Goal: Transaction & Acquisition: Purchase product/service

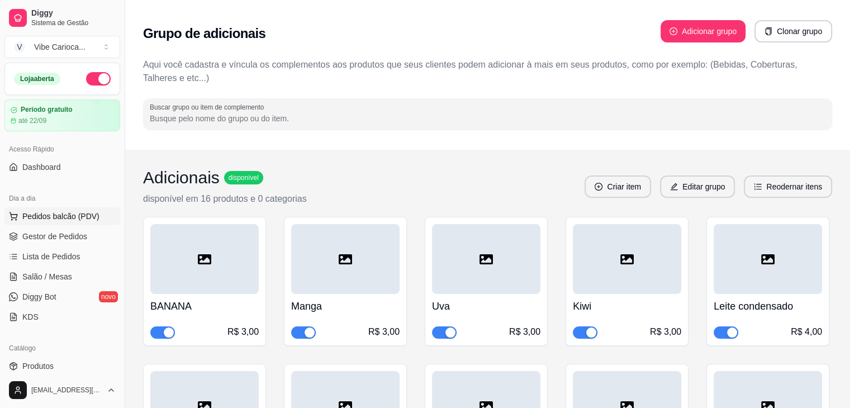
click at [60, 215] on span "Pedidos balcão (PDV)" at bounding box center [60, 216] width 77 height 11
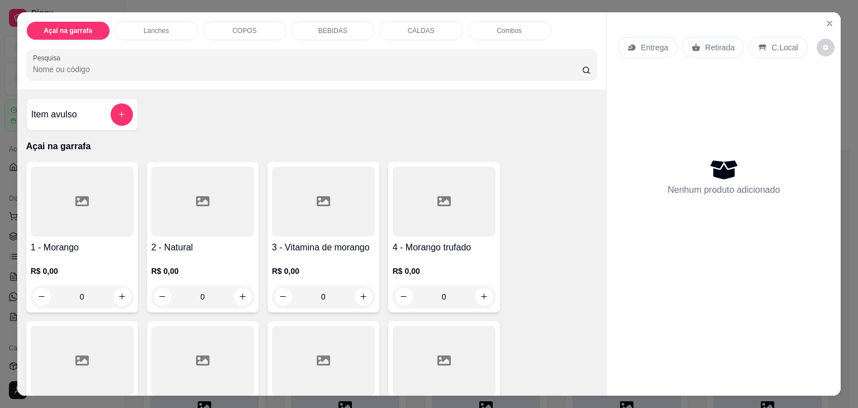
click at [232, 29] on p "COPOS" at bounding box center [244, 30] width 24 height 9
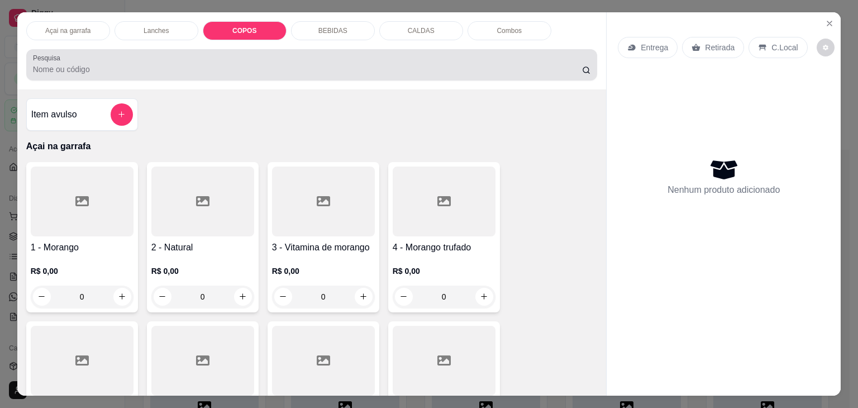
scroll to position [27, 0]
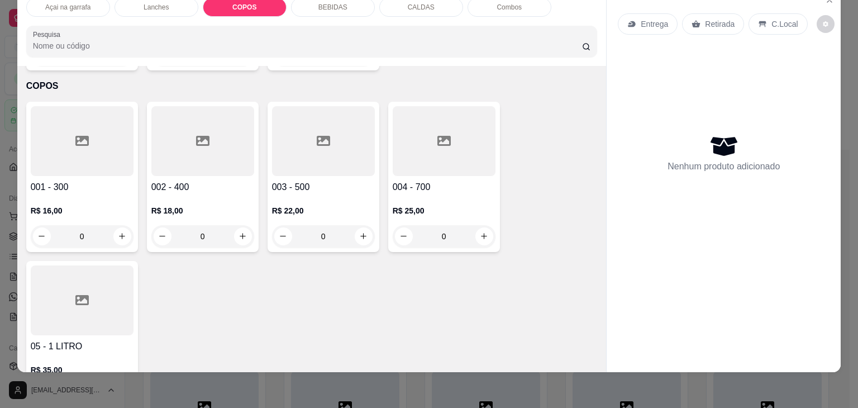
click at [212, 130] on div at bounding box center [202, 141] width 103 height 70
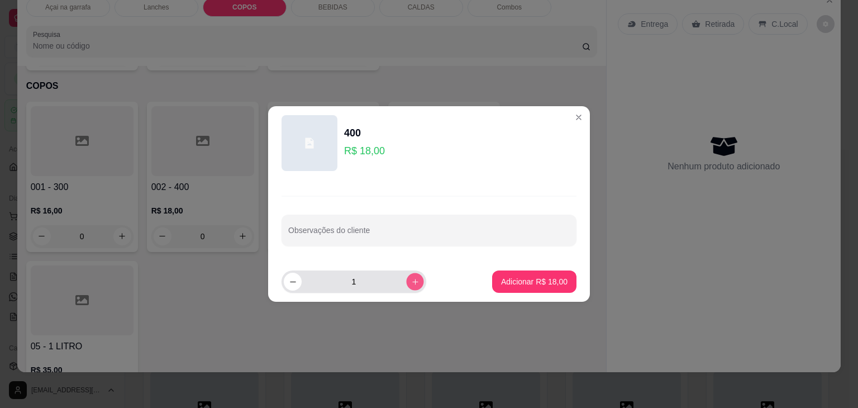
click at [411, 279] on icon "increase-product-quantity" at bounding box center [415, 282] width 8 height 8
type input "2"
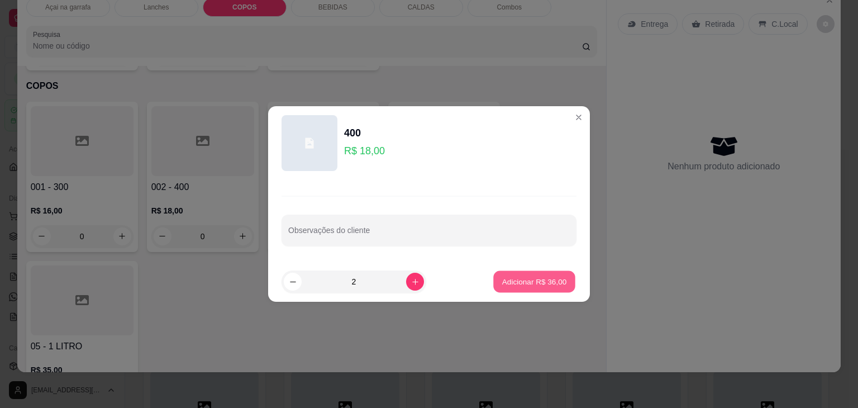
click at [513, 275] on button "Adicionar R$ 36,00" at bounding box center [534, 282] width 82 height 22
type input "2"
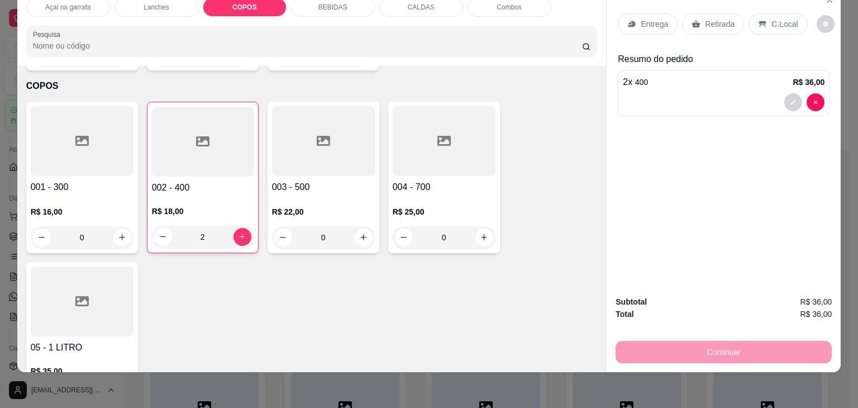
click at [771, 18] on p "C.Local" at bounding box center [784, 23] width 26 height 11
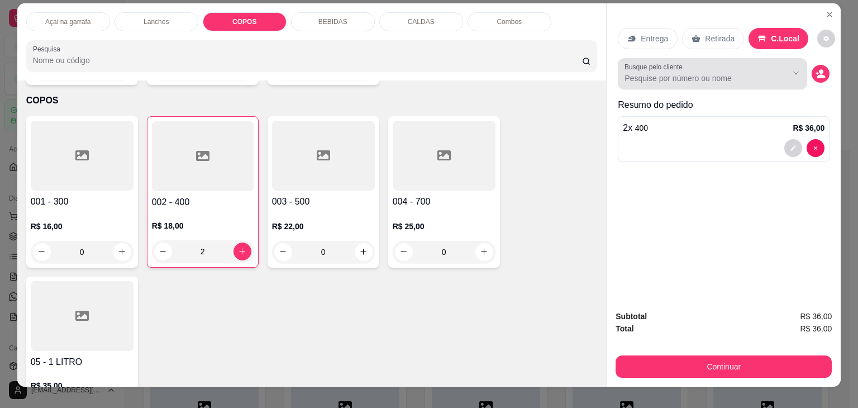
scroll to position [0, 0]
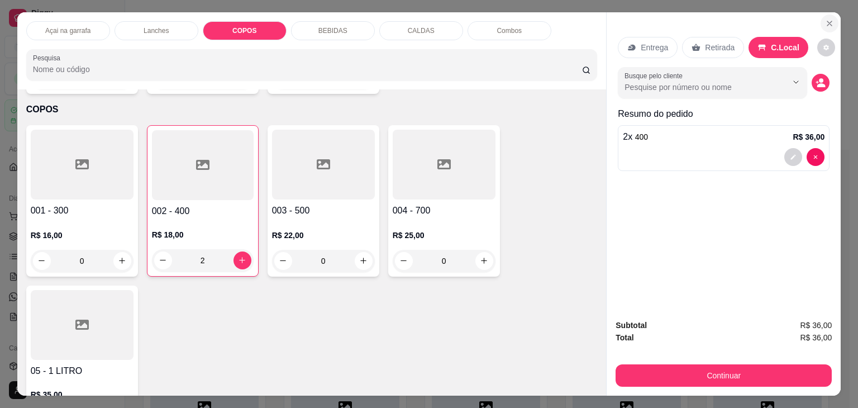
click at [825, 22] on icon "Close" at bounding box center [829, 23] width 9 height 9
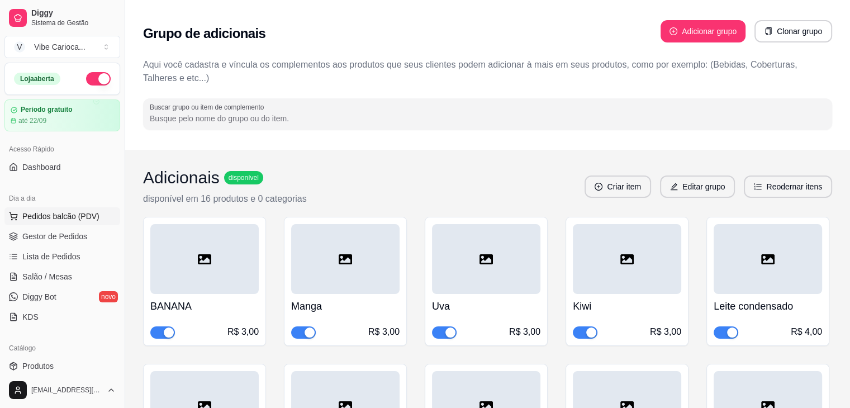
click at [23, 218] on span "Pedidos balcão (PDV)" at bounding box center [60, 216] width 77 height 11
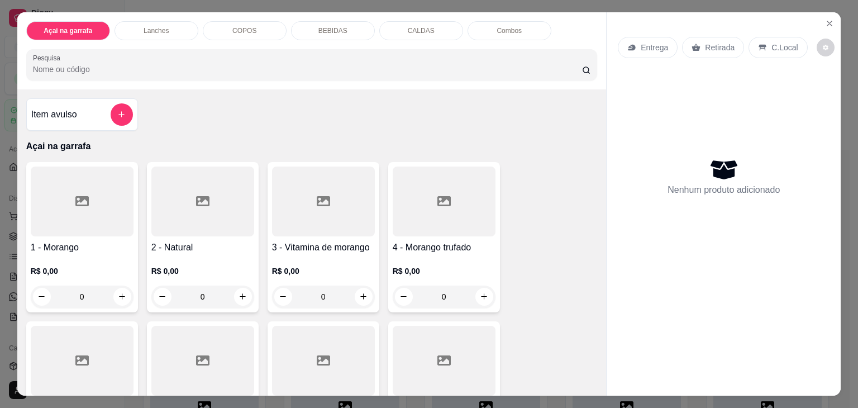
click at [221, 24] on div "COPOS" at bounding box center [245, 30] width 84 height 19
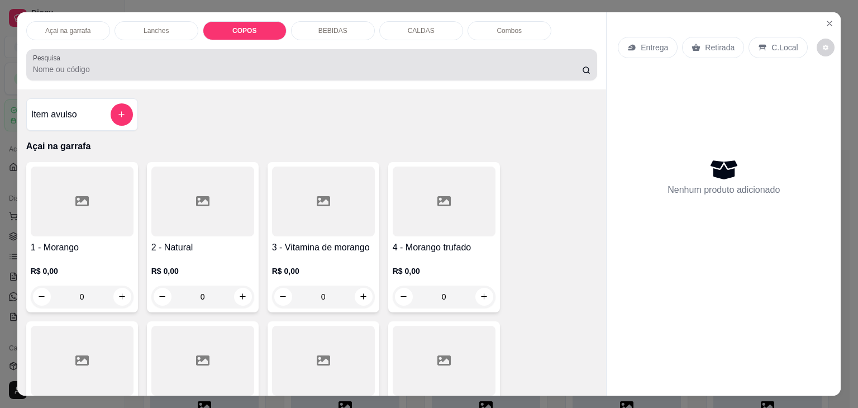
scroll to position [27, 0]
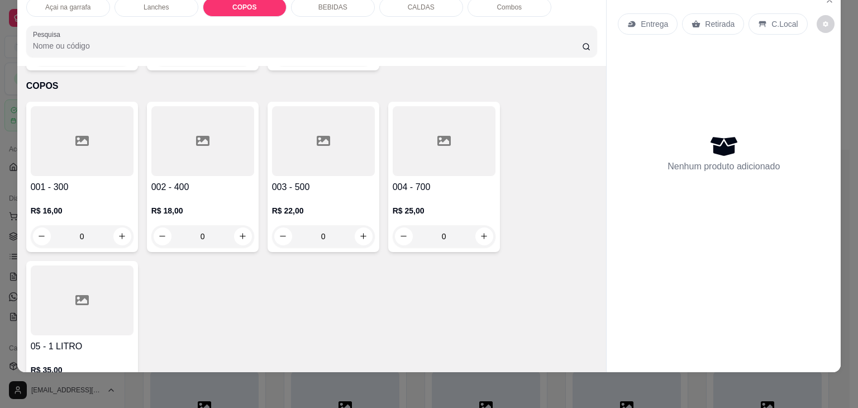
click at [74, 297] on div at bounding box center [82, 300] width 103 height 70
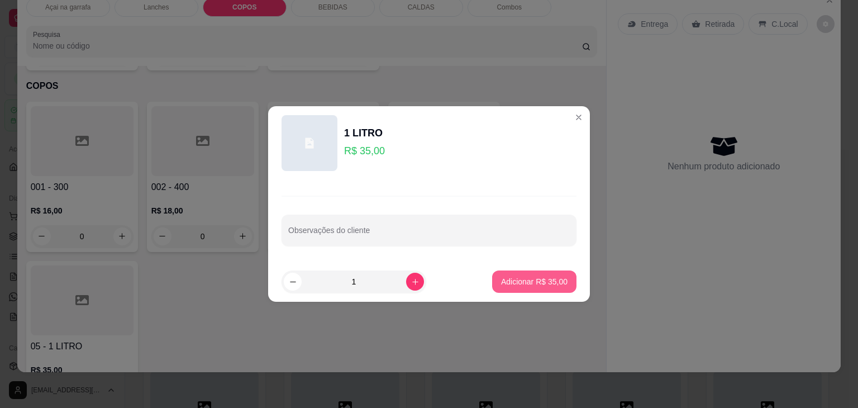
click at [494, 274] on button "Adicionar R$ 35,00" at bounding box center [534, 281] width 84 height 22
type input "1"
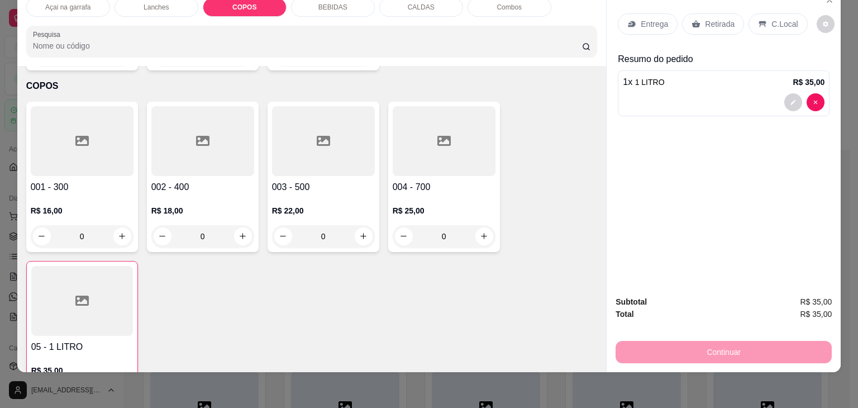
click at [773, 18] on p "C.Local" at bounding box center [784, 23] width 26 height 11
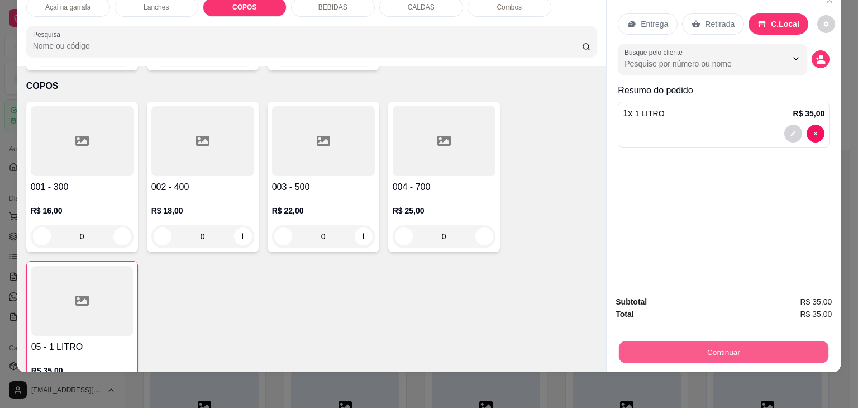
click at [717, 347] on button "Continuar" at bounding box center [723, 352] width 209 height 22
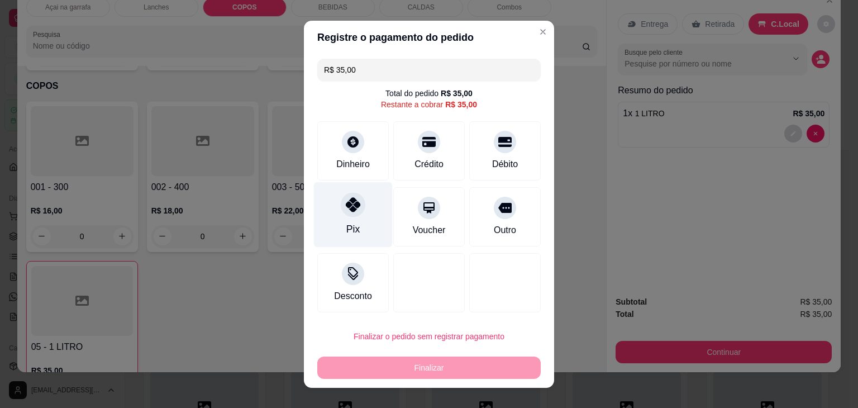
click at [358, 211] on div "Pix" at bounding box center [353, 214] width 79 height 65
type input "R$ 0,00"
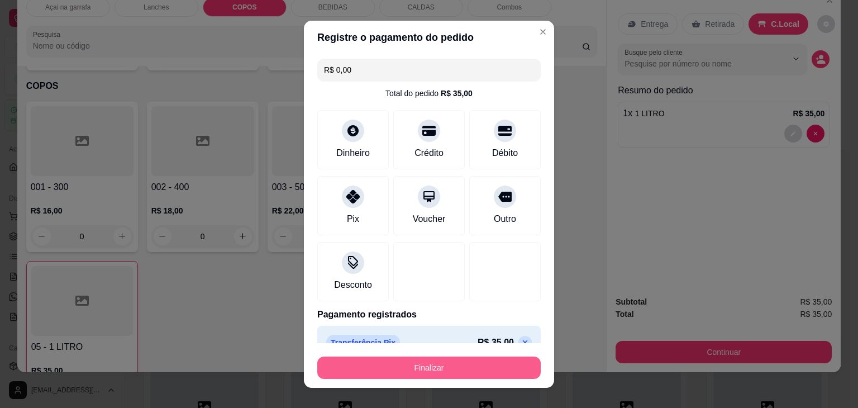
click at [399, 369] on button "Finalizar" at bounding box center [428, 367] width 223 height 22
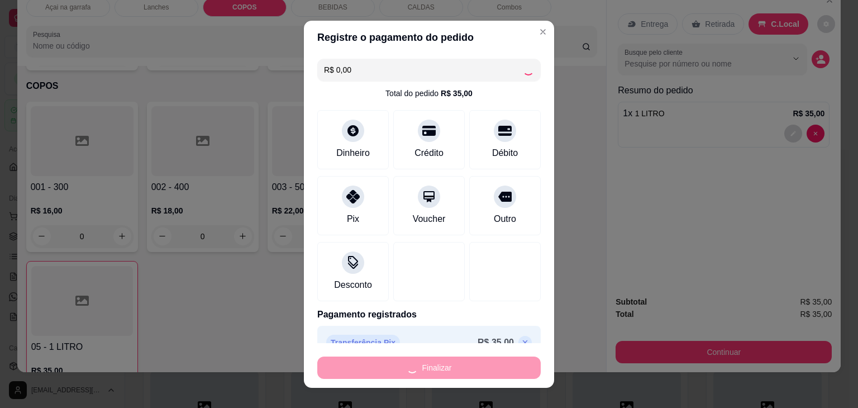
type input "0"
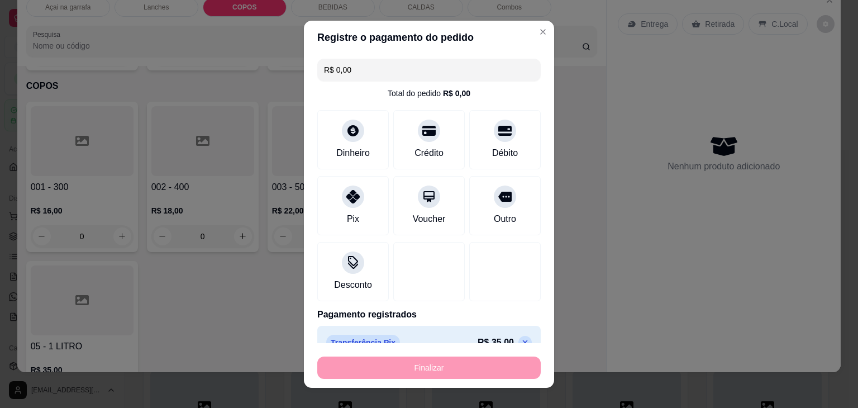
type input "-R$ 35,00"
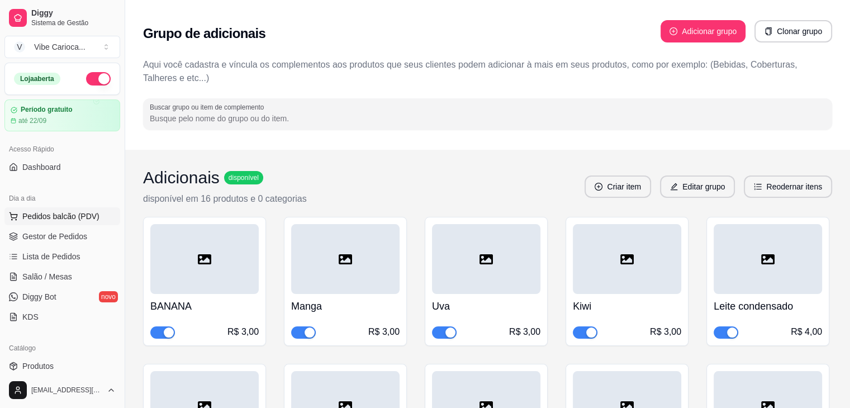
click at [42, 217] on span "Pedidos balcão (PDV)" at bounding box center [60, 216] width 77 height 11
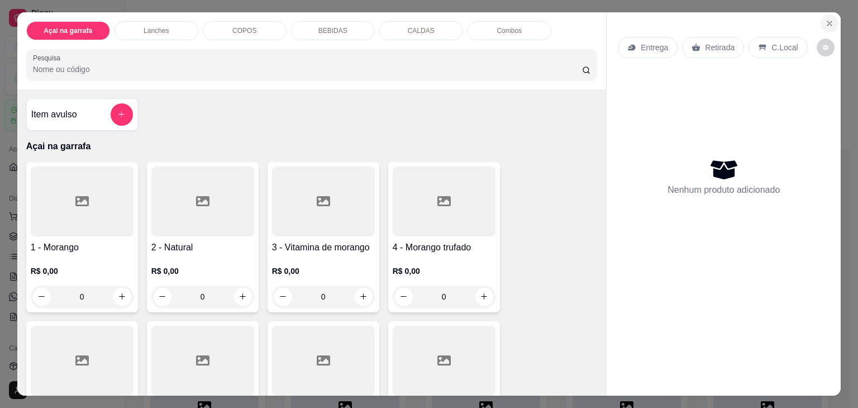
click at [827, 15] on button "Close" at bounding box center [830, 24] width 18 height 18
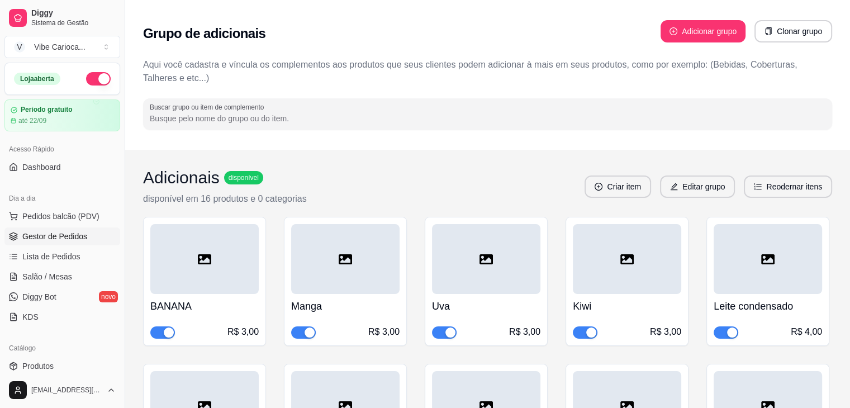
click at [60, 239] on span "Gestor de Pedidos" at bounding box center [54, 236] width 65 height 11
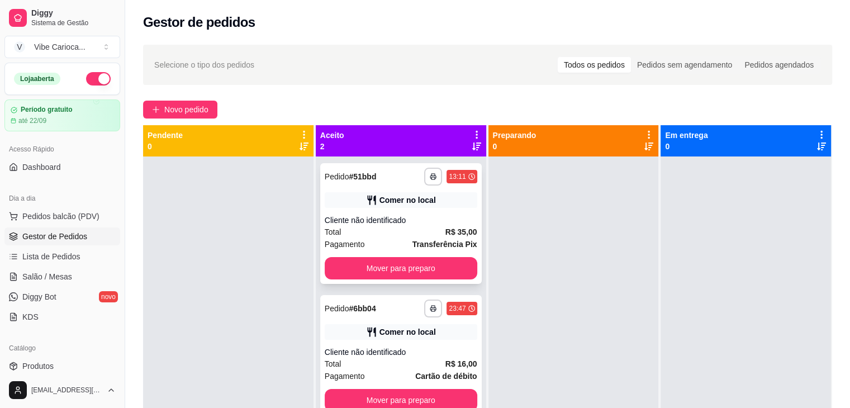
click at [375, 191] on div "**********" at bounding box center [400, 223] width 161 height 121
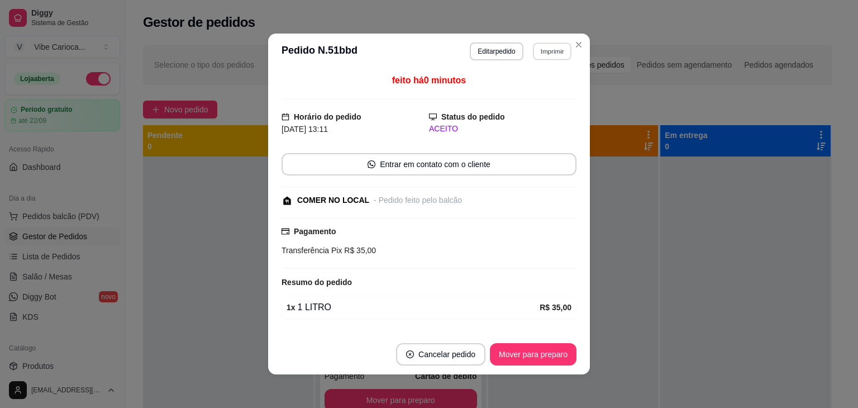
click at [533, 54] on button "Imprimir" at bounding box center [552, 50] width 39 height 17
click at [505, 88] on button "IMPRESSORA" at bounding box center [528, 90] width 78 height 17
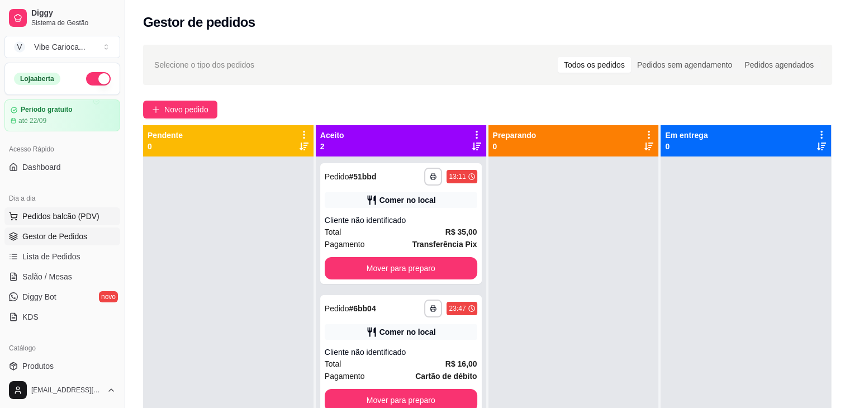
click at [59, 215] on span "Pedidos balcão (PDV)" at bounding box center [60, 216] width 77 height 11
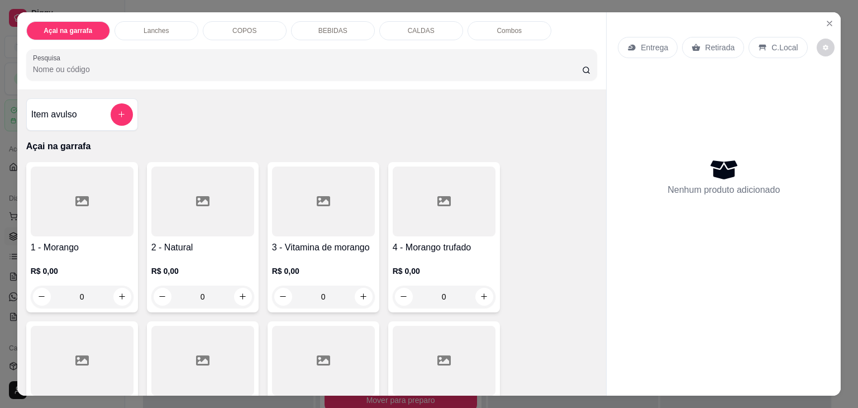
click at [241, 27] on p "COPOS" at bounding box center [244, 30] width 24 height 9
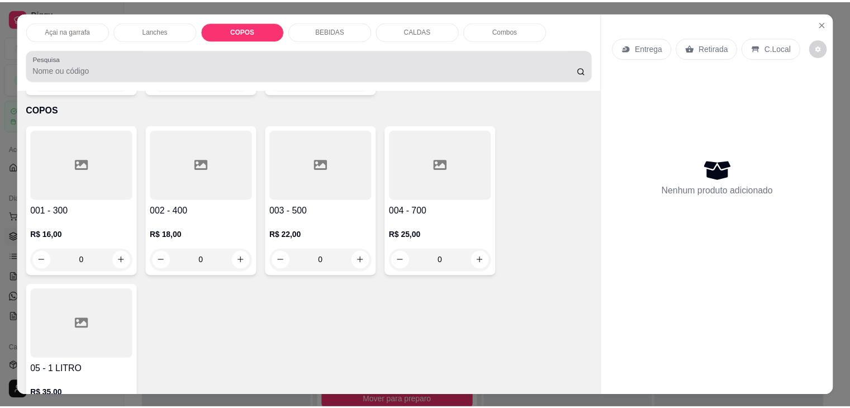
scroll to position [27, 0]
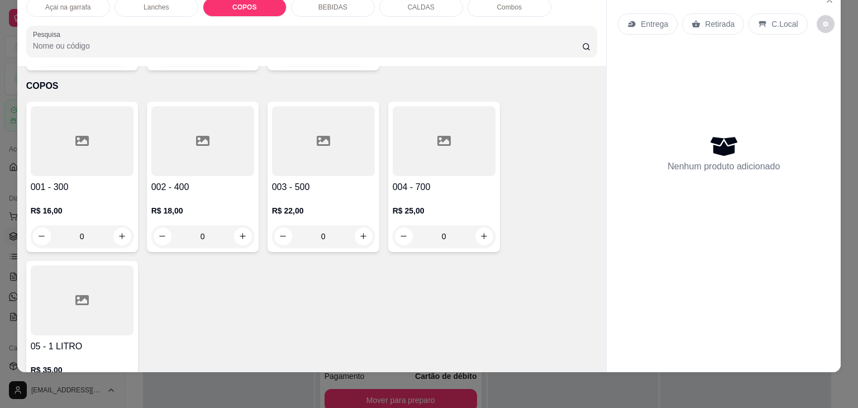
click at [199, 136] on icon at bounding box center [202, 141] width 13 height 10
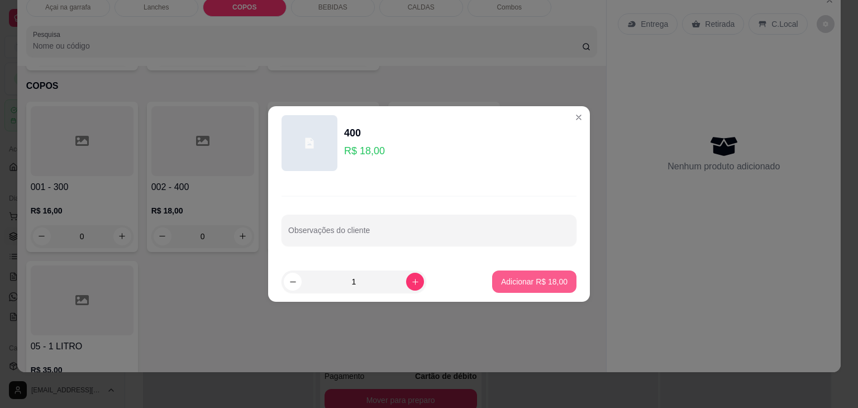
click at [535, 282] on p "Adicionar R$ 18,00" at bounding box center [534, 281] width 66 height 11
type input "1"
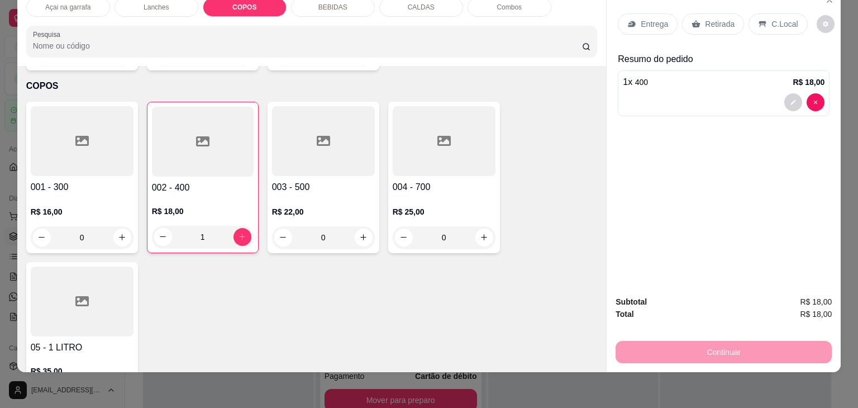
click at [776, 18] on p "C.Local" at bounding box center [784, 23] width 26 height 11
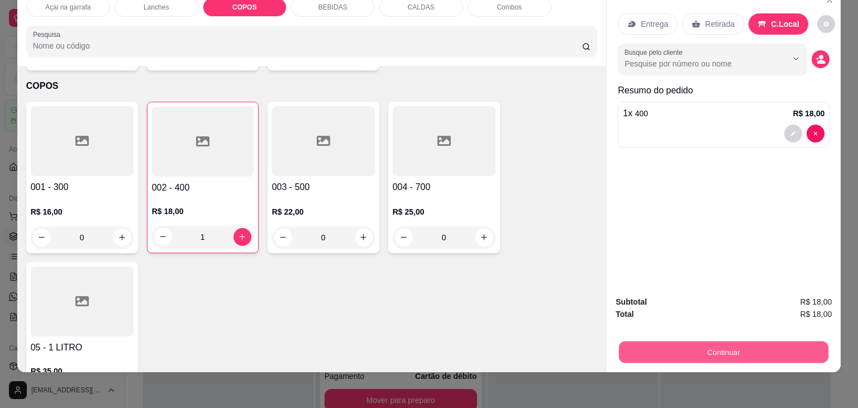
click at [735, 341] on button "Continuar" at bounding box center [723, 352] width 209 height 22
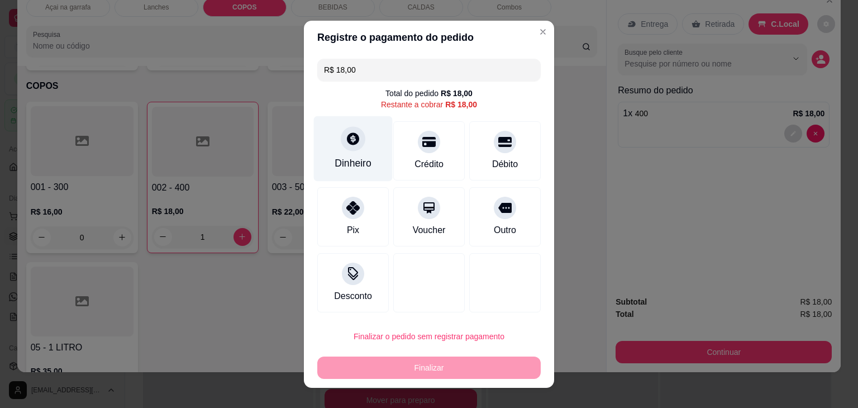
click at [351, 141] on icon at bounding box center [353, 138] width 12 height 12
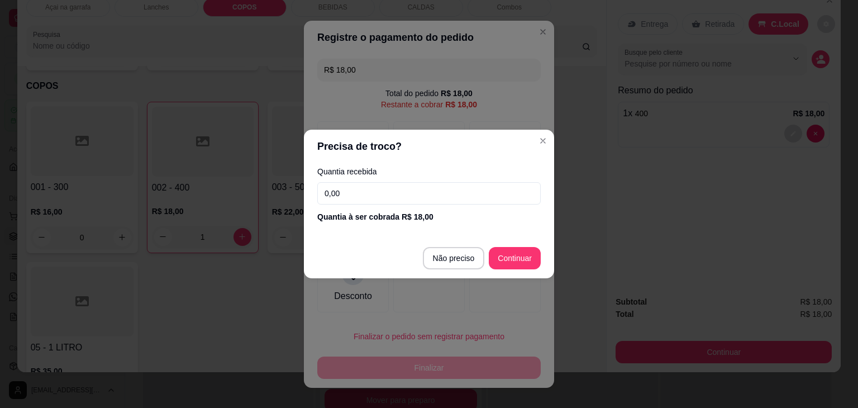
click at [416, 184] on input "0,00" at bounding box center [428, 193] width 223 height 22
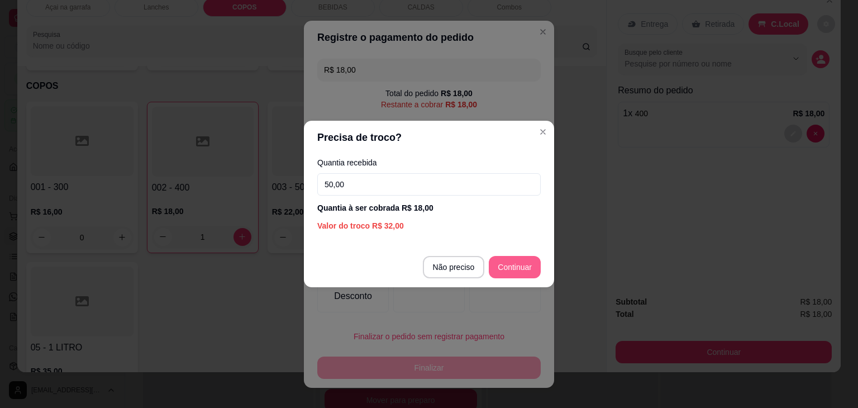
type input "50,00"
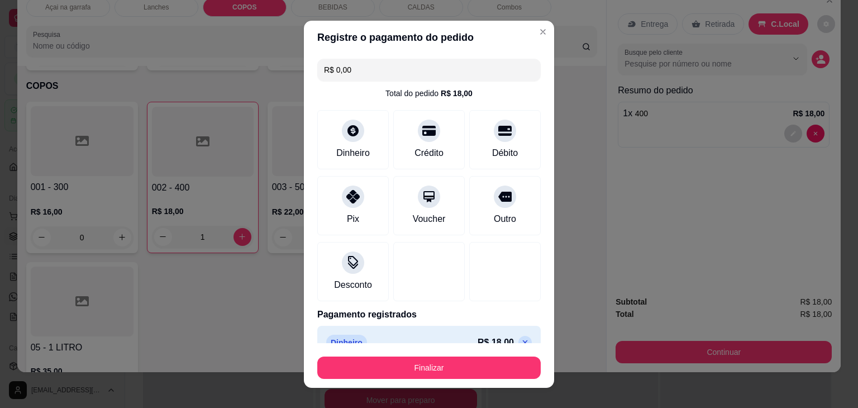
type input "R$ 0,00"
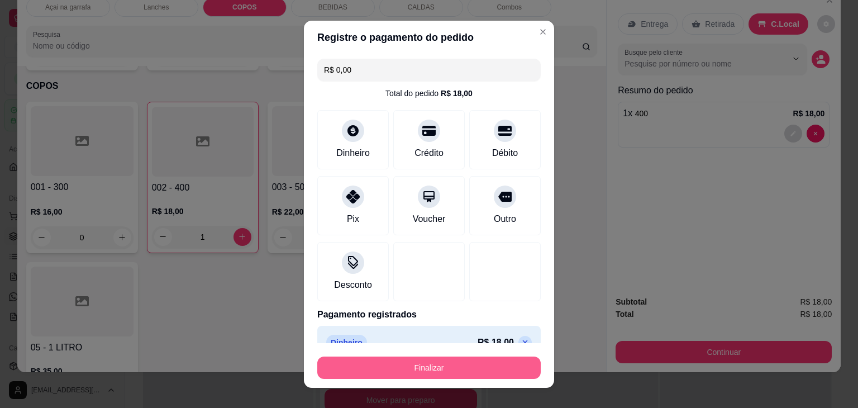
click at [375, 365] on button "Finalizar" at bounding box center [428, 367] width 223 height 22
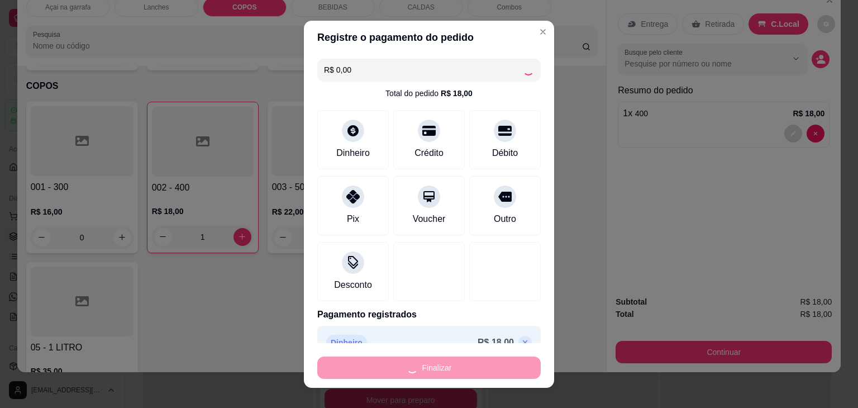
type input "0"
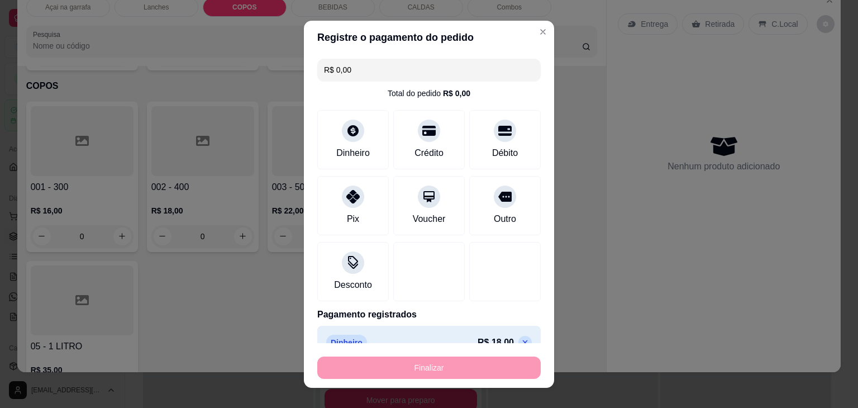
type input "-R$ 18,00"
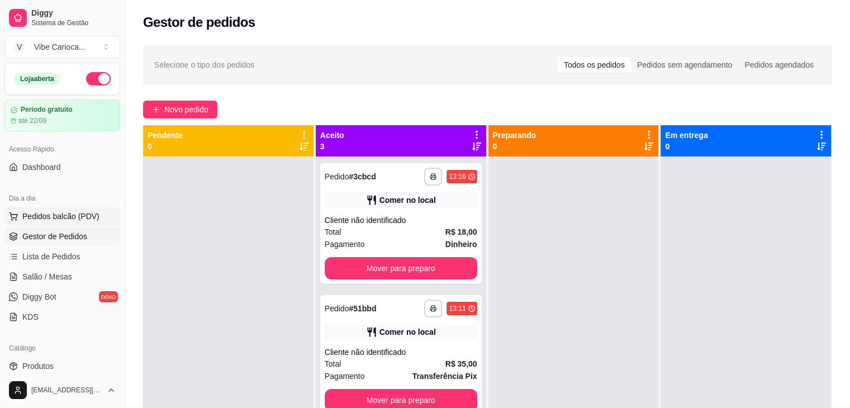
click at [69, 220] on span "Pedidos balcão (PDV)" at bounding box center [60, 216] width 77 height 11
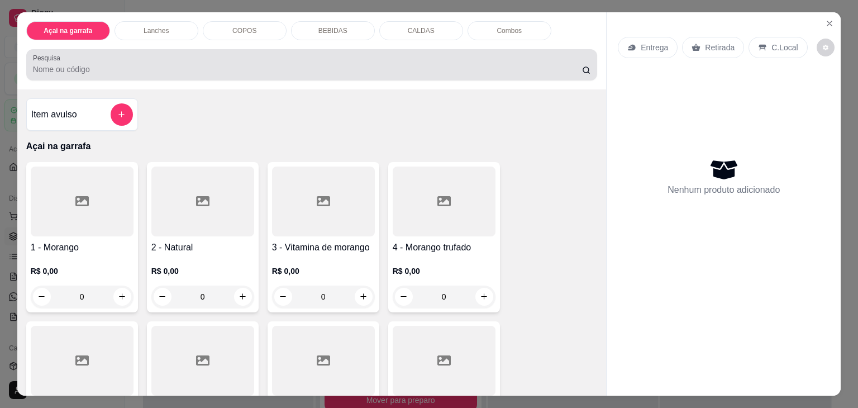
click at [349, 70] on div at bounding box center [312, 65] width 558 height 22
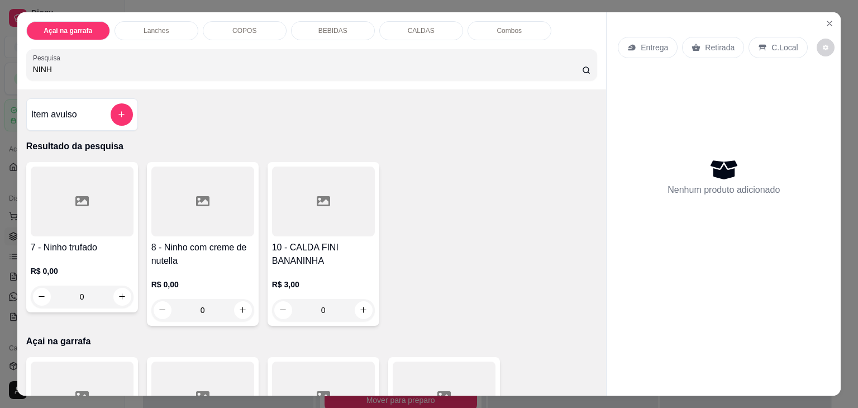
type input "NINH"
click at [203, 211] on div at bounding box center [202, 201] width 103 height 70
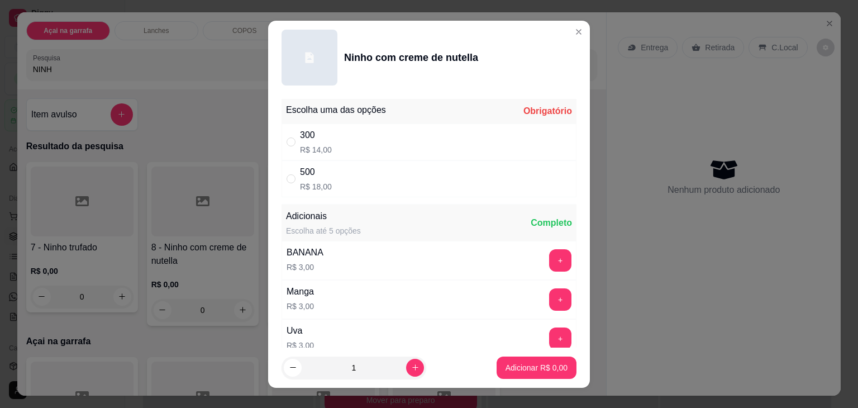
click at [282, 177] on div "500 R$ 18,00" at bounding box center [429, 178] width 295 height 37
radio input "true"
click at [509, 367] on p "Adicionar R$ 18,00" at bounding box center [534, 367] width 66 height 11
type input "1"
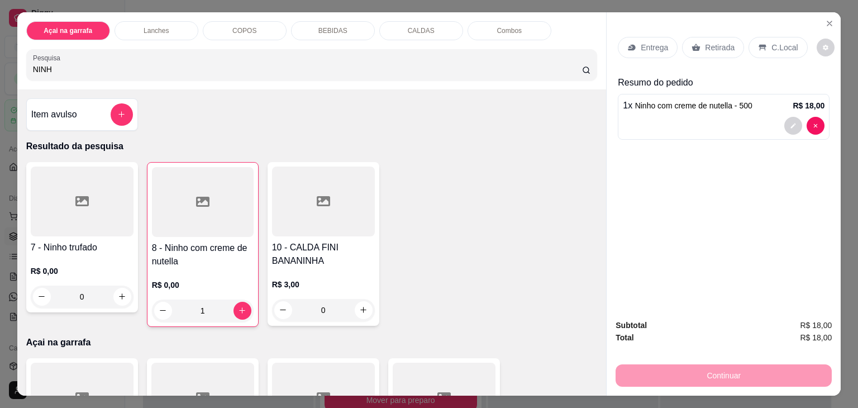
click at [771, 42] on p "C.Local" at bounding box center [784, 47] width 26 height 11
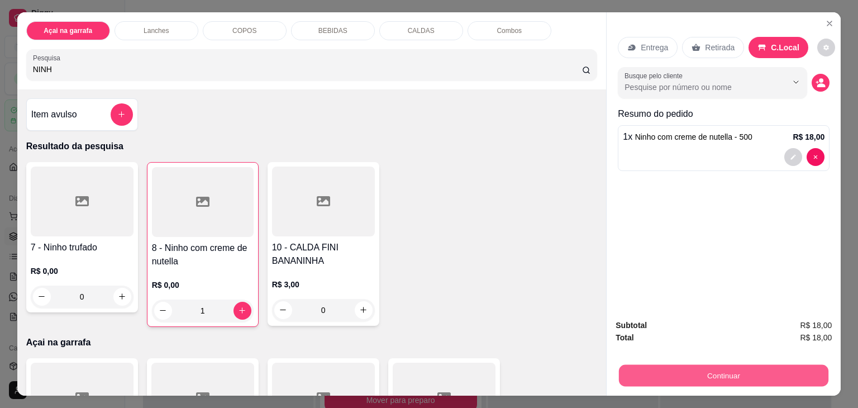
click at [633, 369] on button "Continuar" at bounding box center [723, 376] width 209 height 22
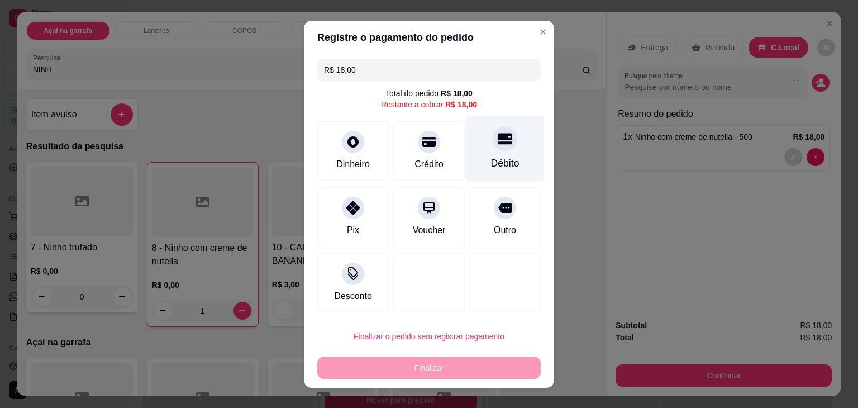
click at [499, 150] on div "Débito" at bounding box center [505, 148] width 79 height 65
type input "R$ 0,00"
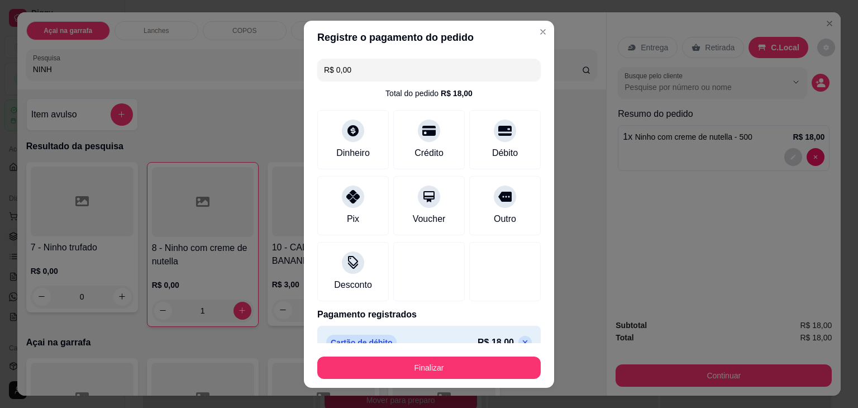
click at [365, 355] on div "Finalizar" at bounding box center [428, 365] width 223 height 27
click at [359, 357] on button "Finalizar" at bounding box center [428, 367] width 223 height 22
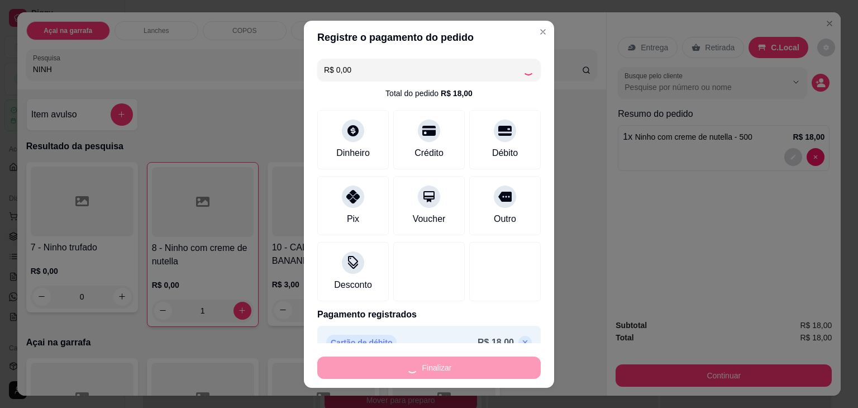
type input "0"
type input "-R$ 18,00"
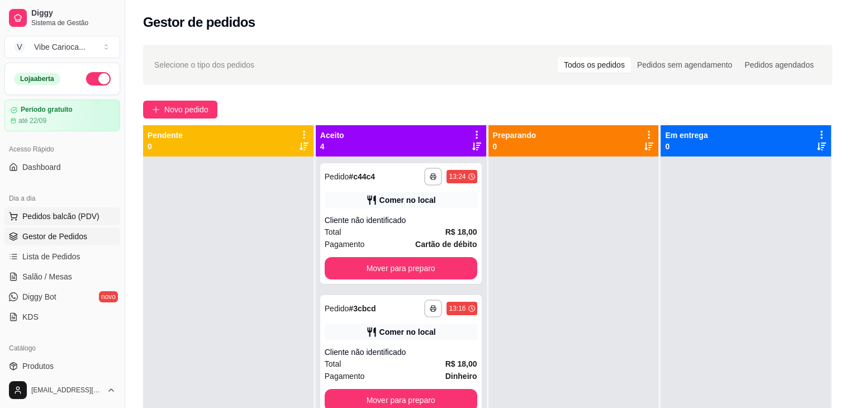
click at [30, 216] on span "Pedidos balcão (PDV)" at bounding box center [60, 216] width 77 height 11
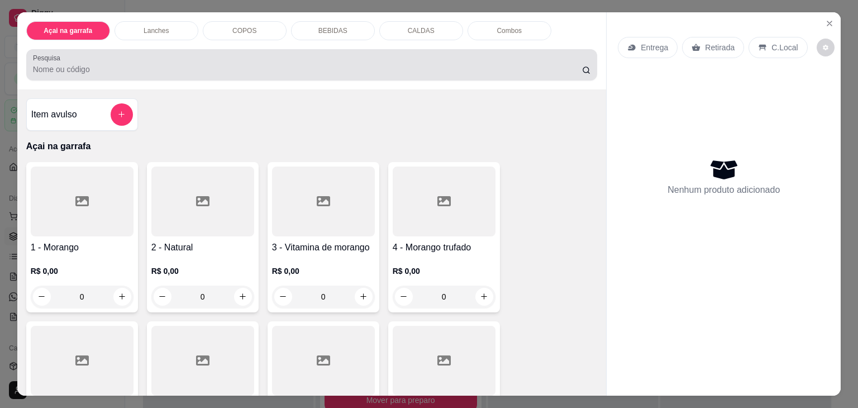
click at [284, 54] on div at bounding box center [312, 65] width 558 height 22
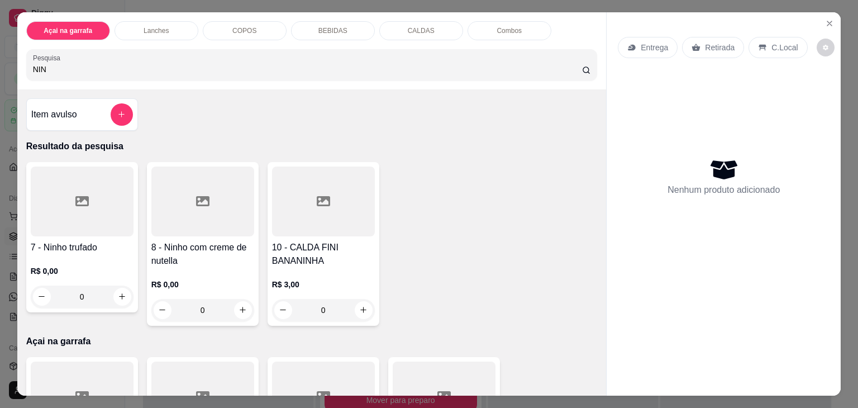
type input "NIN"
click at [207, 211] on div at bounding box center [202, 201] width 103 height 70
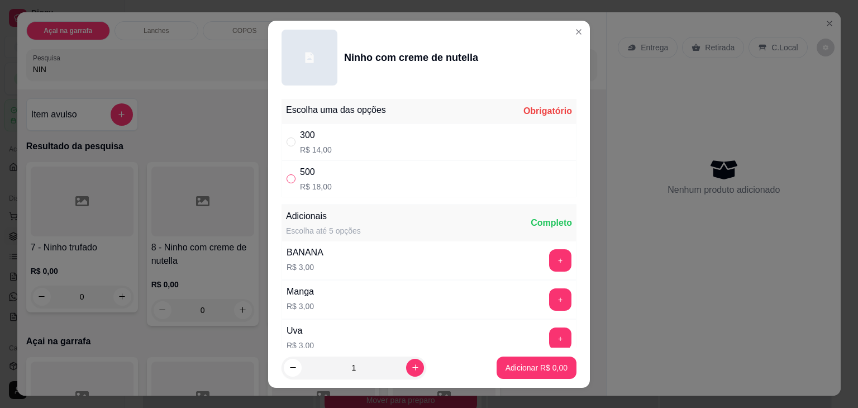
click at [289, 182] on input "" at bounding box center [291, 178] width 9 height 9
radio input "true"
click at [509, 364] on p "Adicionar R$ 18,00" at bounding box center [534, 367] width 66 height 11
type input "1"
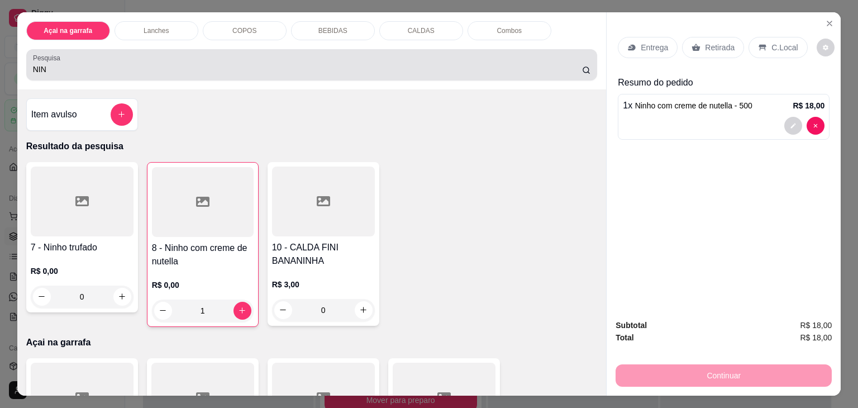
click at [172, 54] on div "NIN" at bounding box center [312, 65] width 558 height 22
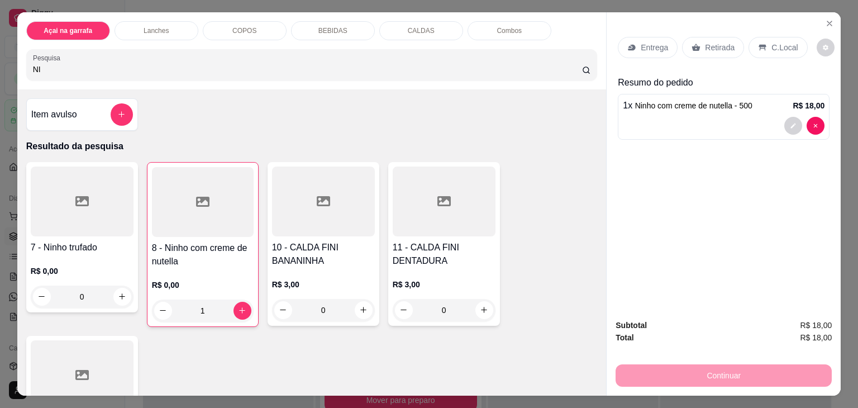
type input "N"
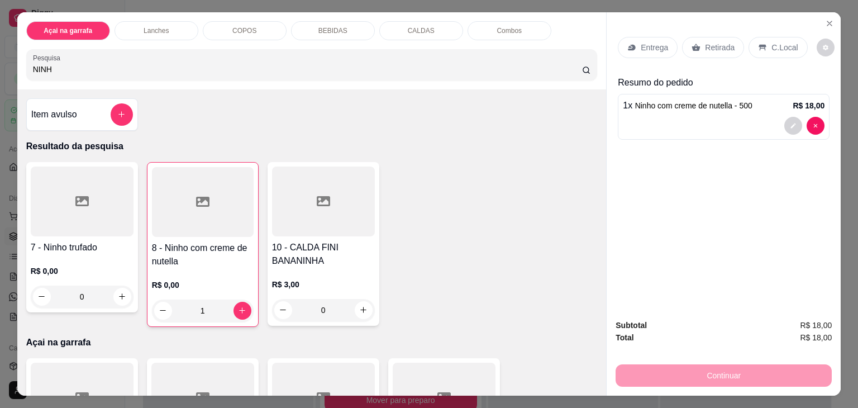
type input "NINH"
click at [90, 196] on div at bounding box center [82, 201] width 103 height 70
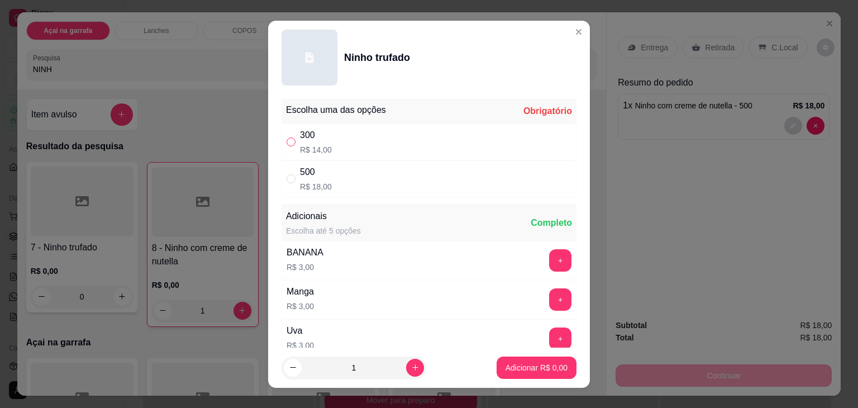
click at [287, 143] on input "" at bounding box center [291, 141] width 9 height 9
radio input "true"
click at [509, 363] on p "Adicionar R$ 14,00" at bounding box center [534, 367] width 66 height 11
type input "1"
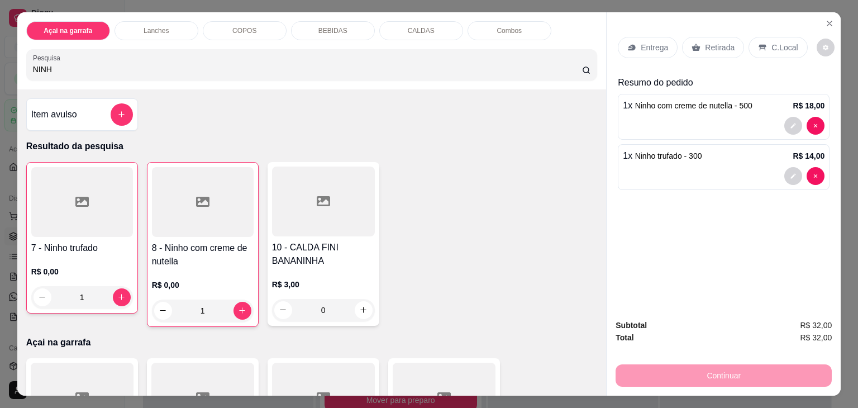
drag, startPoint x: 776, startPoint y: 49, endPoint x: 771, endPoint y: 60, distance: 12.5
click at [776, 49] on div "C.Local" at bounding box center [778, 47] width 59 height 21
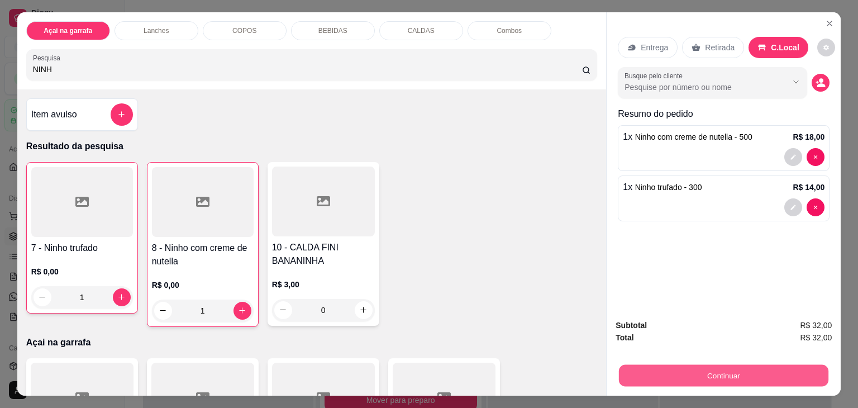
click at [718, 374] on button "Continuar" at bounding box center [723, 376] width 209 height 22
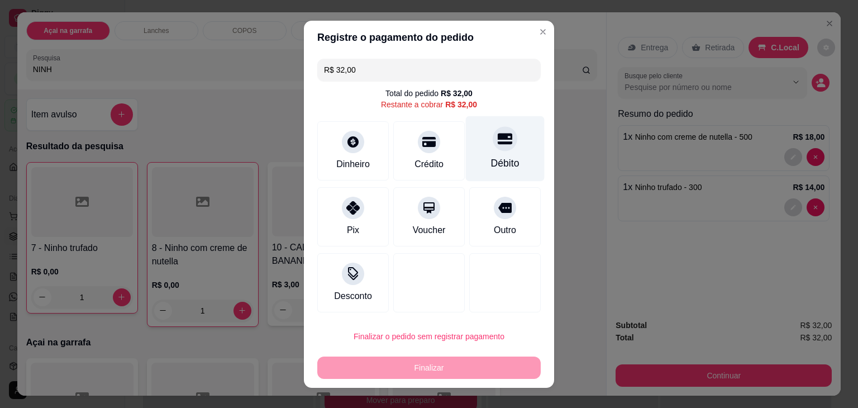
click at [482, 144] on div "Débito" at bounding box center [505, 148] width 79 height 65
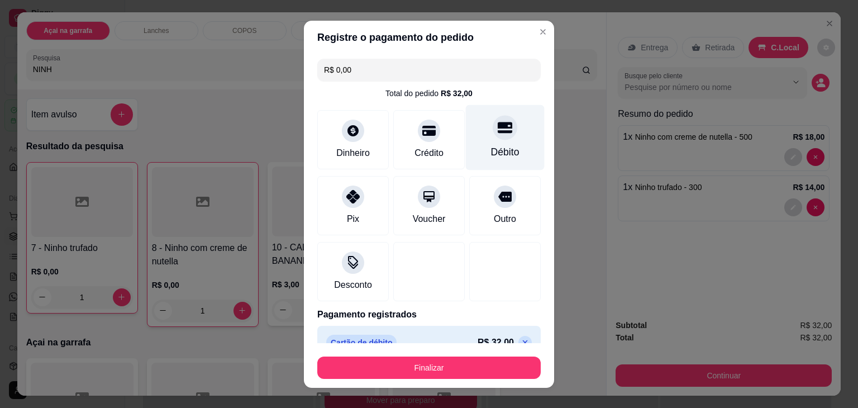
type input "R$ 0,00"
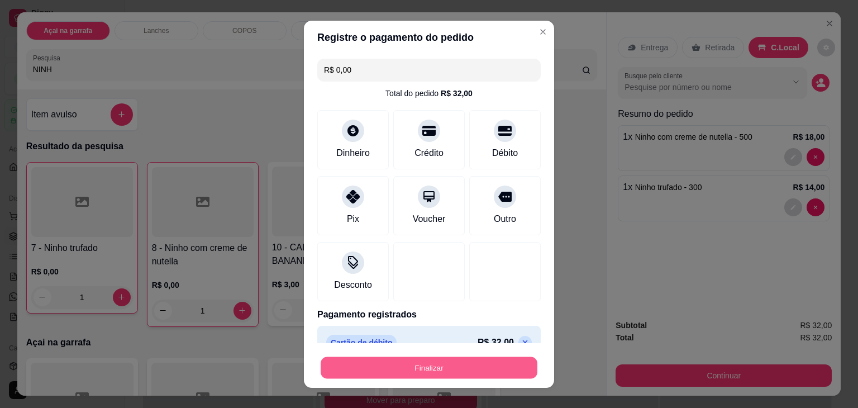
click at [416, 366] on button "Finalizar" at bounding box center [429, 367] width 217 height 22
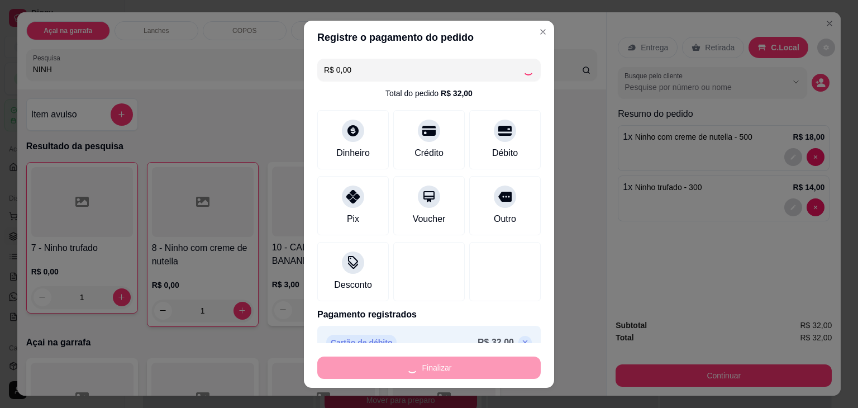
type input "0"
type input "-R$ 32,00"
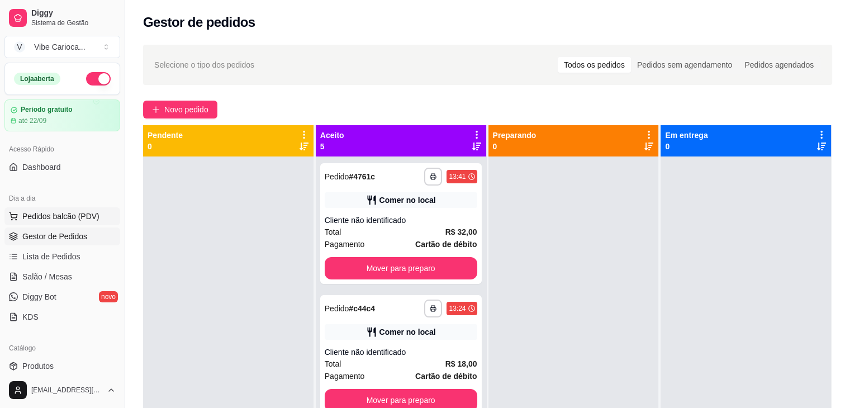
click at [47, 215] on span "Pedidos balcão (PDV)" at bounding box center [60, 216] width 77 height 11
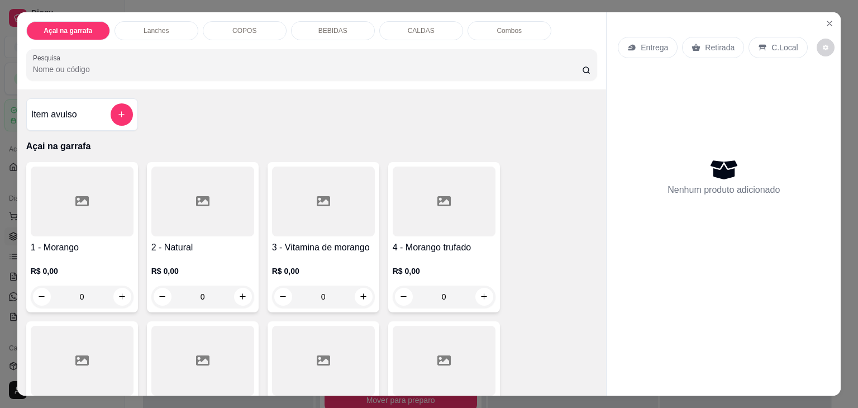
click at [349, 29] on div "BEBIDAS" at bounding box center [333, 30] width 84 height 19
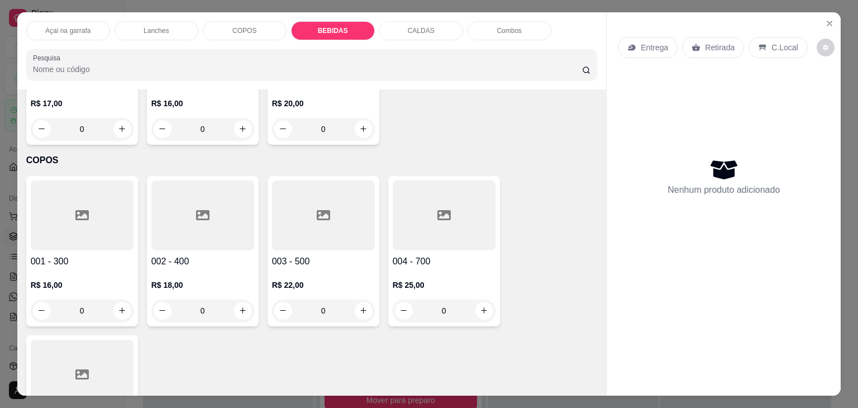
click at [247, 21] on div "COPOS" at bounding box center [245, 30] width 84 height 19
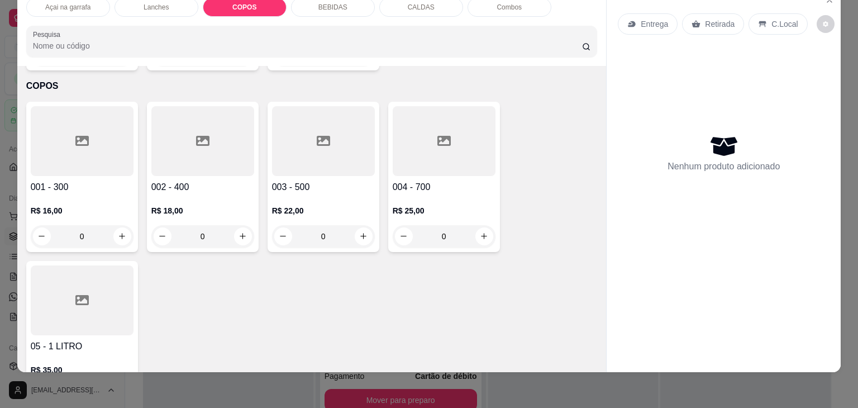
click at [188, 132] on div at bounding box center [202, 141] width 103 height 70
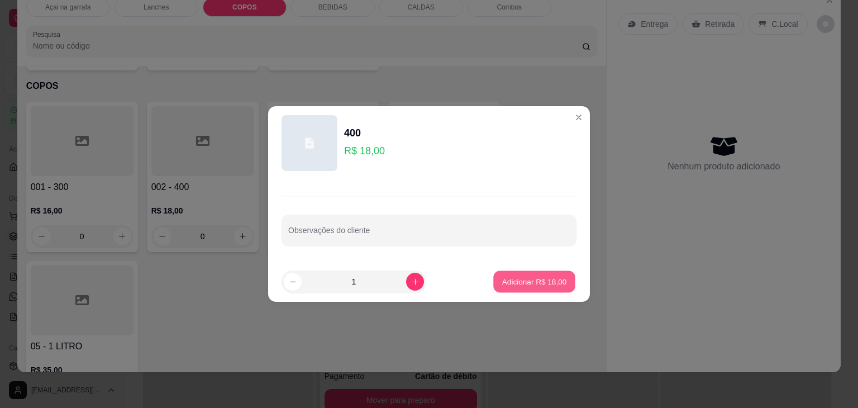
click at [502, 275] on button "Adicionar R$ 18,00" at bounding box center [534, 282] width 82 height 22
type input "1"
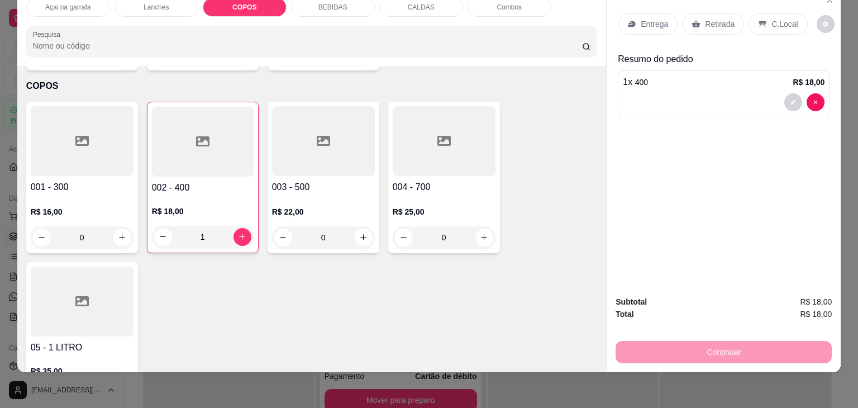
click at [788, 13] on div "C.Local" at bounding box center [778, 23] width 59 height 21
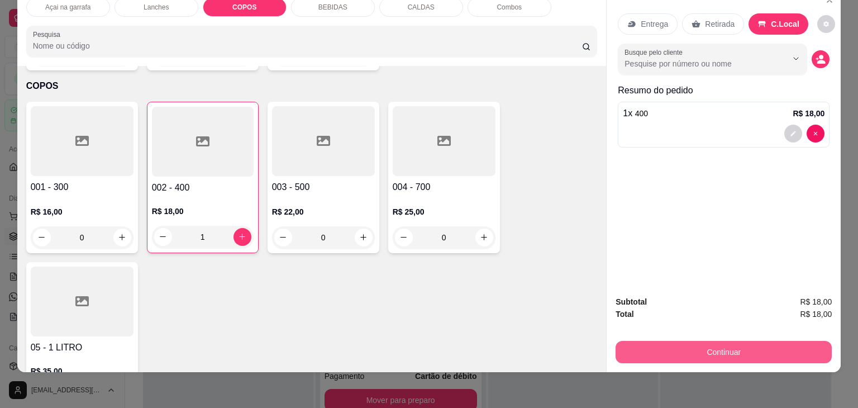
click at [674, 349] on button "Continuar" at bounding box center [724, 352] width 216 height 22
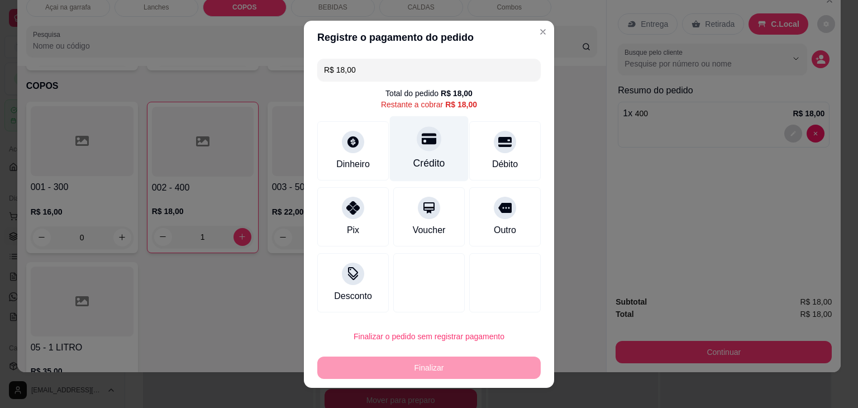
click at [413, 150] on div "Crédito" at bounding box center [429, 148] width 79 height 65
type input "R$ 0,00"
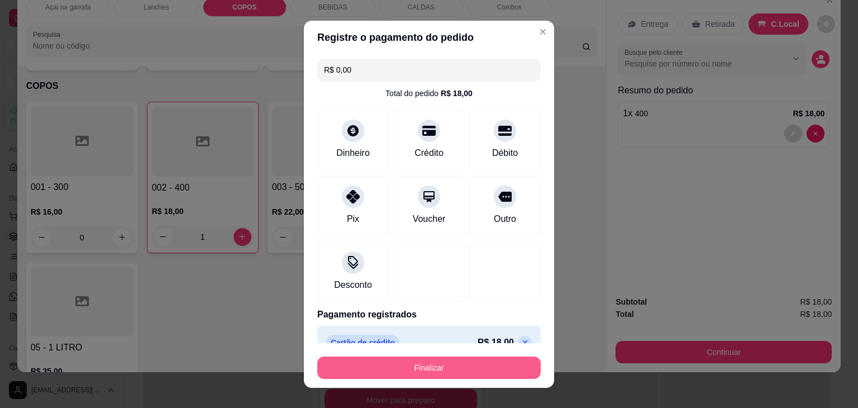
click at [419, 360] on button "Finalizar" at bounding box center [428, 367] width 223 height 22
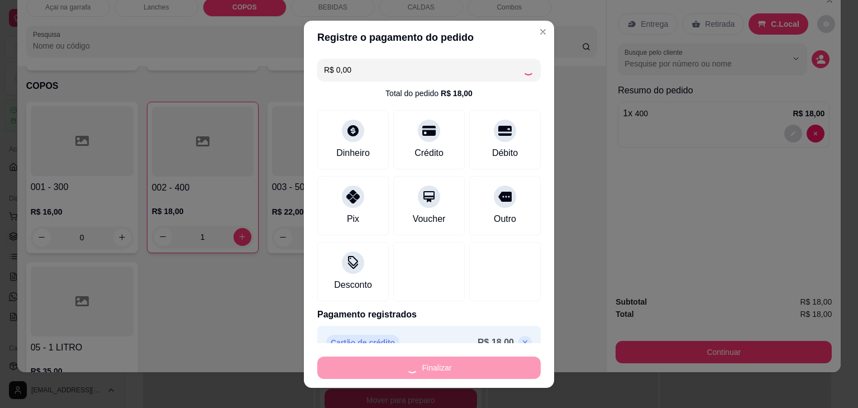
type input "0"
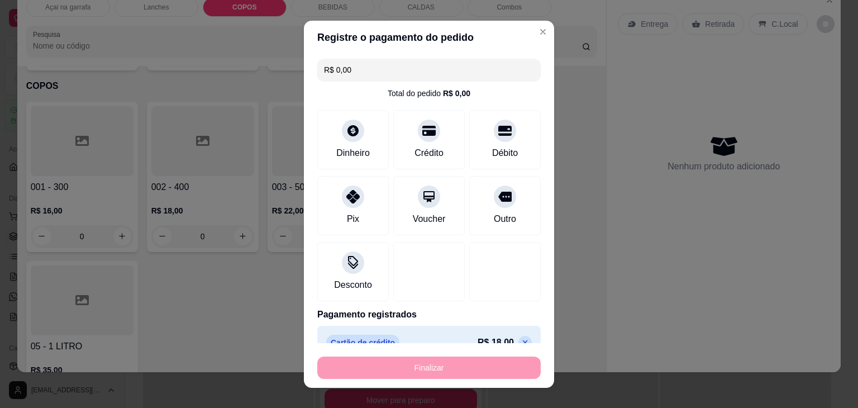
type input "-R$ 18,00"
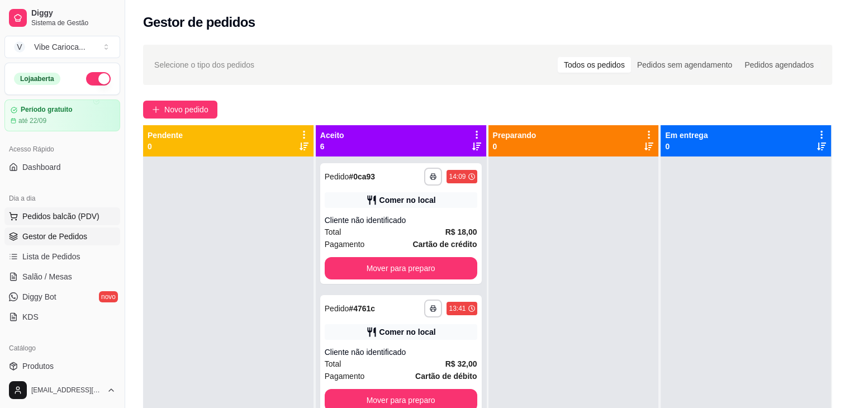
click at [35, 215] on span "Pedidos balcão (PDV)" at bounding box center [60, 216] width 77 height 11
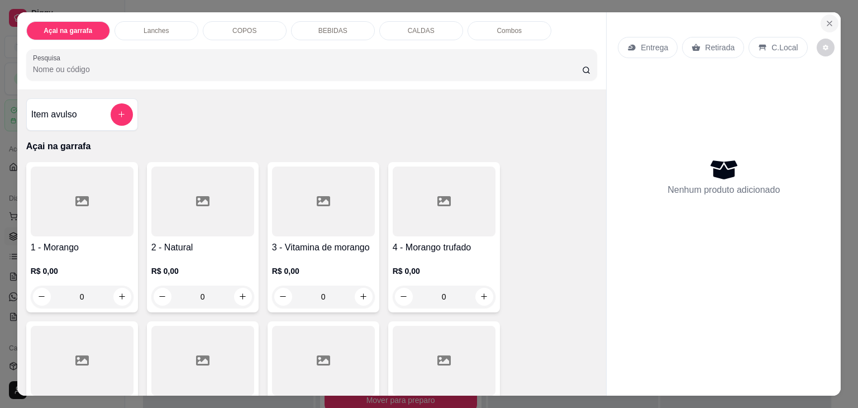
click at [826, 21] on icon "Close" at bounding box center [829, 23] width 9 height 9
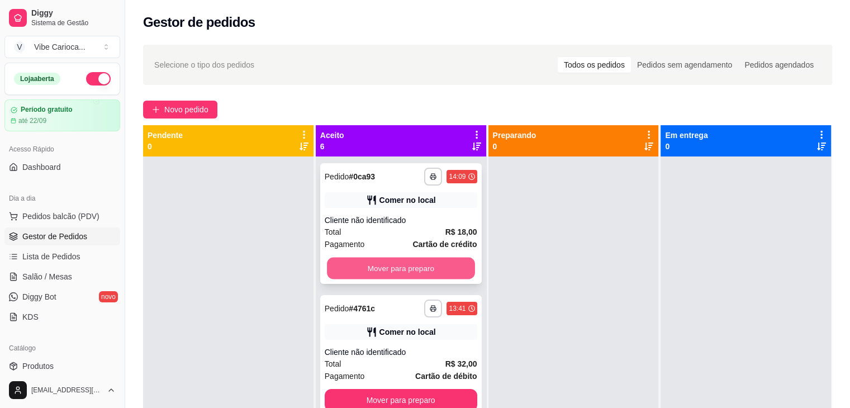
click at [402, 270] on button "Mover para preparo" at bounding box center [401, 269] width 148 height 22
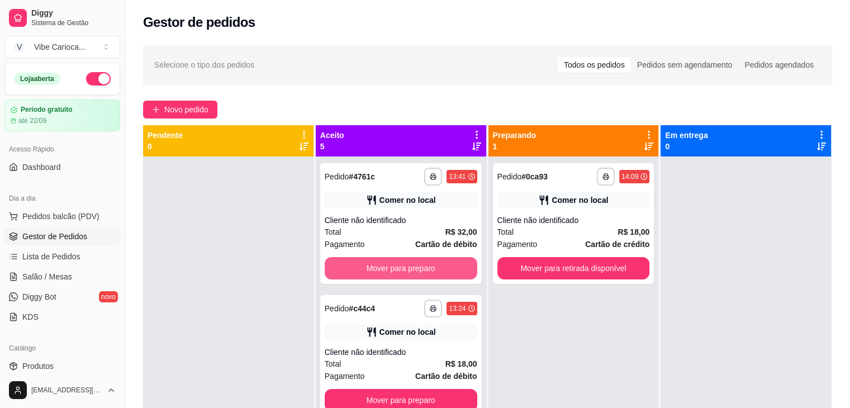
click at [402, 270] on button "Mover para preparo" at bounding box center [401, 268] width 153 height 22
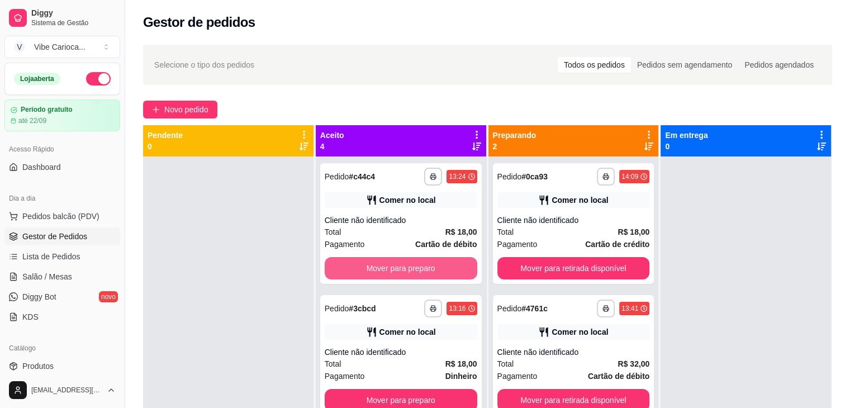
click at [402, 270] on button "Mover para preparo" at bounding box center [401, 268] width 153 height 22
click at [402, 271] on button "Mover para preparo" at bounding box center [401, 269] width 148 height 22
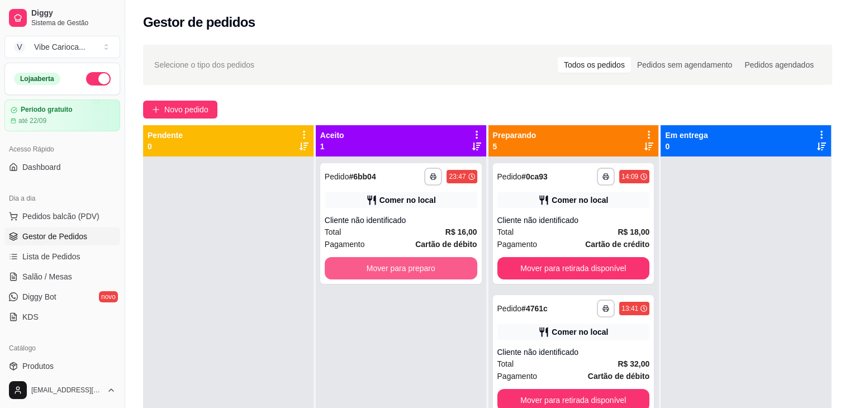
click at [402, 271] on button "Mover para preparo" at bounding box center [401, 268] width 153 height 22
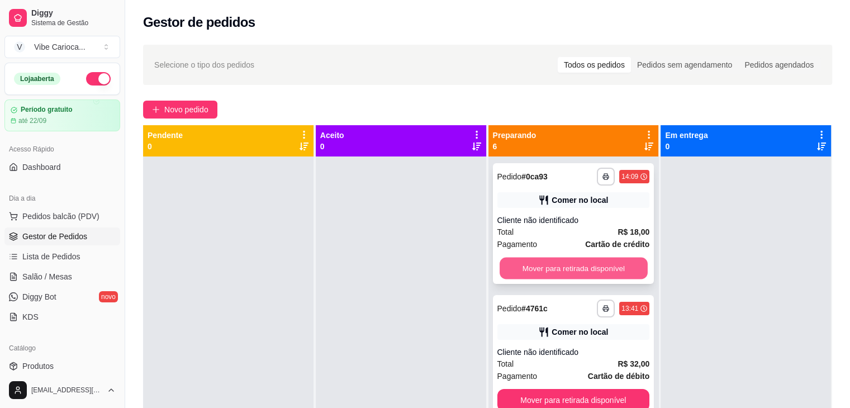
click at [585, 268] on button "Mover para retirada disponível" at bounding box center [573, 269] width 148 height 22
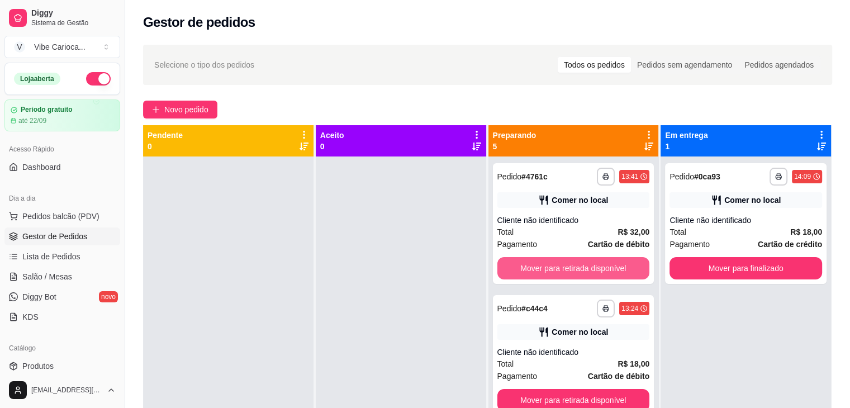
click at [585, 268] on button "Mover para retirada disponível" at bounding box center [573, 268] width 153 height 22
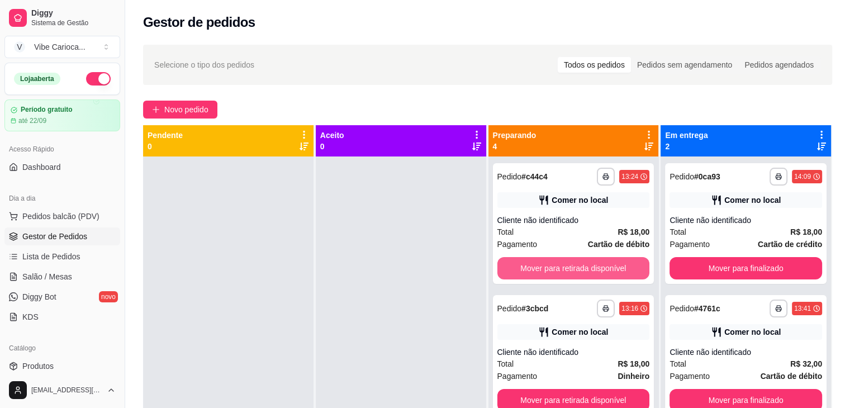
click at [585, 268] on button "Mover para retirada disponível" at bounding box center [573, 268] width 153 height 22
click at [585, 268] on button "Mover para retirada disponível" at bounding box center [573, 269] width 148 height 22
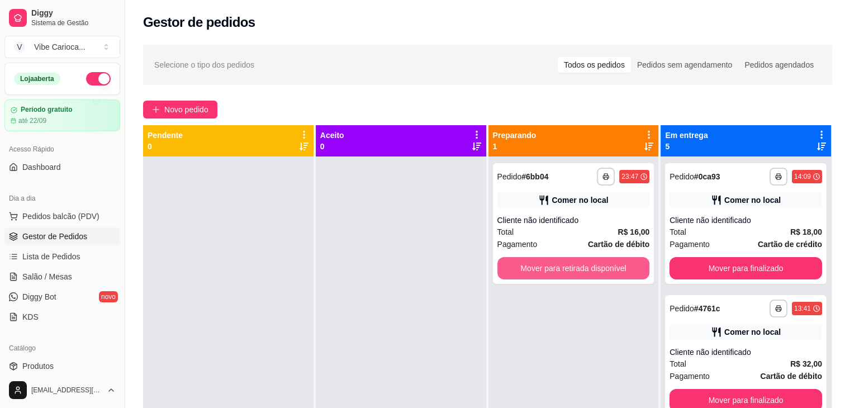
click at [585, 268] on button "Mover para retirada disponível" at bounding box center [573, 268] width 153 height 22
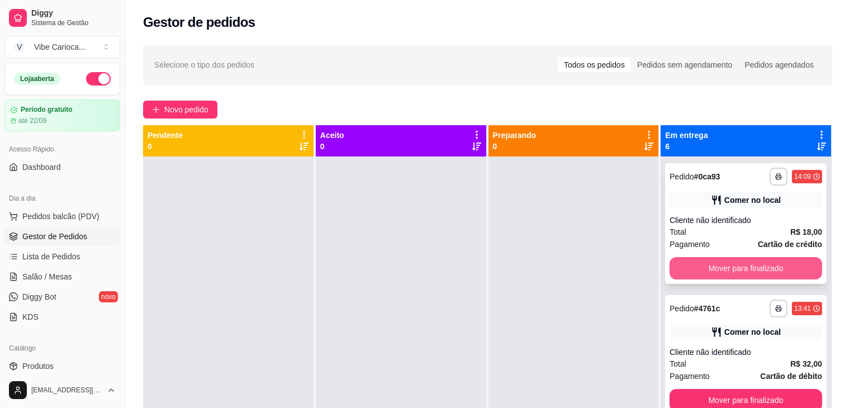
click at [699, 269] on button "Mover para finalizado" at bounding box center [745, 268] width 153 height 22
click at [698, 269] on button "Mover para finalizado" at bounding box center [745, 269] width 148 height 22
click at [698, 266] on button "Mover para finalizado" at bounding box center [745, 269] width 148 height 22
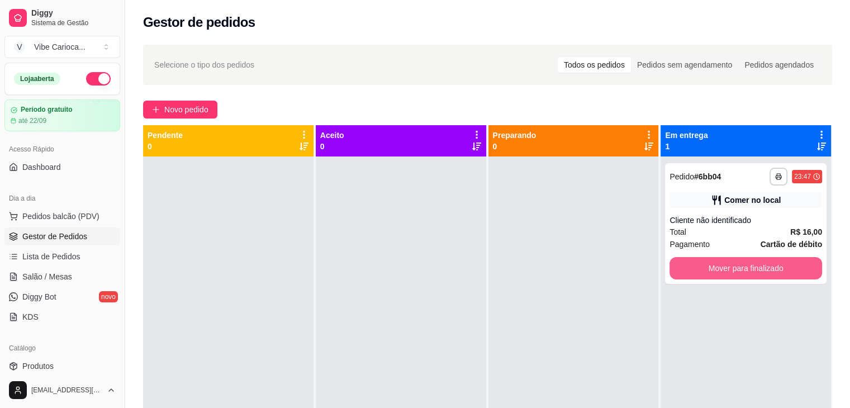
click at [698, 266] on button "Mover para finalizado" at bounding box center [745, 268] width 153 height 22
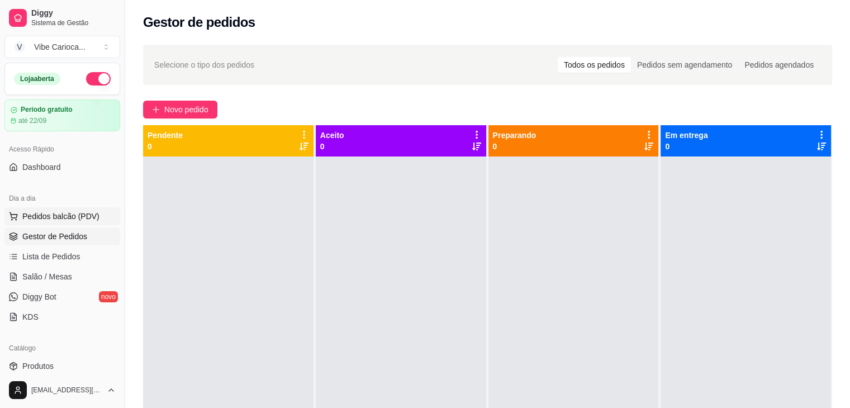
click at [68, 207] on button "Pedidos balcão (PDV)" at bounding box center [62, 216] width 116 height 18
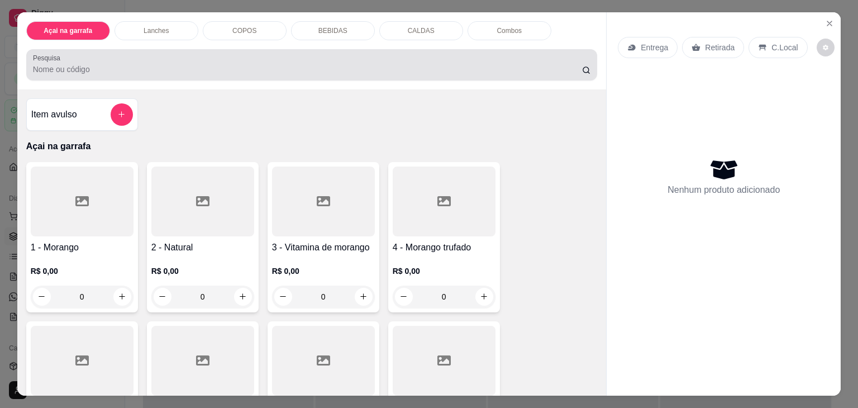
drag, startPoint x: 55, startPoint y: 68, endPoint x: 310, endPoint y: 58, distance: 255.5
click at [310, 58] on div at bounding box center [312, 65] width 558 height 22
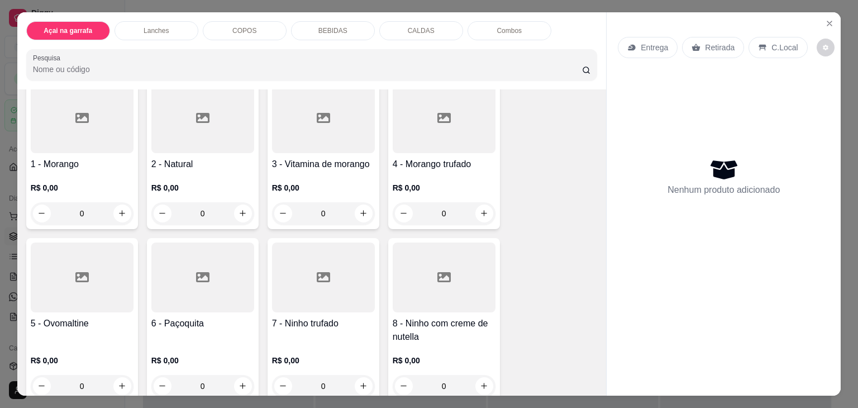
scroll to position [56, 0]
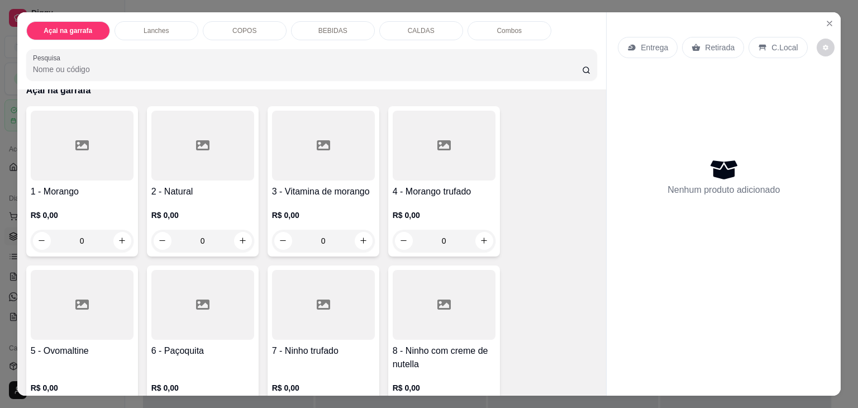
click at [225, 24] on div "COPOS" at bounding box center [245, 30] width 84 height 19
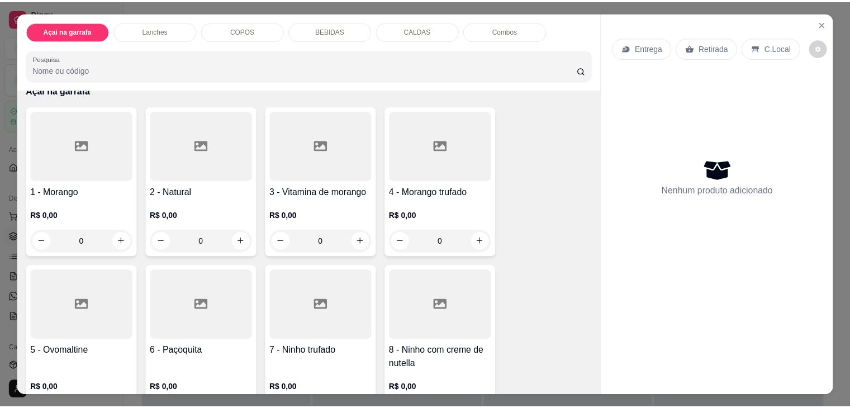
scroll to position [27, 0]
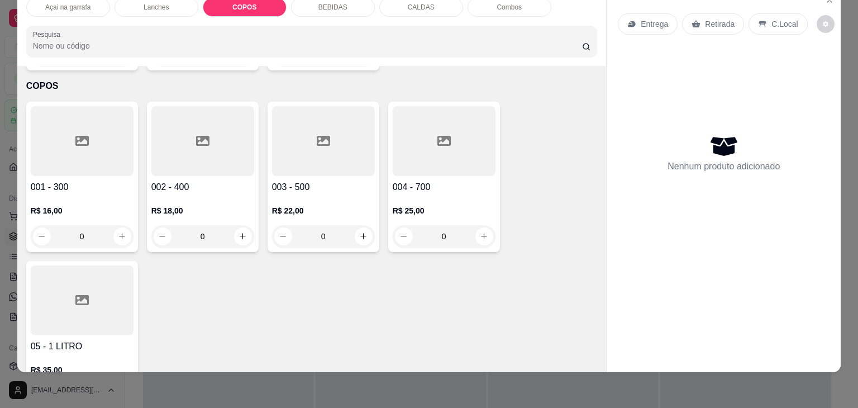
click at [48, 116] on div at bounding box center [82, 141] width 103 height 70
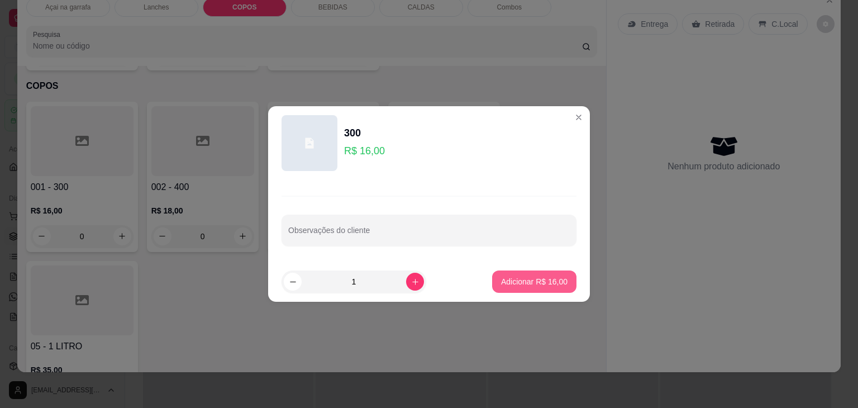
click at [533, 284] on p "Adicionar R$ 16,00" at bounding box center [534, 281] width 66 height 11
type input "1"
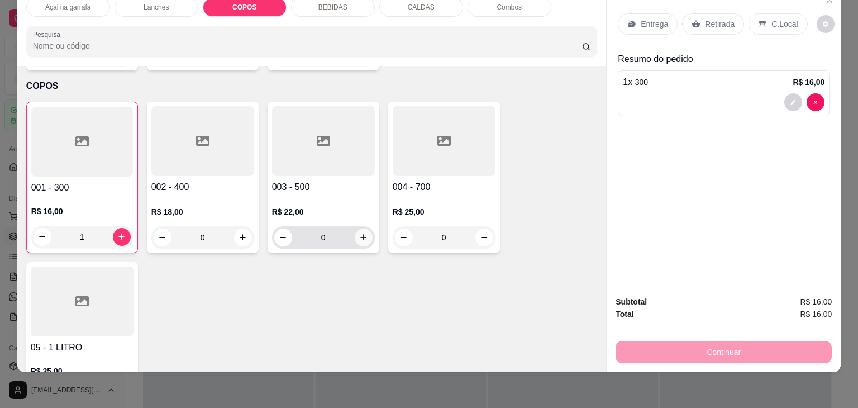
click at [359, 228] on button "increase-product-quantity" at bounding box center [364, 237] width 18 height 18
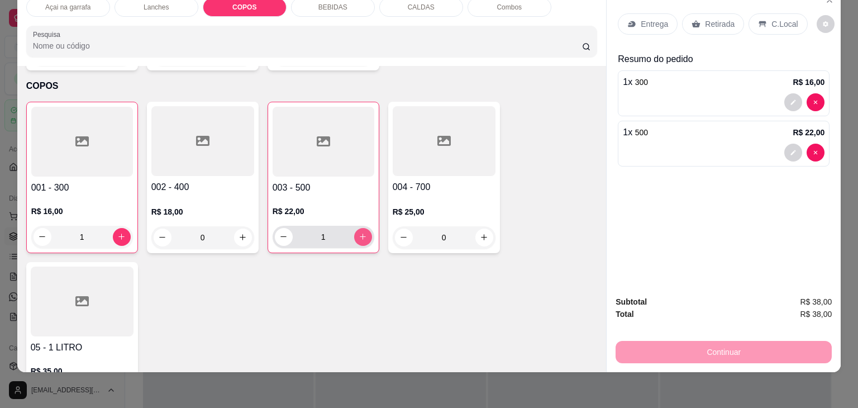
click at [359, 228] on button "increase-product-quantity" at bounding box center [363, 237] width 18 height 18
type input "2"
click at [147, 105] on div "002 - 400 R$ 18,00 0" at bounding box center [203, 177] width 112 height 151
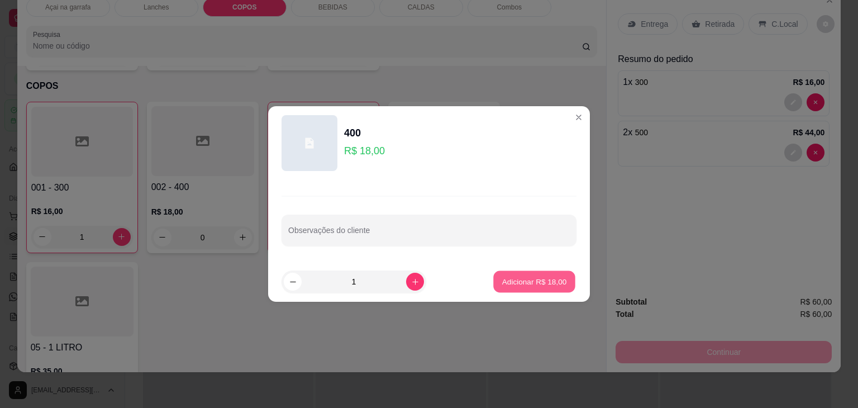
click at [516, 278] on p "Adicionar R$ 18,00" at bounding box center [534, 281] width 65 height 11
type input "1"
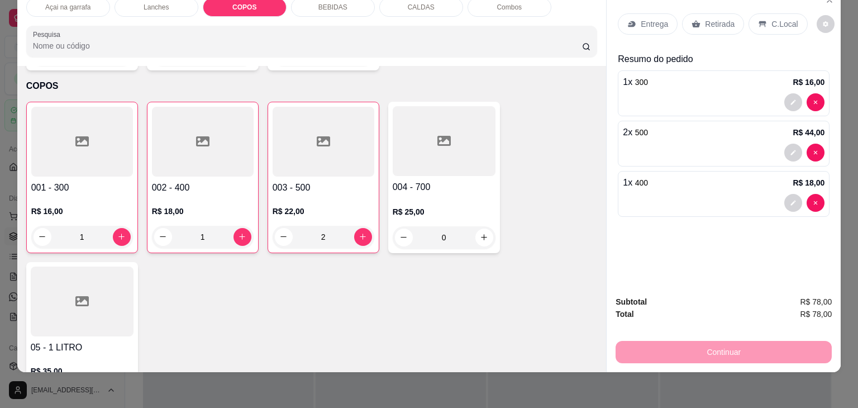
click at [783, 18] on p "C.Local" at bounding box center [784, 23] width 26 height 11
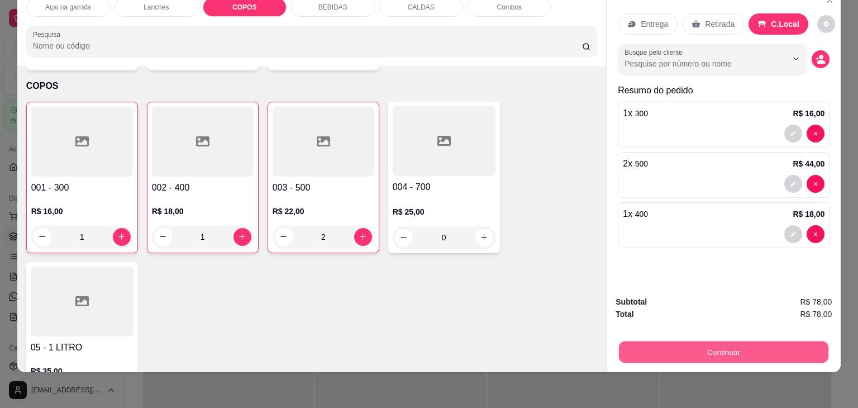
click at [747, 341] on button "Continuar" at bounding box center [723, 352] width 209 height 22
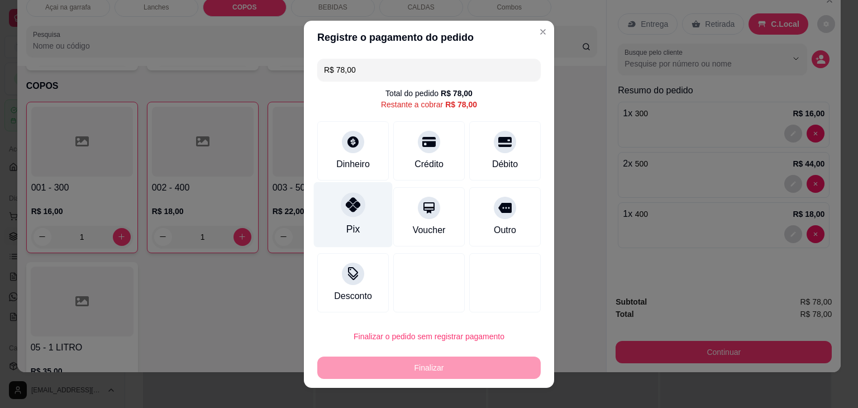
click at [351, 217] on div "Pix" at bounding box center [353, 214] width 79 height 65
type input "R$ 0,00"
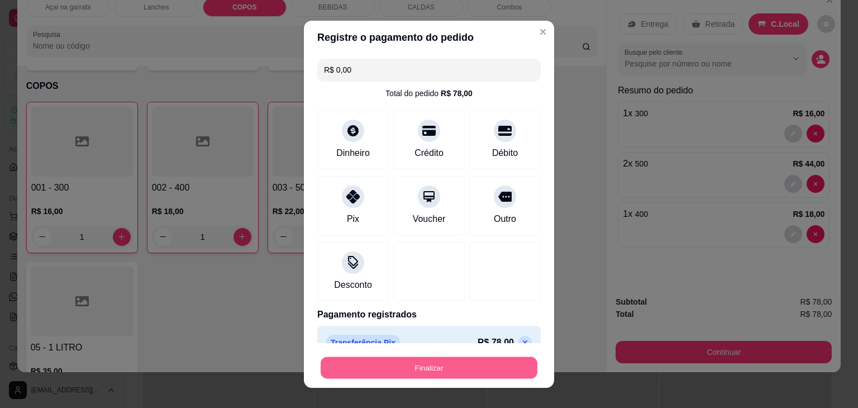
click at [447, 370] on button "Finalizar" at bounding box center [429, 367] width 217 height 22
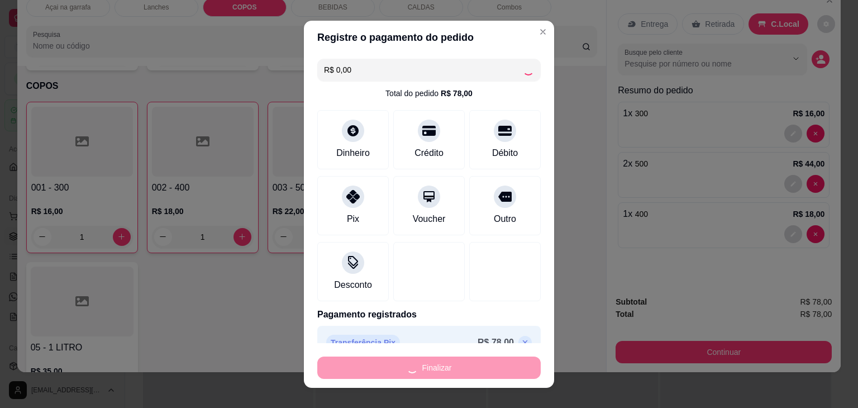
type input "0"
type input "-R$ 78,00"
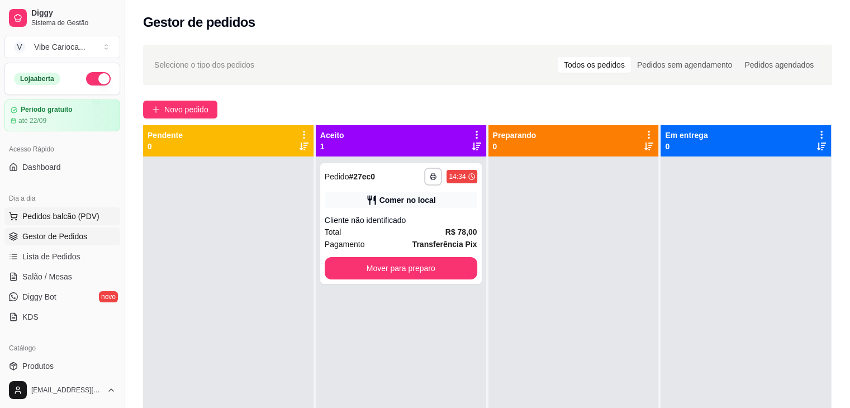
click at [54, 218] on span "Pedidos balcão (PDV)" at bounding box center [60, 216] width 77 height 11
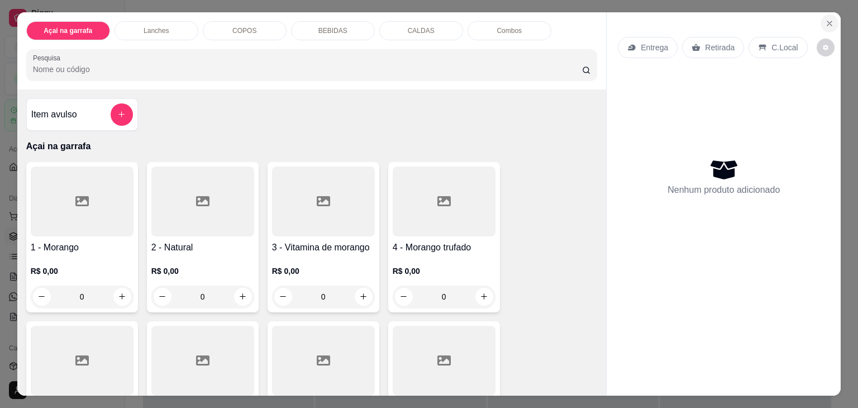
click at [825, 23] on button "Close" at bounding box center [830, 24] width 18 height 18
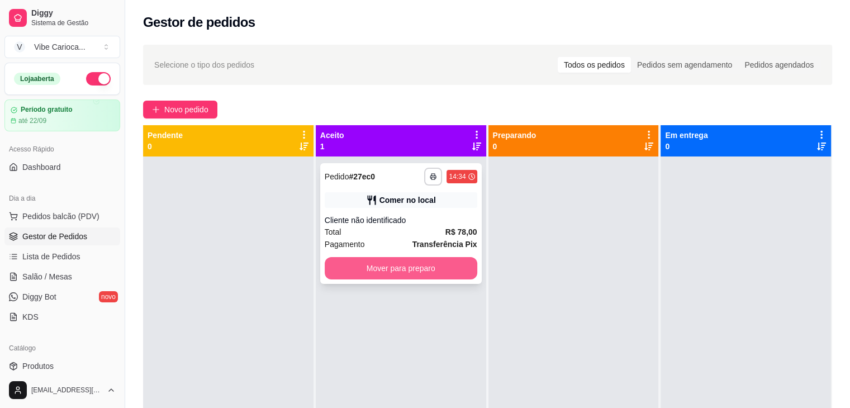
click at [429, 260] on button "Mover para preparo" at bounding box center [401, 268] width 153 height 22
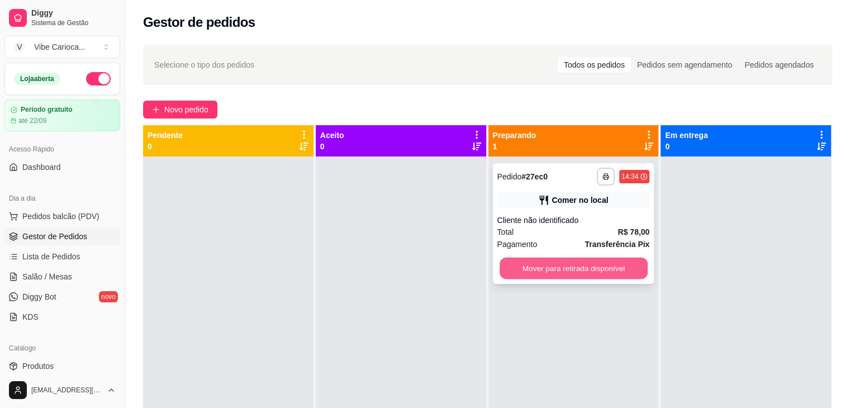
click at [536, 266] on button "Mover para retirada disponível" at bounding box center [573, 269] width 148 height 22
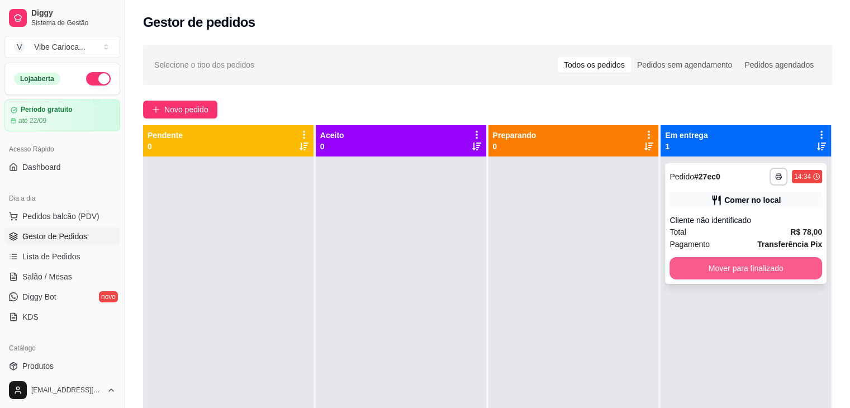
click at [715, 272] on button "Mover para finalizado" at bounding box center [745, 268] width 153 height 22
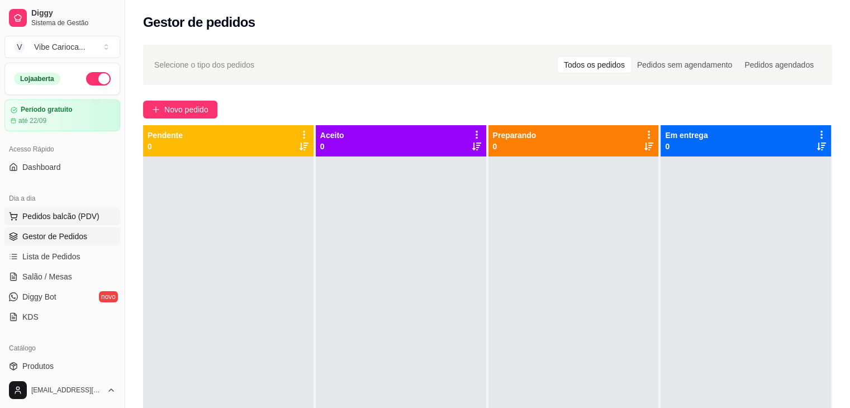
click at [54, 219] on span "Pedidos balcão (PDV)" at bounding box center [60, 216] width 77 height 11
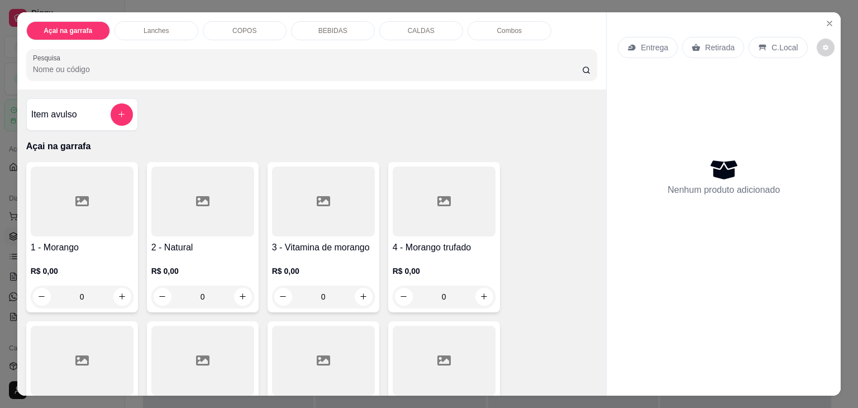
scroll to position [56, 0]
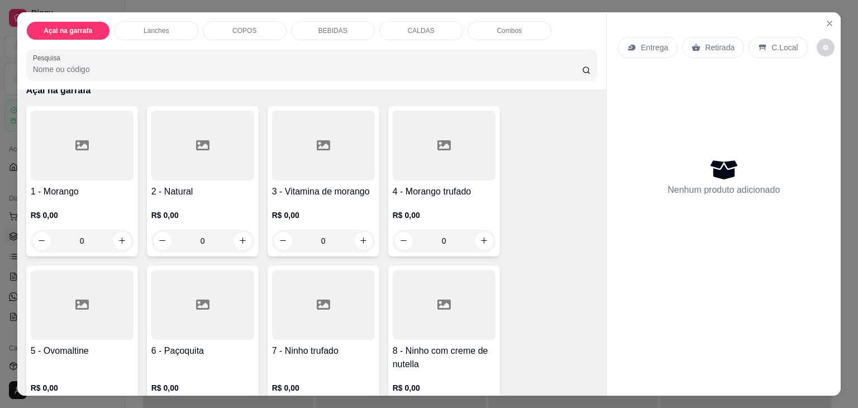
click at [222, 30] on div "COPOS" at bounding box center [245, 30] width 84 height 19
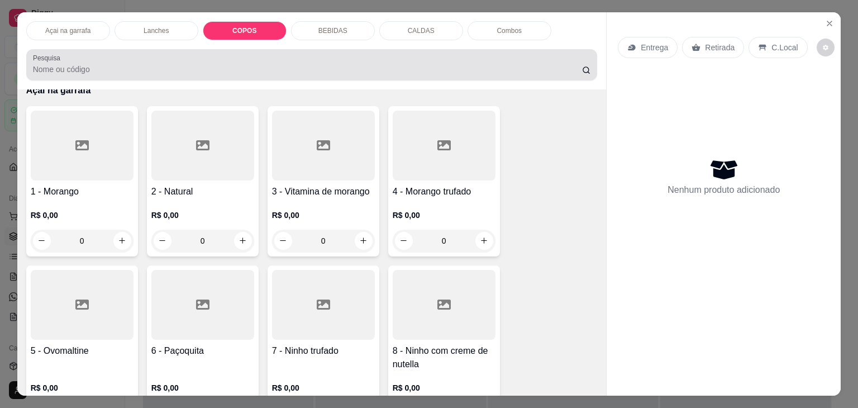
scroll to position [27, 0]
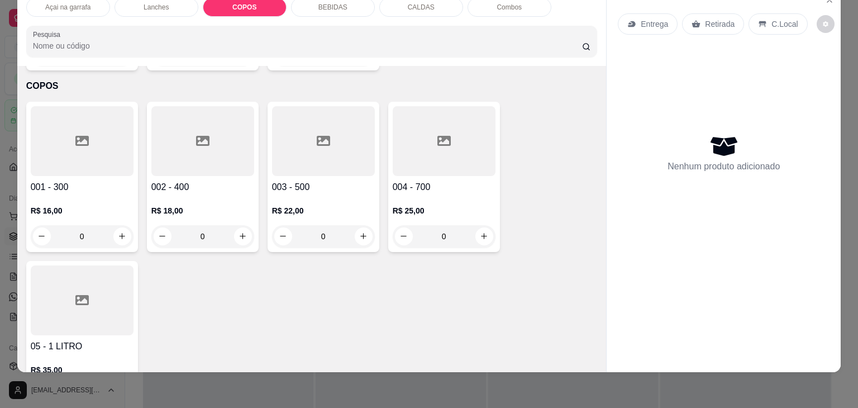
click at [196, 134] on icon at bounding box center [202, 140] width 13 height 13
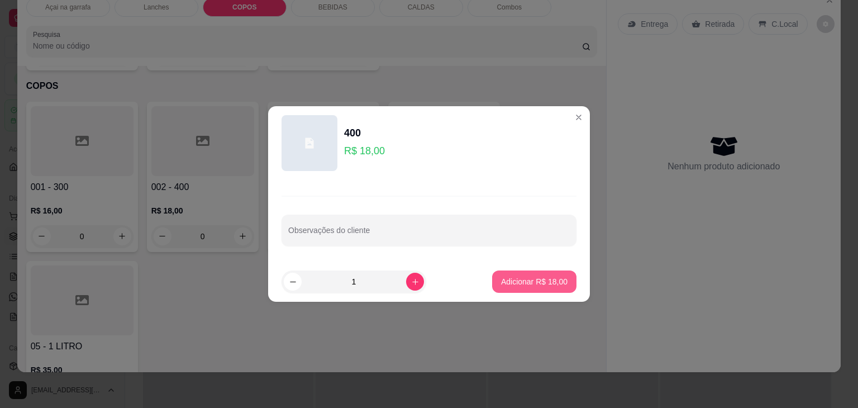
click at [502, 278] on p "Adicionar R$ 18,00" at bounding box center [534, 281] width 66 height 11
type input "1"
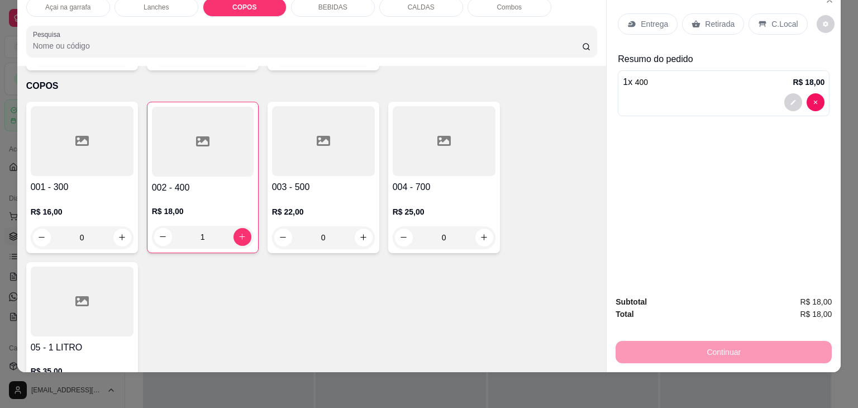
click at [775, 23] on div "C.Local" at bounding box center [778, 23] width 59 height 21
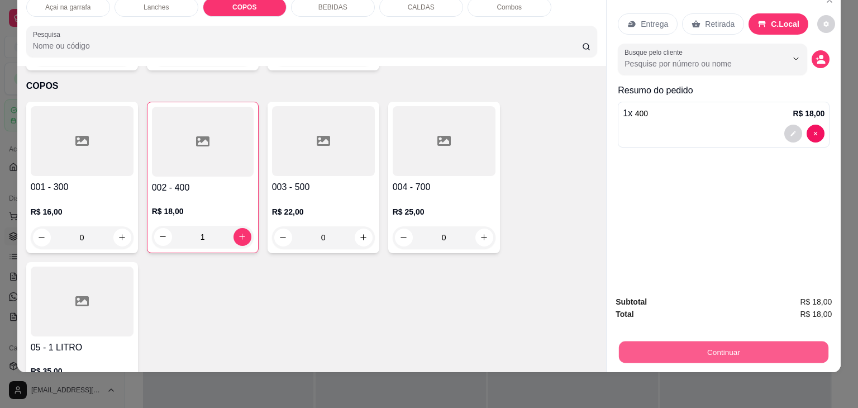
click at [701, 341] on button "Continuar" at bounding box center [723, 352] width 209 height 22
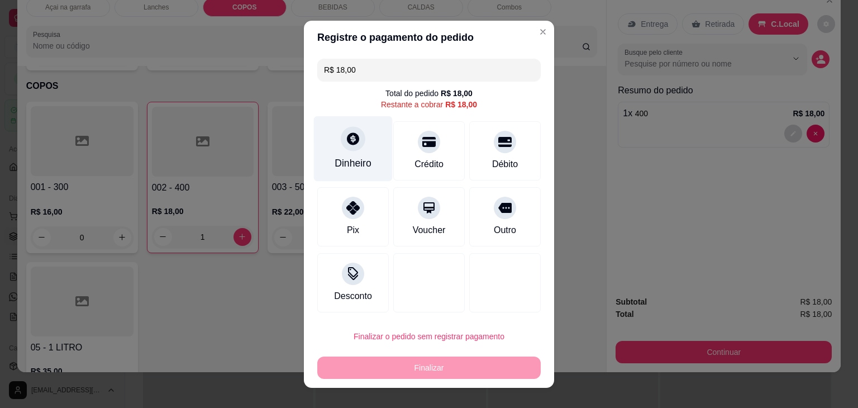
click at [340, 151] on div "Dinheiro" at bounding box center [353, 148] width 79 height 65
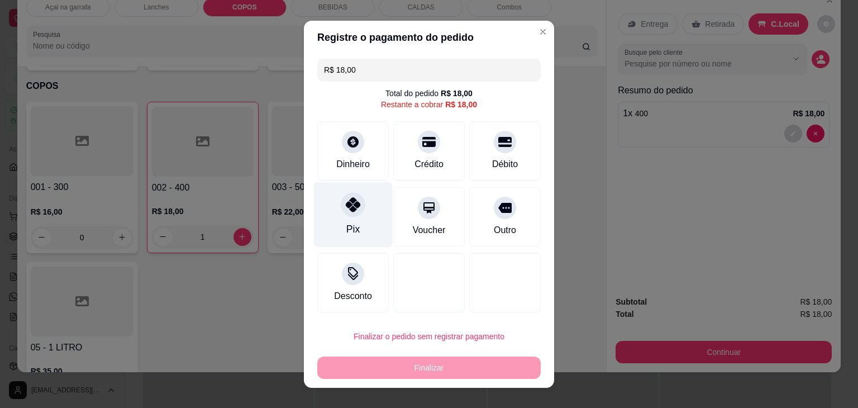
click at [346, 222] on div "Pix" at bounding box center [352, 229] width 13 height 15
type input "R$ 0,00"
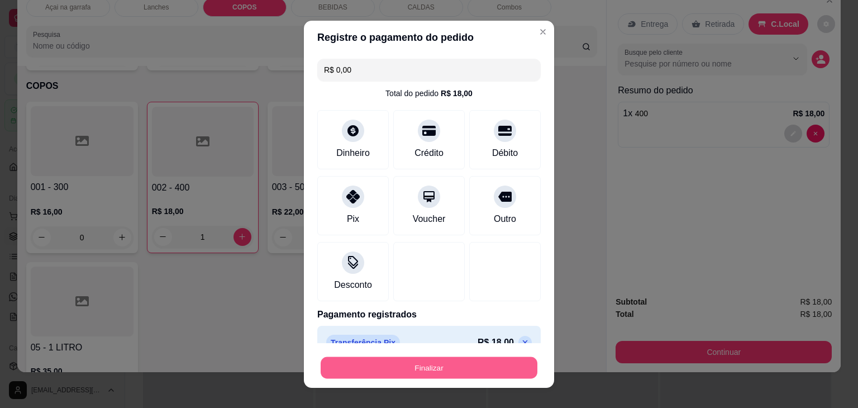
click at [426, 365] on button "Finalizar" at bounding box center [429, 367] width 217 height 22
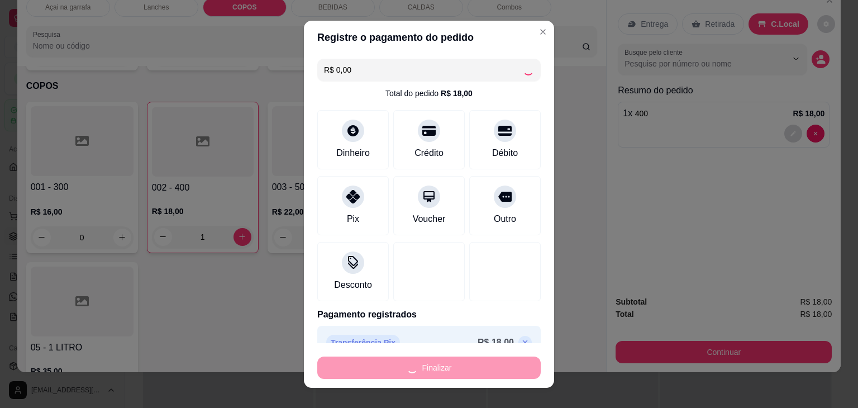
type input "0"
type input "-R$ 18,00"
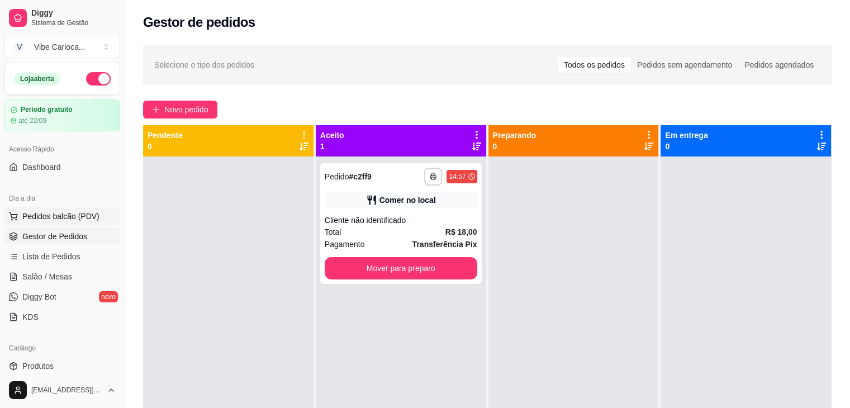
click at [56, 220] on span "Pedidos balcão (PDV)" at bounding box center [60, 216] width 77 height 11
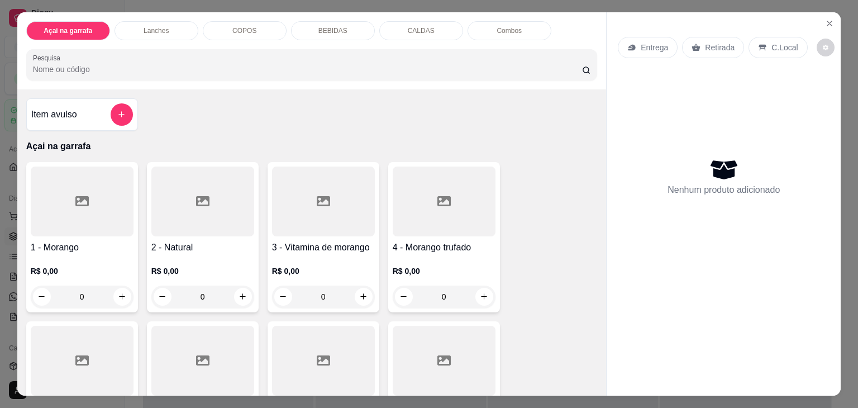
click at [219, 30] on div "COPOS" at bounding box center [245, 30] width 84 height 19
click at [233, 27] on p "COPOS" at bounding box center [244, 30] width 24 height 9
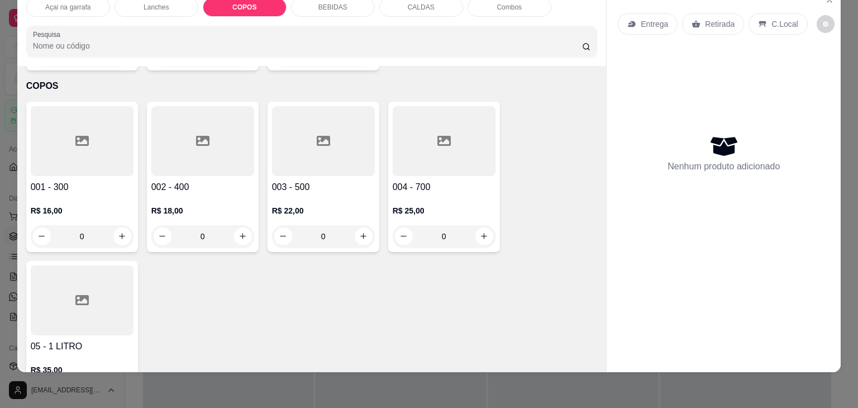
click at [76, 107] on div at bounding box center [82, 141] width 103 height 70
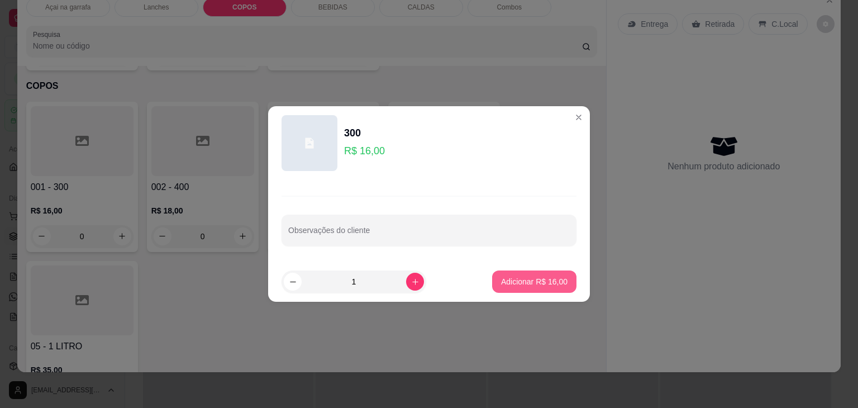
click at [532, 288] on button "Adicionar R$ 16,00" at bounding box center [534, 281] width 84 height 22
type input "1"
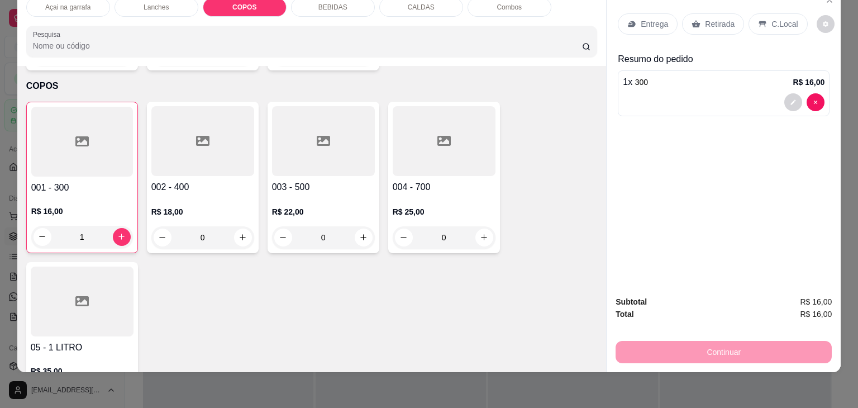
click at [196, 134] on icon at bounding box center [202, 140] width 13 height 13
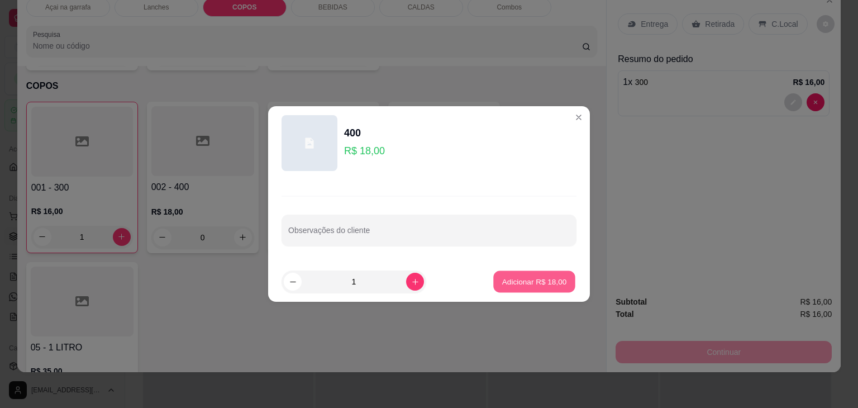
click at [546, 275] on button "Adicionar R$ 18,00" at bounding box center [534, 282] width 82 height 22
type input "1"
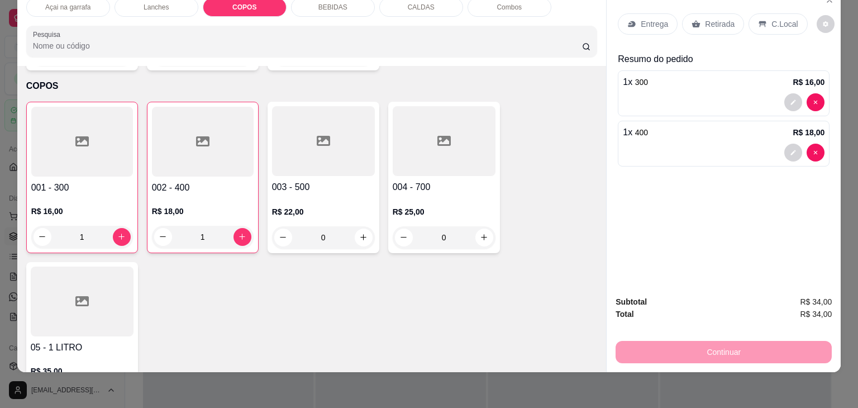
click at [769, 21] on div "C.Local" at bounding box center [778, 23] width 59 height 21
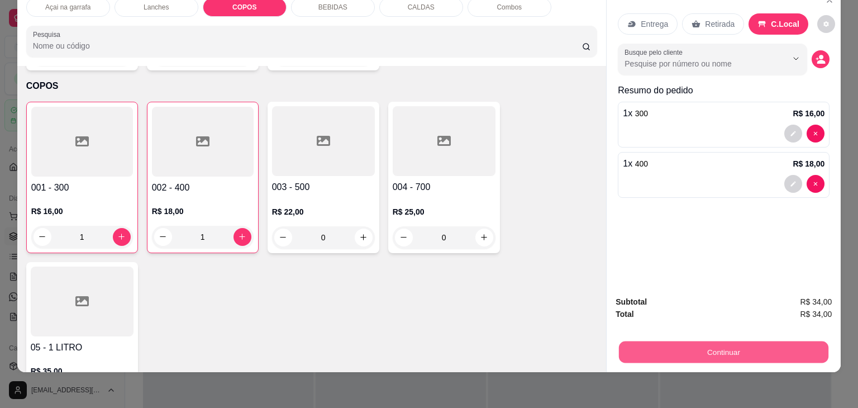
click at [682, 351] on button "Continuar" at bounding box center [723, 352] width 209 height 22
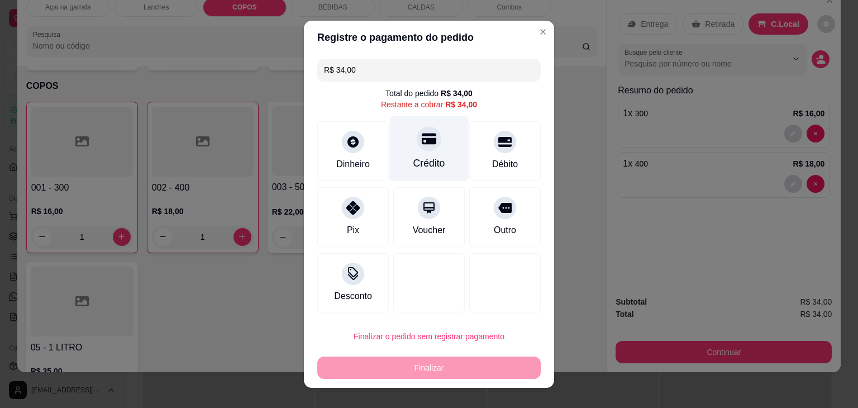
click at [428, 147] on div at bounding box center [429, 138] width 25 height 25
type input "R$ 0,00"
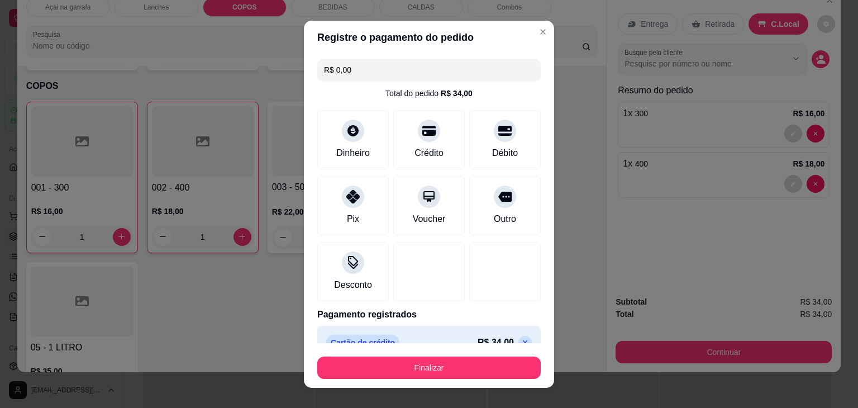
click at [453, 383] on footer "Finalizar" at bounding box center [429, 365] width 250 height 45
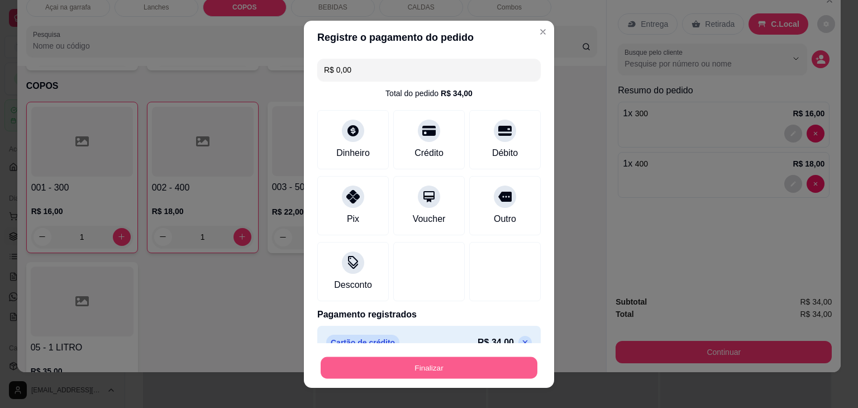
click at [454, 371] on button "Finalizar" at bounding box center [429, 367] width 217 height 22
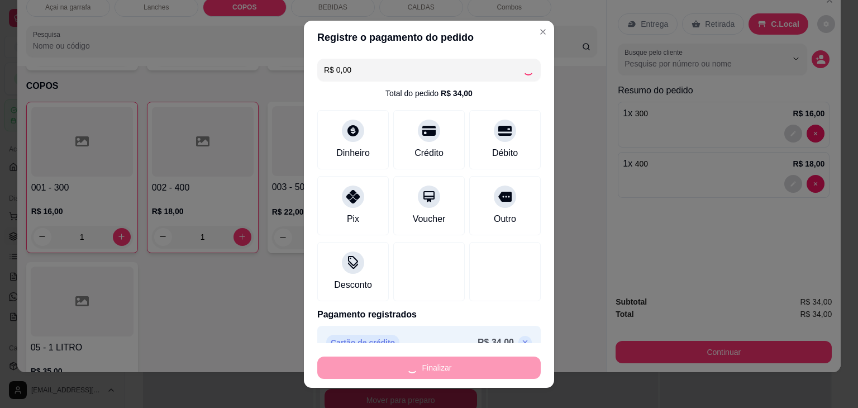
type input "0"
type input "-R$ 34,00"
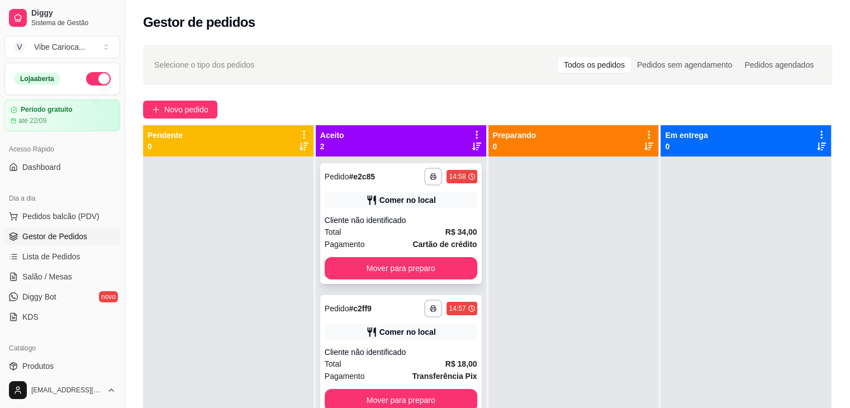
click at [369, 255] on div "**********" at bounding box center [400, 223] width 161 height 121
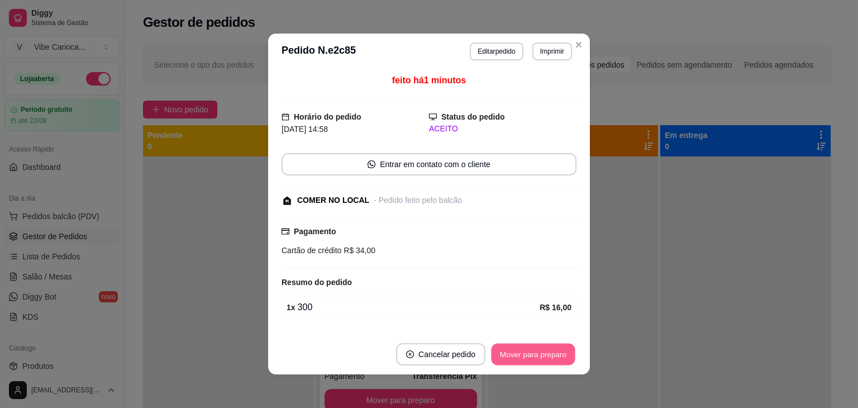
click at [520, 350] on button "Mover para preparo" at bounding box center [533, 355] width 84 height 22
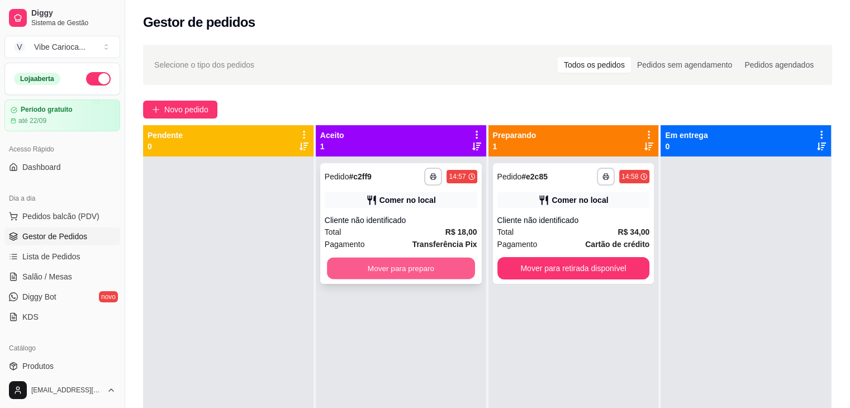
click at [447, 275] on button "Mover para preparo" at bounding box center [401, 269] width 148 height 22
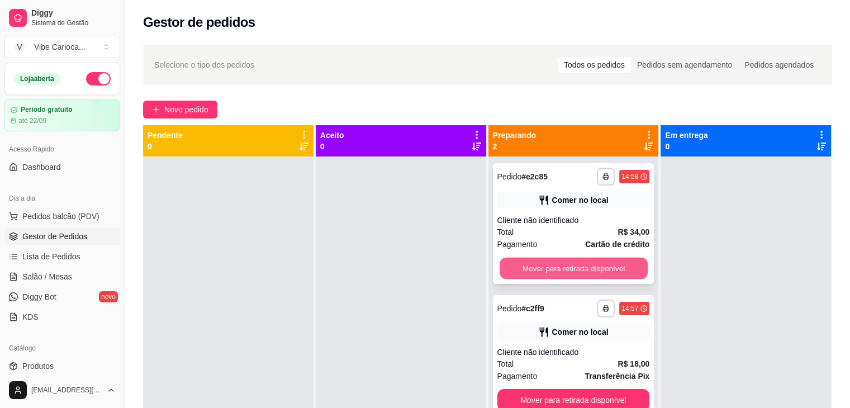
click at [568, 271] on button "Mover para retirada disponível" at bounding box center [573, 269] width 148 height 22
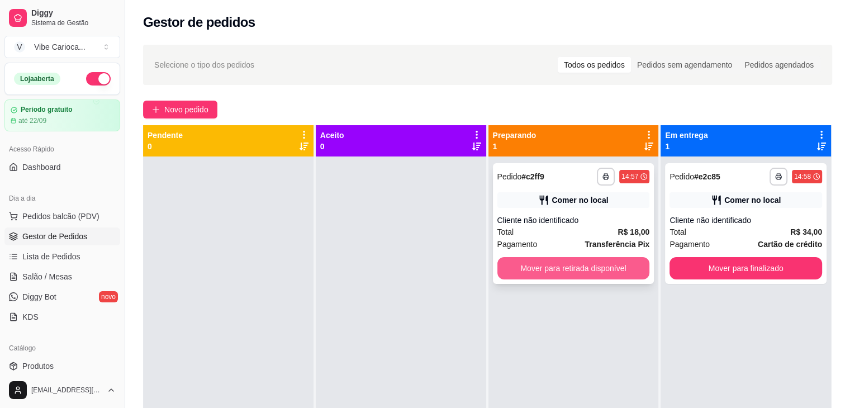
click at [601, 267] on button "Mover para retirada disponível" at bounding box center [573, 268] width 153 height 22
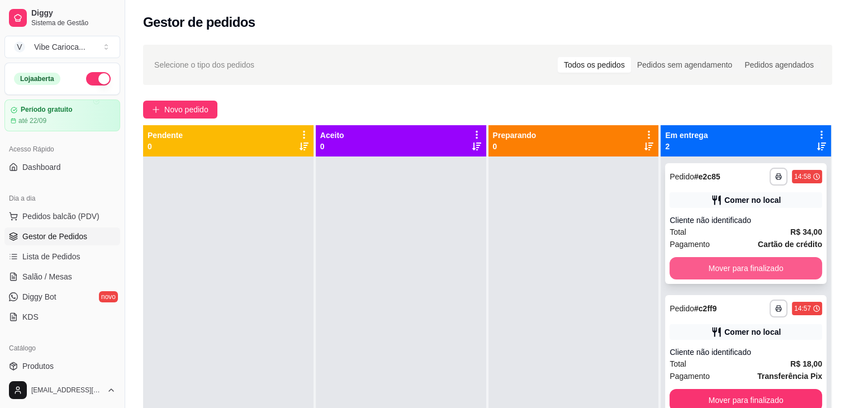
click at [735, 266] on button "Mover para finalizado" at bounding box center [745, 268] width 153 height 22
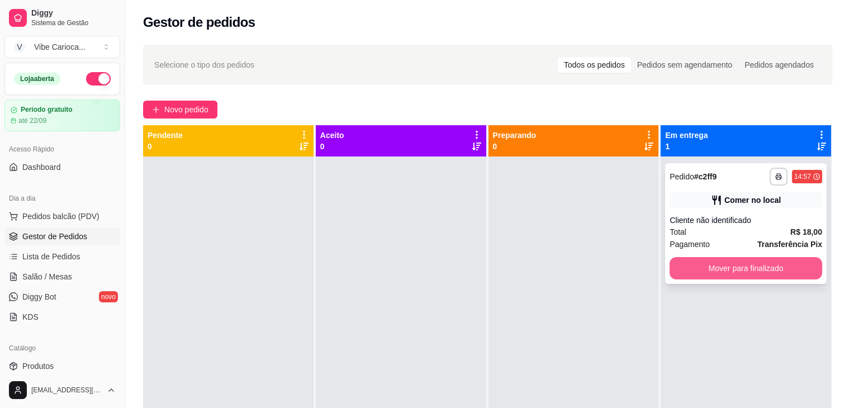
click at [734, 268] on button "Mover para finalizado" at bounding box center [745, 268] width 153 height 22
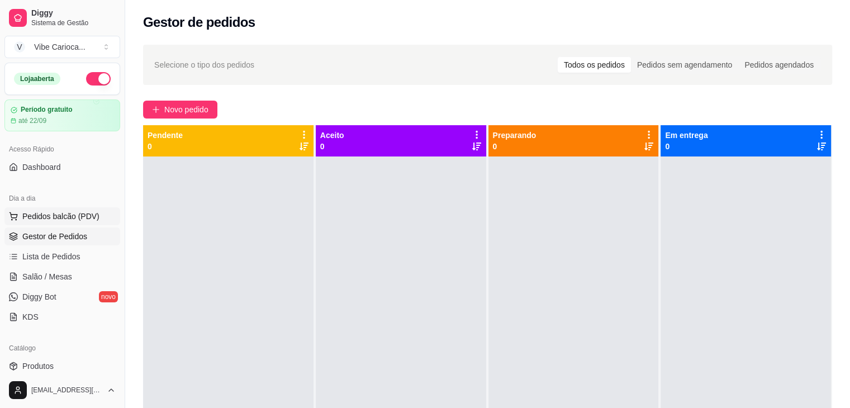
click at [24, 219] on span "Pedidos balcão (PDV)" at bounding box center [60, 216] width 77 height 11
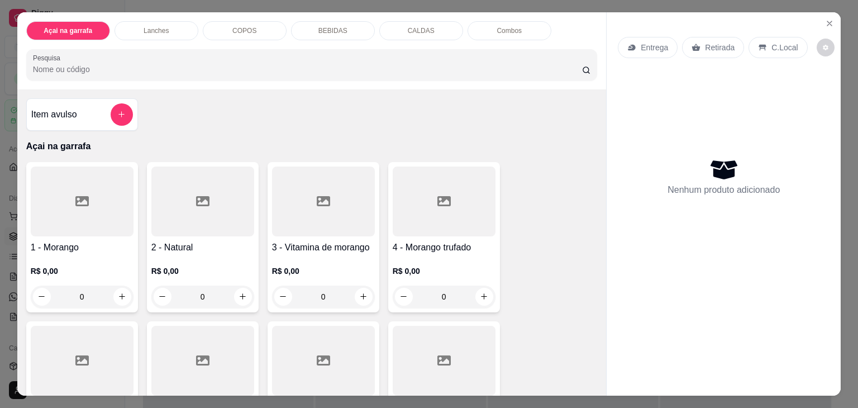
click at [232, 26] on p "COPOS" at bounding box center [244, 30] width 24 height 9
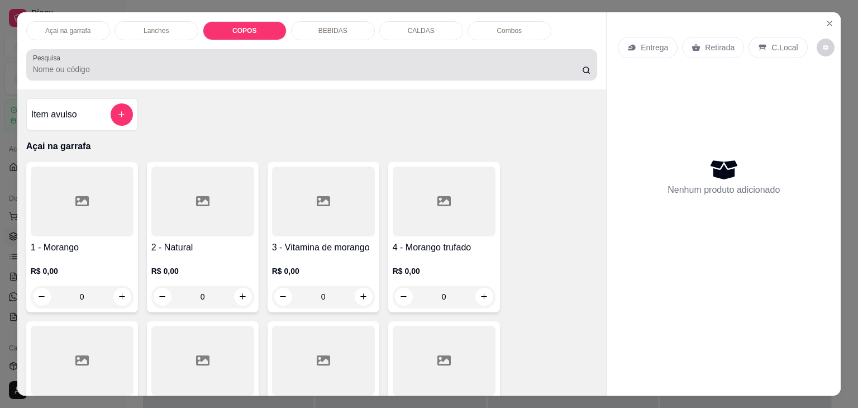
scroll to position [27, 0]
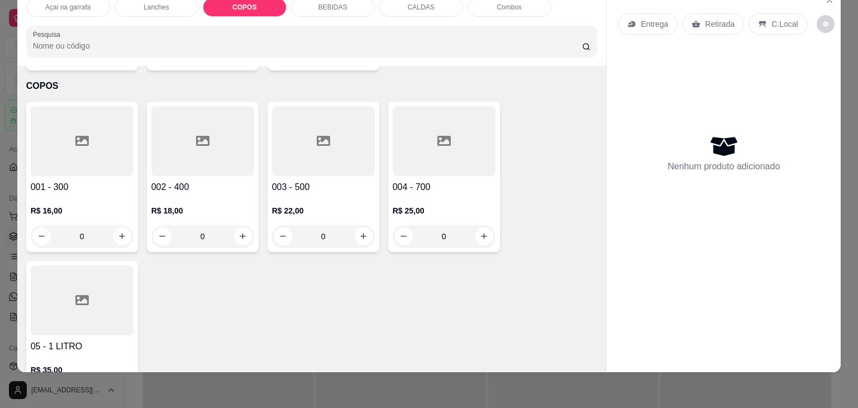
click at [96, 138] on div at bounding box center [82, 141] width 103 height 70
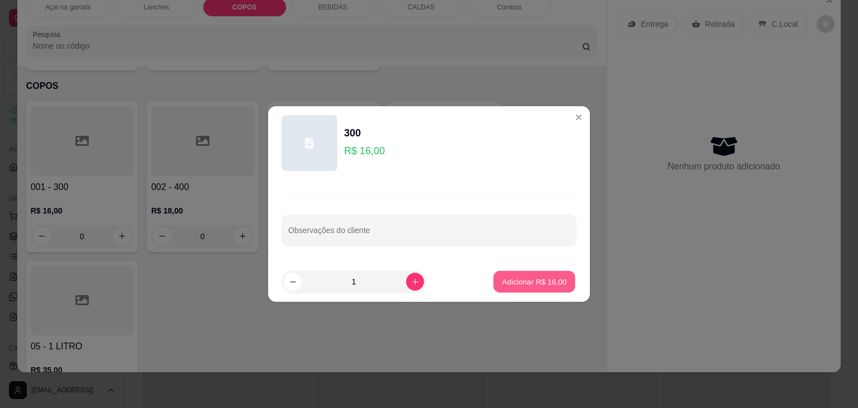
click at [512, 283] on p "Adicionar R$ 16,00" at bounding box center [534, 281] width 65 height 11
type input "1"
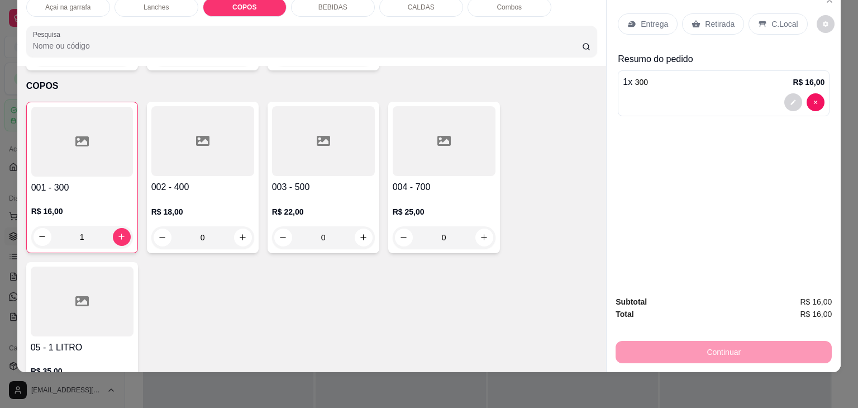
click at [784, 22] on div "C.Local" at bounding box center [778, 23] width 59 height 21
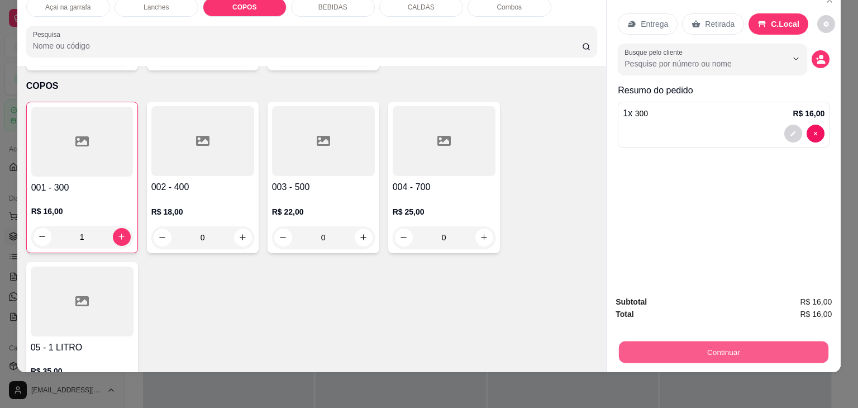
click at [672, 341] on button "Continuar" at bounding box center [723, 352] width 209 height 22
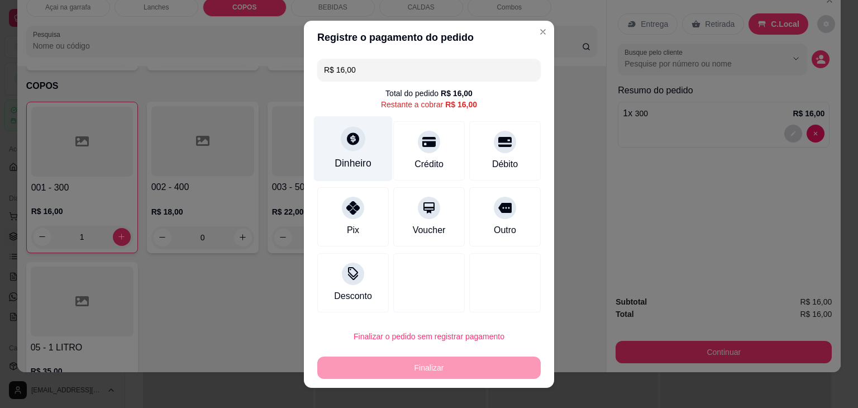
click at [349, 144] on icon at bounding box center [353, 138] width 12 height 12
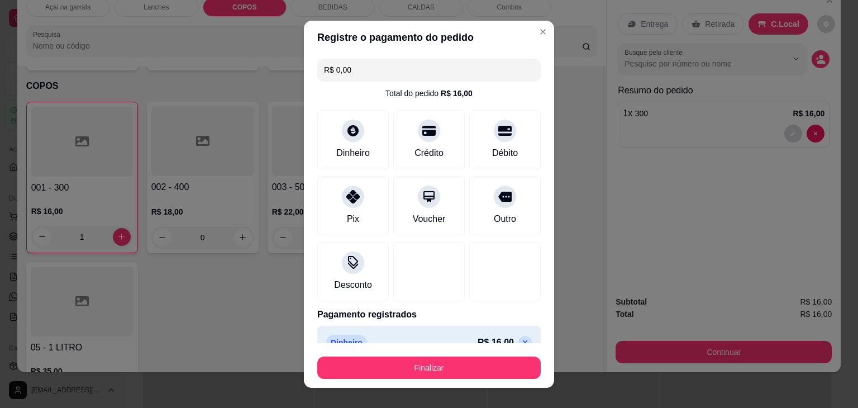
type input "R$ 0,00"
click at [340, 204] on div "Pix" at bounding box center [353, 202] width 79 height 65
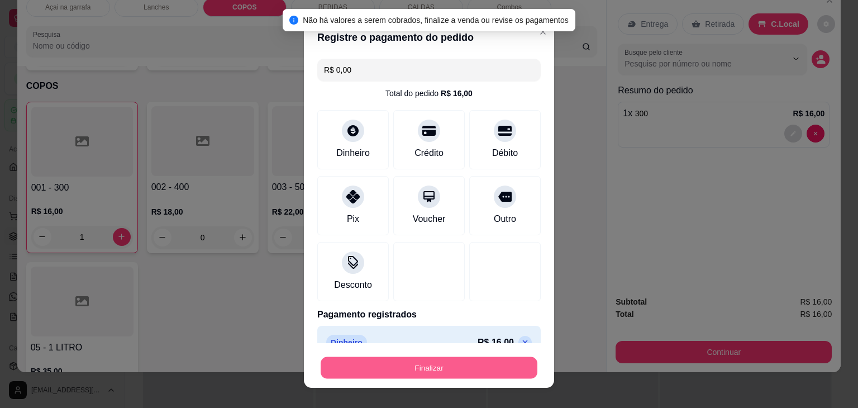
click at [382, 363] on button "Finalizar" at bounding box center [429, 367] width 217 height 22
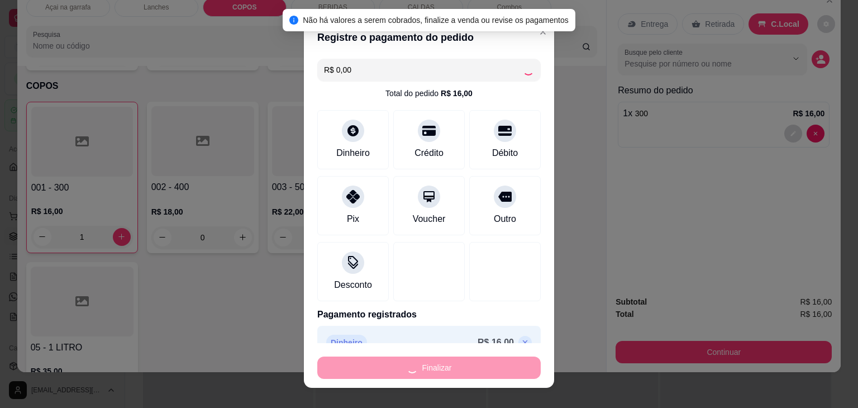
type input "0"
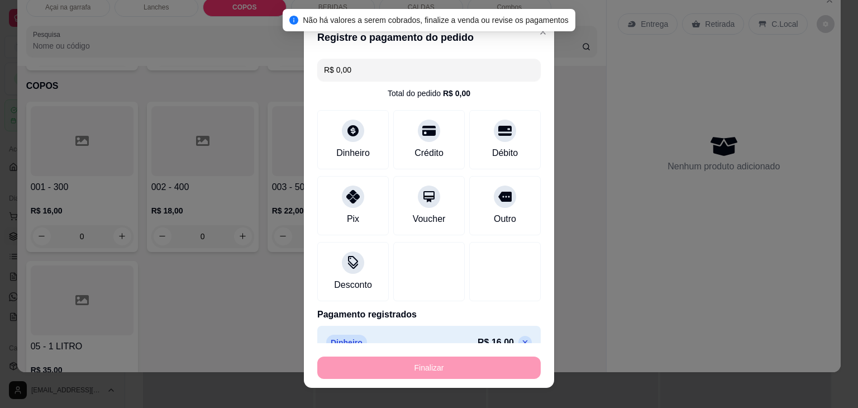
type input "-R$ 16,00"
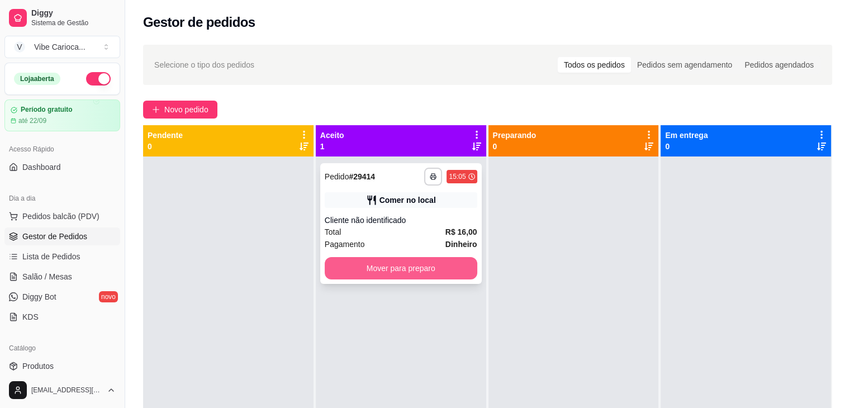
click at [380, 260] on button "Mover para preparo" at bounding box center [401, 268] width 153 height 22
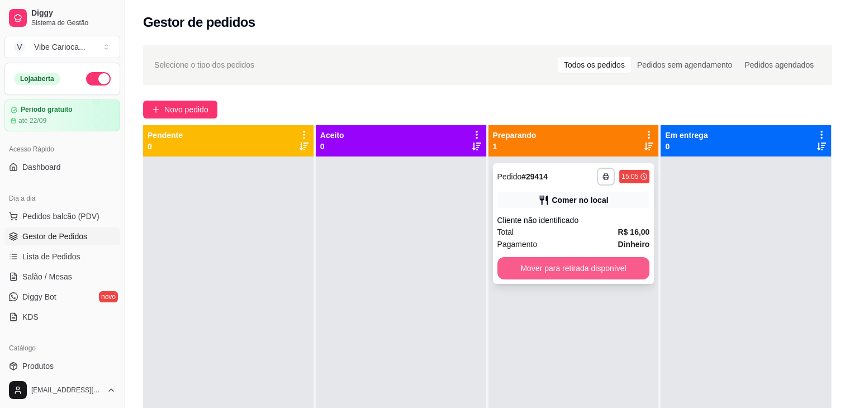
click at [535, 269] on button "Mover para retirada disponível" at bounding box center [573, 268] width 153 height 22
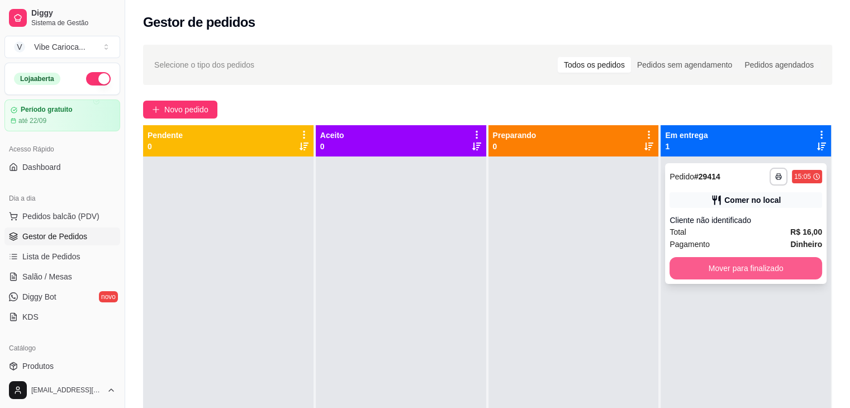
click at [678, 271] on button "Mover para finalizado" at bounding box center [745, 268] width 153 height 22
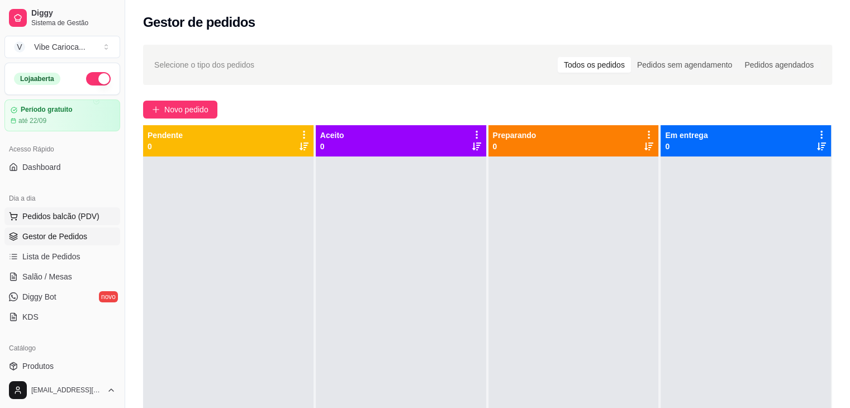
click at [49, 215] on span "Pedidos balcão (PDV)" at bounding box center [60, 216] width 77 height 11
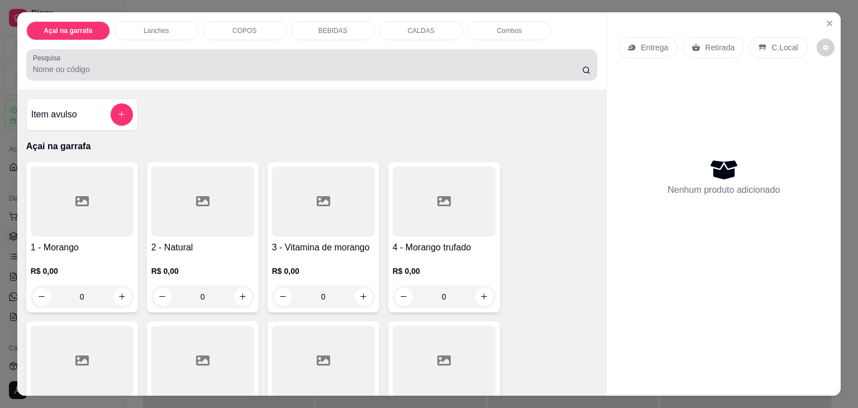
click at [212, 58] on div at bounding box center [312, 65] width 558 height 22
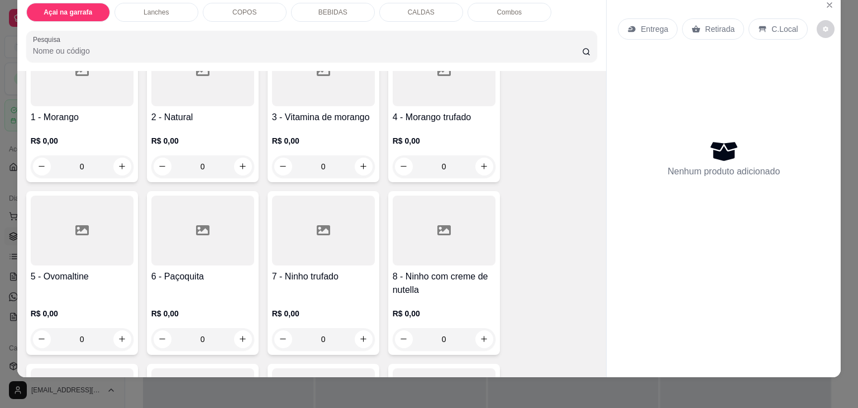
scroll to position [27, 0]
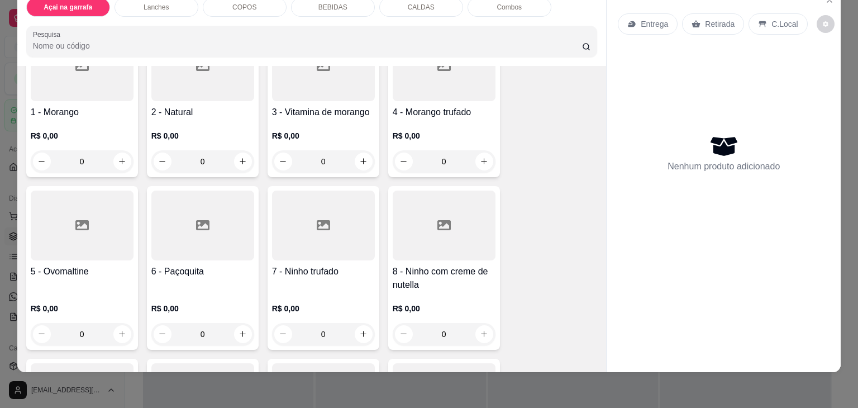
click at [407, 224] on div at bounding box center [444, 225] width 103 height 70
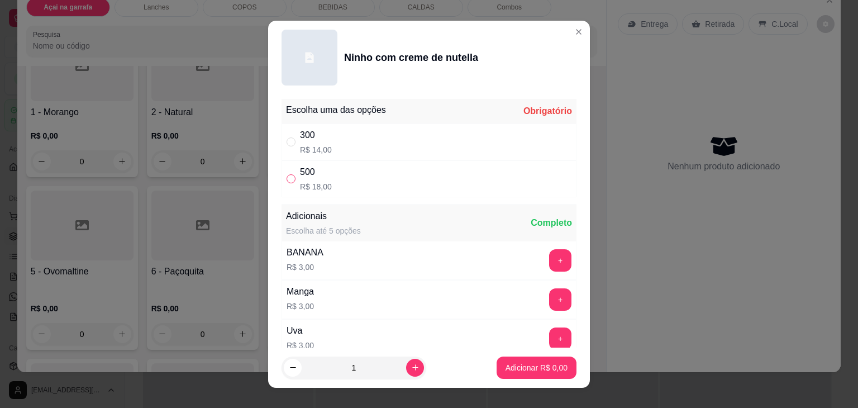
click at [289, 184] on label "" at bounding box center [291, 179] width 9 height 12
click at [289, 183] on input "" at bounding box center [291, 178] width 9 height 9
click at [287, 176] on input "" at bounding box center [291, 178] width 9 height 9
radio input "true"
click at [539, 363] on p "Adicionar R$ 18,00" at bounding box center [534, 367] width 66 height 11
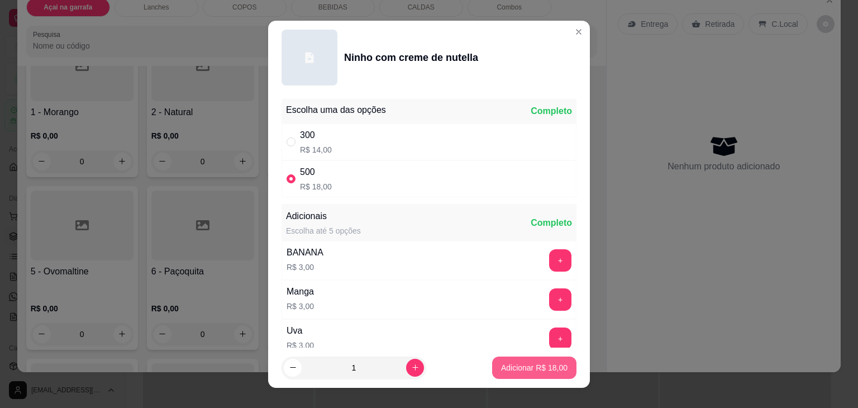
type input "1"
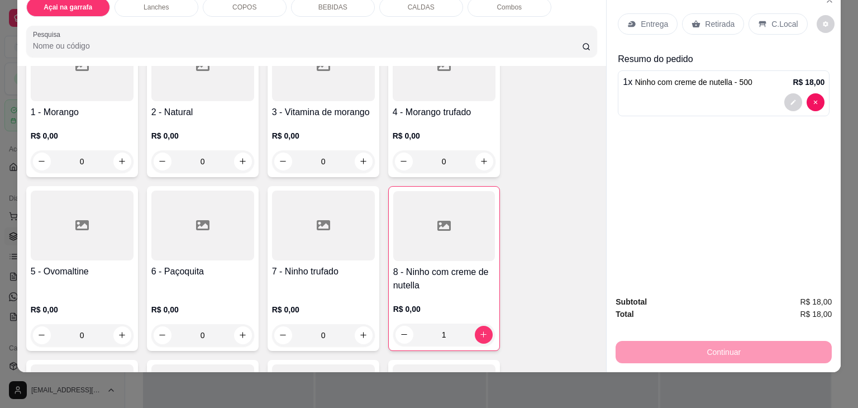
click at [321, 221] on icon at bounding box center [323, 225] width 13 height 10
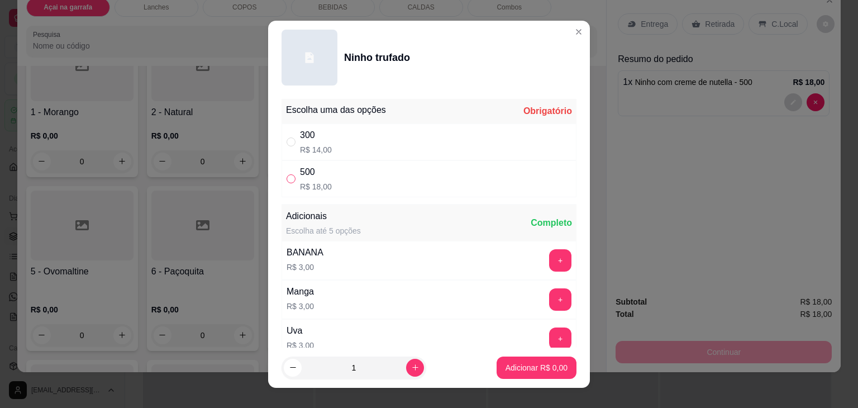
click at [287, 178] on input "" at bounding box center [291, 178] width 9 height 9
radio input "true"
click at [523, 369] on p "Adicionar R$ 18,00" at bounding box center [534, 367] width 66 height 11
type input "1"
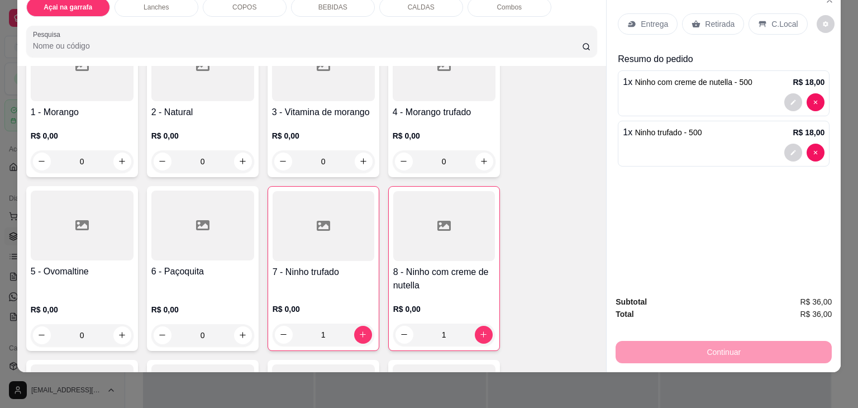
click at [759, 21] on icon at bounding box center [762, 24] width 7 height 6
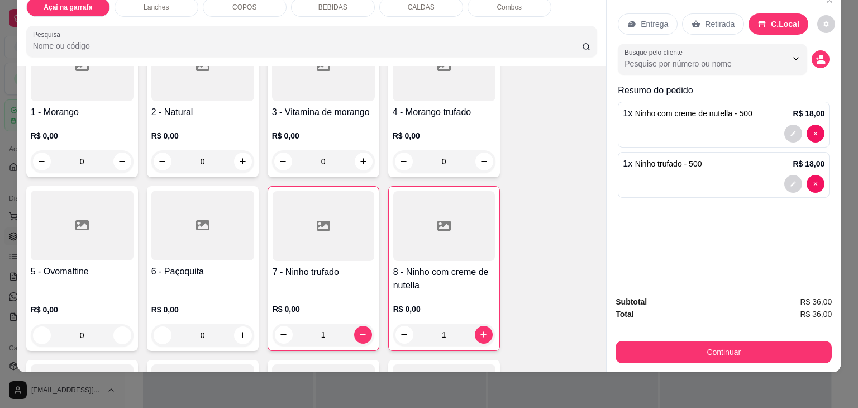
click at [651, 354] on div "Subtotal R$ 36,00 Total R$ 36,00 Continuar" at bounding box center [724, 329] width 234 height 85
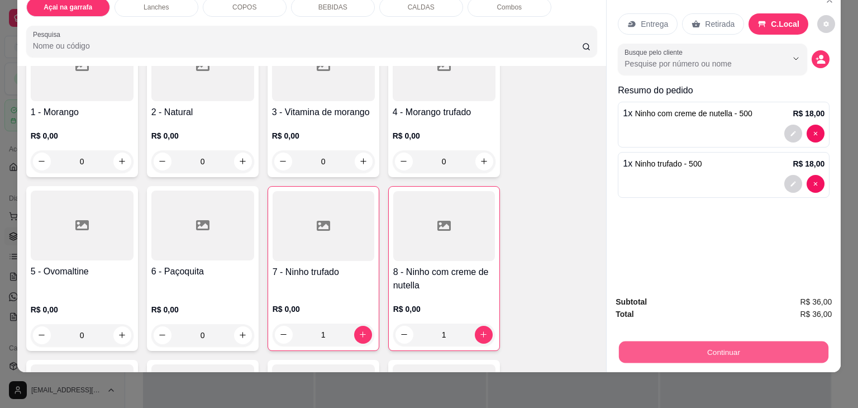
click at [642, 345] on button "Continuar" at bounding box center [723, 352] width 209 height 22
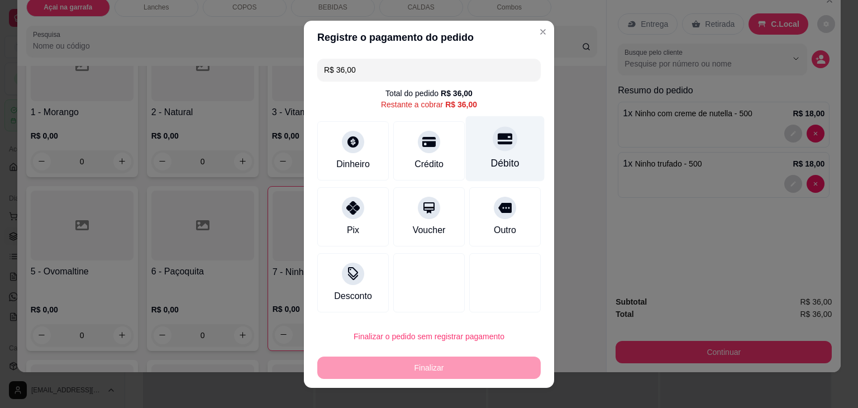
click at [498, 140] on icon at bounding box center [505, 138] width 15 height 15
type input "R$ 0,00"
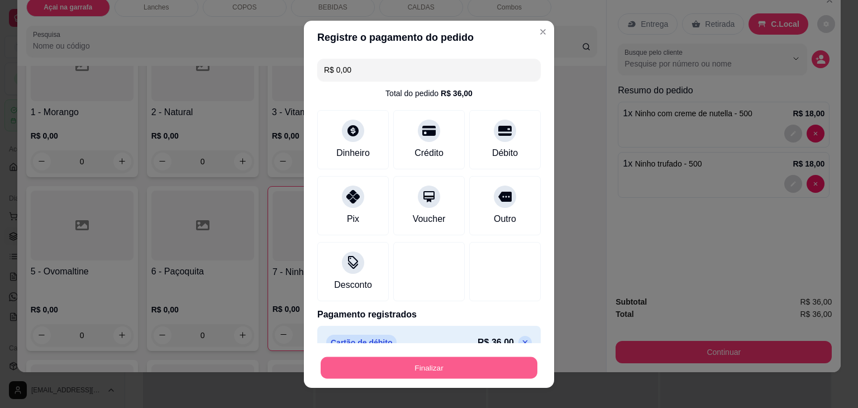
click at [456, 366] on button "Finalizar" at bounding box center [429, 367] width 217 height 22
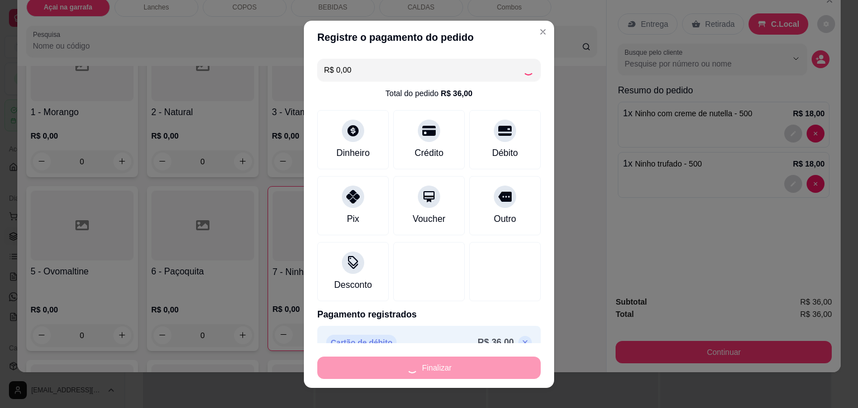
type input "0"
type input "-R$ 36,00"
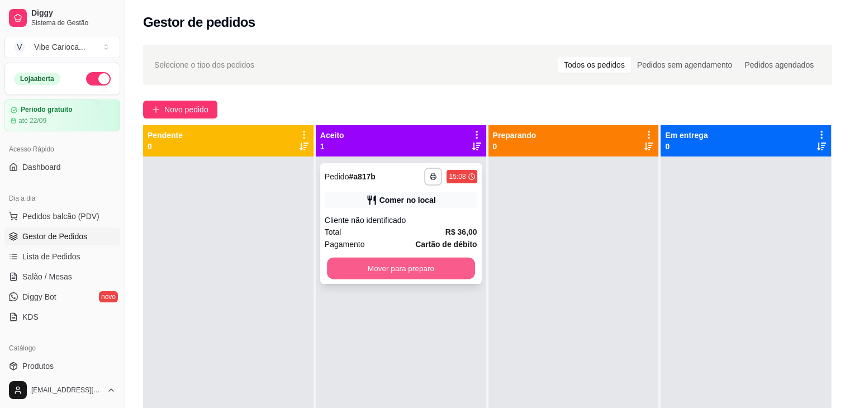
click at [403, 264] on button "Mover para preparo" at bounding box center [401, 269] width 148 height 22
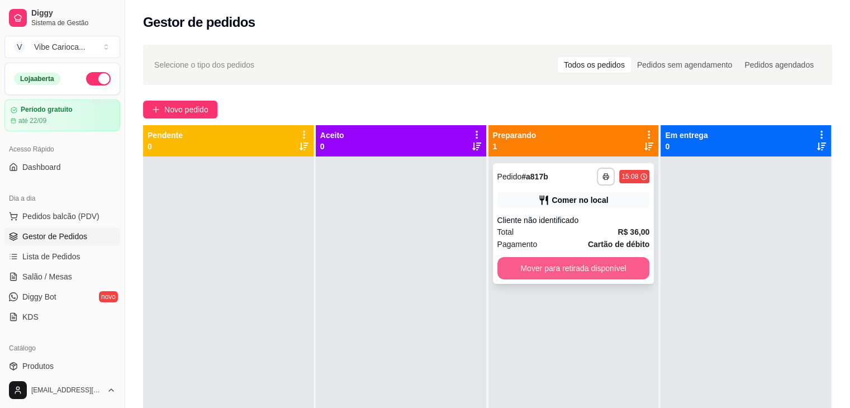
click at [517, 269] on button "Mover para retirada disponível" at bounding box center [573, 268] width 153 height 22
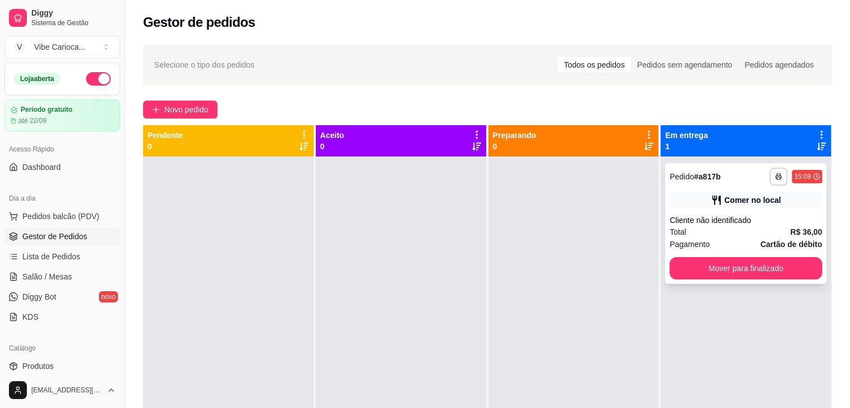
click at [695, 265] on button "Mover para finalizado" at bounding box center [745, 268] width 153 height 22
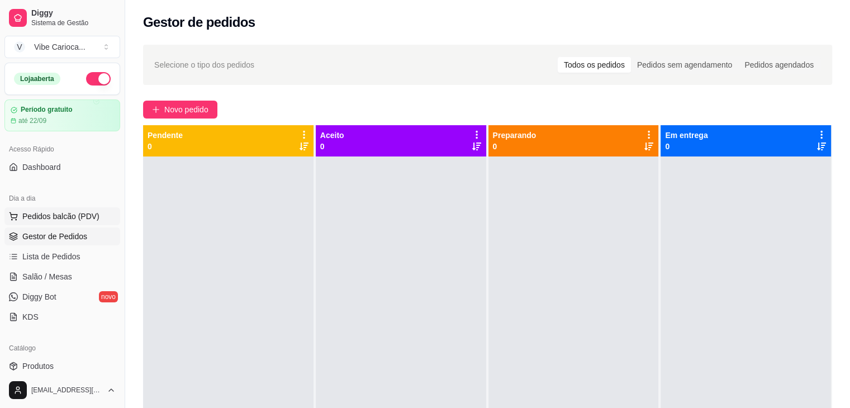
drag, startPoint x: 43, startPoint y: 216, endPoint x: 45, endPoint y: 209, distance: 6.4
click at [45, 213] on span "Pedidos balcão (PDV)" at bounding box center [60, 216] width 77 height 11
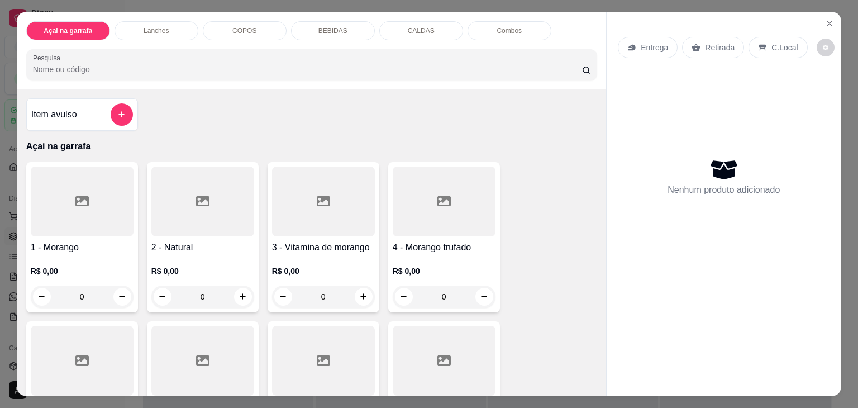
click at [355, 64] on input "Pesquisa" at bounding box center [307, 69] width 549 height 11
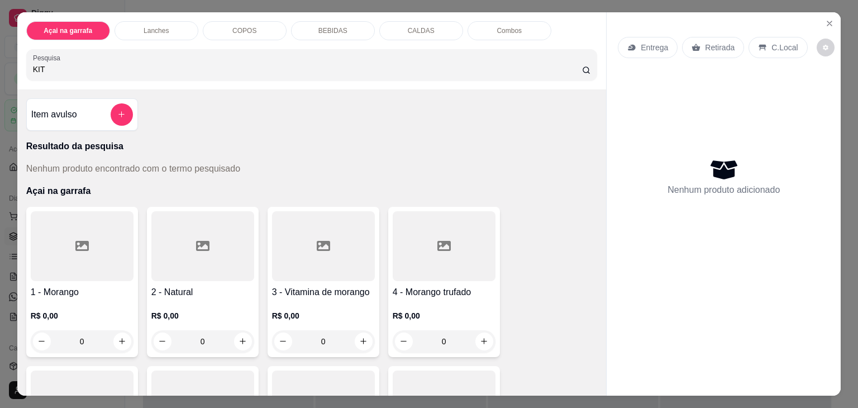
click at [331, 64] on input "KIT" at bounding box center [307, 69] width 549 height 11
type input "K"
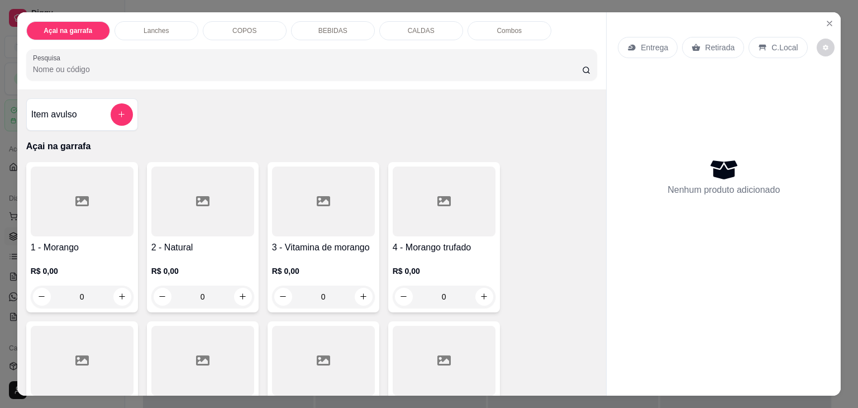
click at [415, 32] on div "CALDAS" at bounding box center [421, 30] width 84 height 19
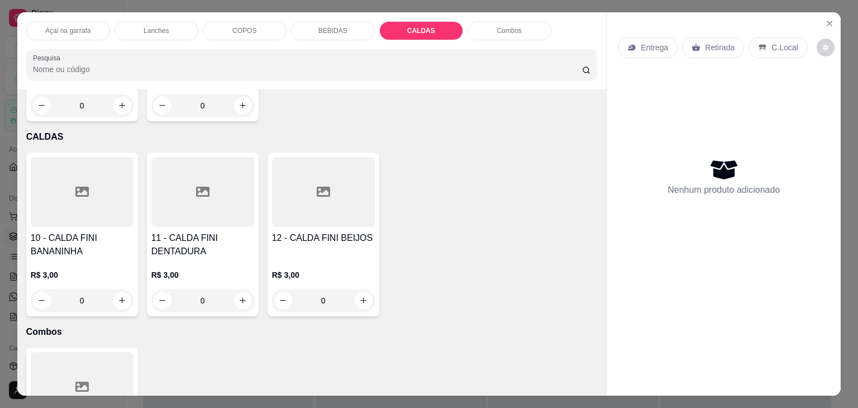
click at [340, 28] on p "BEBIDAS" at bounding box center [332, 30] width 29 height 9
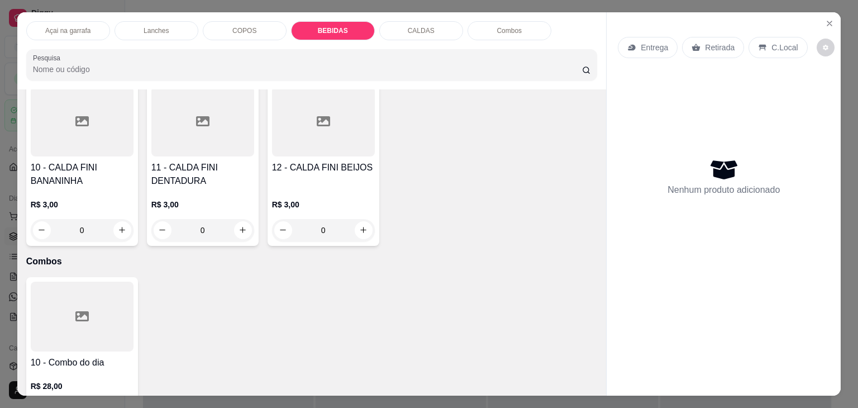
click at [239, 28] on p "COPOS" at bounding box center [244, 30] width 24 height 9
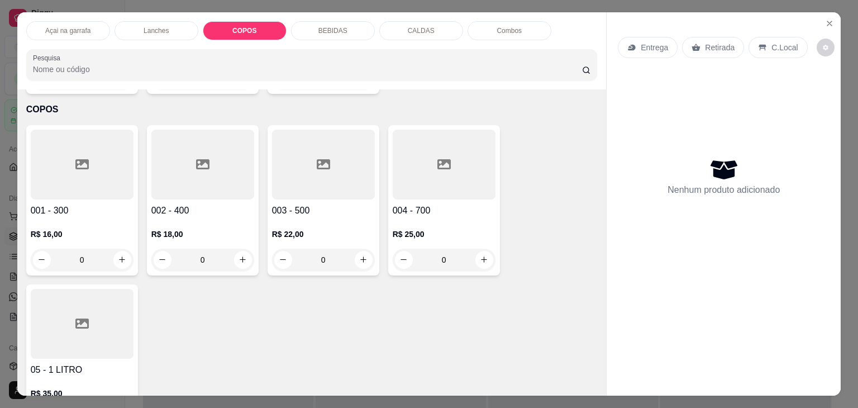
click at [158, 26] on p "Lanches" at bounding box center [156, 30] width 25 height 9
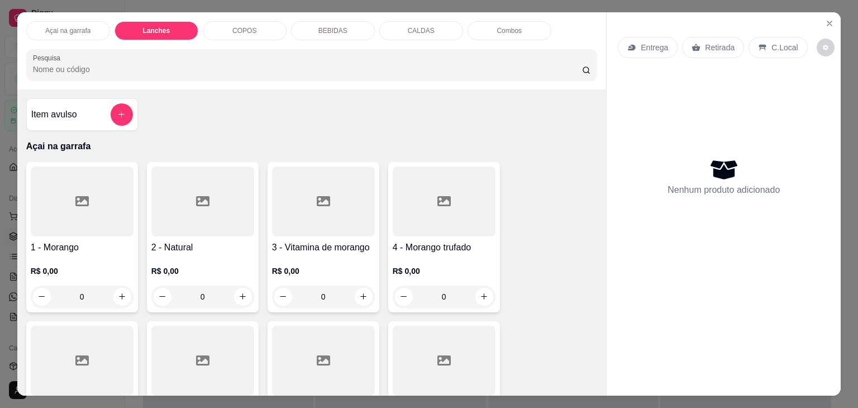
click at [73, 28] on p "Açai na garrafa" at bounding box center [67, 30] width 45 height 9
click at [244, 29] on p "COPOS" at bounding box center [244, 30] width 24 height 9
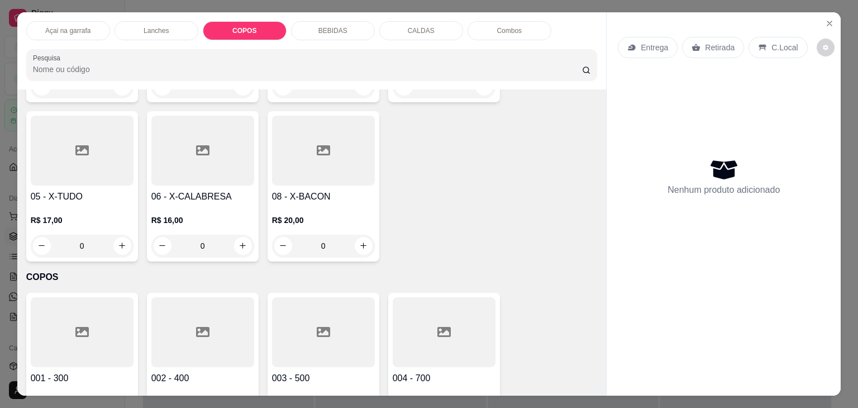
click at [66, 32] on div "Açai na garrafa" at bounding box center [68, 30] width 84 height 19
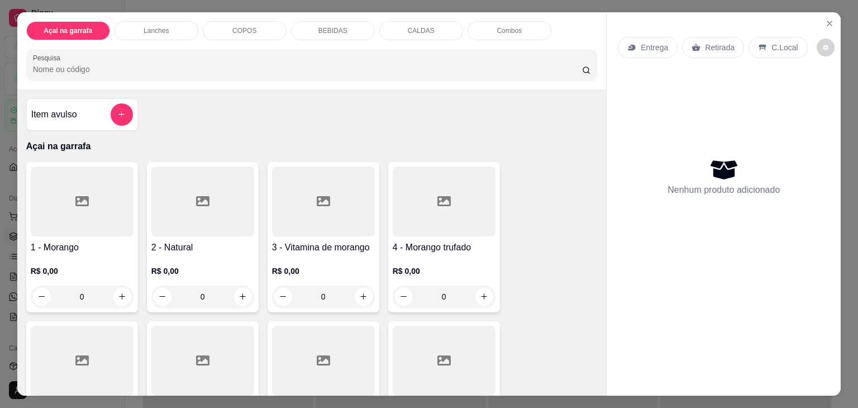
click at [226, 25] on div "COPOS" at bounding box center [245, 30] width 84 height 19
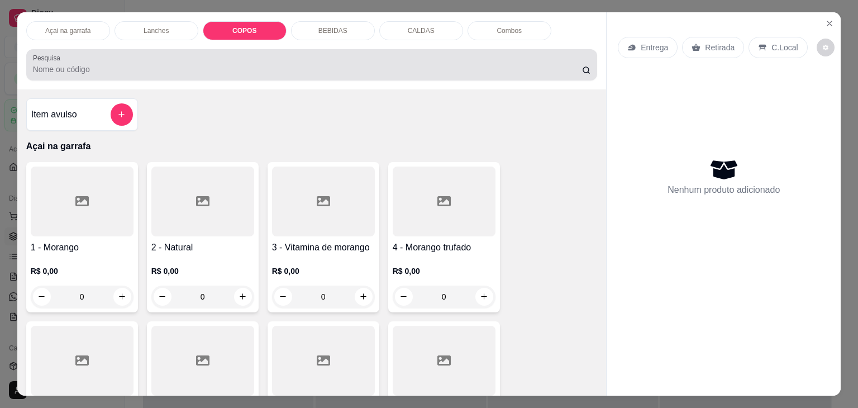
scroll to position [27, 0]
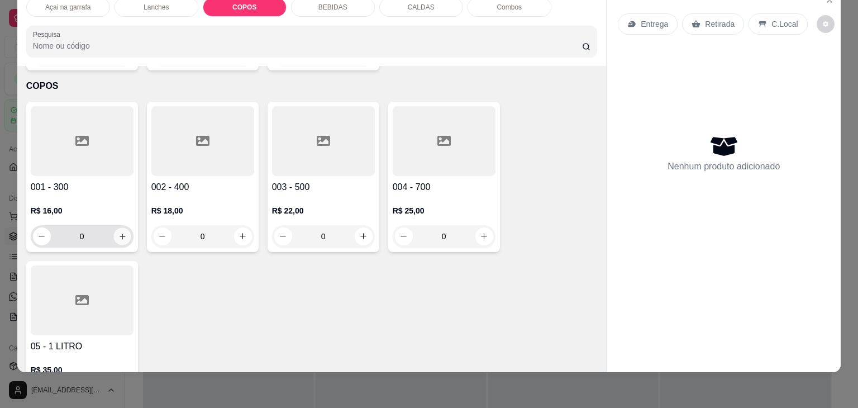
click at [120, 234] on icon "increase-product-quantity" at bounding box center [123, 237] width 6 height 6
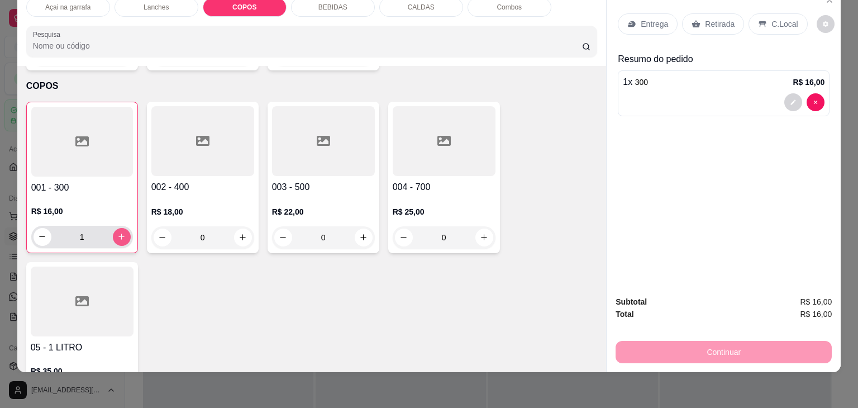
click at [113, 228] on button "increase-product-quantity" at bounding box center [122, 237] width 18 height 18
click at [117, 233] on icon "increase-product-quantity" at bounding box center [121, 237] width 8 height 8
click at [117, 232] on icon "increase-product-quantity" at bounding box center [121, 236] width 8 height 8
type input "4"
click at [239, 234] on icon "increase-product-quantity" at bounding box center [243, 238] width 8 height 8
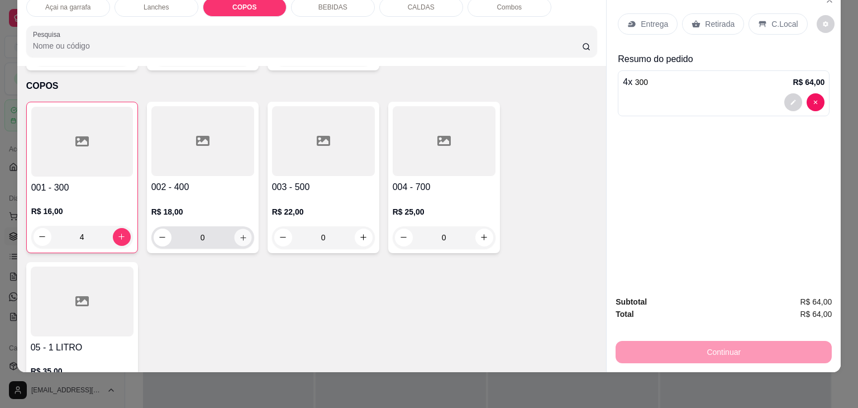
type input "1"
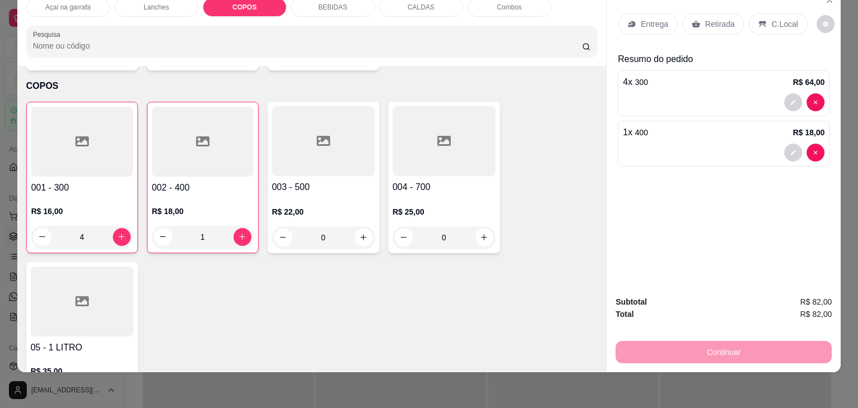
click at [775, 18] on p "C.Local" at bounding box center [784, 23] width 26 height 11
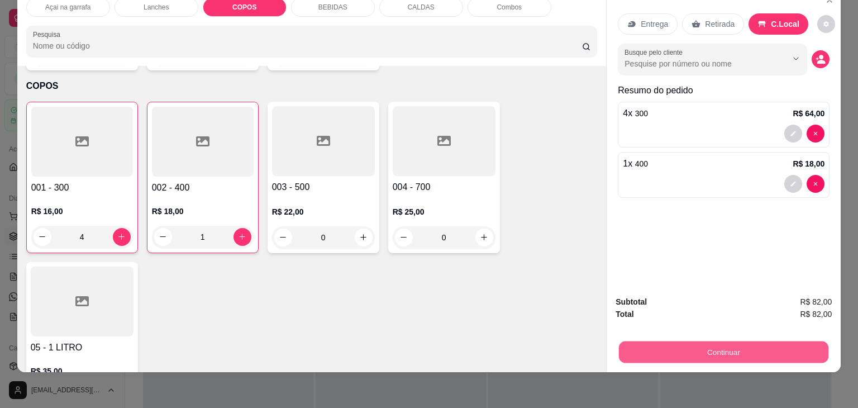
click at [728, 341] on button "Continuar" at bounding box center [723, 352] width 209 height 22
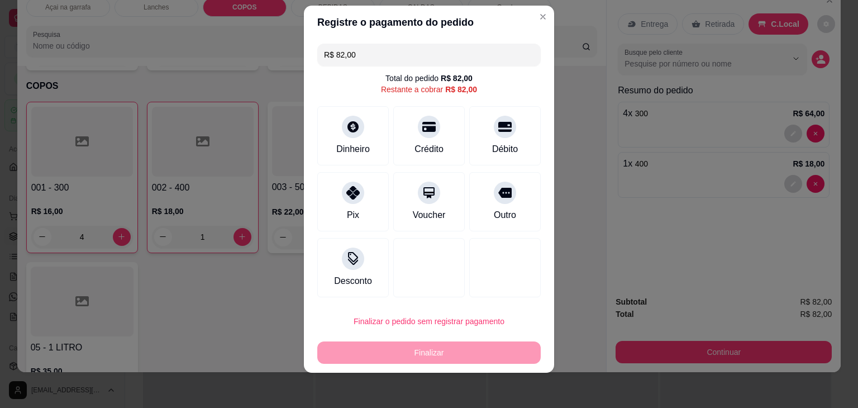
scroll to position [0, 0]
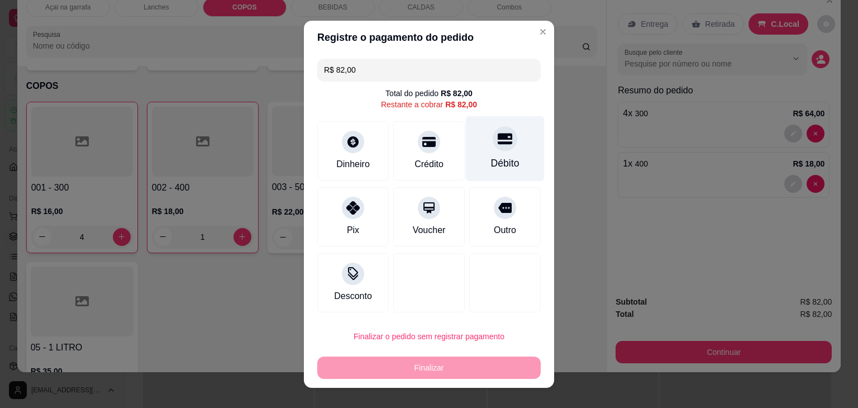
click at [498, 144] on icon at bounding box center [505, 138] width 15 height 15
type input "R$ 0,00"
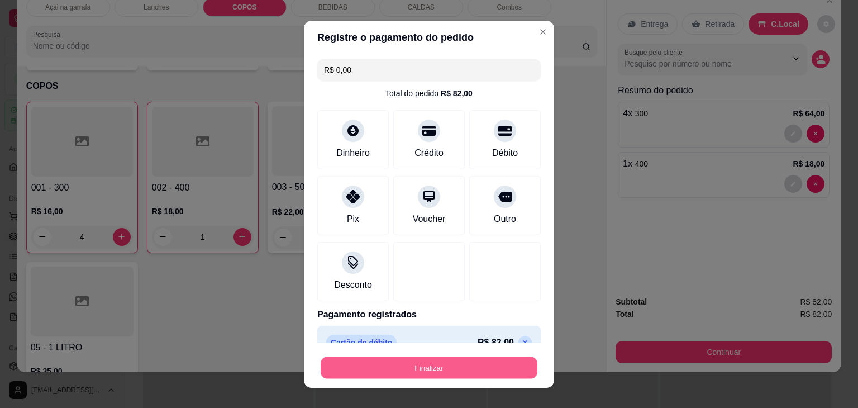
click at [445, 365] on button "Finalizar" at bounding box center [429, 367] width 217 height 22
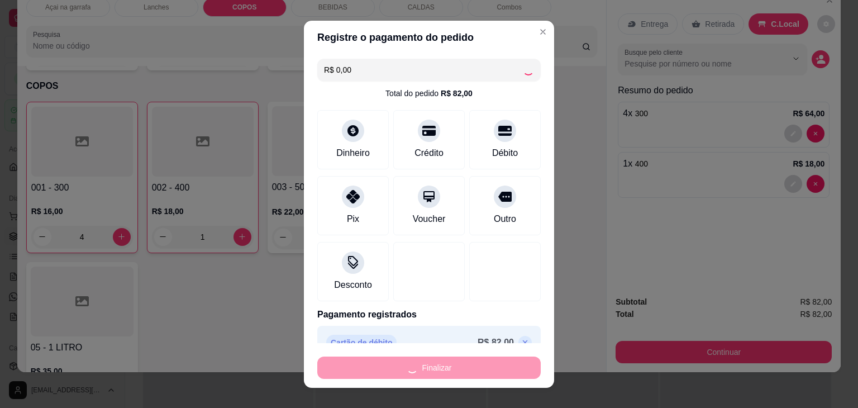
type input "0"
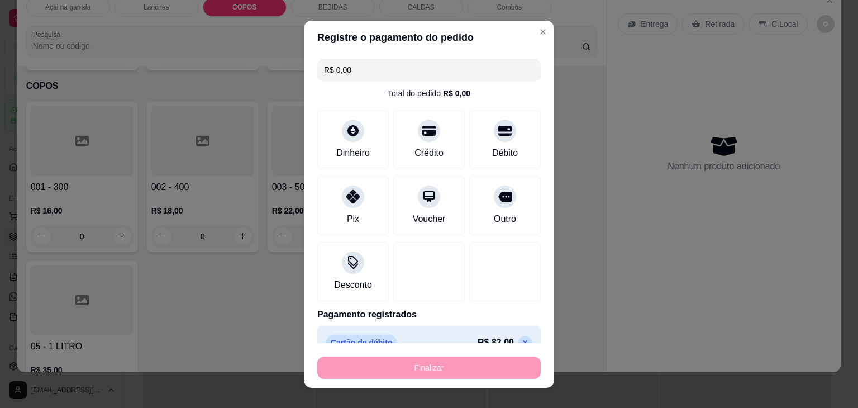
type input "-R$ 82,00"
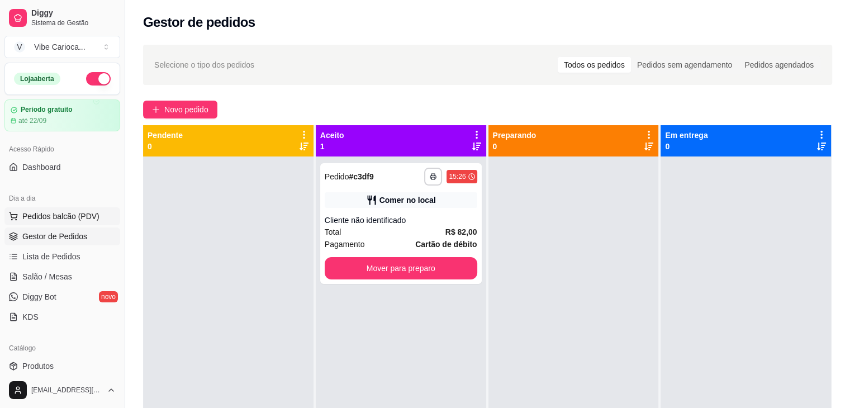
click at [64, 218] on span "Pedidos balcão (PDV)" at bounding box center [60, 216] width 77 height 11
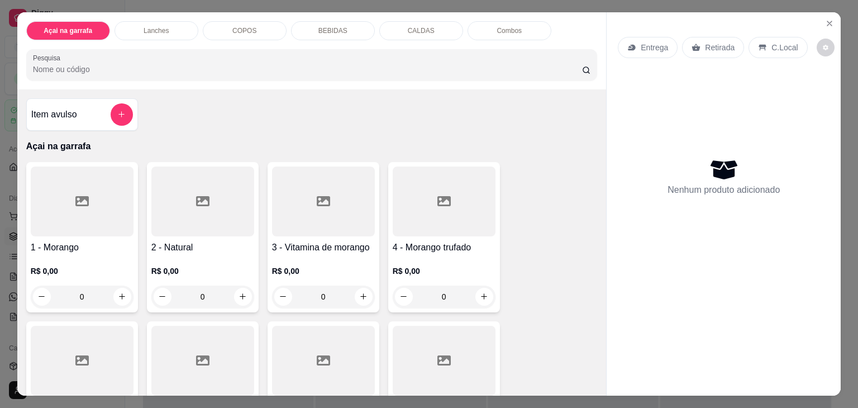
click at [258, 28] on div "COPOS" at bounding box center [245, 30] width 84 height 19
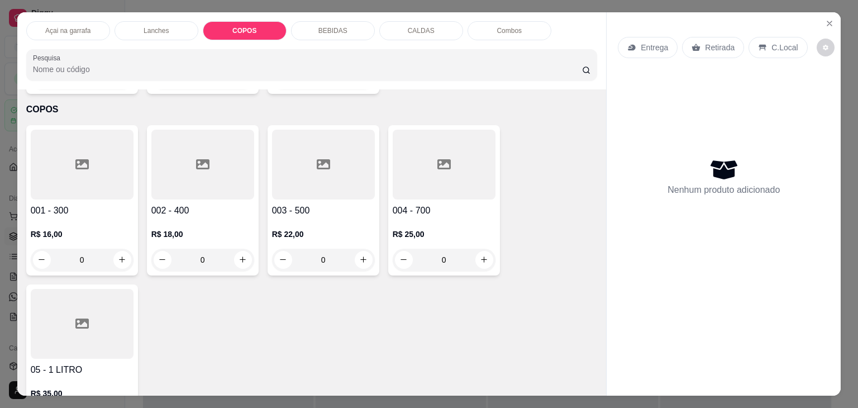
click at [45, 130] on div at bounding box center [82, 165] width 103 height 70
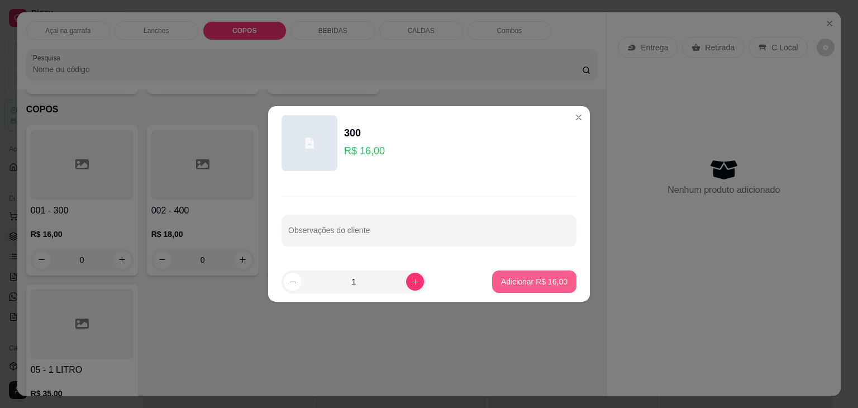
click at [516, 282] on p "Adicionar R$ 16,00" at bounding box center [534, 281] width 66 height 11
type input "1"
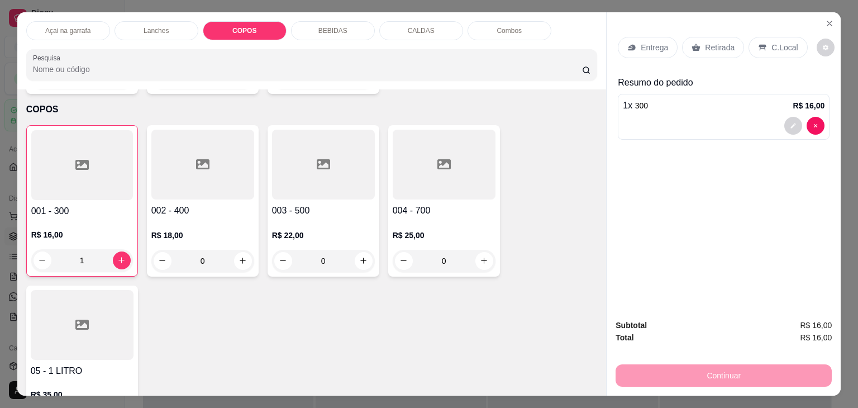
click at [321, 158] on icon at bounding box center [323, 164] width 13 height 13
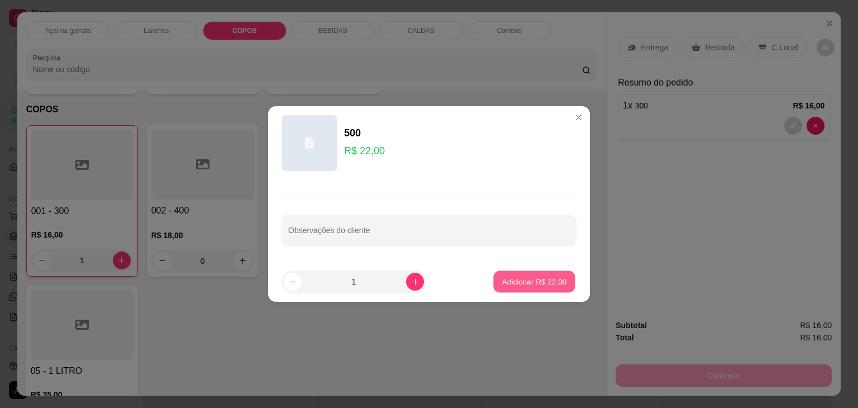
click at [547, 276] on p "Adicionar R$ 22,00" at bounding box center [534, 281] width 65 height 11
type input "1"
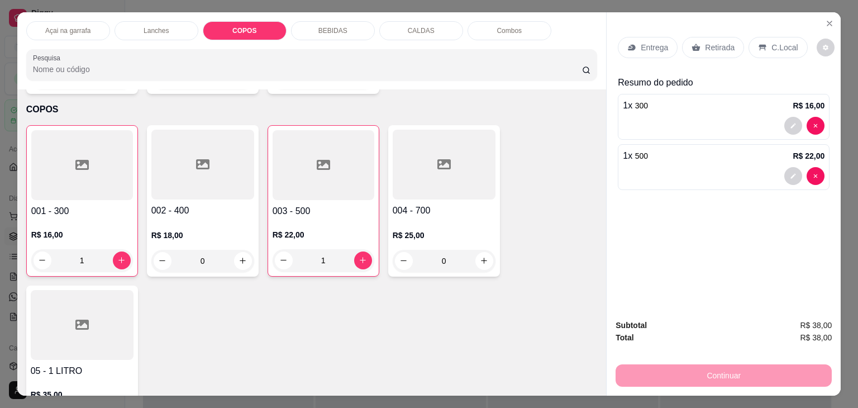
click at [397, 25] on div "CALDAS" at bounding box center [421, 30] width 84 height 19
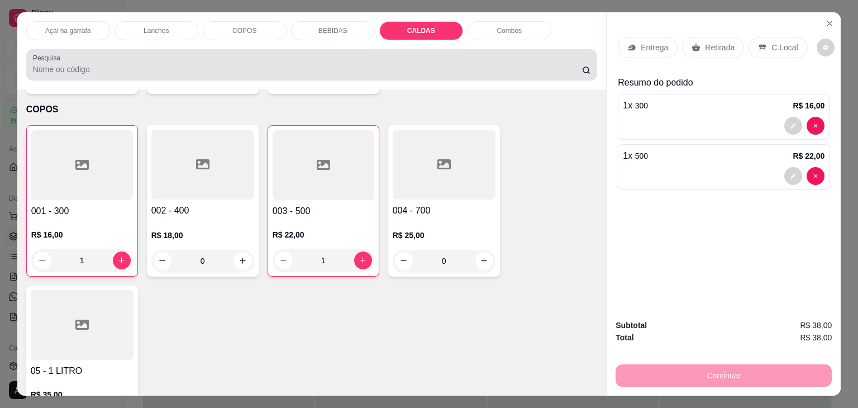
scroll to position [27, 0]
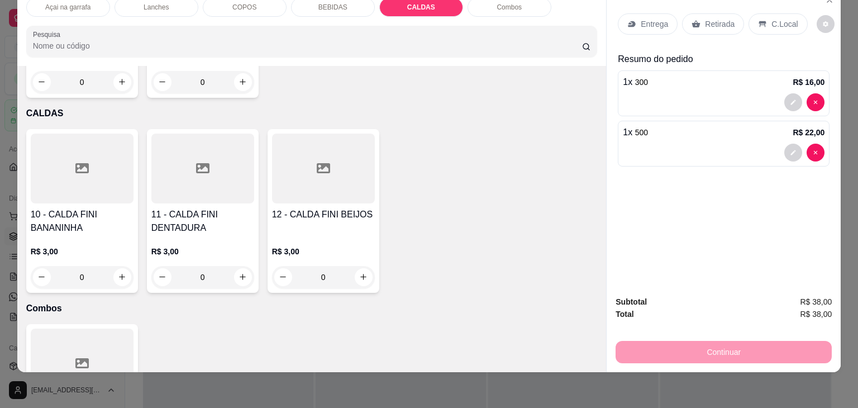
click at [177, 134] on div at bounding box center [202, 169] width 103 height 70
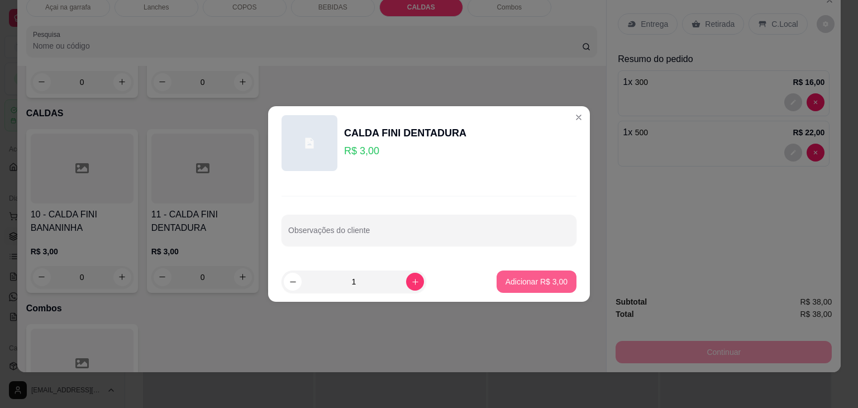
click at [513, 274] on button "Adicionar R$ 3,00" at bounding box center [537, 281] width 80 height 22
type input "1"
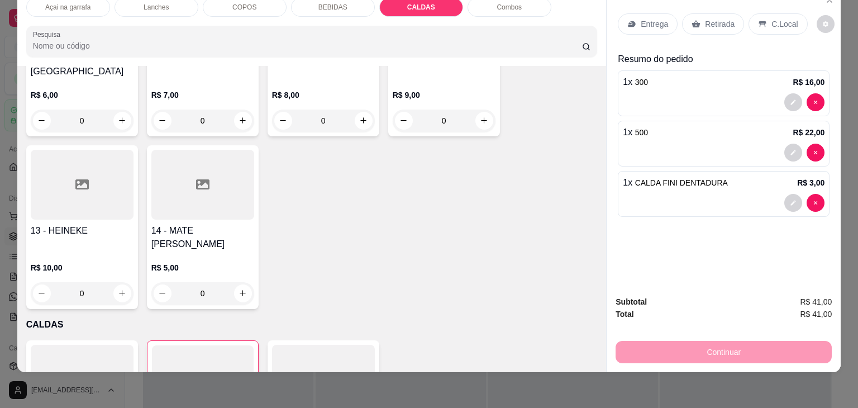
scroll to position [1841, 0]
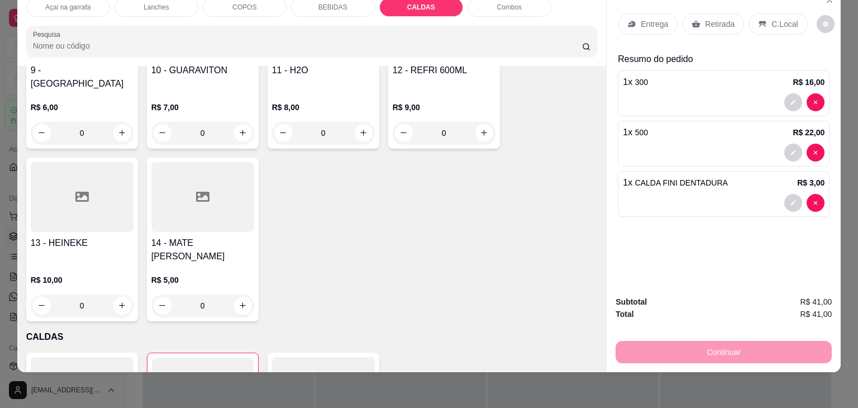
click at [773, 18] on p "C.Local" at bounding box center [784, 23] width 26 height 11
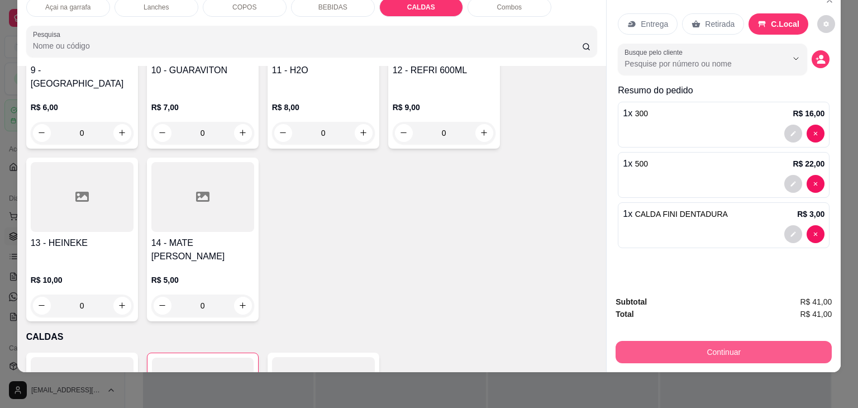
click at [702, 341] on button "Continuar" at bounding box center [724, 352] width 216 height 22
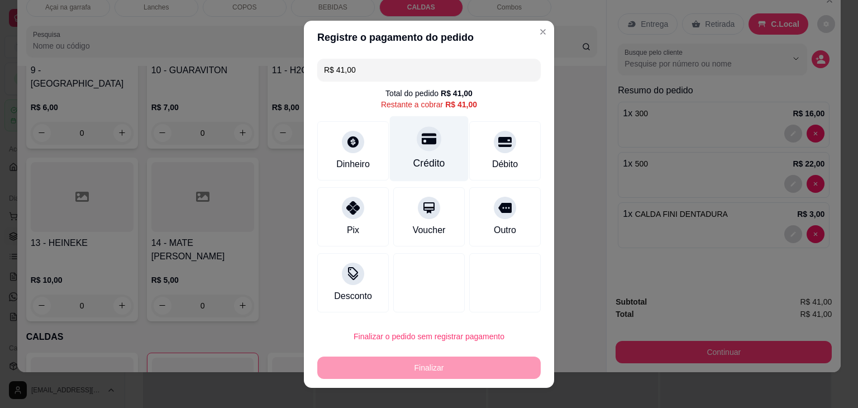
click at [417, 135] on div at bounding box center [429, 138] width 25 height 25
type input "R$ 0,00"
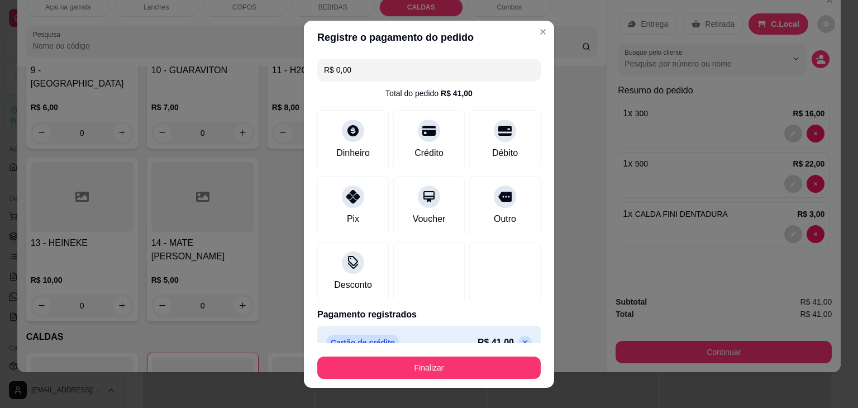
click at [445, 360] on button "Finalizar" at bounding box center [428, 367] width 223 height 22
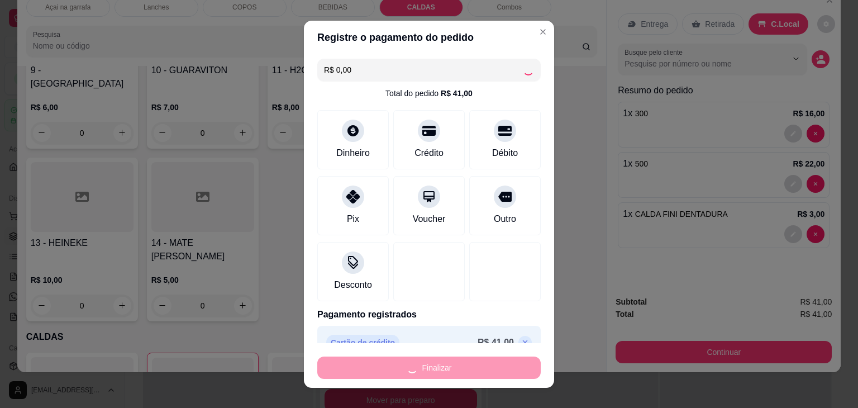
type input "0"
type input "-R$ 41,00"
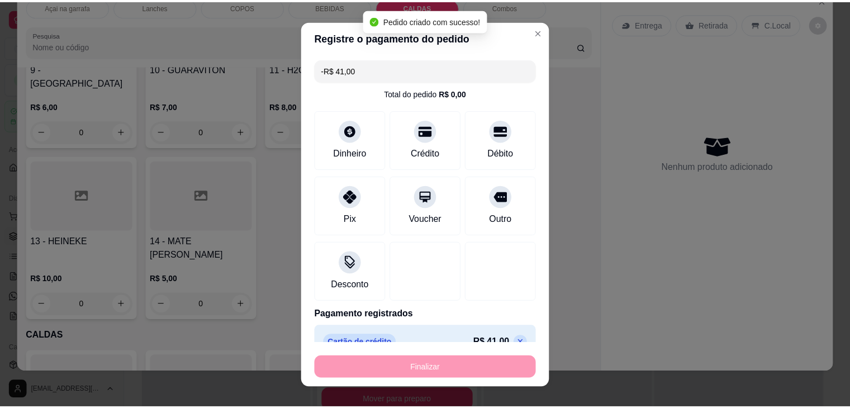
scroll to position [1840, 0]
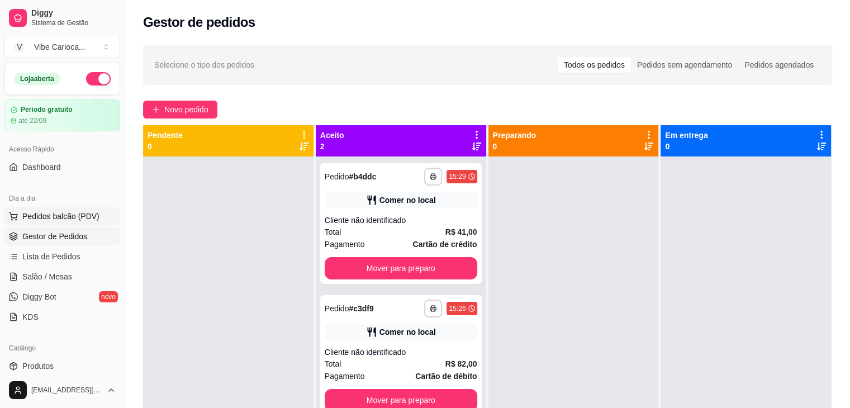
click at [73, 216] on span "Pedidos balcão (PDV)" at bounding box center [60, 216] width 77 height 11
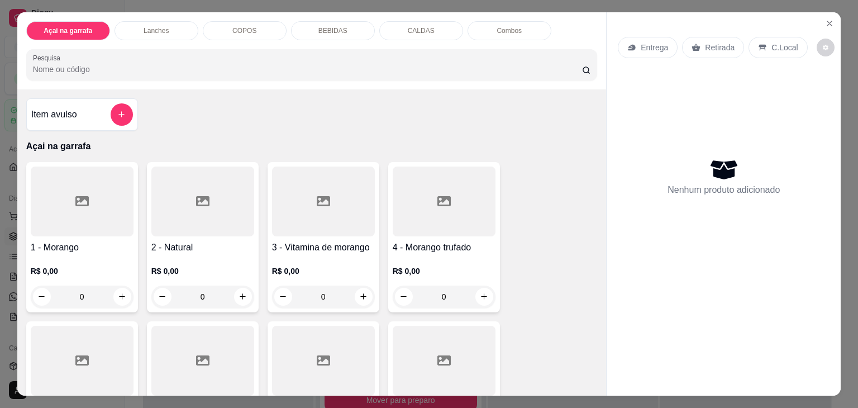
click at [345, 34] on div "BEBIDAS" at bounding box center [333, 30] width 84 height 19
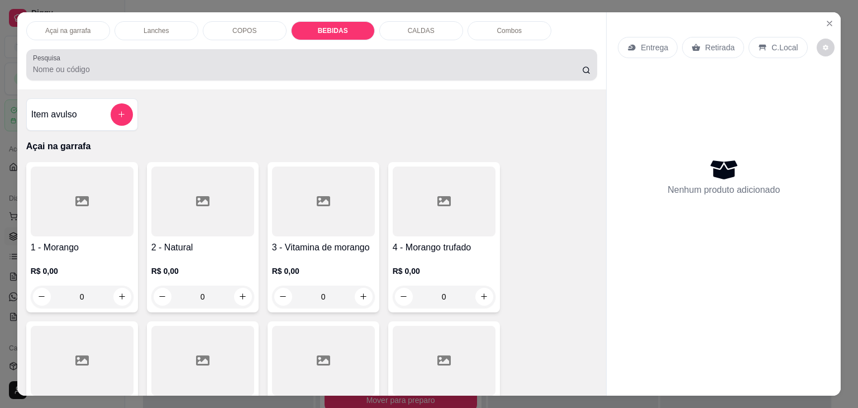
scroll to position [27, 0]
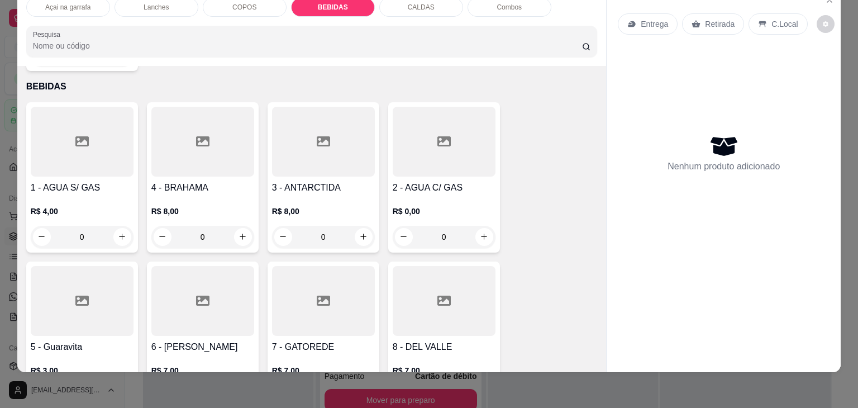
click at [96, 122] on div at bounding box center [82, 142] width 103 height 70
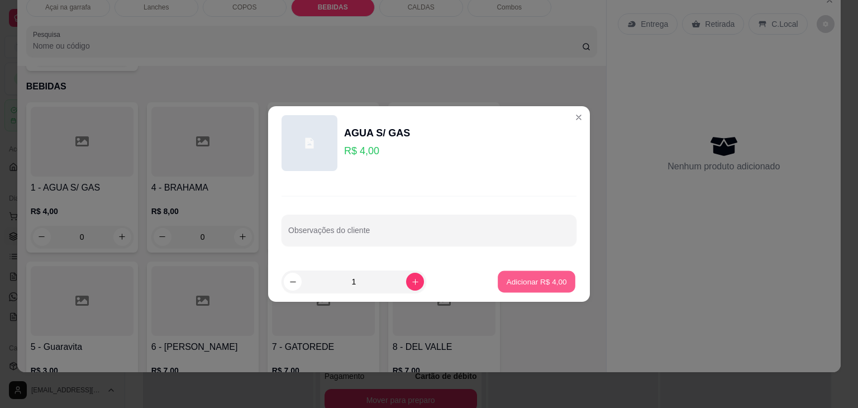
click at [507, 278] on p "Adicionar R$ 4,00" at bounding box center [536, 281] width 60 height 11
type input "1"
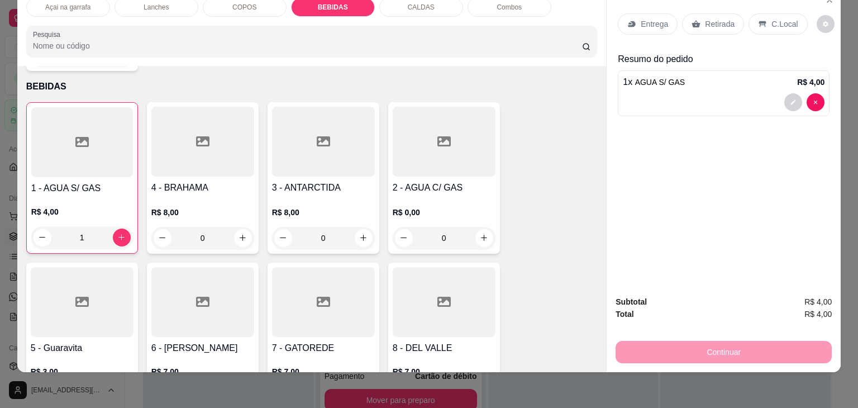
click at [770, 13] on div "C.Local" at bounding box center [778, 23] width 59 height 21
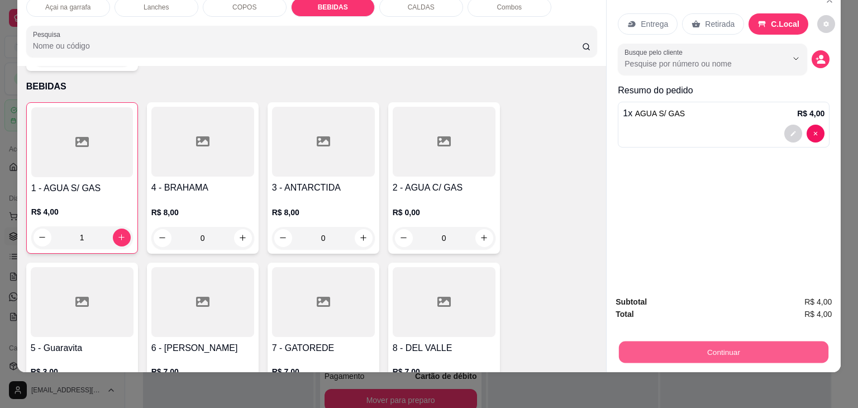
click at [695, 341] on button "Continuar" at bounding box center [723, 352] width 209 height 22
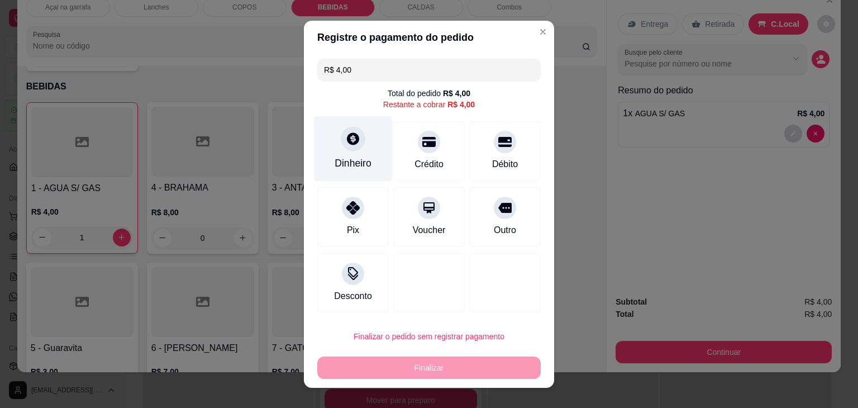
click at [373, 148] on div "Dinheiro" at bounding box center [353, 148] width 79 height 65
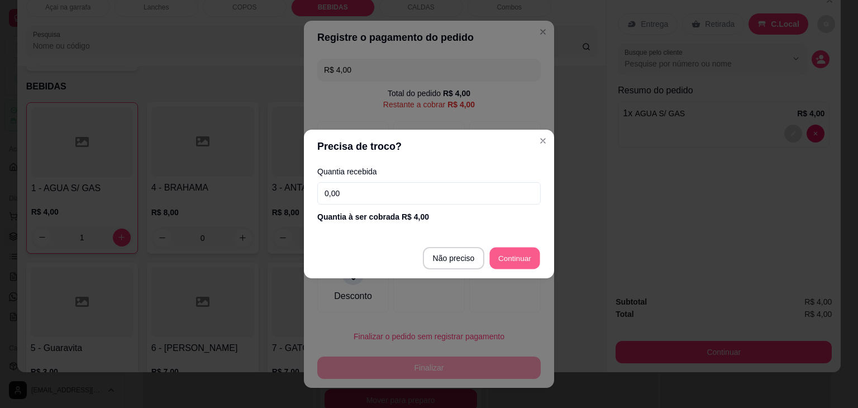
type input "R$ 0,00"
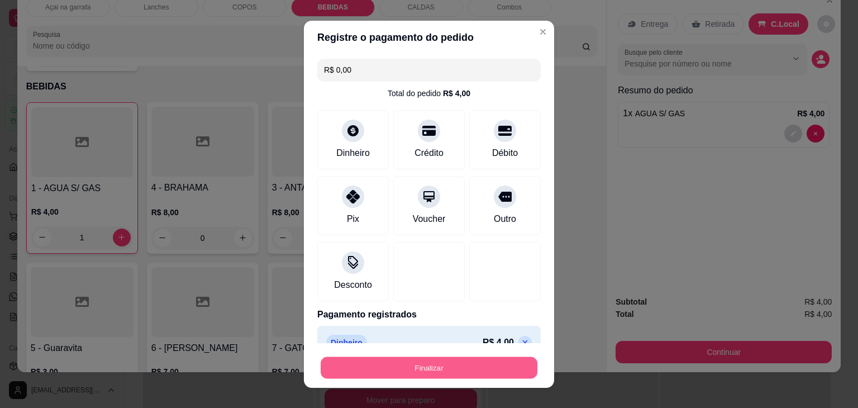
click at [442, 377] on button "Finalizar" at bounding box center [429, 367] width 217 height 22
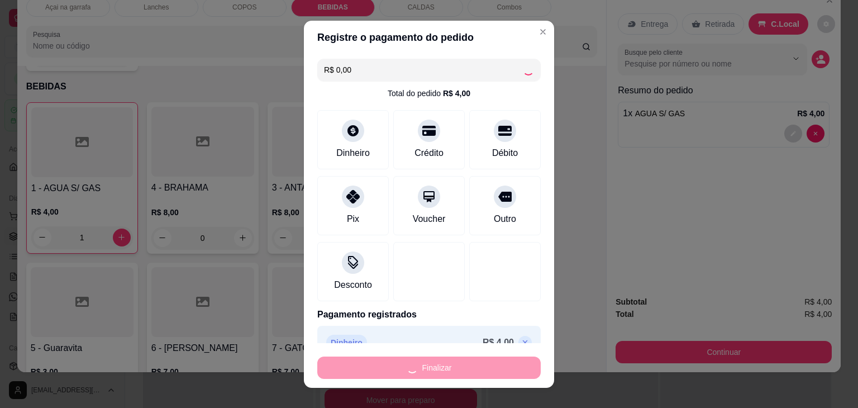
type input "0"
type input "-R$ 4,00"
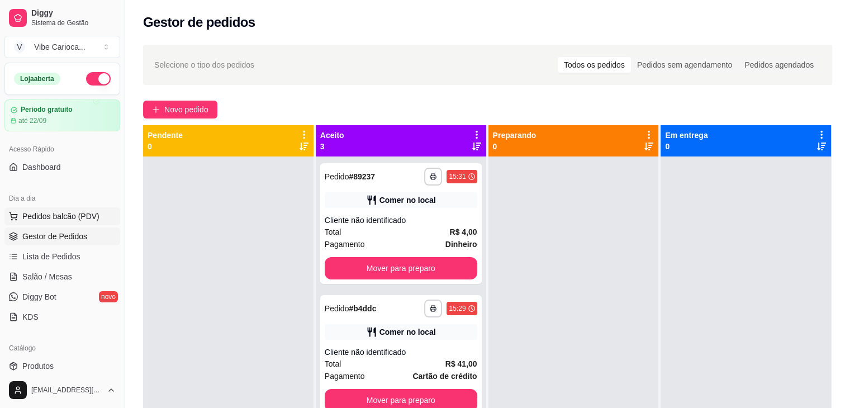
click at [44, 212] on span "Pedidos balcão (PDV)" at bounding box center [60, 216] width 77 height 11
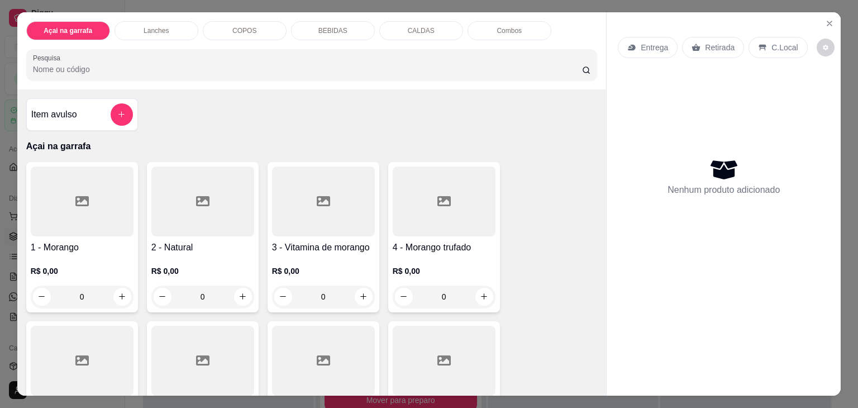
click at [232, 26] on p "COPOS" at bounding box center [244, 30] width 24 height 9
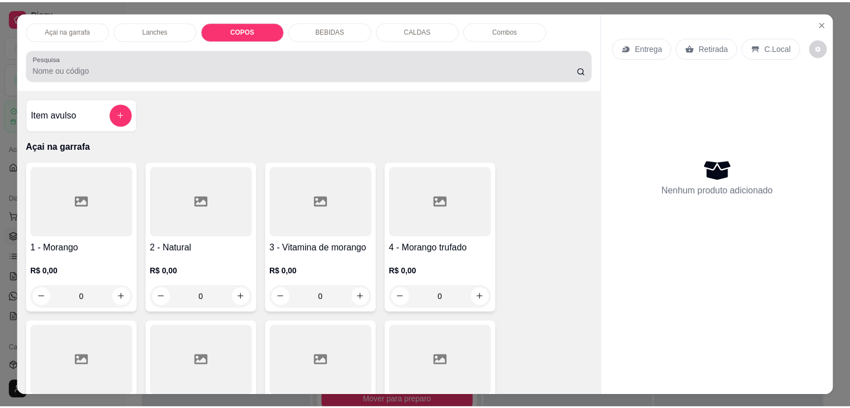
scroll to position [27, 0]
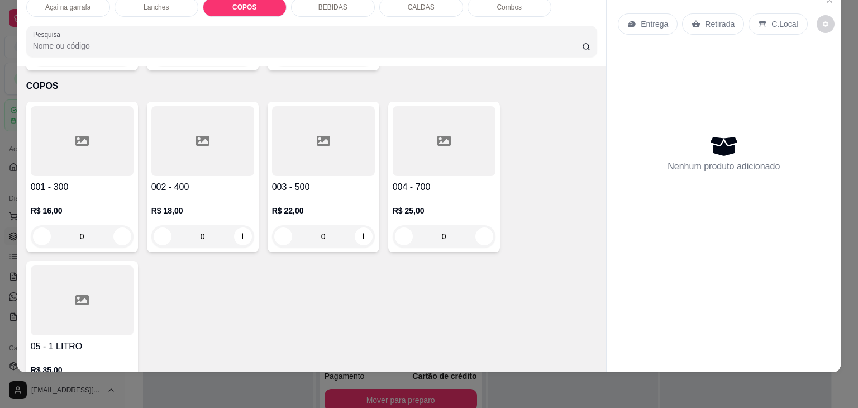
click at [308, 134] on div at bounding box center [323, 141] width 103 height 70
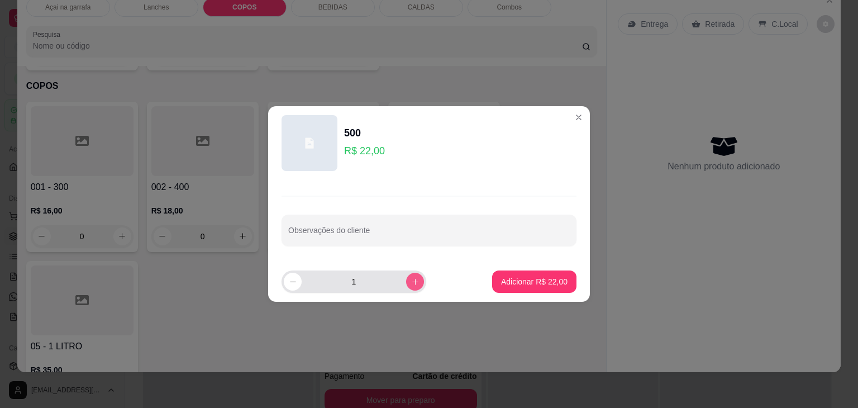
click at [412, 282] on icon "increase-product-quantity" at bounding box center [415, 282] width 6 height 6
type input "2"
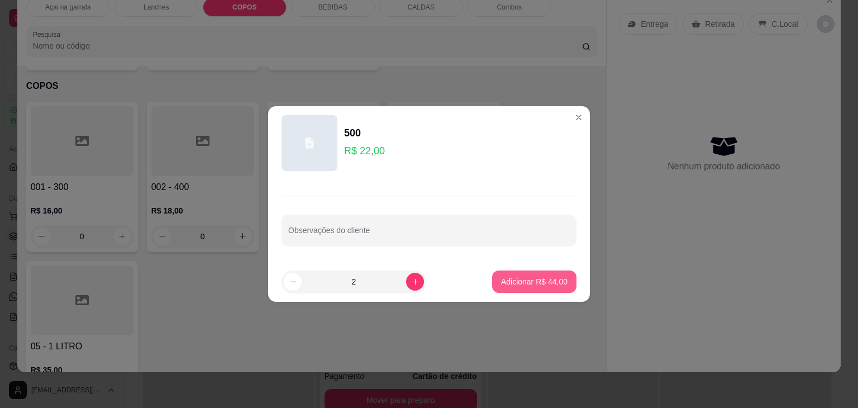
drag, startPoint x: 525, startPoint y: 293, endPoint x: 760, endPoint y: 76, distance: 319.8
click at [525, 291] on footer "2 Adicionar R$ 44,00" at bounding box center [429, 281] width 322 height 40
click at [547, 282] on p "Adicionar R$ 44,00" at bounding box center [534, 281] width 65 height 11
type input "2"
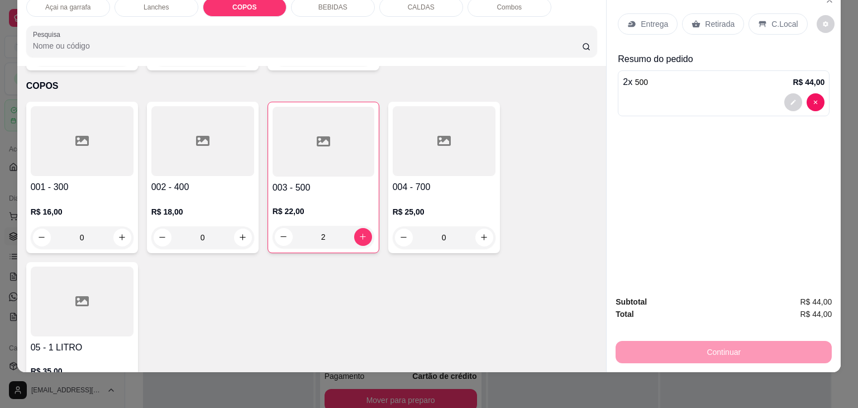
click at [778, 22] on div "C.Local" at bounding box center [778, 23] width 59 height 21
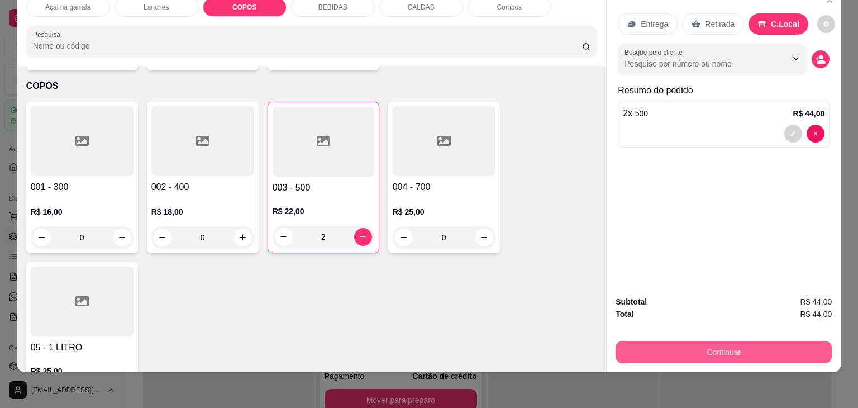
click at [657, 341] on button "Continuar" at bounding box center [724, 352] width 216 height 22
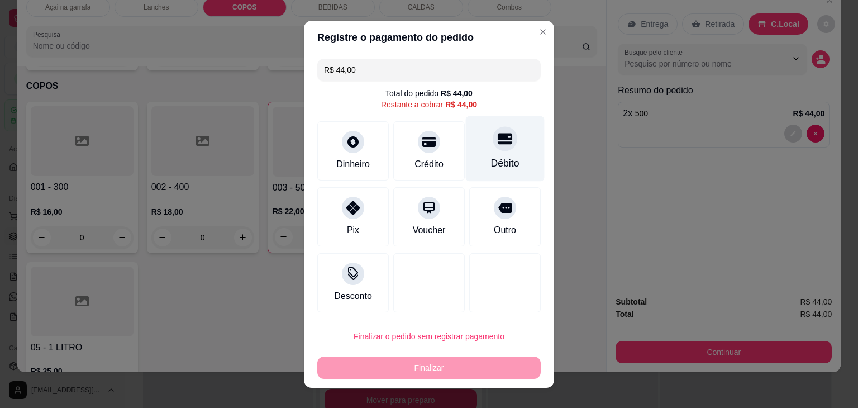
click at [498, 144] on icon at bounding box center [505, 138] width 15 height 11
type input "R$ 0,00"
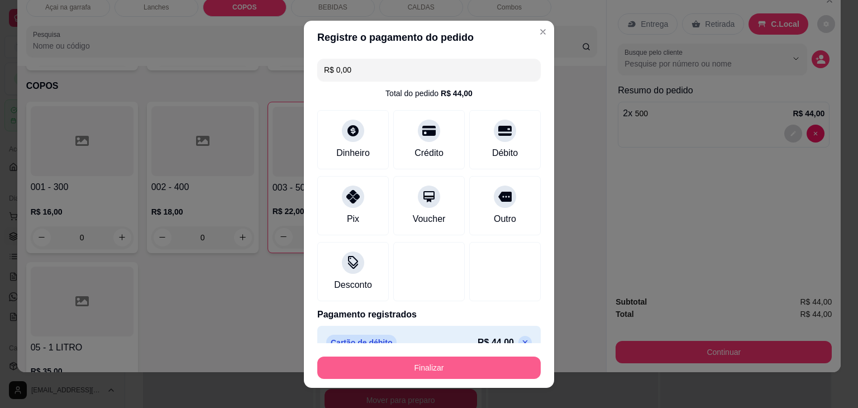
click at [430, 371] on button "Finalizar" at bounding box center [428, 367] width 223 height 22
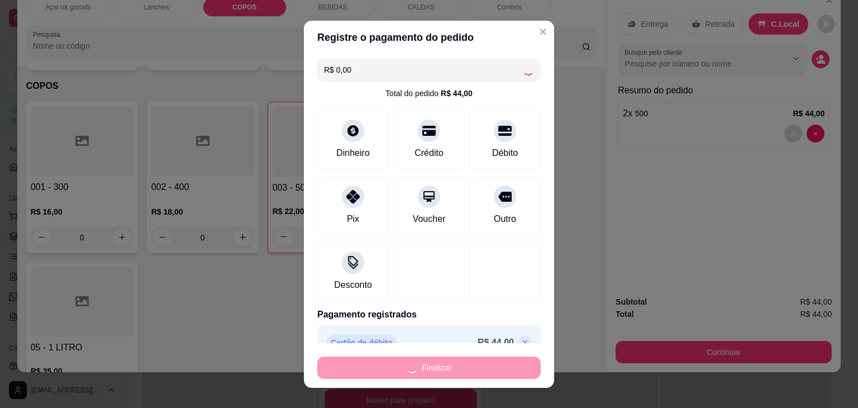
type input "0"
type input "-R$ 44,00"
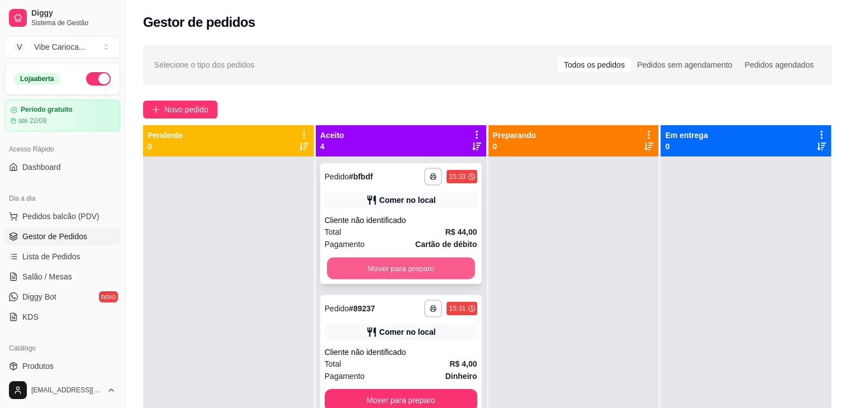
click at [398, 264] on button "Mover para preparo" at bounding box center [401, 269] width 148 height 22
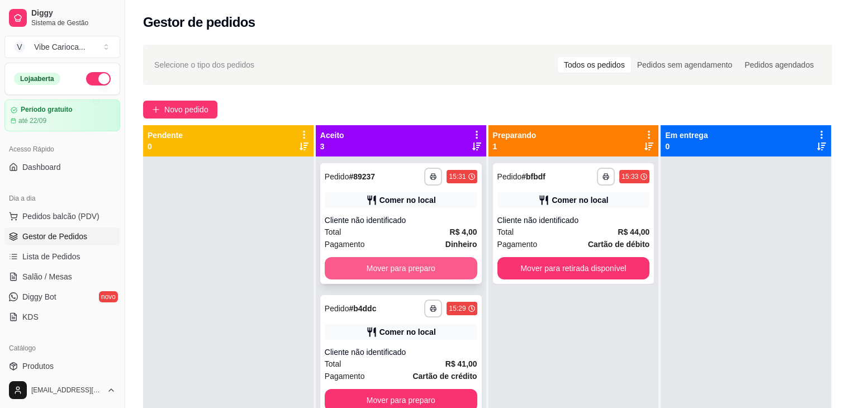
click at [409, 266] on button "Mover para preparo" at bounding box center [401, 268] width 153 height 22
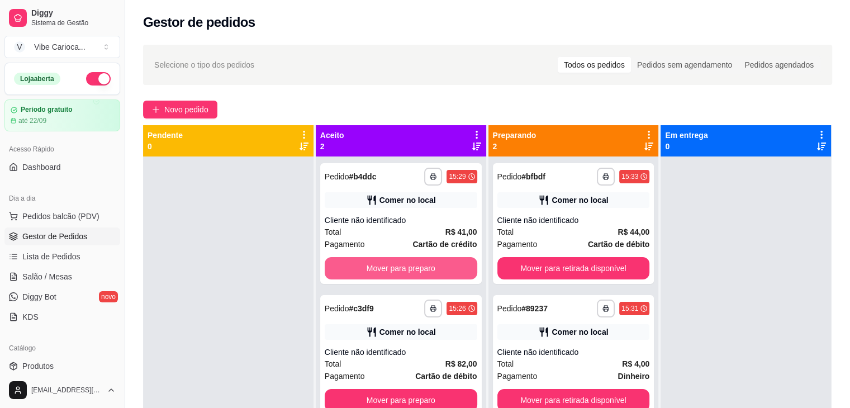
click at [409, 266] on button "Mover para preparo" at bounding box center [401, 268] width 153 height 22
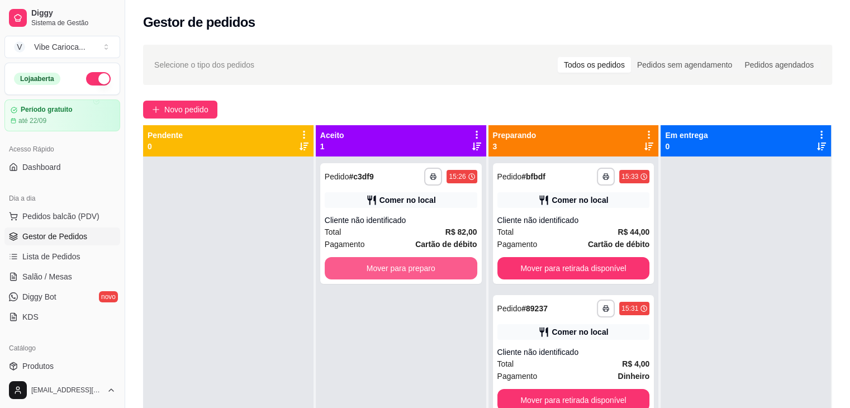
click at [409, 266] on button "Mover para preparo" at bounding box center [401, 268] width 153 height 22
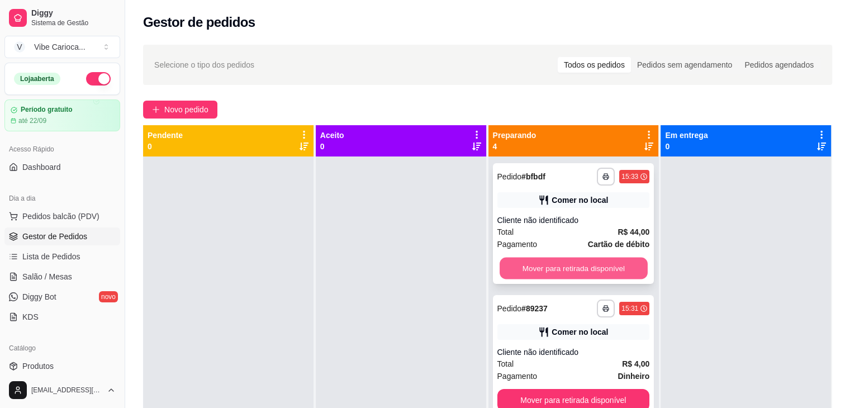
click at [553, 268] on button "Mover para retirada disponível" at bounding box center [573, 269] width 148 height 22
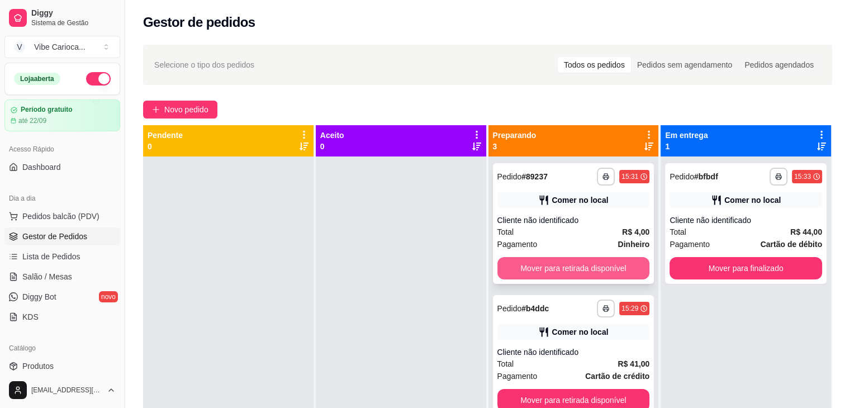
click at [612, 264] on button "Mover para retirada disponível" at bounding box center [573, 268] width 153 height 22
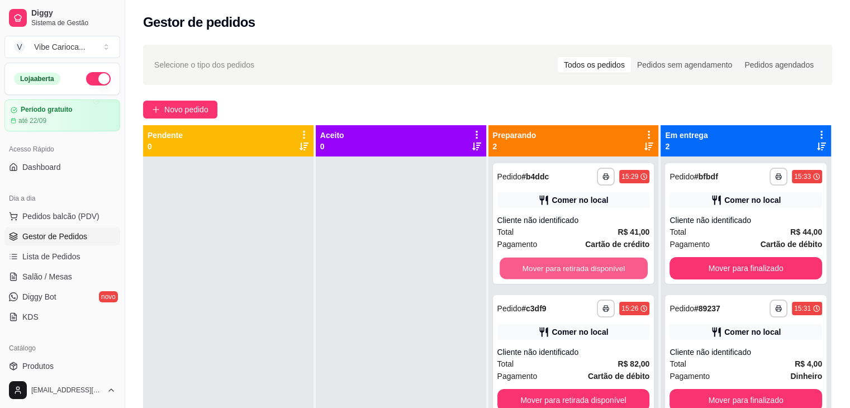
click at [612, 264] on button "Mover para retirada disponível" at bounding box center [573, 269] width 148 height 22
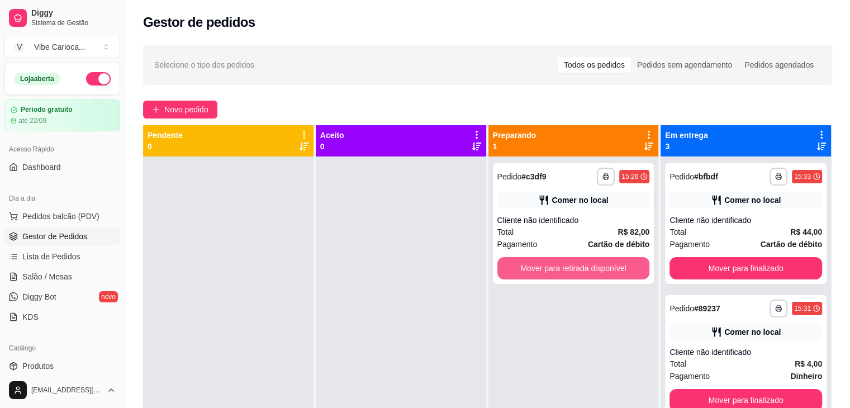
click at [612, 264] on button "Mover para retirada disponível" at bounding box center [573, 268] width 153 height 22
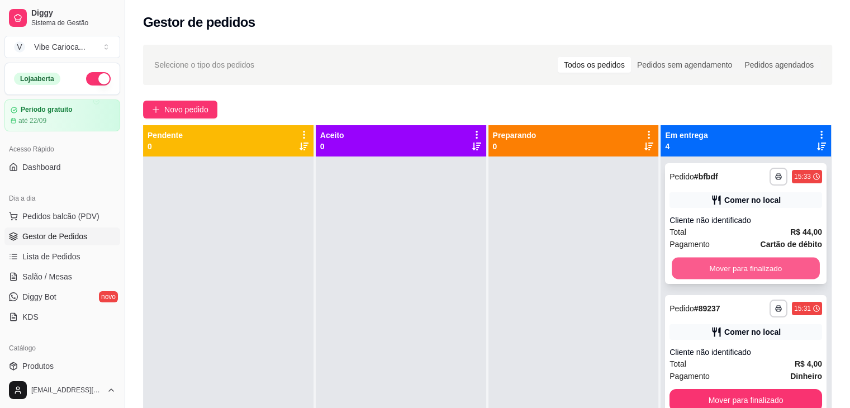
click at [744, 265] on button "Mover para finalizado" at bounding box center [745, 269] width 148 height 22
click at [744, 265] on button "Mover para finalizado" at bounding box center [745, 268] width 153 height 22
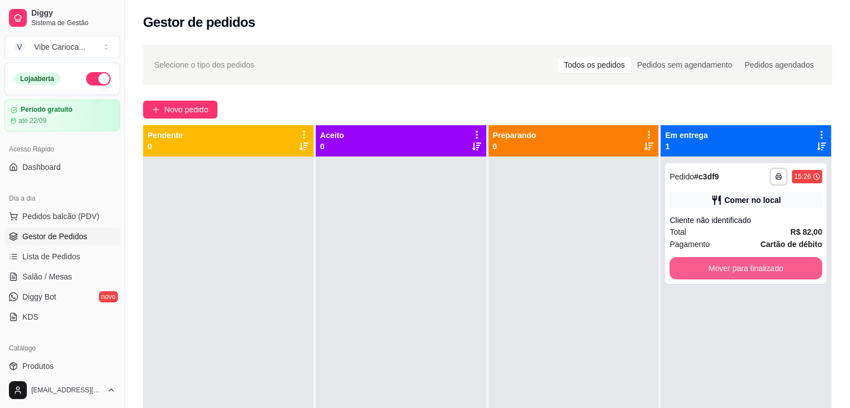
click at [744, 265] on button "Mover para finalizado" at bounding box center [745, 268] width 153 height 22
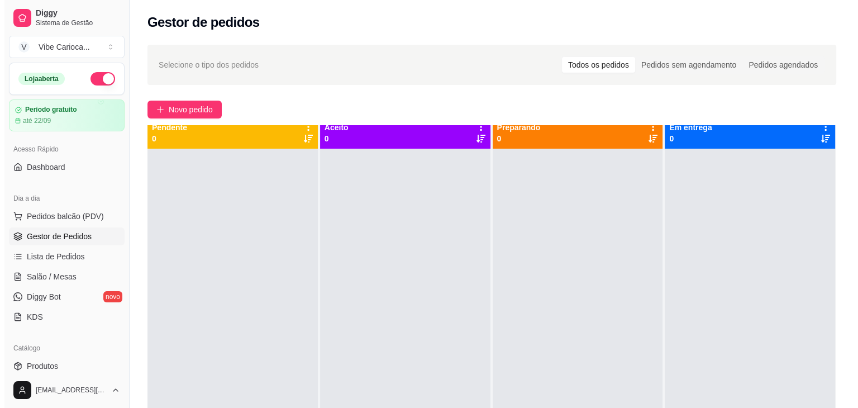
scroll to position [31, 0]
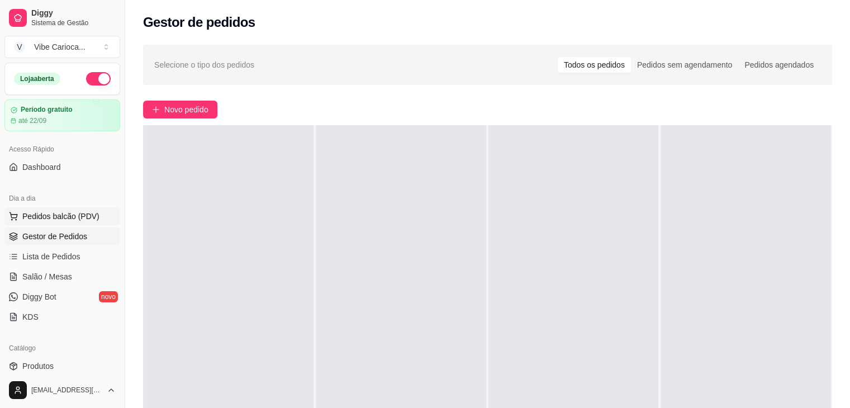
click at [70, 213] on span "Pedidos balcão (PDV)" at bounding box center [60, 216] width 77 height 11
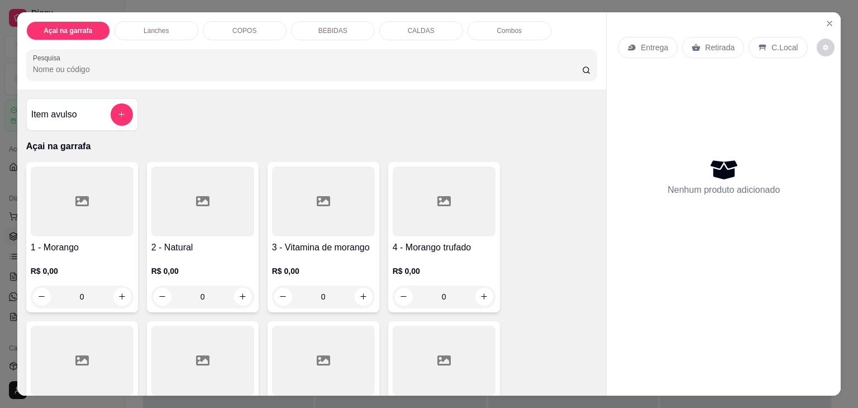
click at [227, 22] on div "COPOS" at bounding box center [245, 30] width 84 height 19
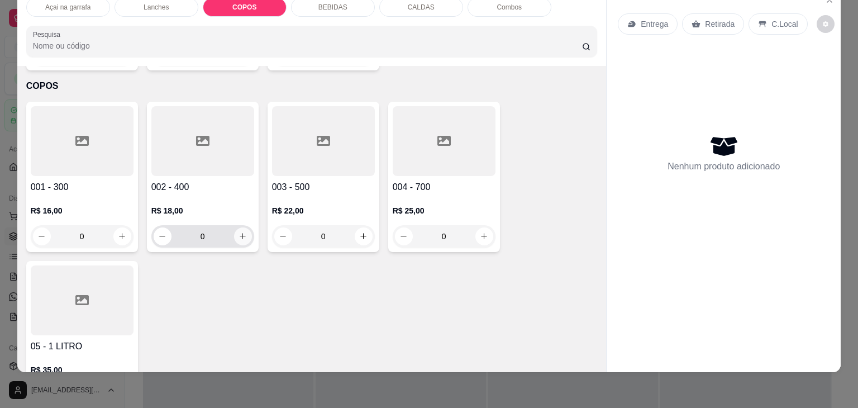
click at [240, 227] on button "increase-product-quantity" at bounding box center [243, 236] width 18 height 18
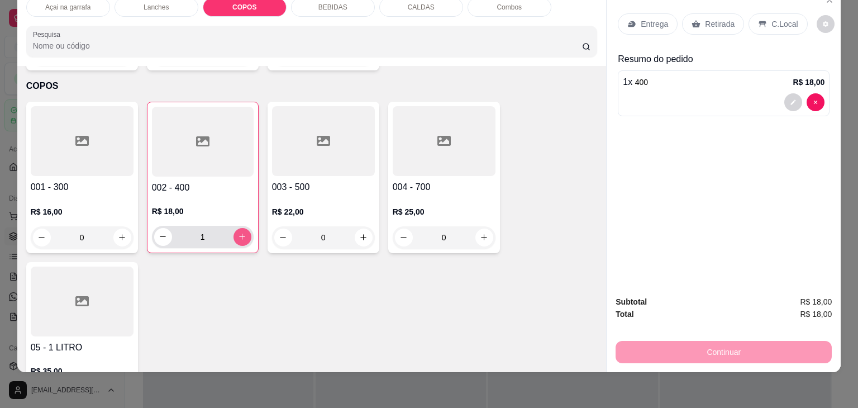
click at [240, 232] on icon "increase-product-quantity" at bounding box center [242, 236] width 8 height 8
type input "2"
click at [113, 228] on button "increase-product-quantity" at bounding box center [122, 237] width 18 height 18
type input "1"
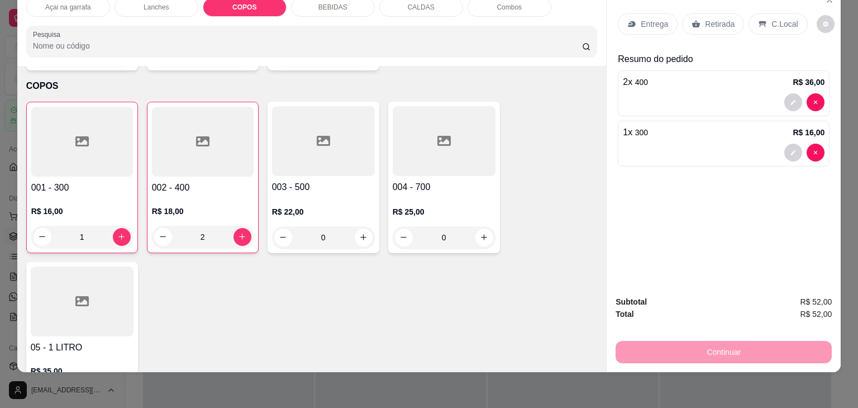
click at [770, 21] on div "C.Local" at bounding box center [778, 23] width 59 height 21
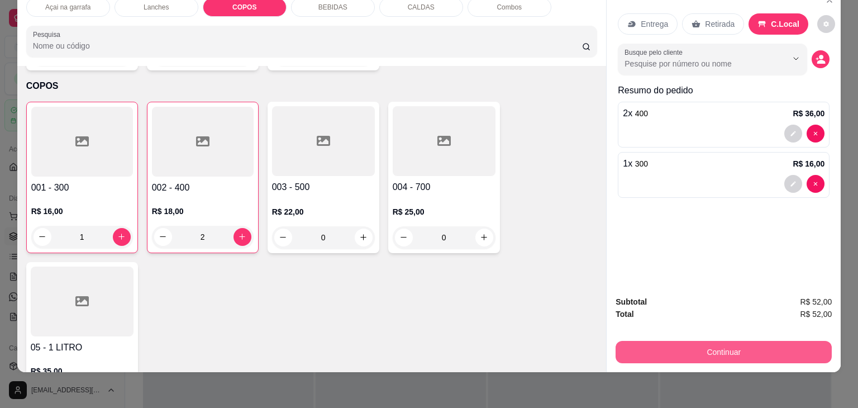
click at [761, 347] on button "Continuar" at bounding box center [724, 352] width 216 height 22
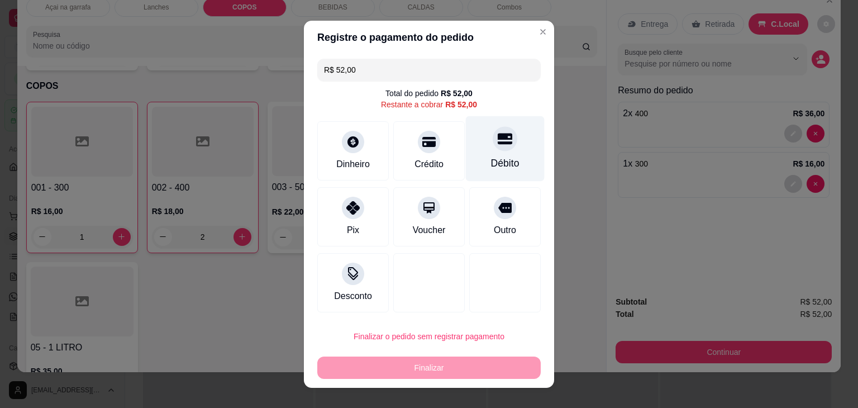
click at [492, 155] on div "Débito" at bounding box center [505, 148] width 79 height 65
type input "R$ 0,00"
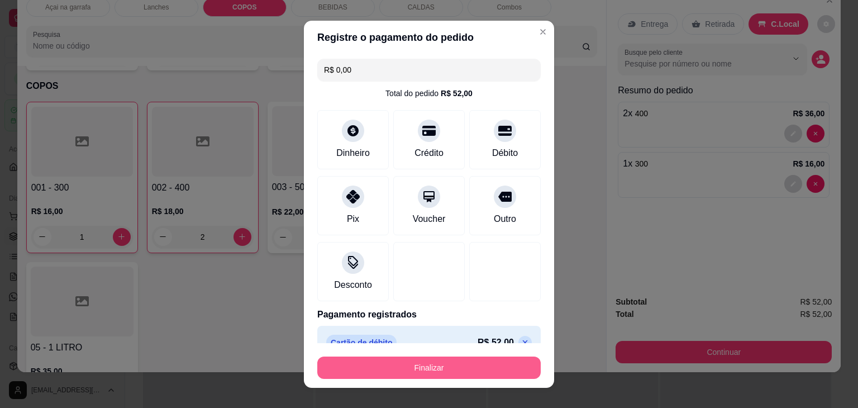
click at [398, 365] on button "Finalizar" at bounding box center [428, 367] width 223 height 22
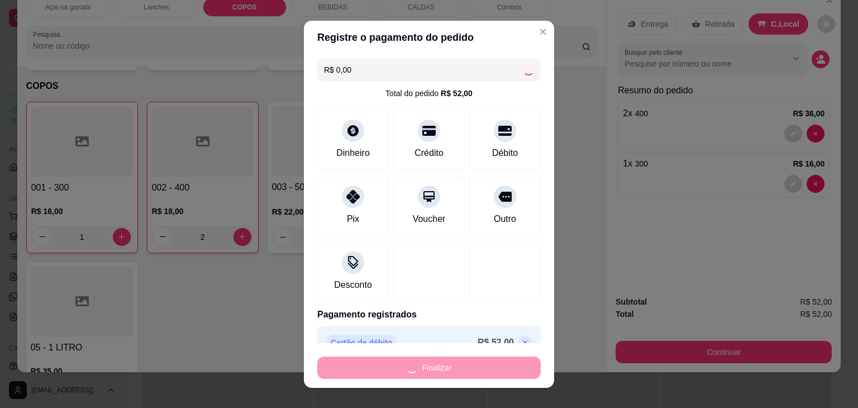
type input "0"
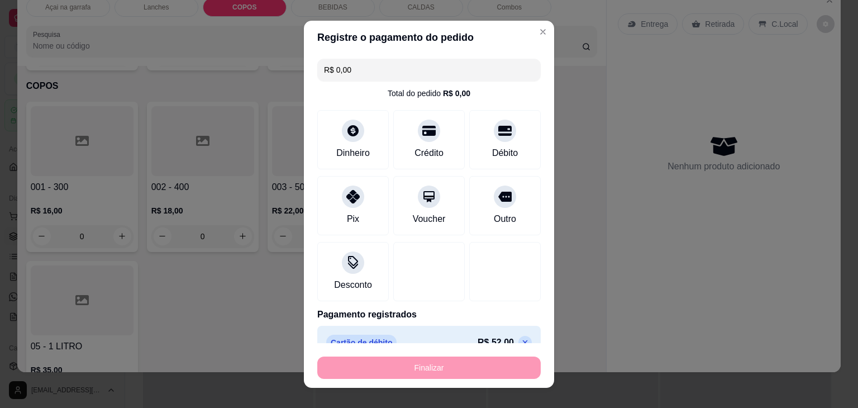
type input "-R$ 52,00"
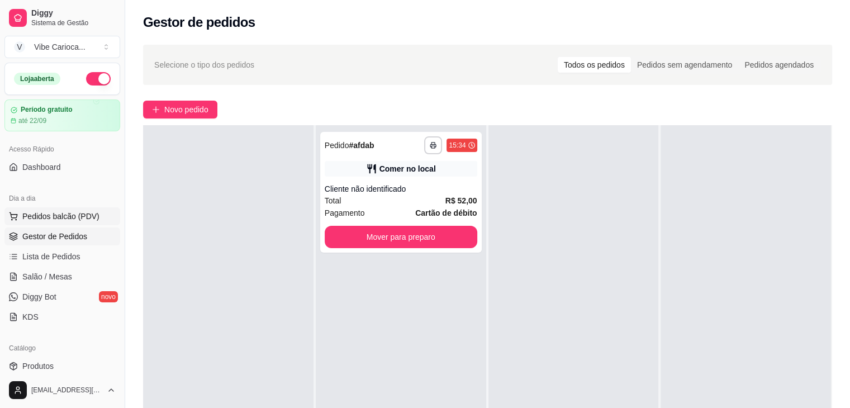
click at [36, 215] on span "Pedidos balcão (PDV)" at bounding box center [60, 216] width 77 height 11
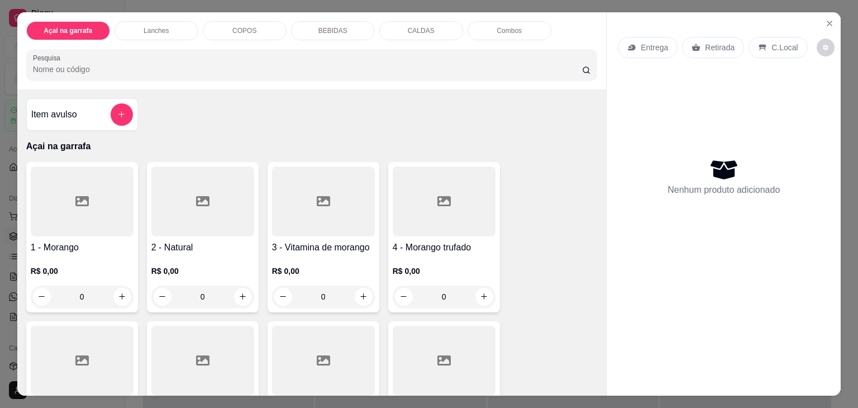
click at [249, 21] on div "COPOS" at bounding box center [245, 30] width 84 height 19
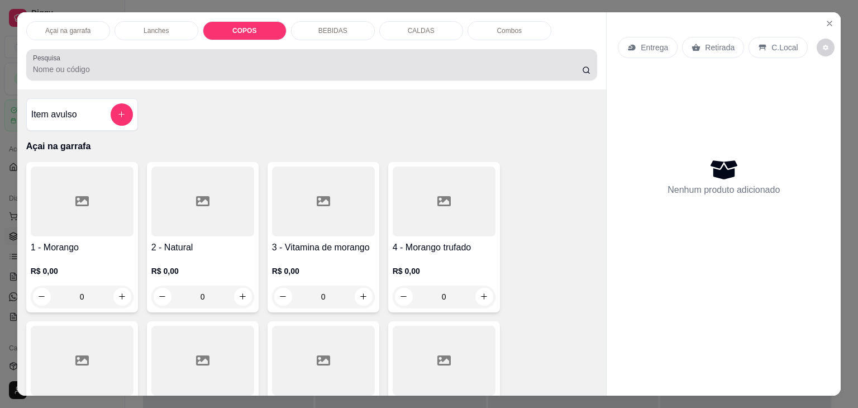
scroll to position [27, 0]
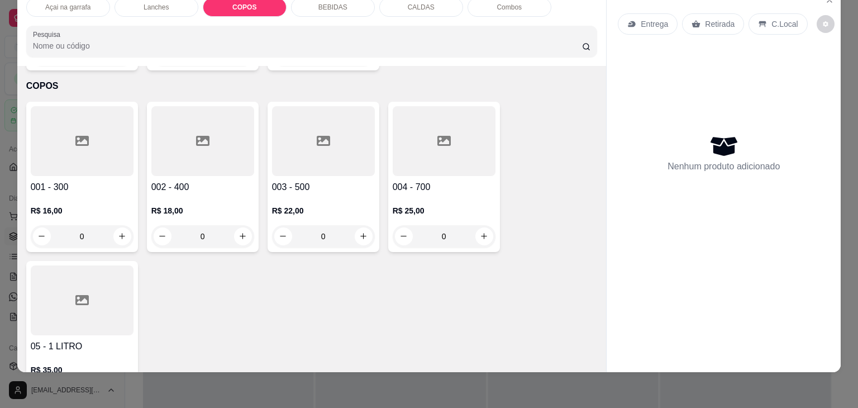
click at [444, 137] on div at bounding box center [444, 141] width 103 height 70
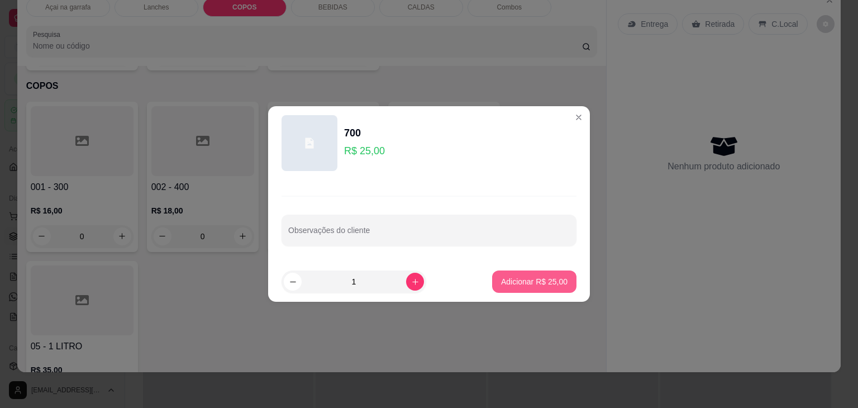
click at [517, 279] on p "Adicionar R$ 25,00" at bounding box center [534, 281] width 66 height 11
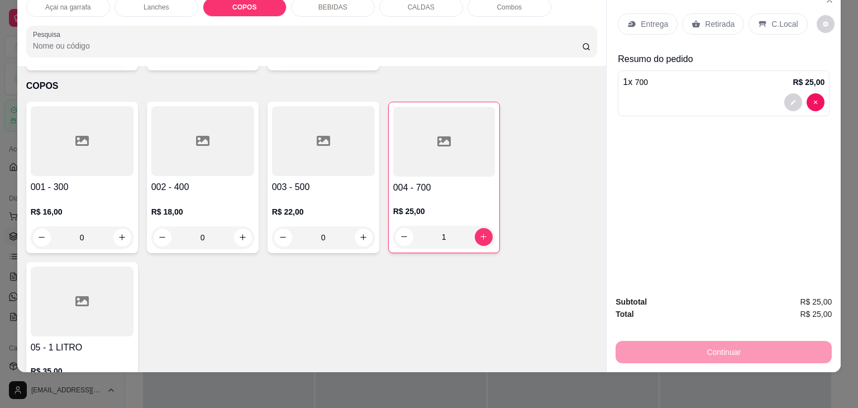
type input "1"
click at [771, 18] on p "C.Local" at bounding box center [784, 23] width 26 height 11
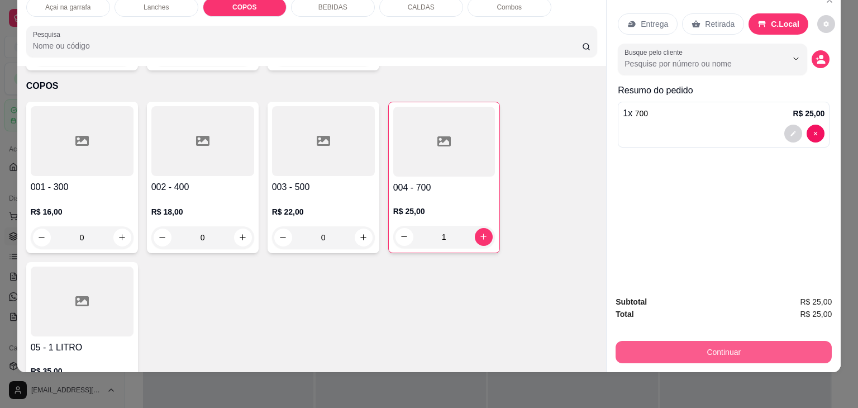
click at [671, 341] on button "Continuar" at bounding box center [724, 352] width 216 height 22
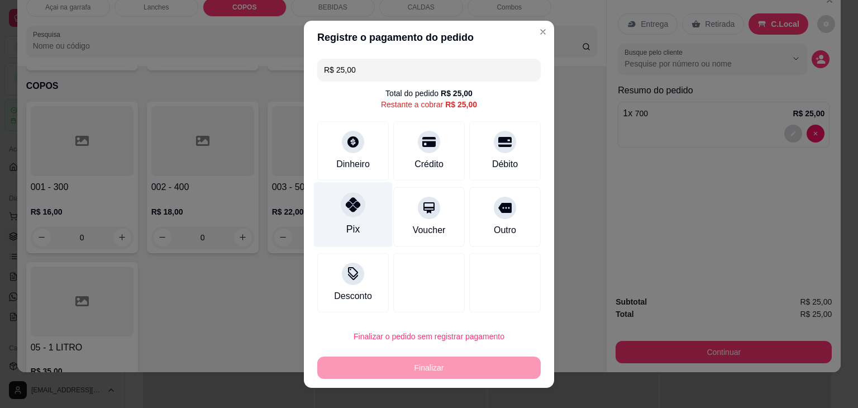
click at [346, 207] on icon at bounding box center [353, 204] width 15 height 15
type input "R$ 0,00"
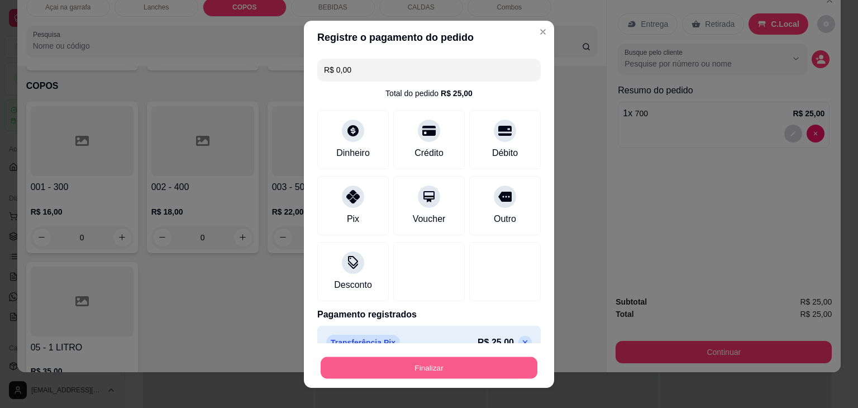
click at [399, 361] on button "Finalizar" at bounding box center [429, 367] width 217 height 22
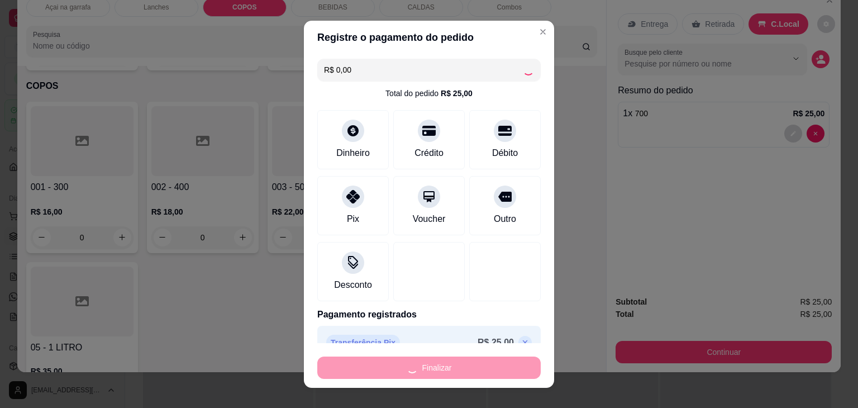
type input "0"
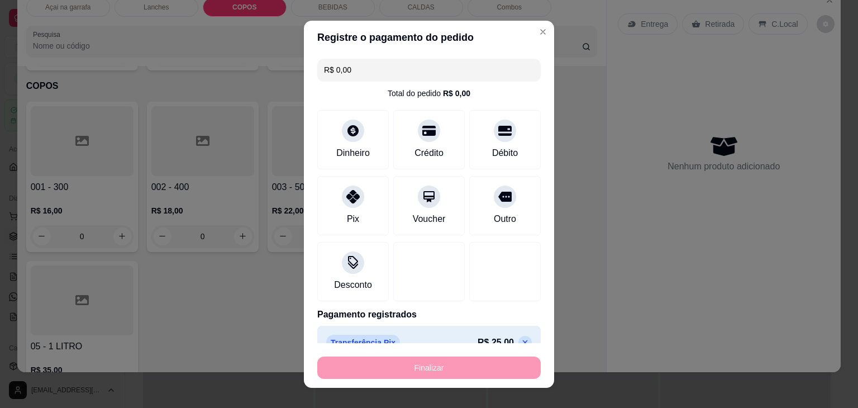
type input "-R$ 25,00"
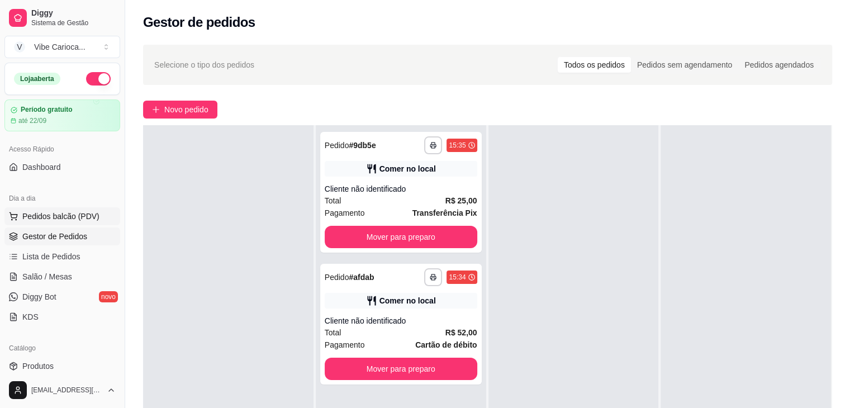
click at [53, 216] on span "Pedidos balcão (PDV)" at bounding box center [60, 216] width 77 height 11
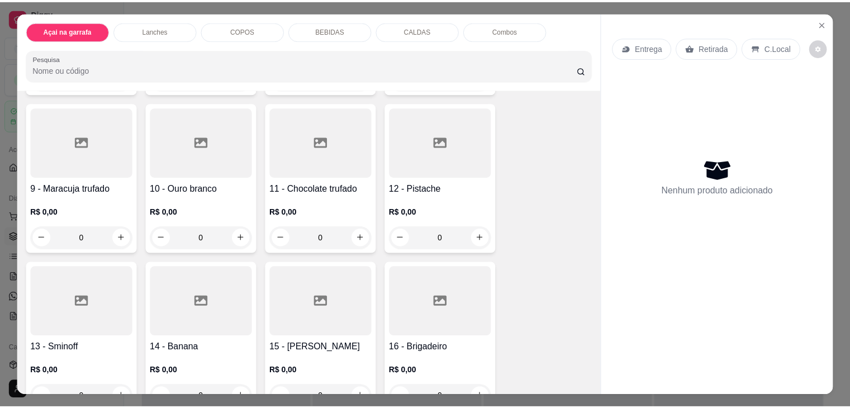
scroll to position [447, 0]
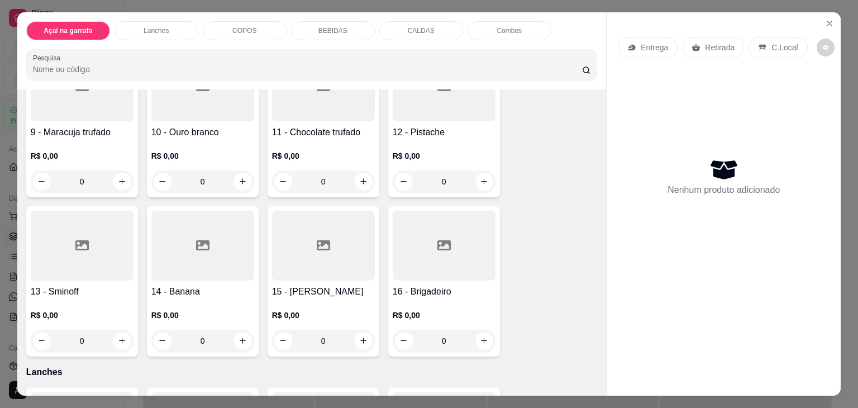
click at [299, 244] on div at bounding box center [323, 246] width 103 height 70
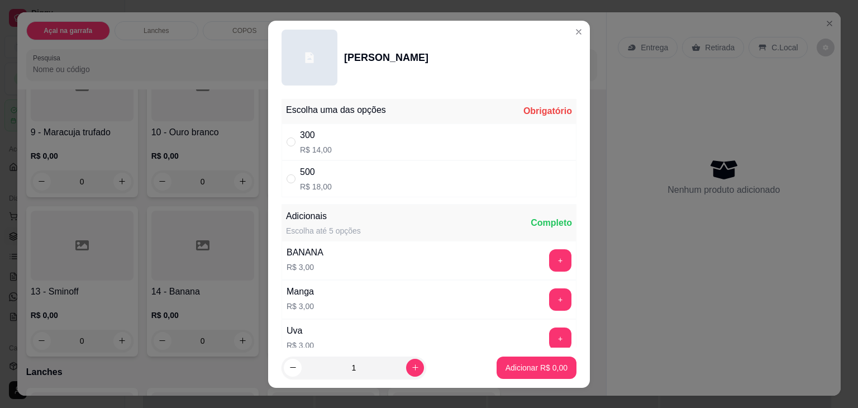
click at [300, 177] on div "500" at bounding box center [316, 171] width 32 height 13
radio input "true"
click at [502, 369] on p "Adicionar R$ 18,00" at bounding box center [534, 367] width 65 height 11
type input "1"
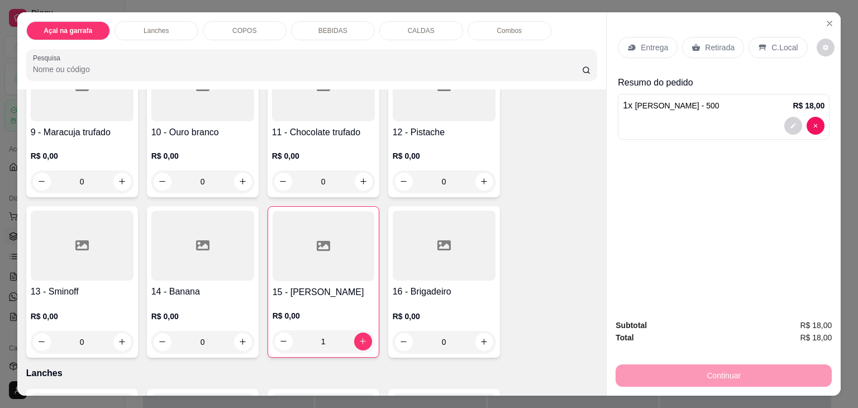
click at [782, 49] on div "C.Local" at bounding box center [778, 47] width 59 height 21
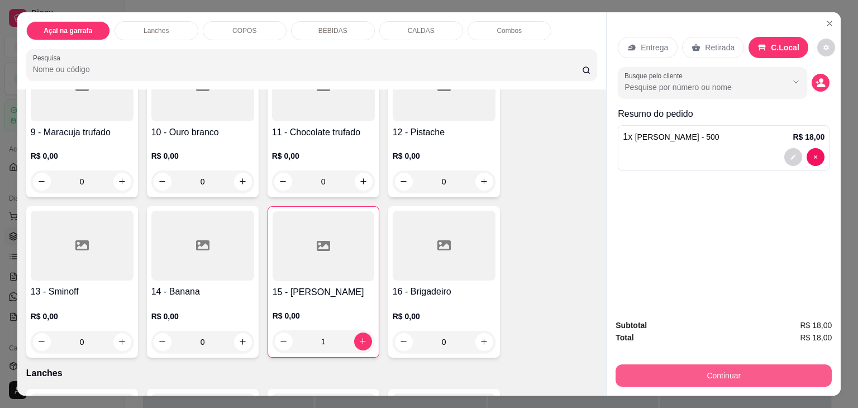
click at [646, 374] on button "Continuar" at bounding box center [724, 375] width 216 height 22
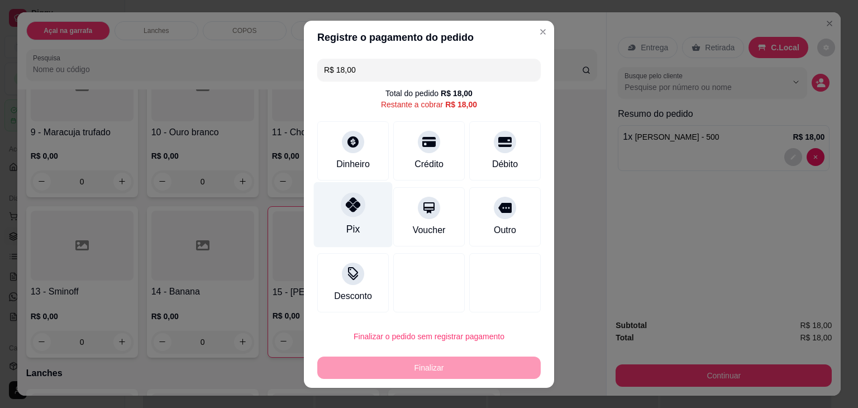
click at [340, 215] on div "Pix" at bounding box center [353, 214] width 79 height 65
type input "R$ 0,00"
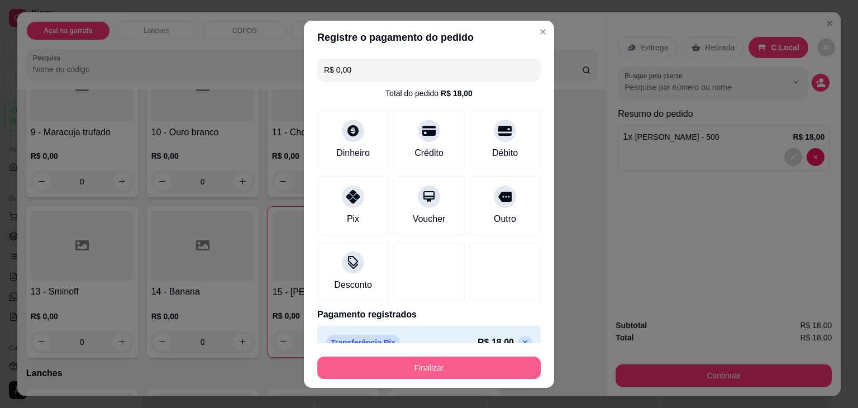
click at [447, 363] on button "Finalizar" at bounding box center [428, 367] width 223 height 22
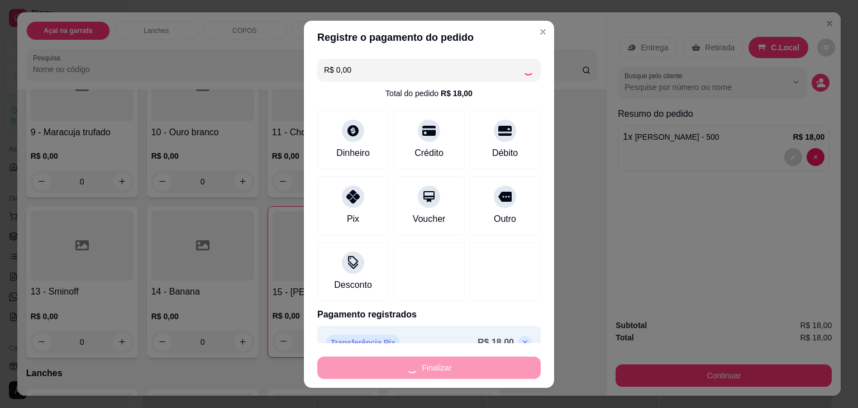
type input "0"
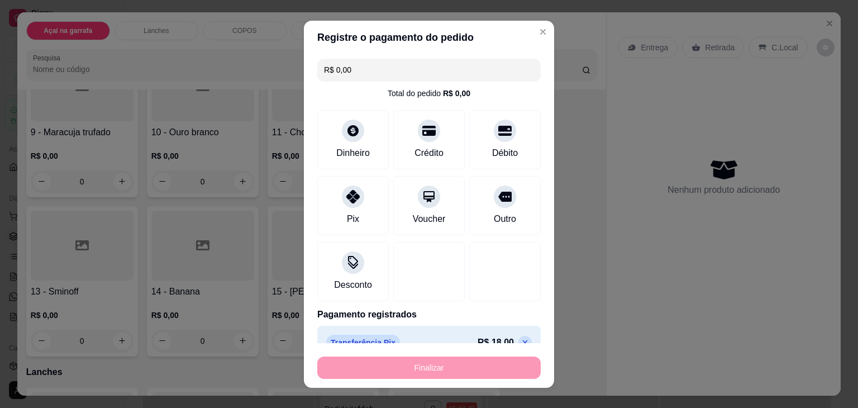
type input "-R$ 18,00"
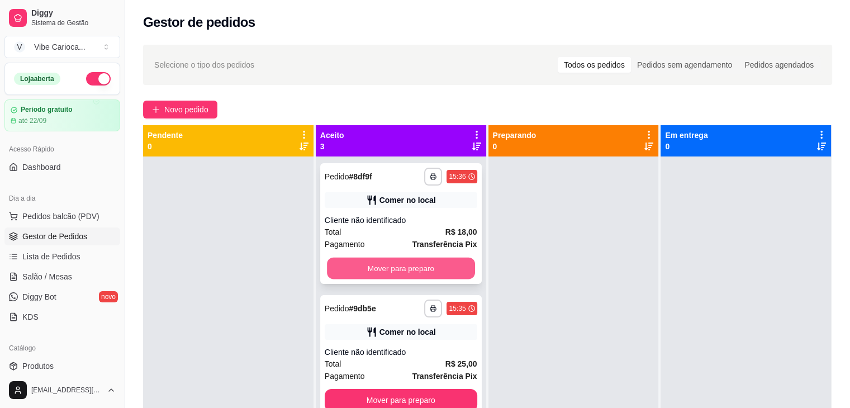
click at [407, 278] on button "Mover para preparo" at bounding box center [401, 269] width 148 height 22
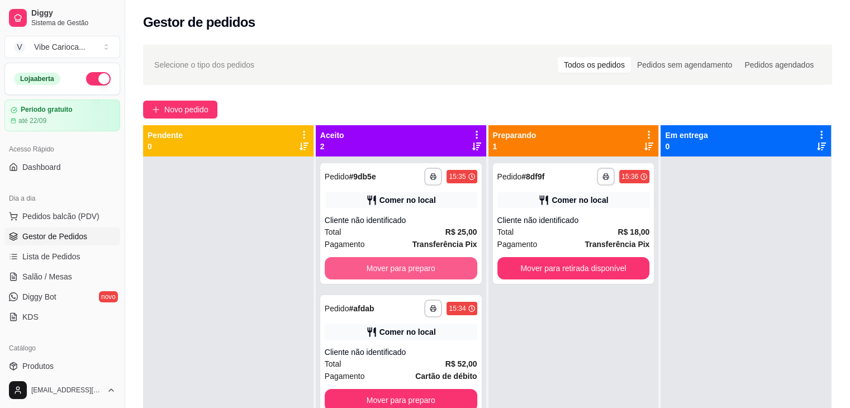
click at [407, 278] on button "Mover para preparo" at bounding box center [401, 268] width 153 height 22
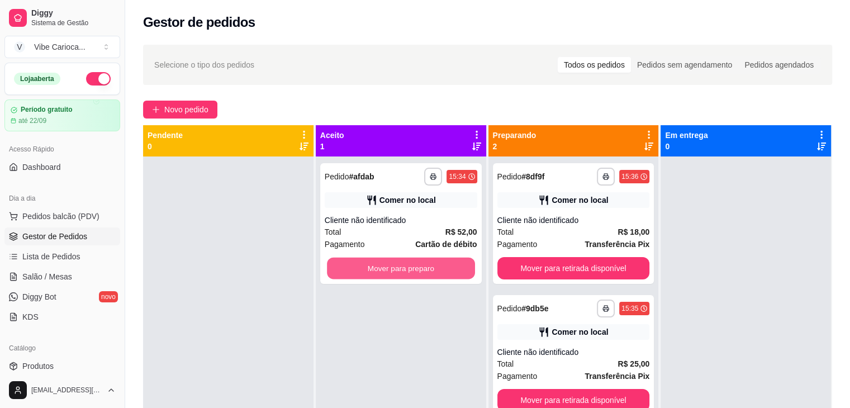
click at [407, 278] on button "Mover para preparo" at bounding box center [401, 269] width 148 height 22
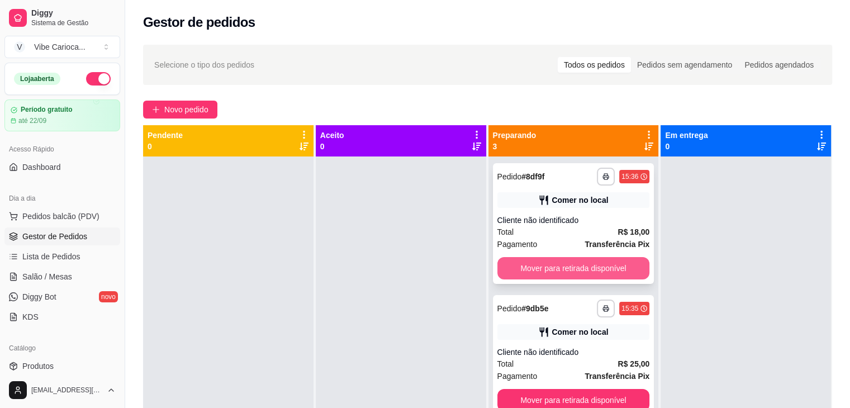
click at [509, 274] on button "Mover para retirada disponível" at bounding box center [573, 268] width 153 height 22
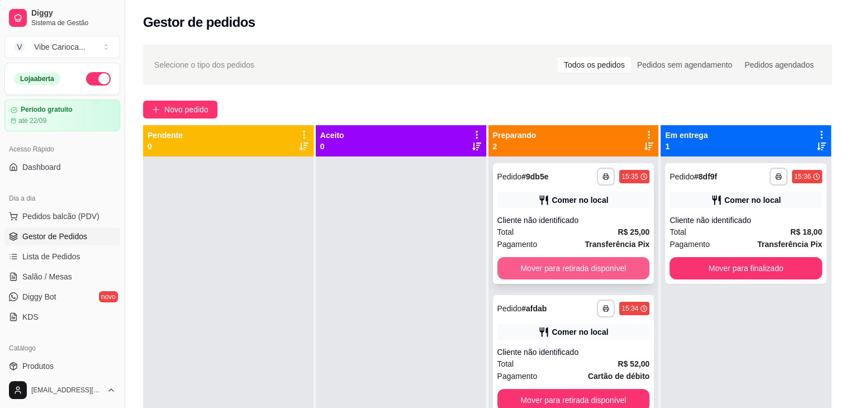
click at [532, 267] on button "Mover para retirada disponível" at bounding box center [573, 268] width 153 height 22
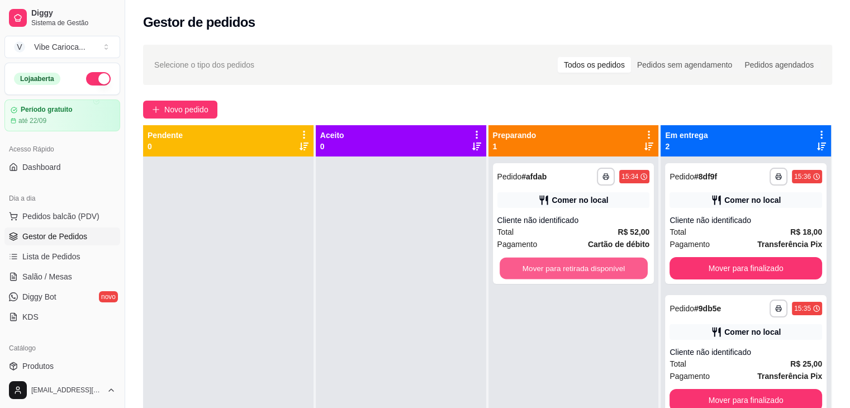
click at [532, 266] on button "Mover para retirada disponível" at bounding box center [573, 269] width 148 height 22
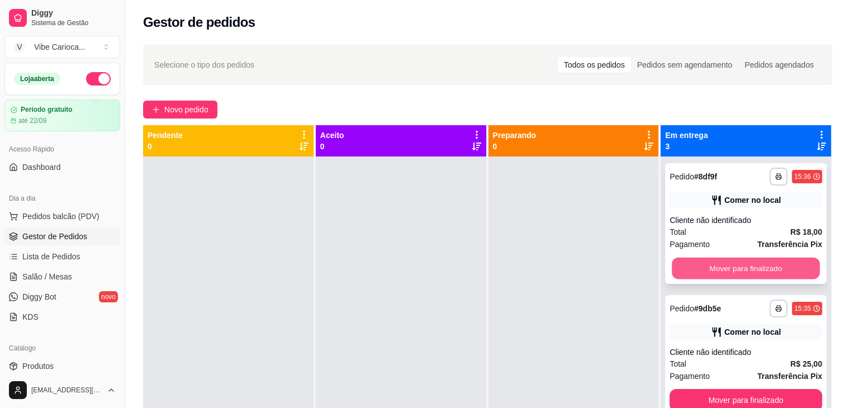
click at [773, 271] on button "Mover para finalizado" at bounding box center [745, 269] width 148 height 22
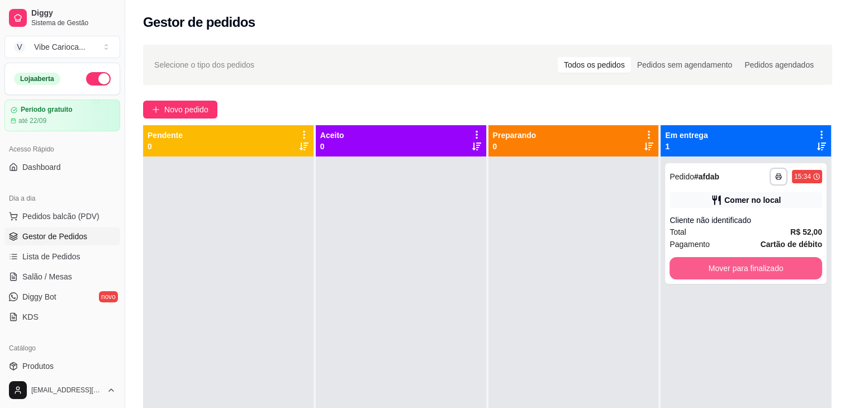
click at [773, 271] on button "Mover para finalizado" at bounding box center [745, 268] width 153 height 22
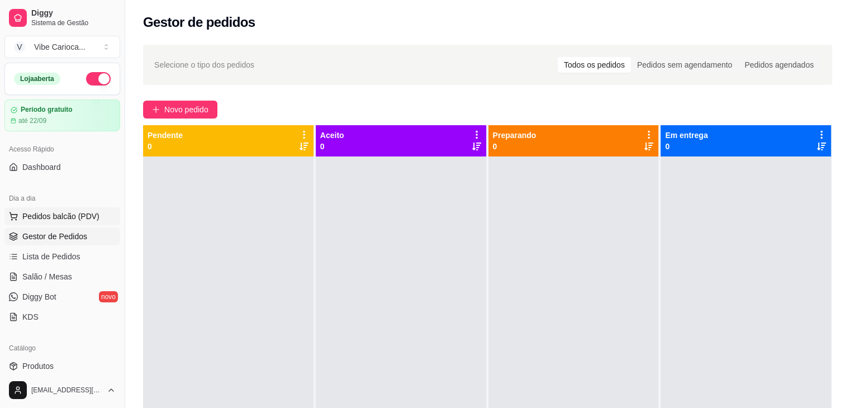
click at [72, 220] on span "Pedidos balcão (PDV)" at bounding box center [60, 216] width 77 height 11
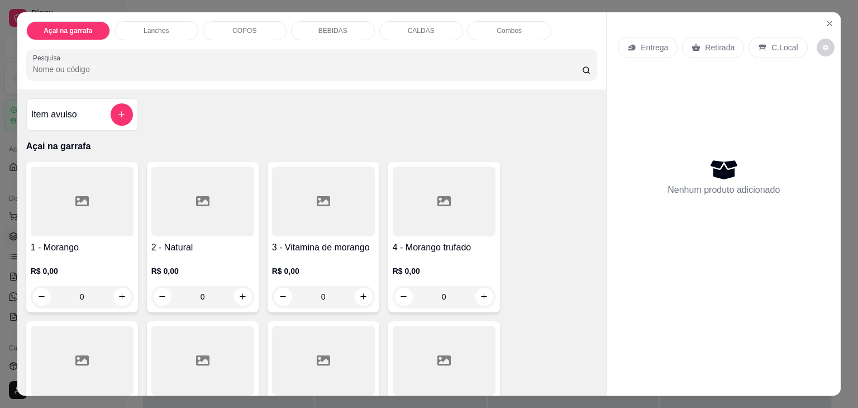
click at [227, 27] on div "COPOS" at bounding box center [245, 30] width 84 height 19
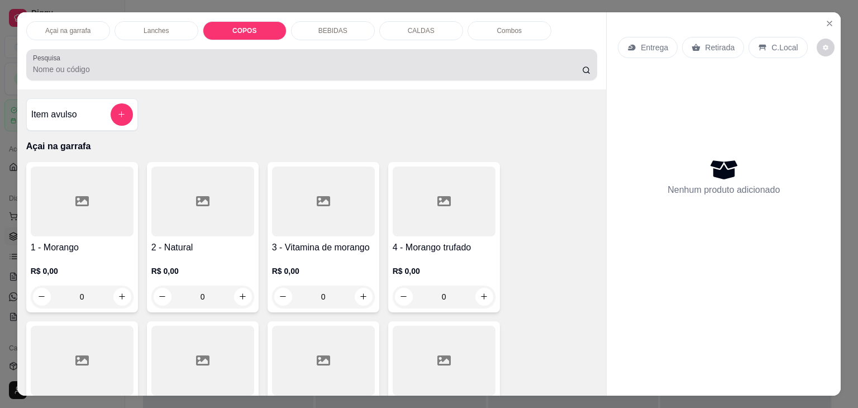
scroll to position [27, 0]
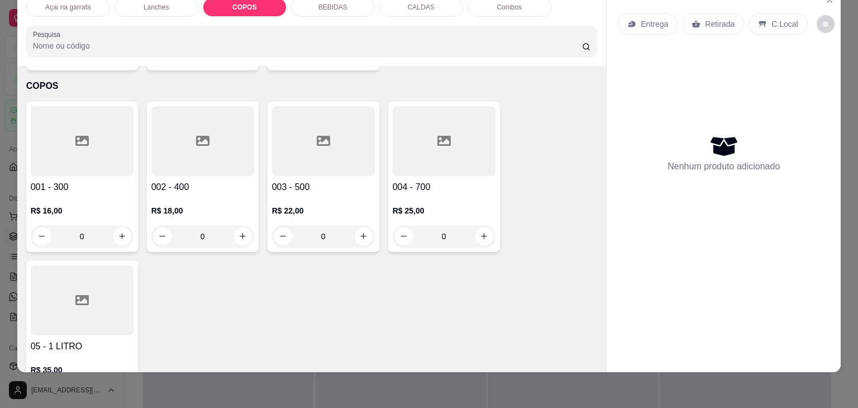
click at [61, 115] on div at bounding box center [82, 141] width 103 height 70
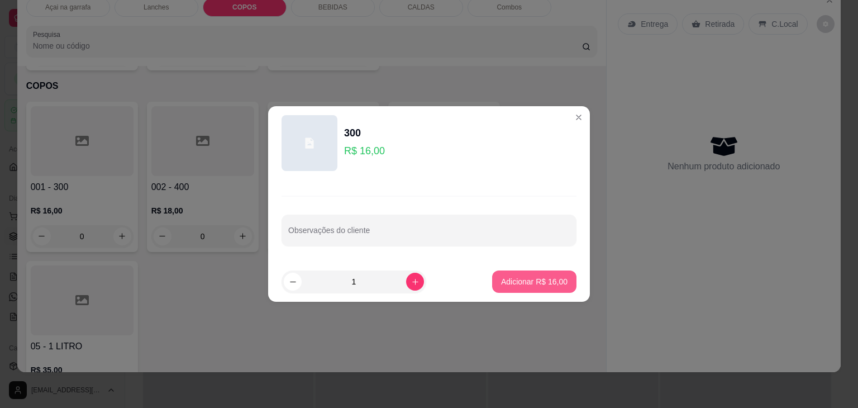
click at [543, 281] on p "Adicionar R$ 16,00" at bounding box center [534, 281] width 66 height 11
type input "1"
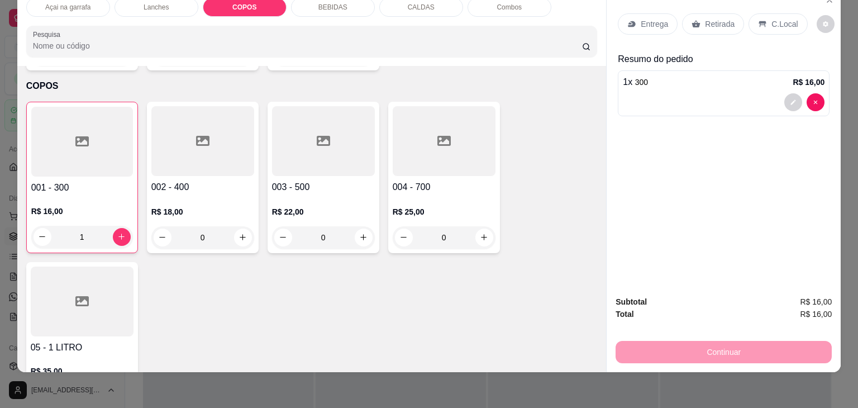
click at [778, 18] on p "C.Local" at bounding box center [784, 23] width 26 height 11
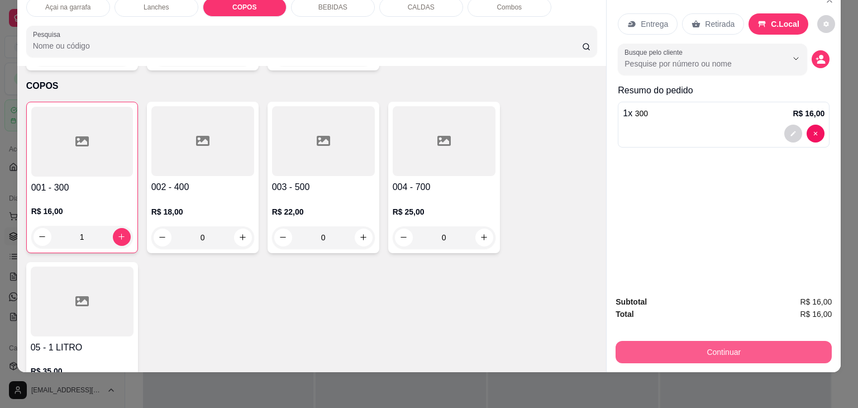
click at [726, 345] on button "Continuar" at bounding box center [724, 352] width 216 height 22
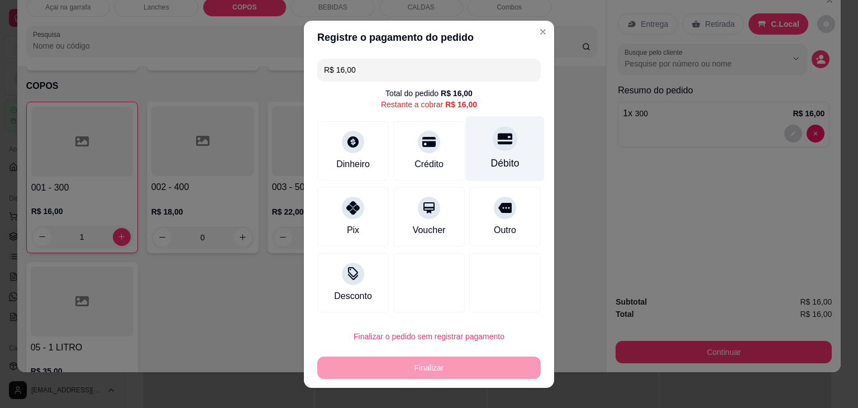
click at [516, 159] on div "Débito" at bounding box center [505, 148] width 79 height 65
type input "R$ 0,00"
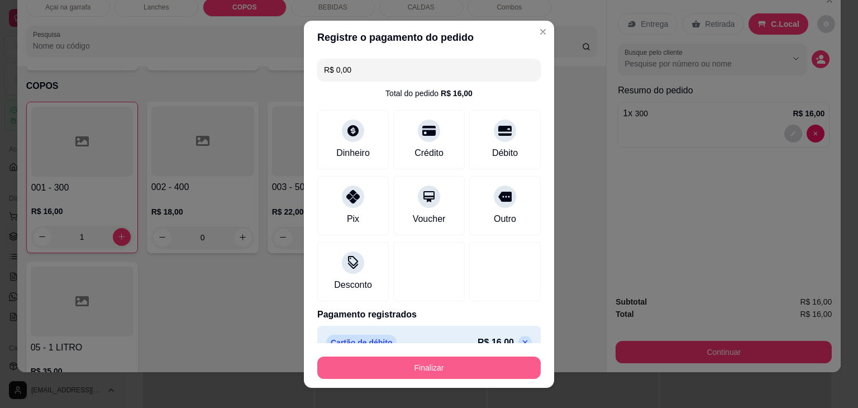
click at [421, 360] on button "Finalizar" at bounding box center [428, 367] width 223 height 22
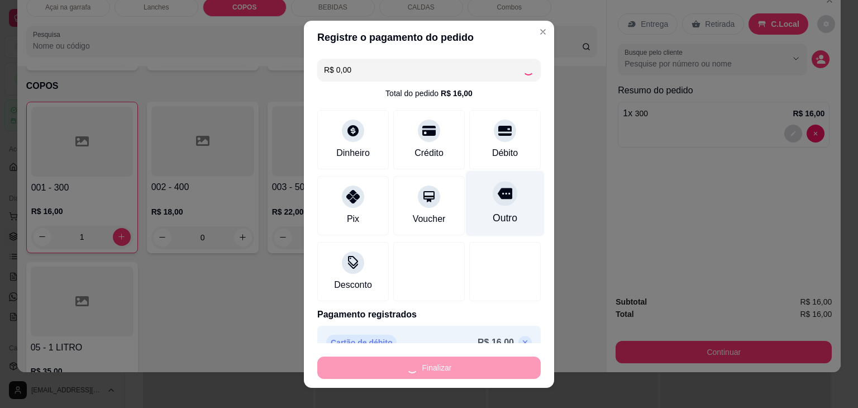
type input "0"
type input "-R$ 16,00"
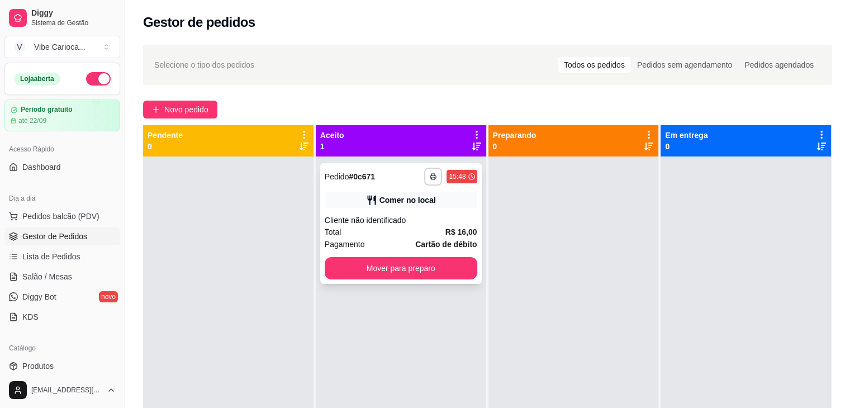
click at [428, 282] on div "**********" at bounding box center [400, 223] width 161 height 121
click at [58, 211] on span "Pedidos balcão (PDV)" at bounding box center [60, 216] width 77 height 11
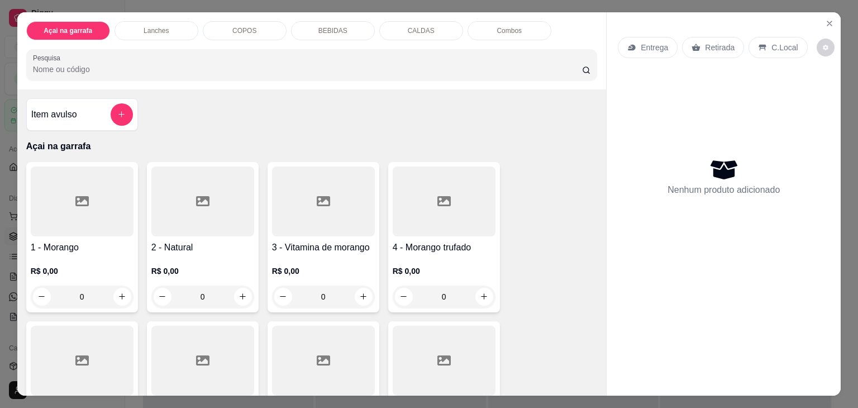
click at [234, 27] on p "COPOS" at bounding box center [244, 30] width 24 height 9
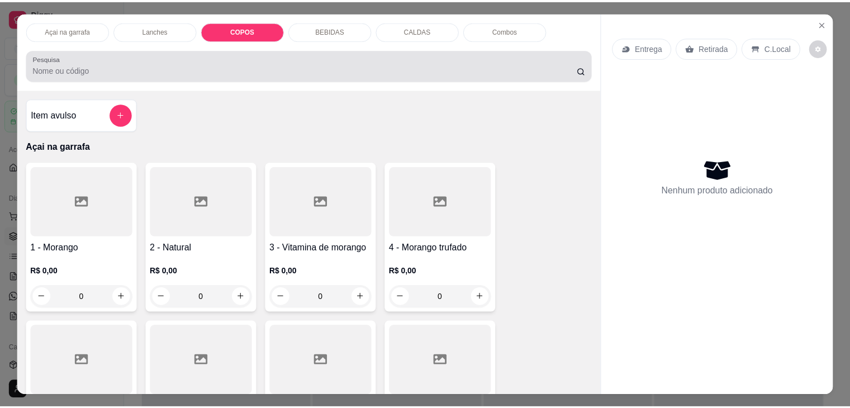
scroll to position [27, 0]
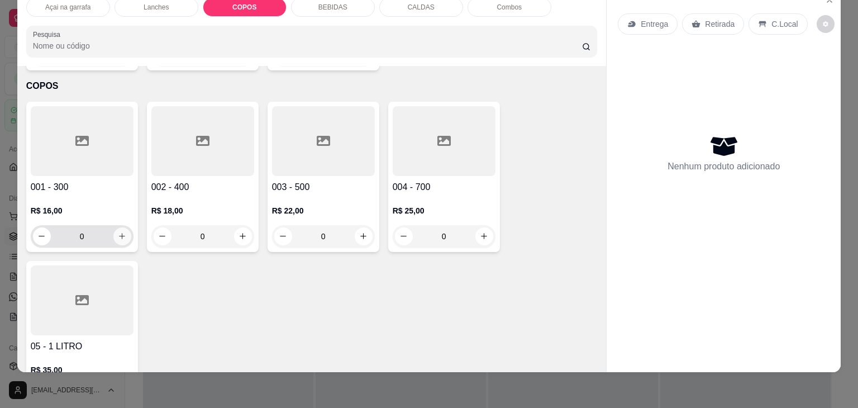
click at [118, 232] on icon "increase-product-quantity" at bounding box center [122, 236] width 8 height 8
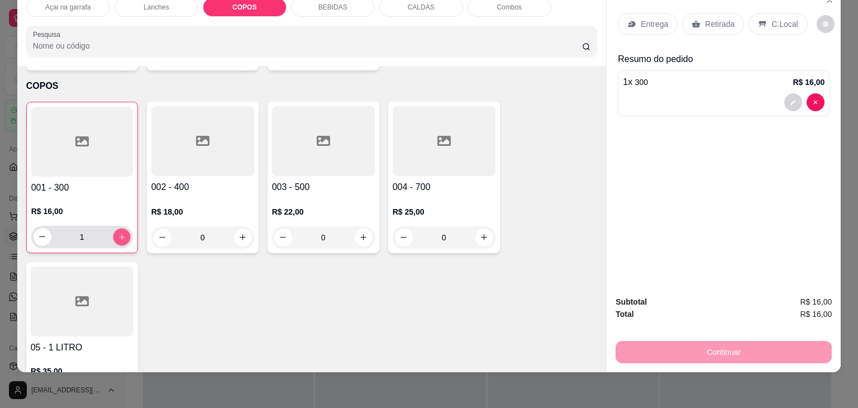
click at [117, 233] on icon "increase-product-quantity" at bounding box center [121, 237] width 8 height 8
type input "3"
click at [771, 18] on p "C.Local" at bounding box center [784, 23] width 26 height 11
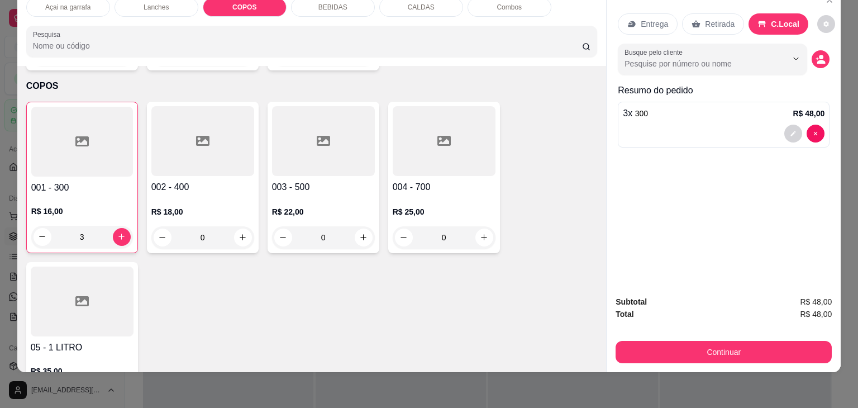
click at [659, 338] on div "Continuar" at bounding box center [724, 350] width 216 height 25
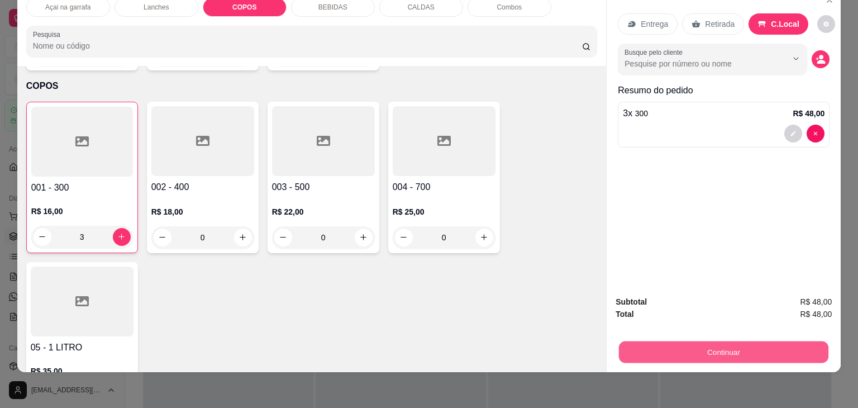
click at [649, 341] on button "Continuar" at bounding box center [723, 352] width 209 height 22
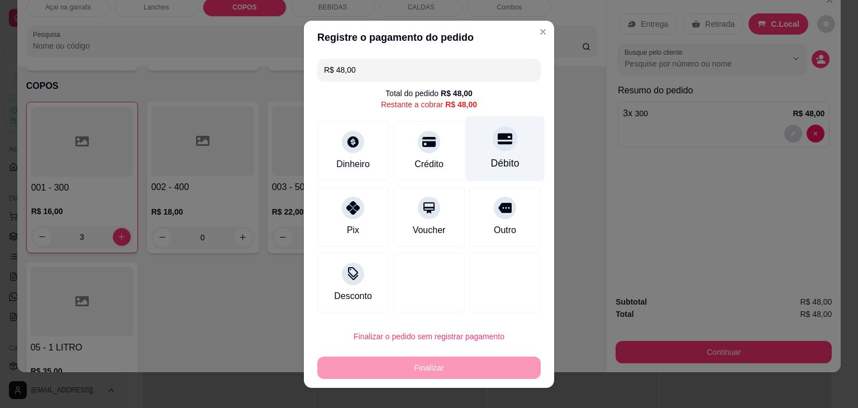
click at [502, 155] on div "Débito" at bounding box center [505, 148] width 79 height 65
type input "R$ 0,00"
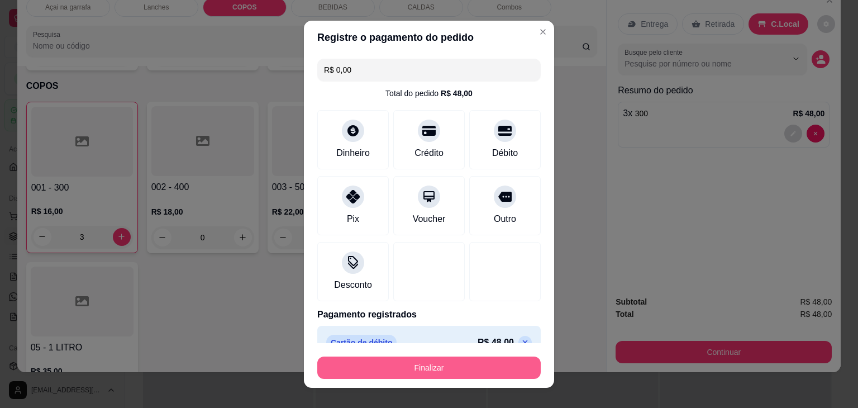
click at [495, 370] on button "Finalizar" at bounding box center [428, 367] width 223 height 22
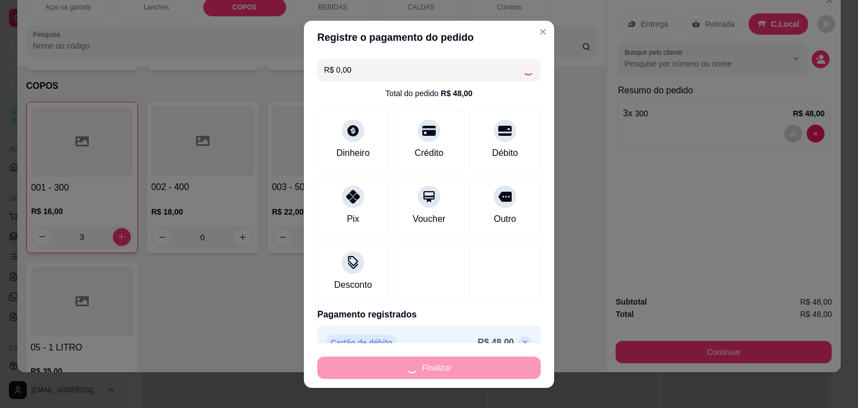
type input "0"
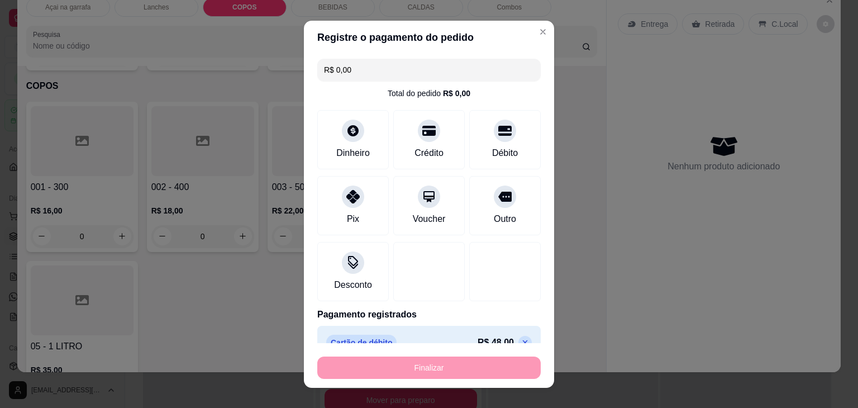
type input "-R$ 48,00"
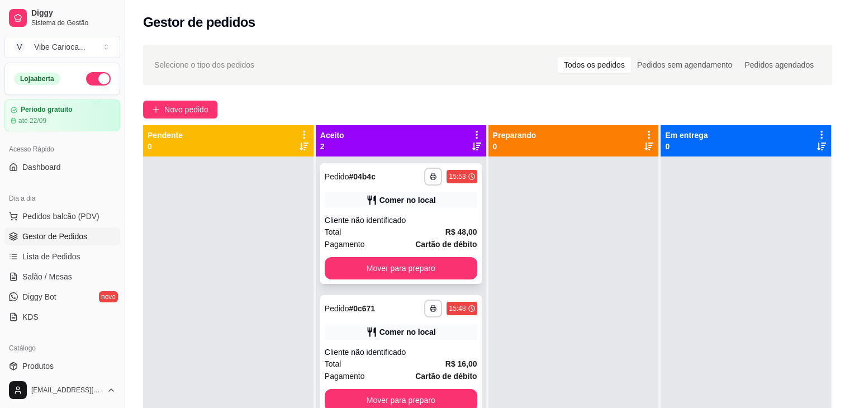
click at [436, 255] on div "**********" at bounding box center [400, 223] width 161 height 121
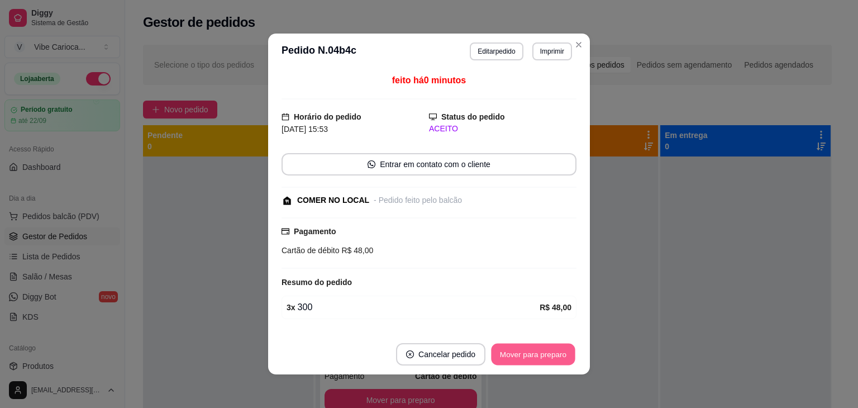
click at [555, 349] on button "Mover para preparo" at bounding box center [533, 355] width 84 height 22
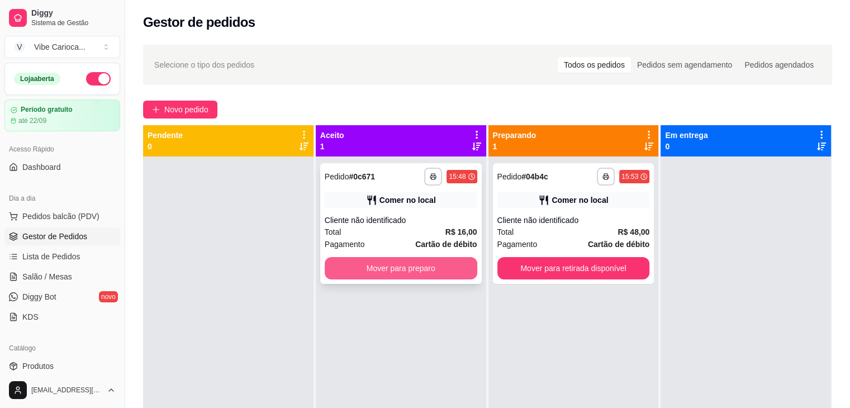
click at [425, 275] on button "Mover para preparo" at bounding box center [401, 268] width 153 height 22
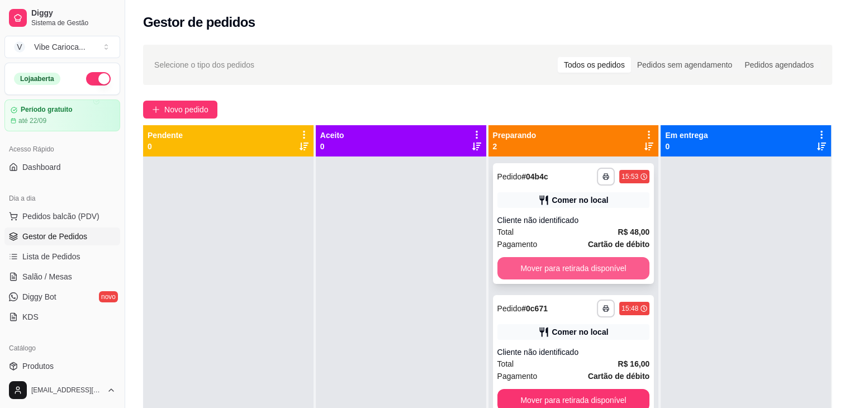
click at [565, 273] on button "Mover para retirada disponível" at bounding box center [573, 268] width 153 height 22
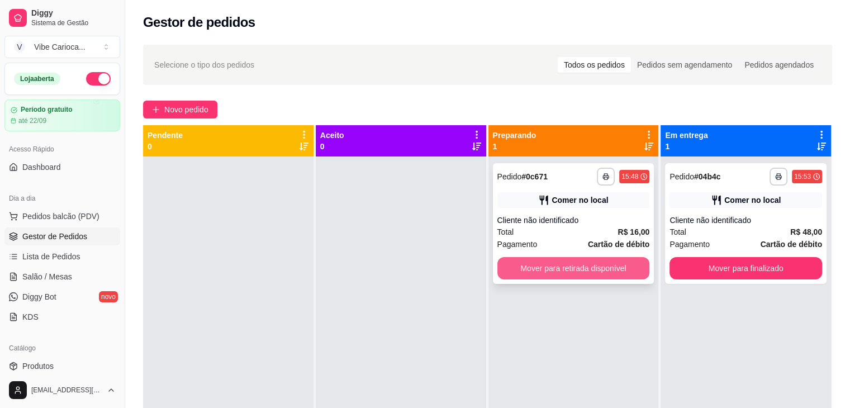
click at [606, 271] on button "Mover para retirada disponível" at bounding box center [573, 268] width 153 height 22
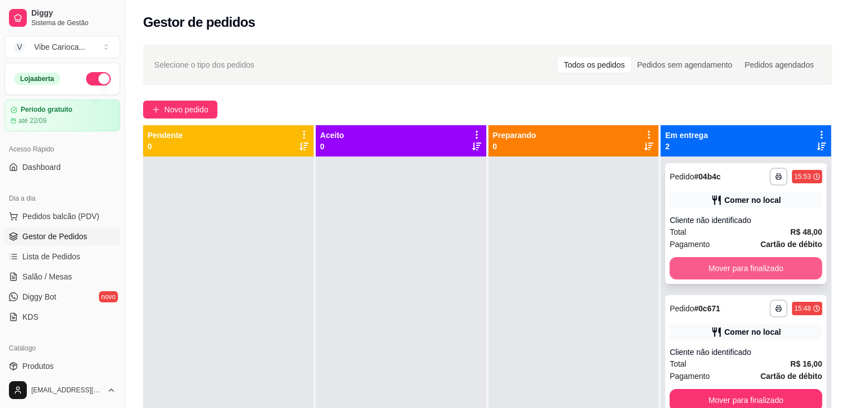
click at [713, 267] on button "Mover para finalizado" at bounding box center [745, 268] width 153 height 22
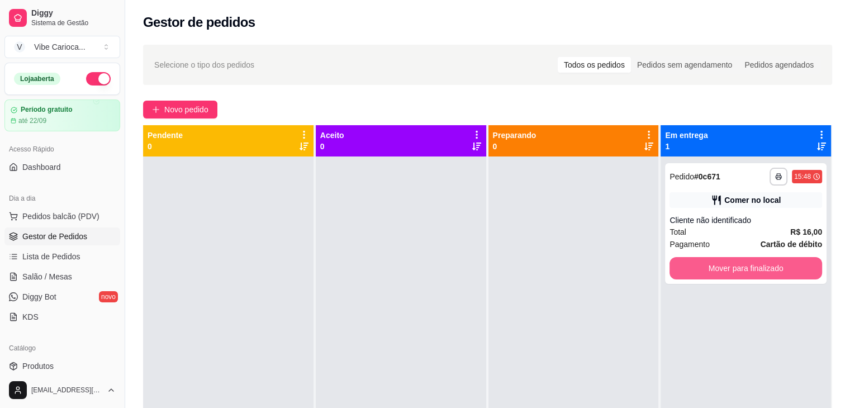
click at [713, 267] on button "Mover para finalizado" at bounding box center [745, 268] width 153 height 22
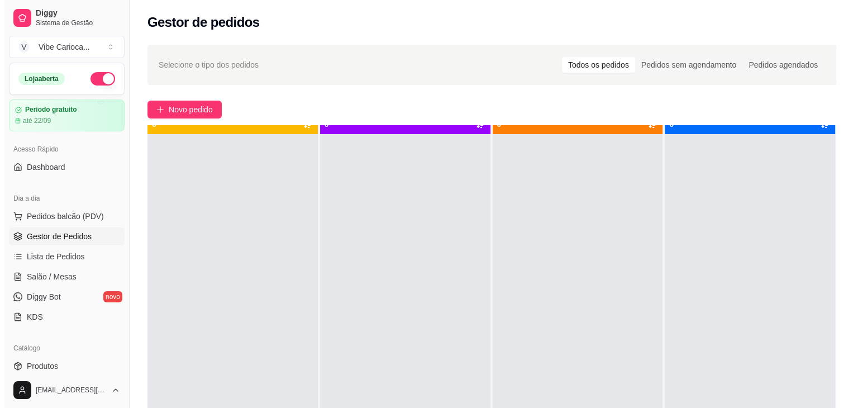
scroll to position [31, 0]
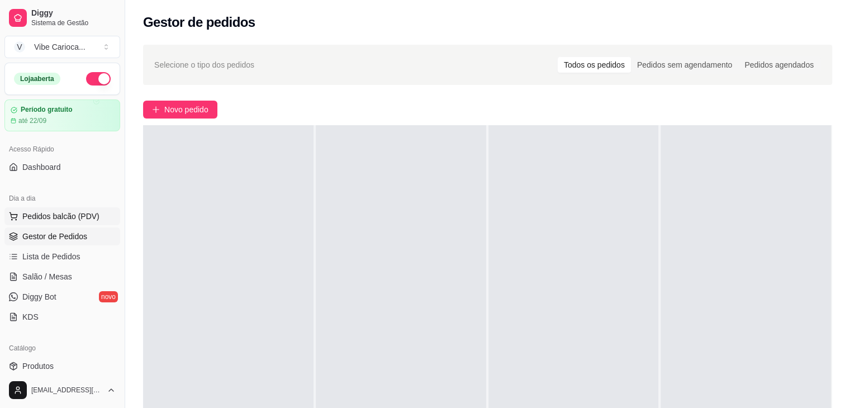
click at [47, 221] on button "Pedidos balcão (PDV)" at bounding box center [62, 216] width 116 height 18
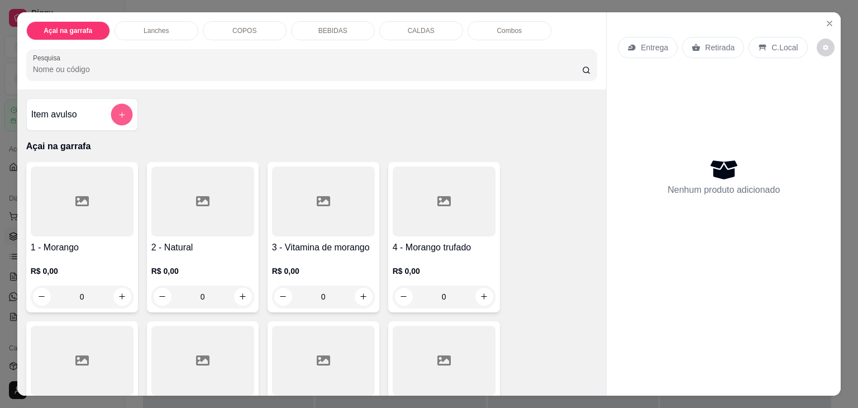
click at [118, 111] on icon "add-separate-item" at bounding box center [121, 115] width 8 height 8
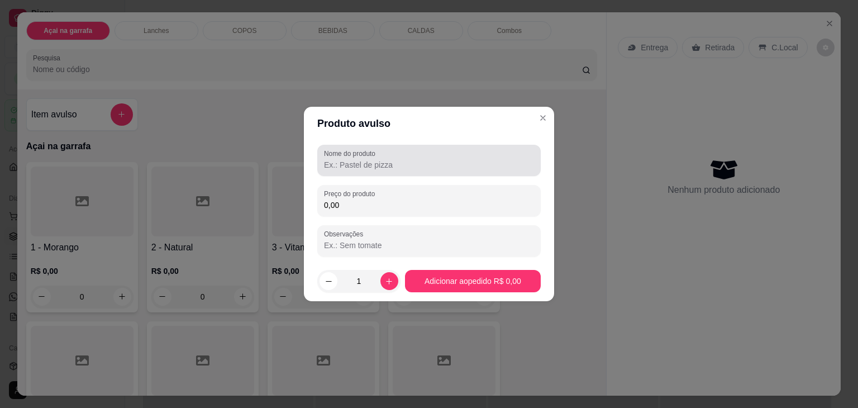
click at [363, 170] on div at bounding box center [429, 160] width 210 height 22
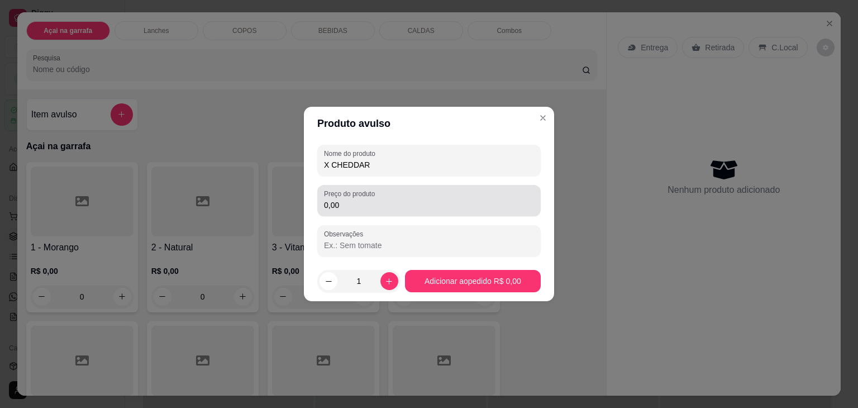
type input "X CHEDDAR"
click at [376, 199] on input "0,00" at bounding box center [429, 204] width 210 height 11
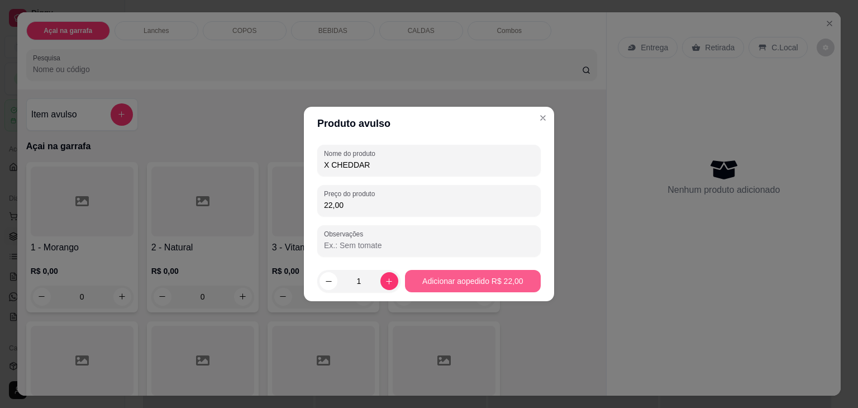
type input "22,00"
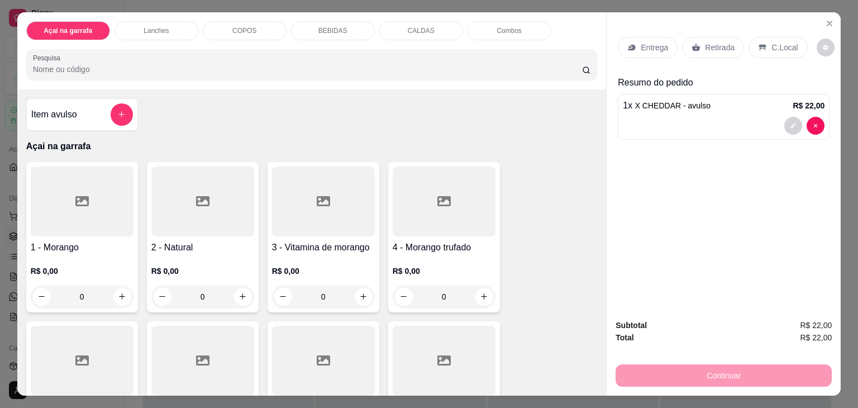
click at [328, 26] on p "BEBIDAS" at bounding box center [332, 30] width 29 height 9
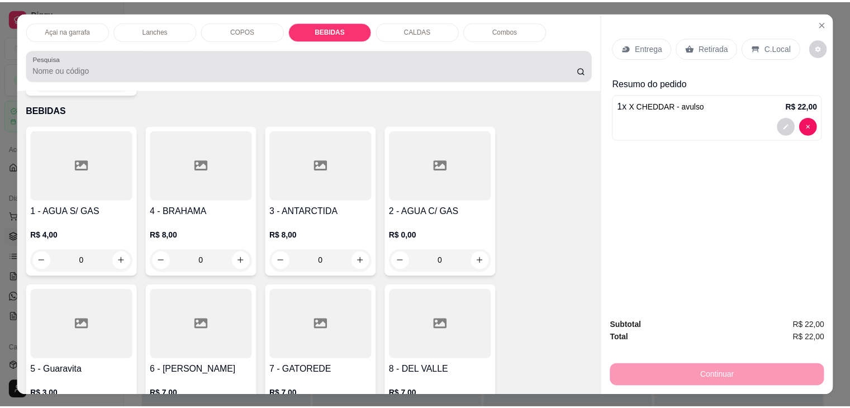
scroll to position [27, 0]
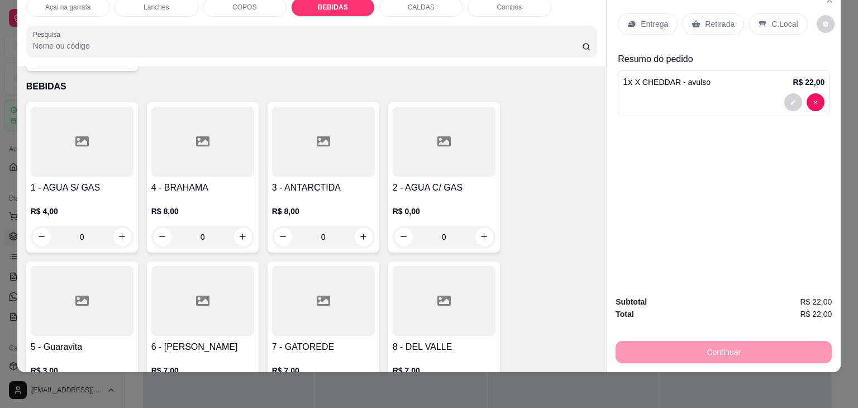
click at [58, 272] on div at bounding box center [82, 301] width 103 height 70
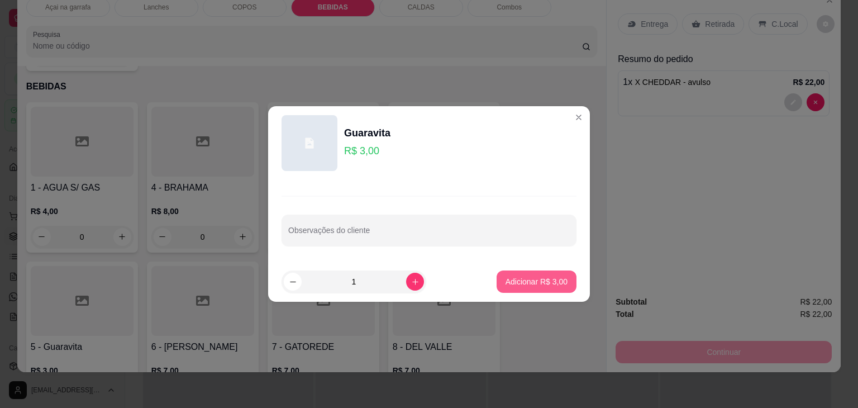
click at [514, 277] on p "Adicionar R$ 3,00" at bounding box center [537, 281] width 62 height 11
type input "1"
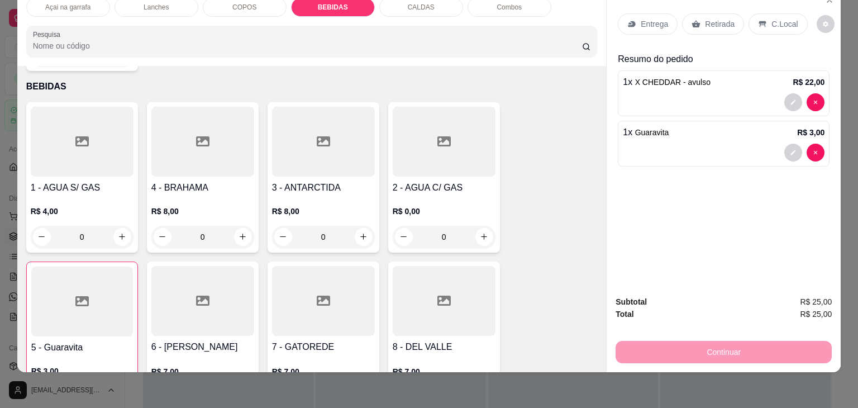
click at [788, 18] on p "C.Local" at bounding box center [784, 23] width 26 height 11
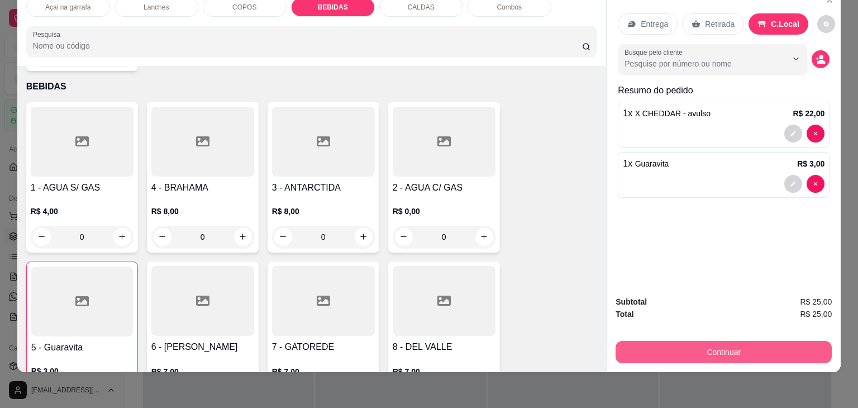
click at [717, 341] on button "Continuar" at bounding box center [724, 352] width 216 height 22
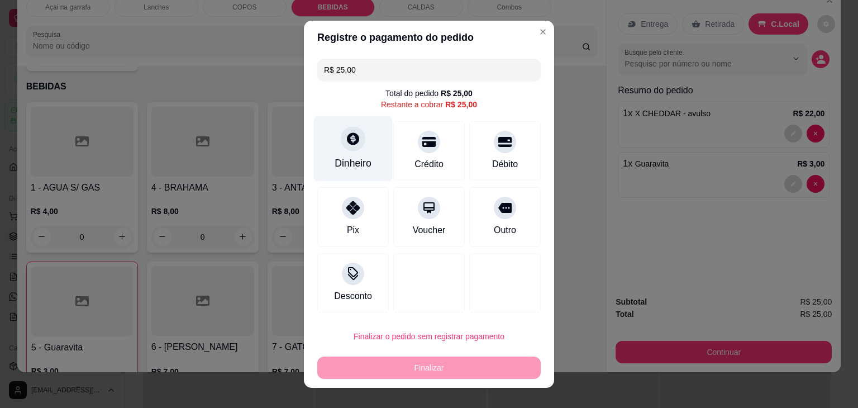
click at [358, 149] on div "Dinheiro" at bounding box center [353, 148] width 79 height 65
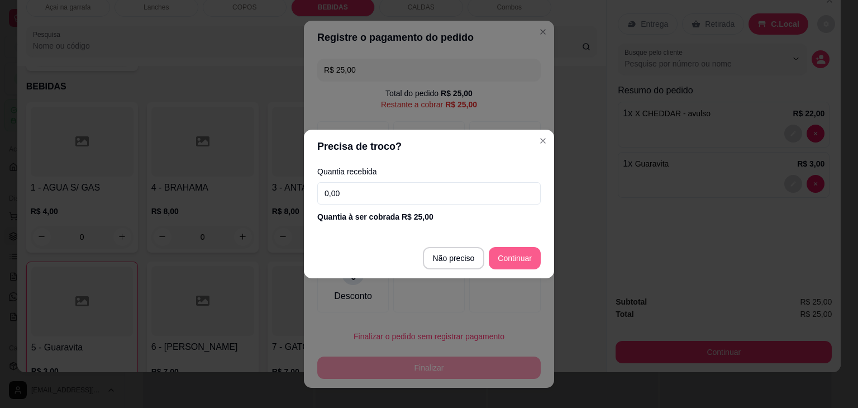
type input "R$ 0,00"
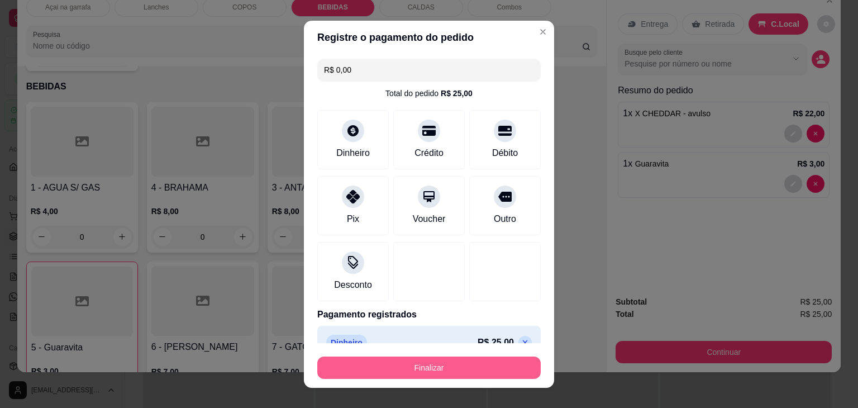
click at [420, 368] on button "Finalizar" at bounding box center [428, 367] width 223 height 22
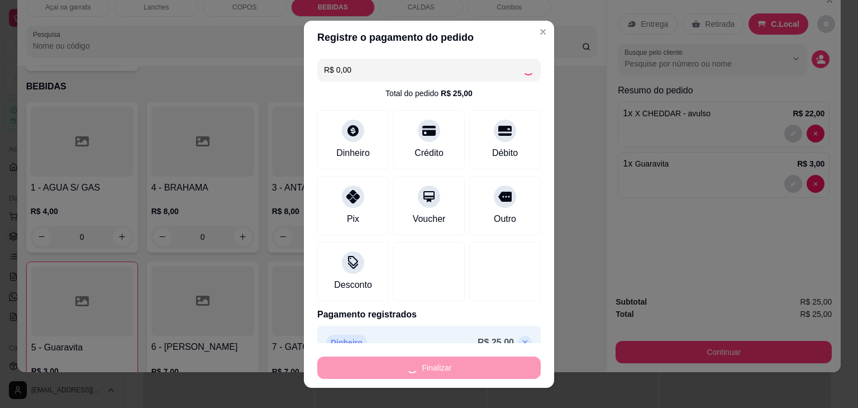
type input "0"
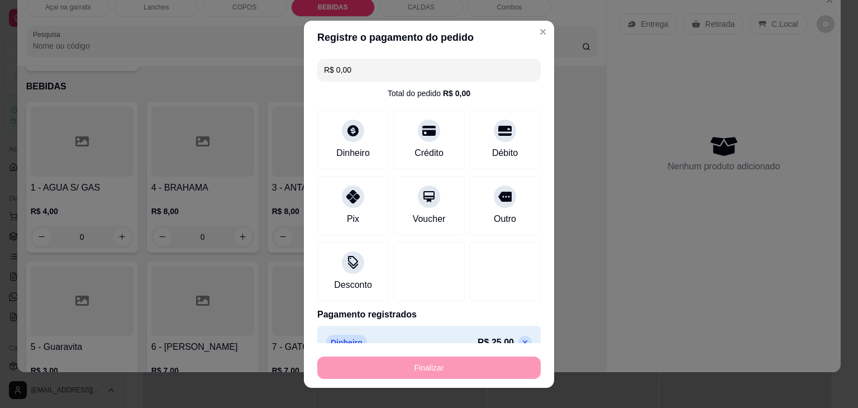
type input "-R$ 25,00"
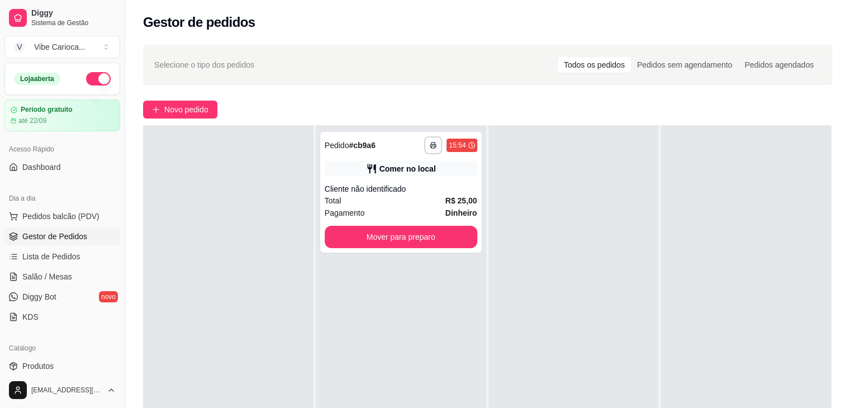
scroll to position [56, 0]
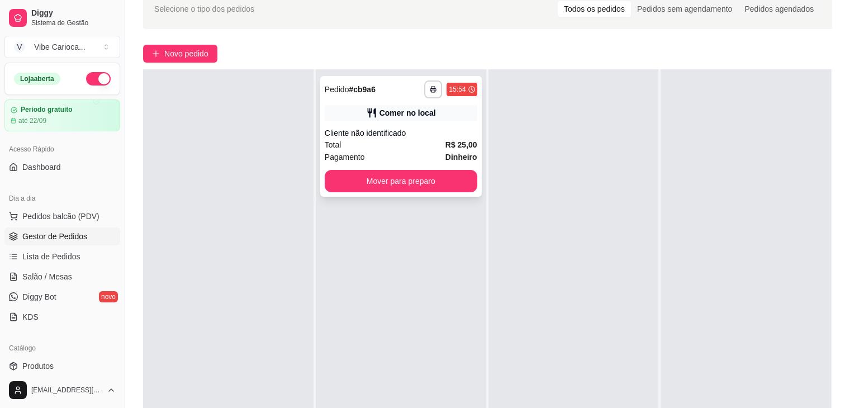
click at [358, 192] on div "**********" at bounding box center [400, 136] width 161 height 121
click at [367, 178] on button "Mover para preparo" at bounding box center [401, 181] width 148 height 22
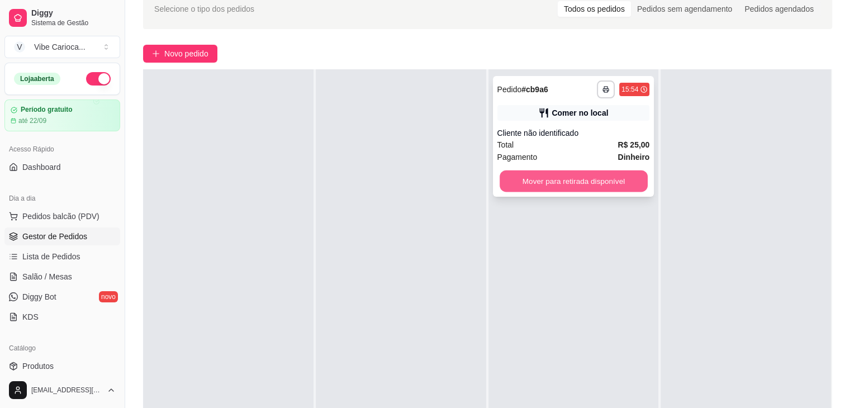
click at [538, 176] on button "Mover para retirada disponível" at bounding box center [573, 181] width 148 height 22
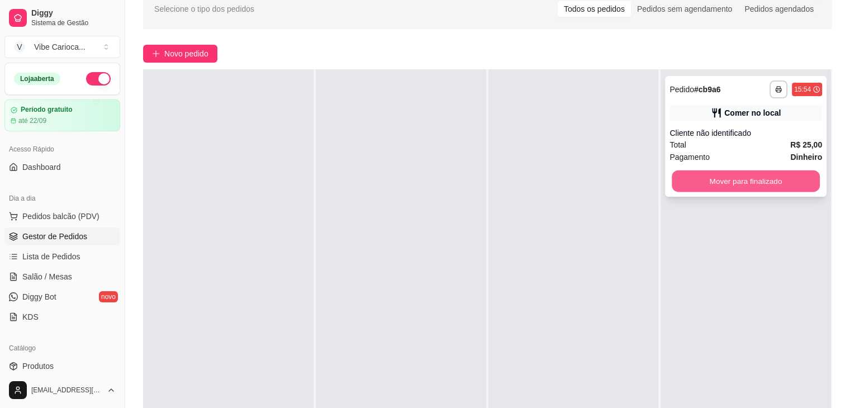
click at [706, 184] on button "Mover para finalizado" at bounding box center [745, 181] width 148 height 22
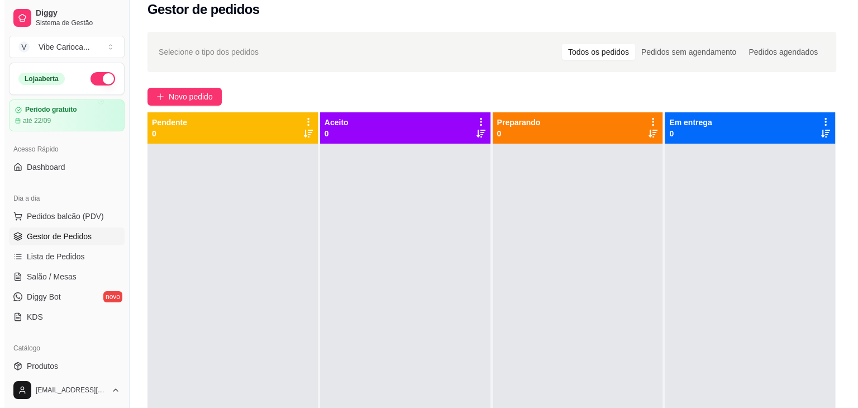
scroll to position [0, 0]
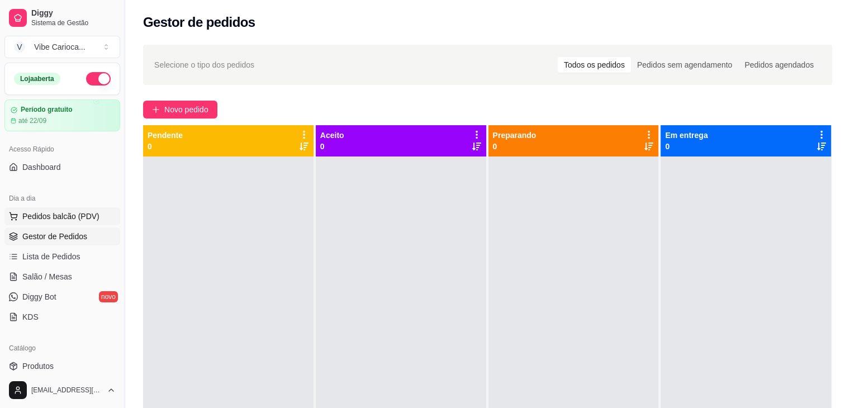
click at [80, 216] on span "Pedidos balcão (PDV)" at bounding box center [60, 216] width 77 height 11
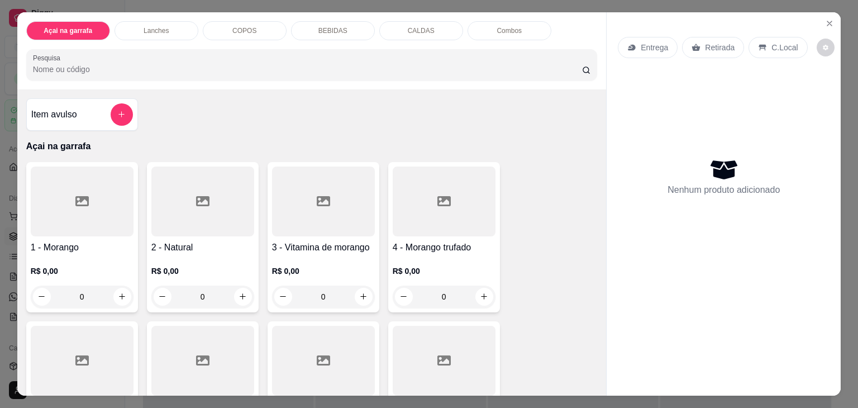
click at [243, 30] on p "COPOS" at bounding box center [244, 30] width 24 height 9
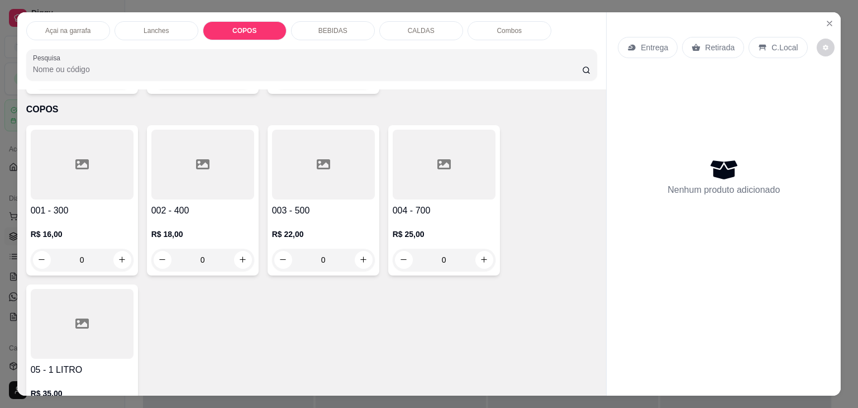
click at [56, 156] on div at bounding box center [82, 165] width 103 height 70
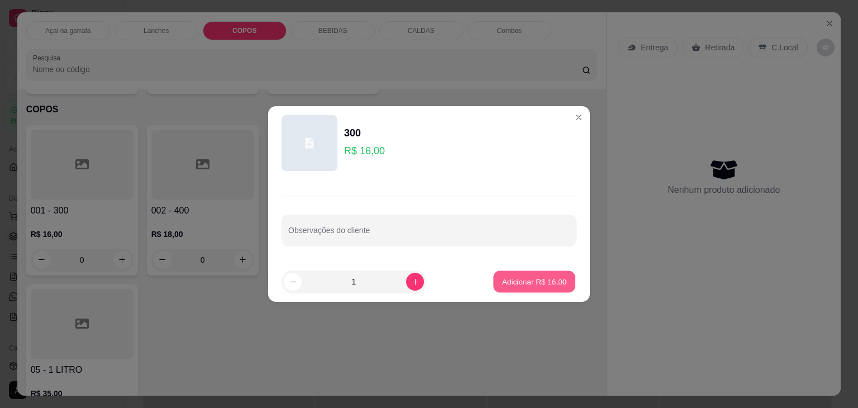
click at [546, 285] on p "Adicionar R$ 16,00" at bounding box center [534, 281] width 65 height 11
type input "1"
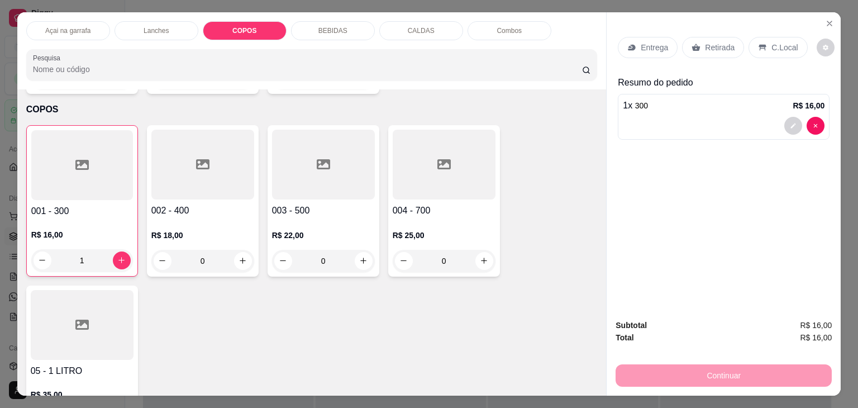
click at [758, 43] on icon at bounding box center [762, 47] width 9 height 9
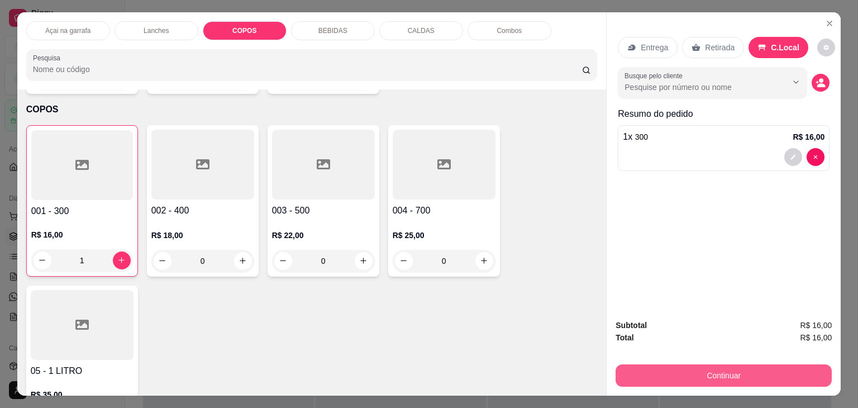
click at [727, 374] on button "Continuar" at bounding box center [724, 375] width 216 height 22
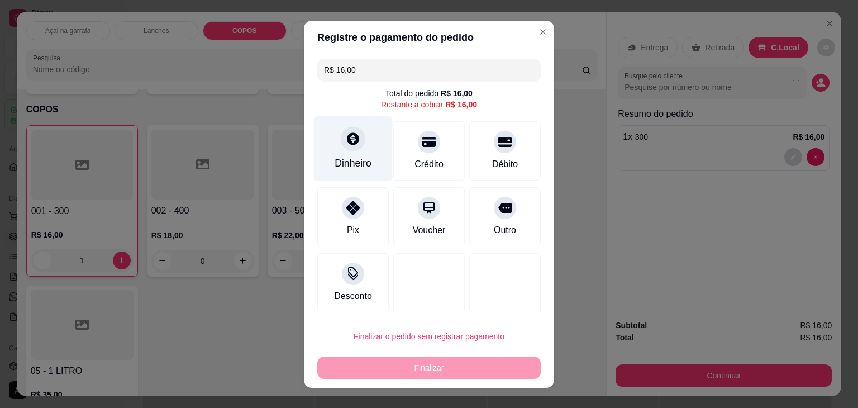
click at [356, 166] on div "Dinheiro" at bounding box center [353, 163] width 37 height 15
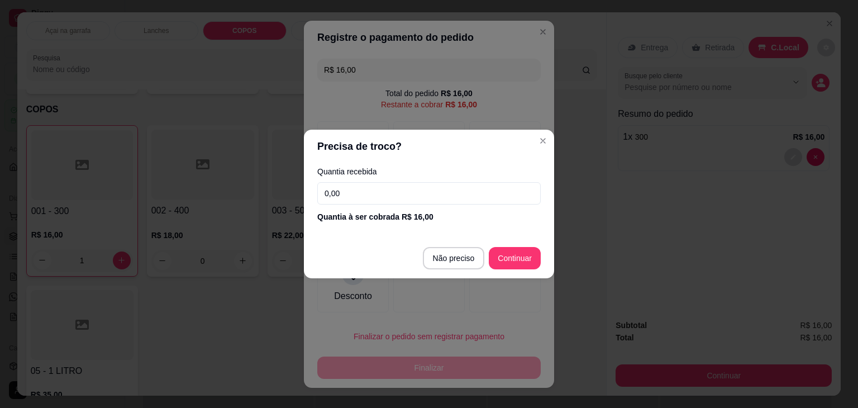
click at [378, 199] on input "0,00" at bounding box center [428, 193] width 223 height 22
type input "0,00"
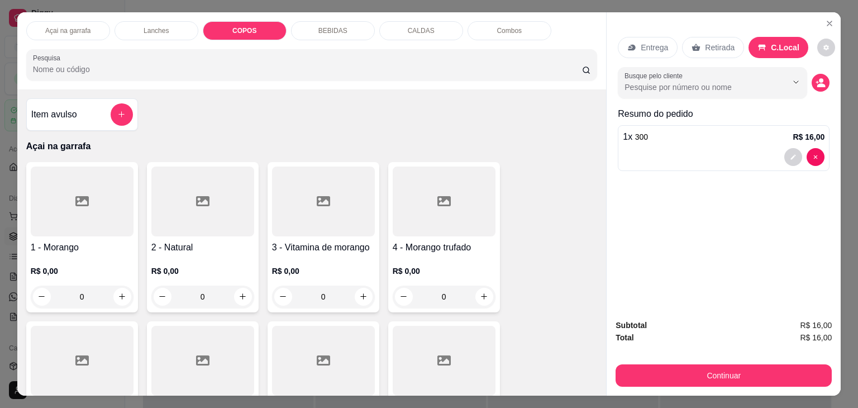
click at [131, 111] on div "Item avulso" at bounding box center [82, 114] width 112 height 32
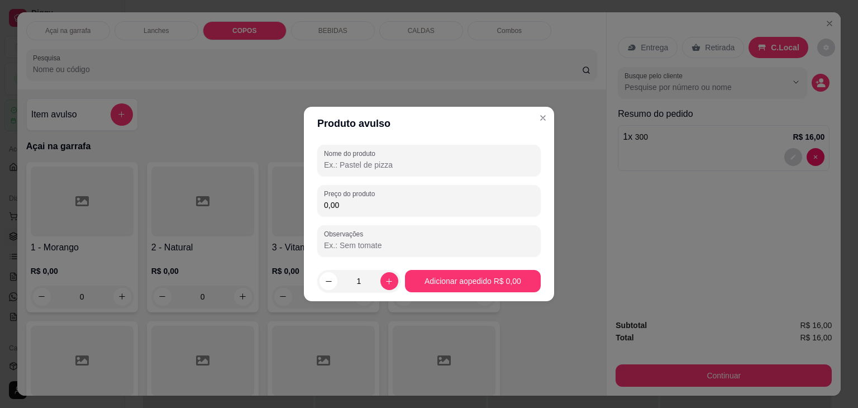
click at [346, 169] on input "Nome do produto" at bounding box center [429, 164] width 210 height 11
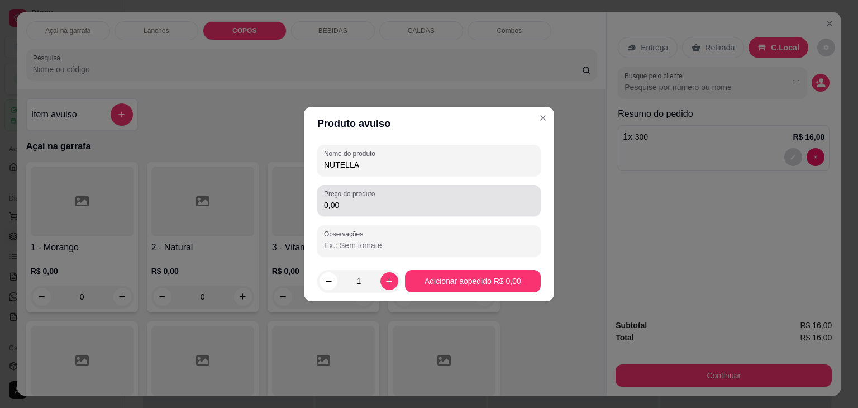
type input "NUTELLA"
click at [382, 207] on input "0,00" at bounding box center [429, 204] width 210 height 11
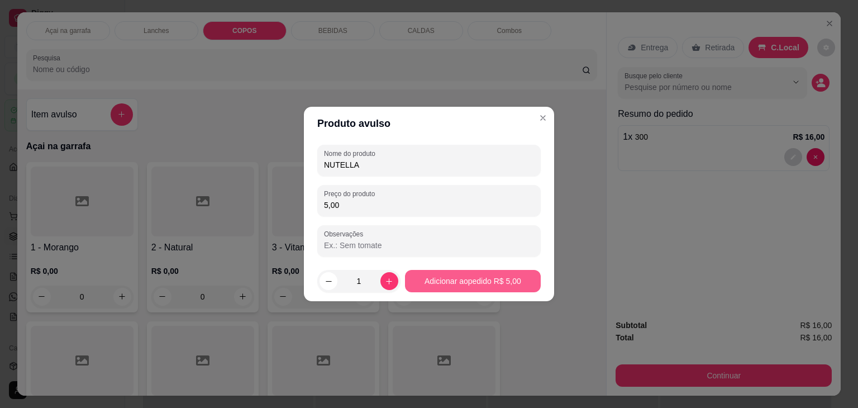
type input "5,00"
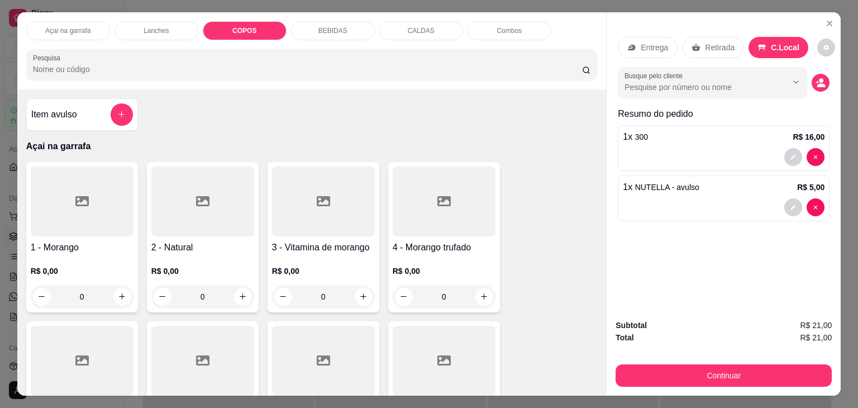
click at [761, 45] on div "C.Local" at bounding box center [779, 47] width 60 height 21
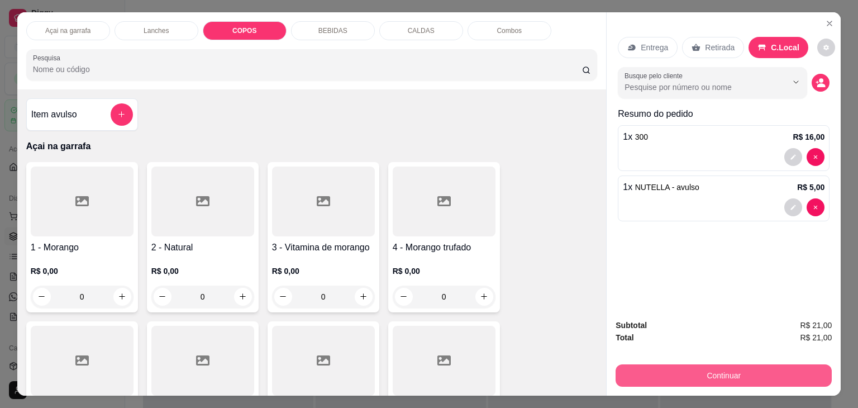
click at [764, 364] on button "Continuar" at bounding box center [724, 375] width 216 height 22
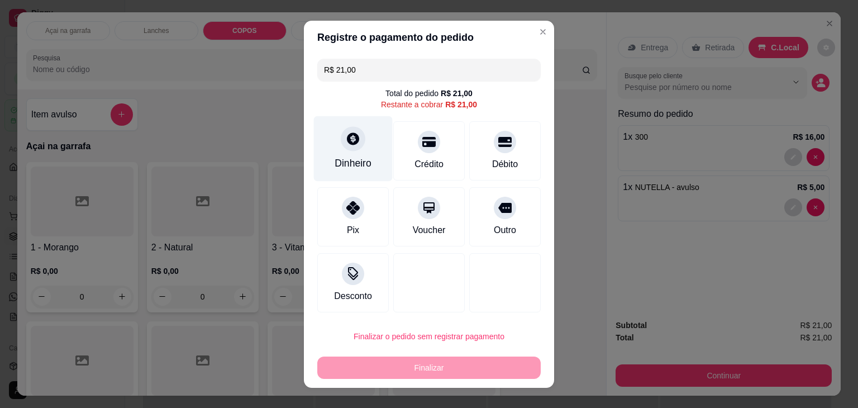
click at [358, 149] on div "Dinheiro" at bounding box center [353, 148] width 79 height 65
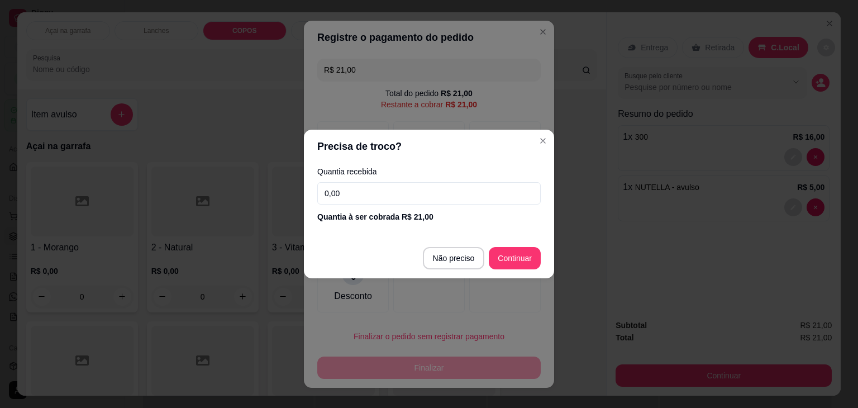
click at [430, 195] on input "0,00" at bounding box center [428, 193] width 223 height 22
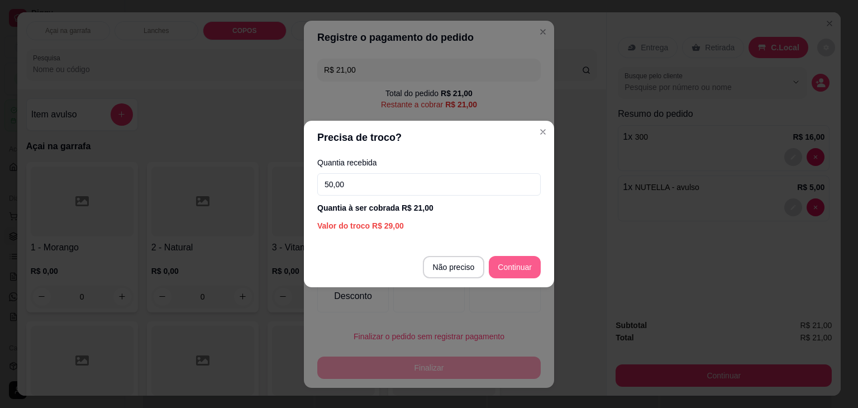
type input "50,00"
type input "R$ 0,00"
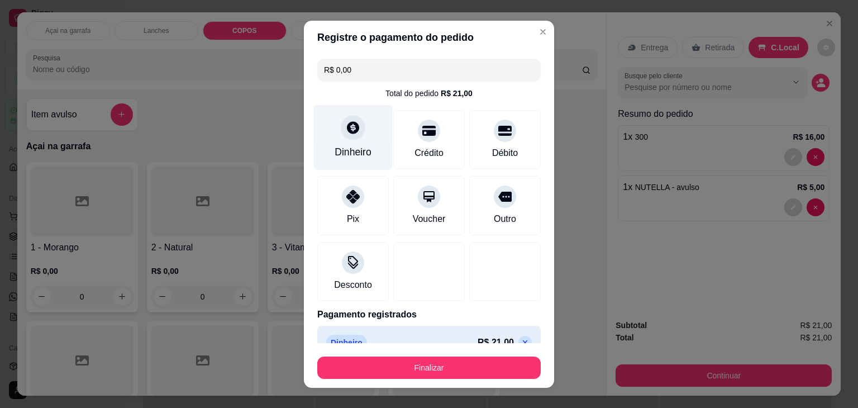
click at [346, 142] on div "Dinheiro" at bounding box center [353, 136] width 79 height 65
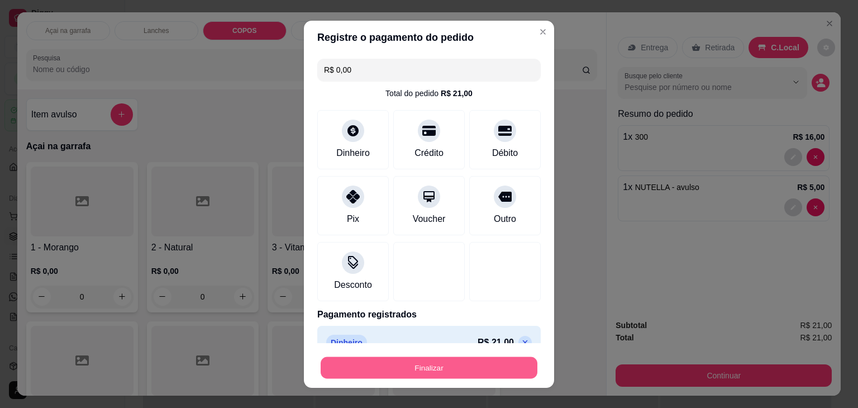
click at [442, 357] on button "Finalizar" at bounding box center [429, 367] width 217 height 22
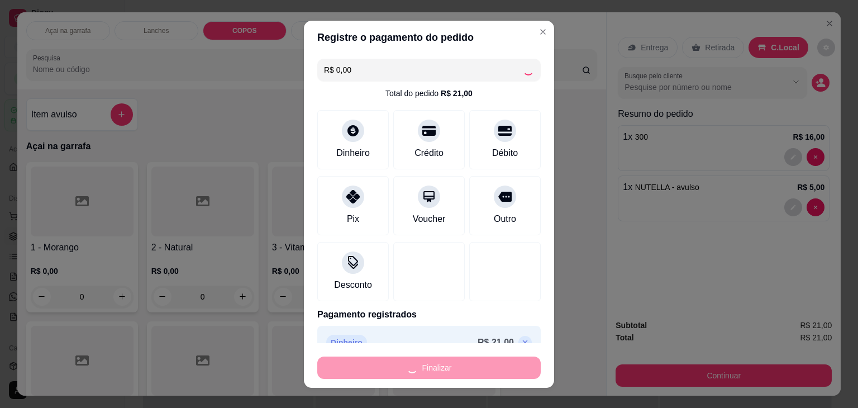
type input "0"
type input "-R$ 21,00"
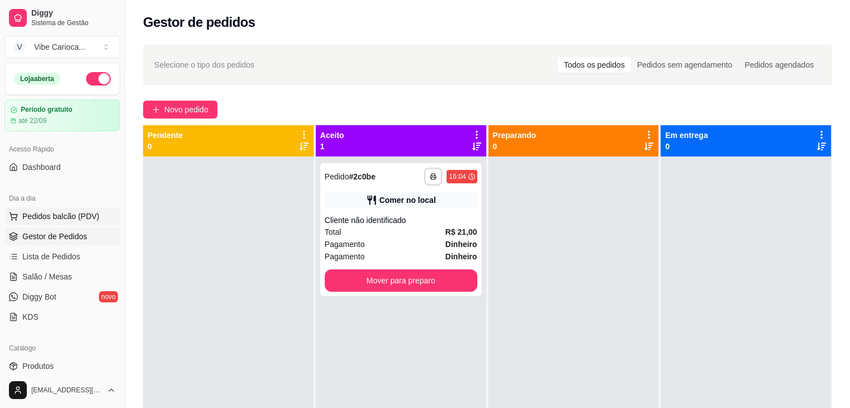
click at [54, 217] on span "Pedidos balcão (PDV)" at bounding box center [60, 216] width 77 height 11
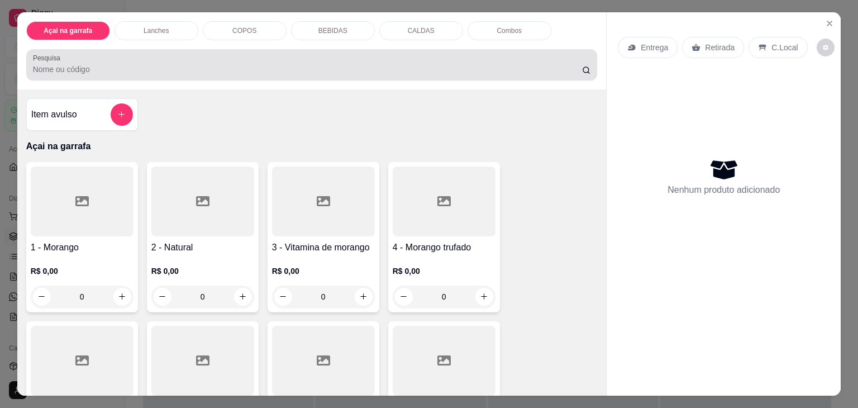
click at [128, 55] on div at bounding box center [312, 65] width 558 height 22
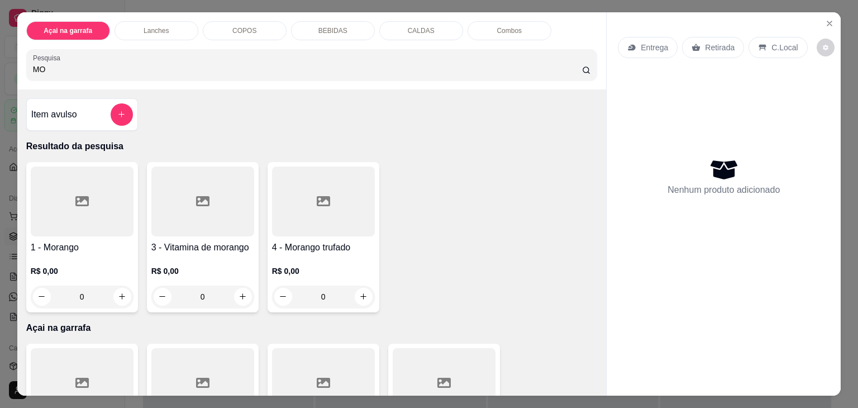
type input "M"
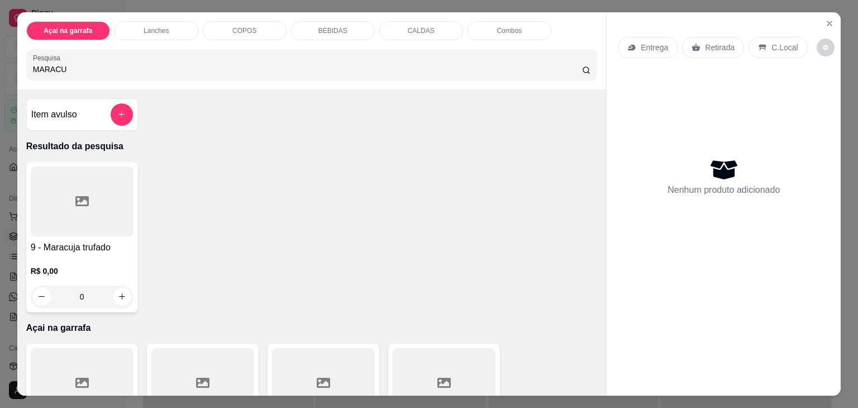
type input "MARACU"
click at [82, 210] on div at bounding box center [82, 201] width 103 height 70
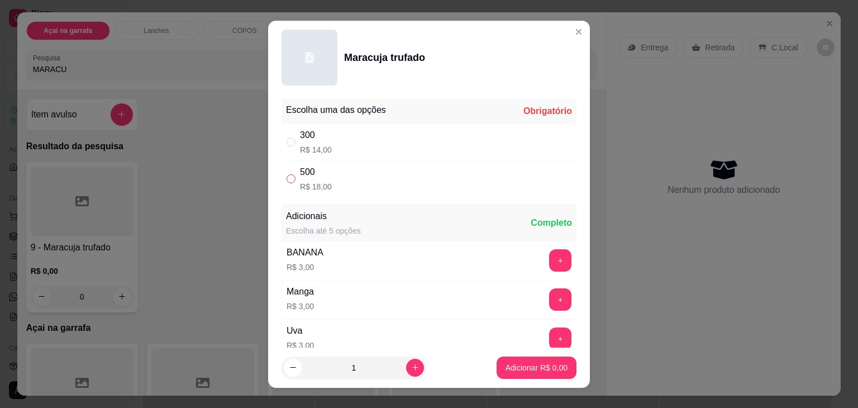
click at [287, 174] on input "" at bounding box center [291, 178] width 9 height 9
radio input "true"
click at [517, 364] on p "Adicionar R$ 18,00" at bounding box center [534, 367] width 66 height 11
type input "1"
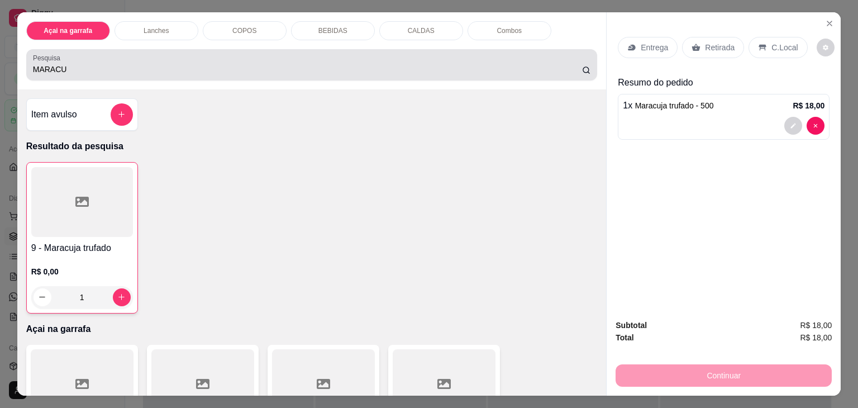
click at [92, 54] on div "MARACU" at bounding box center [312, 65] width 558 height 22
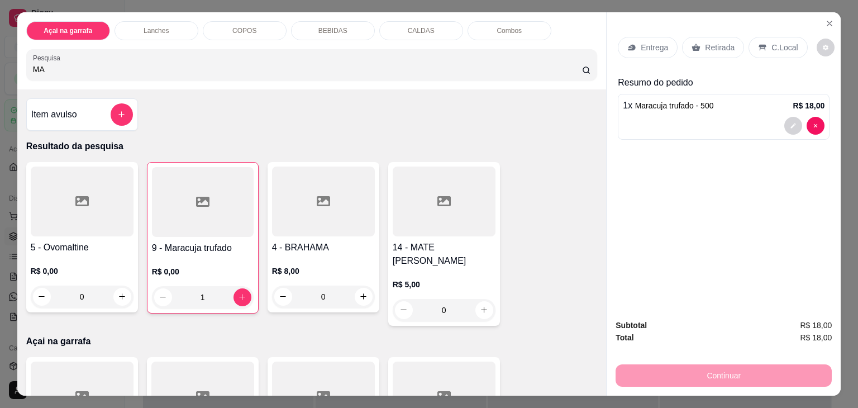
type input "M"
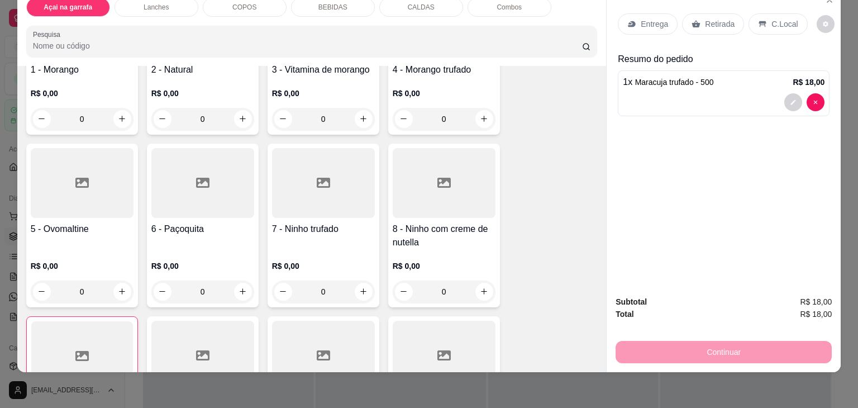
scroll to position [223, 0]
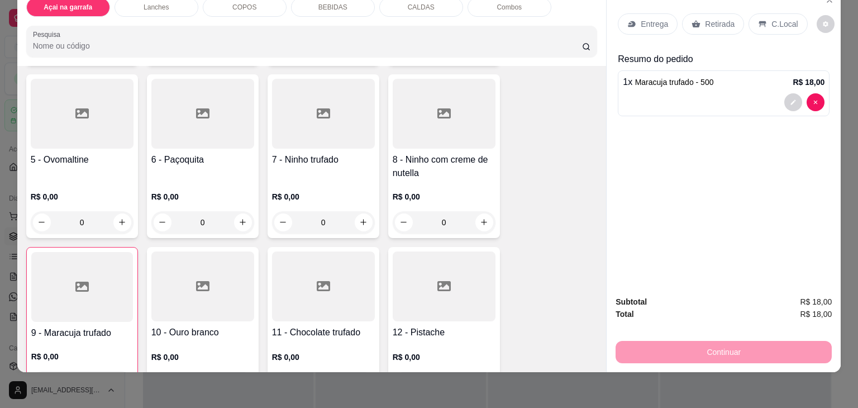
click at [80, 122] on div at bounding box center [82, 114] width 103 height 70
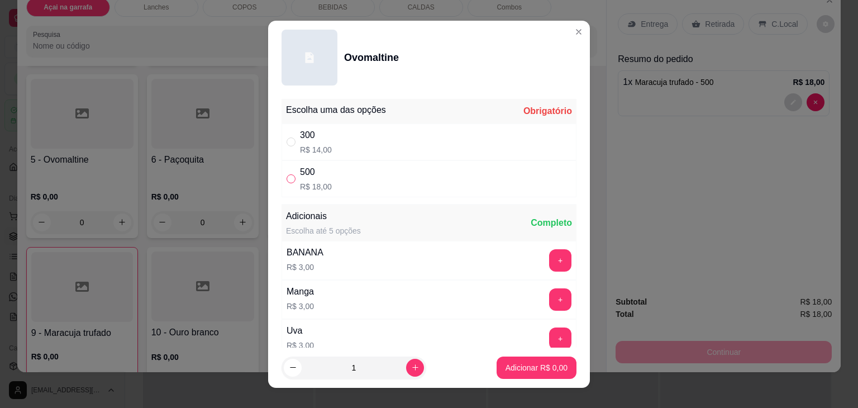
click at [287, 175] on input "" at bounding box center [291, 178] width 9 height 9
radio input "true"
click at [506, 366] on p "Adicionar R$ 18,00" at bounding box center [534, 367] width 65 height 11
type input "1"
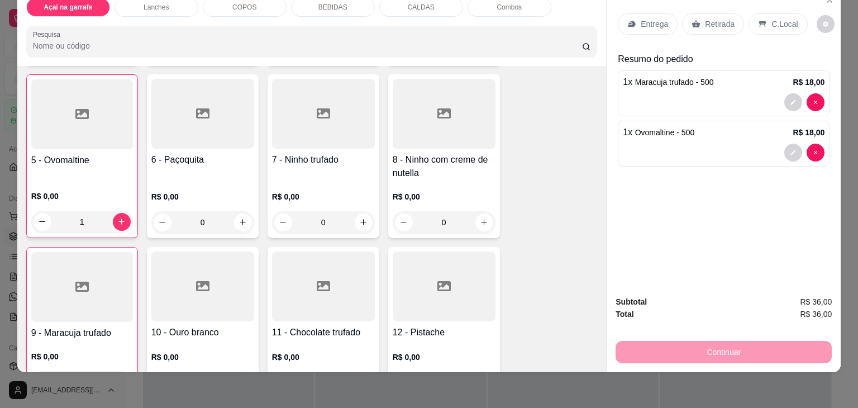
click at [760, 16] on div "C.Local" at bounding box center [778, 23] width 59 height 21
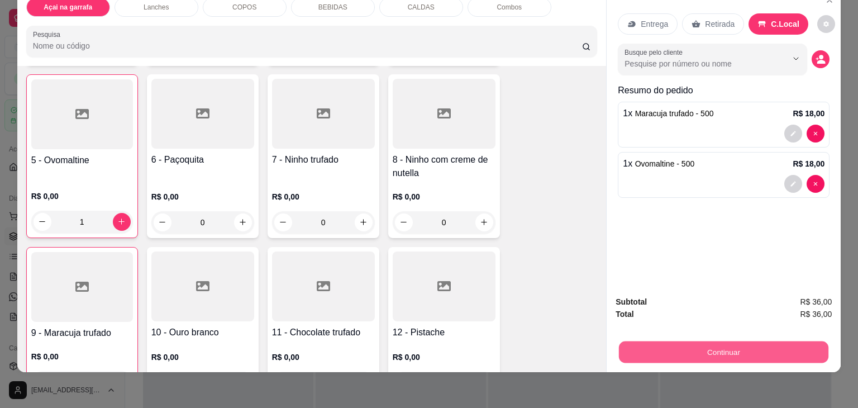
click at [715, 344] on button "Continuar" at bounding box center [723, 352] width 209 height 22
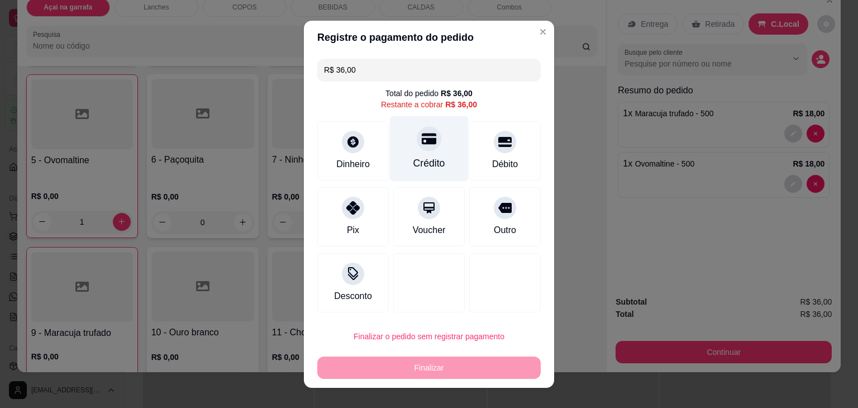
click at [408, 139] on div "Crédito" at bounding box center [429, 148] width 79 height 65
type input "R$ 0,00"
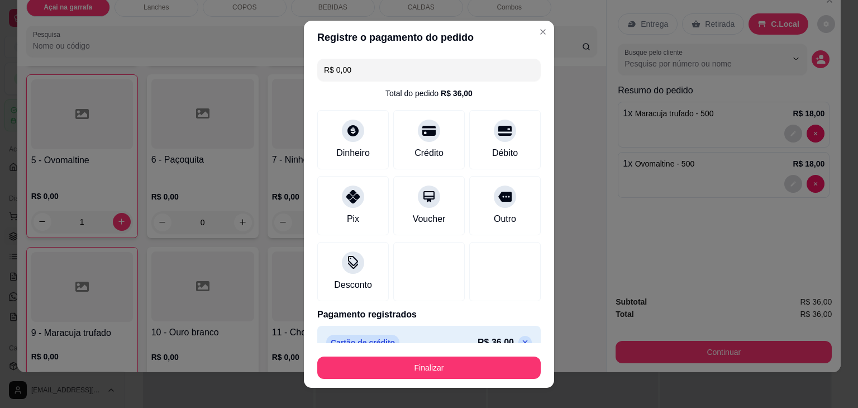
click at [445, 364] on button "Finalizar" at bounding box center [428, 367] width 223 height 22
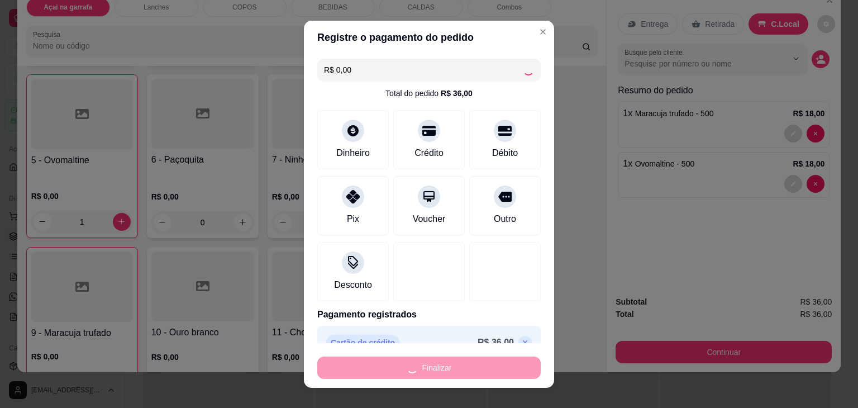
type input "0"
type input "-R$ 36,00"
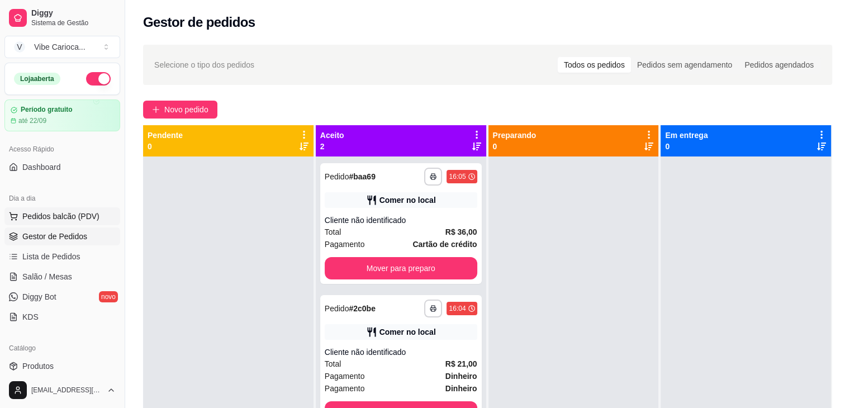
click at [82, 208] on button "Pedidos balcão (PDV)" at bounding box center [62, 216] width 116 height 18
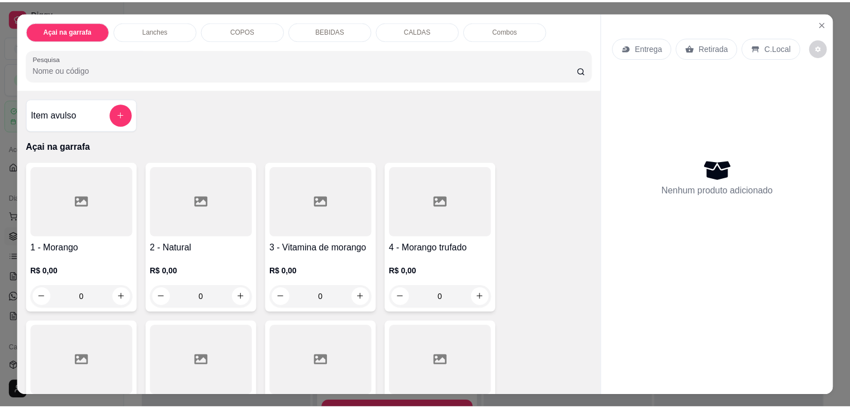
scroll to position [112, 0]
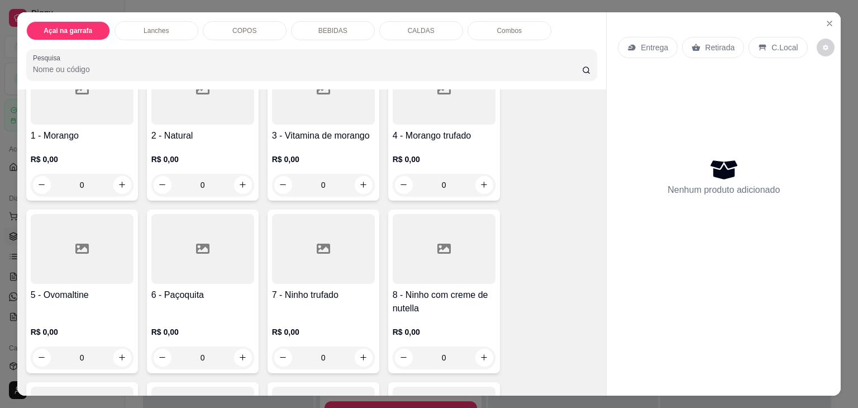
click at [314, 251] on div at bounding box center [323, 249] width 103 height 70
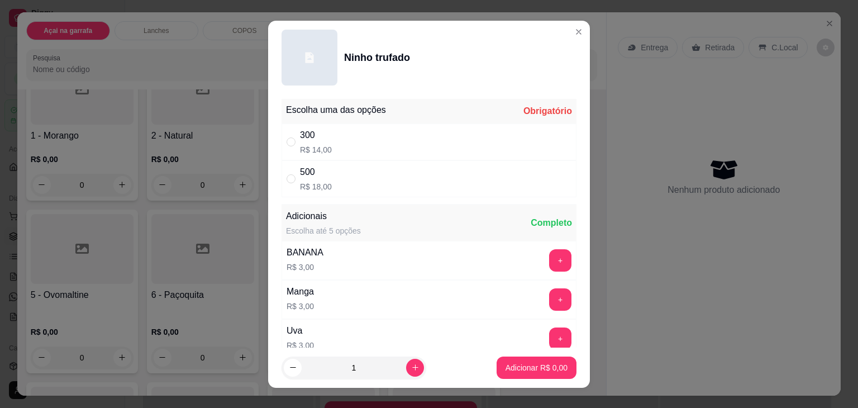
click at [282, 180] on div "500 R$ 18,00" at bounding box center [429, 178] width 295 height 37
radio input "true"
click at [502, 366] on p "Adicionar R$ 18,00" at bounding box center [534, 367] width 65 height 11
type input "1"
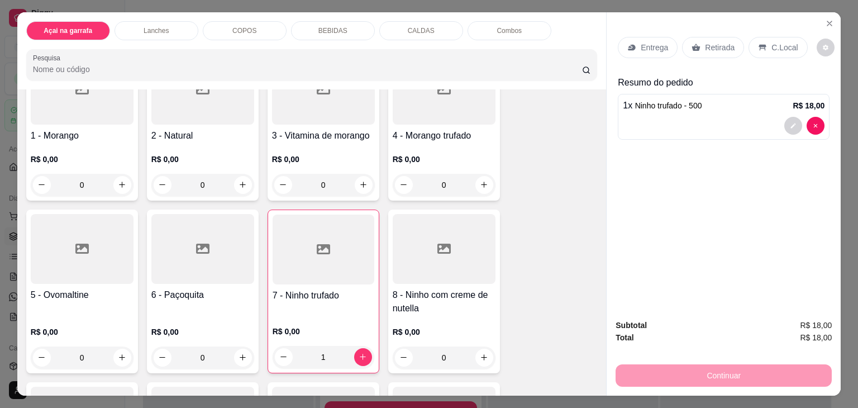
click at [768, 37] on div "C.Local" at bounding box center [778, 47] width 59 height 21
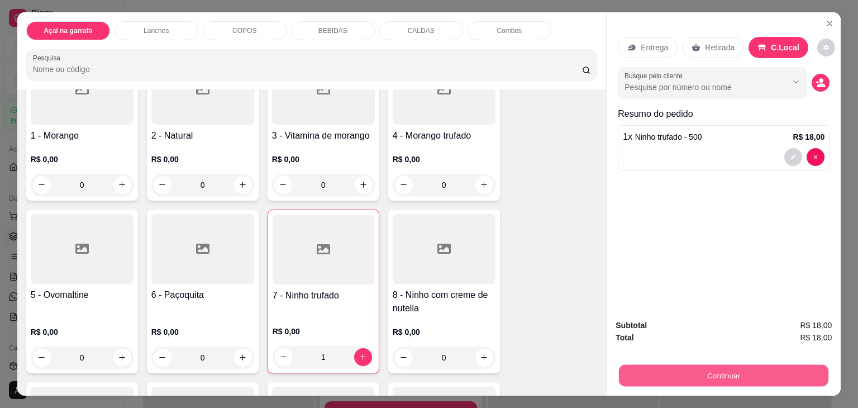
click at [768, 379] on button "Continuar" at bounding box center [723, 376] width 209 height 22
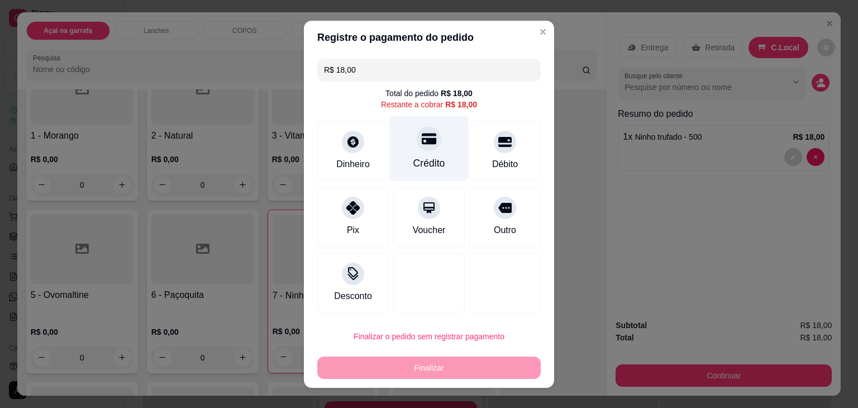
click at [413, 157] on div "Crédito" at bounding box center [429, 163] width 32 height 15
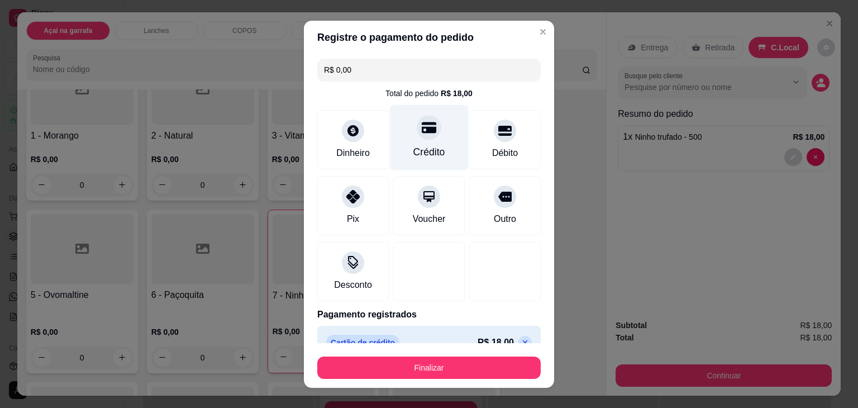
type input "R$ 0,00"
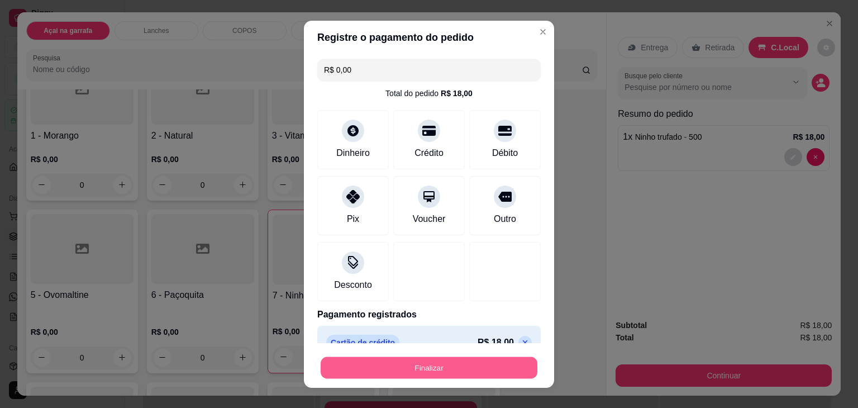
click at [387, 374] on button "Finalizar" at bounding box center [429, 367] width 217 height 22
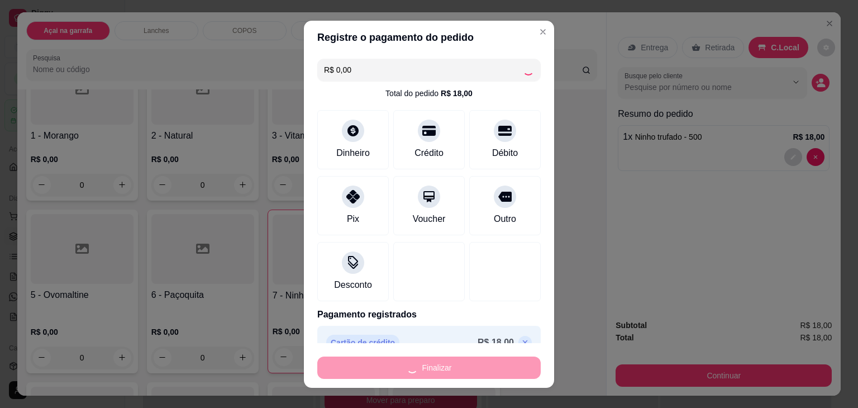
type input "0"
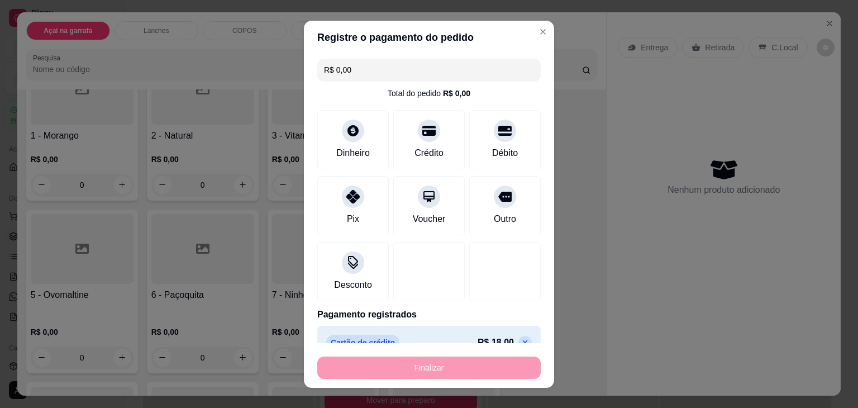
type input "-R$ 18,00"
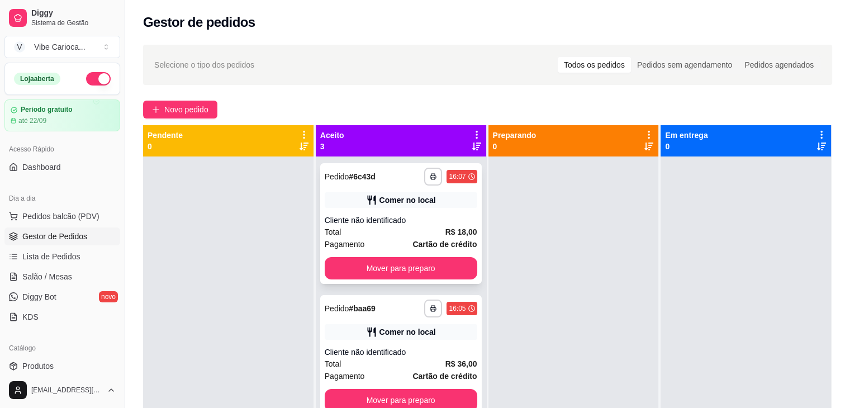
click at [409, 225] on div "Cliente não identificado" at bounding box center [401, 220] width 153 height 11
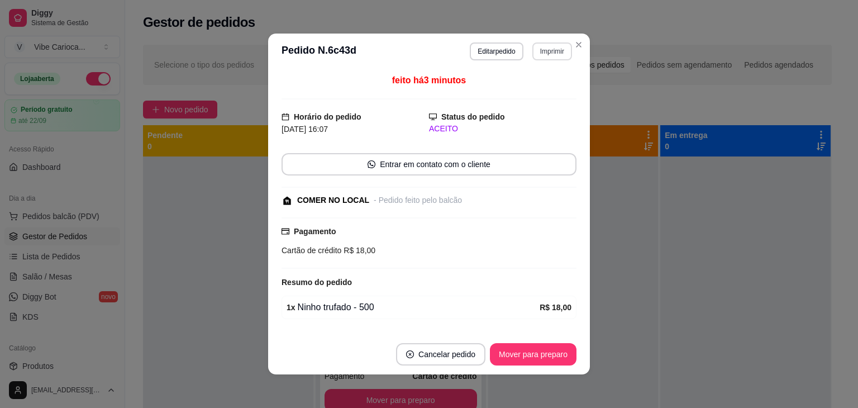
click at [550, 51] on button "Imprimir" at bounding box center [552, 51] width 40 height 18
click at [522, 94] on button "IMPRESSORA" at bounding box center [528, 91] width 81 height 18
click at [543, 45] on button "Imprimir" at bounding box center [552, 51] width 40 height 18
click at [520, 93] on button "IMPRESSORA" at bounding box center [528, 91] width 81 height 18
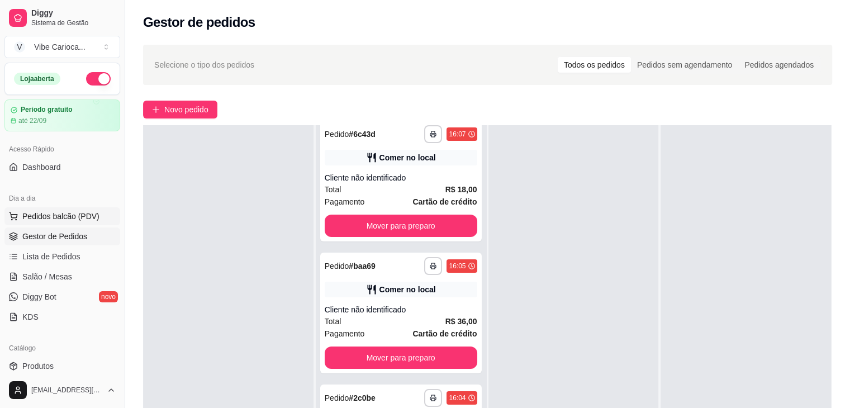
click at [41, 217] on span "Pedidos balcão (PDV)" at bounding box center [60, 216] width 77 height 11
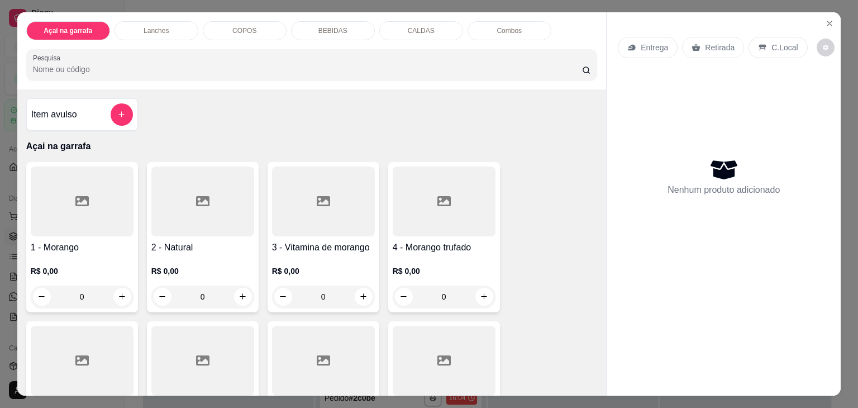
click at [443, 25] on div "CALDAS" at bounding box center [421, 30] width 84 height 19
click at [147, 12] on div "Açai na garrafa Lanches COPOS BEBIDAS CALDAS Combos Pesquisa" at bounding box center [311, 50] width 589 height 77
click at [148, 26] on p "Lanches" at bounding box center [156, 30] width 25 height 9
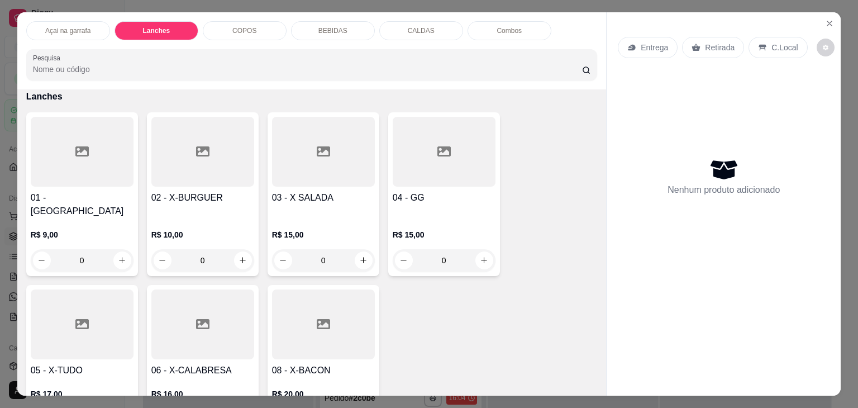
click at [241, 21] on div "COPOS" at bounding box center [245, 30] width 84 height 19
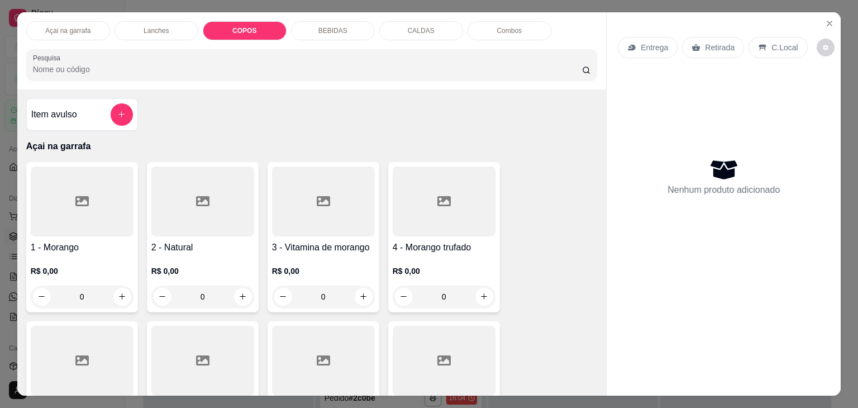
click at [331, 26] on p "BEBIDAS" at bounding box center [332, 30] width 29 height 9
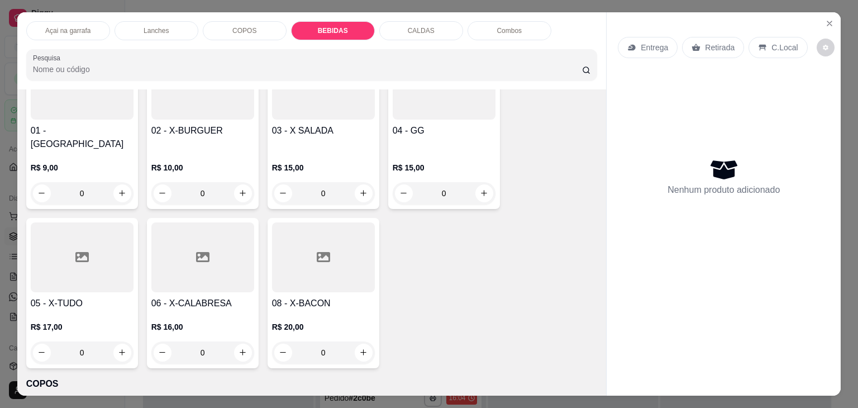
click at [72, 30] on p "Açai na garrafa" at bounding box center [67, 30] width 45 height 9
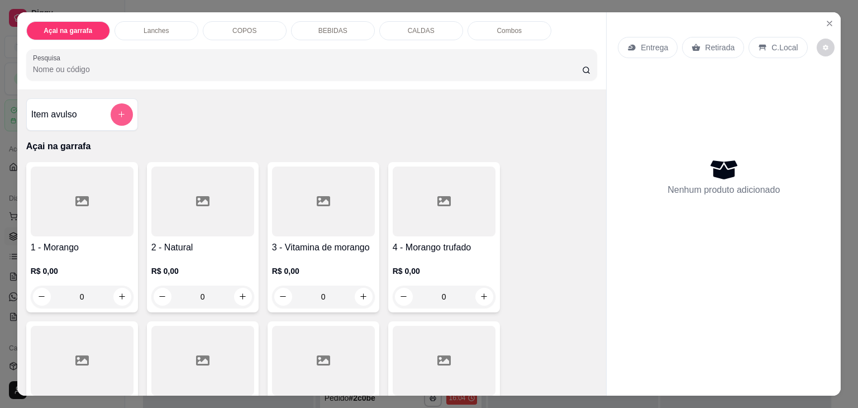
click at [117, 112] on icon "add-separate-item" at bounding box center [121, 114] width 8 height 8
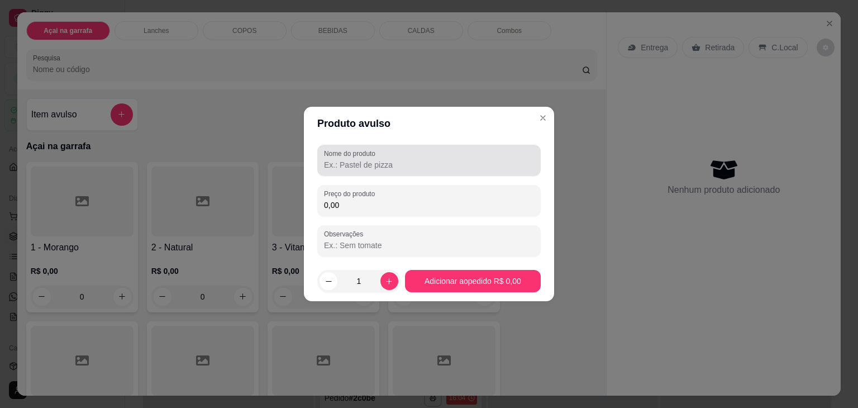
click at [384, 171] on div "Nome do produto" at bounding box center [428, 160] width 223 height 31
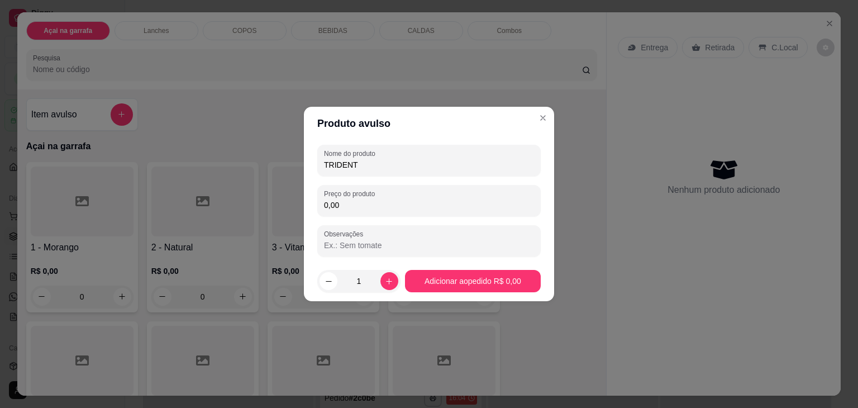
type input "TRIDENT"
click at [344, 217] on div "Nome do produto TRIDENT Preço do produto 0,00 Observações" at bounding box center [428, 201] width 223 height 112
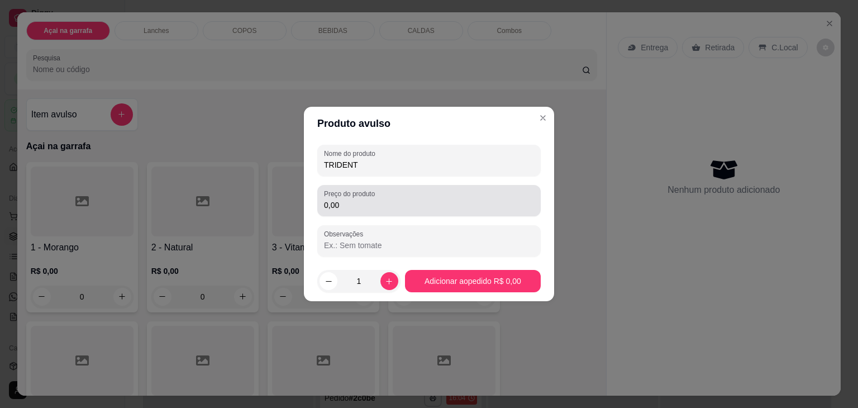
drag, startPoint x: 347, startPoint y: 208, endPoint x: 369, endPoint y: 195, distance: 25.6
click at [349, 208] on input "0,00" at bounding box center [429, 204] width 210 height 11
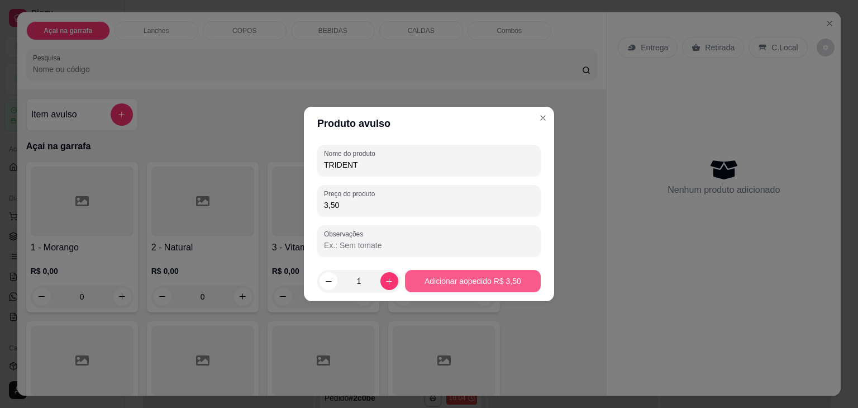
type input "3,50"
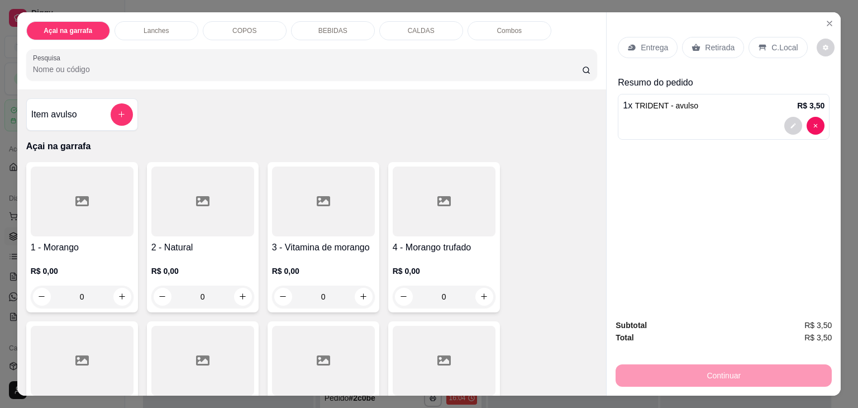
click at [771, 42] on p "C.Local" at bounding box center [784, 47] width 26 height 11
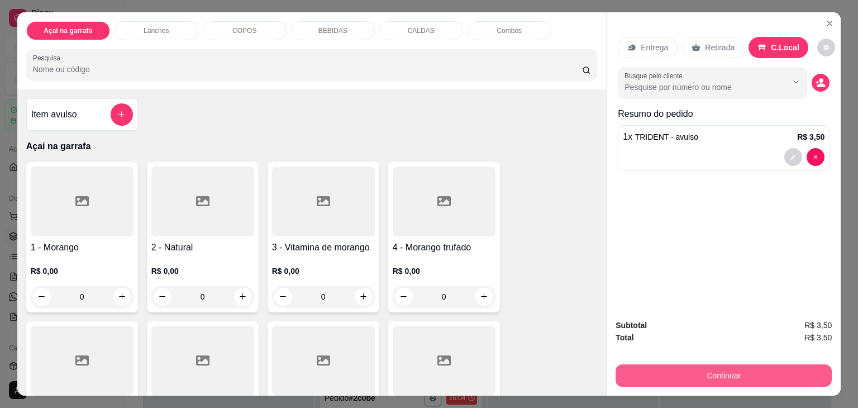
click at [695, 365] on button "Continuar" at bounding box center [724, 375] width 216 height 22
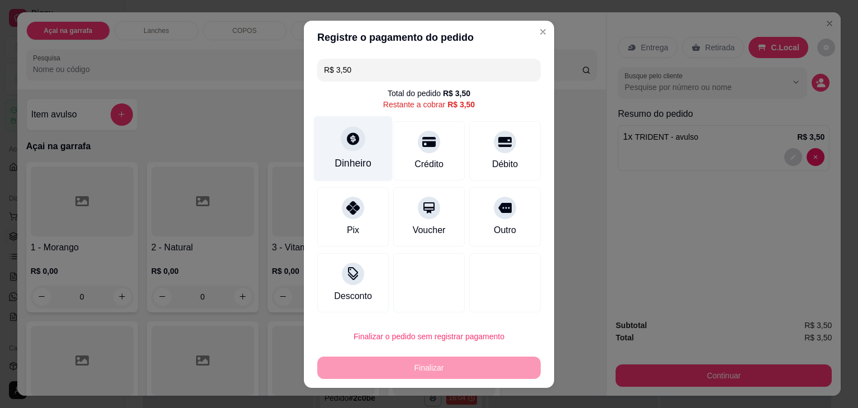
click at [341, 158] on div "Dinheiro" at bounding box center [353, 163] width 37 height 15
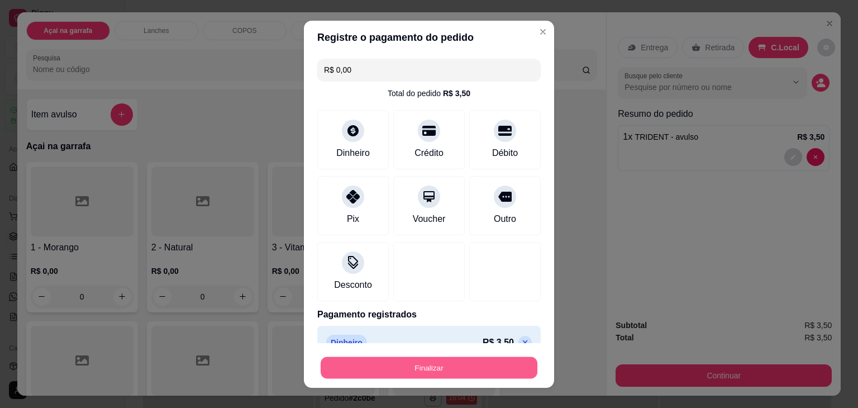
click at [399, 363] on button "Finalizar" at bounding box center [429, 367] width 217 height 22
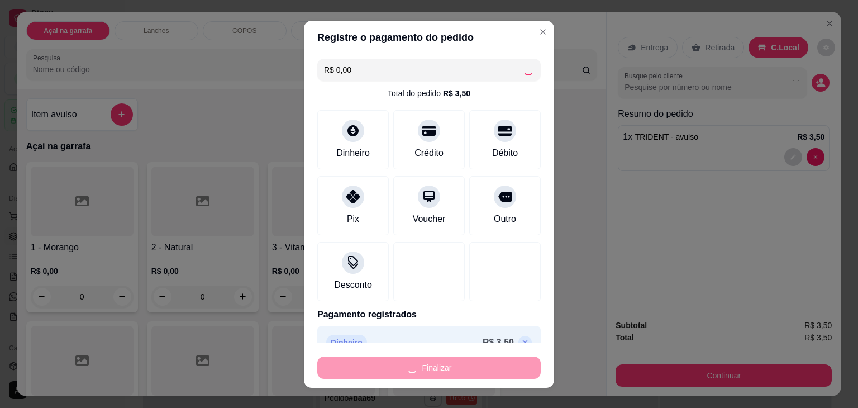
scroll to position [143, 0]
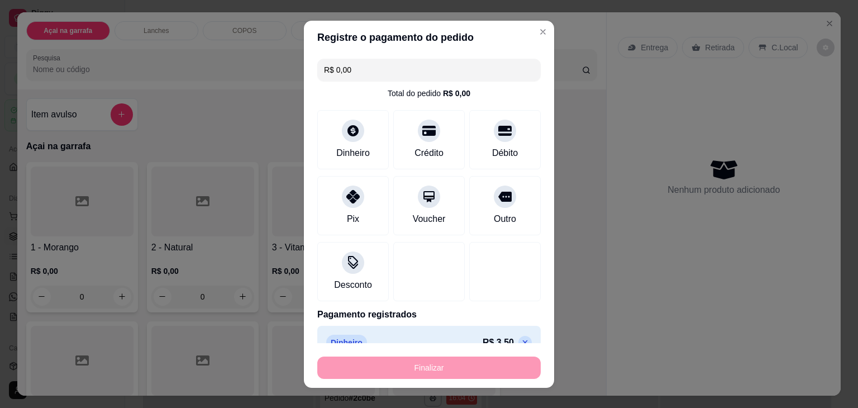
type input "-R$ 3,50"
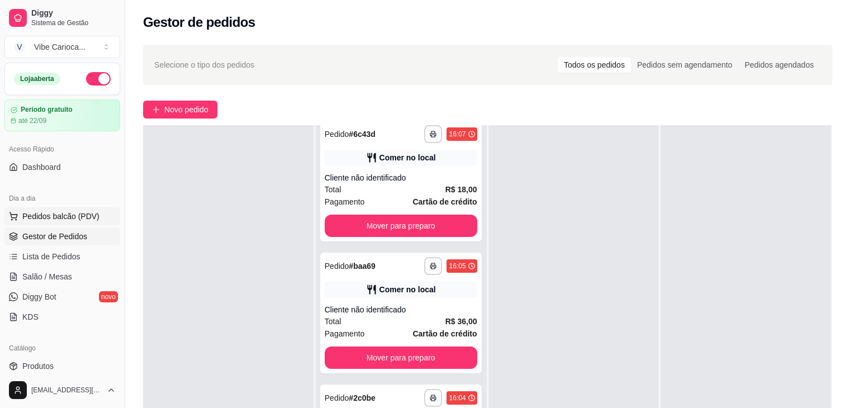
click at [80, 211] on span "Pedidos balcão (PDV)" at bounding box center [60, 216] width 77 height 11
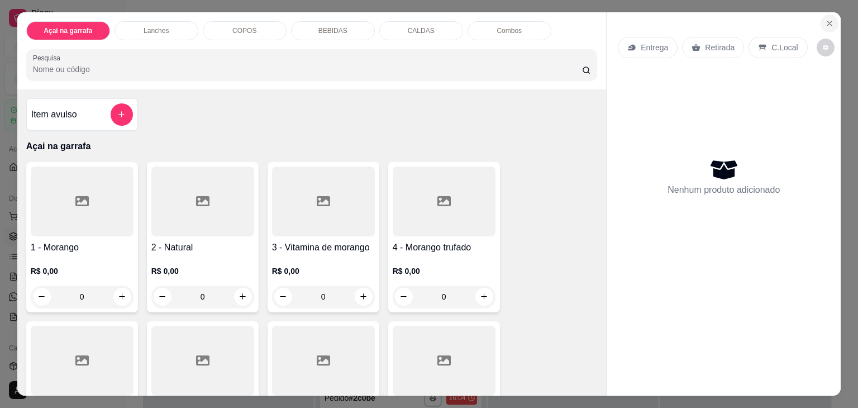
click at [825, 19] on icon "Close" at bounding box center [829, 23] width 9 height 9
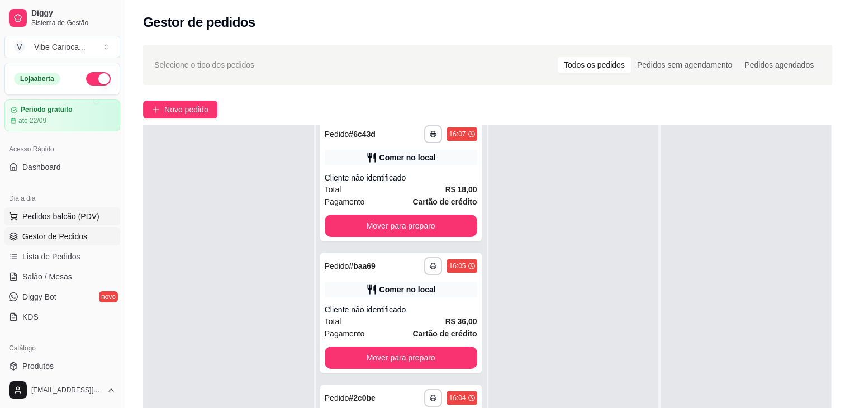
click at [65, 217] on span "Pedidos balcão (PDV)" at bounding box center [60, 216] width 77 height 11
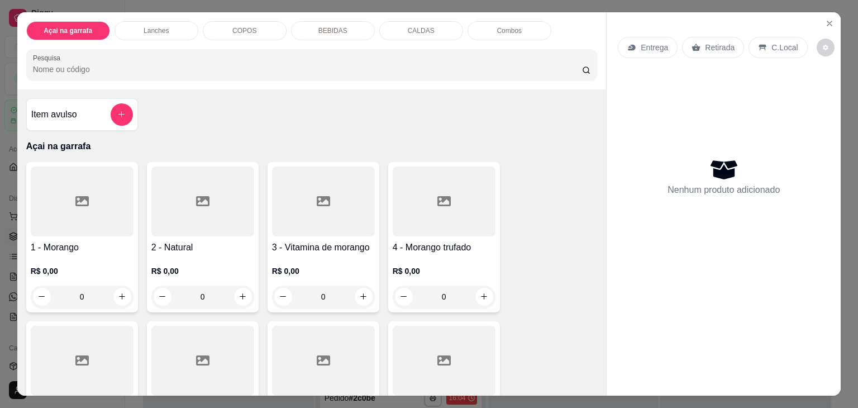
click at [228, 26] on div "COPOS" at bounding box center [245, 30] width 84 height 19
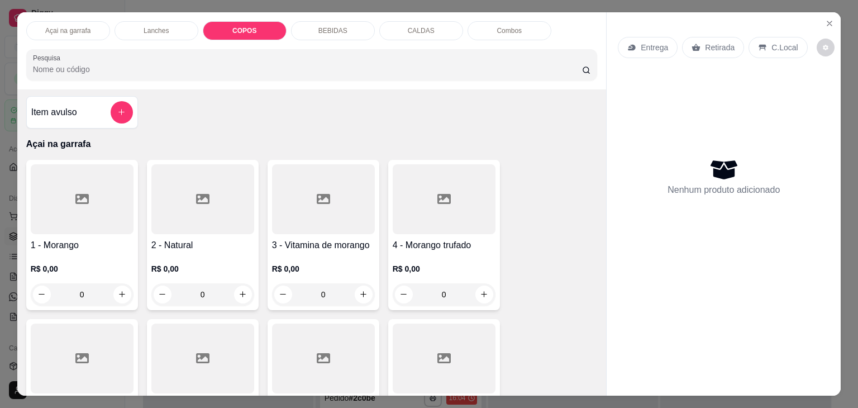
click at [236, 26] on p "COPOS" at bounding box center [244, 30] width 24 height 9
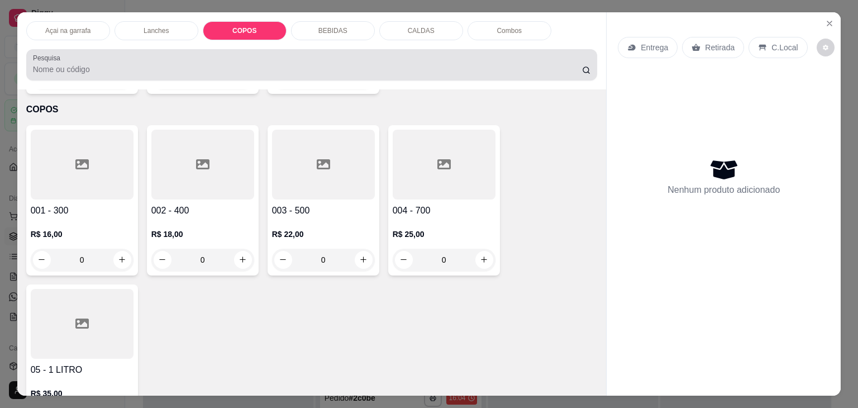
scroll to position [27, 0]
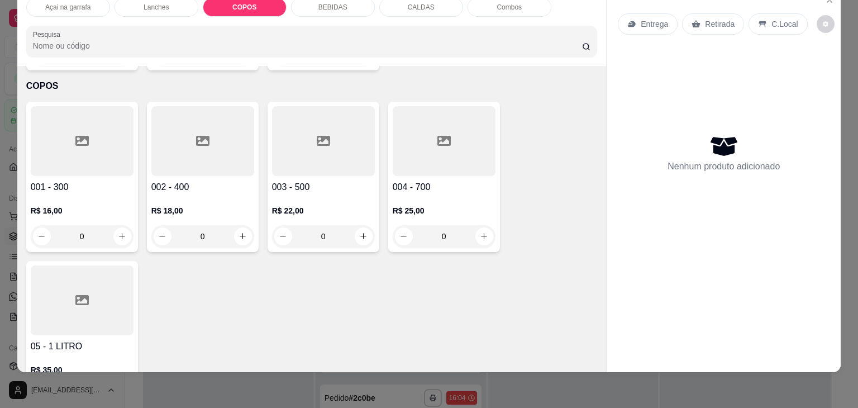
click at [65, 106] on div at bounding box center [82, 141] width 103 height 70
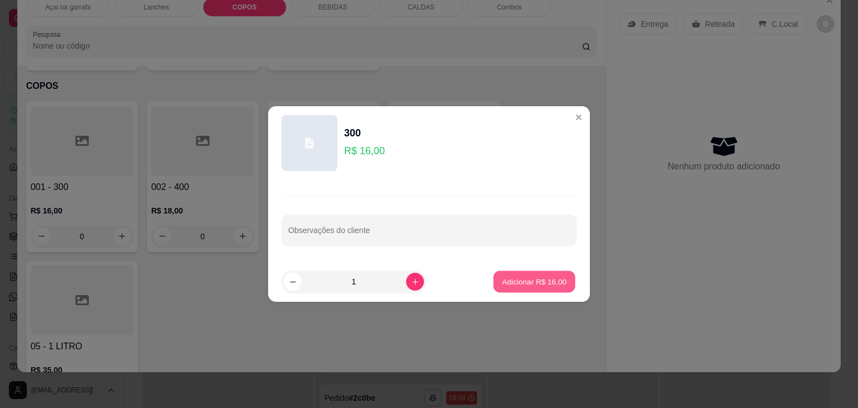
click at [549, 292] on button "Adicionar R$ 16,00" at bounding box center [534, 282] width 82 height 22
type input "1"
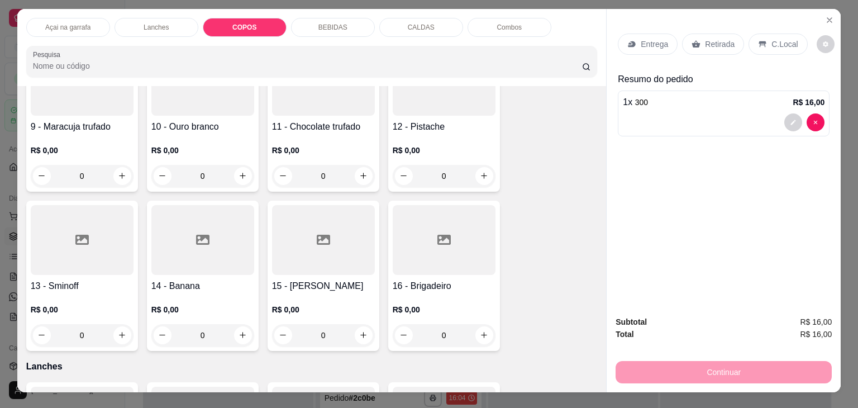
scroll to position [0, 0]
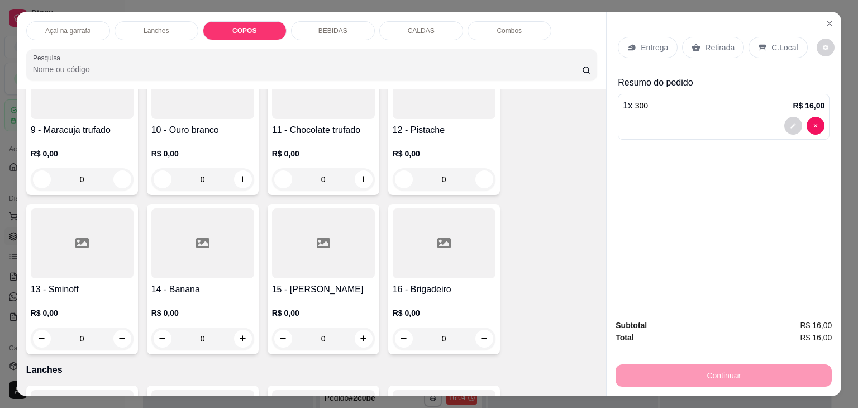
click at [46, 32] on div "Açai na garrafa" at bounding box center [68, 30] width 84 height 19
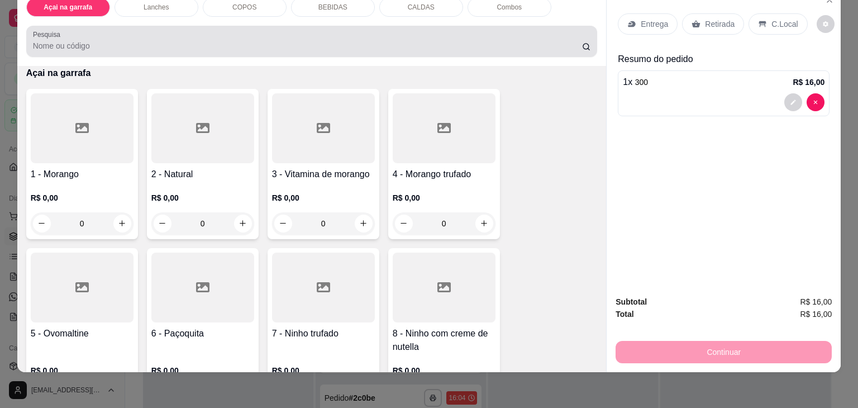
click at [166, 31] on div at bounding box center [312, 41] width 558 height 22
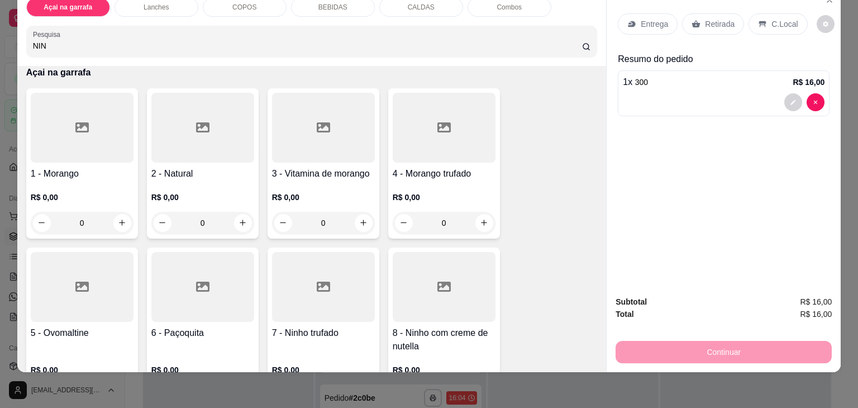
scroll to position [245, 0]
type input "NINH"
click at [445, 282] on icon at bounding box center [443, 287] width 13 height 10
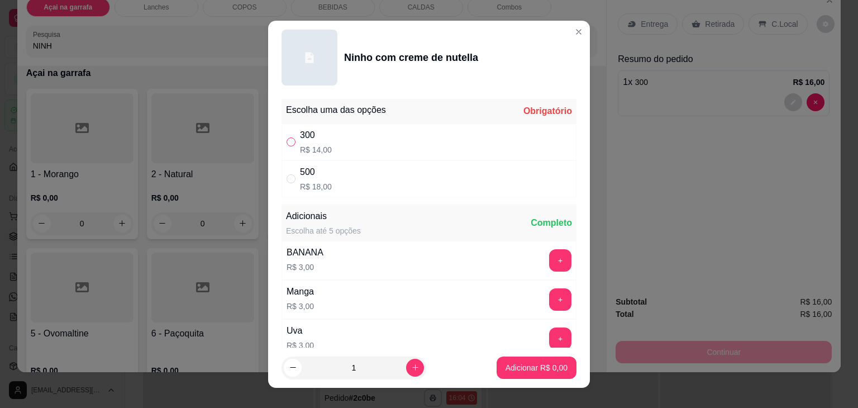
click at [288, 146] on input "" at bounding box center [291, 141] width 9 height 9
radio input "true"
click at [518, 364] on p "Adicionar R$ 14,00" at bounding box center [534, 367] width 65 height 11
type input "1"
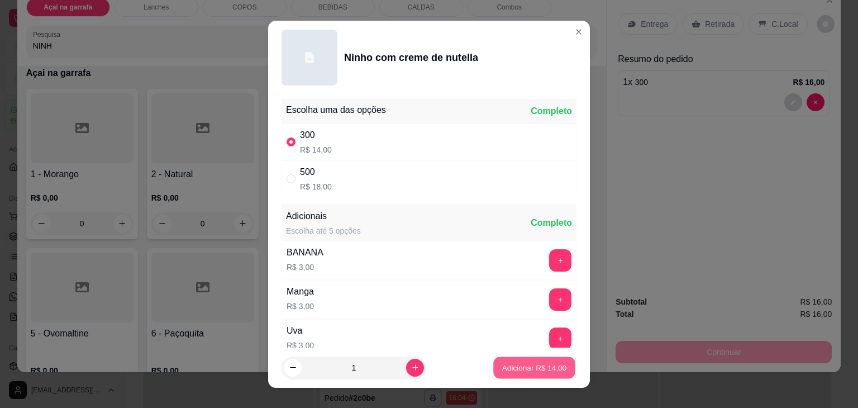
scroll to position [246, 0]
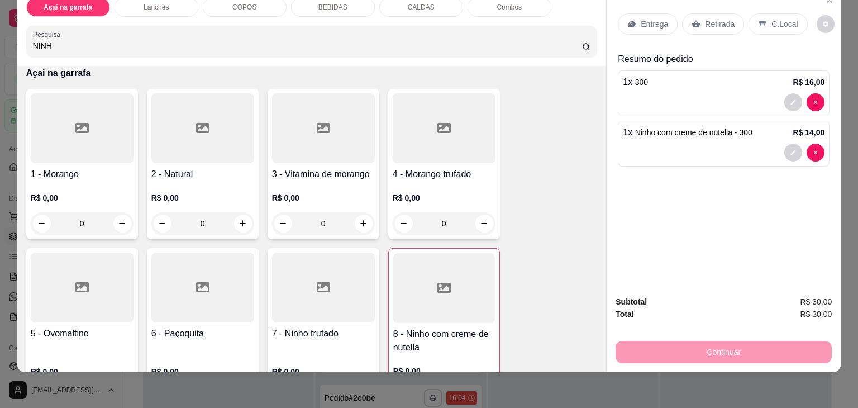
click at [790, 18] on div "C.Local" at bounding box center [778, 23] width 59 height 21
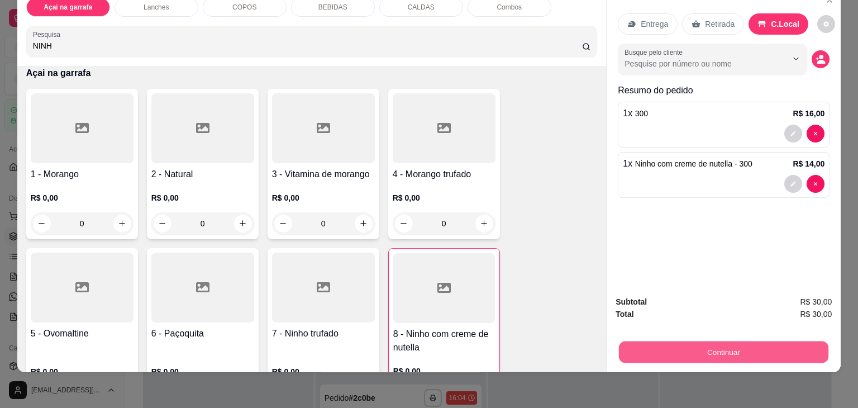
click at [694, 346] on button "Continuar" at bounding box center [723, 352] width 209 height 22
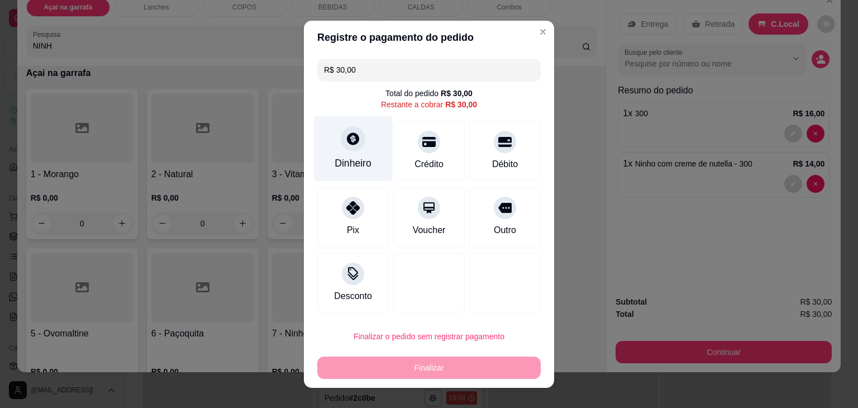
click at [346, 146] on div at bounding box center [353, 138] width 25 height 25
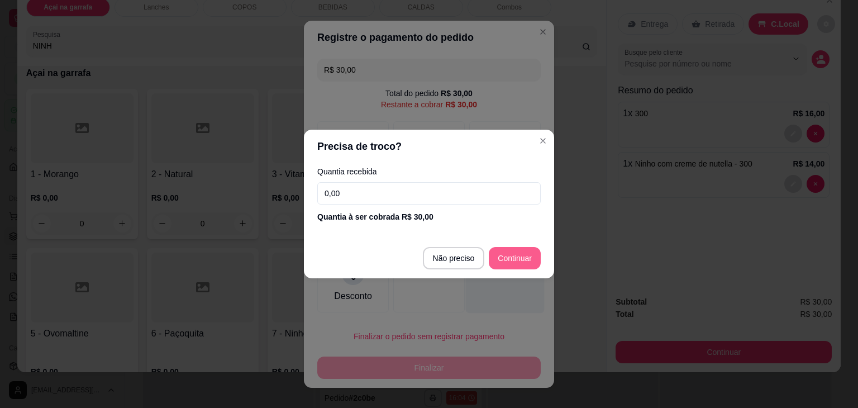
type input "R$ 0,00"
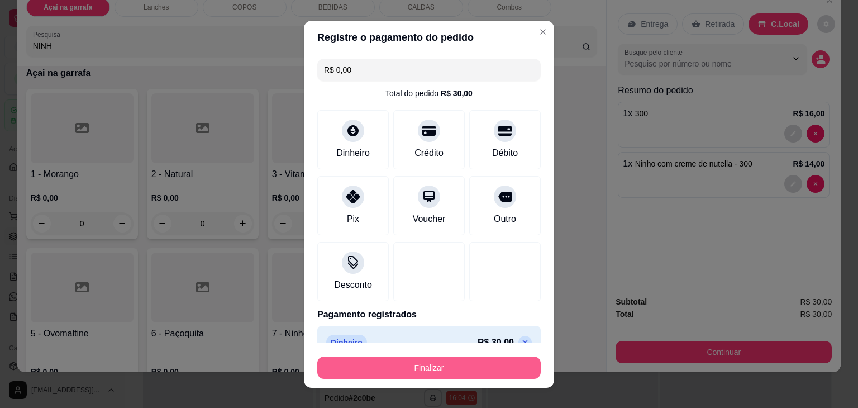
click at [416, 365] on button "Finalizar" at bounding box center [428, 367] width 223 height 22
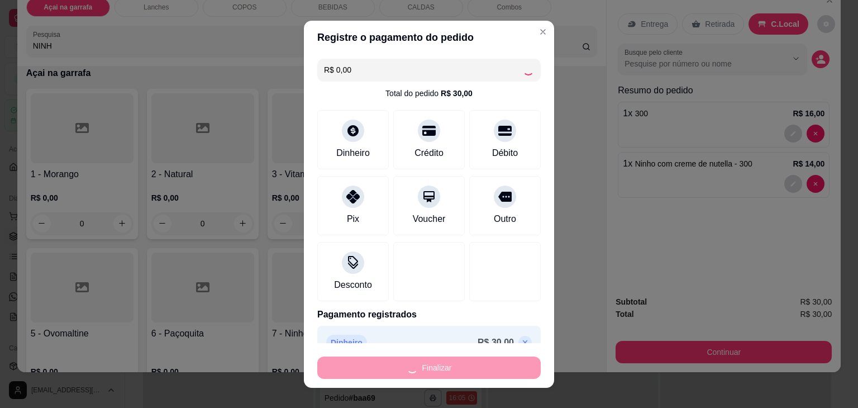
scroll to position [275, 0]
type input "0"
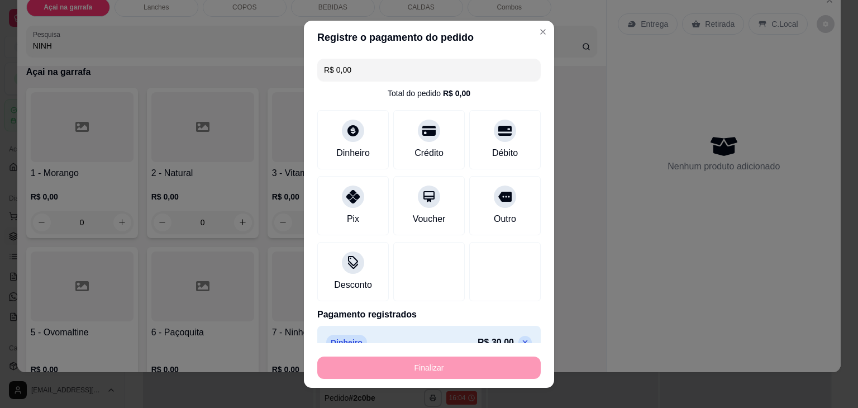
type input "-R$ 30,00"
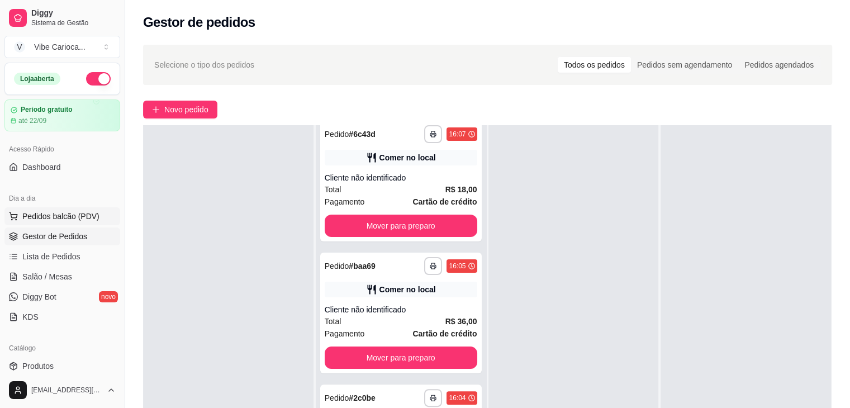
click at [79, 216] on span "Pedidos balcão (PDV)" at bounding box center [60, 216] width 77 height 11
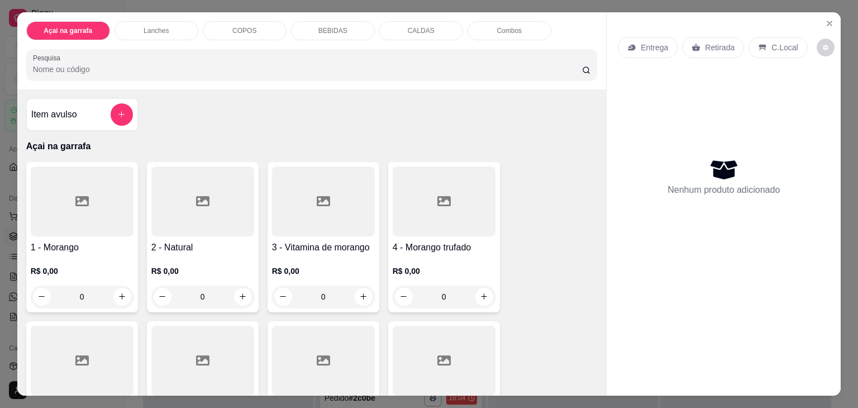
click at [256, 21] on div "COPOS" at bounding box center [245, 30] width 84 height 19
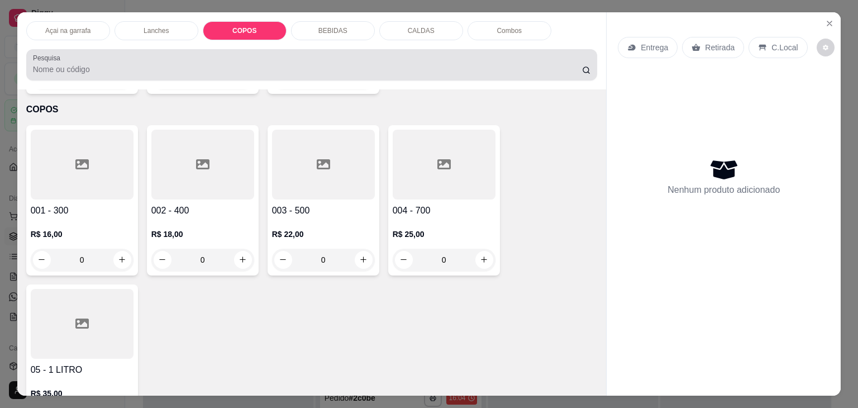
scroll to position [27, 0]
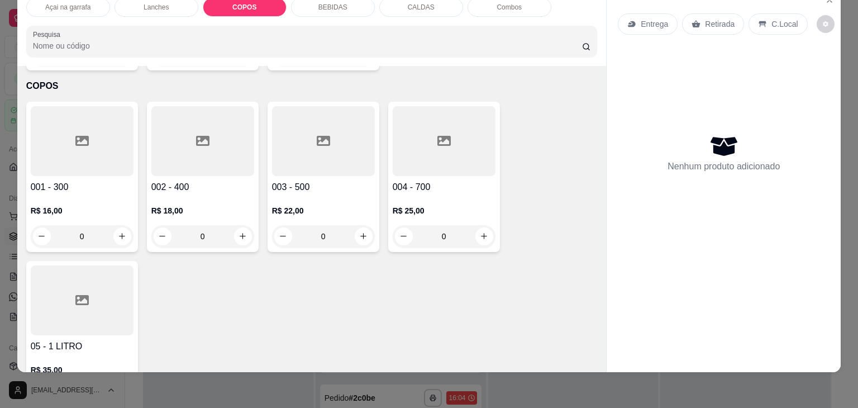
click at [83, 106] on div at bounding box center [82, 141] width 103 height 70
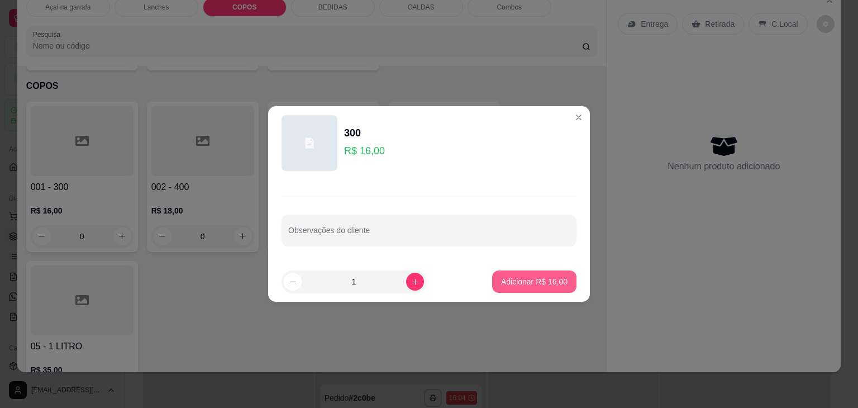
click at [545, 286] on p "Adicionar R$ 16,00" at bounding box center [534, 281] width 66 height 11
type input "1"
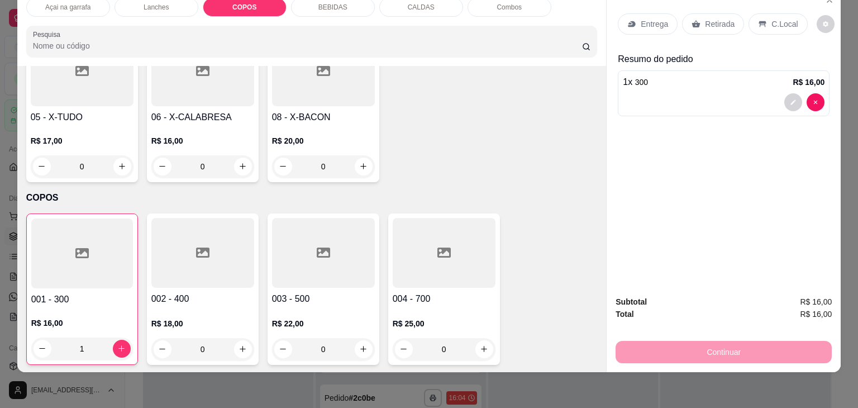
scroll to position [1119, 0]
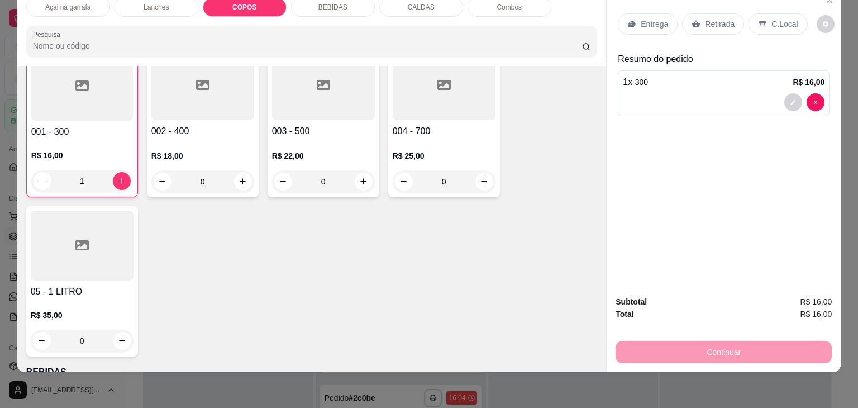
click at [775, 18] on p "C.Local" at bounding box center [784, 23] width 26 height 11
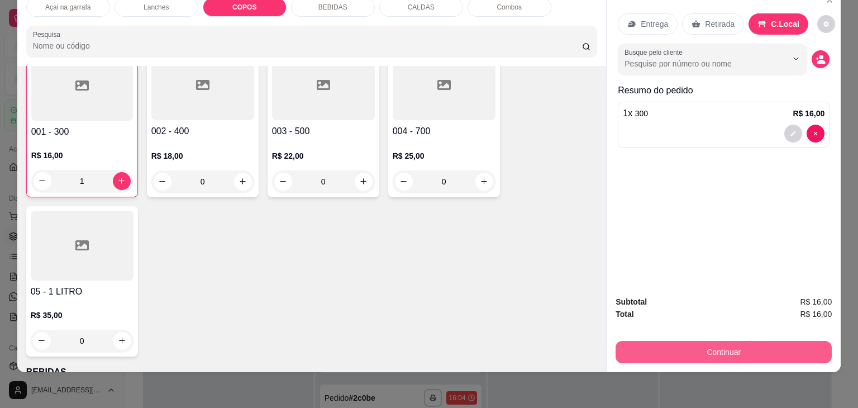
click at [679, 341] on button "Continuar" at bounding box center [724, 352] width 216 height 22
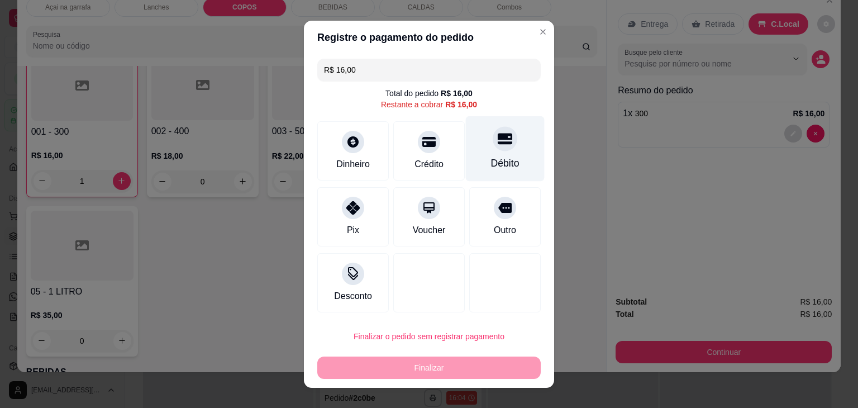
click at [501, 148] on div at bounding box center [505, 138] width 25 height 25
type input "R$ 0,00"
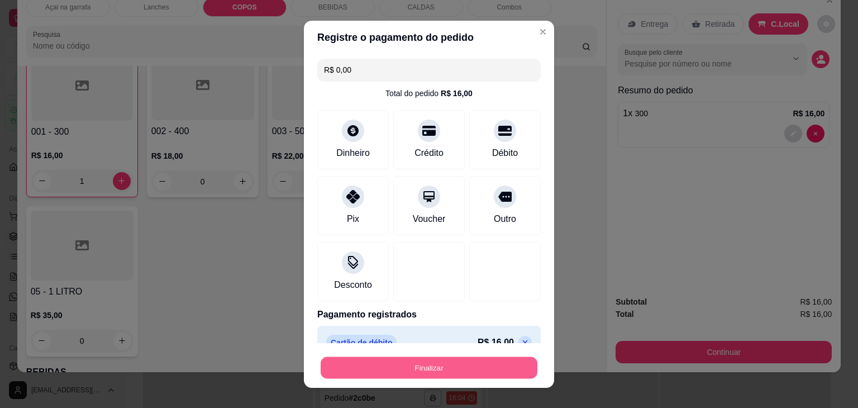
click at [422, 368] on button "Finalizar" at bounding box center [429, 367] width 217 height 22
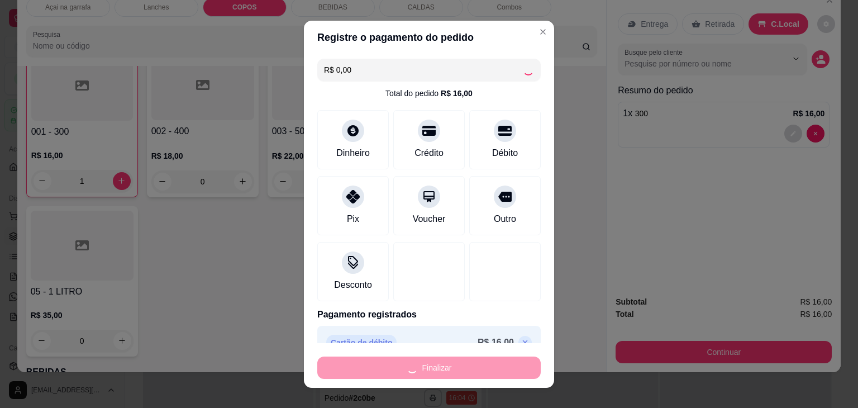
type input "0"
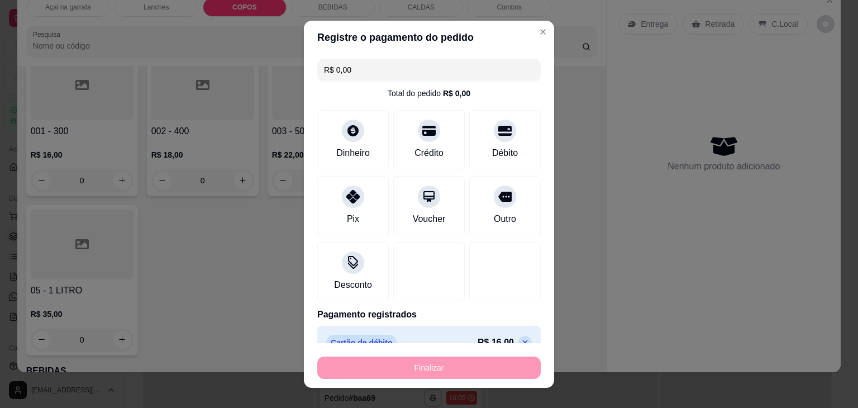
type input "-R$ 16,00"
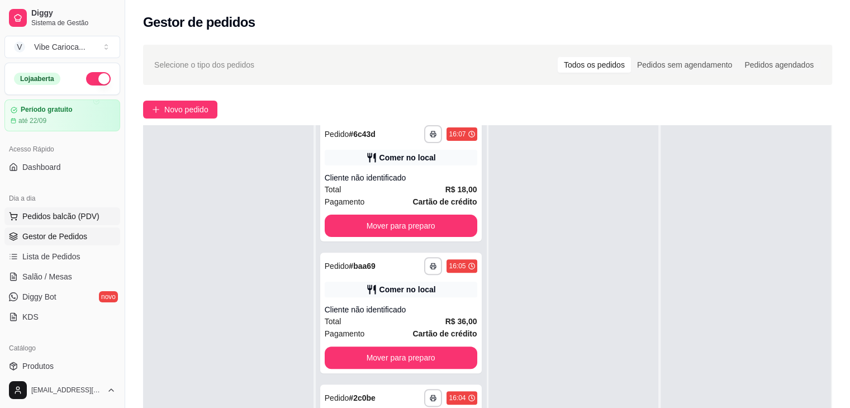
click at [75, 218] on span "Pedidos balcão (PDV)" at bounding box center [60, 216] width 77 height 11
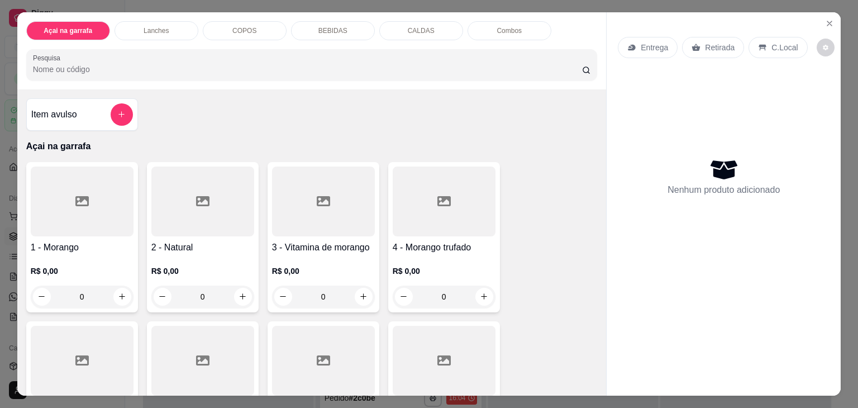
click at [236, 26] on p "COPOS" at bounding box center [244, 30] width 24 height 9
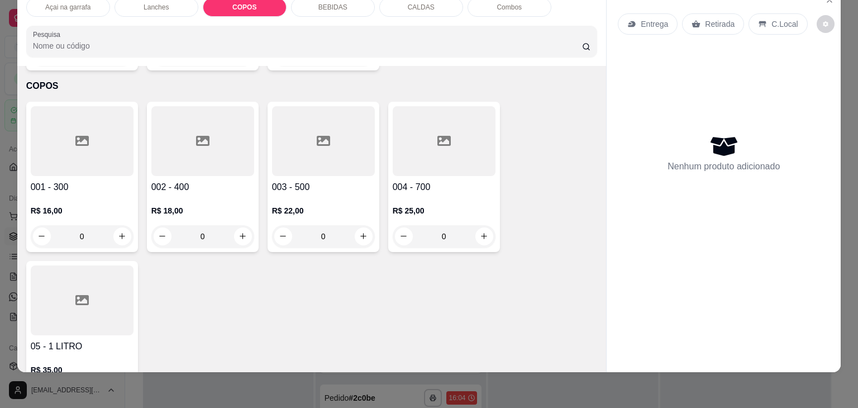
click at [87, 119] on div at bounding box center [82, 141] width 103 height 70
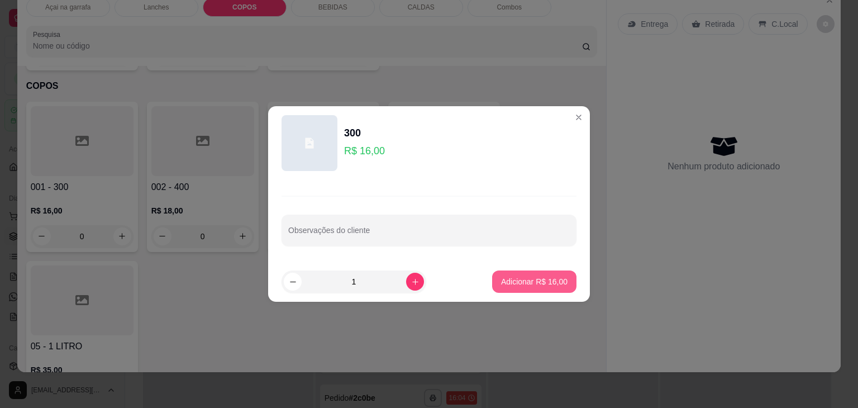
click at [519, 276] on p "Adicionar R$ 16,00" at bounding box center [534, 281] width 66 height 11
type input "1"
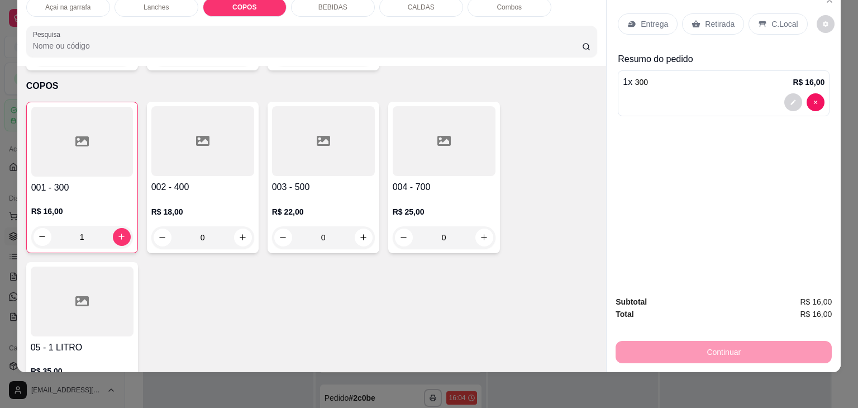
click at [773, 18] on p "C.Local" at bounding box center [784, 23] width 26 height 11
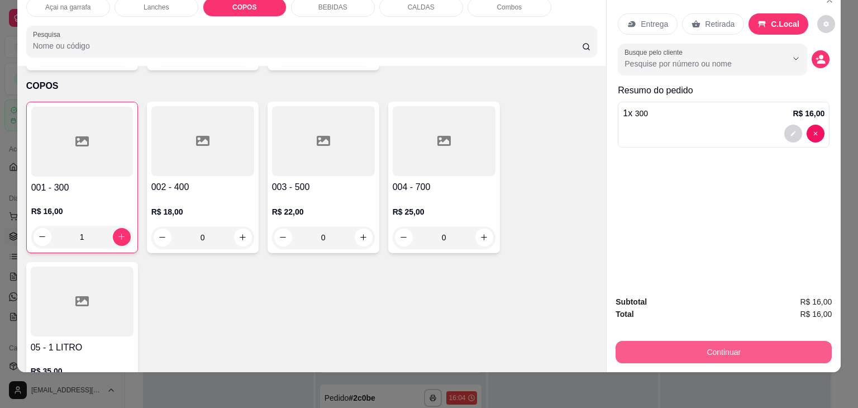
click at [713, 341] on button "Continuar" at bounding box center [724, 352] width 216 height 22
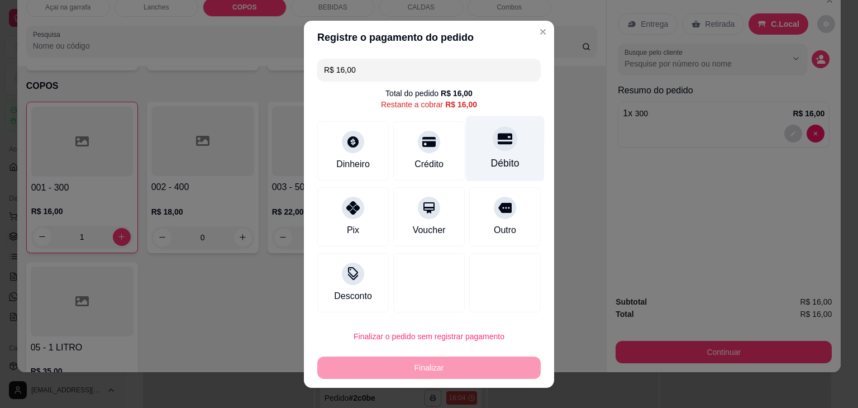
click at [517, 146] on div "Débito" at bounding box center [505, 148] width 79 height 65
type input "R$ 0,00"
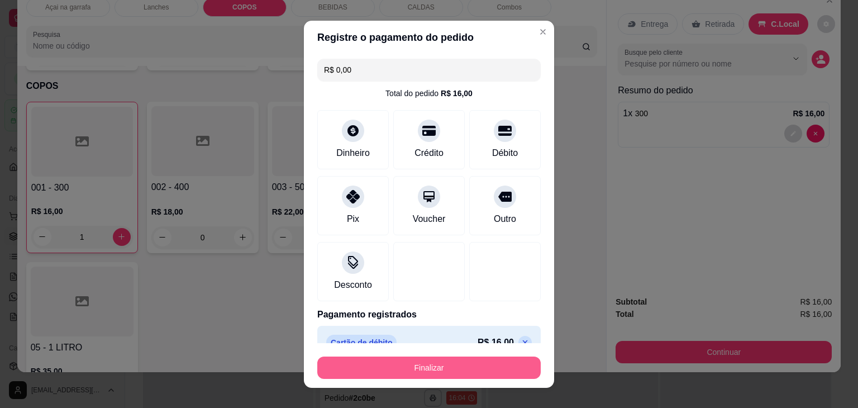
click at [447, 364] on button "Finalizar" at bounding box center [428, 367] width 223 height 22
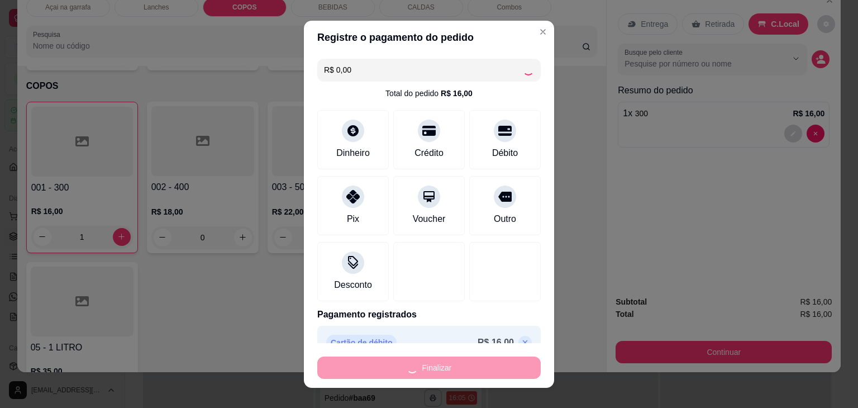
type input "0"
type input "-R$ 16,00"
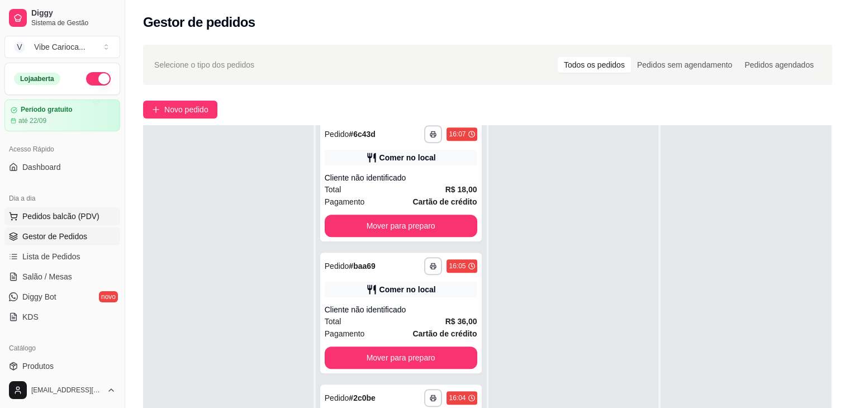
click at [40, 215] on span "Pedidos balcão (PDV)" at bounding box center [60, 216] width 77 height 11
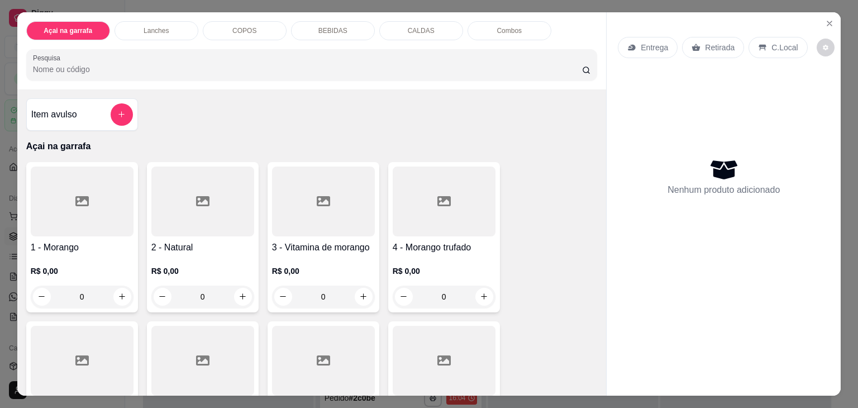
click at [248, 21] on div "COPOS" at bounding box center [245, 30] width 84 height 19
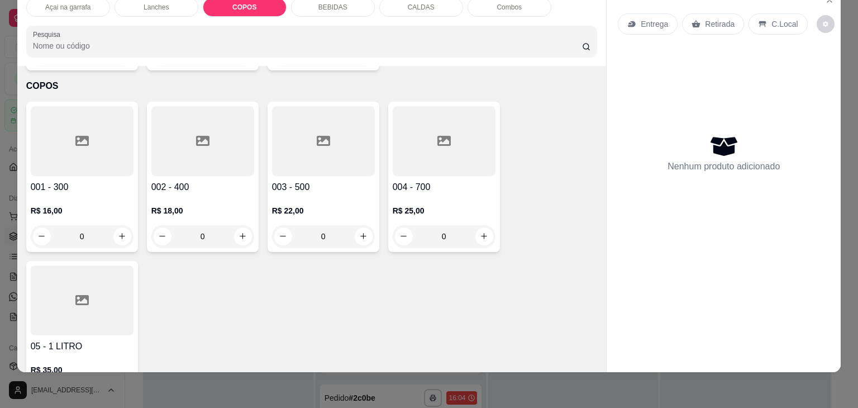
click at [99, 121] on div at bounding box center [82, 141] width 103 height 70
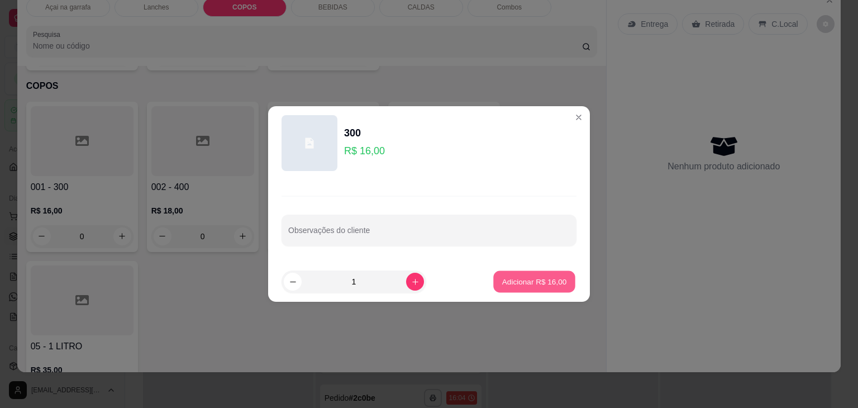
click at [502, 276] on p "Adicionar R$ 16,00" at bounding box center [534, 281] width 65 height 11
type input "1"
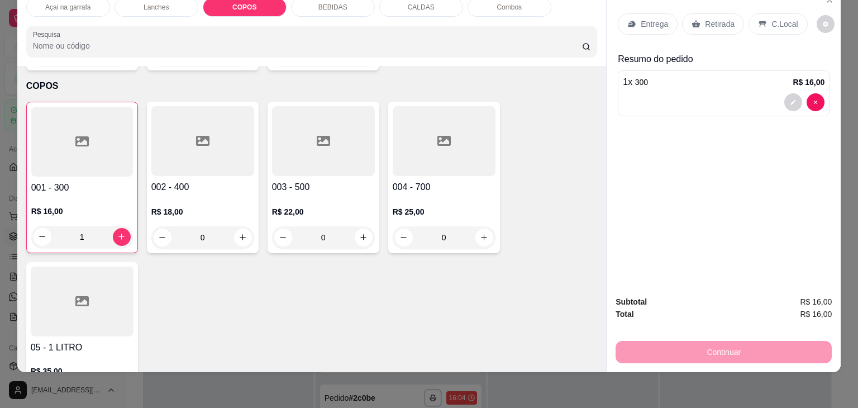
click at [775, 18] on p "C.Local" at bounding box center [784, 23] width 26 height 11
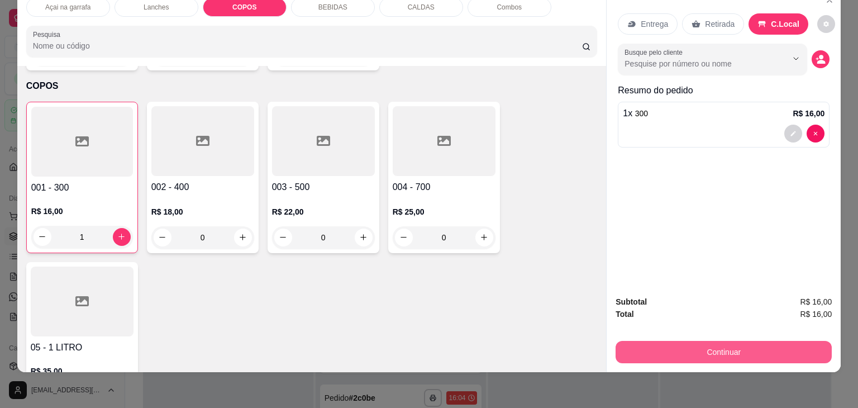
click at [643, 342] on button "Continuar" at bounding box center [724, 352] width 216 height 22
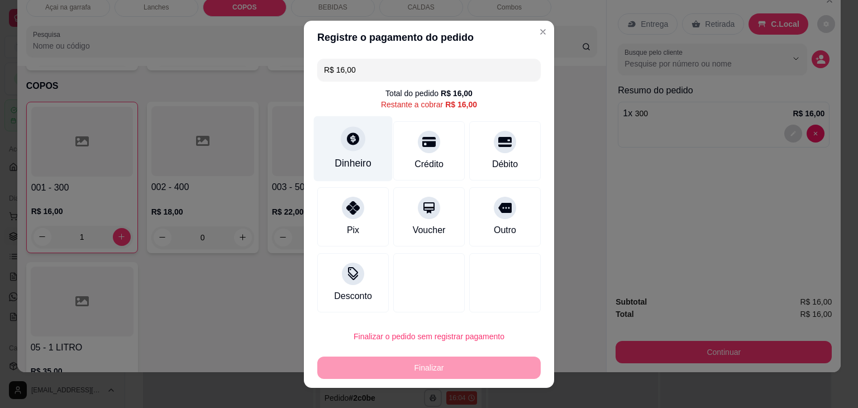
click at [349, 134] on icon at bounding box center [353, 138] width 15 height 15
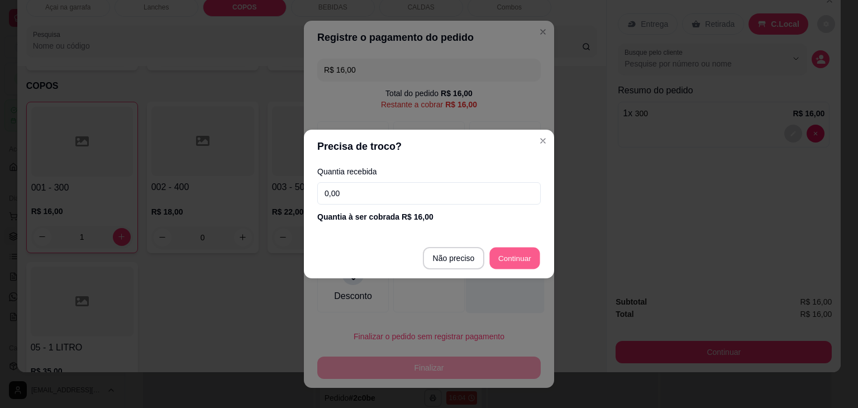
type input "R$ 0,00"
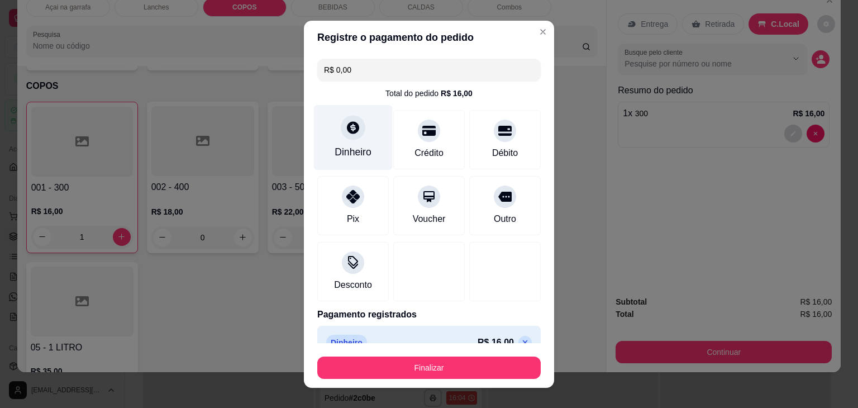
click at [328, 130] on div "Dinheiro" at bounding box center [353, 136] width 79 height 65
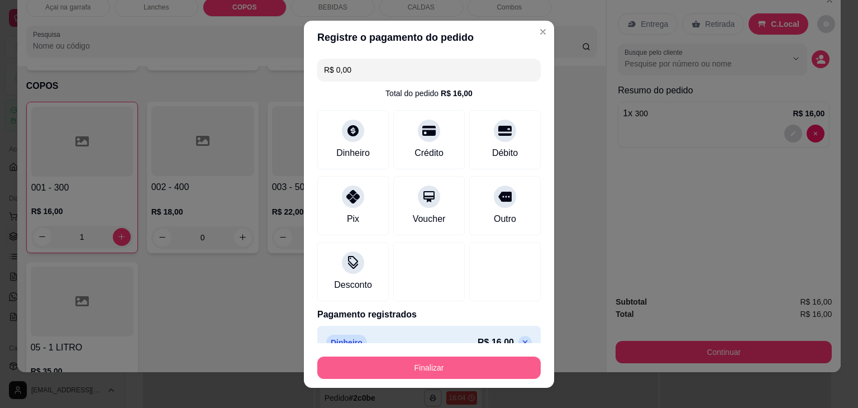
click at [430, 370] on button "Finalizar" at bounding box center [428, 367] width 223 height 22
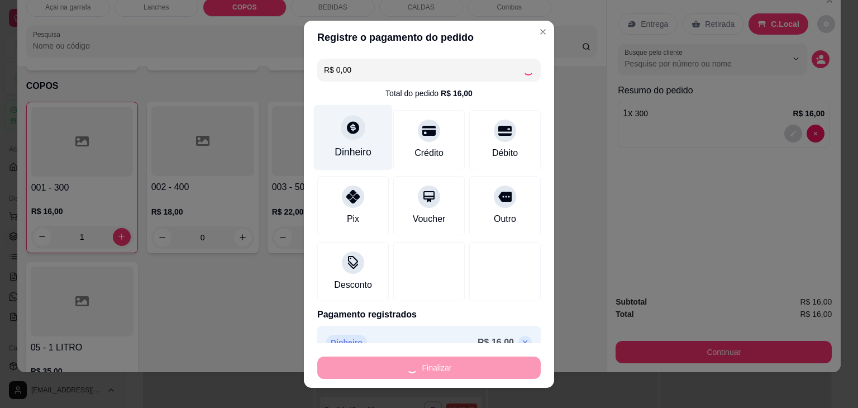
scroll to position [683, 0]
type input "0"
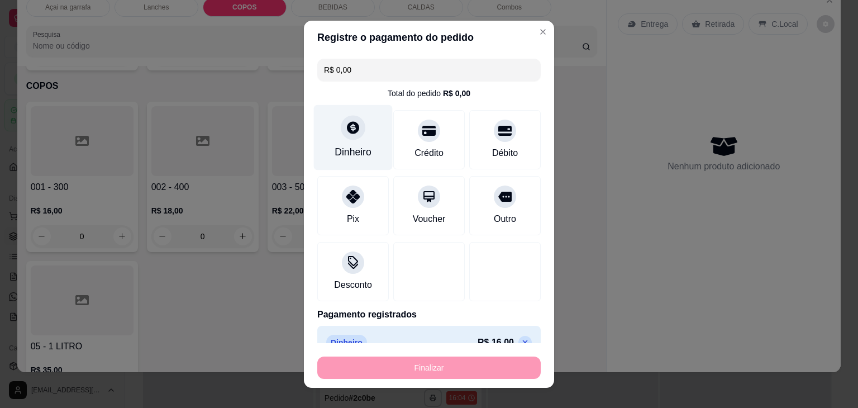
type input "-R$ 16,00"
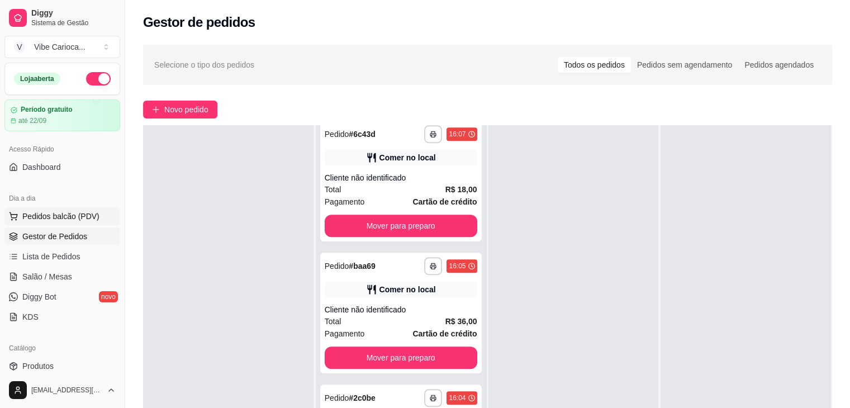
click at [81, 217] on span "Pedidos balcão (PDV)" at bounding box center [60, 216] width 77 height 11
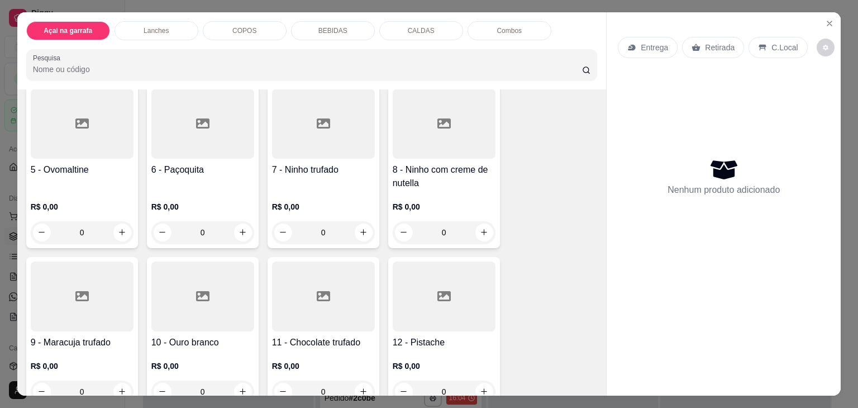
scroll to position [279, 0]
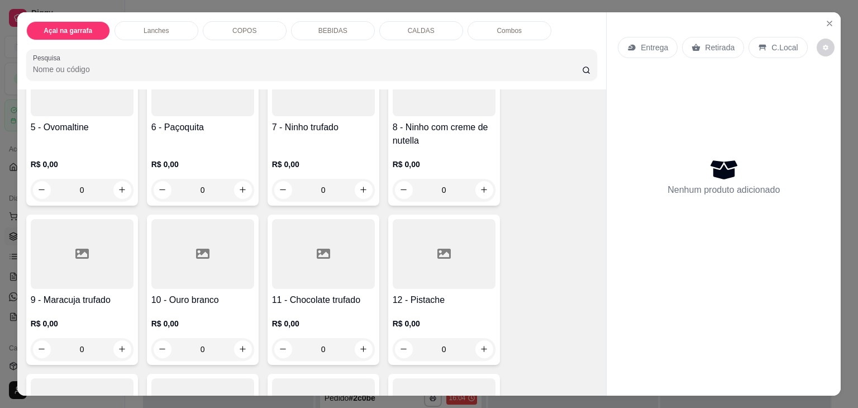
click at [86, 121] on h4 "5 - Ovomaltine" at bounding box center [82, 127] width 103 height 13
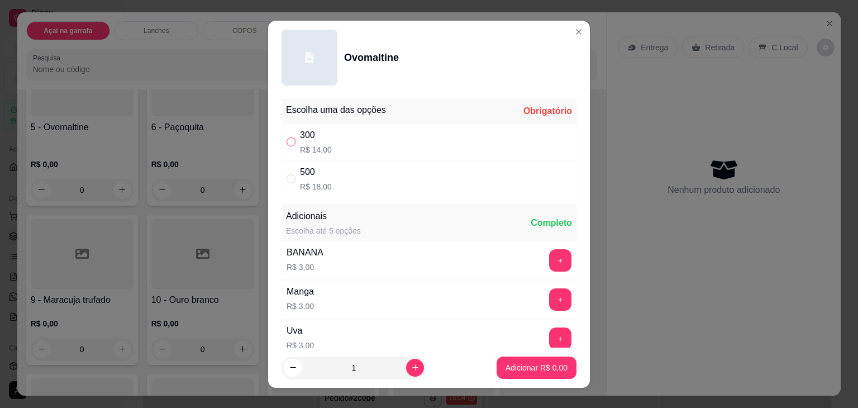
click at [287, 144] on input "" at bounding box center [291, 141] width 9 height 9
radio input "true"
click at [546, 359] on button "Adicionar R$ 14,00" at bounding box center [534, 367] width 82 height 22
type input "1"
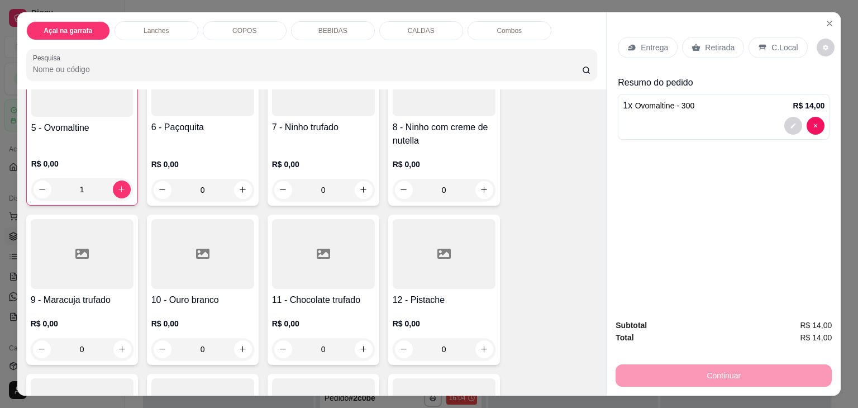
click at [775, 37] on div "C.Local" at bounding box center [778, 47] width 59 height 21
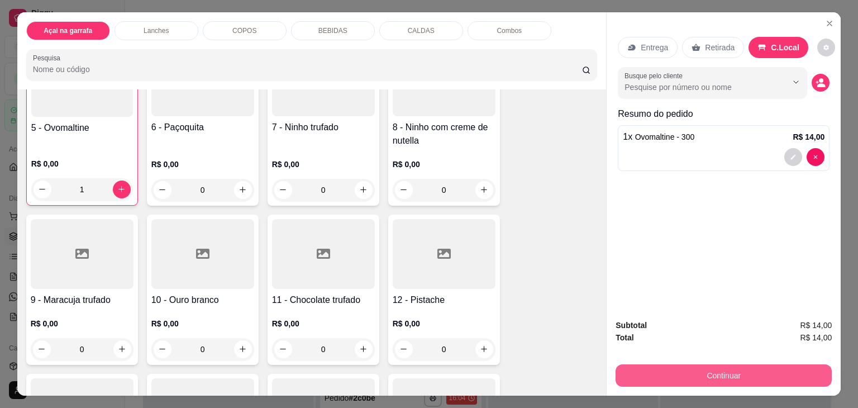
click at [664, 364] on button "Continuar" at bounding box center [724, 375] width 216 height 22
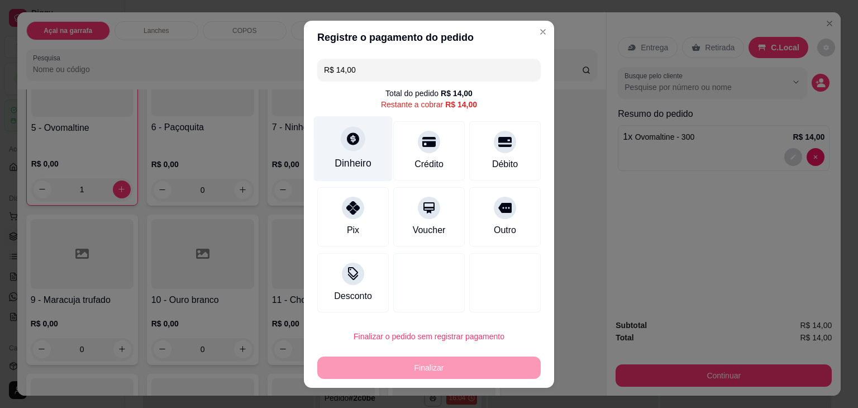
click at [333, 146] on div "Dinheiro" at bounding box center [353, 148] width 79 height 65
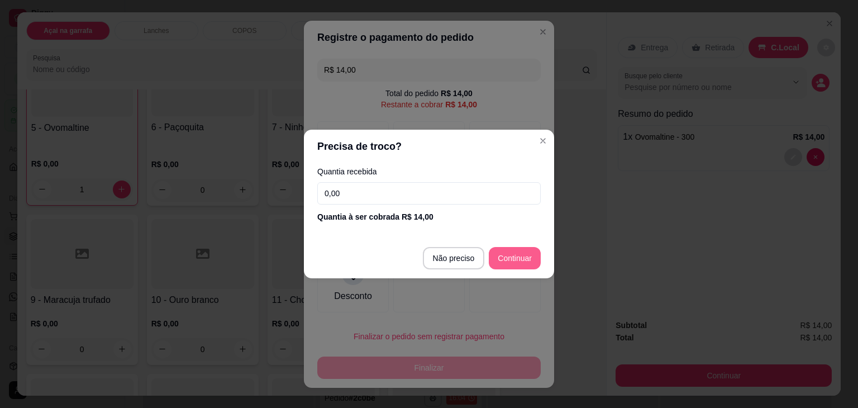
type input "R$ 0,00"
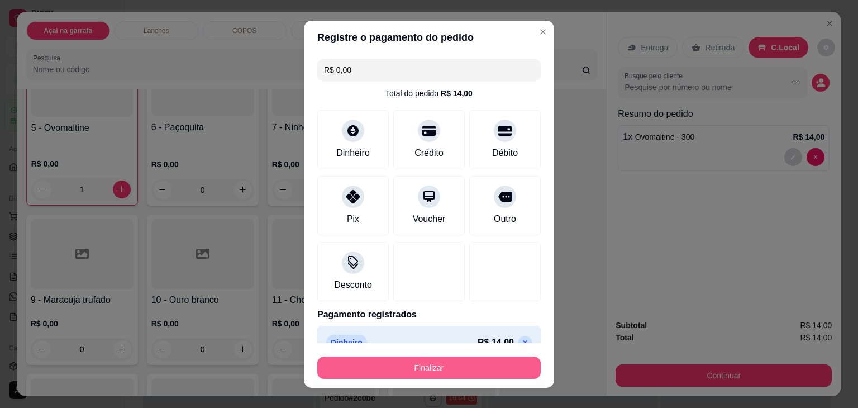
scroll to position [0, 0]
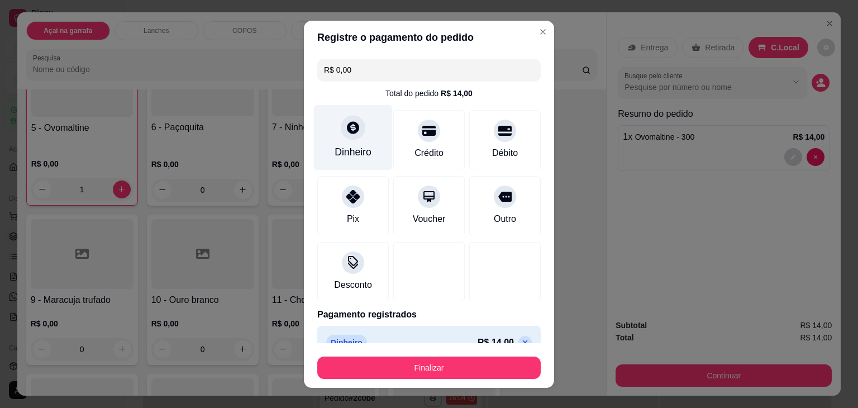
click at [337, 136] on div "Dinheiro" at bounding box center [353, 136] width 79 height 65
click at [350, 141] on div "Dinheiro" at bounding box center [353, 136] width 79 height 65
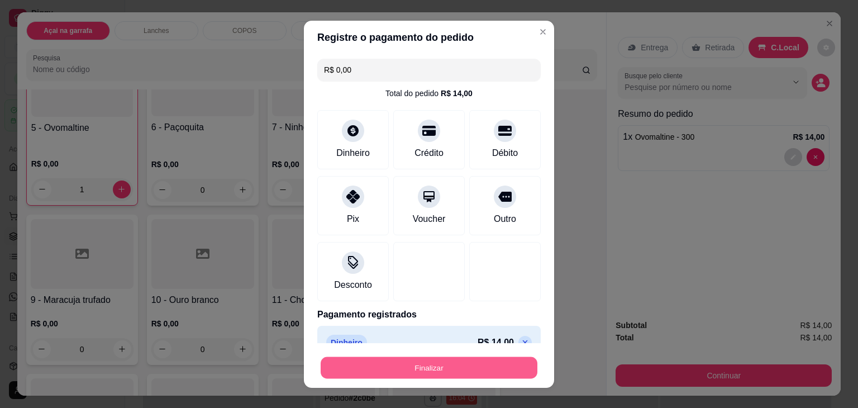
click at [459, 367] on button "Finalizar" at bounding box center [429, 367] width 217 height 22
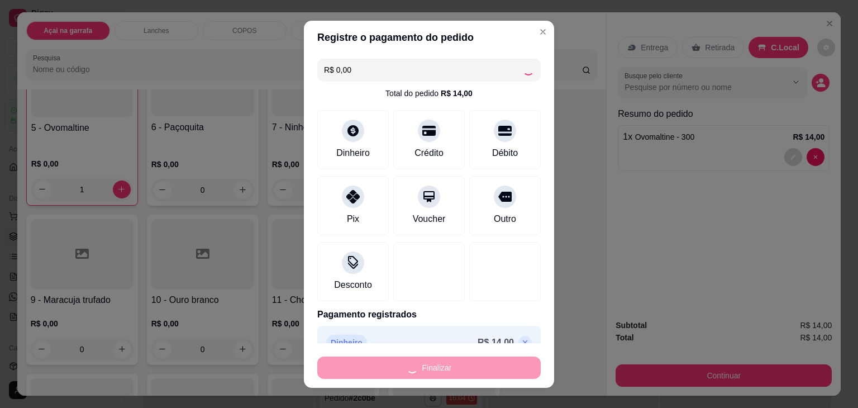
type input "0"
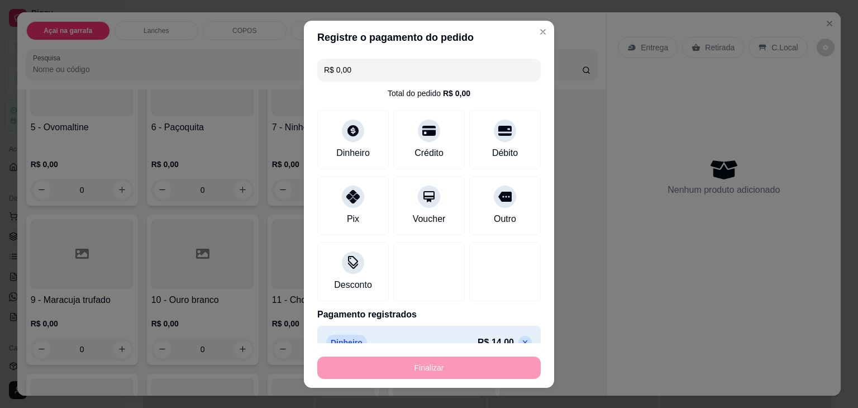
type input "-R$ 14,00"
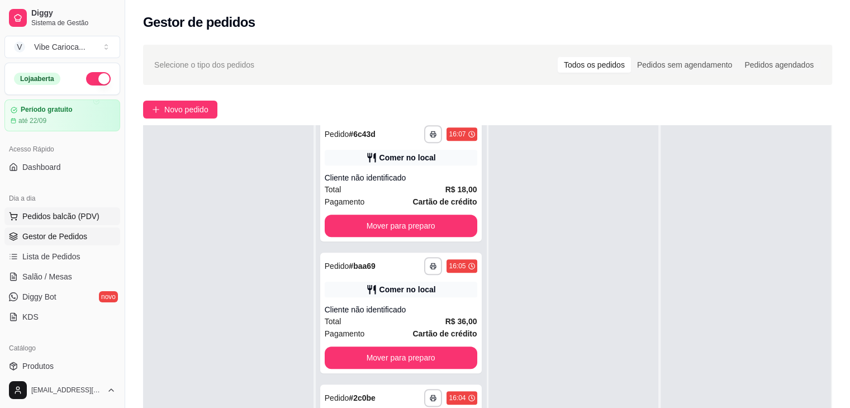
click at [38, 216] on span "Pedidos balcão (PDV)" at bounding box center [60, 216] width 77 height 11
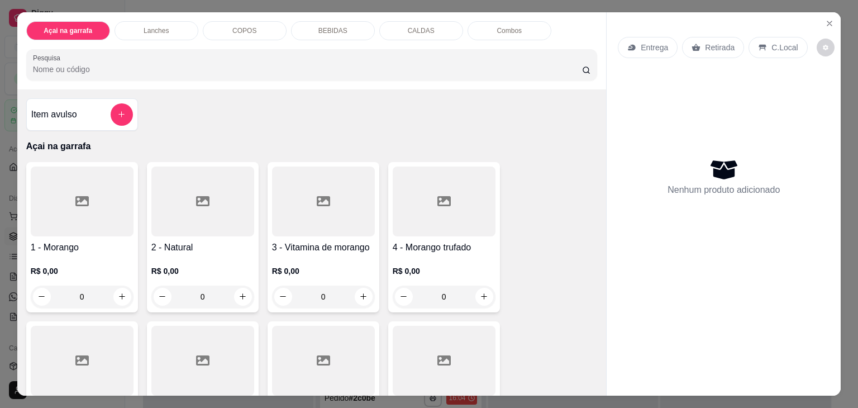
click at [139, 64] on input "Pesquisa" at bounding box center [307, 69] width 549 height 11
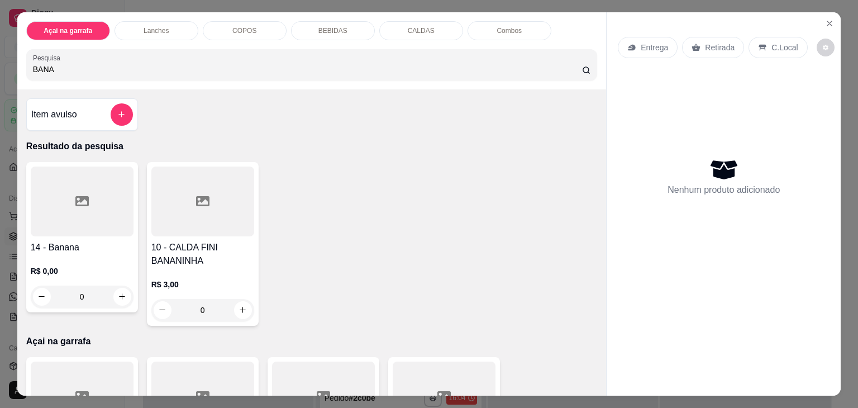
type input "BANA"
click at [65, 202] on div at bounding box center [82, 201] width 103 height 70
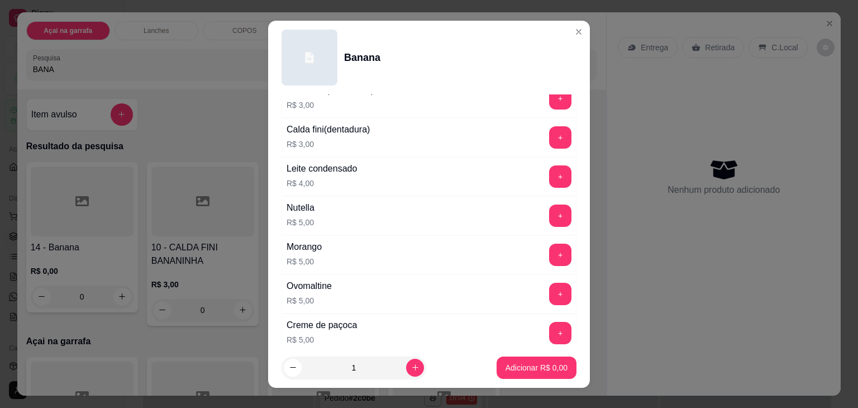
scroll to position [482, 0]
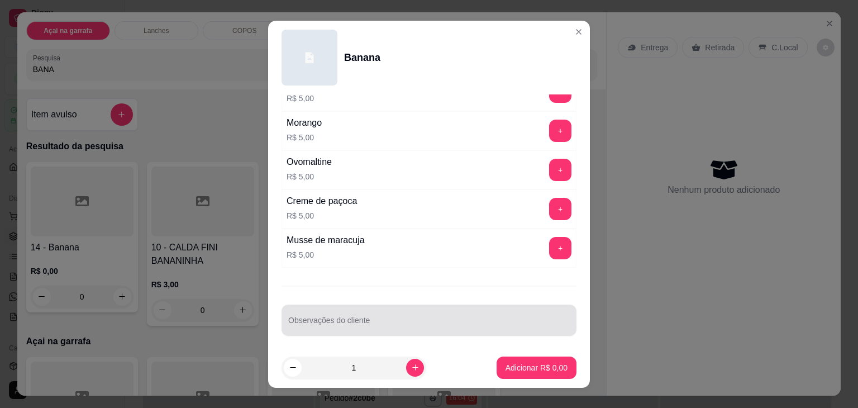
click at [354, 319] on input "Observações do cliente" at bounding box center [429, 324] width 282 height 11
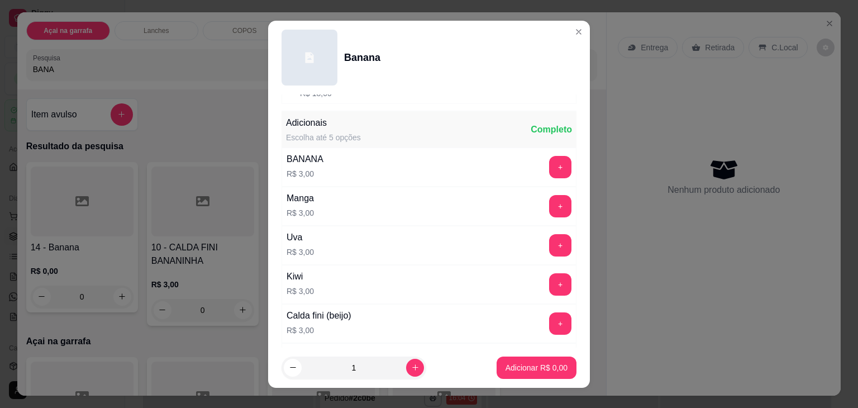
scroll to position [0, 0]
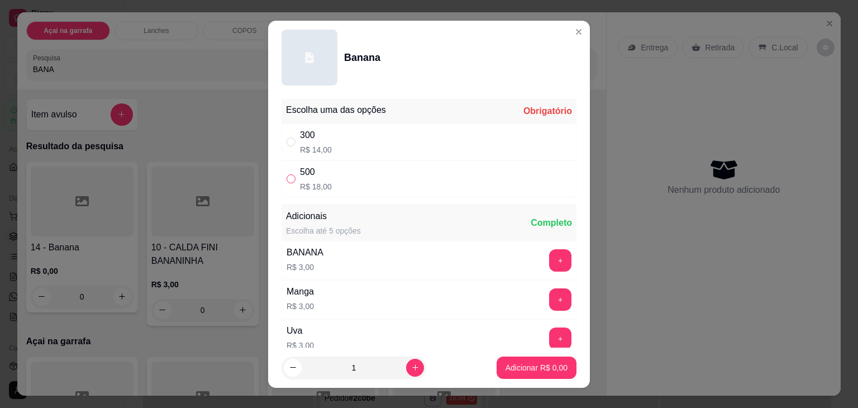
type input "COM CALDA DE MORANGO SEM GRANOLA"
click at [287, 177] on input "" at bounding box center [291, 178] width 9 height 9
radio input "true"
click at [552, 368] on p "Adicionar R$ 18,00" at bounding box center [534, 367] width 66 height 11
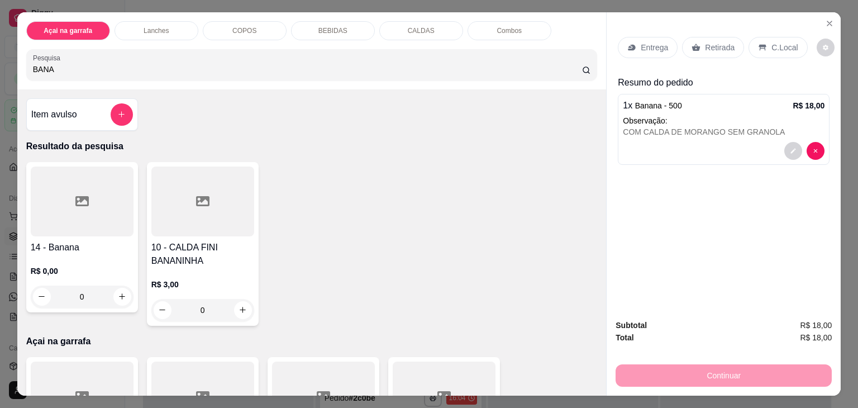
click at [771, 42] on p "C.Local" at bounding box center [784, 47] width 26 height 11
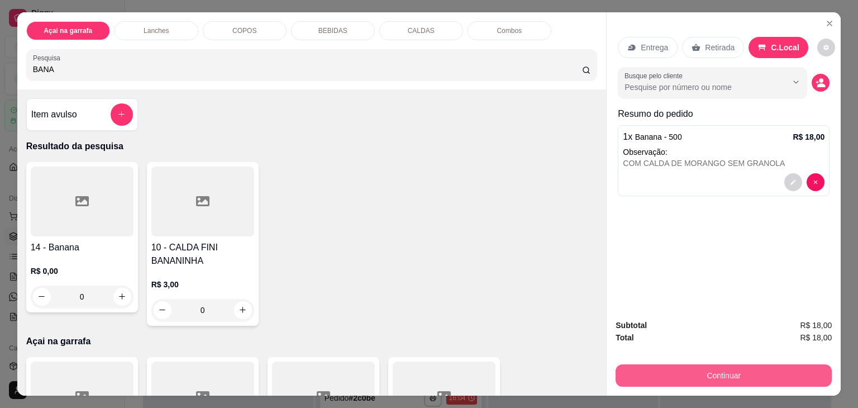
click at [669, 370] on button "Continuar" at bounding box center [724, 375] width 216 height 22
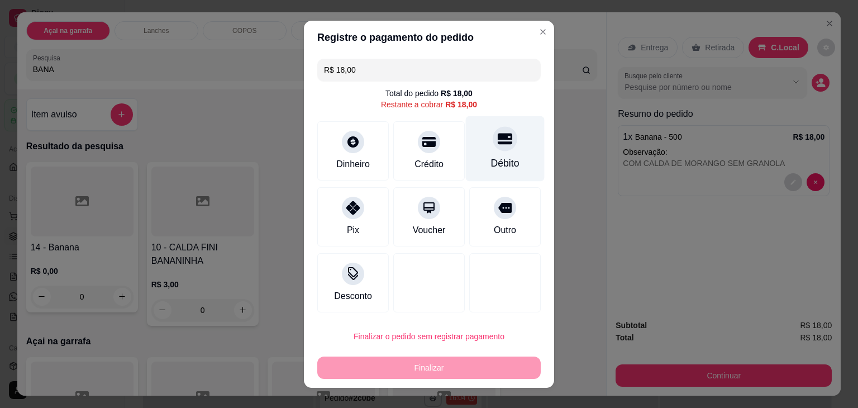
click at [504, 144] on div at bounding box center [505, 138] width 25 height 25
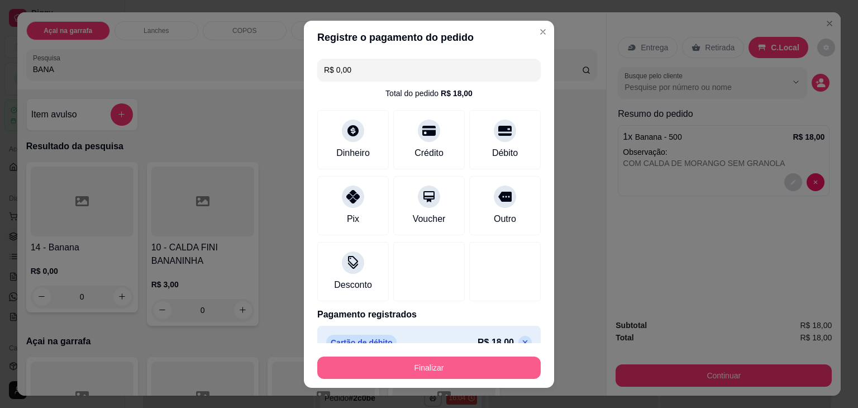
click at [446, 375] on button "Finalizar" at bounding box center [428, 367] width 223 height 22
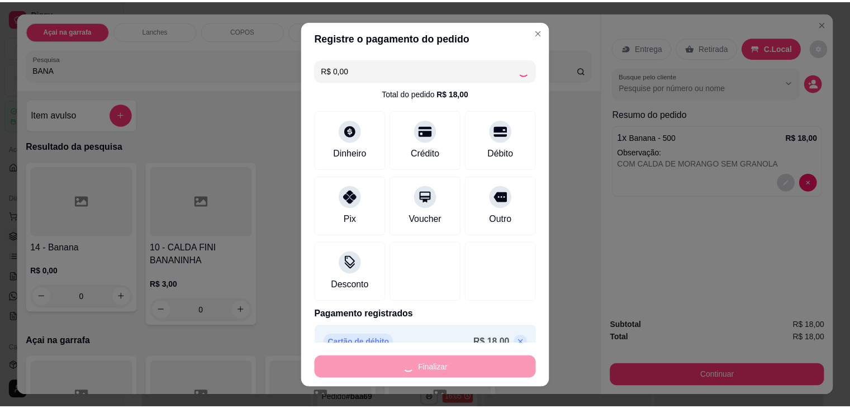
scroll to position [971, 0]
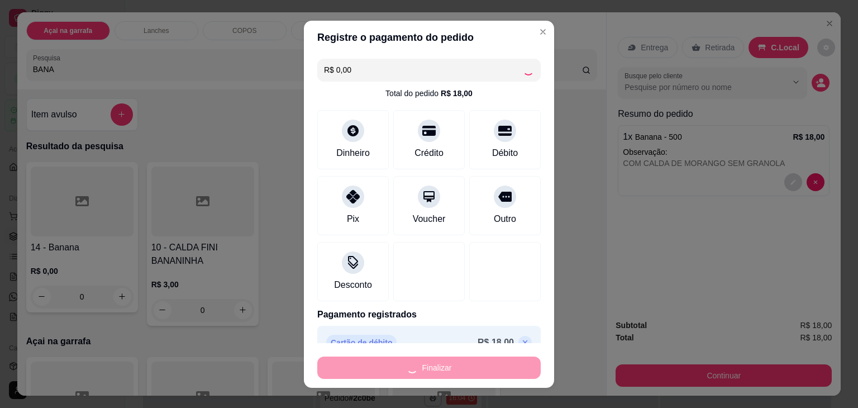
type input "-R$ 18,00"
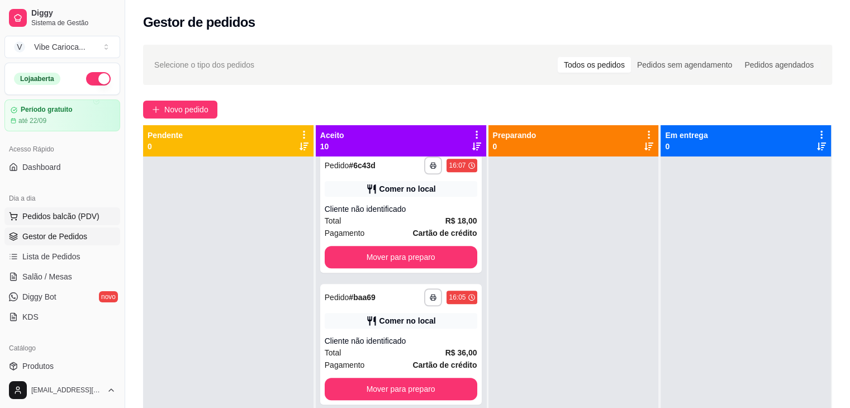
click at [65, 218] on span "Pedidos balcão (PDV)" at bounding box center [60, 216] width 77 height 11
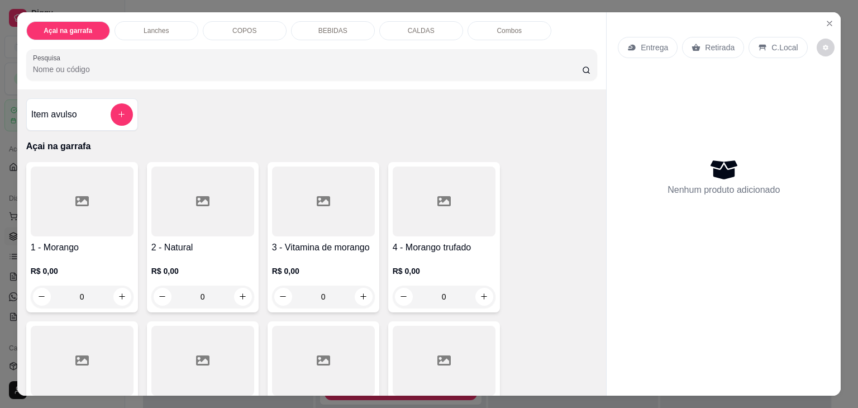
click at [232, 28] on p "COPOS" at bounding box center [244, 30] width 24 height 9
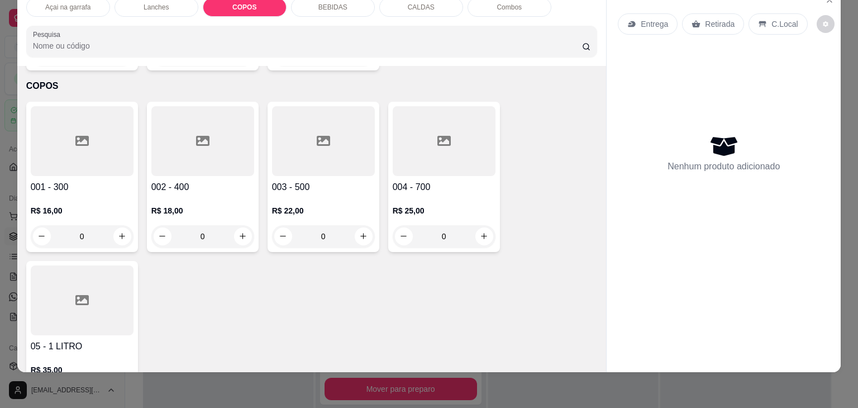
click at [193, 106] on div at bounding box center [202, 141] width 103 height 70
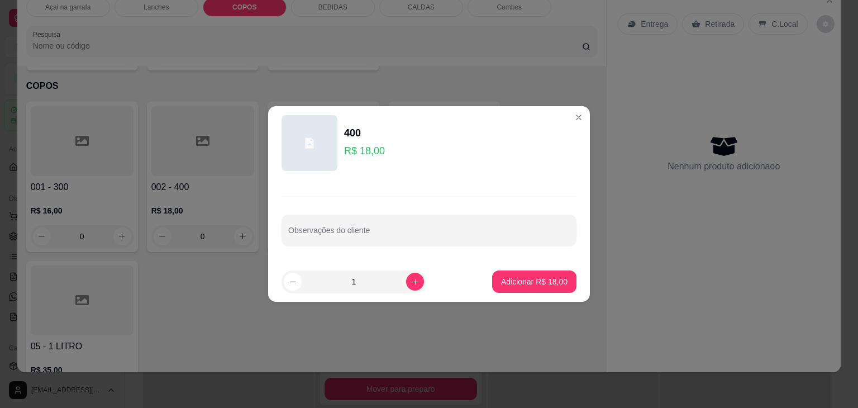
click at [503, 282] on p "Adicionar R$ 18,00" at bounding box center [534, 281] width 66 height 11
type input "1"
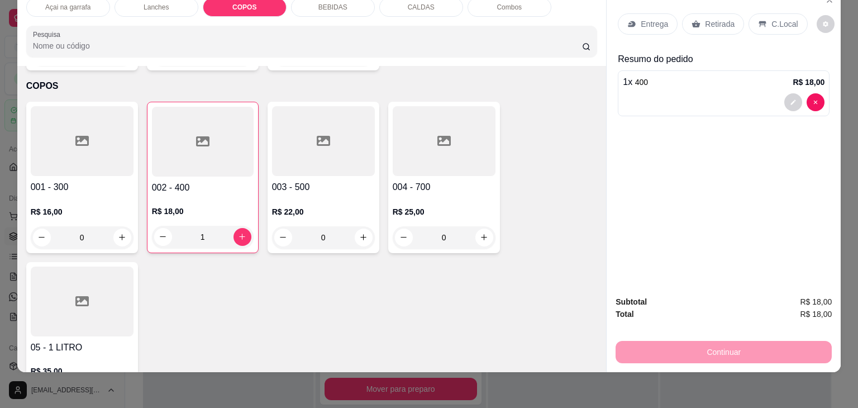
click at [773, 18] on p "C.Local" at bounding box center [784, 23] width 26 height 11
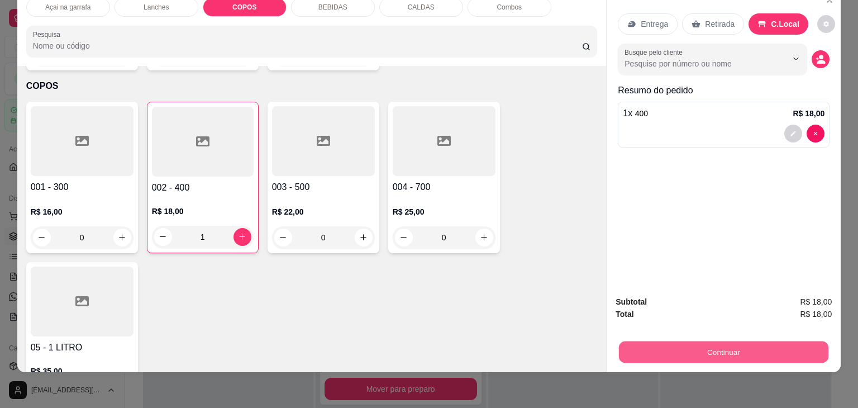
click at [711, 352] on button "Continuar" at bounding box center [723, 352] width 209 height 22
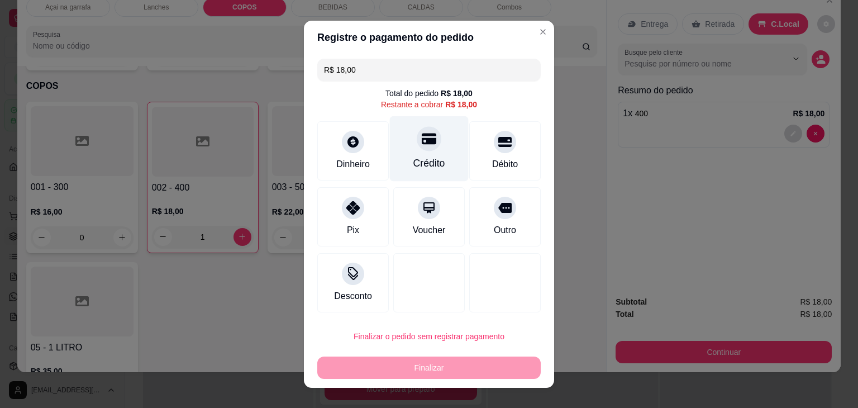
click at [422, 139] on icon at bounding box center [429, 138] width 15 height 11
type input "R$ 0,00"
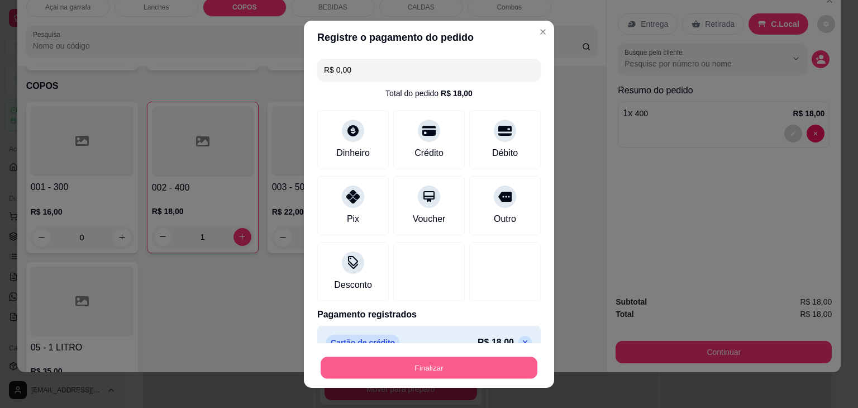
click at [426, 373] on button "Finalizar" at bounding box center [429, 367] width 217 height 22
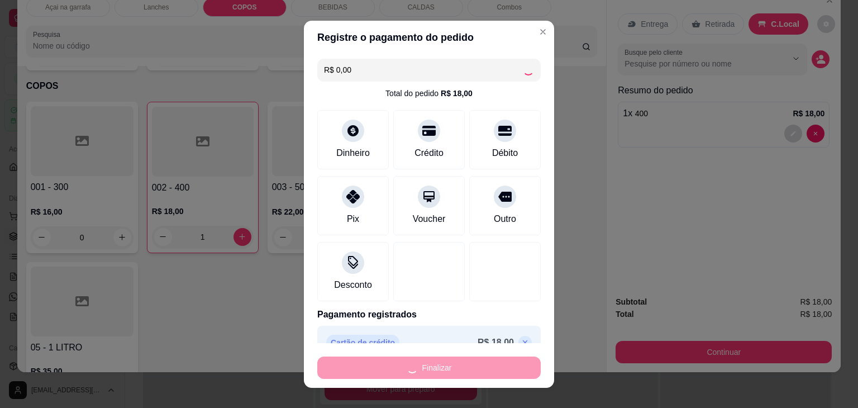
type input "0"
type input "-R$ 18,00"
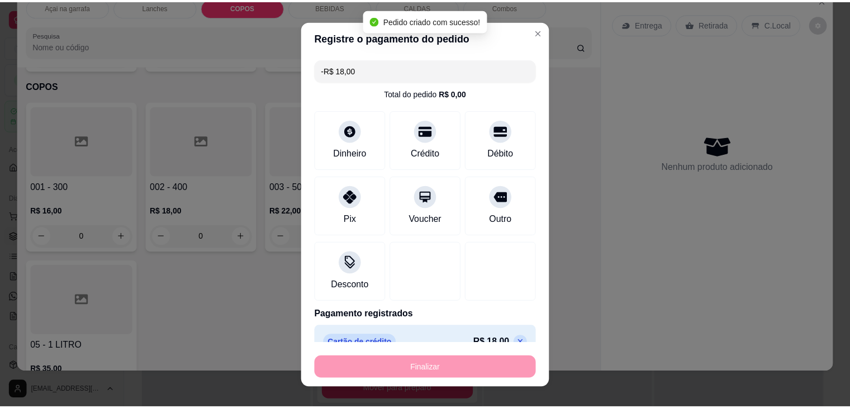
scroll to position [1103, 0]
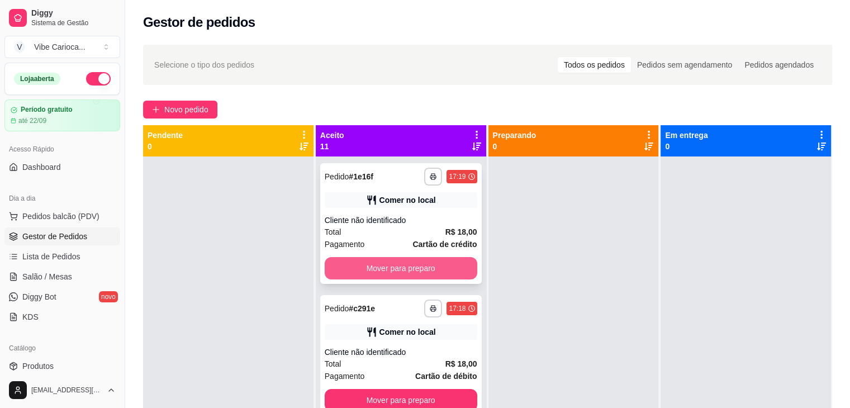
click at [370, 268] on button "Mover para preparo" at bounding box center [401, 268] width 153 height 22
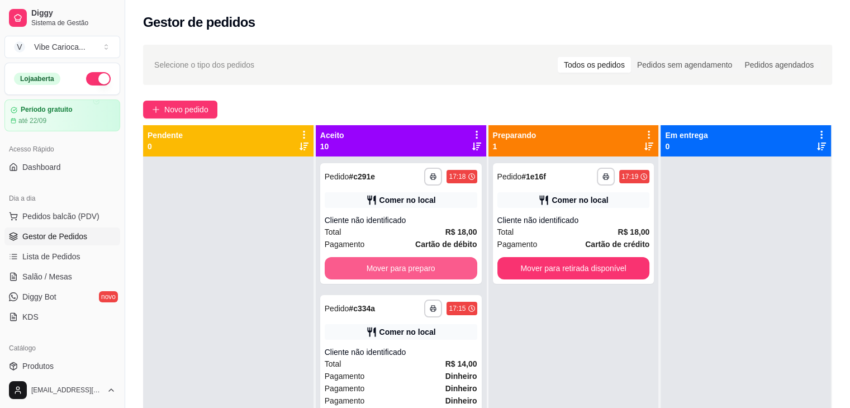
click at [370, 268] on button "Mover para preparo" at bounding box center [401, 268] width 153 height 22
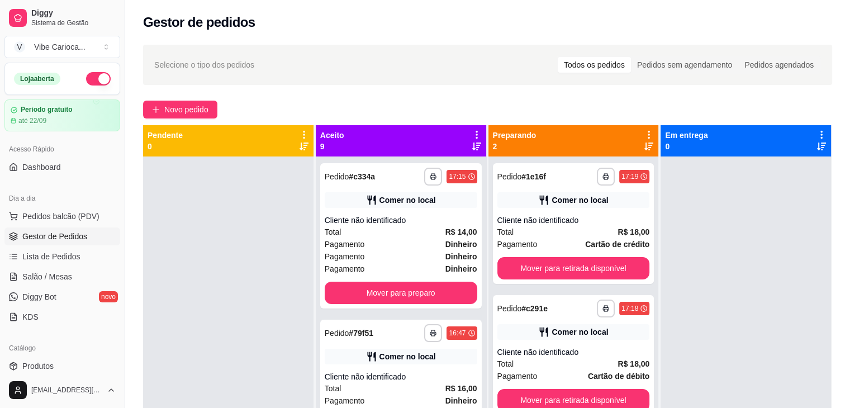
click at [370, 268] on div "Pagamento Dinheiro" at bounding box center [401, 269] width 153 height 12
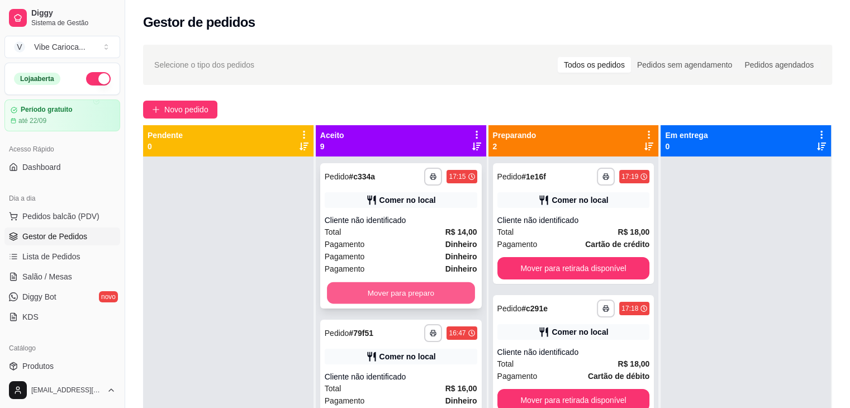
click at [366, 290] on button "Mover para preparo" at bounding box center [401, 293] width 148 height 22
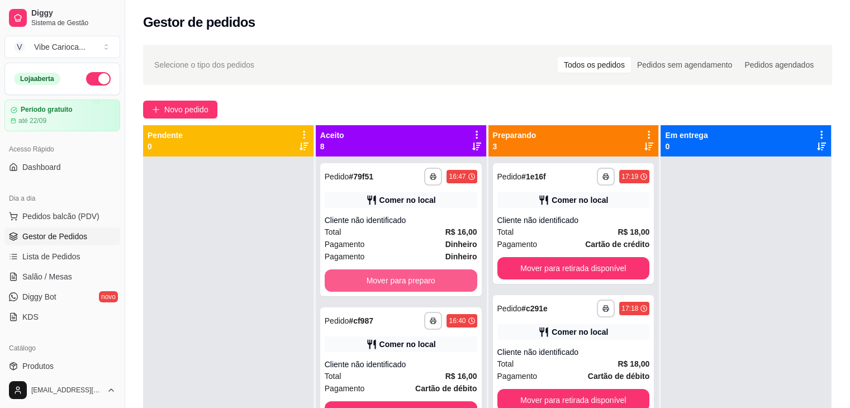
click at [366, 290] on button "Mover para preparo" at bounding box center [401, 280] width 153 height 22
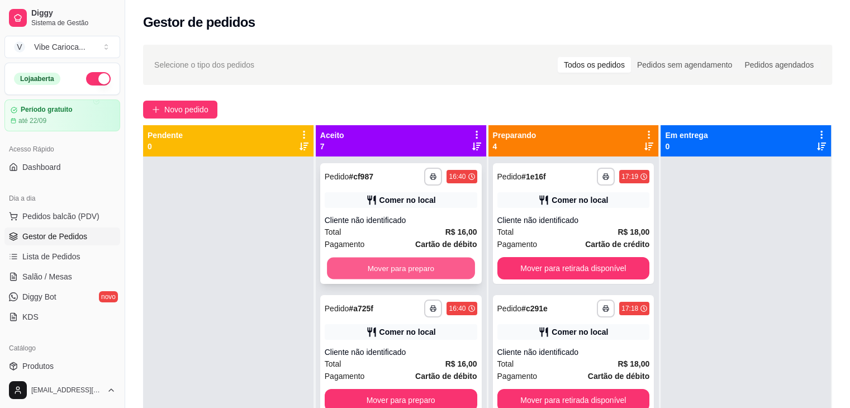
click at [370, 264] on button "Mover para preparo" at bounding box center [401, 269] width 148 height 22
click at [370, 264] on button "Mover para preparo" at bounding box center [401, 268] width 153 height 22
click at [370, 264] on button "Mover para preparo" at bounding box center [401, 269] width 148 height 22
click at [370, 264] on button "Mover para preparo" at bounding box center [401, 268] width 153 height 22
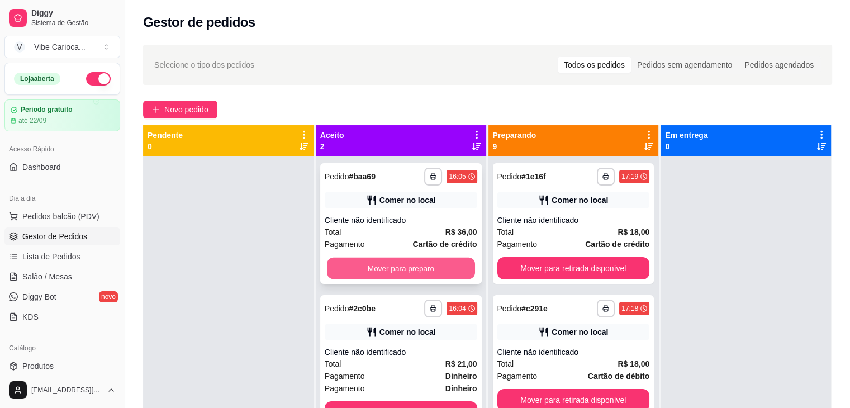
click at [360, 271] on button "Mover para preparo" at bounding box center [401, 269] width 148 height 22
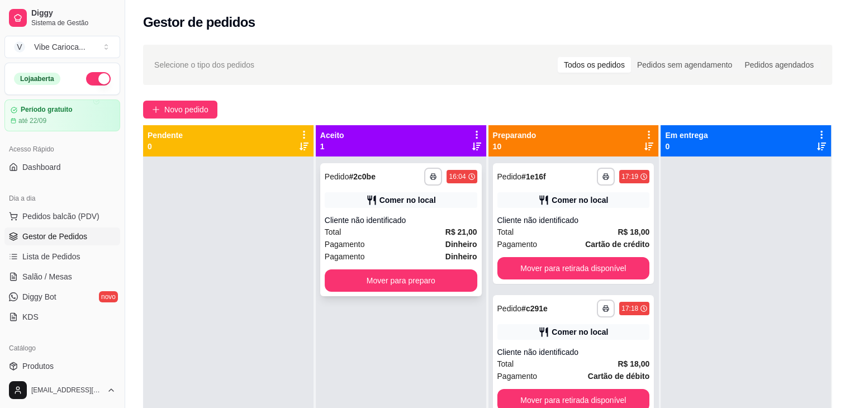
click at [355, 294] on div "**********" at bounding box center [400, 229] width 161 height 133
click at [415, 280] on button "Mover para preparo" at bounding box center [401, 281] width 148 height 22
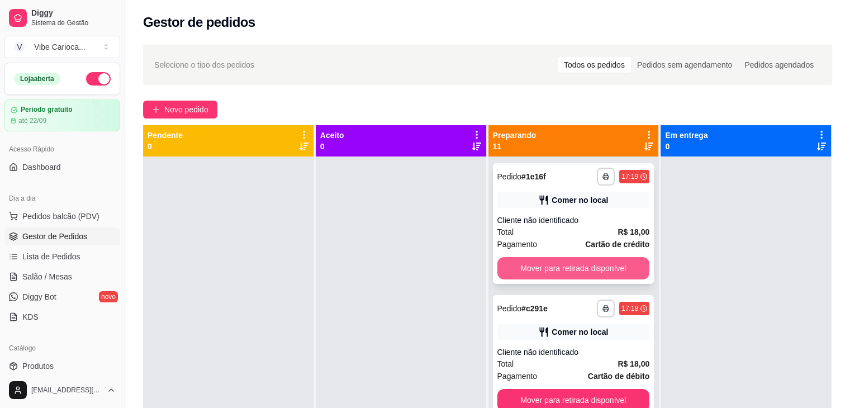
click at [559, 265] on button "Mover para retirada disponível" at bounding box center [573, 268] width 153 height 22
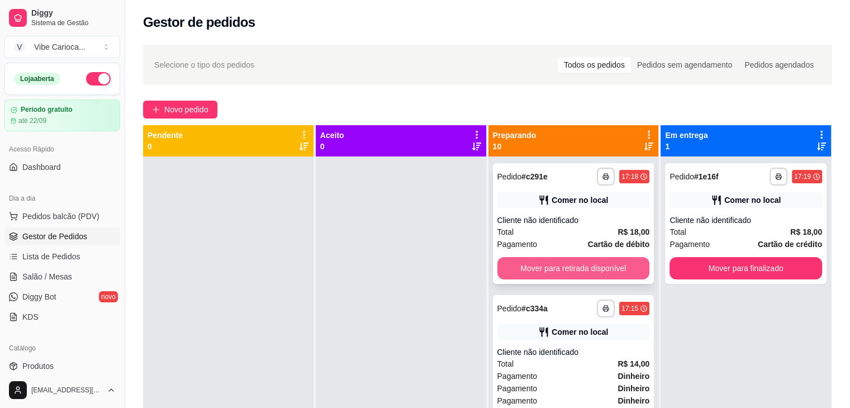
click at [558, 266] on button "Mover para retirada disponível" at bounding box center [573, 268] width 153 height 22
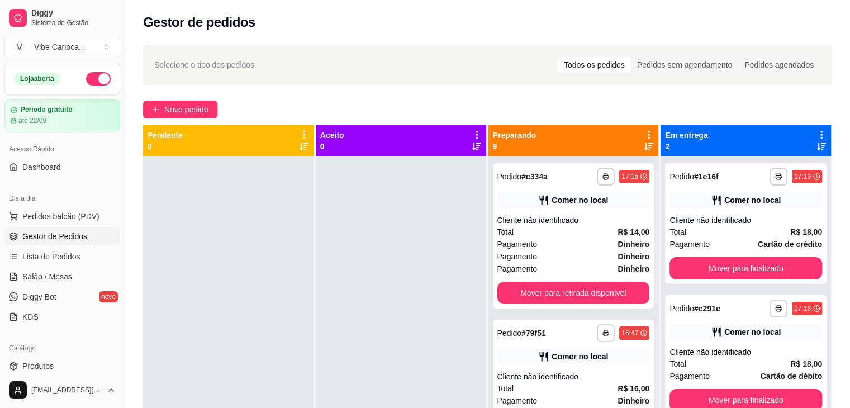
click at [558, 266] on div "Pagamento Dinheiro" at bounding box center [573, 269] width 153 height 12
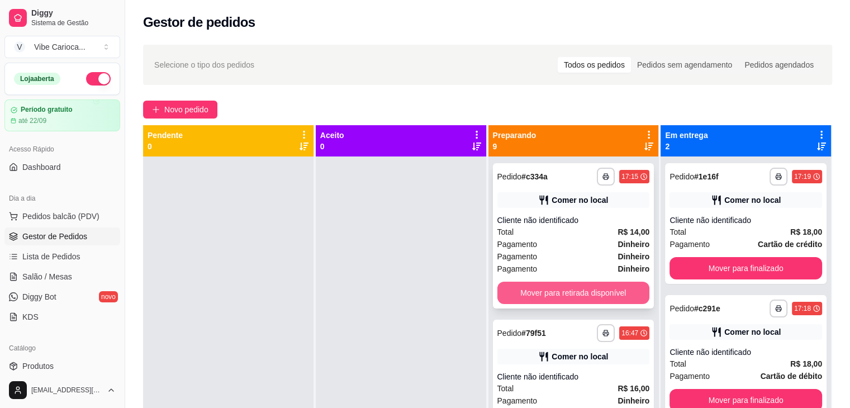
click at [560, 287] on button "Mover para retirada disponível" at bounding box center [573, 293] width 153 height 22
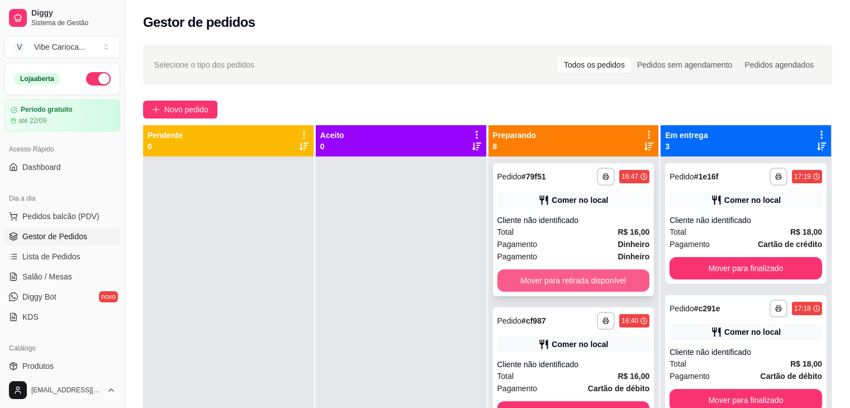
click at [537, 282] on button "Mover para retirada disponível" at bounding box center [573, 280] width 153 height 22
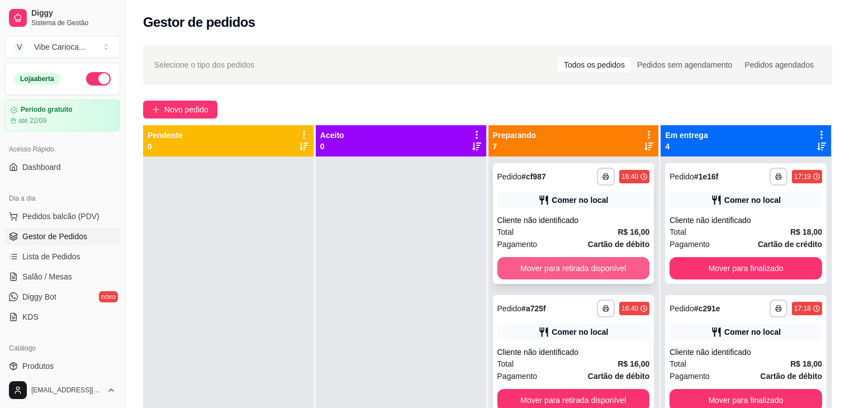
click at [565, 266] on button "Mover para retirada disponível" at bounding box center [573, 268] width 153 height 22
click at [564, 268] on button "Mover para retirada disponível" at bounding box center [573, 268] width 153 height 22
click at [564, 268] on button "Mover para retirada disponível" at bounding box center [573, 269] width 148 height 22
click at [564, 268] on button "Mover para retirada disponível" at bounding box center [573, 268] width 153 height 22
click at [563, 268] on button "Mover para retirada disponível" at bounding box center [573, 268] width 153 height 22
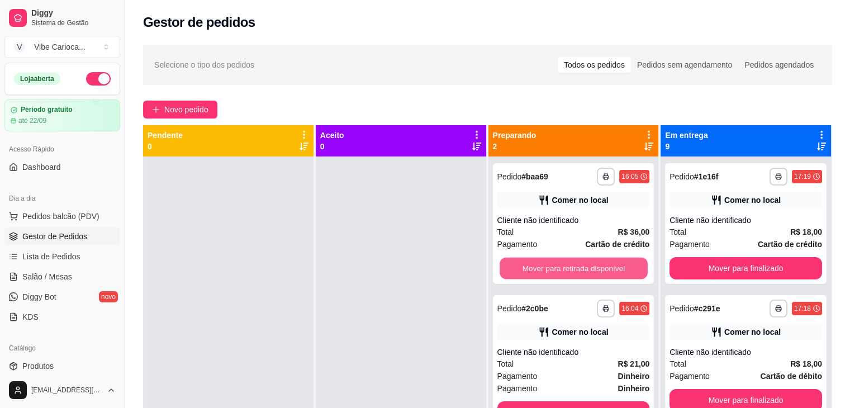
click at [563, 268] on button "Mover para retirada disponível" at bounding box center [573, 269] width 148 height 22
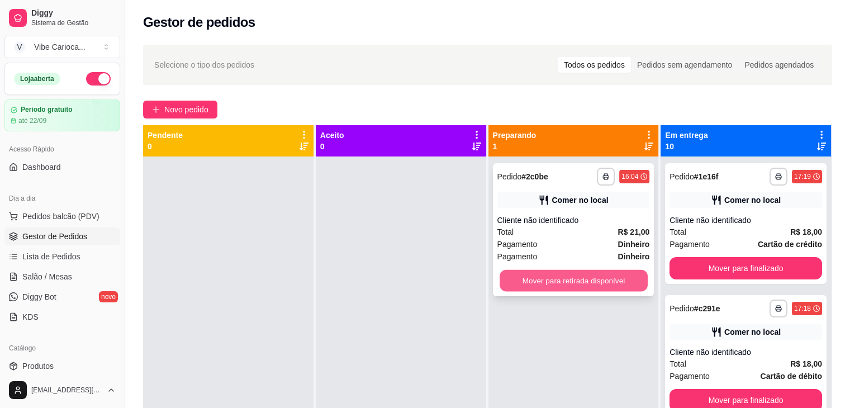
click at [532, 287] on button "Mover para retirada disponível" at bounding box center [573, 281] width 148 height 22
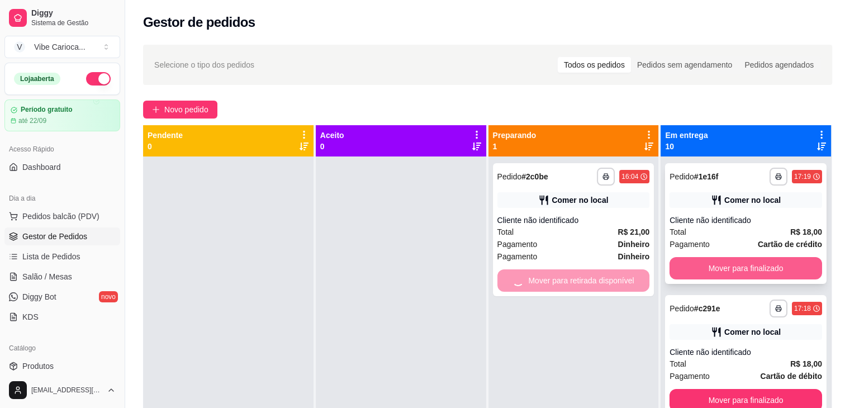
click at [706, 274] on button "Mover para finalizado" at bounding box center [745, 268] width 153 height 22
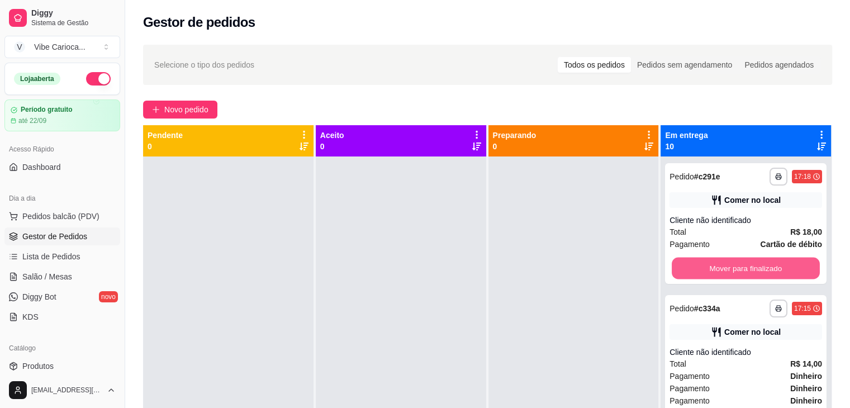
click at [703, 273] on button "Mover para finalizado" at bounding box center [745, 269] width 148 height 22
click at [703, 273] on div "Mover para finalizado" at bounding box center [745, 268] width 153 height 22
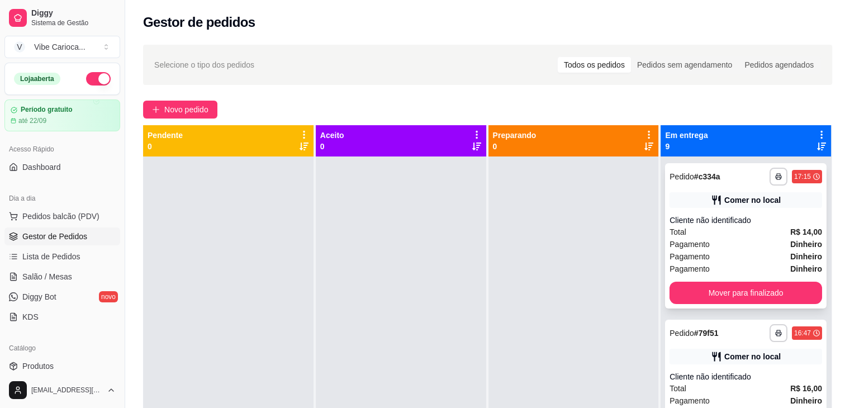
click at [710, 287] on button "Mover para finalizado" at bounding box center [745, 293] width 153 height 22
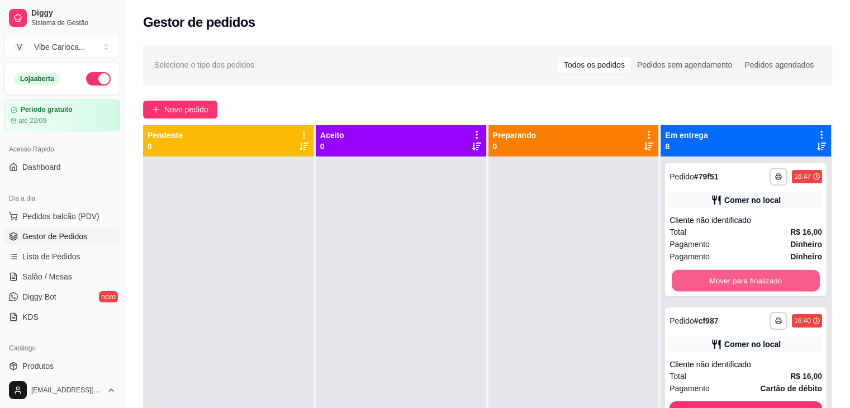
click at [711, 287] on button "Mover para finalizado" at bounding box center [745, 281] width 148 height 22
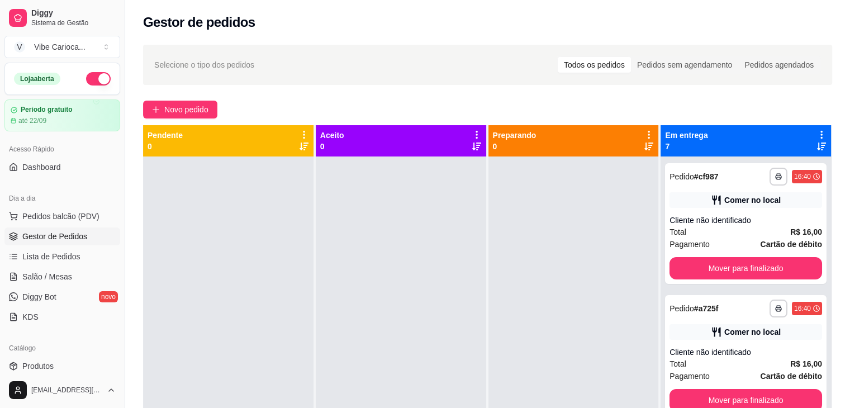
click at [711, 287] on div "**********" at bounding box center [745, 360] width 170 height 408
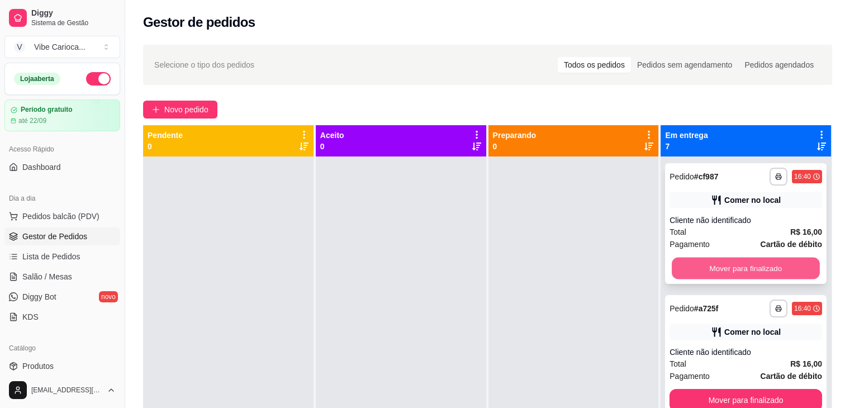
click at [717, 269] on button "Mover para finalizado" at bounding box center [745, 269] width 148 height 22
click at [707, 276] on button "Mover para finalizado" at bounding box center [745, 268] width 153 height 22
click at [708, 266] on button "Mover para finalizado" at bounding box center [745, 268] width 153 height 22
click at [715, 264] on button "Mover para finalizado" at bounding box center [745, 268] width 153 height 22
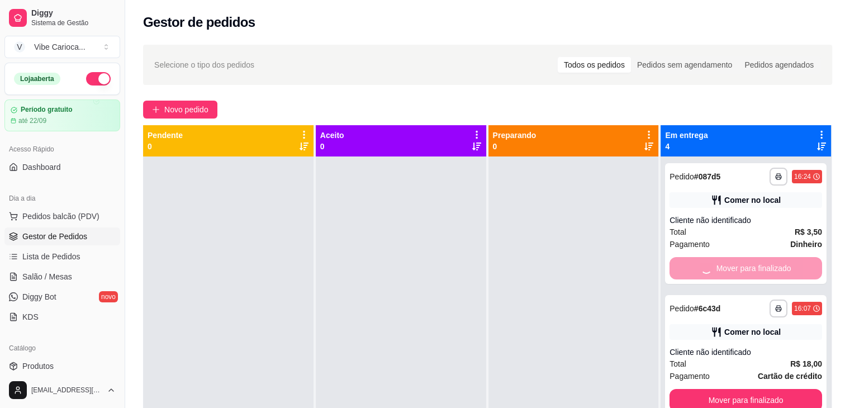
click at [715, 264] on div "Mover para finalizado" at bounding box center [745, 268] width 153 height 22
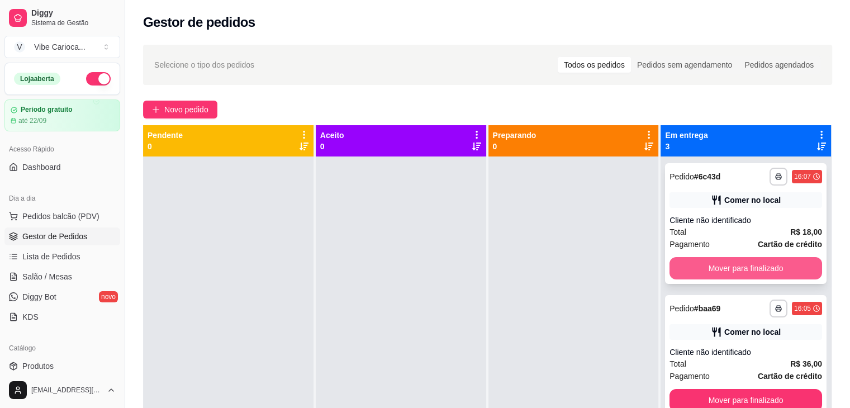
click at [760, 265] on button "Mover para finalizado" at bounding box center [745, 268] width 153 height 22
click at [771, 277] on button "Mover para finalizado" at bounding box center [745, 268] width 153 height 22
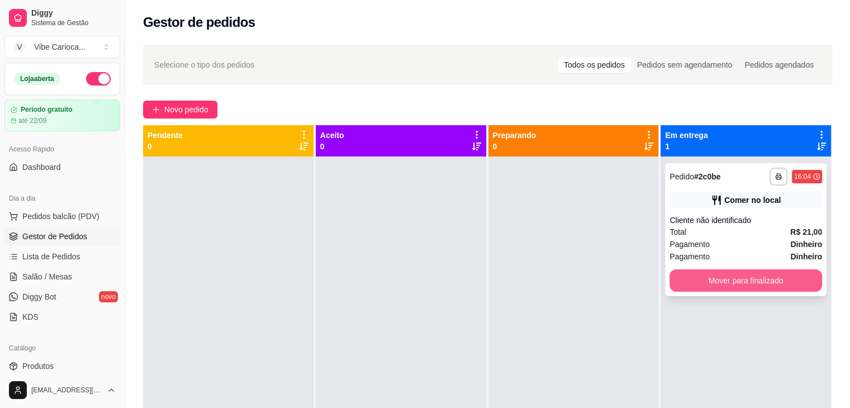
click at [768, 273] on button "Mover para finalizado" at bounding box center [745, 280] width 153 height 22
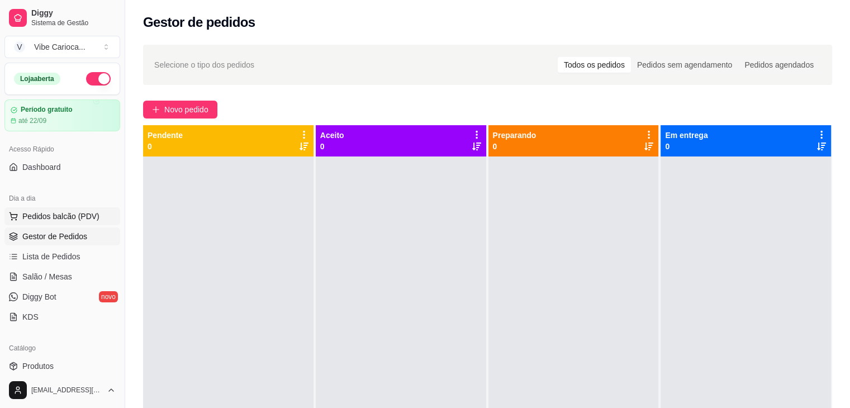
click at [58, 217] on span "Pedidos balcão (PDV)" at bounding box center [60, 216] width 77 height 11
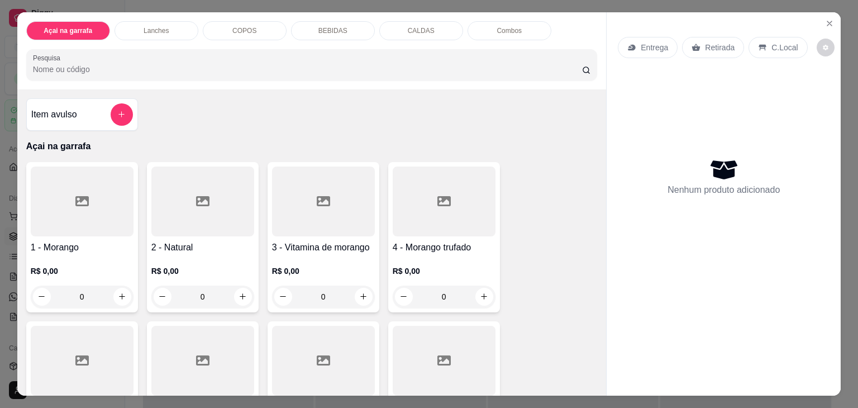
click at [226, 30] on div "COPOS" at bounding box center [245, 30] width 84 height 19
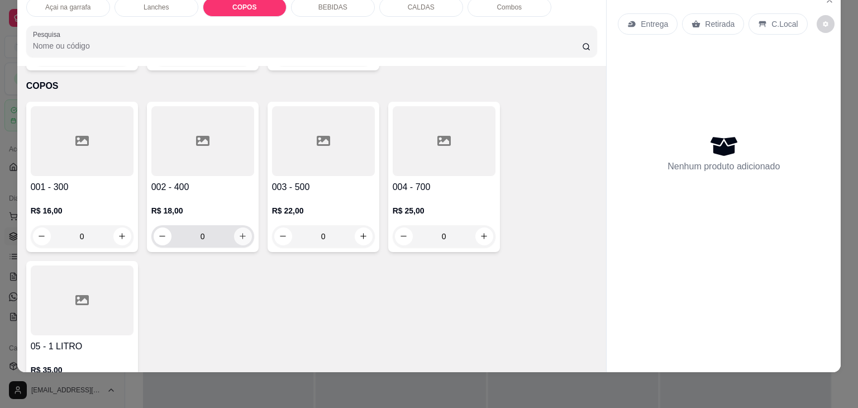
click at [244, 227] on button "increase-product-quantity" at bounding box center [243, 236] width 18 height 18
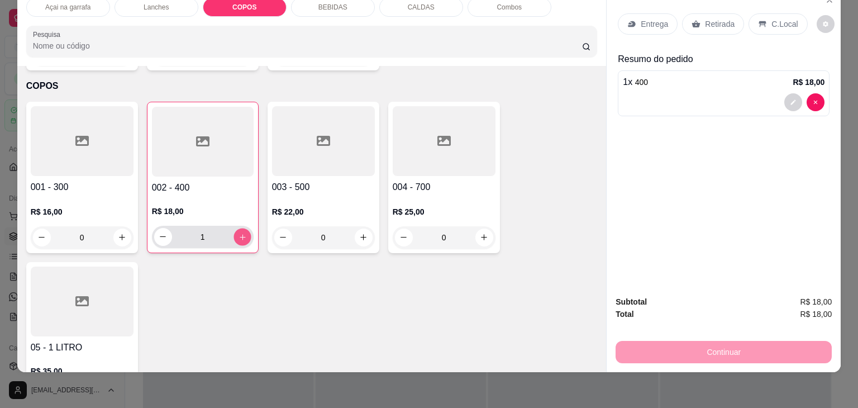
click at [244, 228] on button "increase-product-quantity" at bounding box center [242, 236] width 17 height 17
type input "2"
click at [80, 151] on div at bounding box center [82, 141] width 103 height 70
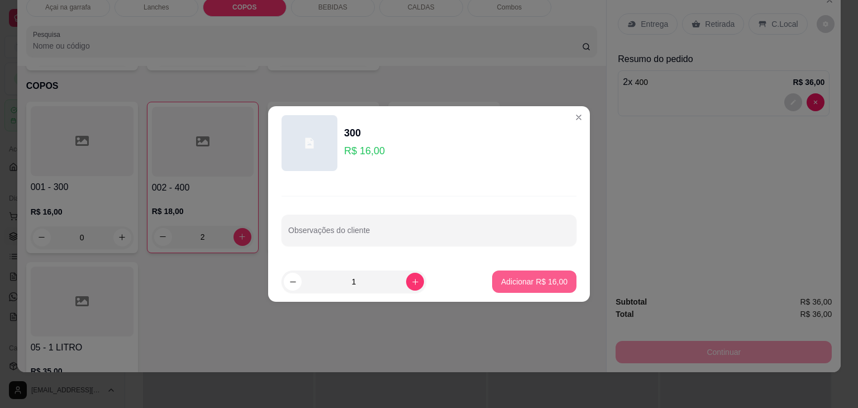
click at [549, 283] on p "Adicionar R$ 16,00" at bounding box center [534, 281] width 66 height 11
type input "1"
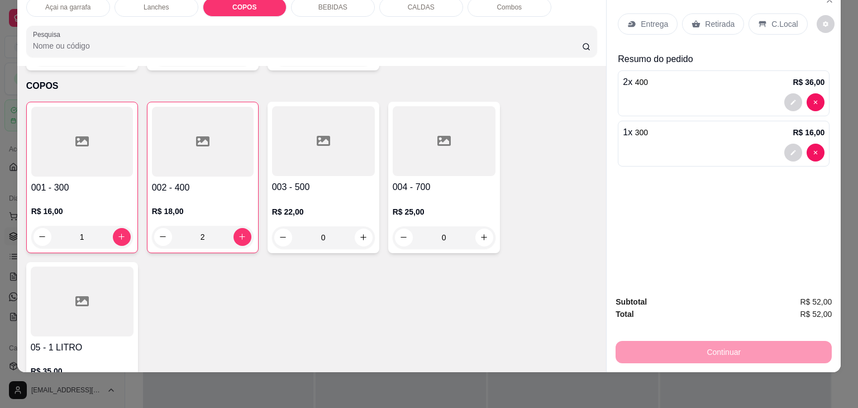
click at [789, 14] on div "C.Local" at bounding box center [778, 23] width 59 height 21
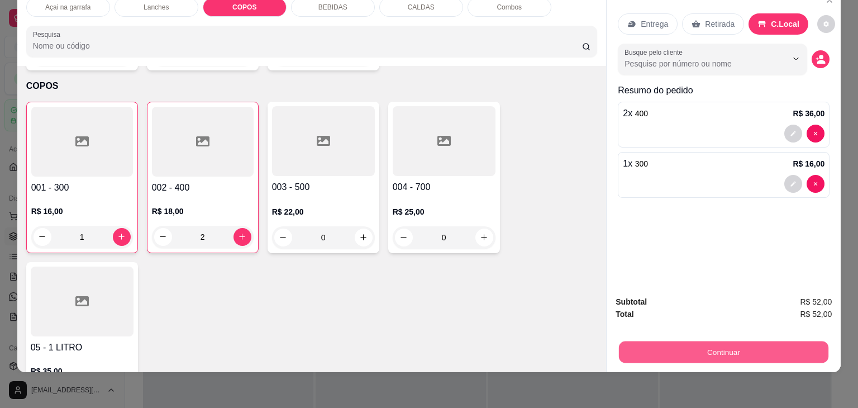
click at [702, 353] on button "Continuar" at bounding box center [723, 352] width 209 height 22
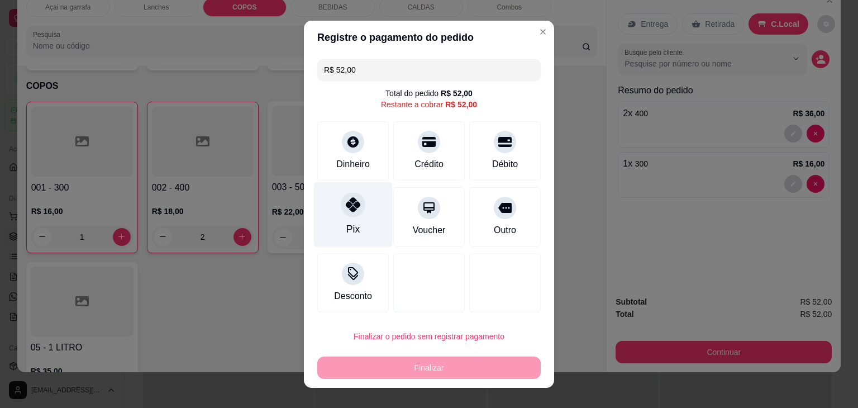
click at [346, 222] on div "Pix" at bounding box center [352, 229] width 13 height 15
type input "R$ 0,00"
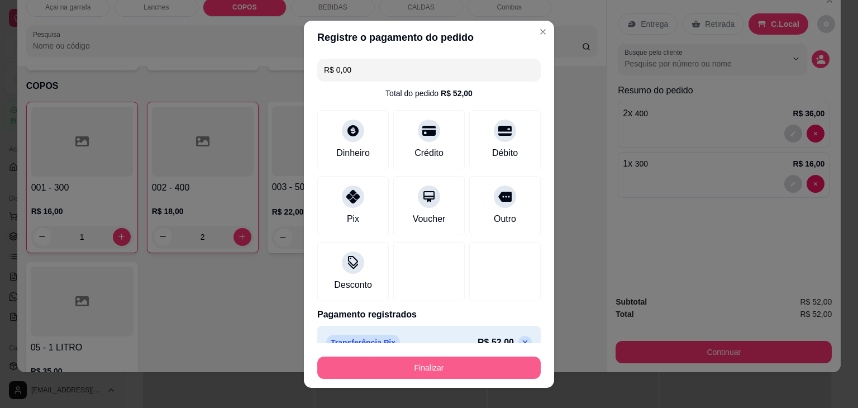
click at [417, 360] on button "Finalizar" at bounding box center [428, 367] width 223 height 22
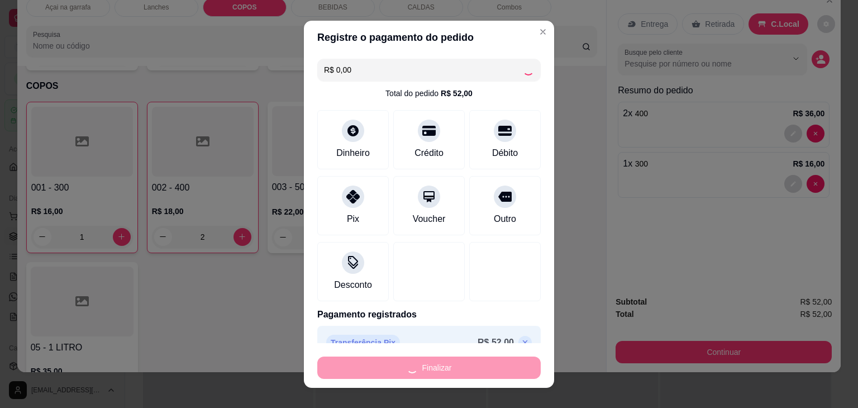
type input "0"
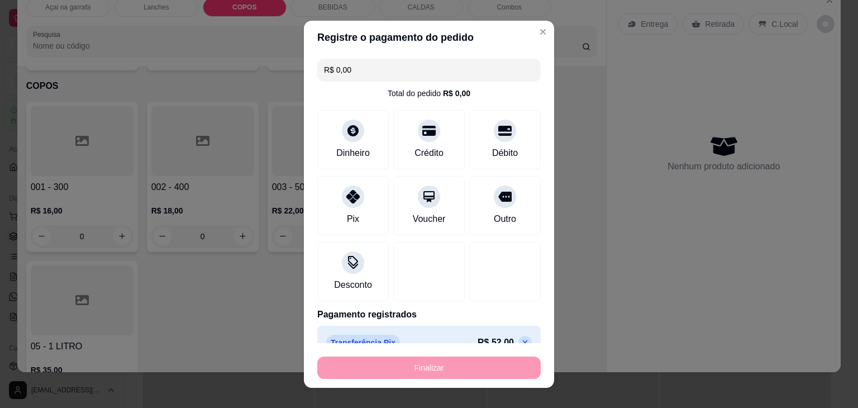
type input "-R$ 52,00"
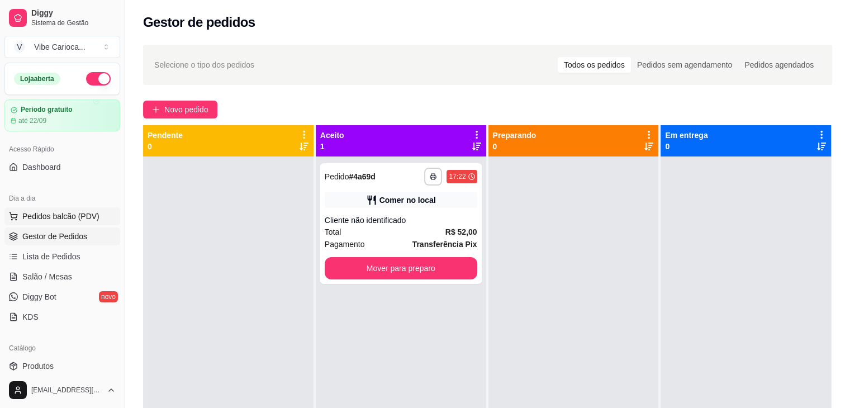
click at [56, 210] on button "Pedidos balcão (PDV)" at bounding box center [62, 216] width 116 height 18
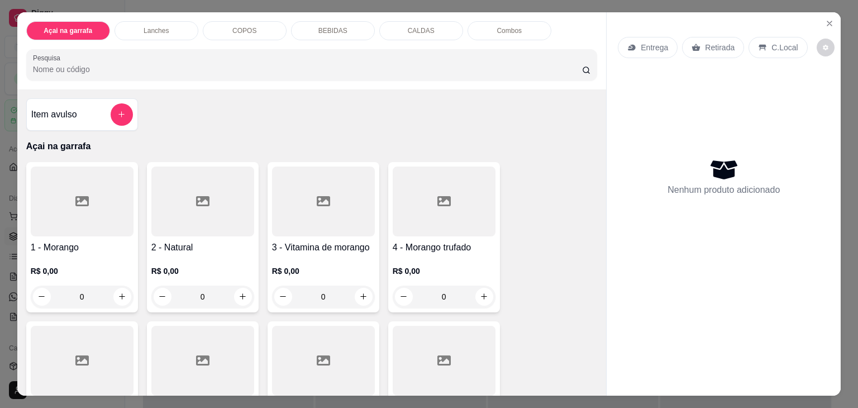
click at [228, 27] on div "COPOS" at bounding box center [245, 30] width 84 height 19
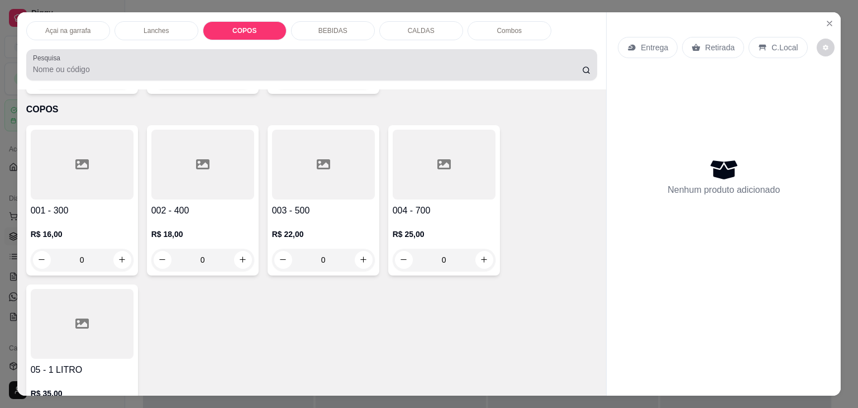
scroll to position [27, 0]
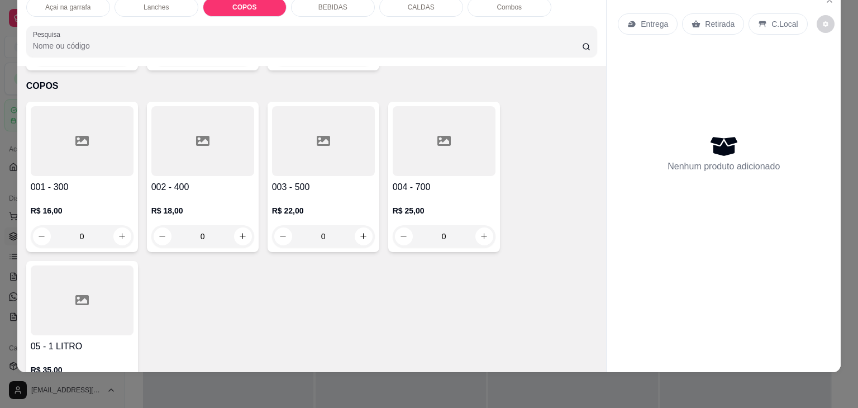
click at [166, 121] on div at bounding box center [202, 141] width 103 height 70
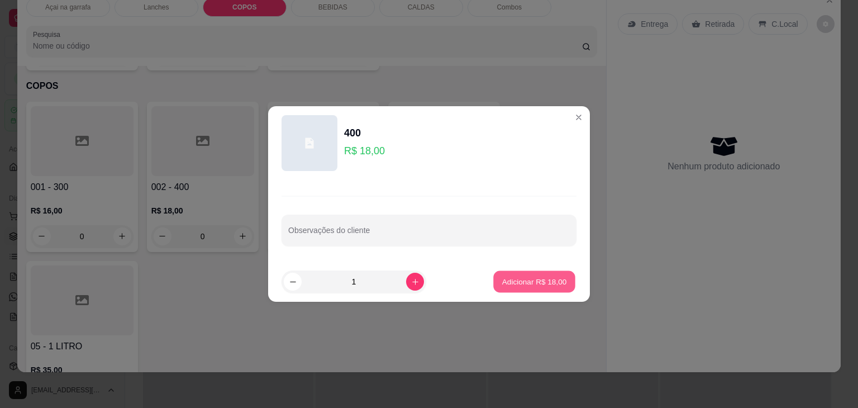
click at [520, 280] on p "Adicionar R$ 18,00" at bounding box center [534, 281] width 65 height 11
type input "1"
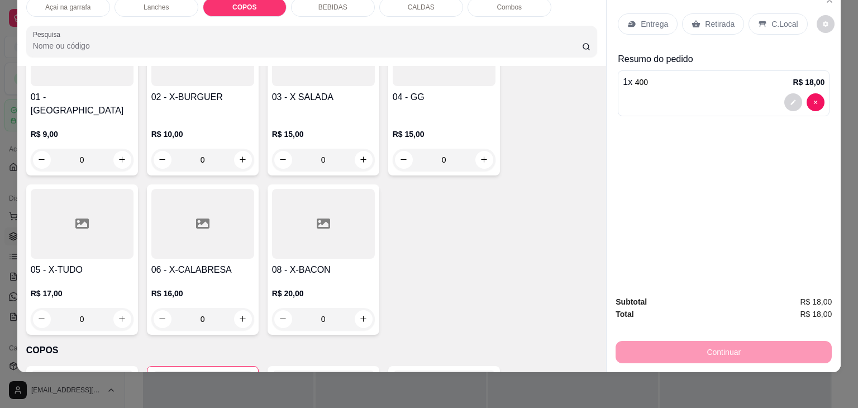
scroll to position [784, 0]
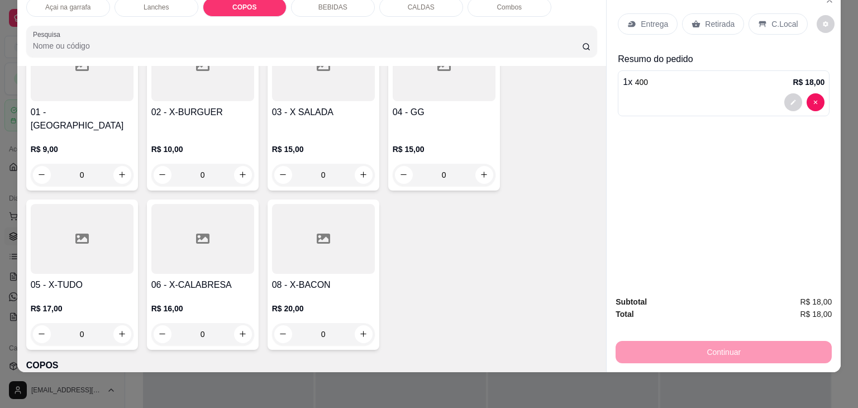
click at [792, 13] on div "C.Local" at bounding box center [778, 23] width 59 height 21
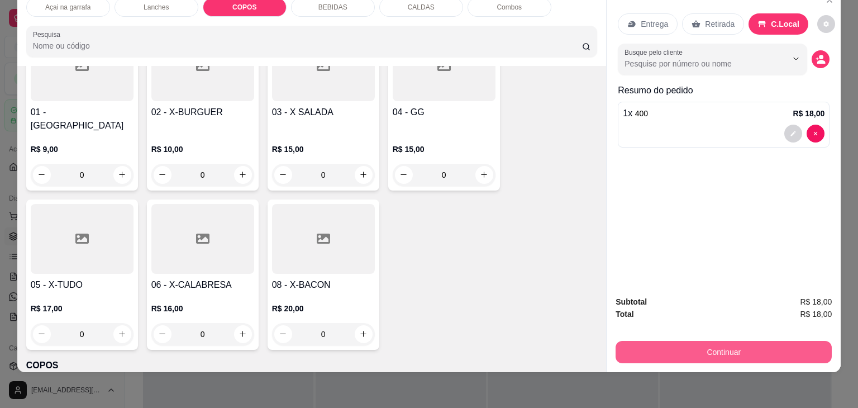
click at [702, 347] on button "Continuar" at bounding box center [724, 352] width 216 height 22
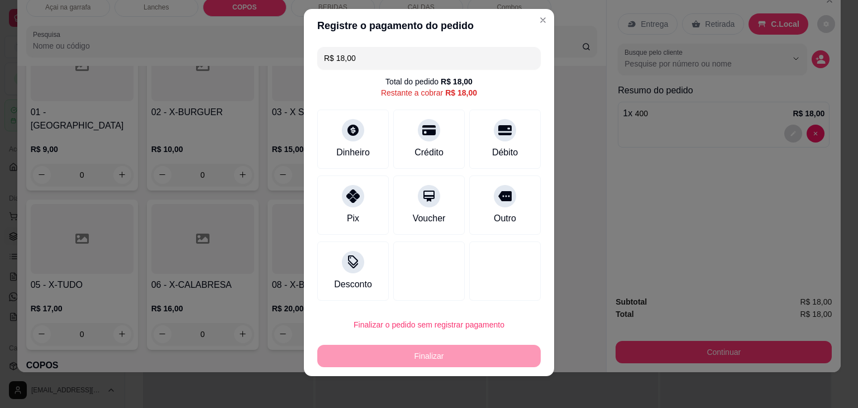
scroll to position [15, 0]
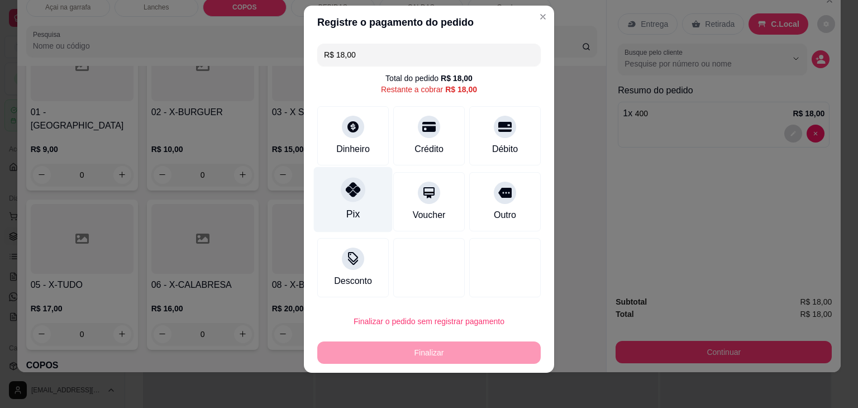
click at [343, 197] on div at bounding box center [353, 189] width 25 height 25
type input "R$ 0,00"
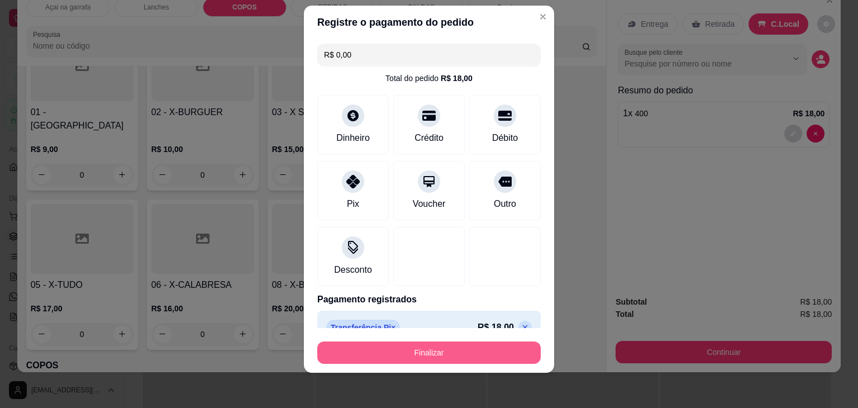
click at [422, 351] on button "Finalizar" at bounding box center [428, 352] width 223 height 22
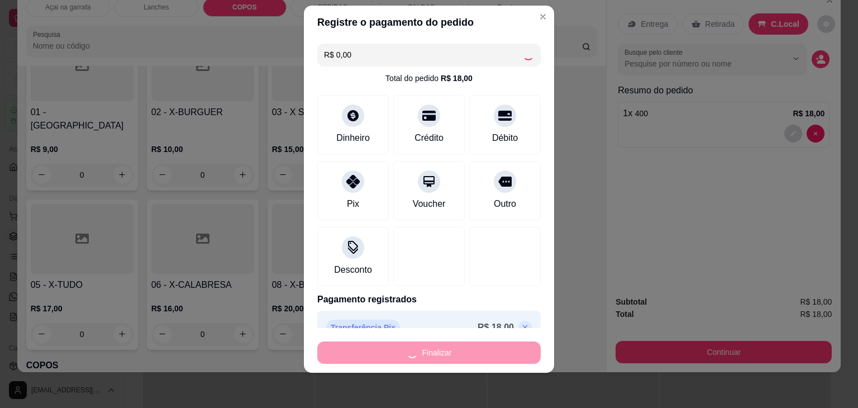
type input "0"
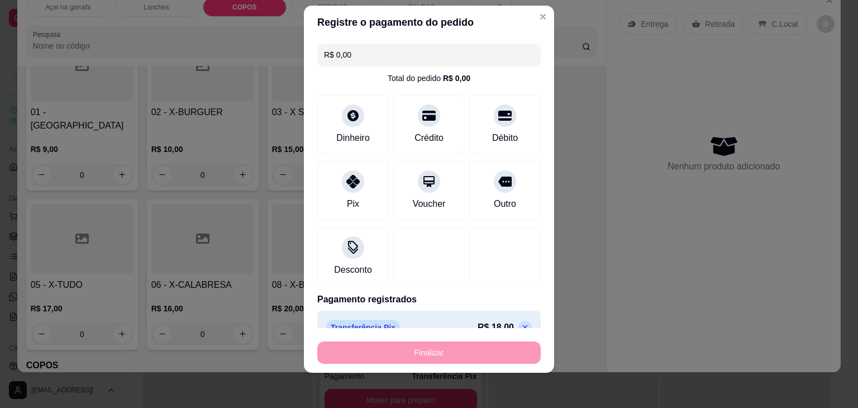
type input "-R$ 18,00"
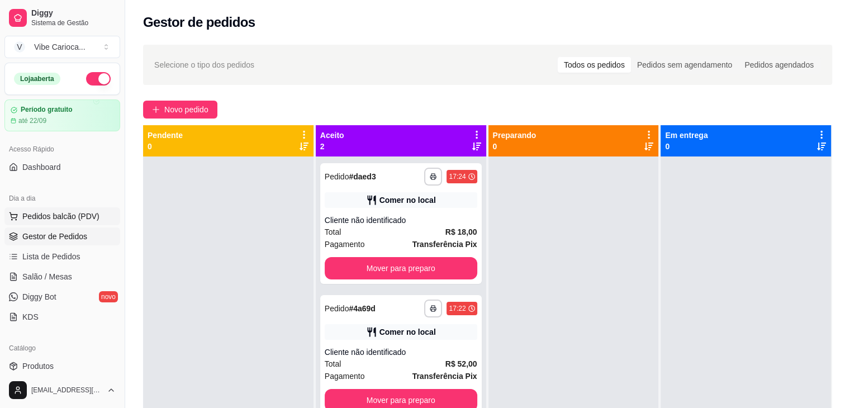
click at [52, 221] on button "Pedidos balcão (PDV)" at bounding box center [62, 216] width 116 height 18
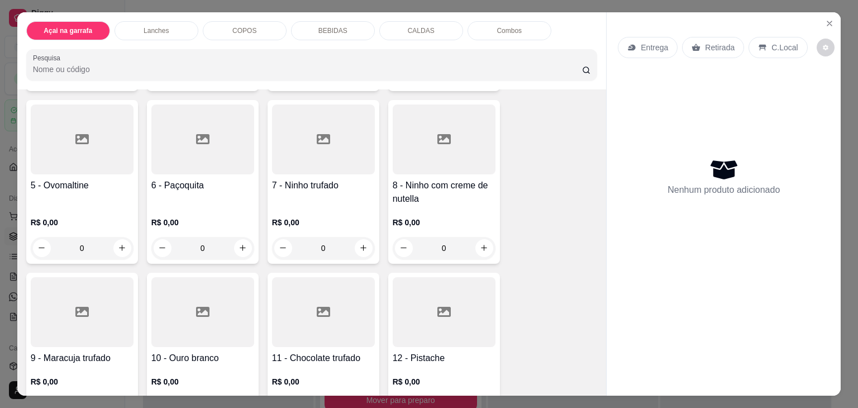
scroll to position [223, 0]
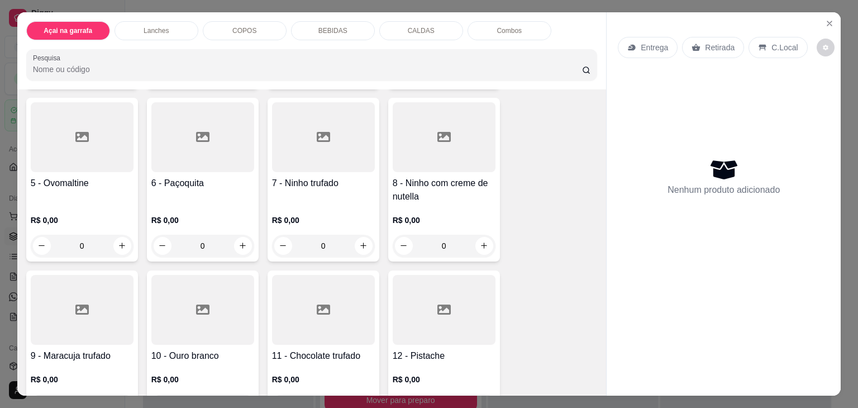
click at [203, 291] on div at bounding box center [202, 310] width 103 height 70
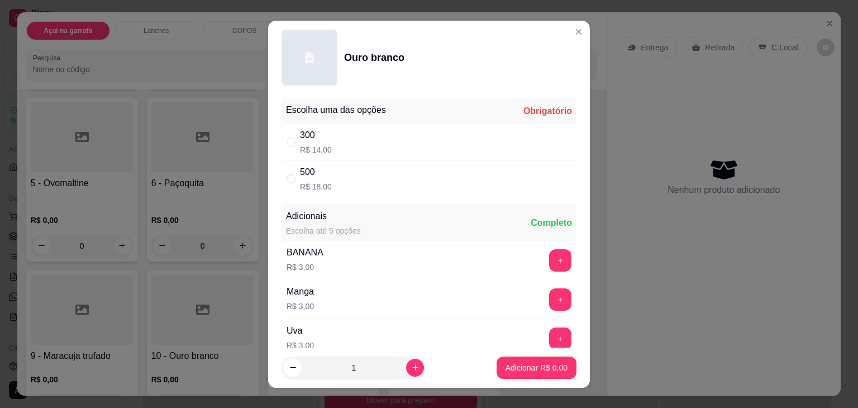
drag, startPoint x: 288, startPoint y: 173, endPoint x: 303, endPoint y: 184, distance: 18.8
click at [288, 173] on label "" at bounding box center [291, 179] width 9 height 12
click at [288, 174] on input "" at bounding box center [291, 178] width 9 height 9
click at [289, 179] on input "" at bounding box center [291, 178] width 9 height 9
radio input "true"
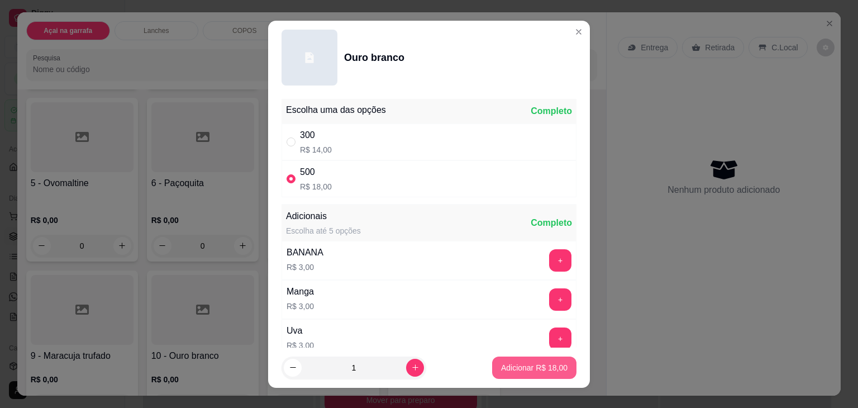
click at [504, 370] on p "Adicionar R$ 18,00" at bounding box center [534, 367] width 66 height 11
type input "1"
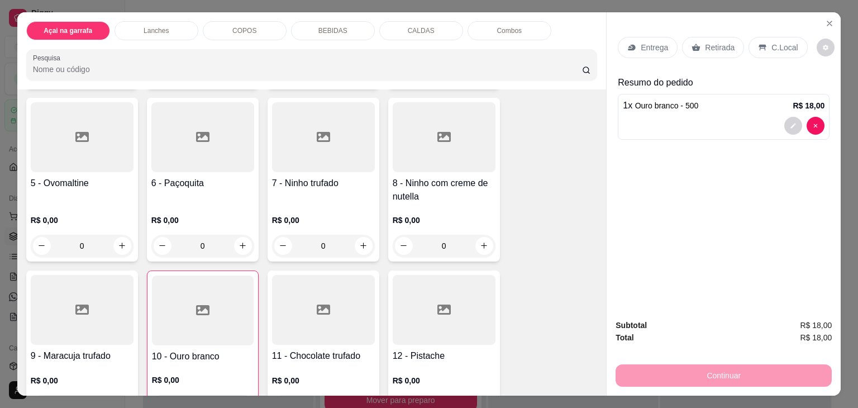
click at [221, 30] on div "COPOS" at bounding box center [245, 30] width 84 height 19
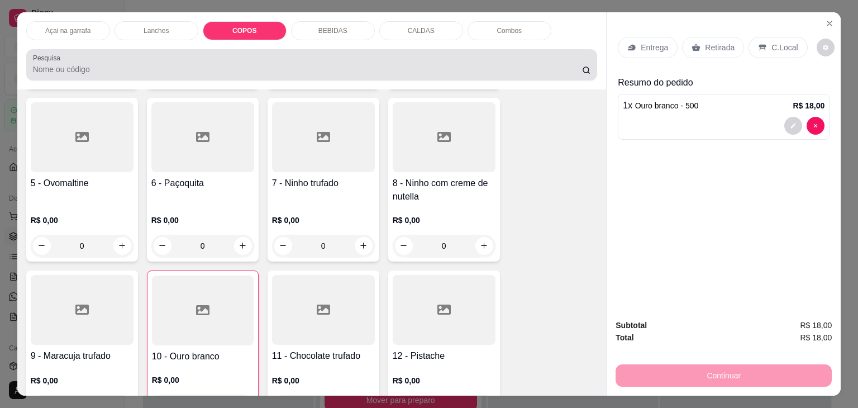
scroll to position [27, 0]
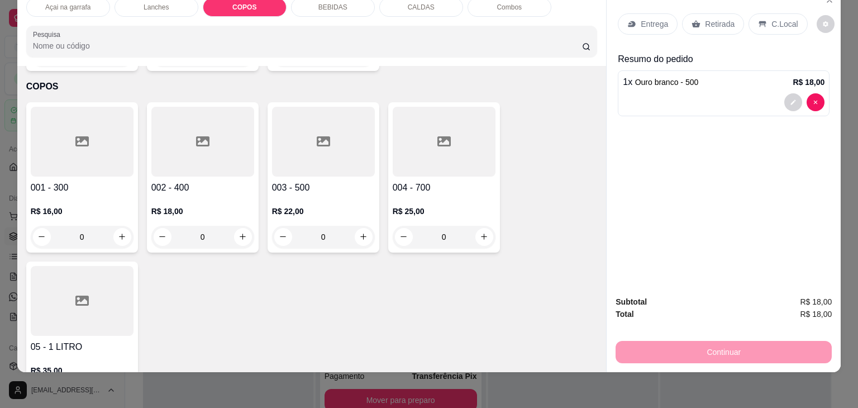
click at [58, 128] on div at bounding box center [82, 142] width 103 height 70
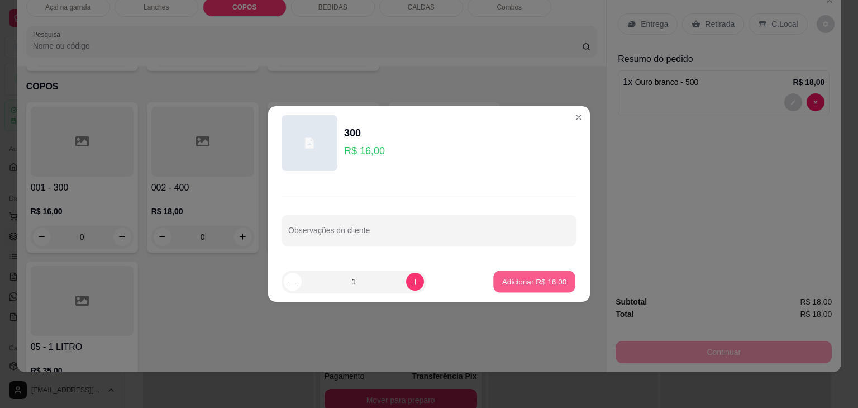
click at [549, 283] on p "Adicionar R$ 16,00" at bounding box center [534, 281] width 65 height 11
type input "1"
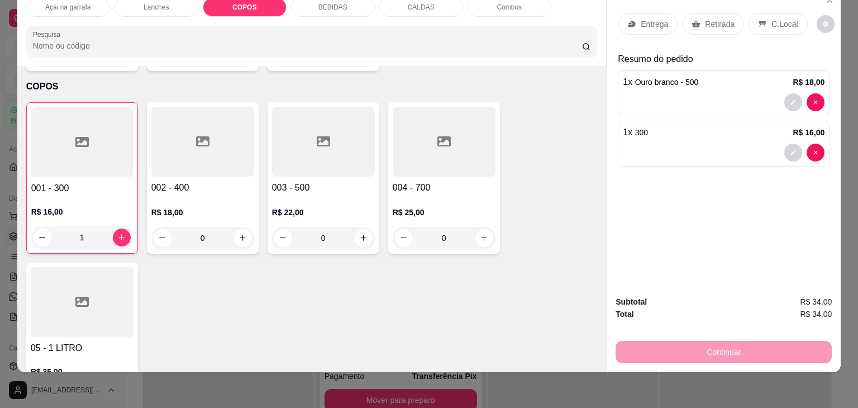
click at [787, 18] on p "C.Local" at bounding box center [784, 23] width 26 height 11
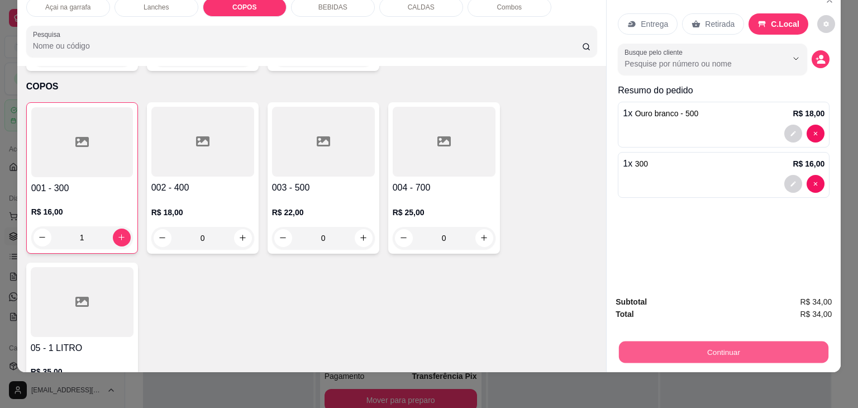
click at [731, 349] on button "Continuar" at bounding box center [723, 352] width 209 height 22
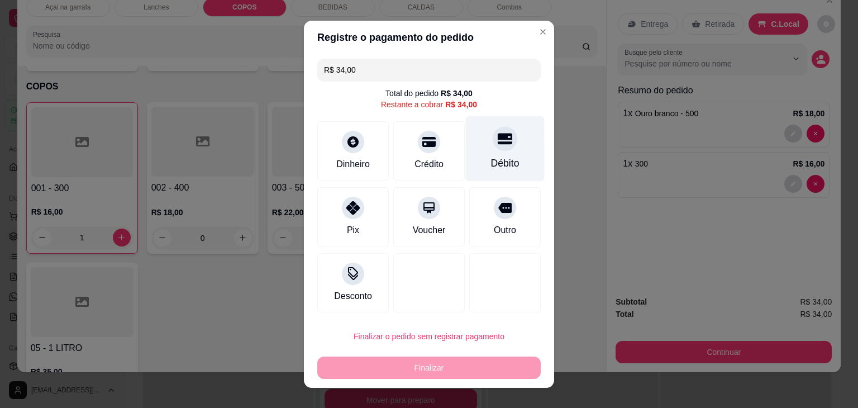
click at [498, 137] on icon at bounding box center [505, 138] width 15 height 11
type input "R$ 0,00"
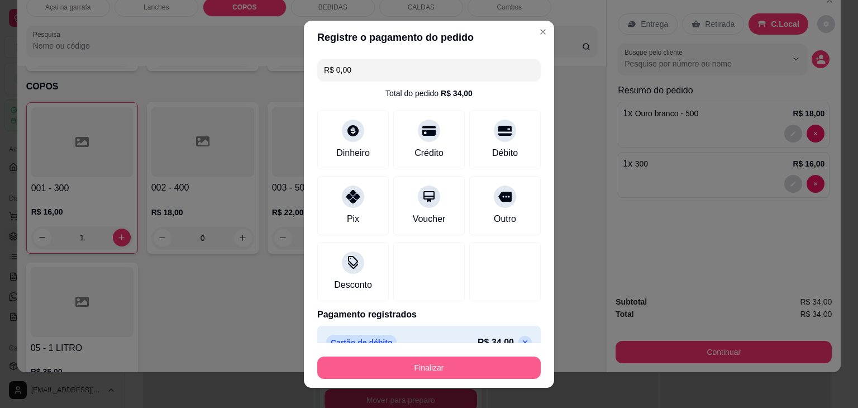
click at [435, 360] on button "Finalizar" at bounding box center [428, 367] width 223 height 22
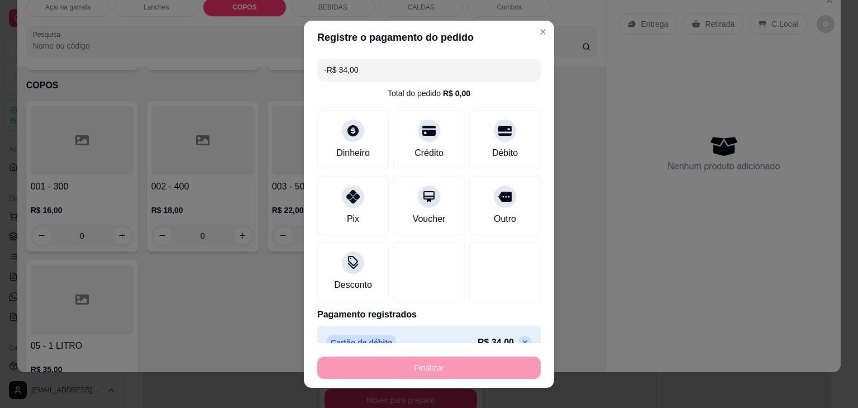
scroll to position [1064, 0]
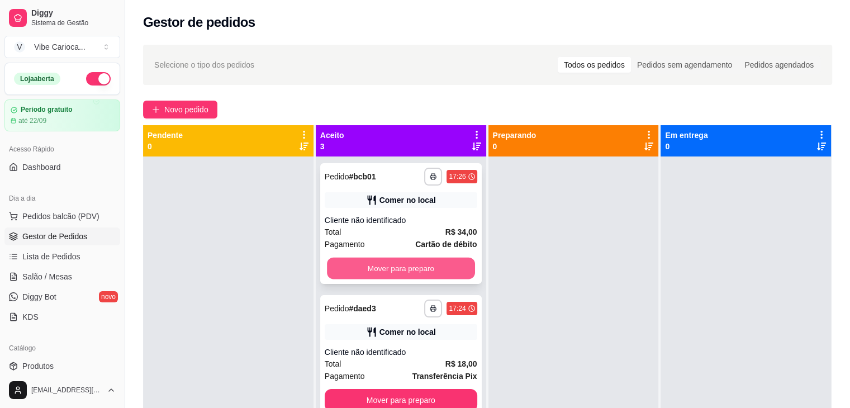
click at [408, 261] on button "Mover para preparo" at bounding box center [401, 269] width 148 height 22
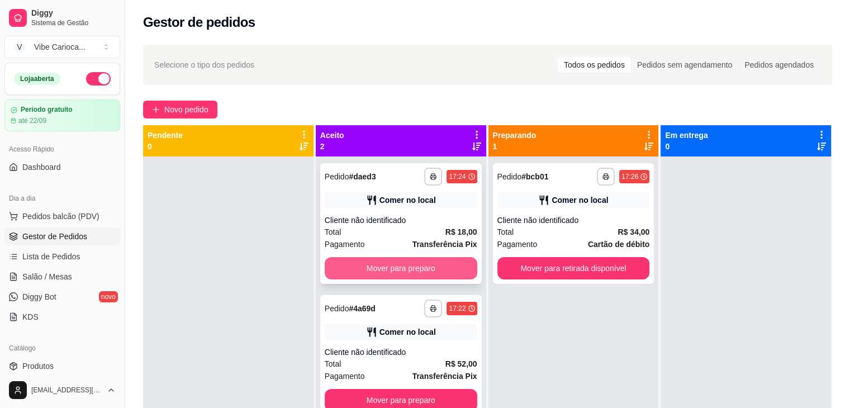
click at [400, 273] on button "Mover para preparo" at bounding box center [401, 268] width 153 height 22
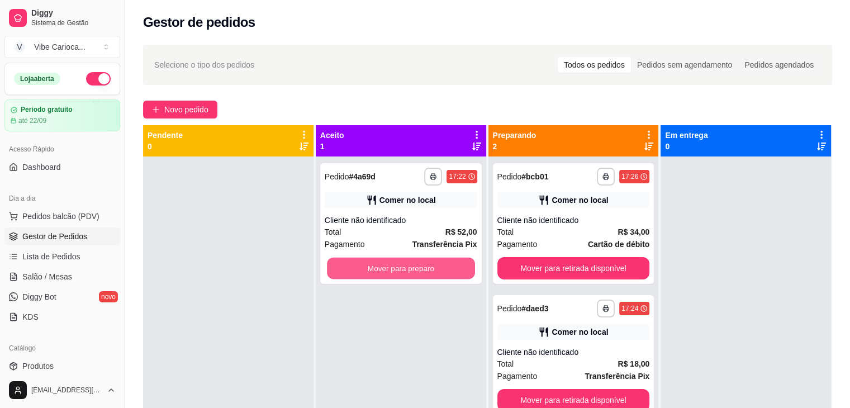
click at [400, 273] on button "Mover para preparo" at bounding box center [401, 269] width 148 height 22
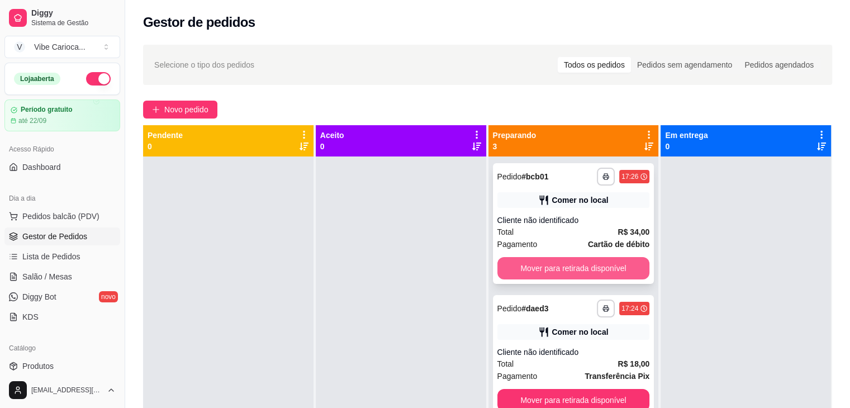
click at [541, 270] on button "Mover para retirada disponível" at bounding box center [573, 268] width 153 height 22
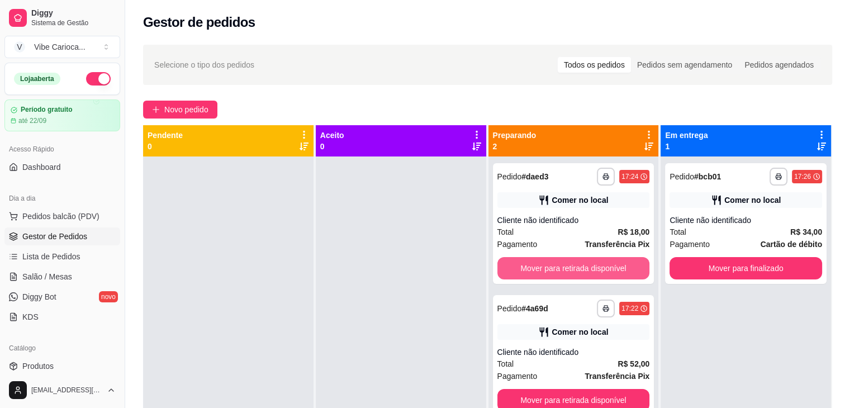
click at [541, 270] on button "Mover para retirada disponível" at bounding box center [573, 268] width 153 height 22
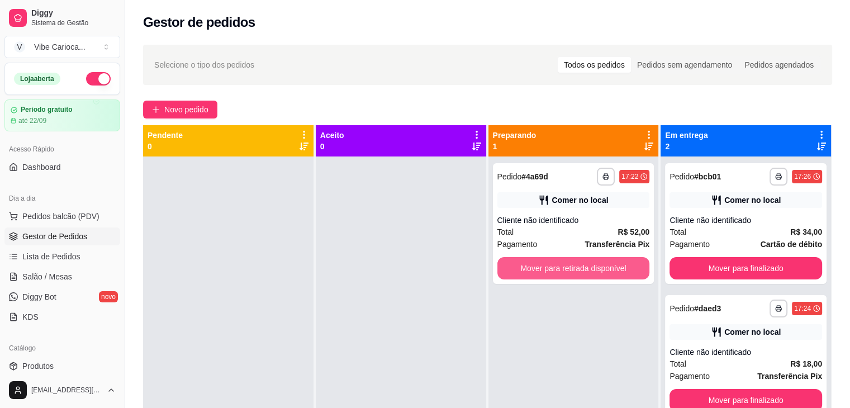
click at [541, 270] on button "Mover para retirada disponível" at bounding box center [573, 268] width 153 height 22
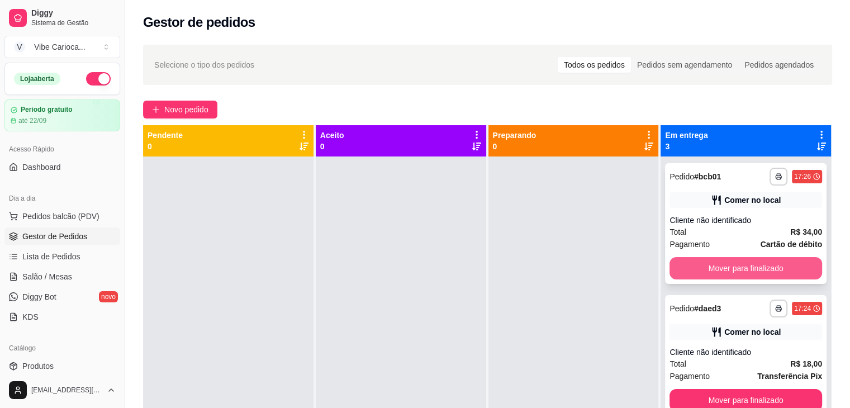
click at [747, 270] on button "Mover para finalizado" at bounding box center [745, 268] width 153 height 22
click at [747, 270] on button "Mover para finalizado" at bounding box center [745, 269] width 148 height 22
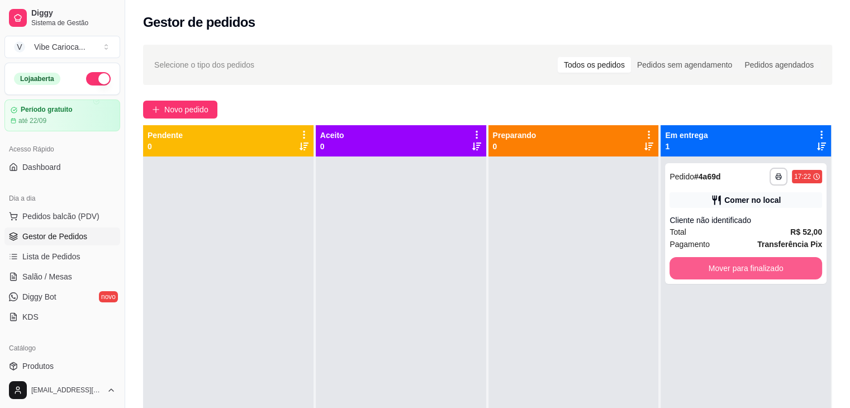
click at [747, 270] on button "Mover para finalizado" at bounding box center [745, 268] width 153 height 22
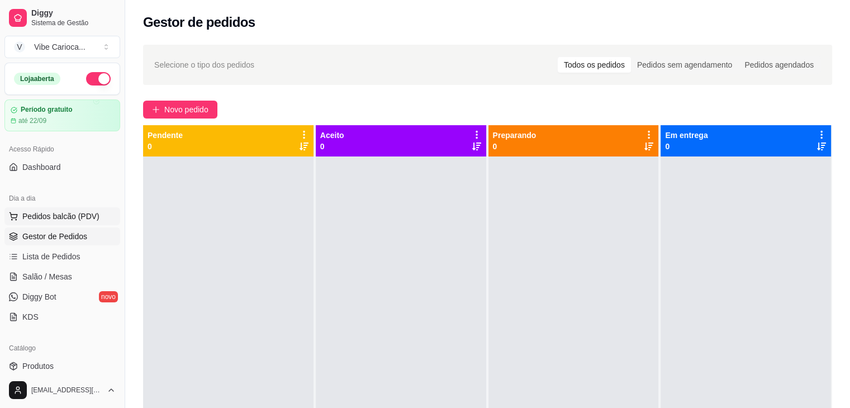
click at [20, 218] on button "Pedidos balcão (PDV)" at bounding box center [62, 216] width 116 height 18
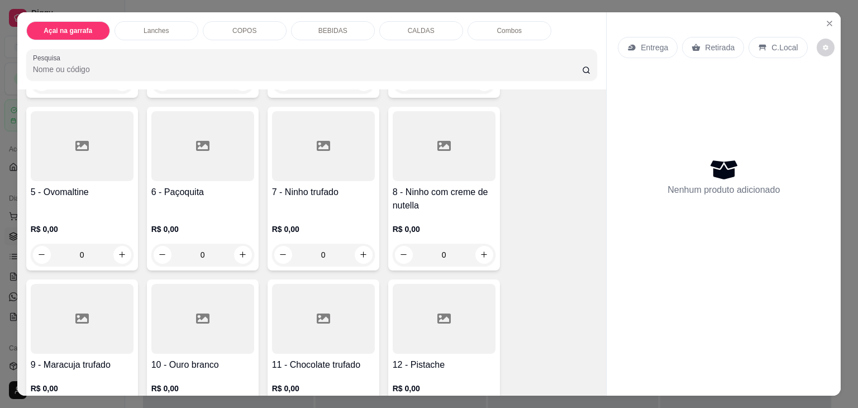
scroll to position [168, 0]
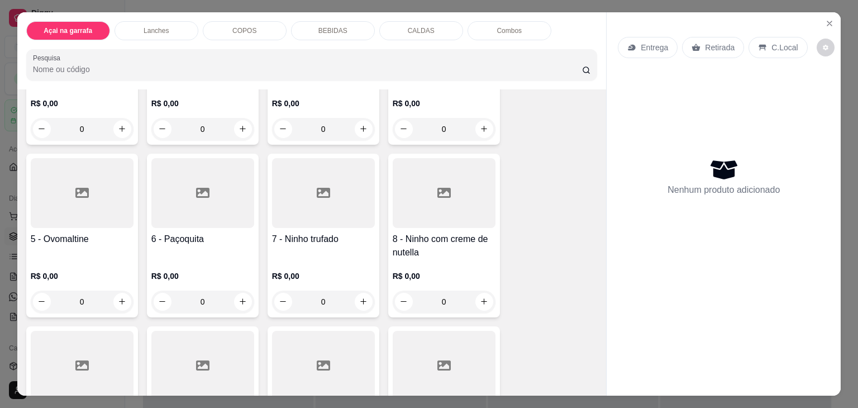
click at [75, 188] on icon at bounding box center [81, 193] width 13 height 10
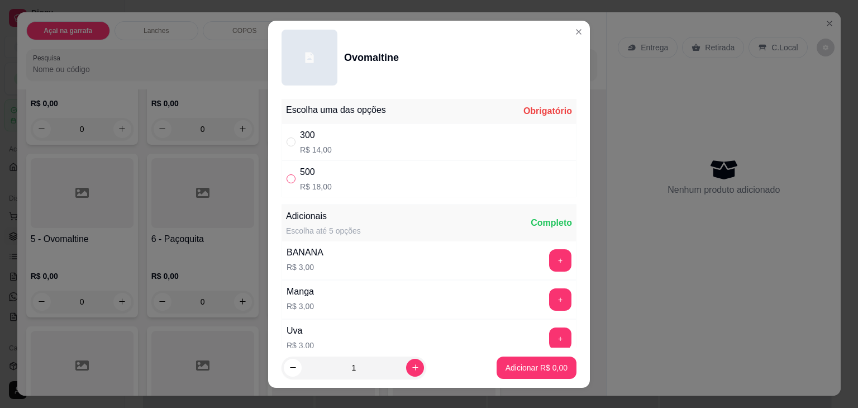
click at [287, 176] on input "" at bounding box center [291, 178] width 9 height 9
click at [515, 367] on p "Adicionar R$ 18,00" at bounding box center [534, 367] width 65 height 11
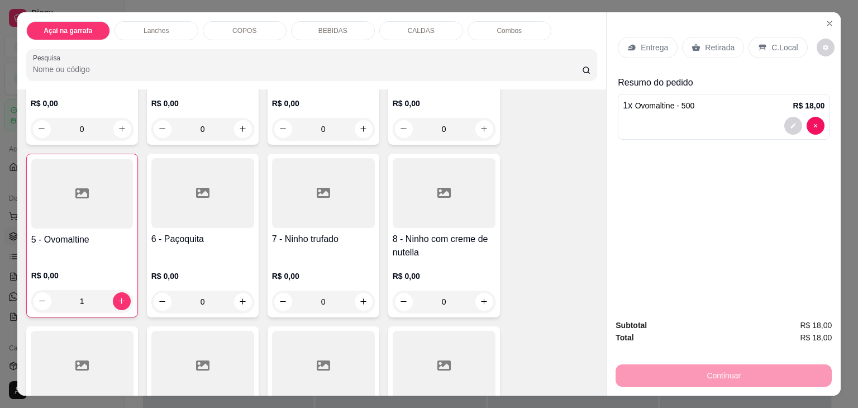
click at [778, 53] on div "C.Local" at bounding box center [778, 47] width 59 height 21
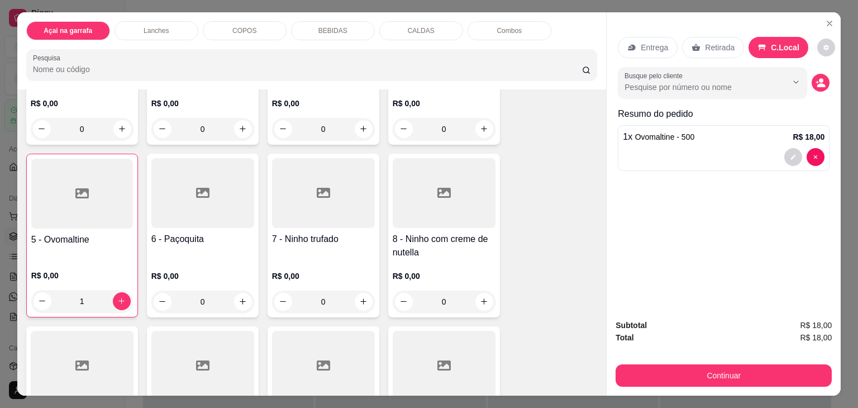
click at [664, 361] on div "Continuar" at bounding box center [724, 373] width 216 height 25
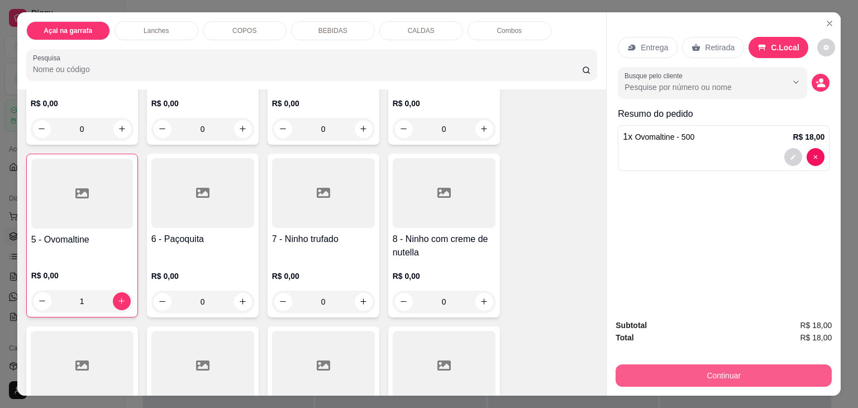
click at [657, 368] on button "Continuar" at bounding box center [724, 375] width 216 height 22
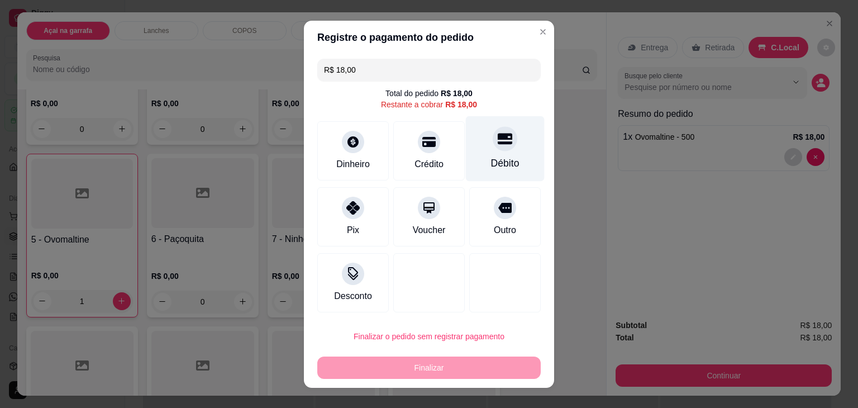
click at [512, 149] on div "Débito" at bounding box center [505, 148] width 79 height 65
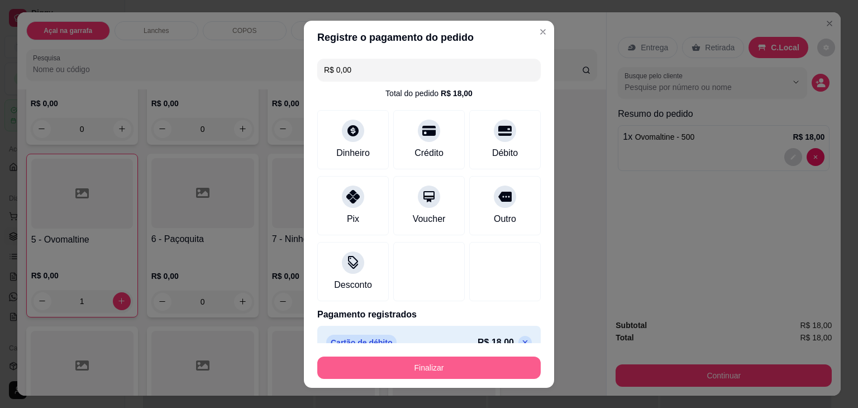
click at [413, 358] on button "Finalizar" at bounding box center [428, 367] width 223 height 22
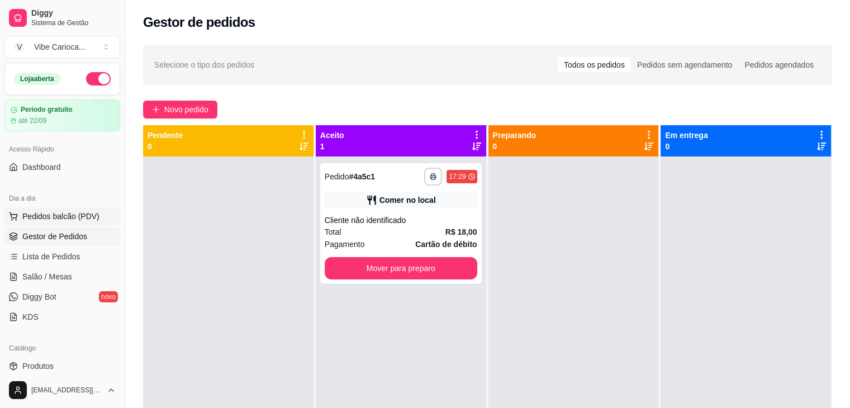
click at [79, 212] on span "Pedidos balcão (PDV)" at bounding box center [60, 216] width 77 height 11
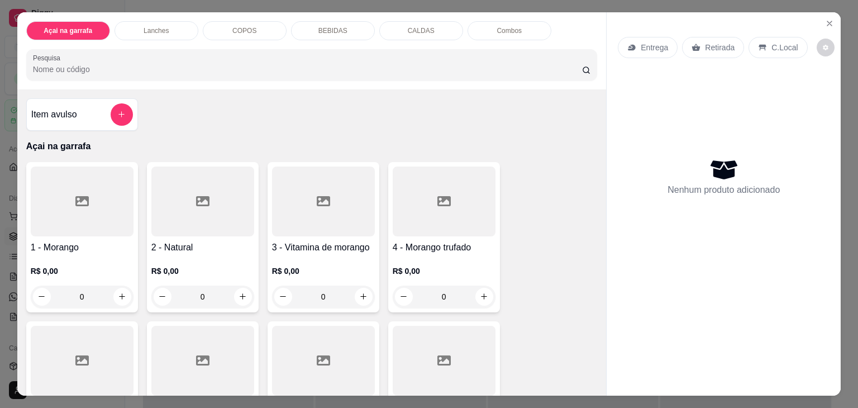
click at [140, 80] on div "Açai na garrafa Lanches COPOS BEBIDAS CALDAS Combos Pesquisa" at bounding box center [311, 50] width 589 height 77
click at [148, 65] on input "Pesquisa" at bounding box center [307, 69] width 549 height 11
click at [235, 26] on p "COPOS" at bounding box center [244, 30] width 24 height 9
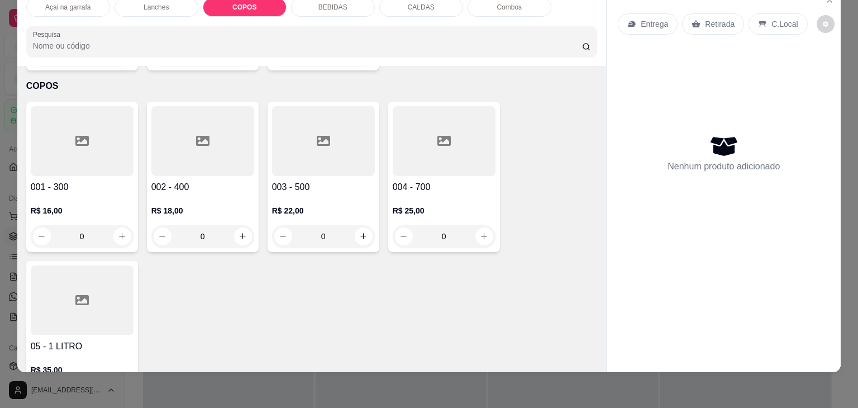
click at [60, 117] on div at bounding box center [82, 141] width 103 height 70
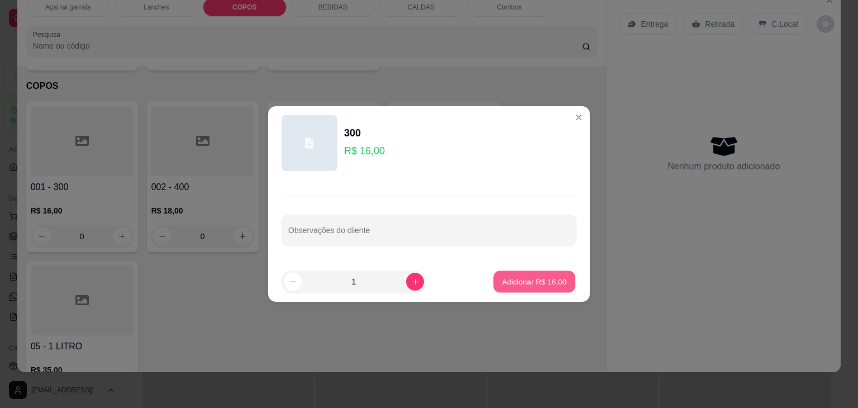
click at [504, 281] on p "Adicionar R$ 16,00" at bounding box center [534, 281] width 65 height 11
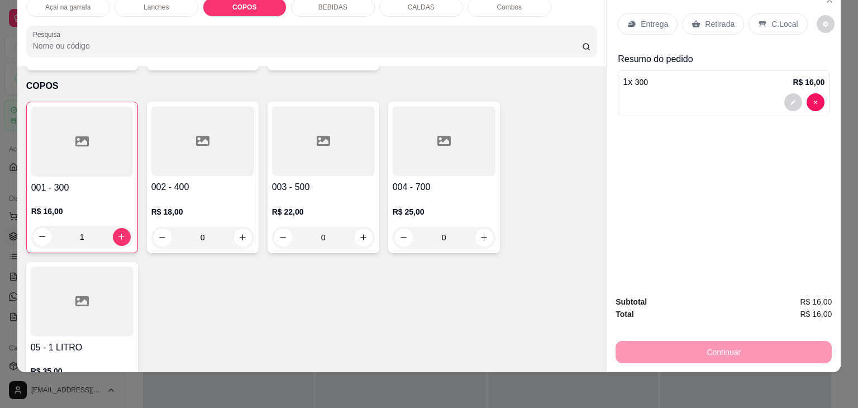
click at [785, 20] on p "C.Local" at bounding box center [784, 23] width 26 height 11
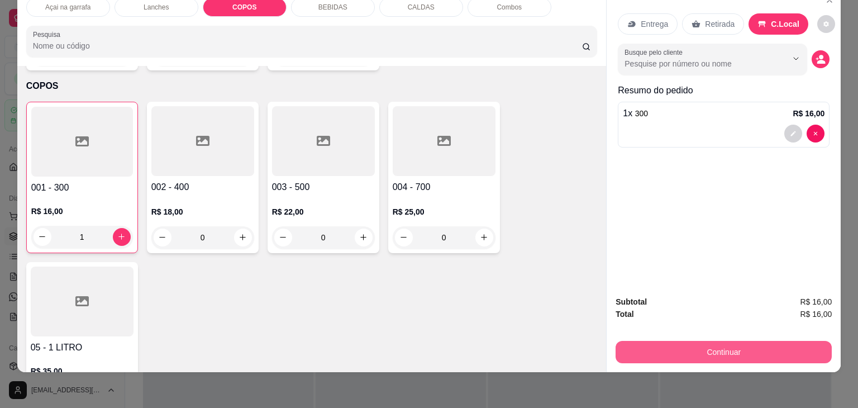
click at [668, 342] on button "Continuar" at bounding box center [724, 352] width 216 height 22
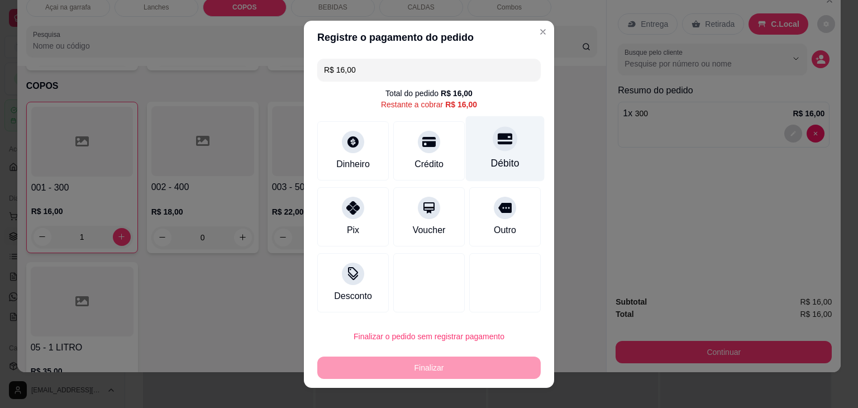
click at [498, 145] on icon at bounding box center [505, 138] width 15 height 15
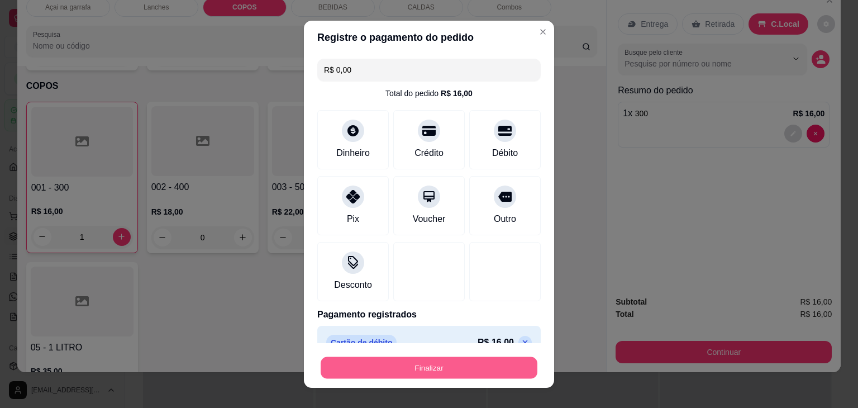
click at [453, 372] on button "Finalizar" at bounding box center [429, 367] width 217 height 22
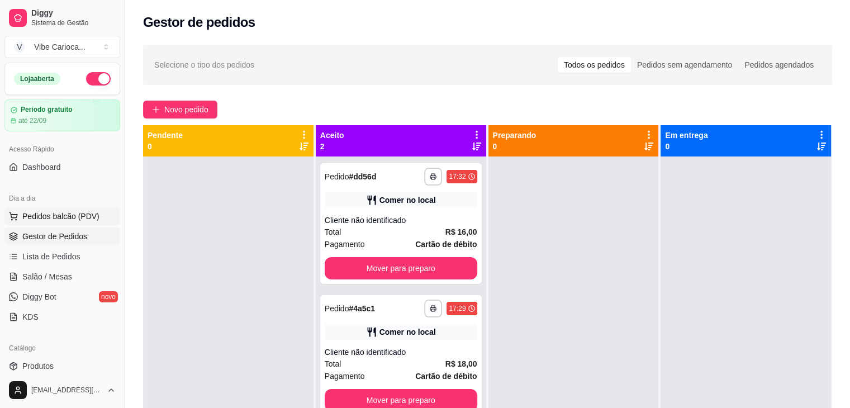
click at [77, 218] on span "Pedidos balcão (PDV)" at bounding box center [60, 216] width 77 height 11
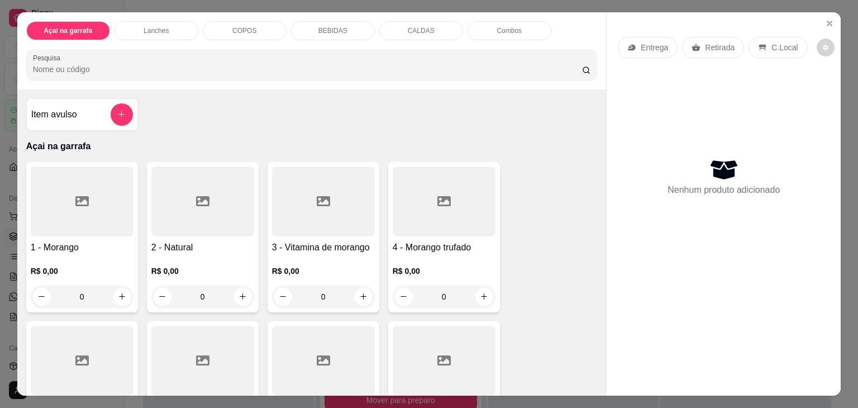
click at [244, 32] on div "COPOS" at bounding box center [245, 30] width 84 height 19
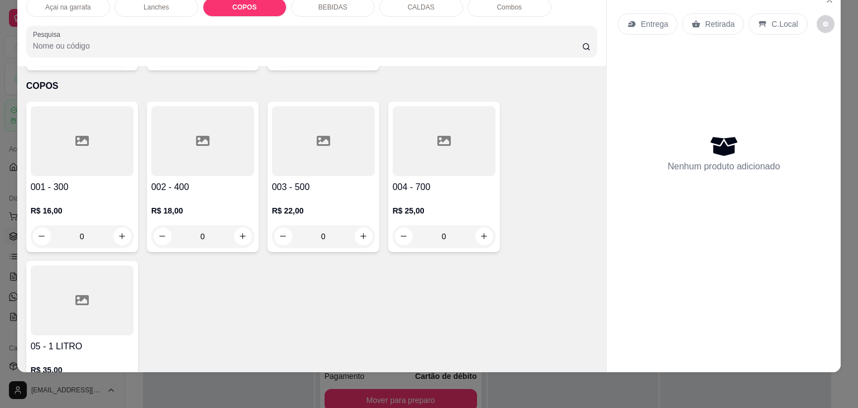
click at [69, 135] on div at bounding box center [82, 141] width 103 height 70
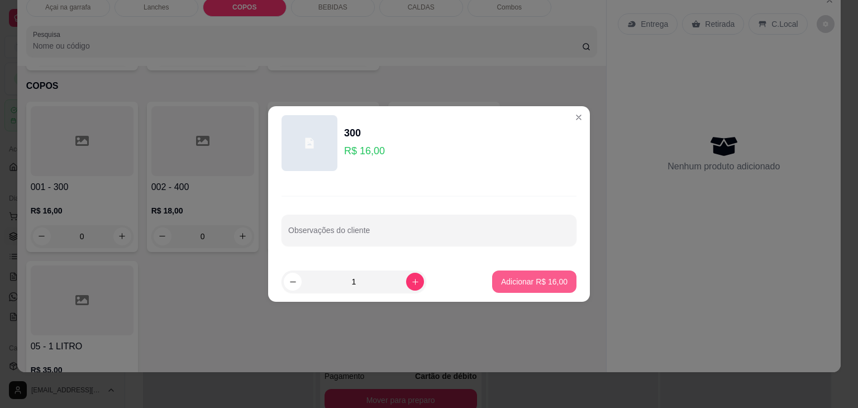
click at [505, 285] on p "Adicionar R$ 16,00" at bounding box center [534, 281] width 66 height 11
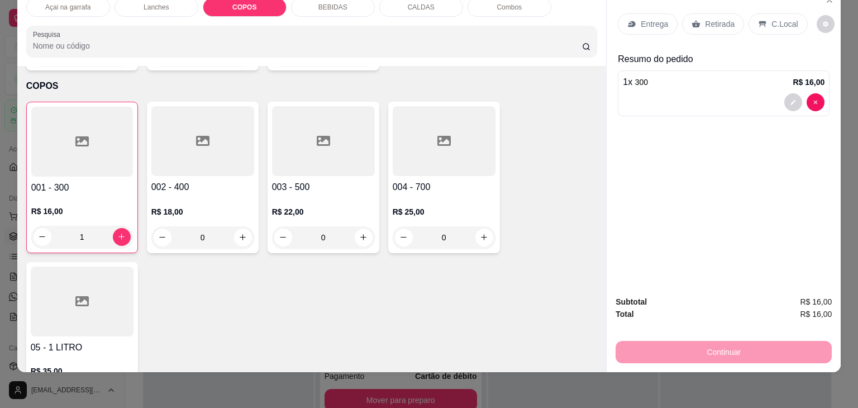
click at [759, 13] on div "C.Local" at bounding box center [778, 23] width 59 height 21
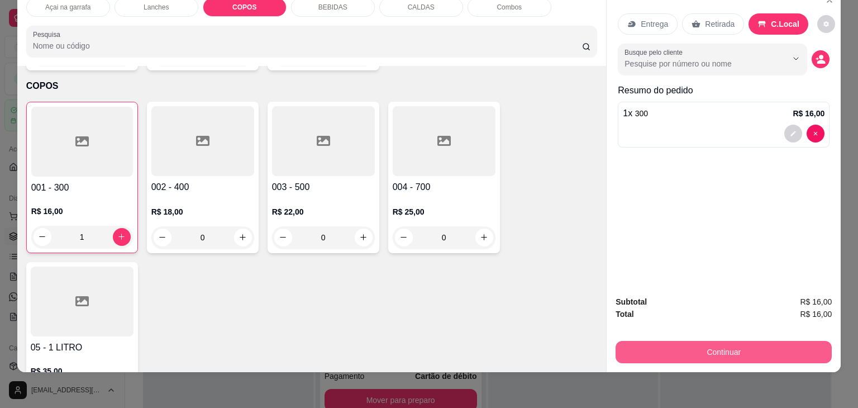
click at [657, 349] on button "Continuar" at bounding box center [724, 352] width 216 height 22
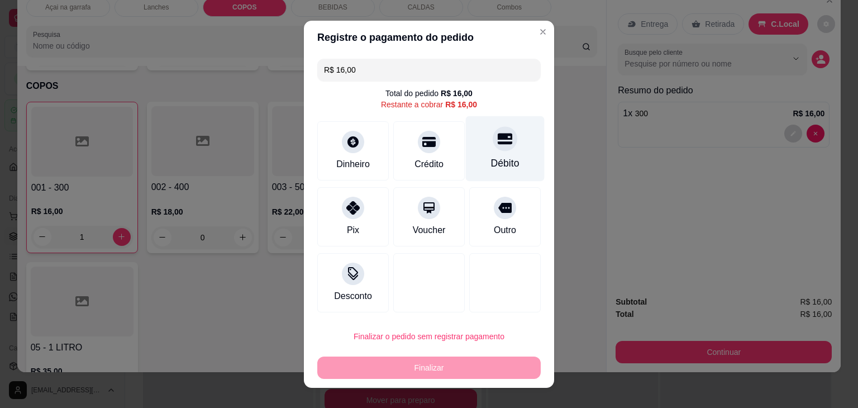
click at [511, 152] on div "Débito" at bounding box center [505, 148] width 79 height 65
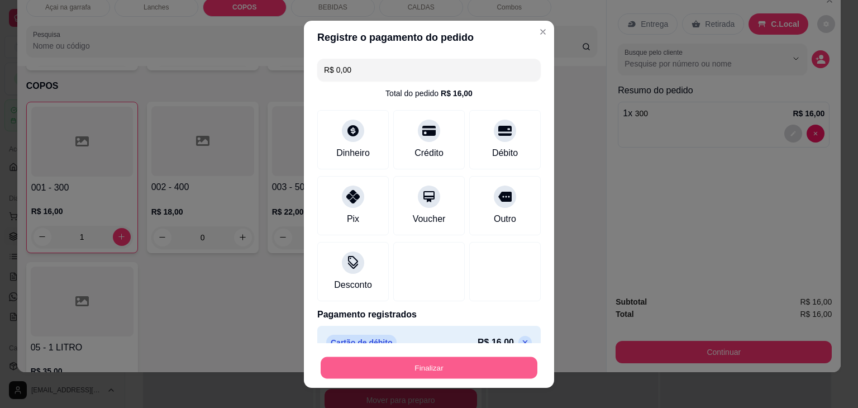
click at [470, 356] on button "Finalizar" at bounding box center [429, 367] width 217 height 22
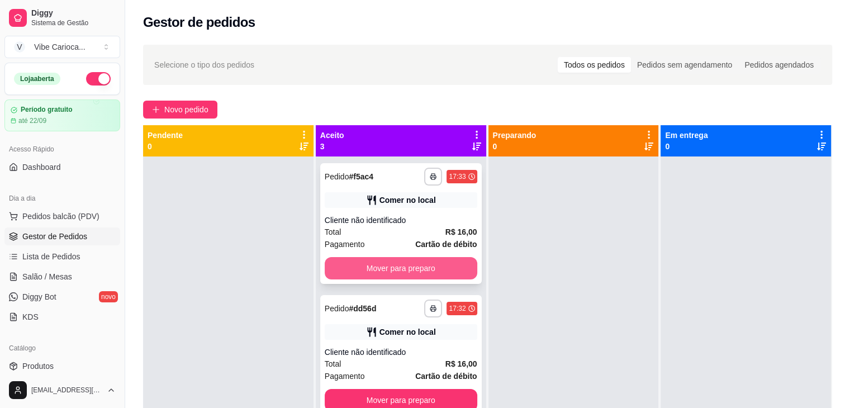
click at [418, 264] on button "Mover para preparo" at bounding box center [401, 268] width 153 height 22
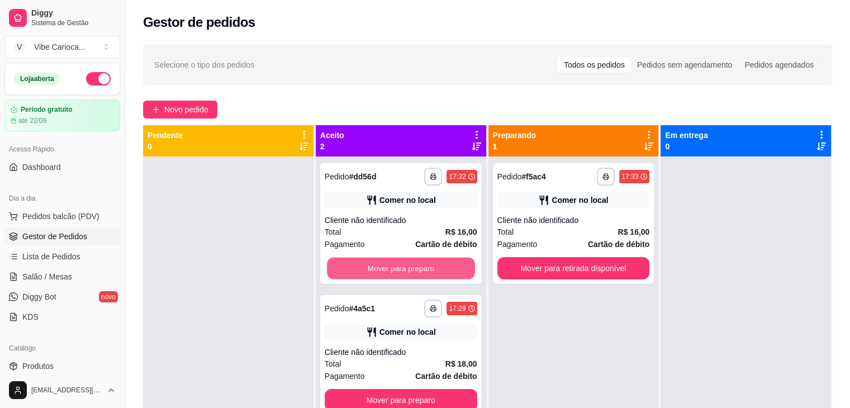
click at [418, 264] on button "Mover para preparo" at bounding box center [401, 269] width 148 height 22
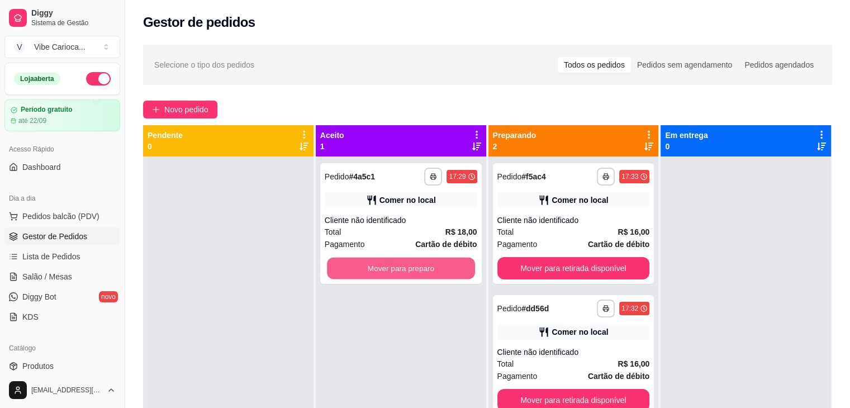
click at [418, 264] on button "Mover para preparo" at bounding box center [401, 269] width 148 height 22
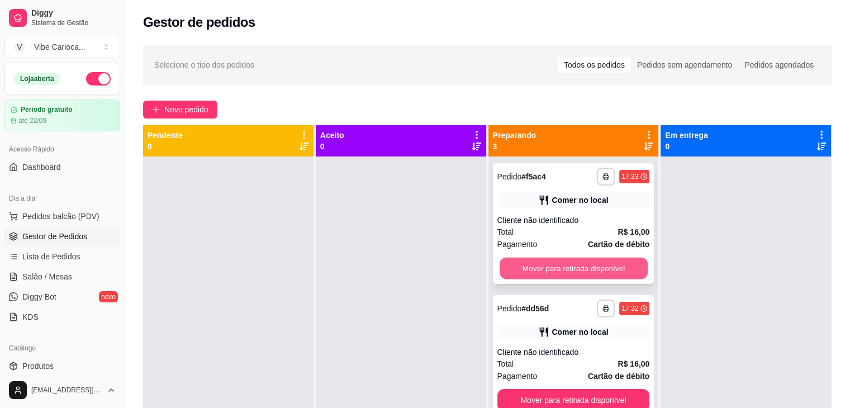
click at [499, 265] on button "Mover para retirada disponível" at bounding box center [573, 269] width 148 height 22
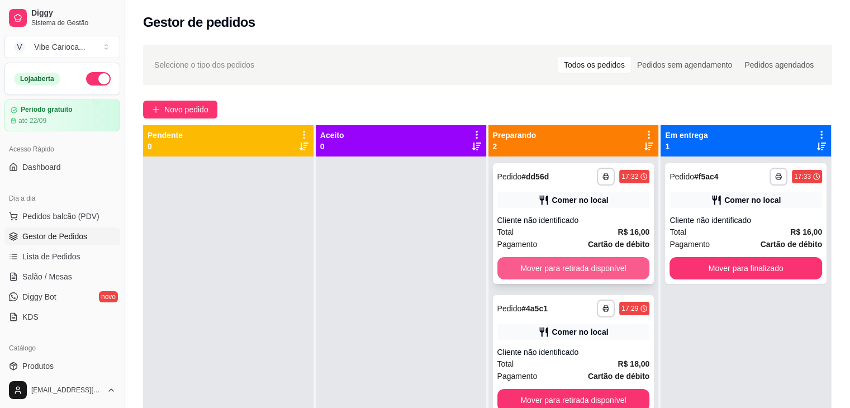
click at [570, 273] on button "Mover para retirada disponível" at bounding box center [573, 268] width 153 height 22
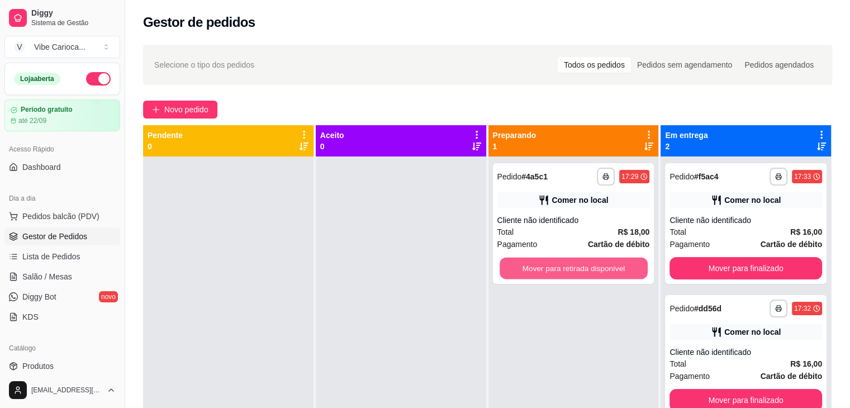
click at [570, 273] on button "Mover para retirada disponível" at bounding box center [573, 269] width 148 height 22
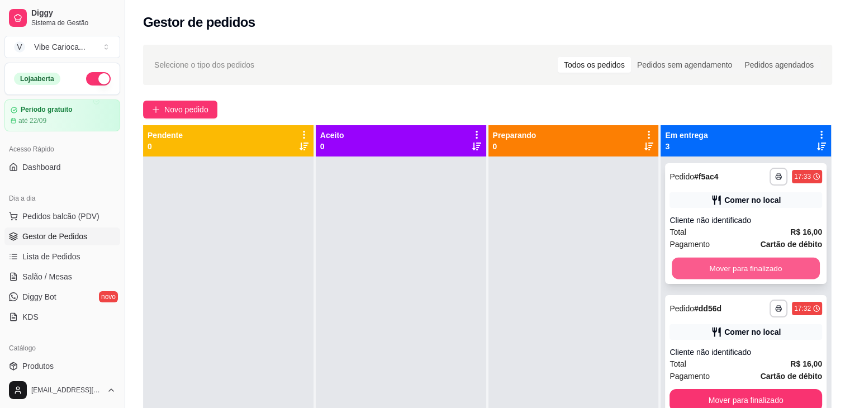
click at [720, 268] on button "Mover para finalizado" at bounding box center [745, 269] width 148 height 22
click at [716, 269] on button "Mover para finalizado" at bounding box center [745, 268] width 153 height 22
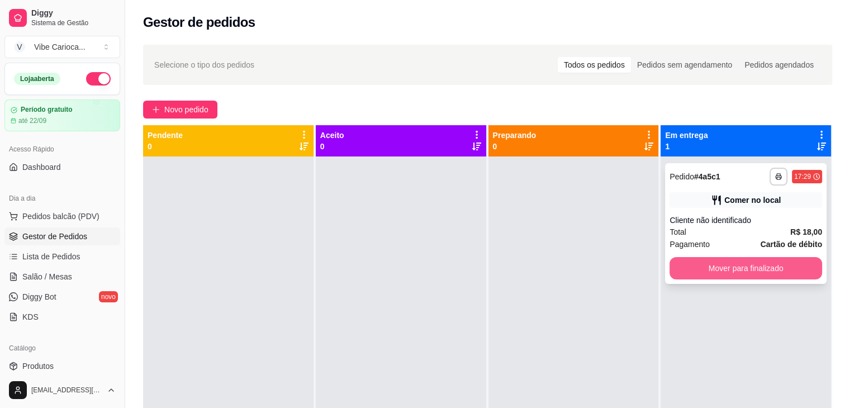
click at [714, 270] on button "Mover para finalizado" at bounding box center [745, 268] width 153 height 22
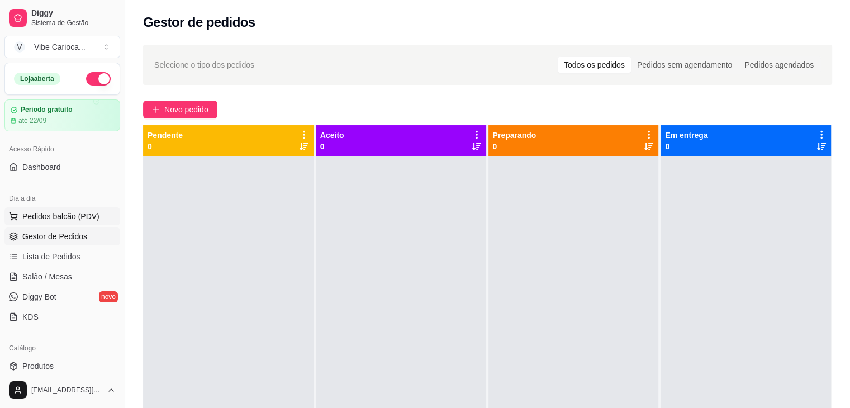
click at [36, 220] on span "Pedidos balcão (PDV)" at bounding box center [60, 216] width 77 height 11
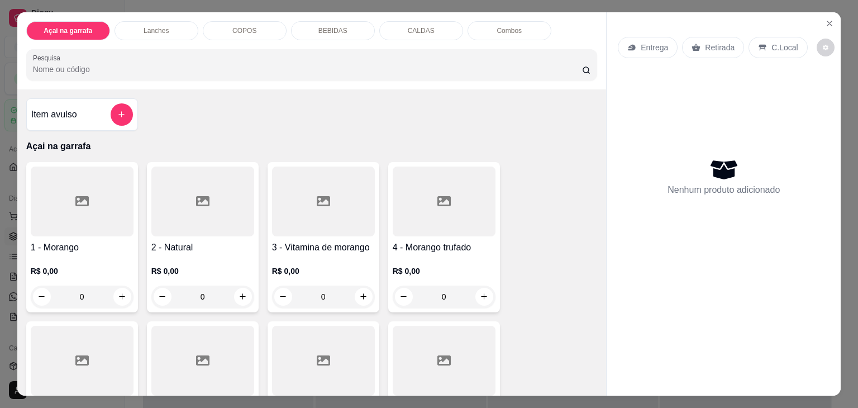
click at [83, 196] on icon at bounding box center [81, 201] width 13 height 10
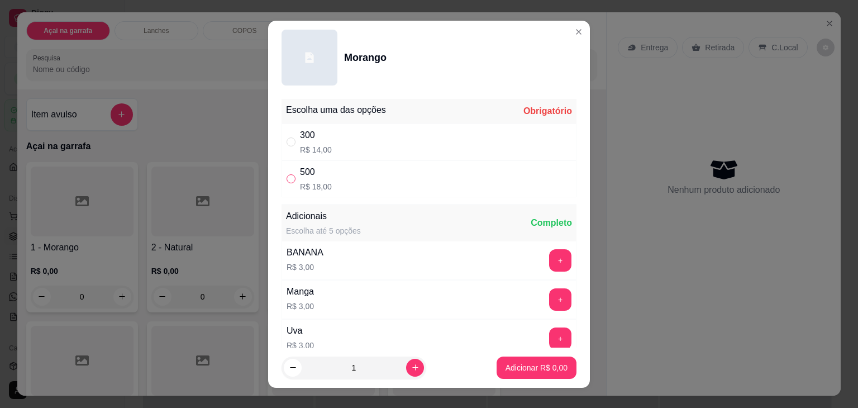
click at [287, 177] on input "" at bounding box center [291, 178] width 9 height 9
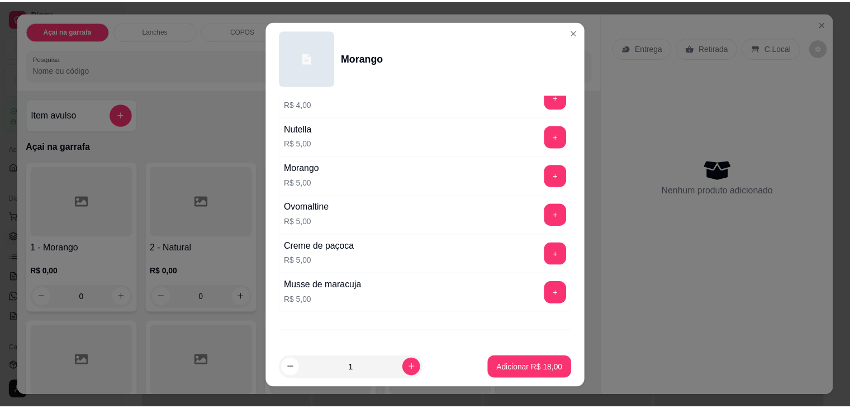
scroll to position [482, 0]
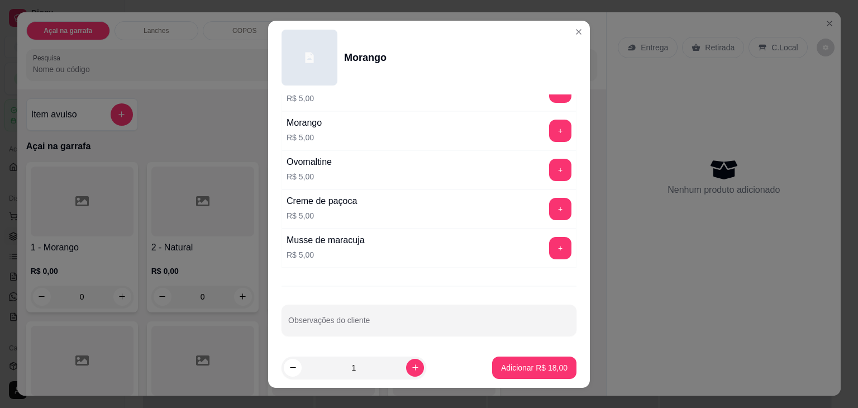
click at [433, 255] on div "Musse de maracuja R$ 5,00 +" at bounding box center [429, 247] width 295 height 39
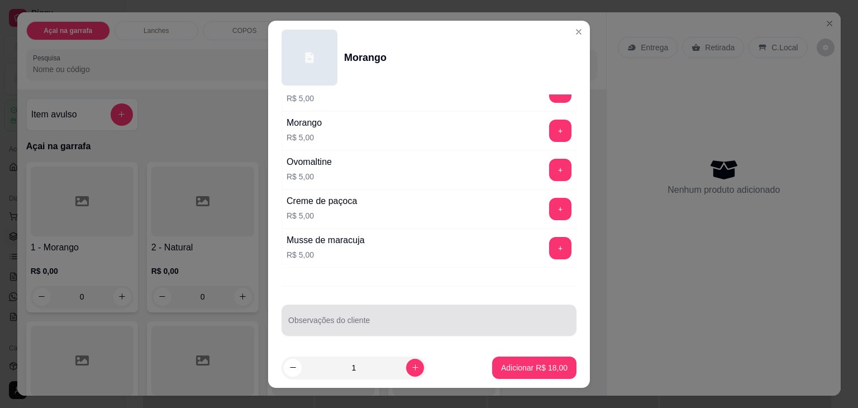
click at [361, 313] on div at bounding box center [429, 320] width 282 height 22
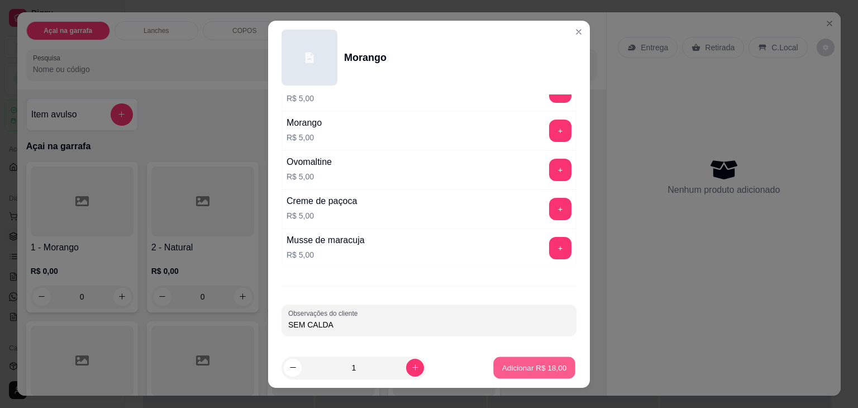
click at [493, 369] on button "Adicionar R$ 18,00" at bounding box center [534, 367] width 82 height 22
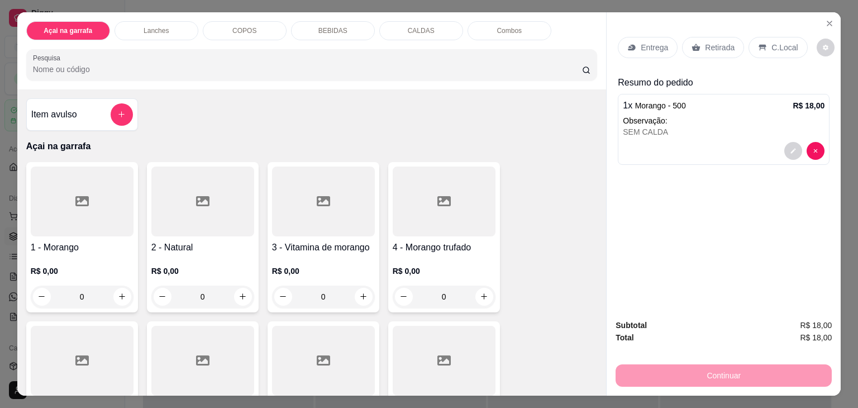
click at [773, 52] on div "C.Local" at bounding box center [778, 47] width 59 height 21
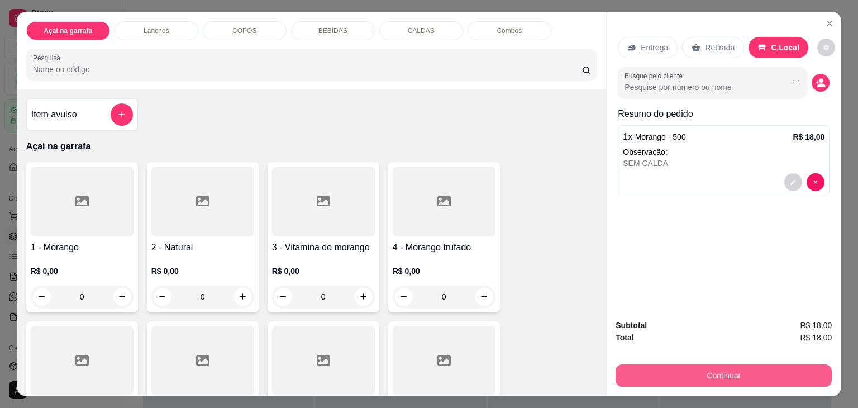
click at [737, 369] on button "Continuar" at bounding box center [724, 375] width 216 height 22
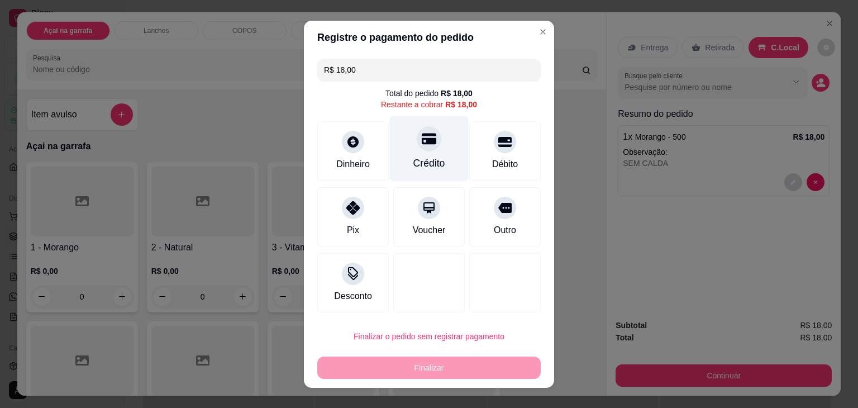
click at [433, 158] on div "Crédito" at bounding box center [429, 163] width 32 height 15
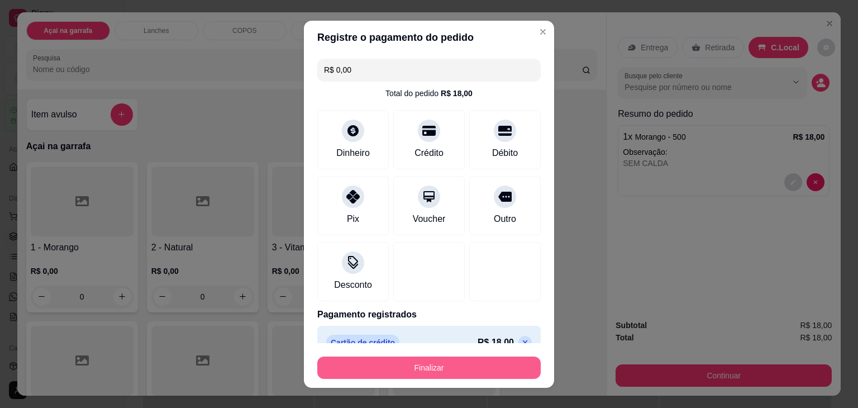
click at [428, 364] on button "Finalizar" at bounding box center [428, 367] width 223 height 22
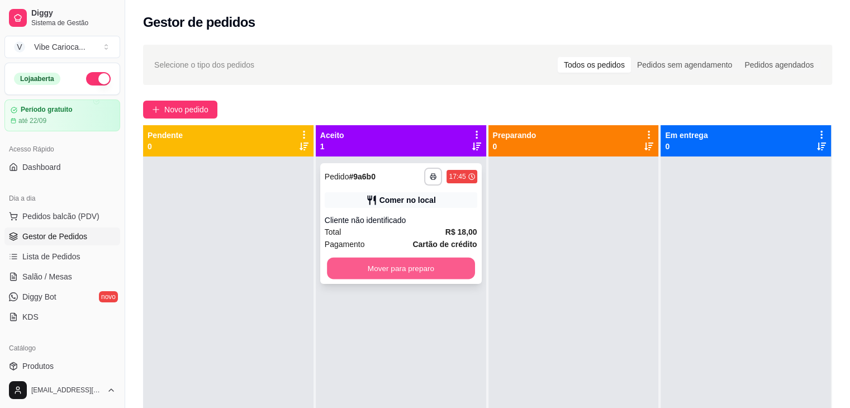
click at [366, 265] on button "Mover para preparo" at bounding box center [401, 269] width 148 height 22
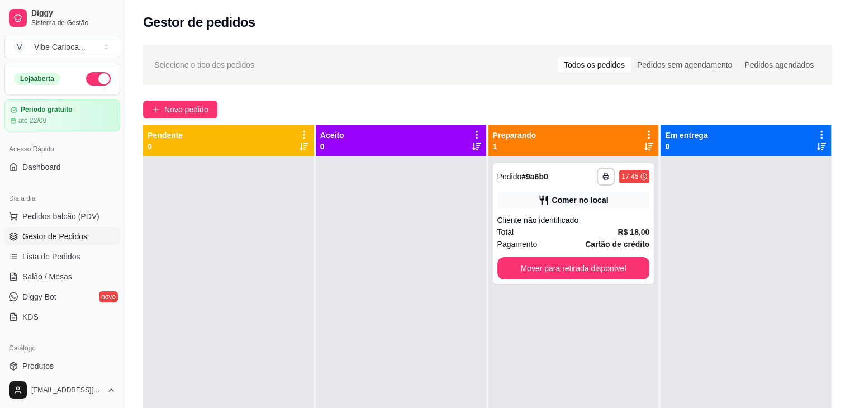
click at [179, 198] on div at bounding box center [228, 360] width 170 height 408
click at [58, 220] on span "Pedidos balcão (PDV)" at bounding box center [60, 216] width 77 height 11
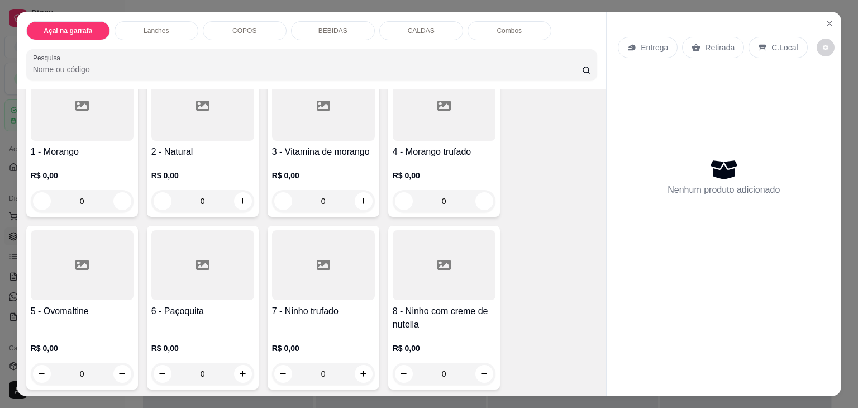
scroll to position [112, 0]
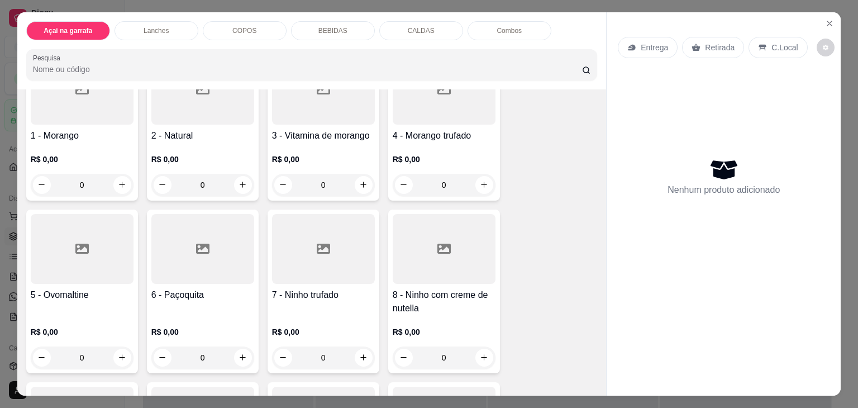
click at [302, 260] on div at bounding box center [323, 249] width 103 height 70
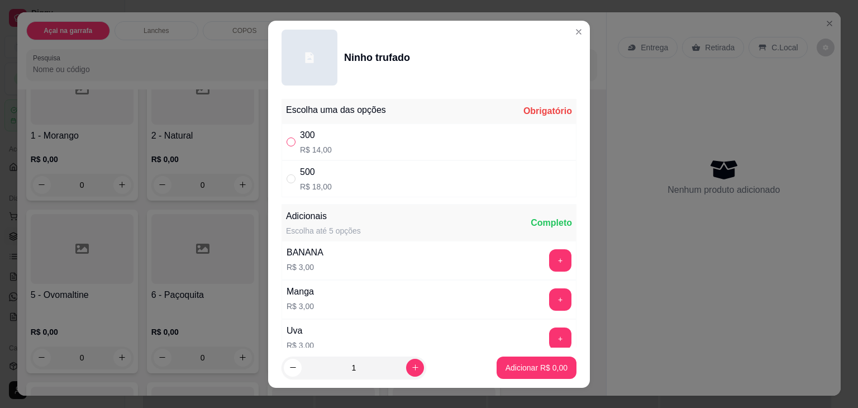
click at [287, 141] on input "" at bounding box center [291, 141] width 9 height 9
click at [502, 365] on p "Adicionar R$ 14,00" at bounding box center [534, 367] width 65 height 11
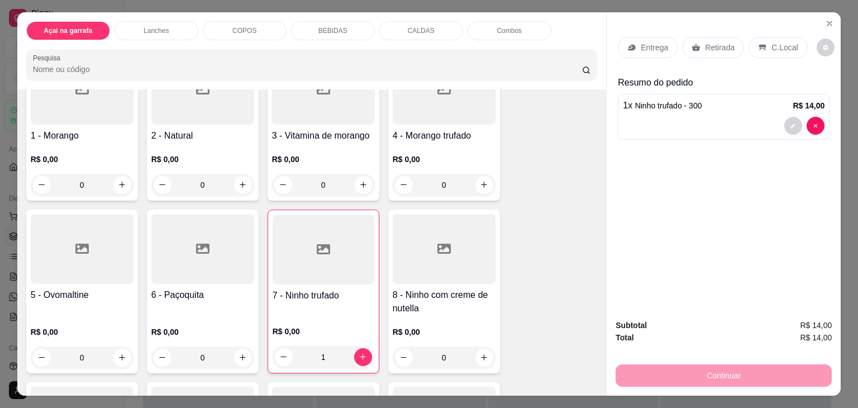
click at [788, 42] on p "C.Local" at bounding box center [784, 47] width 26 height 11
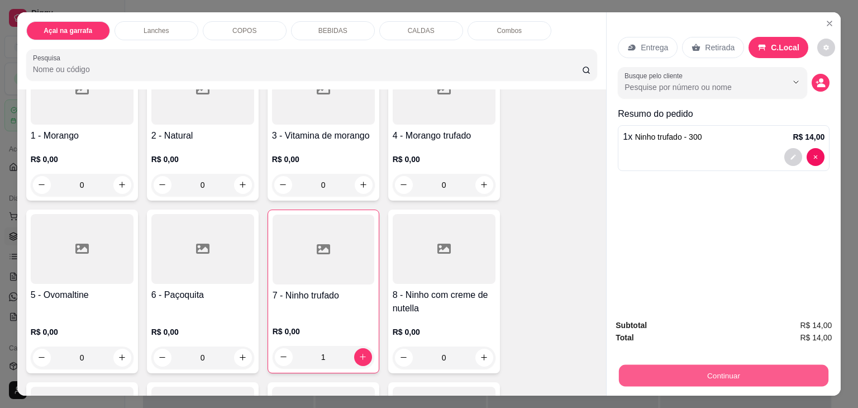
click at [668, 368] on button "Continuar" at bounding box center [723, 376] width 209 height 22
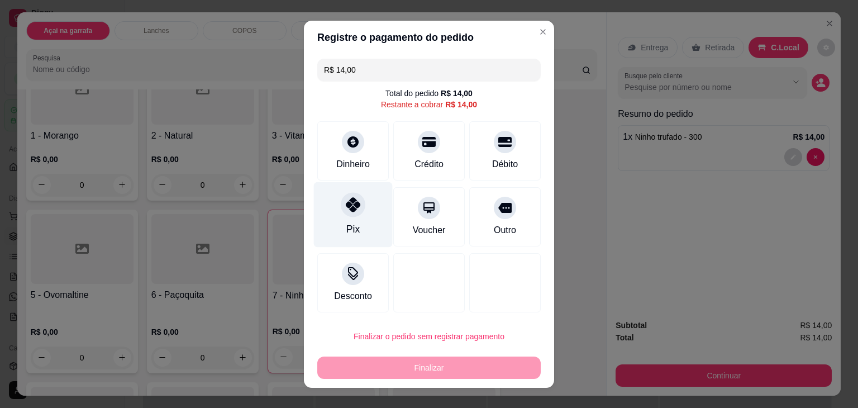
click at [357, 218] on div "Pix" at bounding box center [353, 214] width 79 height 65
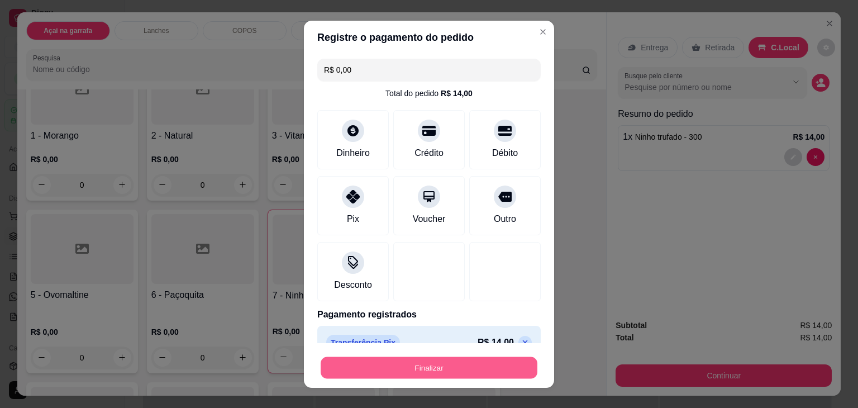
click at [427, 367] on button "Finalizar" at bounding box center [429, 367] width 217 height 22
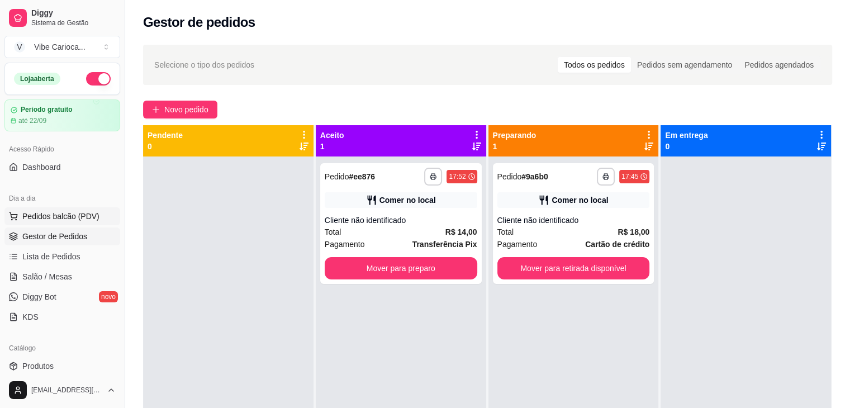
click at [78, 209] on button "Pedidos balcão (PDV)" at bounding box center [62, 216] width 116 height 18
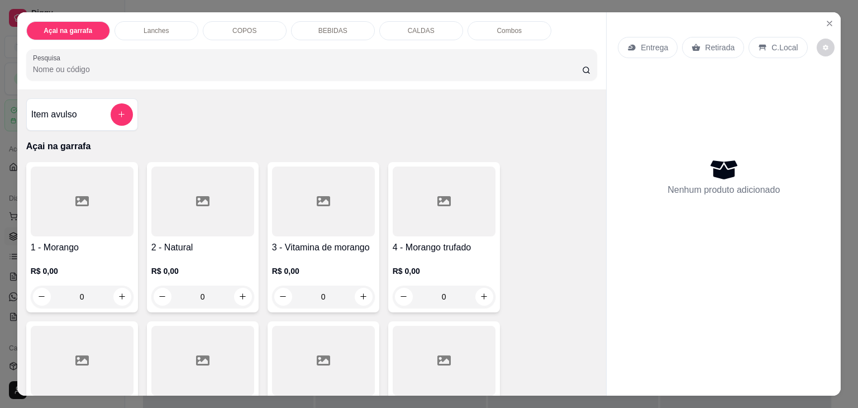
click at [234, 30] on p "COPOS" at bounding box center [244, 30] width 24 height 9
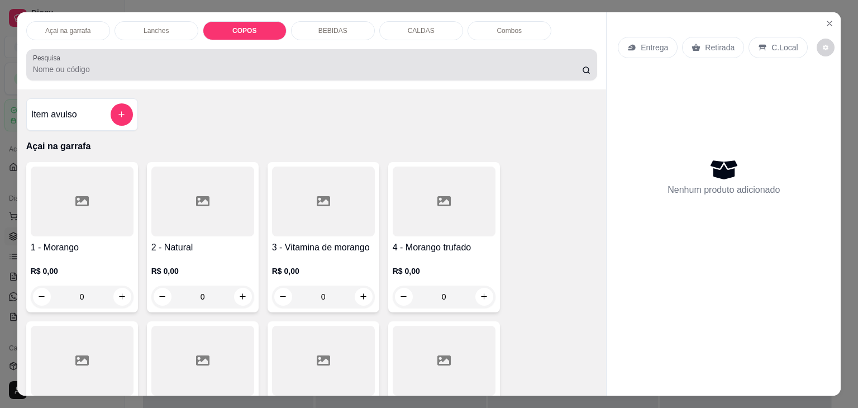
scroll to position [27, 0]
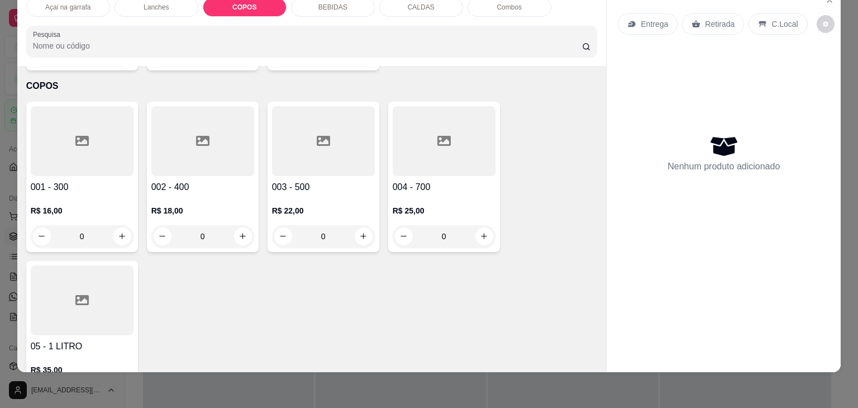
click at [206, 106] on div at bounding box center [202, 141] width 103 height 70
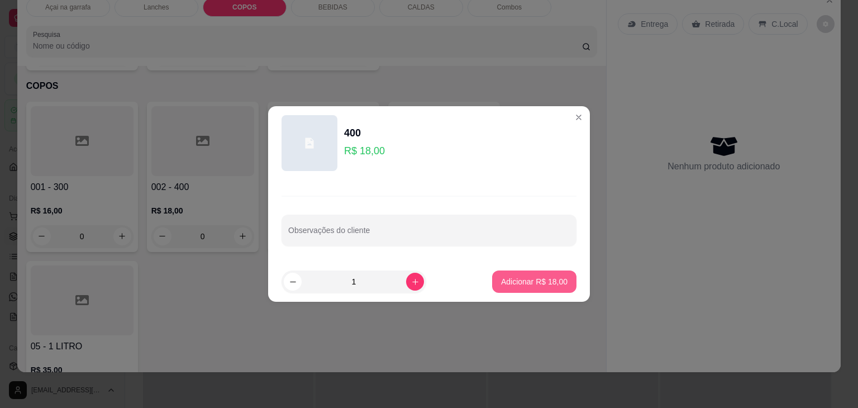
click at [511, 284] on p "Adicionar R$ 18,00" at bounding box center [534, 281] width 66 height 11
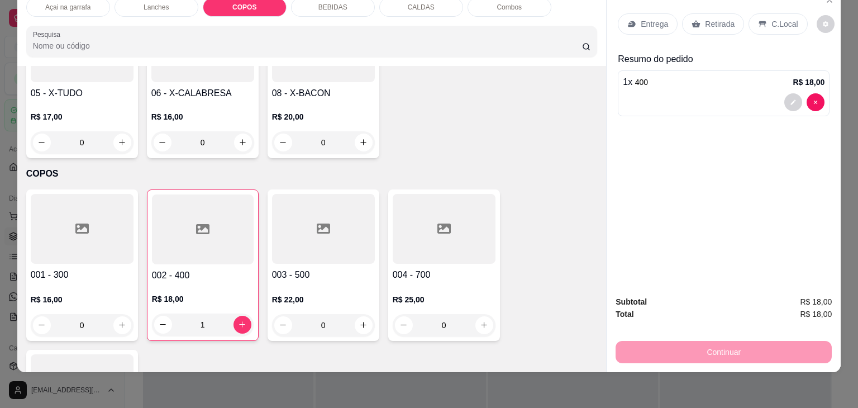
scroll to position [952, 0]
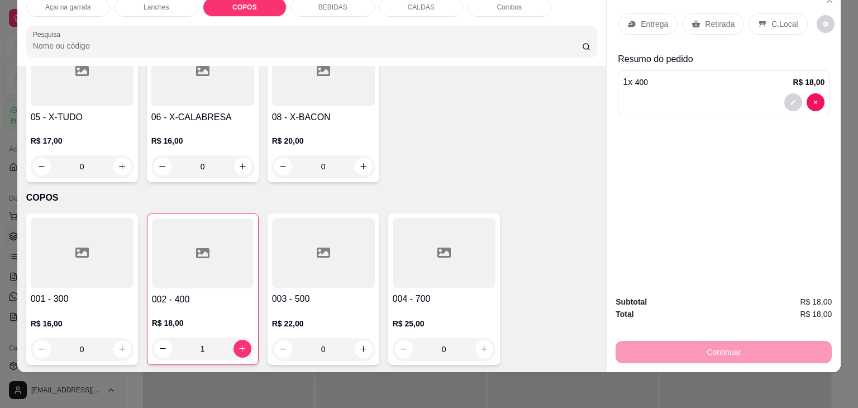
click at [206, 257] on div at bounding box center [203, 253] width 102 height 70
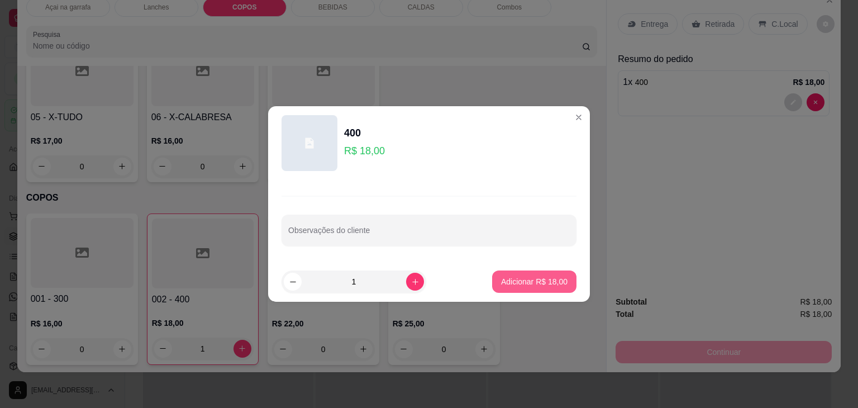
click at [536, 284] on p "Adicionar R$ 18,00" at bounding box center [534, 281] width 66 height 11
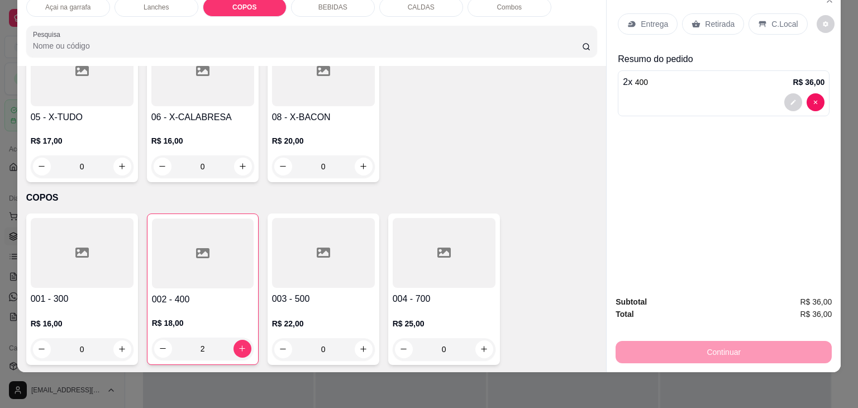
click at [787, 18] on p "C.Local" at bounding box center [784, 23] width 26 height 11
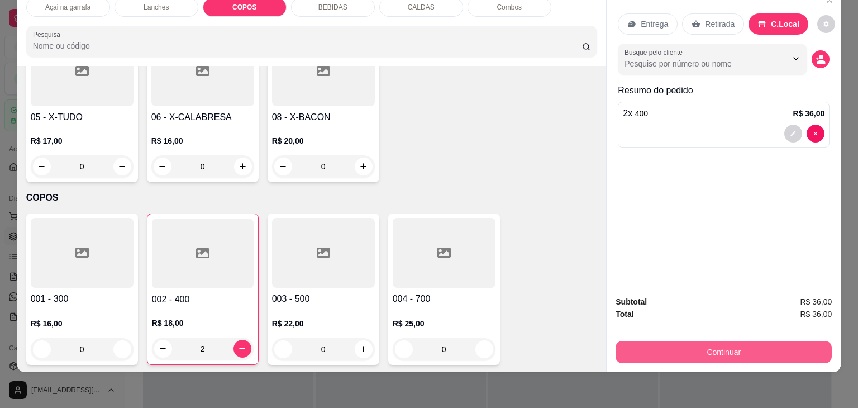
click at [692, 341] on button "Continuar" at bounding box center [724, 352] width 216 height 22
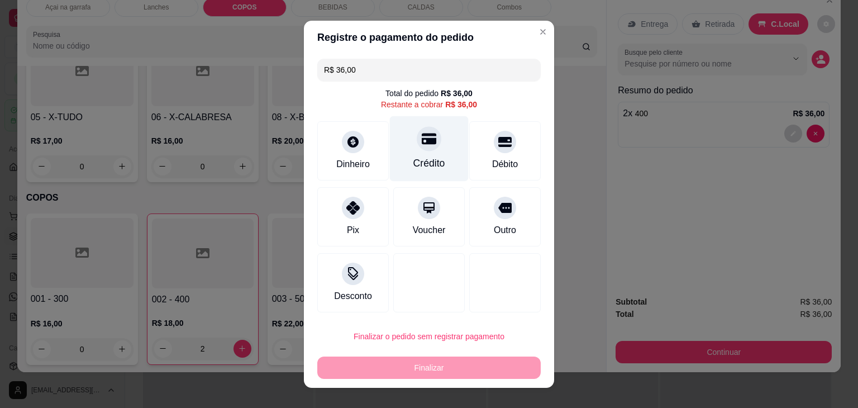
click at [423, 147] on div at bounding box center [429, 138] width 25 height 25
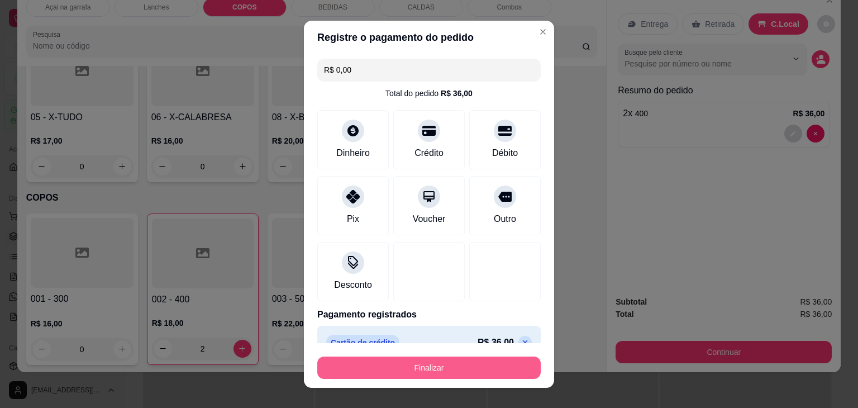
click at [436, 376] on button "Finalizar" at bounding box center [428, 367] width 223 height 22
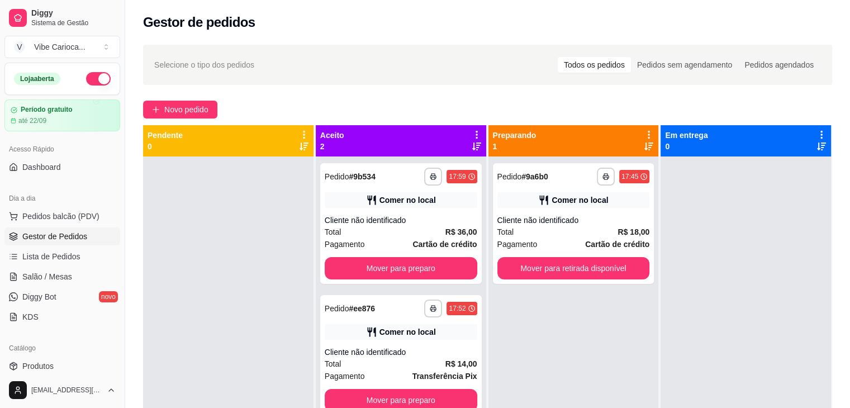
click at [58, 226] on ul "Pedidos balcão (PDV) Gestor de Pedidos Lista de Pedidos Salão / Mesas Diggy Bot…" at bounding box center [62, 266] width 116 height 118
click at [56, 218] on span "Pedidos balcão (PDV)" at bounding box center [60, 216] width 77 height 11
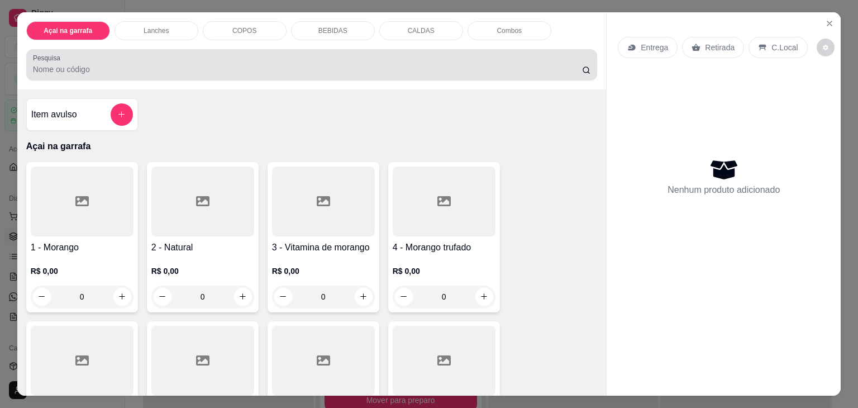
click at [160, 64] on input "Pesquisa" at bounding box center [307, 69] width 549 height 11
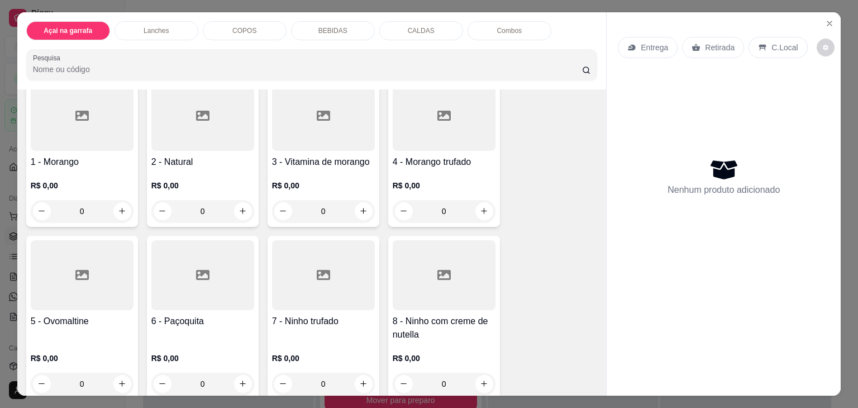
scroll to position [168, 0]
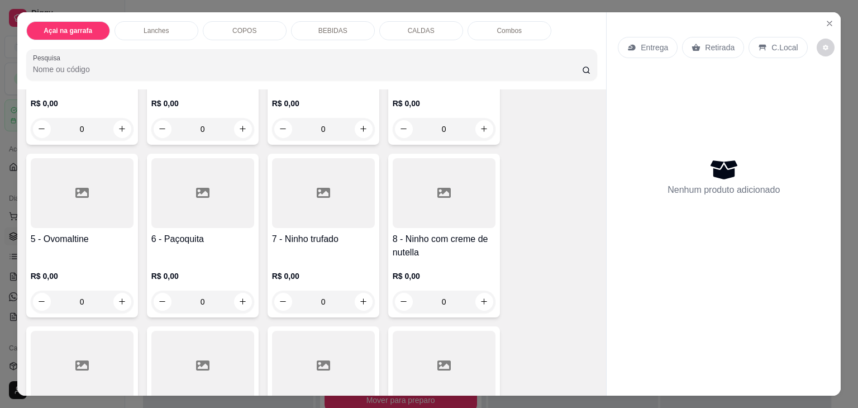
click at [321, 192] on icon at bounding box center [323, 193] width 13 height 10
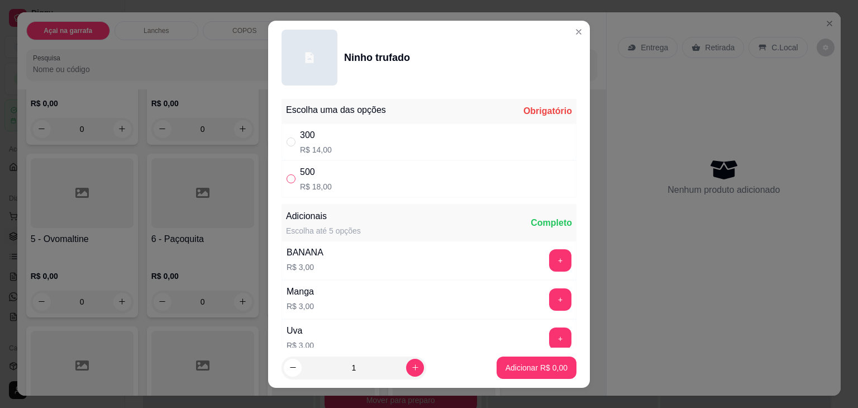
click at [287, 175] on input "" at bounding box center [291, 178] width 9 height 9
click at [501, 371] on p "Adicionar R$ 18,00" at bounding box center [534, 367] width 66 height 11
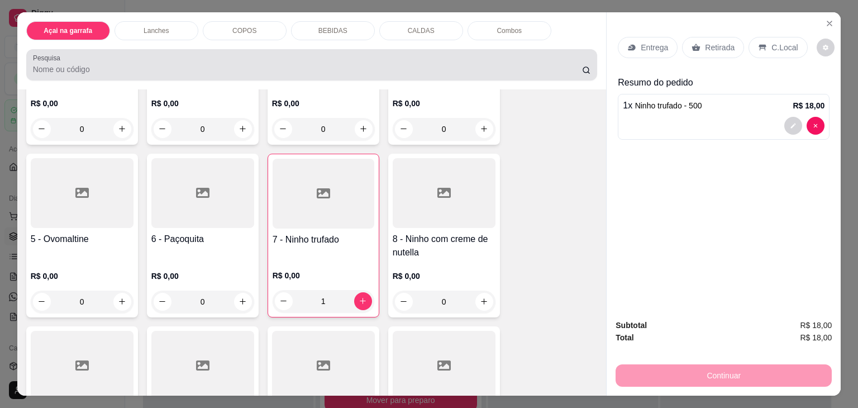
click at [227, 64] on input "Pesquisa" at bounding box center [307, 69] width 549 height 11
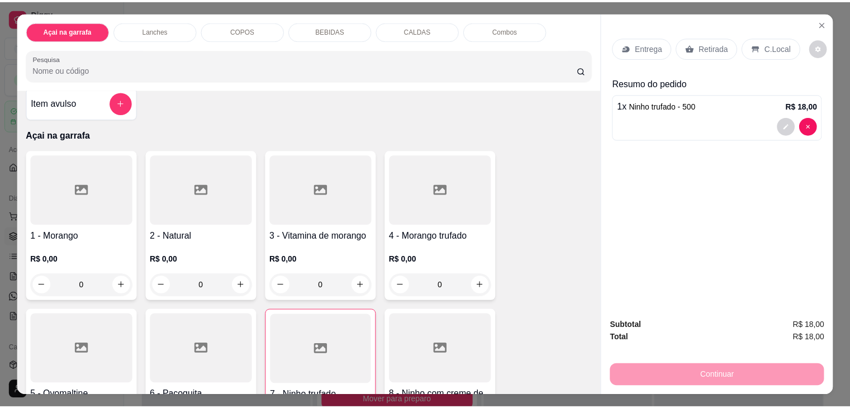
scroll to position [0, 0]
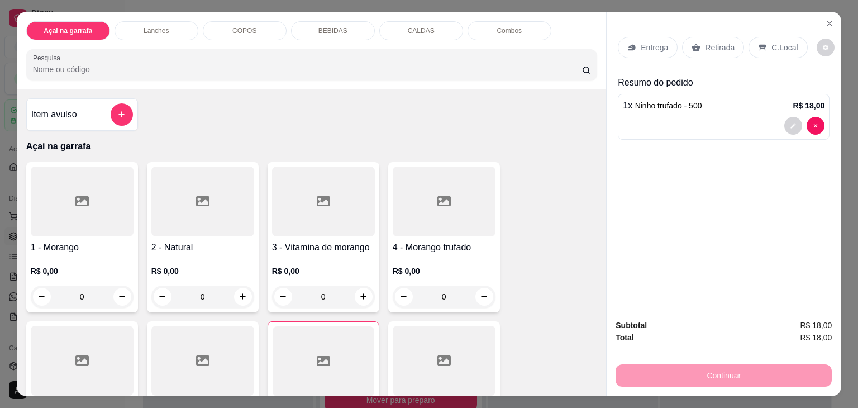
click at [89, 64] on input "Pesquisa" at bounding box center [307, 69] width 549 height 11
click at [763, 41] on div "C.Local" at bounding box center [778, 47] width 59 height 21
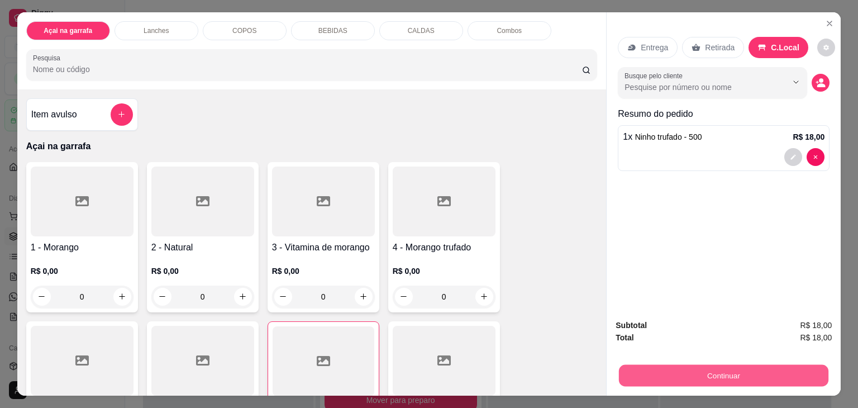
click at [688, 367] on button "Continuar" at bounding box center [723, 376] width 209 height 22
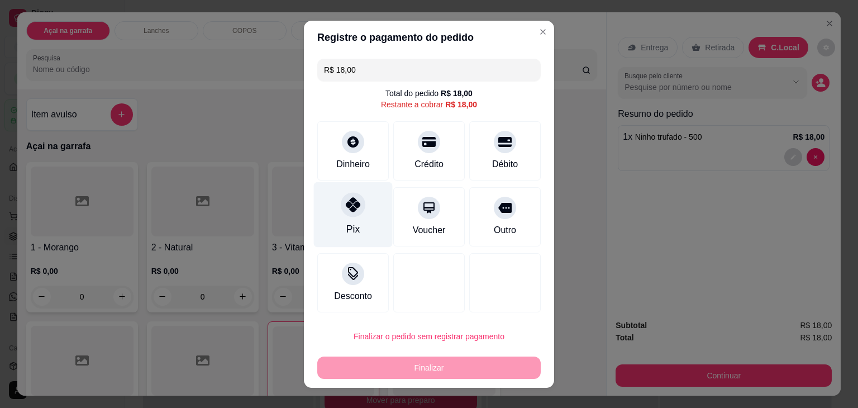
click at [346, 201] on icon at bounding box center [353, 204] width 15 height 15
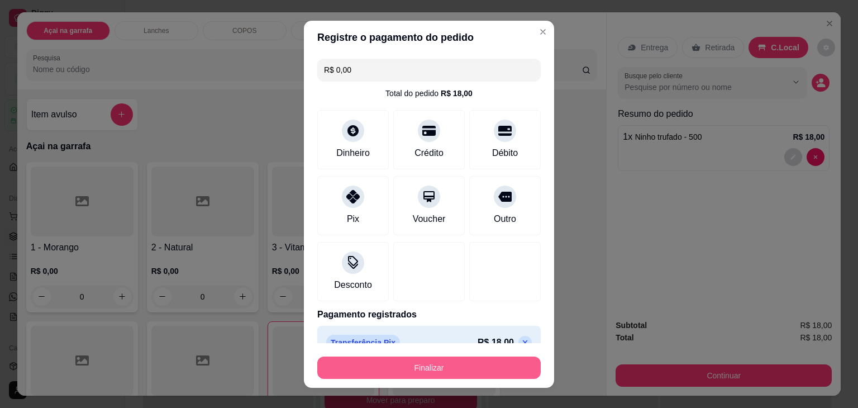
click at [435, 361] on button "Finalizar" at bounding box center [428, 367] width 223 height 22
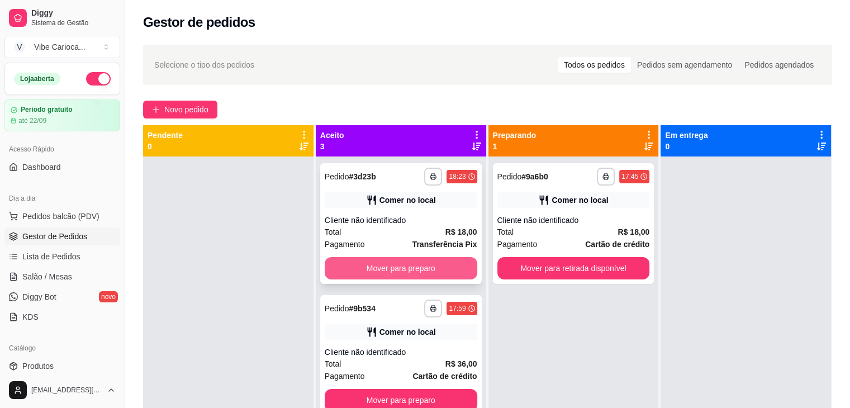
click at [360, 268] on button "Mover para preparo" at bounding box center [401, 268] width 153 height 22
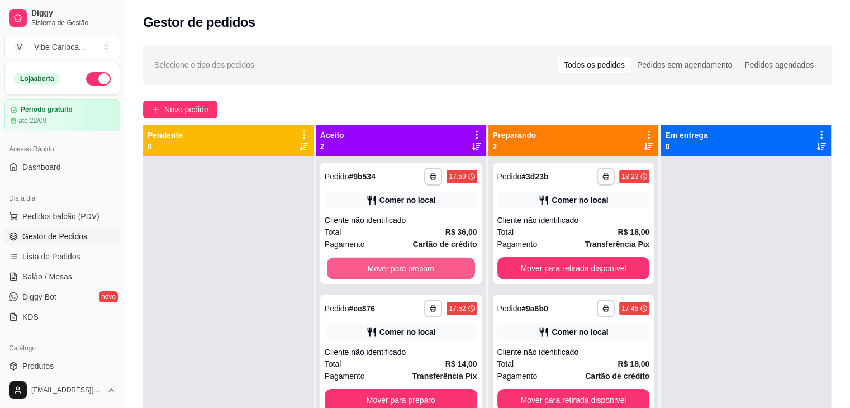
click at [360, 268] on button "Mover para preparo" at bounding box center [401, 269] width 148 height 22
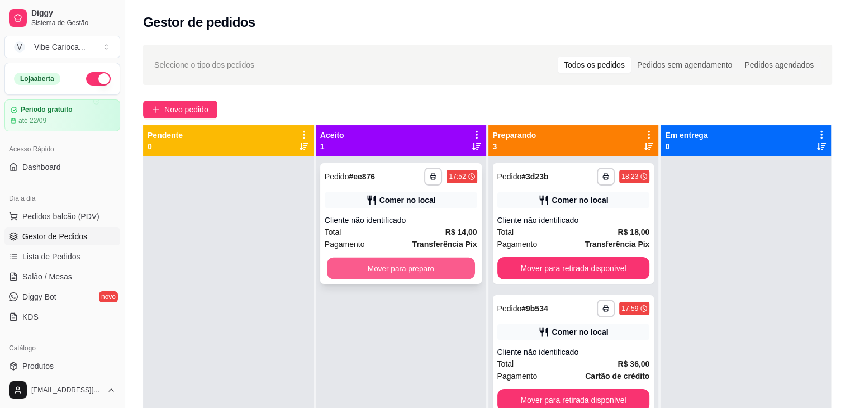
click at [352, 264] on button "Mover para preparo" at bounding box center [401, 269] width 148 height 22
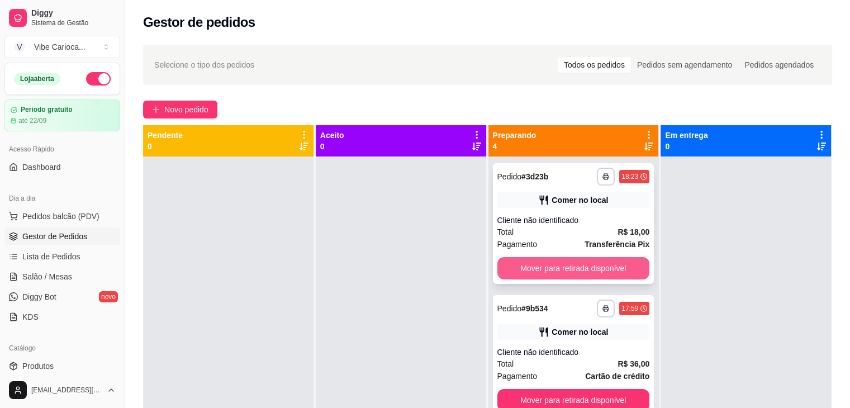
click at [529, 266] on button "Mover para retirada disponível" at bounding box center [573, 268] width 153 height 22
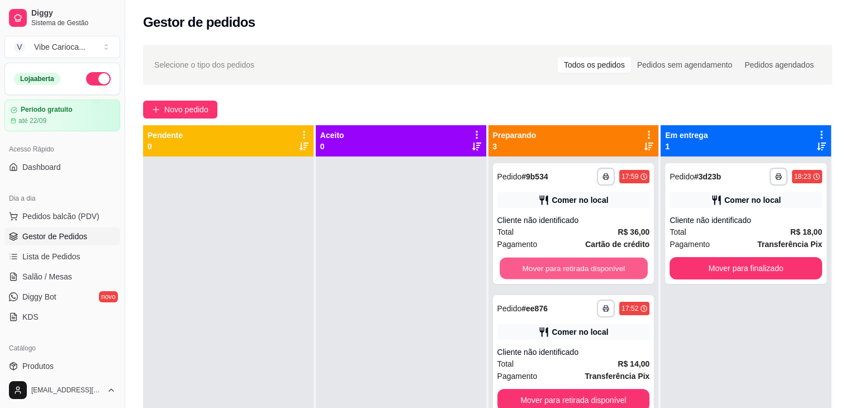
click at [529, 266] on button "Mover para retirada disponível" at bounding box center [573, 269] width 148 height 22
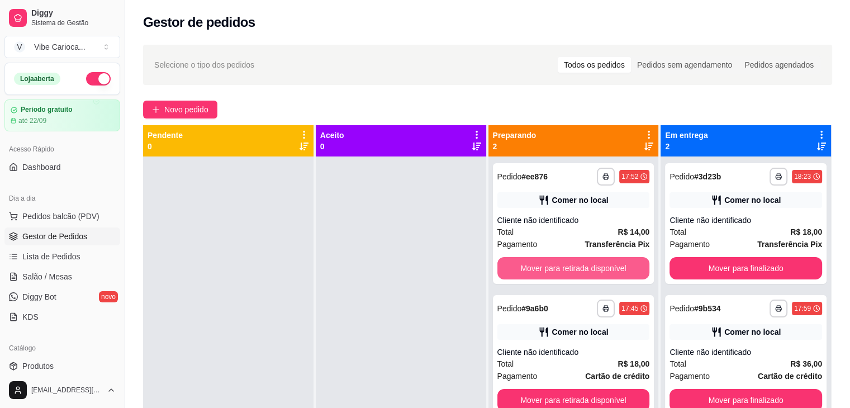
click at [529, 266] on button "Mover para retirada disponível" at bounding box center [573, 268] width 153 height 22
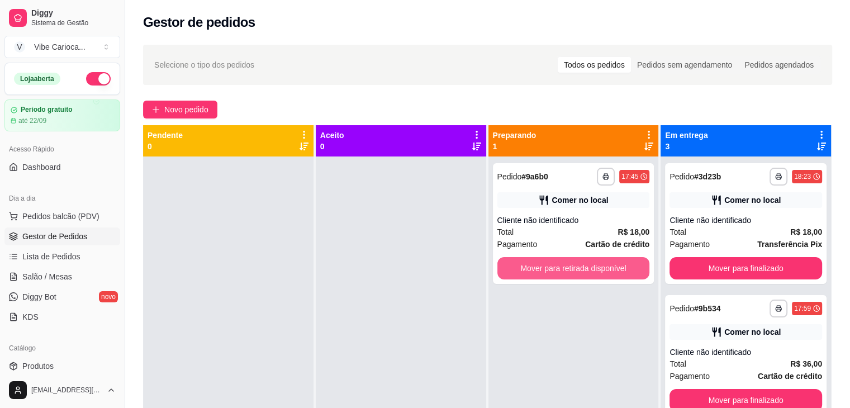
click at [529, 266] on button "Mover para retirada disponível" at bounding box center [573, 268] width 153 height 22
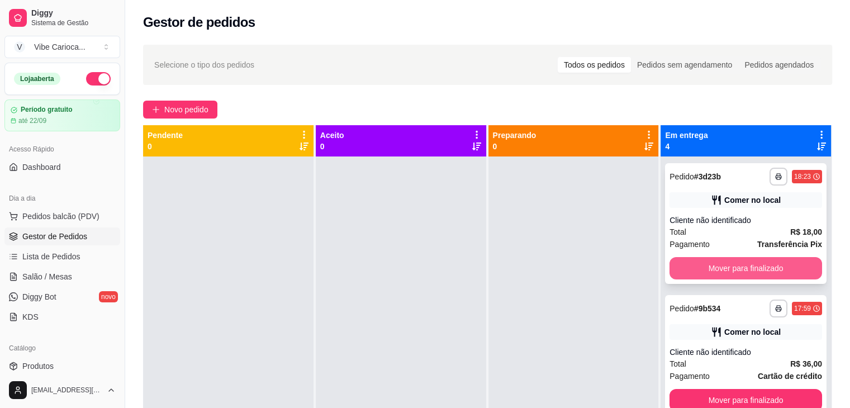
click at [713, 260] on button "Mover para finalizado" at bounding box center [745, 268] width 153 height 22
click at [714, 259] on button "Mover para finalizado" at bounding box center [745, 268] width 153 height 22
click at [712, 263] on button "Mover para finalizado" at bounding box center [745, 269] width 148 height 22
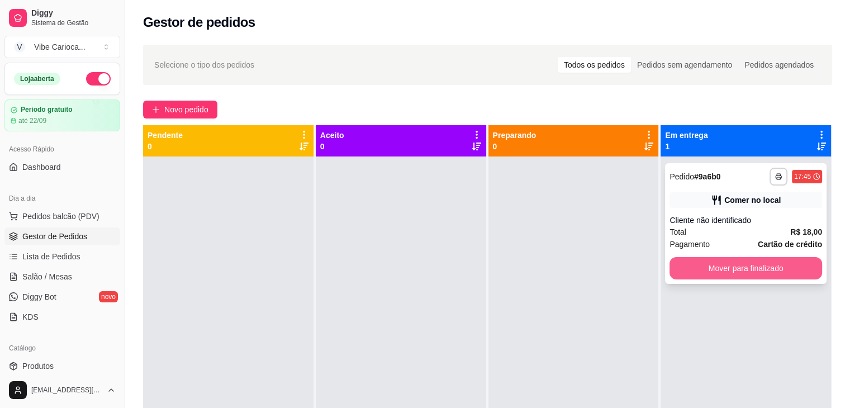
click at [708, 268] on button "Mover para finalizado" at bounding box center [745, 268] width 153 height 22
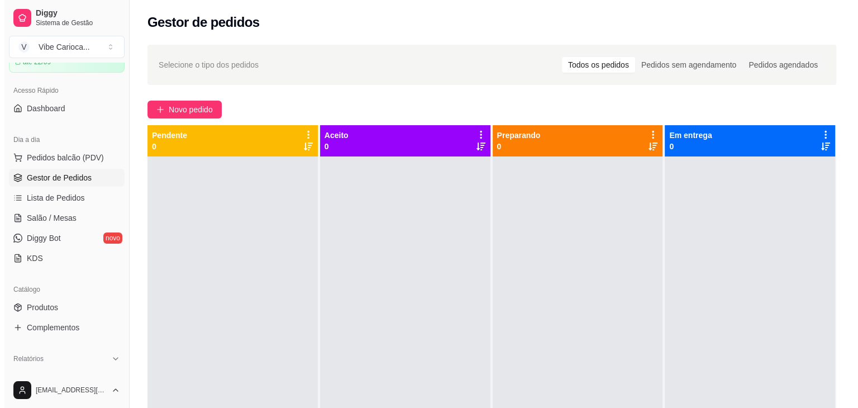
scroll to position [112, 0]
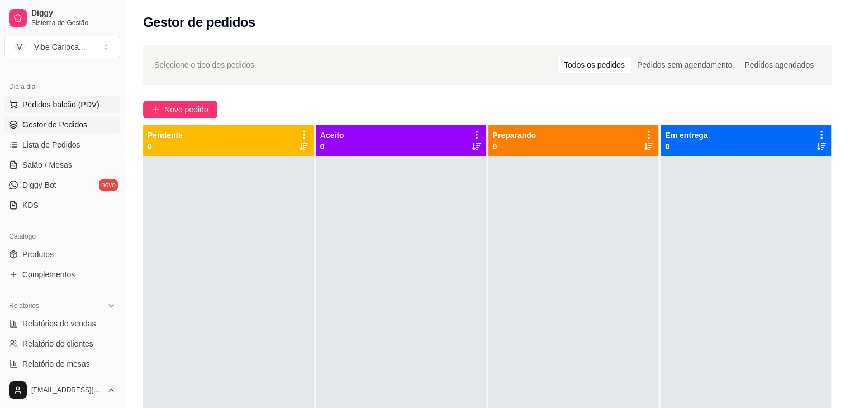
click at [51, 105] on span "Pedidos balcão (PDV)" at bounding box center [60, 104] width 77 height 11
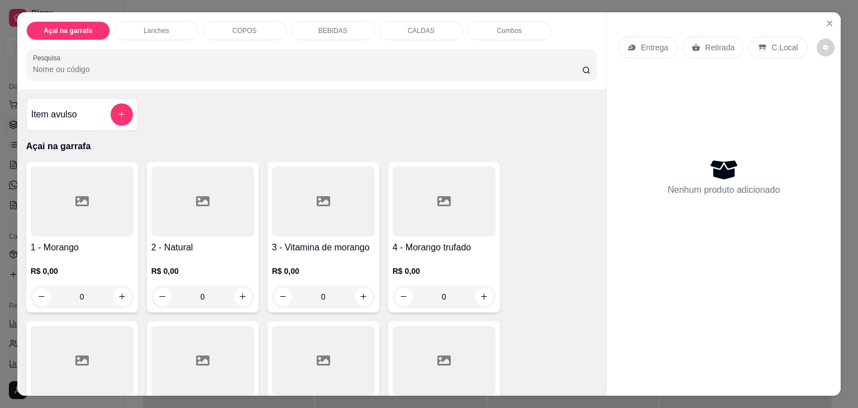
click at [240, 26] on p "COPOS" at bounding box center [244, 30] width 24 height 9
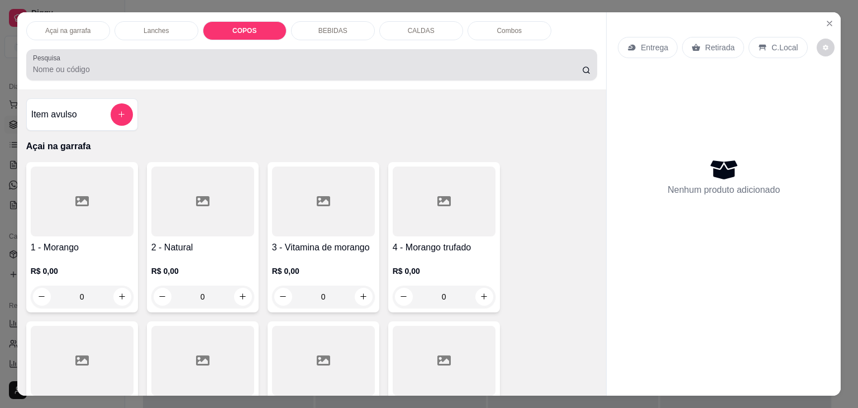
scroll to position [27, 0]
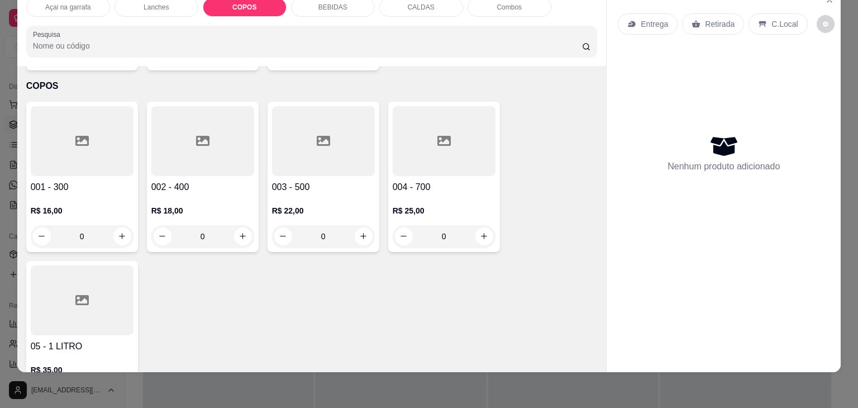
click at [65, 132] on div at bounding box center [82, 141] width 103 height 70
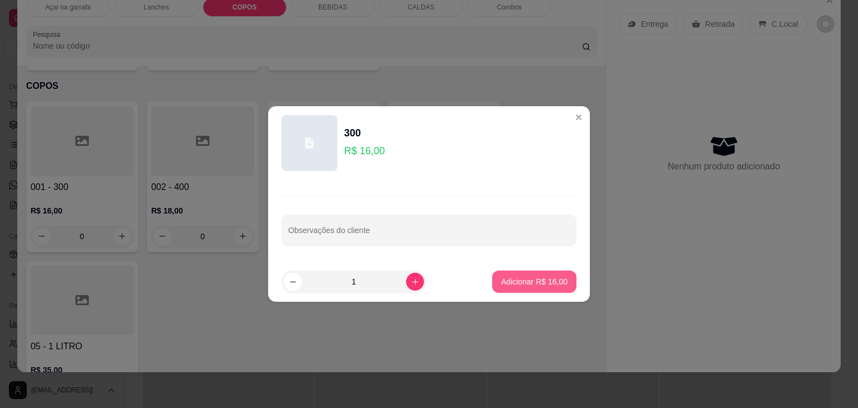
click at [526, 282] on p "Adicionar R$ 16,00" at bounding box center [534, 281] width 66 height 11
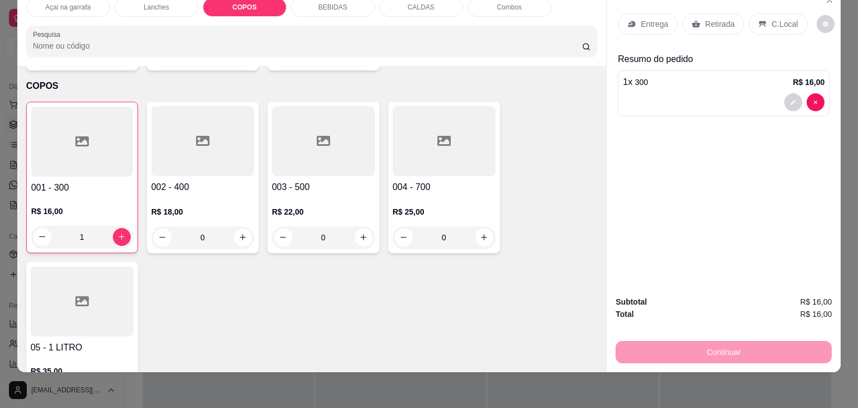
click at [784, 20] on p "C.Local" at bounding box center [784, 23] width 26 height 11
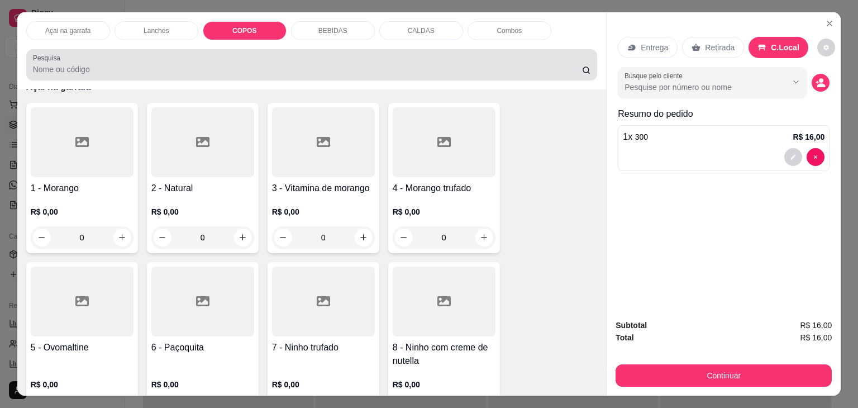
scroll to position [58, 0]
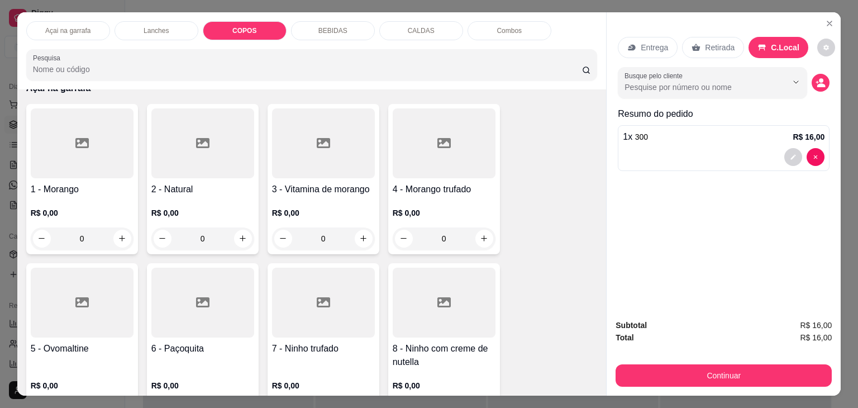
click at [69, 26] on p "Açai na garrafa" at bounding box center [67, 30] width 45 height 9
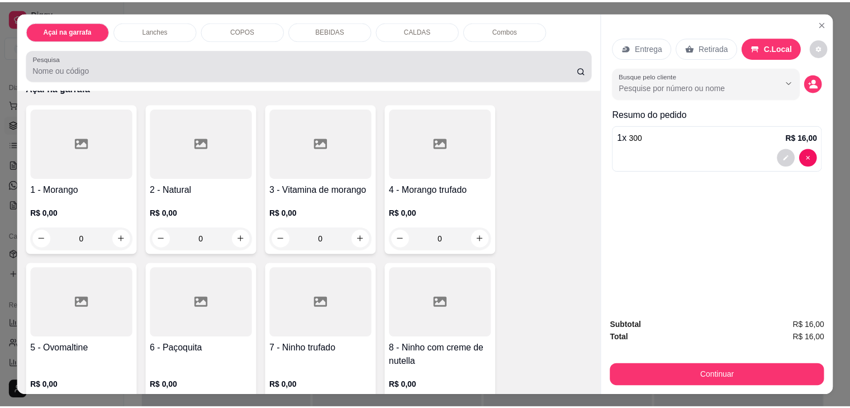
scroll to position [27, 0]
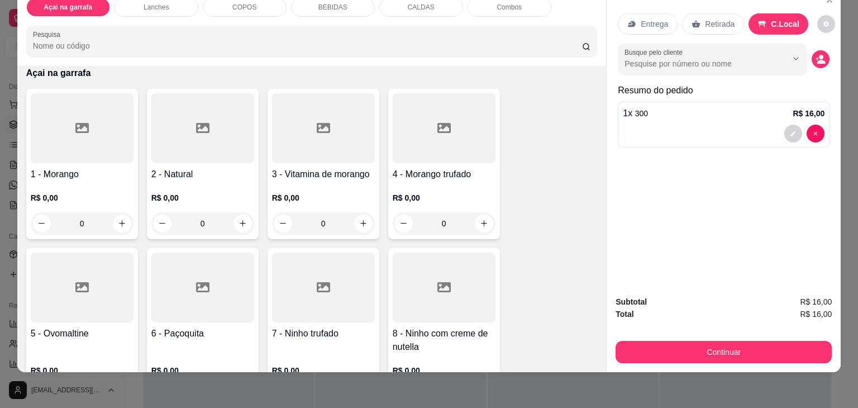
click at [220, 120] on div at bounding box center [202, 128] width 103 height 70
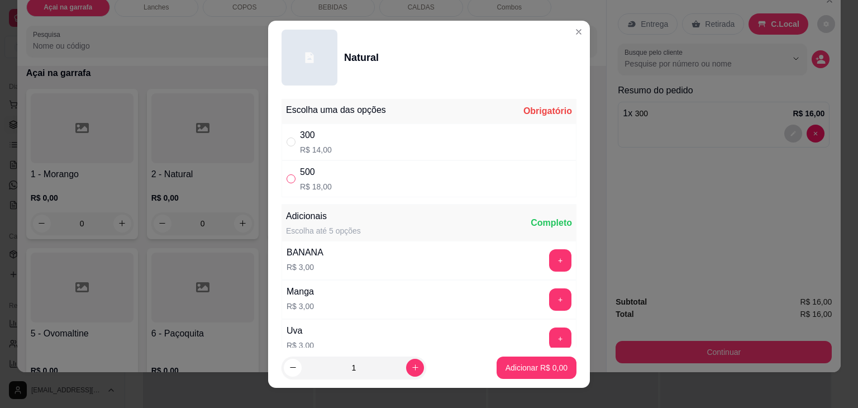
click at [287, 179] on input "" at bounding box center [291, 178] width 9 height 9
click at [507, 369] on p "Adicionar R$ 18,00" at bounding box center [534, 367] width 65 height 11
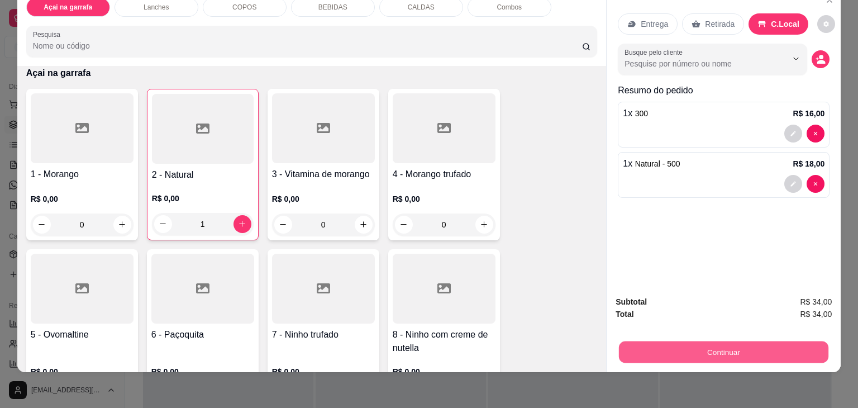
click at [730, 341] on button "Continuar" at bounding box center [723, 352] width 209 height 22
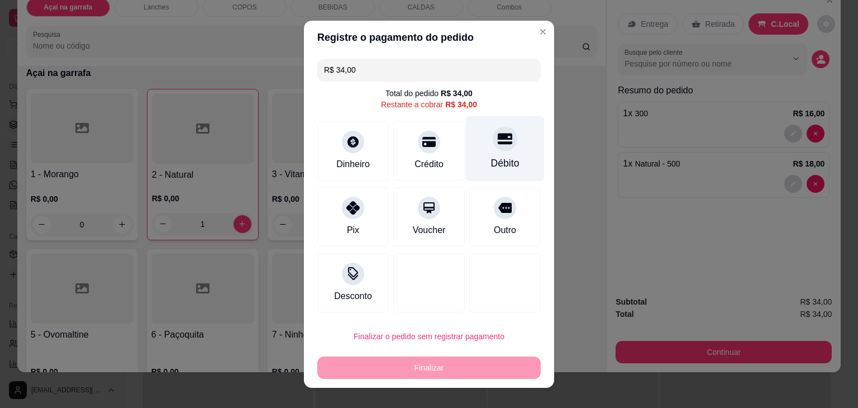
click at [498, 145] on icon at bounding box center [505, 138] width 15 height 15
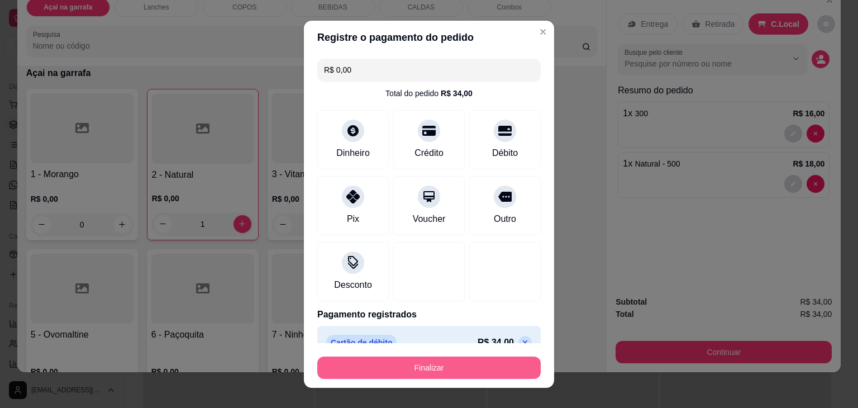
click at [433, 366] on button "Finalizar" at bounding box center [428, 367] width 223 height 22
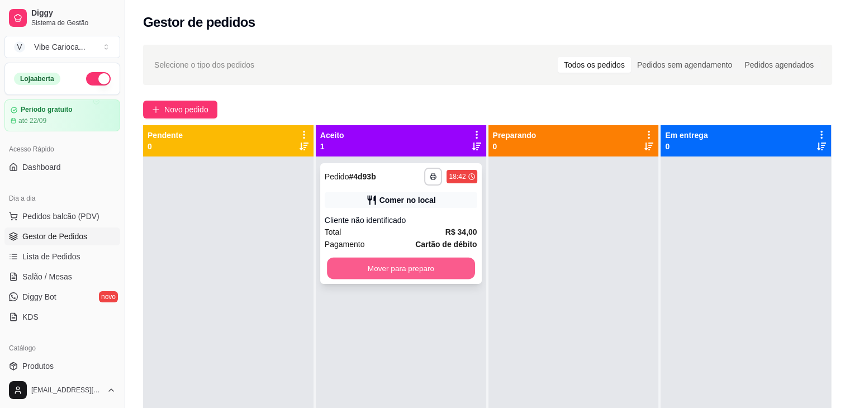
click at [343, 270] on button "Mover para preparo" at bounding box center [401, 269] width 148 height 22
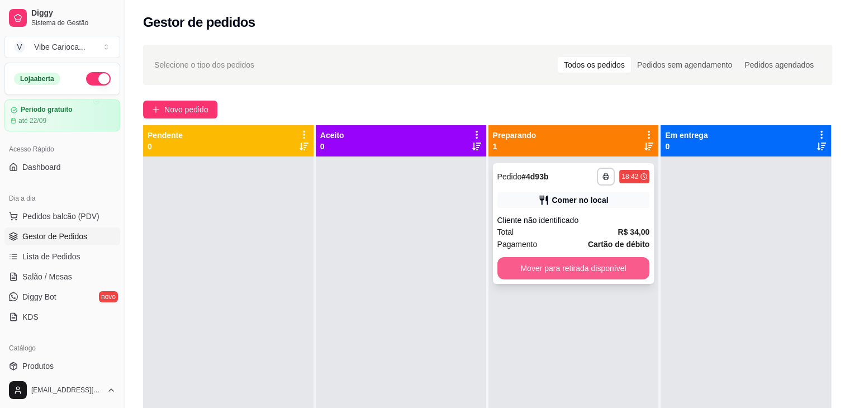
click at [533, 272] on button "Mover para retirada disponível" at bounding box center [573, 268] width 153 height 22
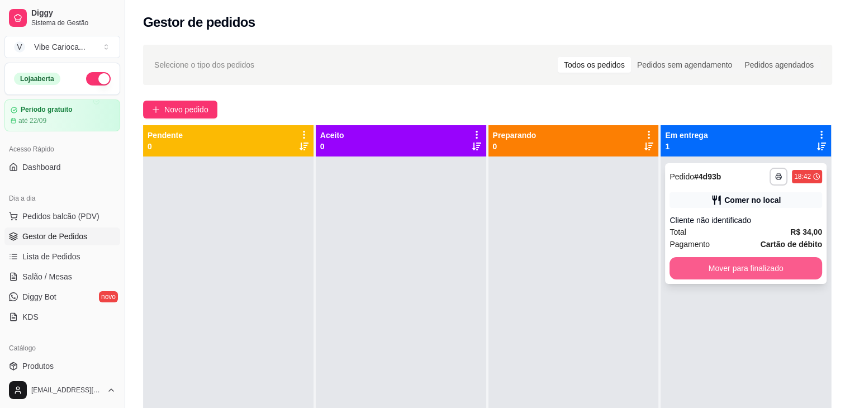
click at [715, 269] on button "Mover para finalizado" at bounding box center [745, 268] width 153 height 22
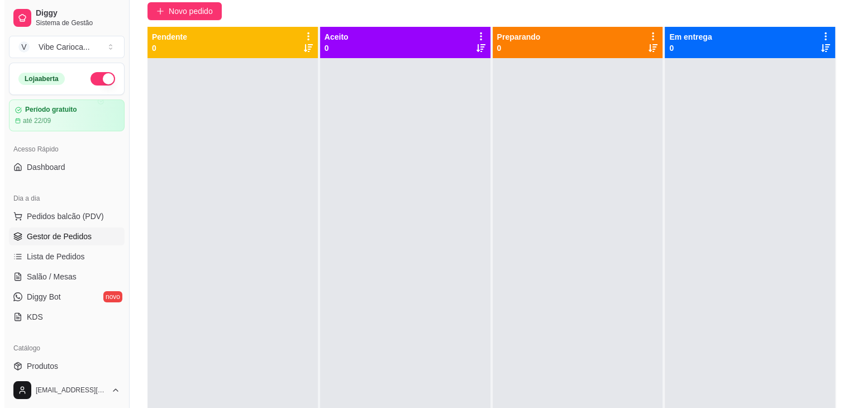
scroll to position [56, 0]
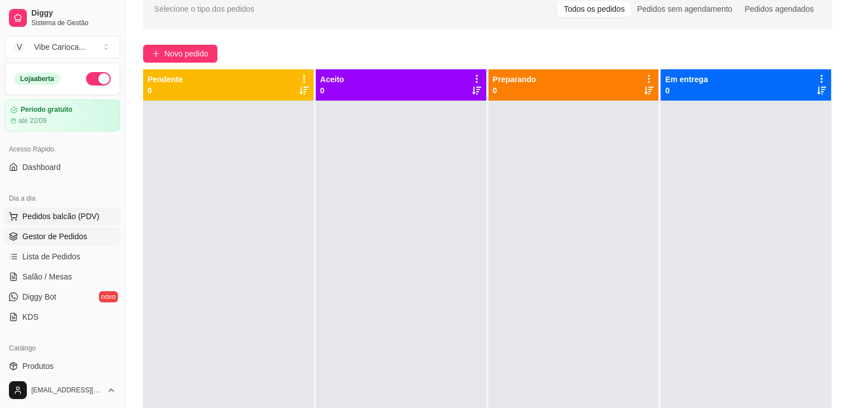
click at [78, 211] on span "Pedidos balcão (PDV)" at bounding box center [60, 216] width 77 height 11
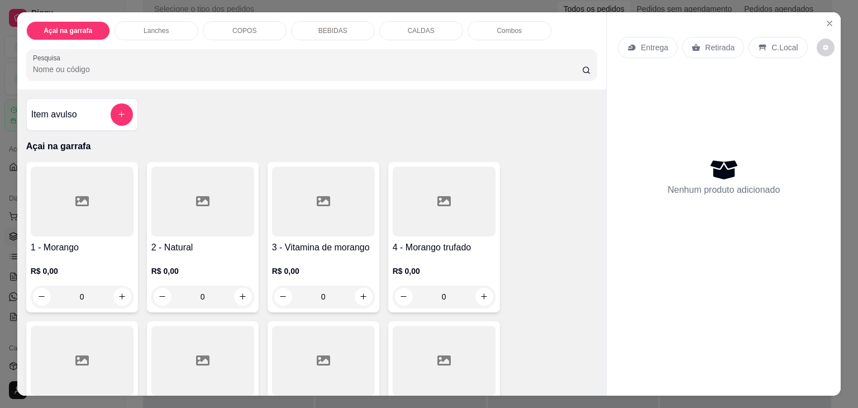
click at [223, 21] on div "COPOS" at bounding box center [245, 30] width 84 height 19
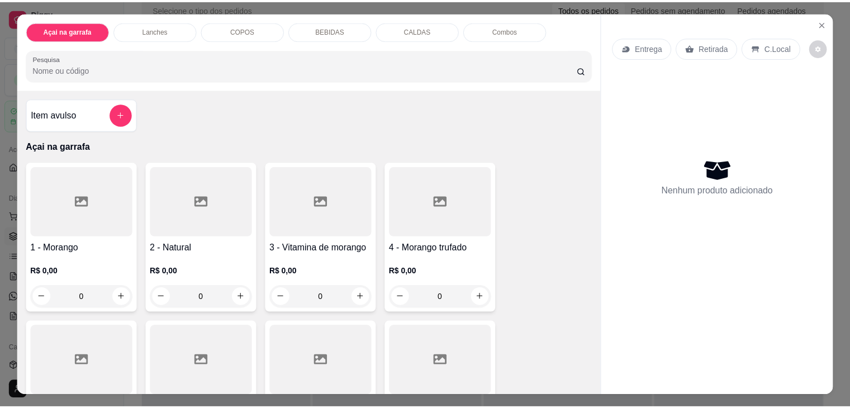
scroll to position [27, 0]
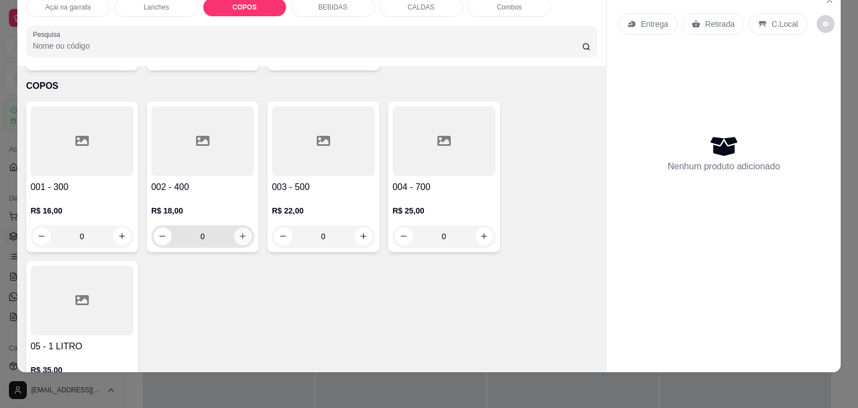
click at [241, 227] on button "increase-product-quantity" at bounding box center [243, 236] width 18 height 18
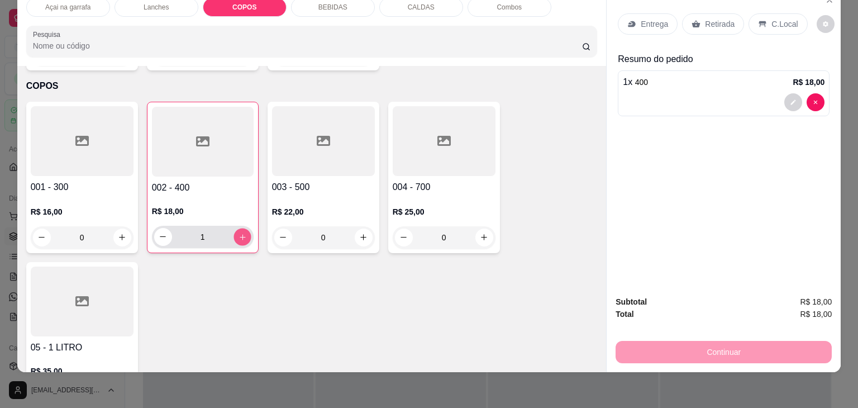
click at [241, 228] on button "increase-product-quantity" at bounding box center [242, 236] width 17 height 17
click at [771, 18] on p "C.Local" at bounding box center [784, 23] width 26 height 11
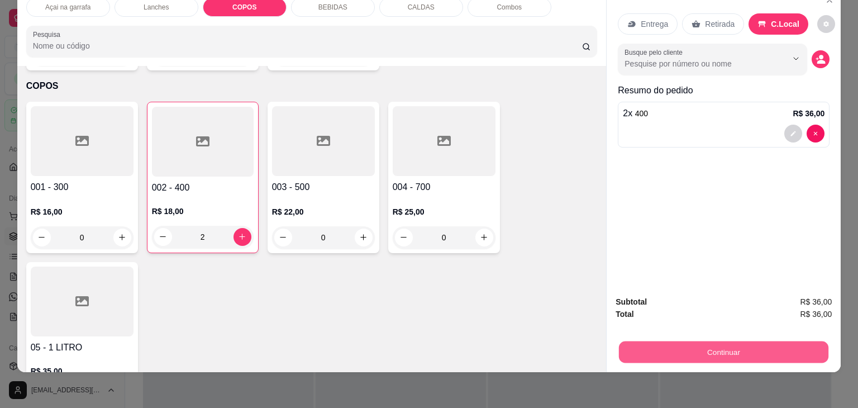
click at [655, 345] on button "Continuar" at bounding box center [723, 352] width 209 height 22
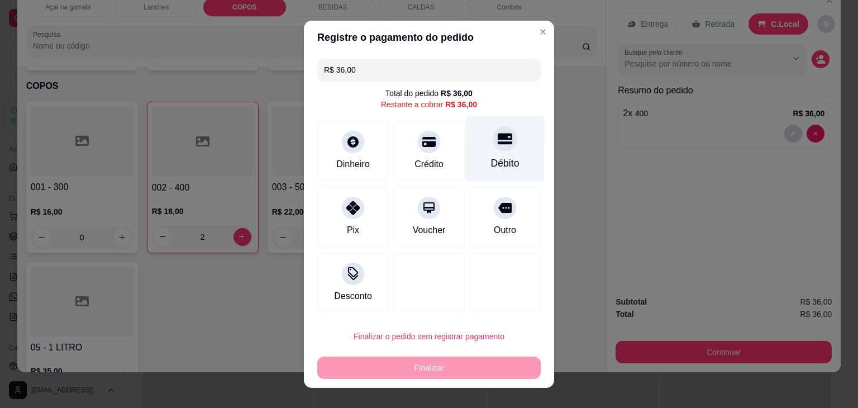
click at [491, 159] on div "Débito" at bounding box center [505, 163] width 28 height 15
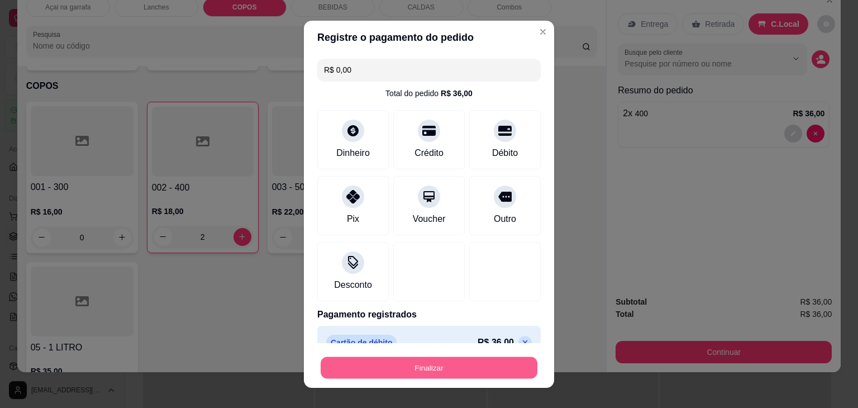
click at [461, 367] on button "Finalizar" at bounding box center [429, 367] width 217 height 22
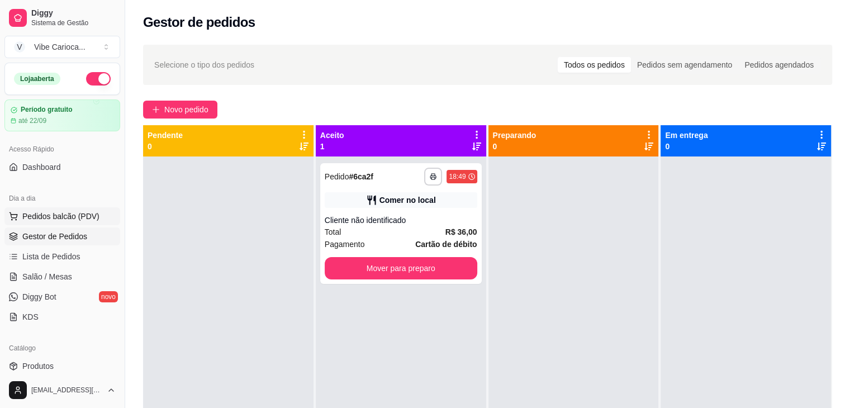
click at [24, 217] on span "Pedidos balcão (PDV)" at bounding box center [60, 216] width 77 height 11
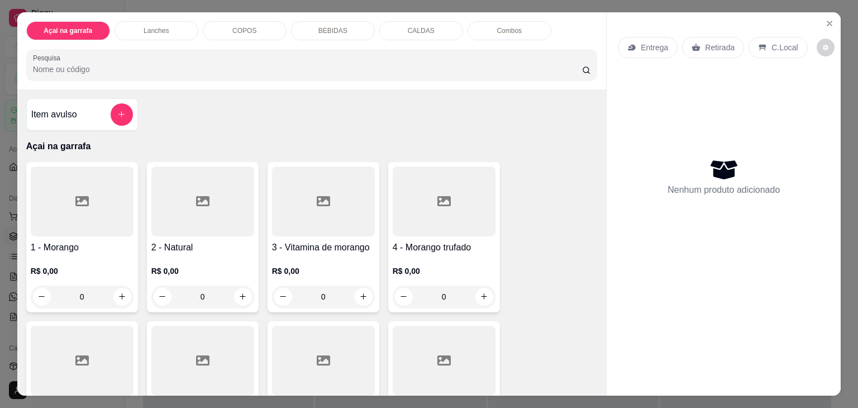
click at [217, 27] on div "COPOS" at bounding box center [245, 30] width 84 height 19
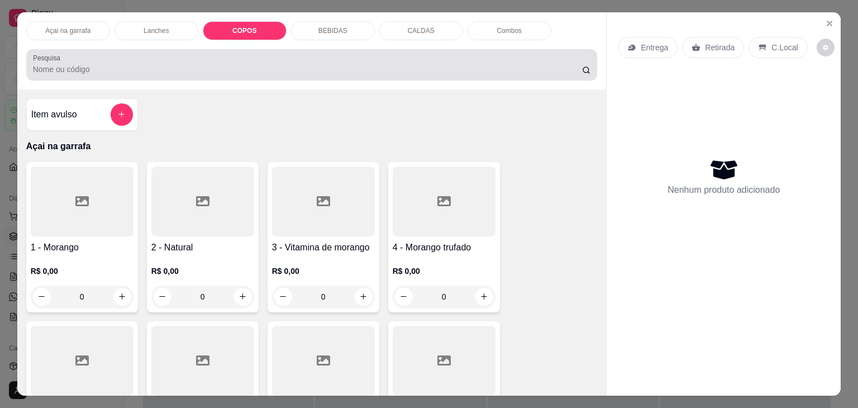
scroll to position [27, 0]
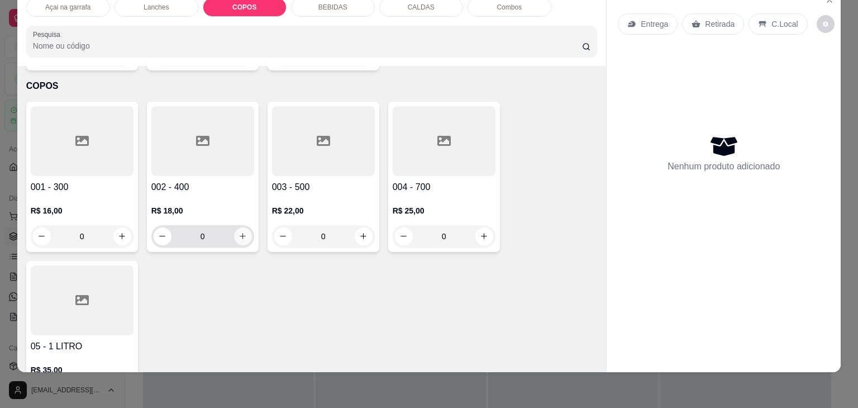
click at [244, 227] on button "increase-product-quantity" at bounding box center [243, 236] width 18 height 18
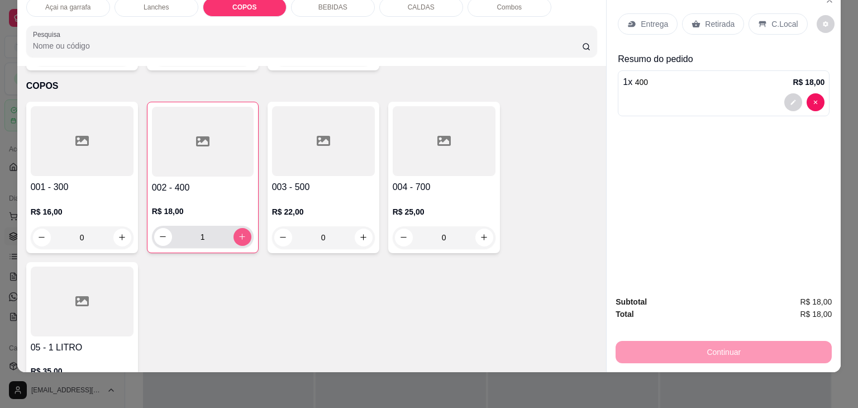
click at [244, 228] on button "increase-product-quantity" at bounding box center [243, 237] width 18 height 18
click at [771, 18] on p "C.Local" at bounding box center [784, 23] width 26 height 11
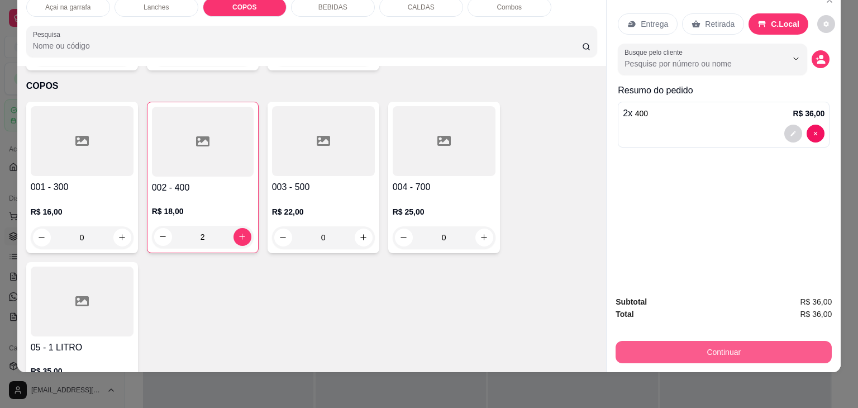
click at [699, 345] on button "Continuar" at bounding box center [724, 352] width 216 height 22
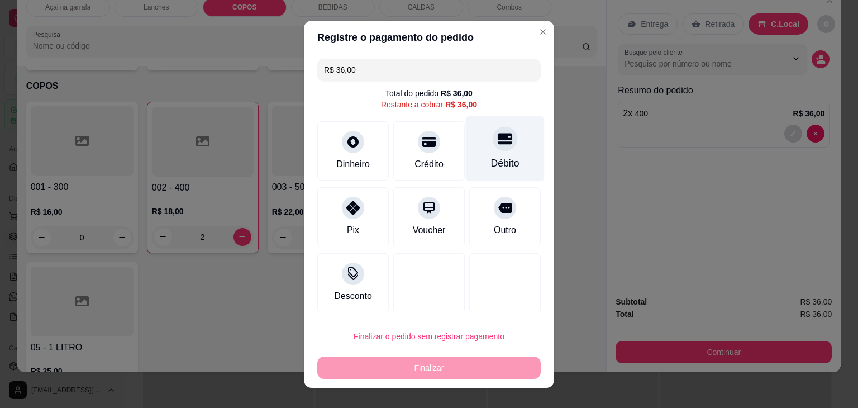
click at [498, 133] on icon at bounding box center [505, 138] width 15 height 11
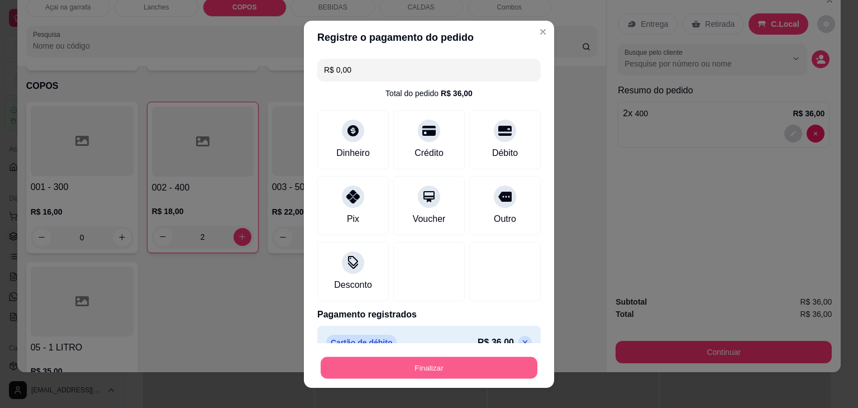
click at [385, 369] on button "Finalizar" at bounding box center [429, 367] width 217 height 22
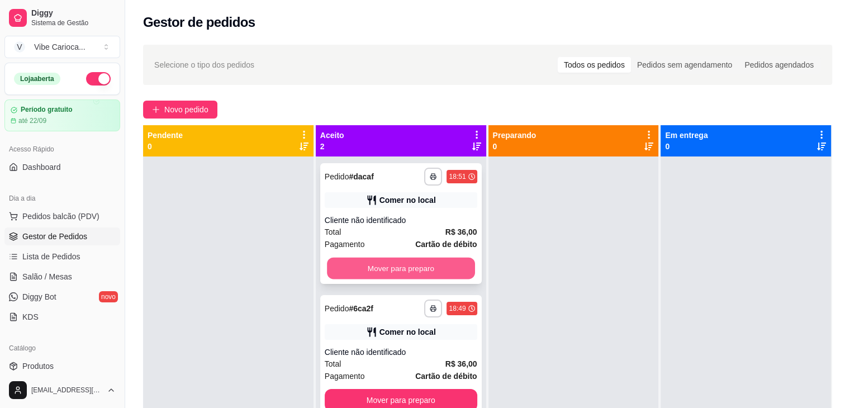
click at [379, 262] on button "Mover para preparo" at bounding box center [401, 269] width 148 height 22
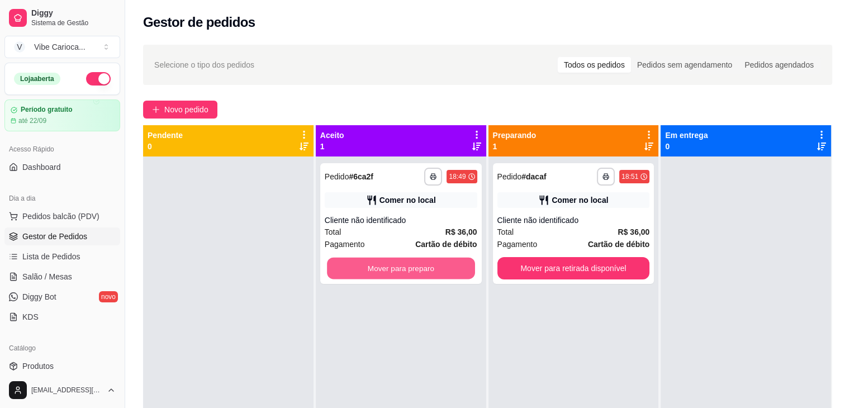
click at [379, 262] on button "Mover para preparo" at bounding box center [401, 269] width 148 height 22
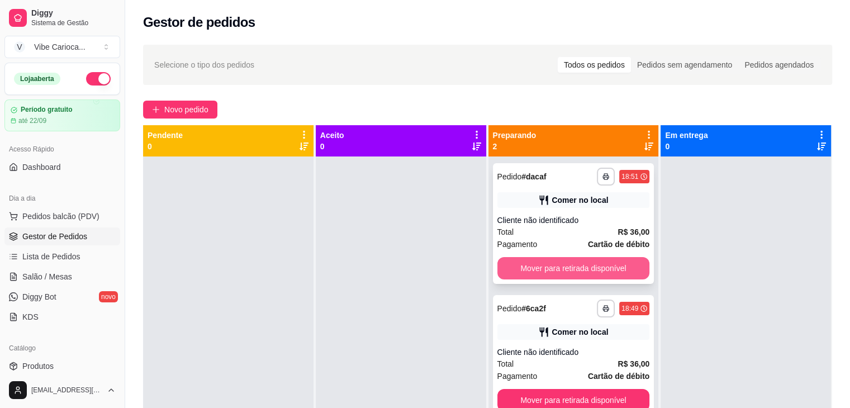
click at [523, 264] on button "Mover para retirada disponível" at bounding box center [573, 268] width 153 height 22
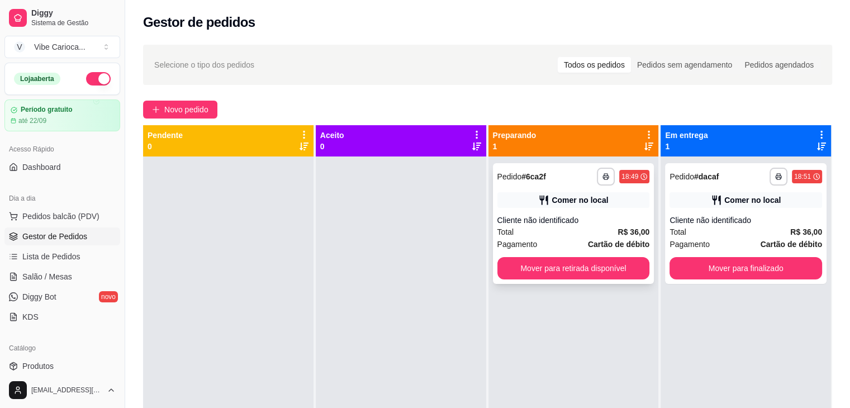
click at [581, 255] on div "**********" at bounding box center [573, 223] width 161 height 121
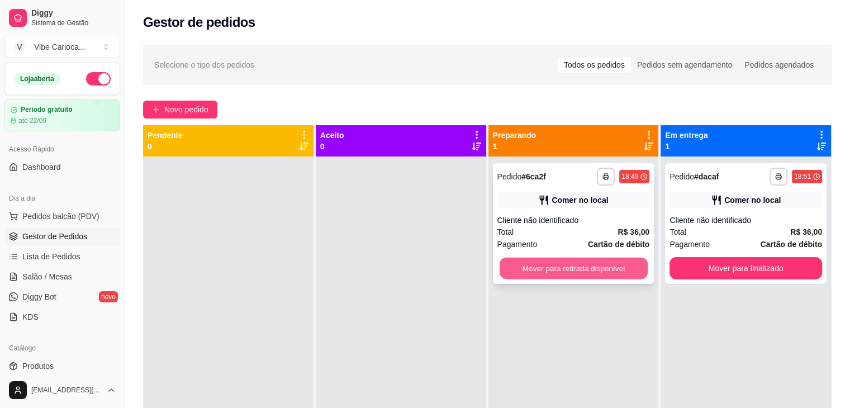
click at [579, 269] on button "Mover para retirada disponível" at bounding box center [573, 269] width 148 height 22
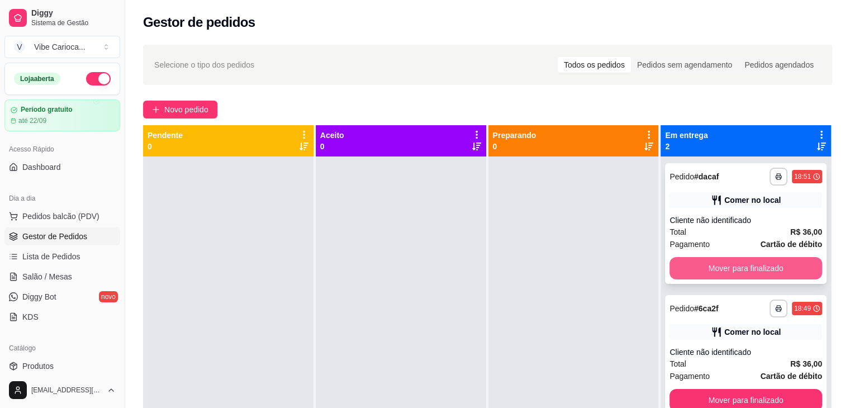
click at [694, 271] on button "Mover para finalizado" at bounding box center [745, 268] width 153 height 22
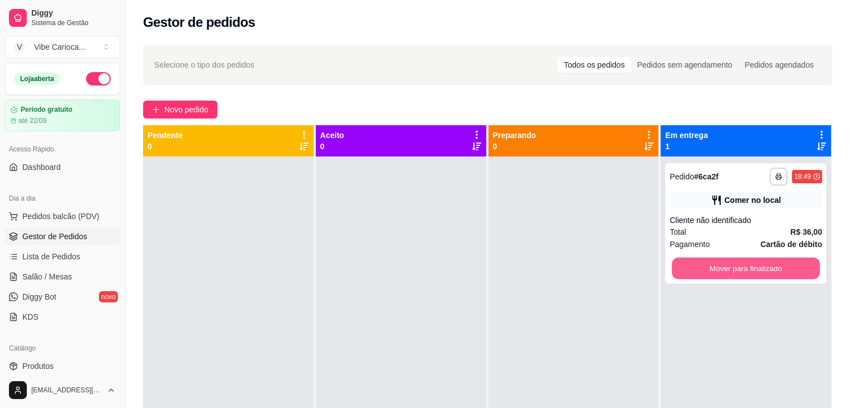
click at [695, 271] on button "Mover para finalizado" at bounding box center [745, 269] width 148 height 22
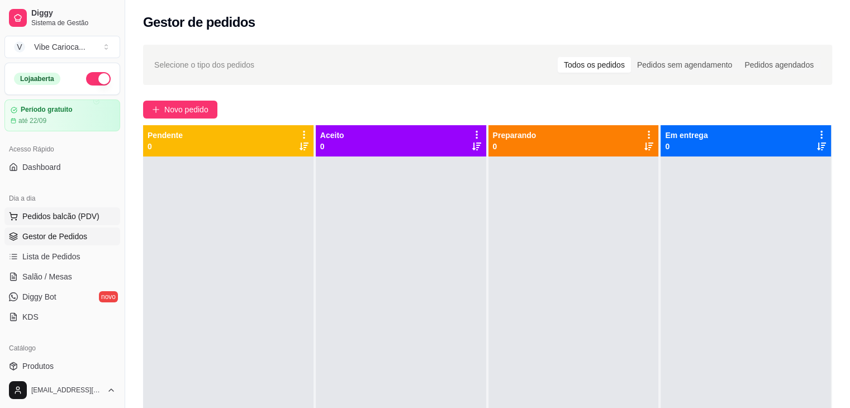
click at [80, 214] on span "Pedidos balcão (PDV)" at bounding box center [60, 216] width 77 height 11
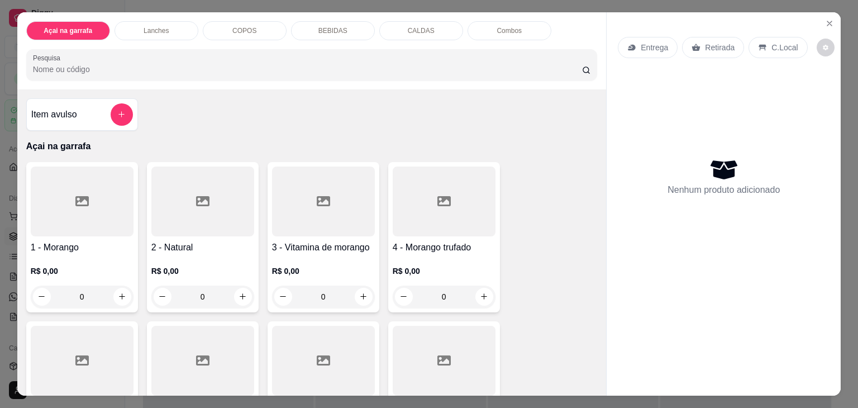
click at [245, 27] on p "COPOS" at bounding box center [244, 30] width 24 height 9
click at [251, 30] on p "COPOS" at bounding box center [244, 30] width 24 height 9
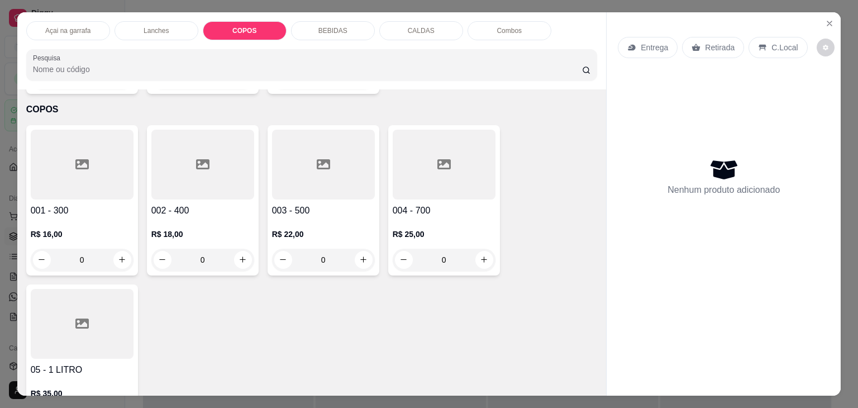
scroll to position [27, 0]
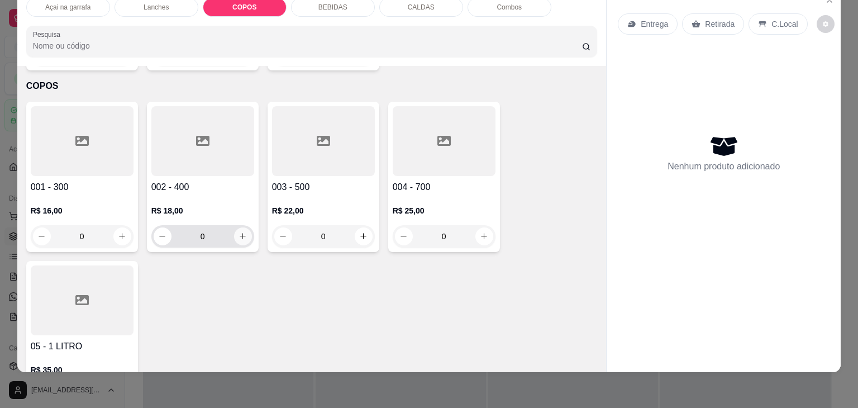
click at [241, 232] on icon "increase-product-quantity" at bounding box center [243, 236] width 8 height 8
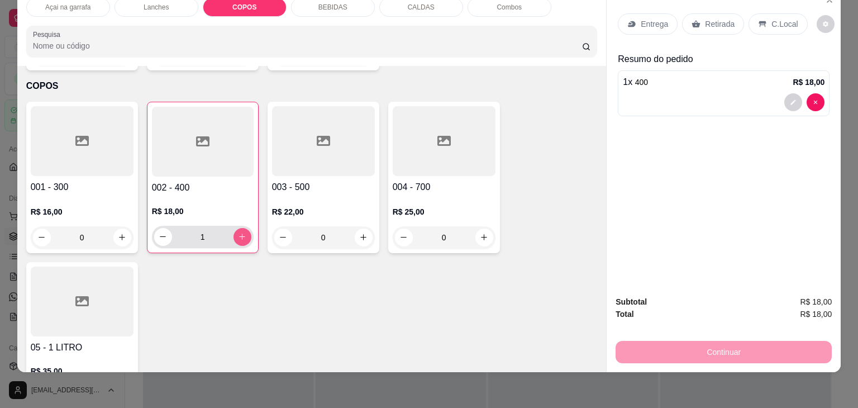
click at [241, 232] on icon "increase-product-quantity" at bounding box center [242, 236] width 8 height 8
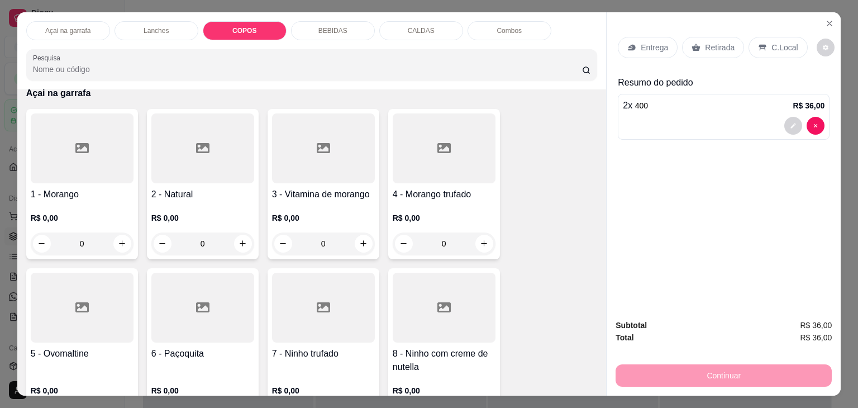
scroll to position [0, 0]
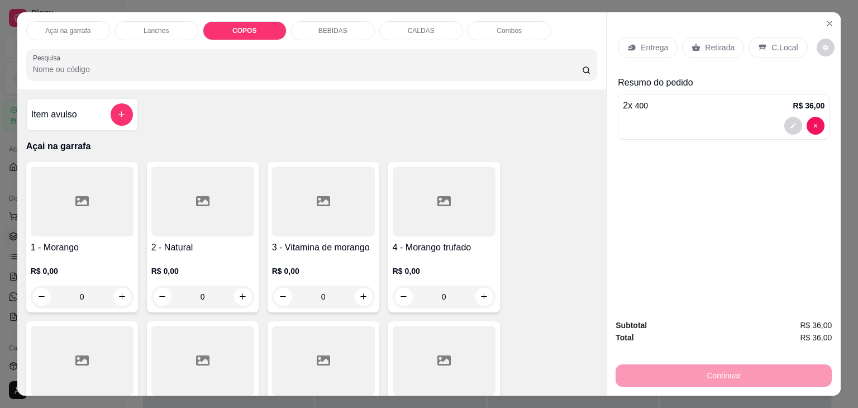
click at [244, 26] on p "COPOS" at bounding box center [244, 30] width 24 height 9
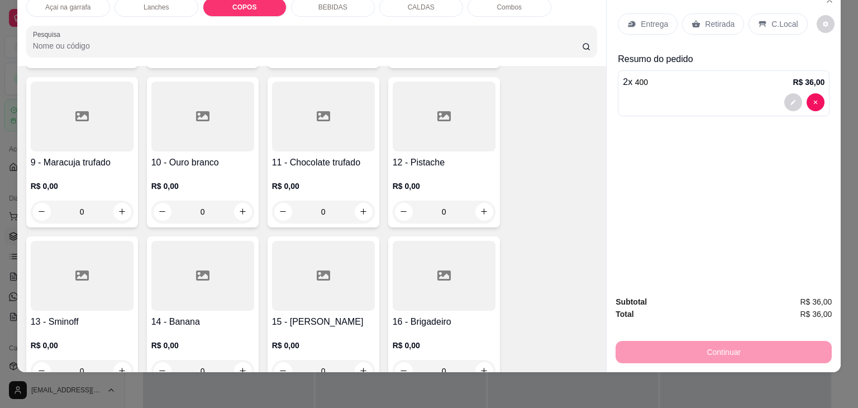
scroll to position [114, 0]
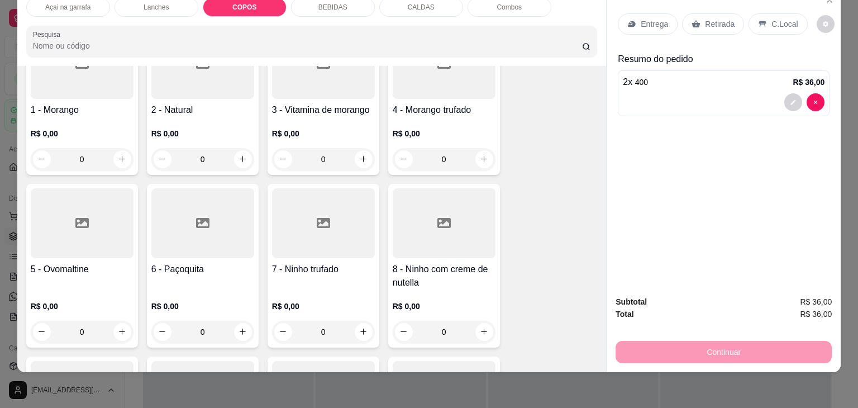
click at [243, 6] on div "COPOS" at bounding box center [245, 7] width 84 height 19
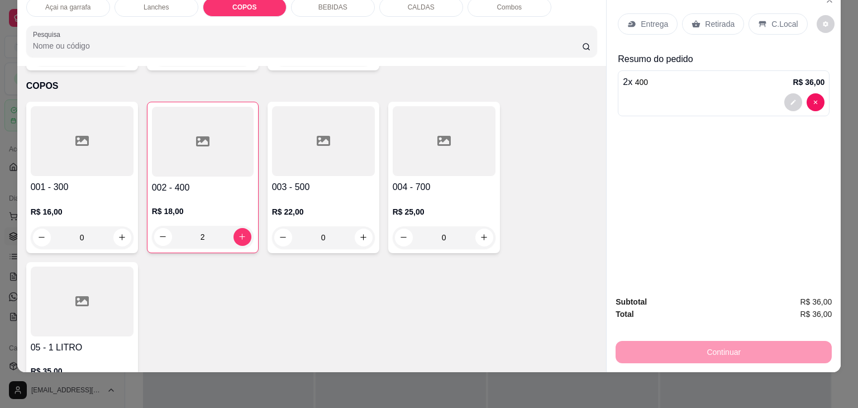
click at [26, 142] on div "001 - 300 R$ 16,00 0" at bounding box center [82, 177] width 112 height 151
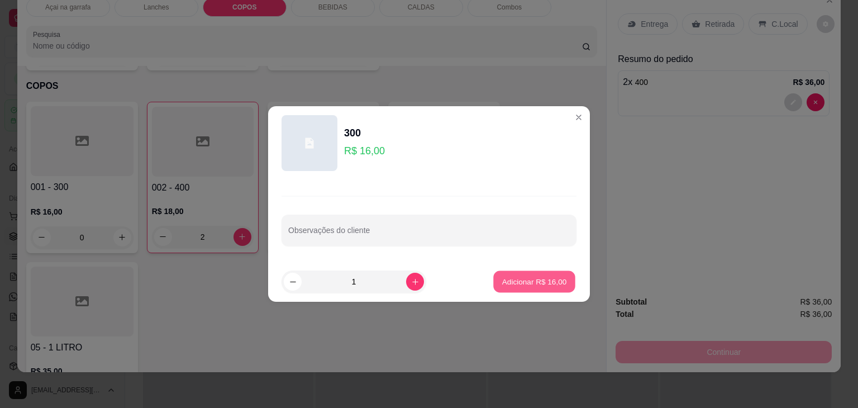
click at [521, 280] on p "Adicionar R$ 16,00" at bounding box center [534, 281] width 65 height 11
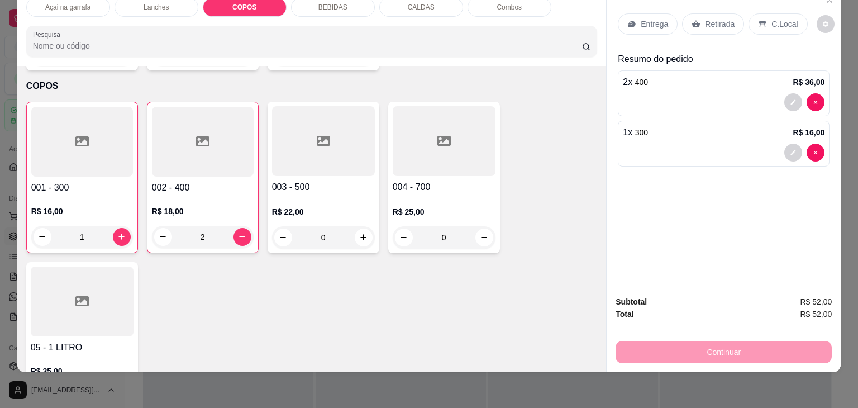
click at [792, 21] on div "C.Local" at bounding box center [778, 23] width 59 height 21
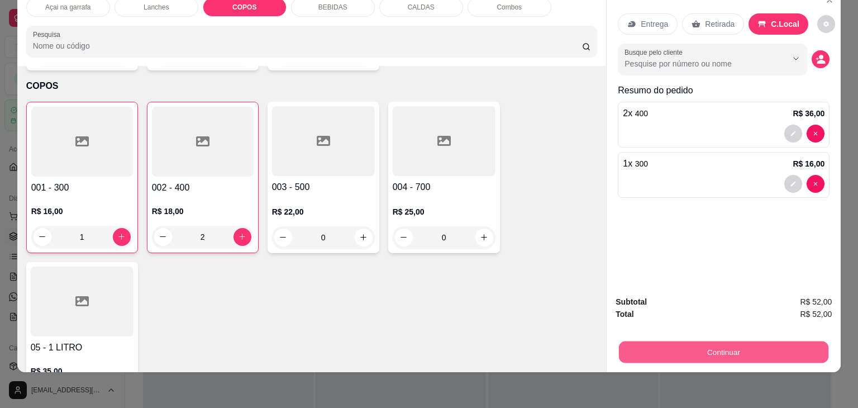
click at [704, 341] on button "Continuar" at bounding box center [723, 352] width 209 height 22
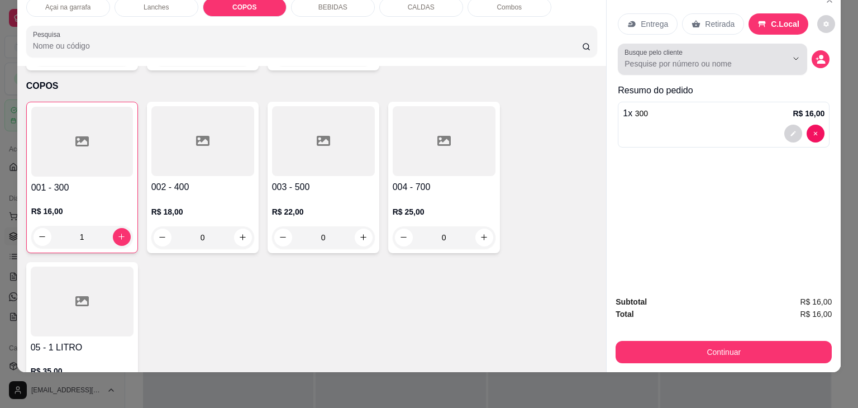
scroll to position [0, 0]
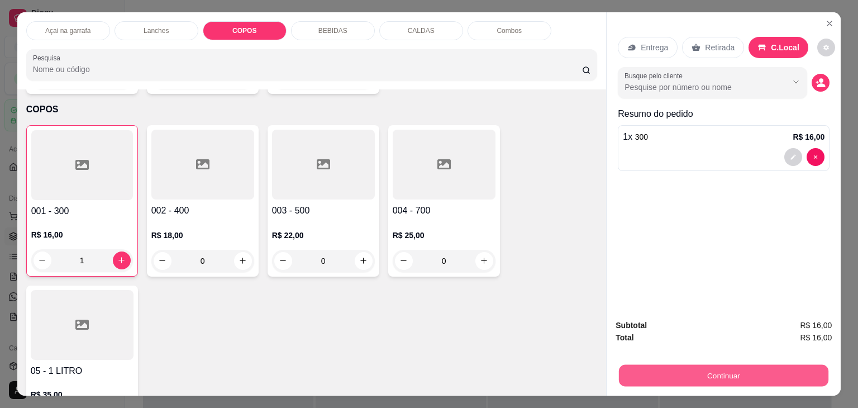
click at [718, 367] on button "Continuar" at bounding box center [723, 376] width 209 height 22
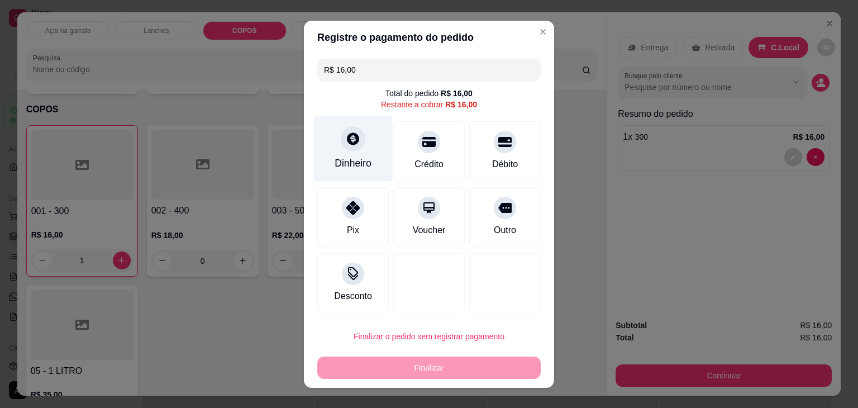
click at [356, 145] on div at bounding box center [353, 138] width 25 height 25
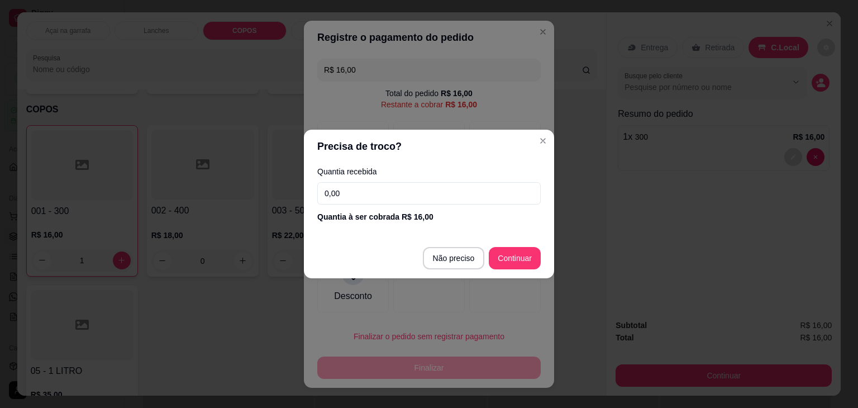
click at [454, 199] on input "0,00" at bounding box center [428, 193] width 223 height 22
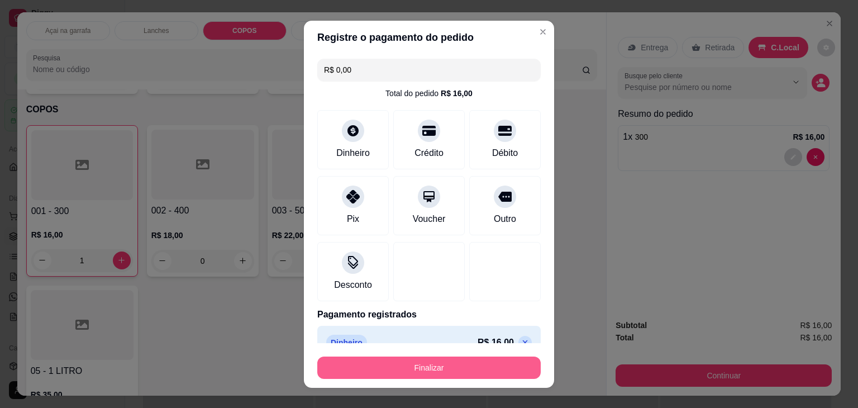
click at [429, 373] on button "Finalizar" at bounding box center [428, 367] width 223 height 22
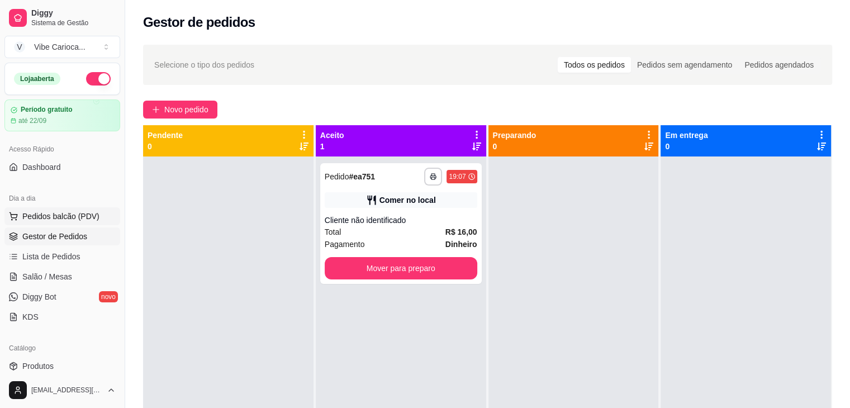
click at [43, 217] on span "Pedidos balcão (PDV)" at bounding box center [60, 216] width 77 height 11
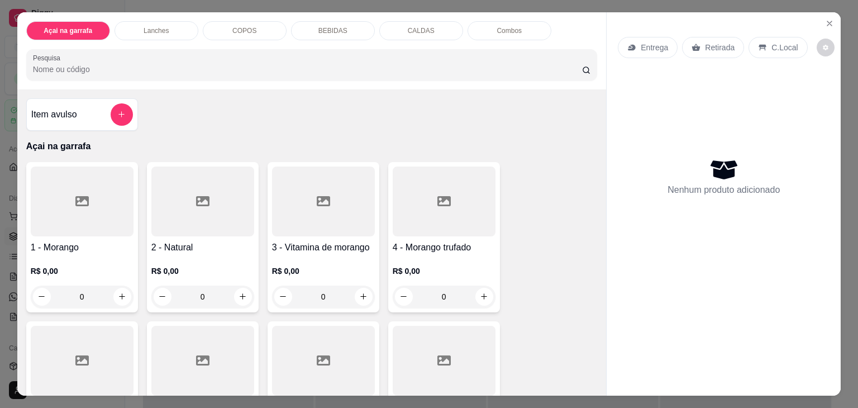
click at [249, 30] on p "COPOS" at bounding box center [244, 30] width 24 height 9
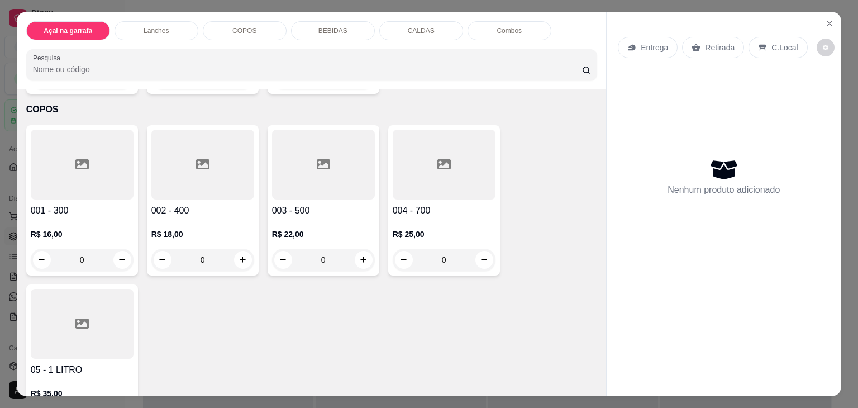
scroll to position [27, 0]
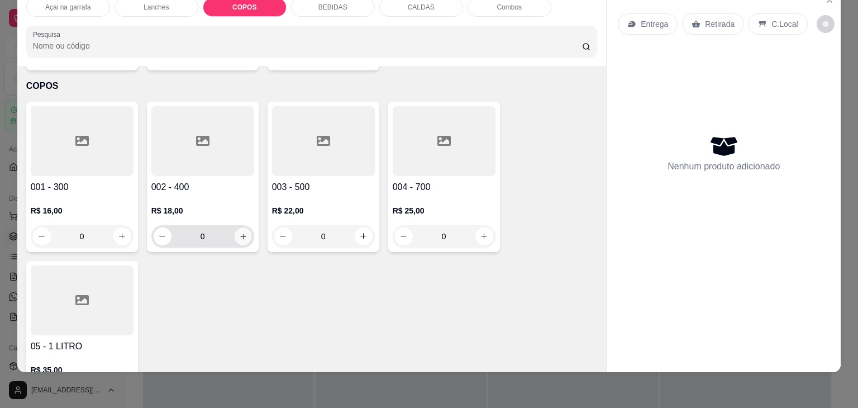
click at [244, 227] on button "increase-product-quantity" at bounding box center [242, 235] width 17 height 17
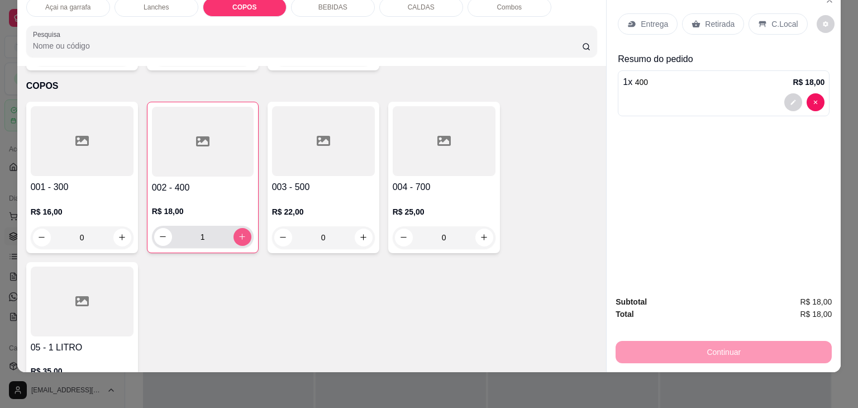
click at [243, 228] on button "increase-product-quantity" at bounding box center [243, 237] width 18 height 18
click at [761, 13] on div "C.Local" at bounding box center [778, 23] width 59 height 21
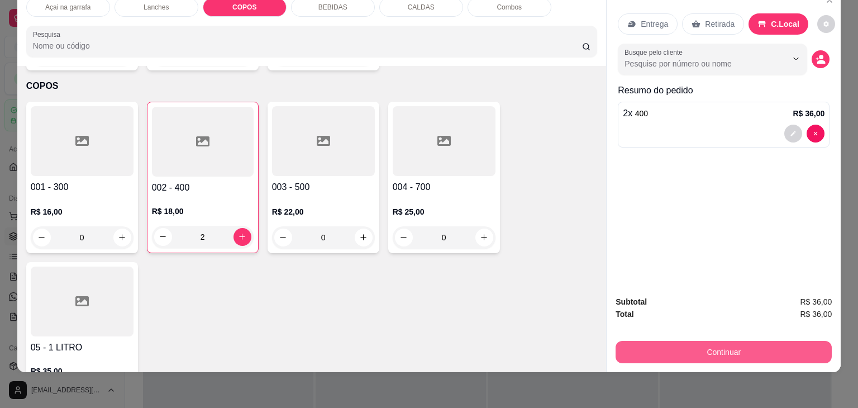
click at [665, 344] on button "Continuar" at bounding box center [724, 352] width 216 height 22
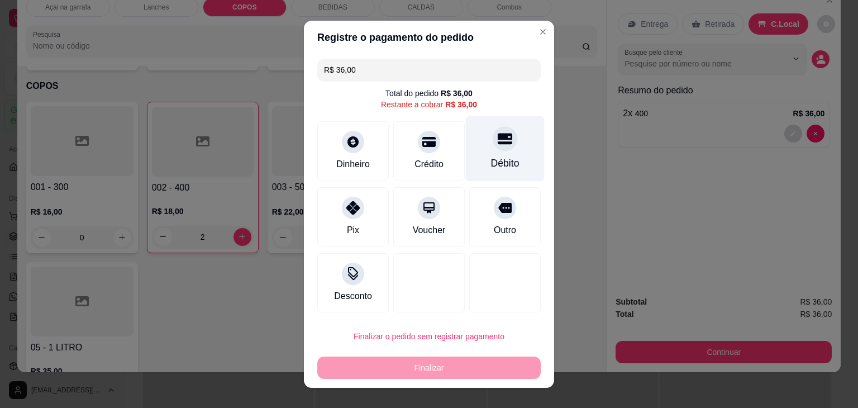
click at [485, 151] on div "Débito" at bounding box center [505, 148] width 79 height 65
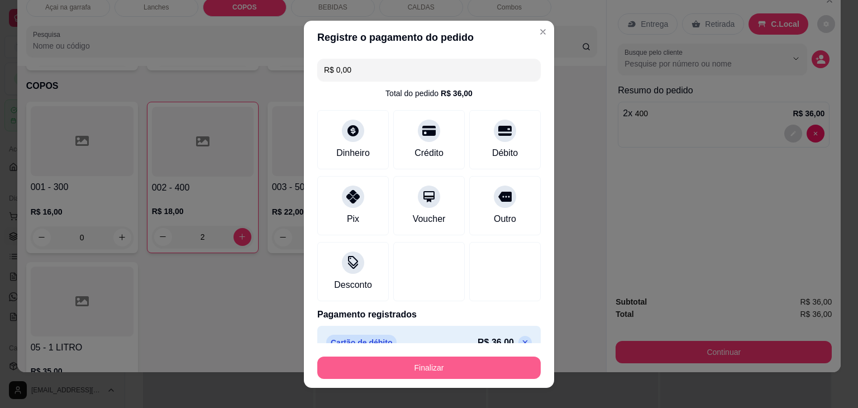
click at [387, 365] on button "Finalizar" at bounding box center [428, 367] width 223 height 22
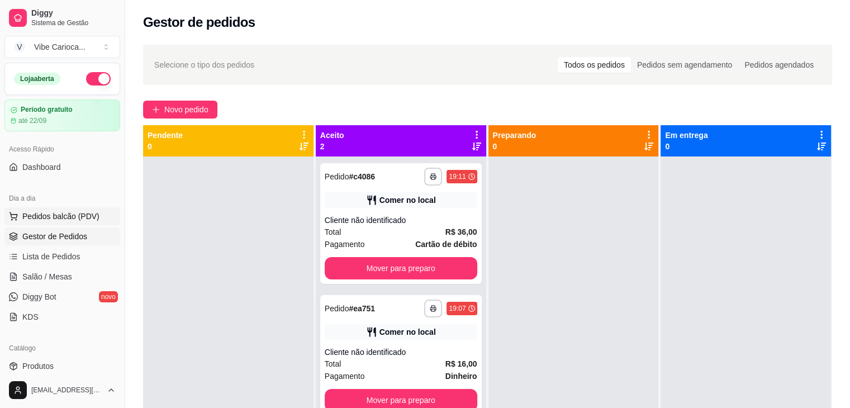
click at [27, 218] on span "Pedidos balcão (PDV)" at bounding box center [60, 216] width 77 height 11
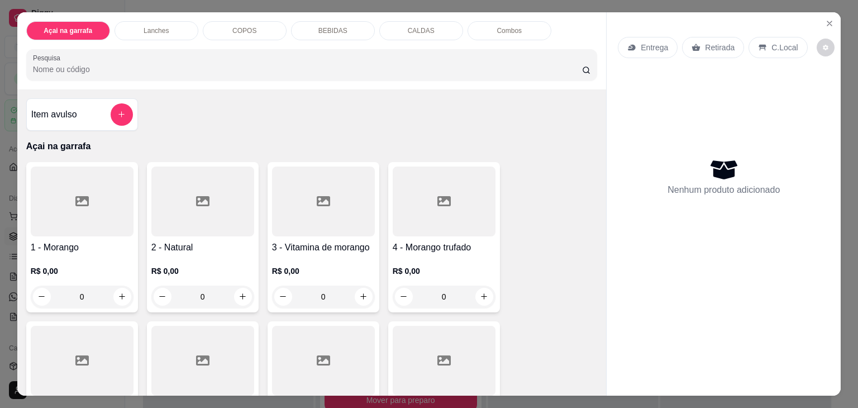
drag, startPoint x: 159, startPoint y: 23, endPoint x: 161, endPoint y: 14, distance: 9.2
click at [159, 21] on div "Lanches" at bounding box center [157, 30] width 84 height 19
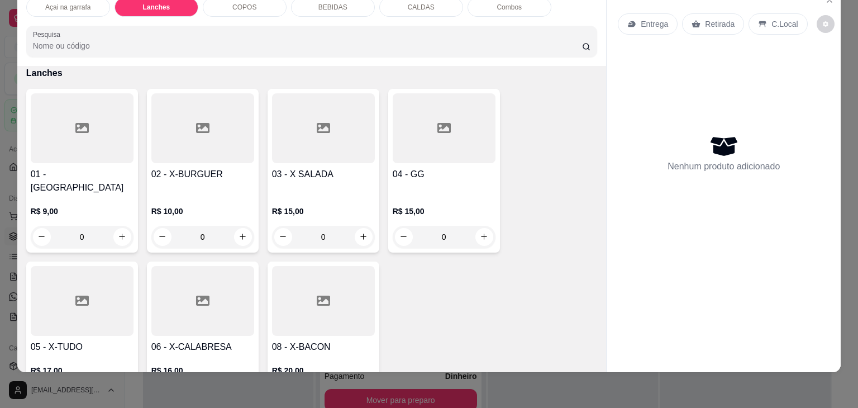
click at [176, 149] on div at bounding box center [202, 128] width 103 height 70
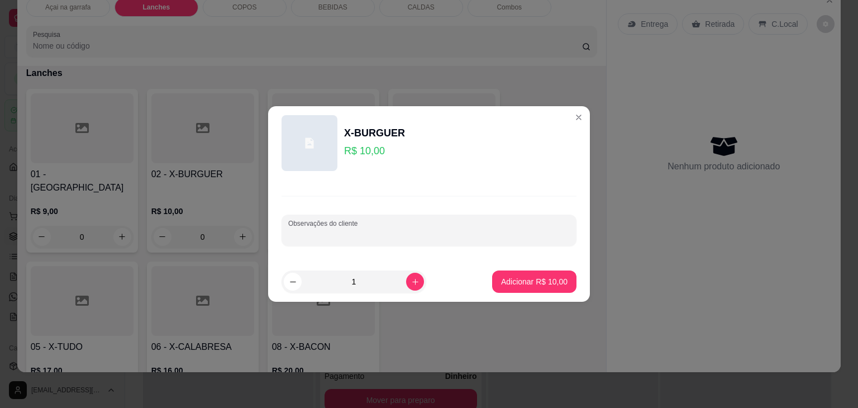
click at [462, 237] on input "Observações do cliente" at bounding box center [429, 234] width 282 height 11
click at [512, 284] on p "Adicionar R$ 10,00" at bounding box center [534, 281] width 65 height 11
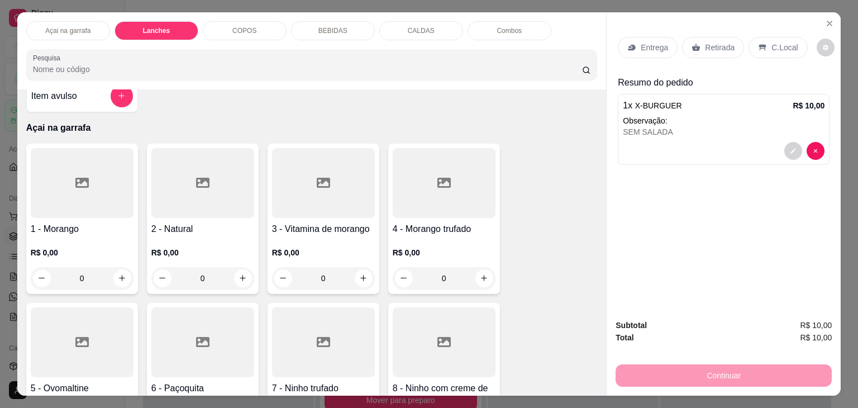
scroll to position [0, 0]
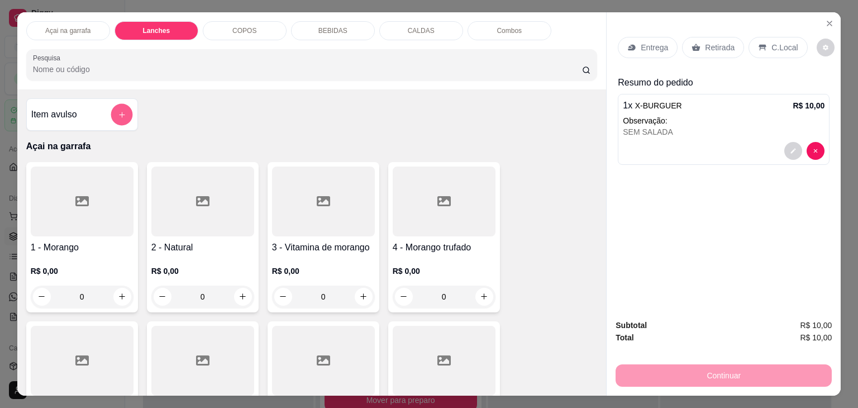
click at [127, 109] on button "add-separate-item" at bounding box center [122, 115] width 22 height 22
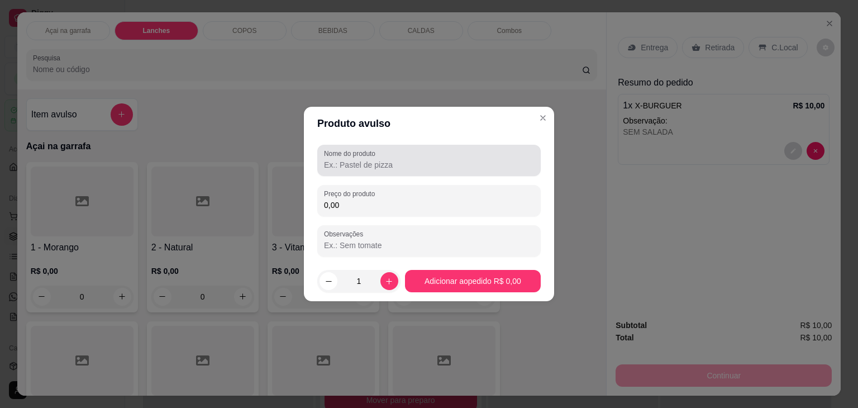
click at [394, 150] on div at bounding box center [429, 160] width 210 height 22
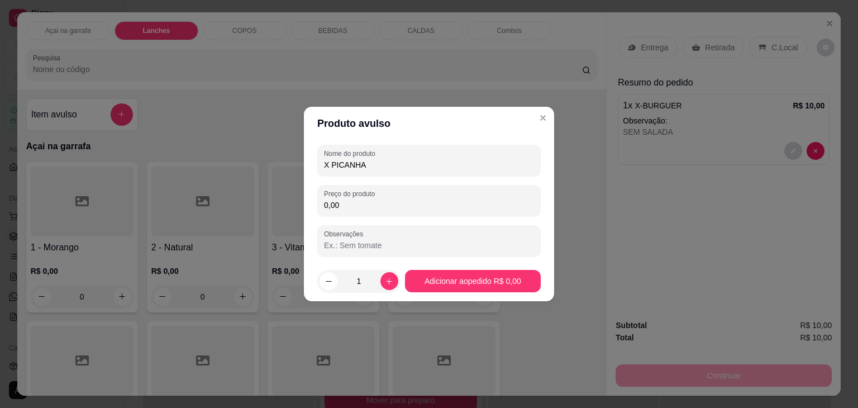
click at [342, 209] on input "0,00" at bounding box center [429, 204] width 210 height 11
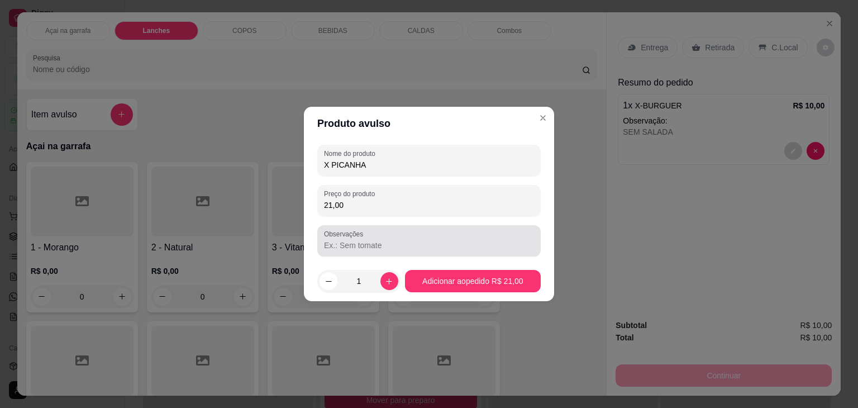
click at [366, 247] on input "Observações" at bounding box center [429, 245] width 210 height 11
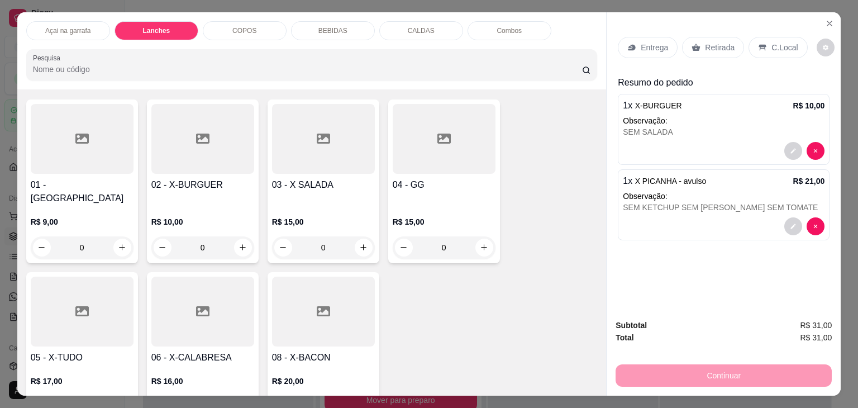
scroll to position [782, 0]
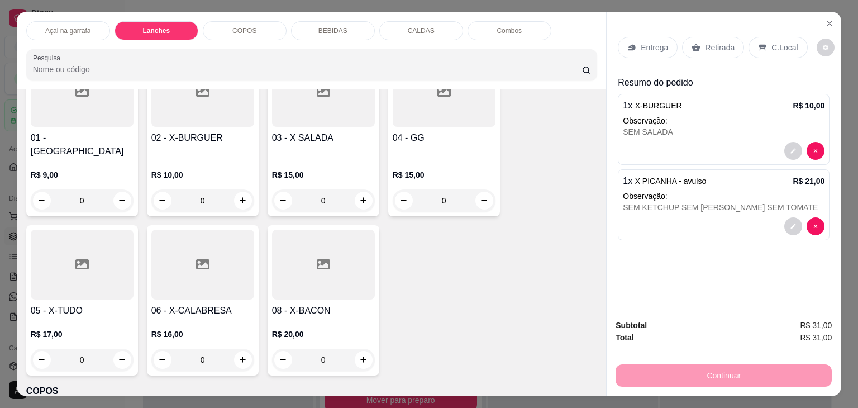
click at [303, 21] on div "BEBIDAS" at bounding box center [333, 30] width 84 height 19
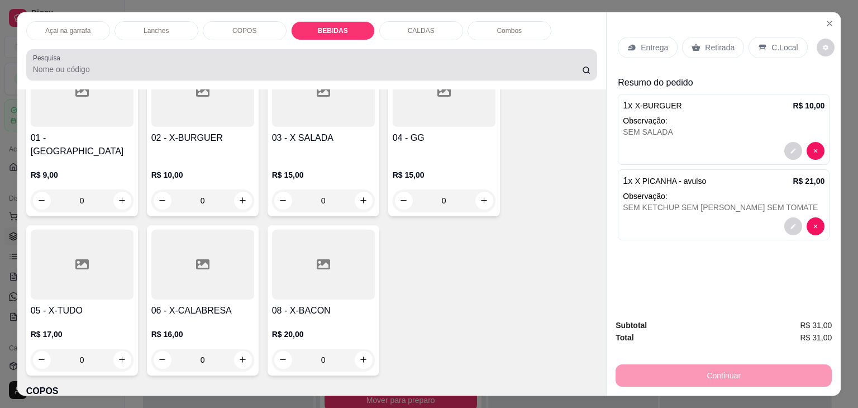
scroll to position [27, 0]
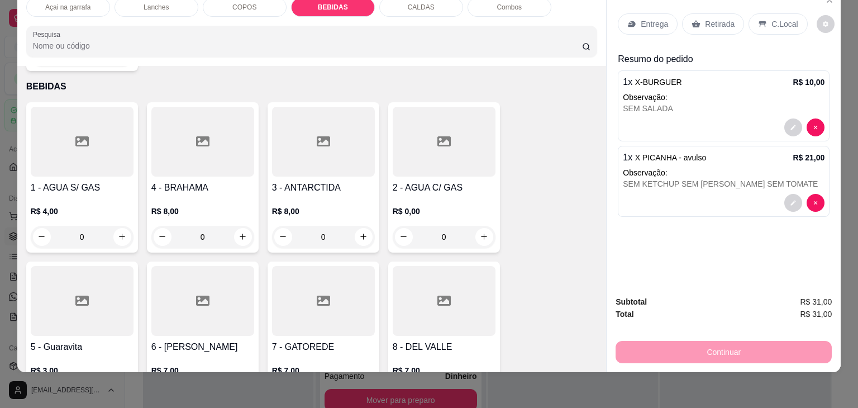
click at [78, 266] on div at bounding box center [82, 301] width 103 height 70
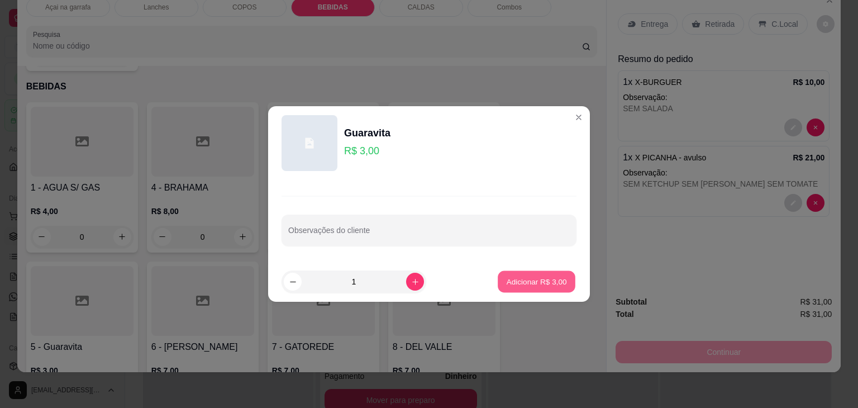
click at [547, 276] on p "Adicionar R$ 3,00" at bounding box center [536, 281] width 60 height 11
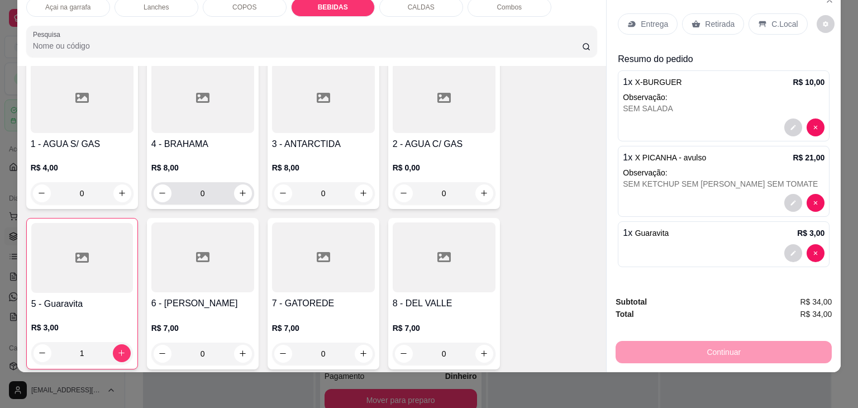
scroll to position [1571, 0]
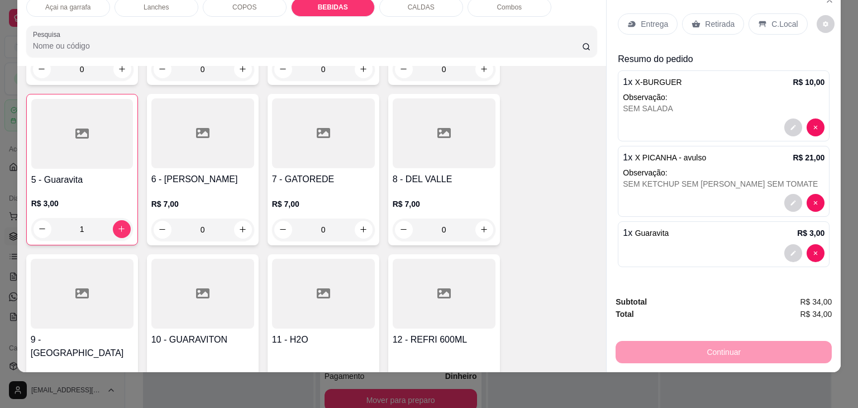
click at [188, 121] on div at bounding box center [202, 133] width 103 height 70
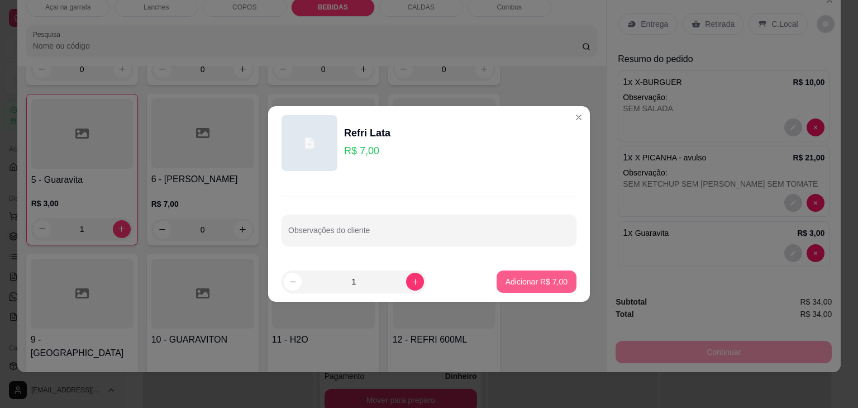
click at [531, 283] on p "Adicionar R$ 7,00" at bounding box center [537, 281] width 62 height 11
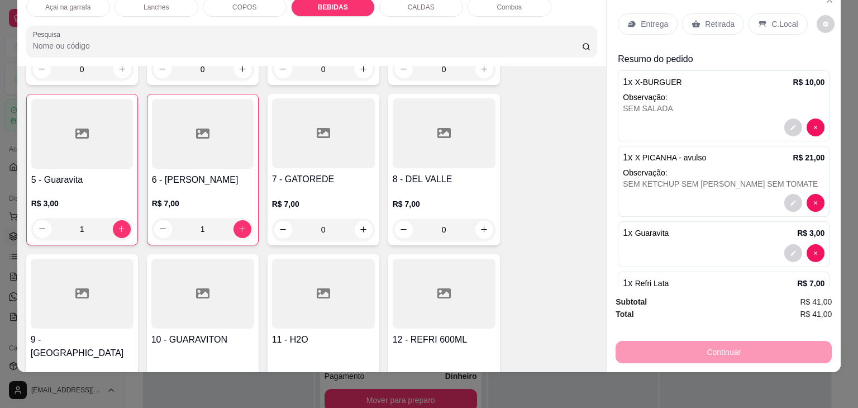
click at [771, 18] on p "C.Local" at bounding box center [784, 23] width 26 height 11
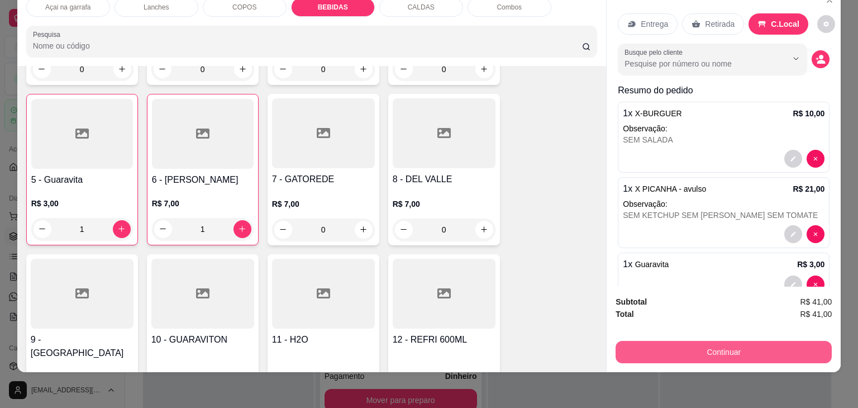
click at [695, 341] on button "Continuar" at bounding box center [724, 352] width 216 height 22
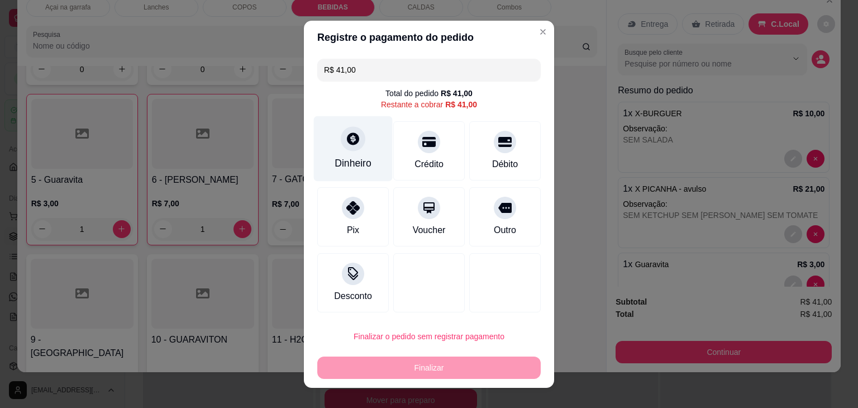
click at [330, 146] on div "Dinheiro" at bounding box center [353, 148] width 79 height 65
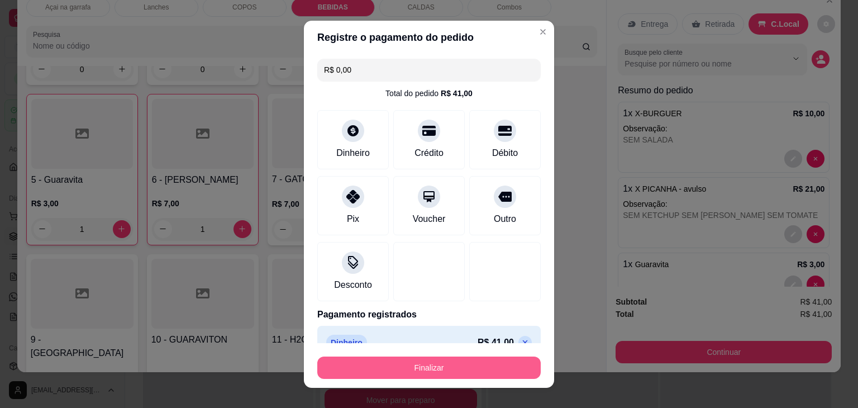
click at [440, 364] on button "Finalizar" at bounding box center [428, 367] width 223 height 22
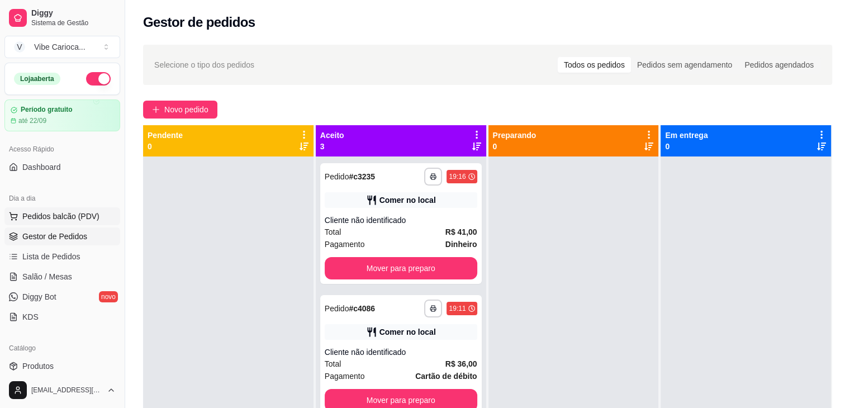
click at [96, 213] on button "Pedidos balcão (PDV)" at bounding box center [62, 216] width 116 height 18
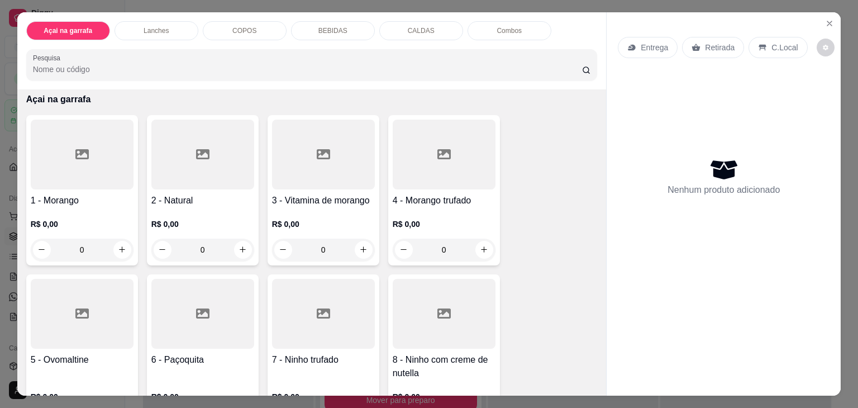
scroll to position [223, 0]
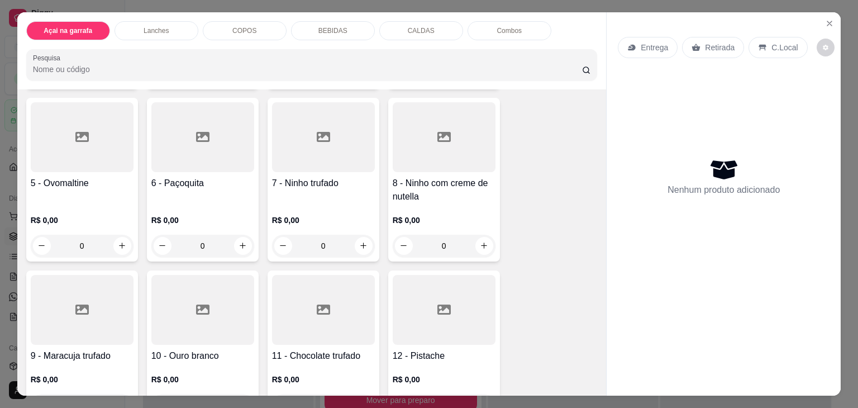
click at [326, 140] on div at bounding box center [323, 137] width 103 height 70
click at [439, 155] on div at bounding box center [444, 137] width 103 height 70
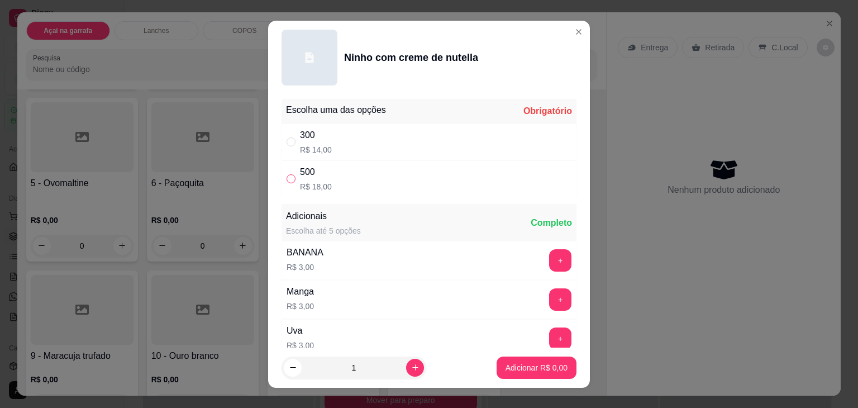
click at [287, 174] on input "" at bounding box center [291, 178] width 9 height 9
click at [530, 365] on p "Adicionar R$ 18,00" at bounding box center [534, 367] width 66 height 11
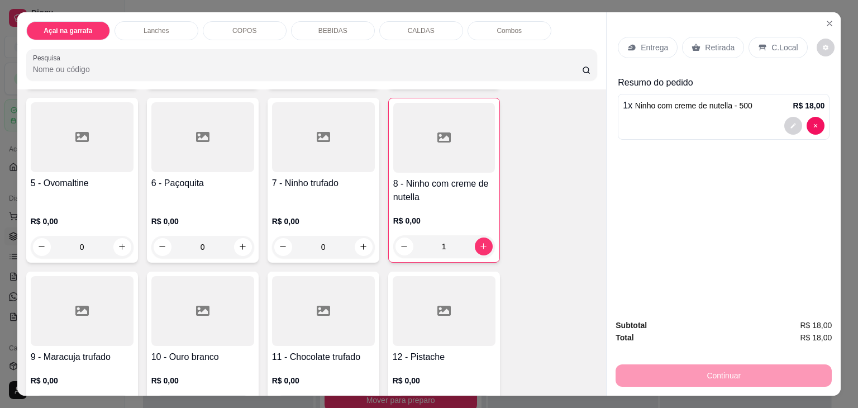
click at [764, 37] on div "C.Local" at bounding box center [778, 47] width 59 height 21
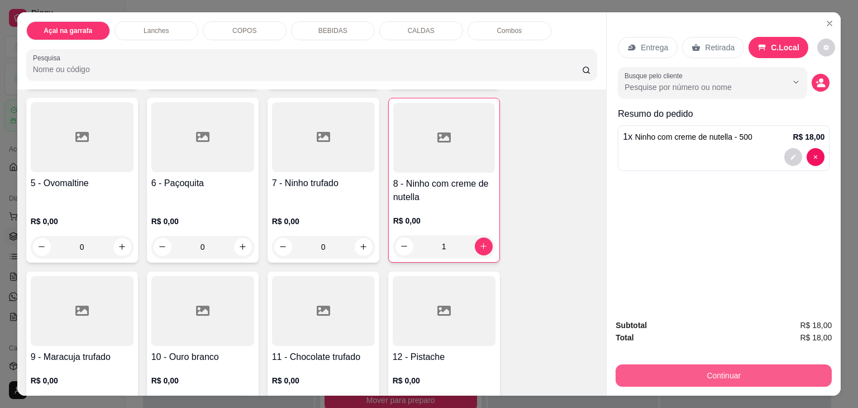
click at [675, 369] on button "Continuar" at bounding box center [724, 375] width 216 height 22
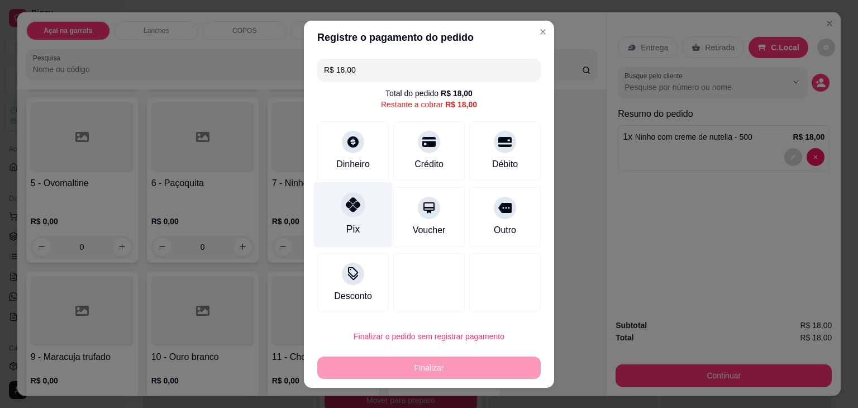
click at [353, 226] on div "Pix" at bounding box center [352, 229] width 13 height 15
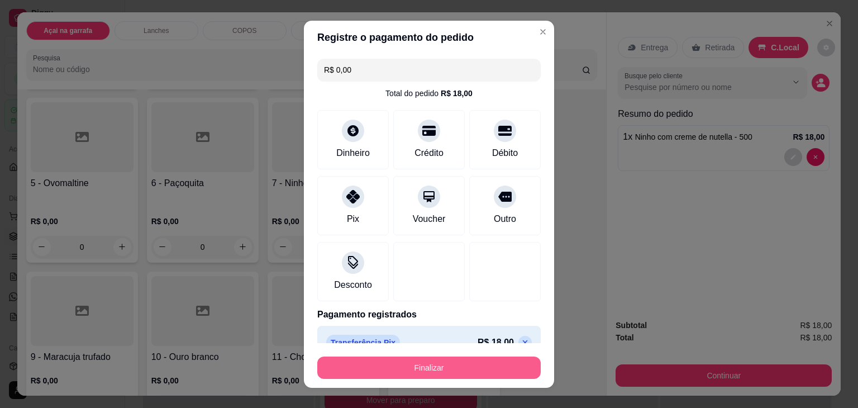
click at [455, 365] on button "Finalizar" at bounding box center [428, 367] width 223 height 22
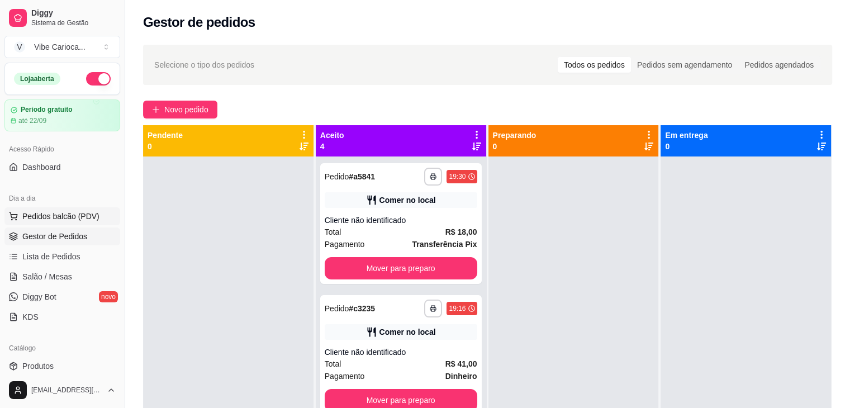
click at [37, 208] on button "Pedidos balcão (PDV)" at bounding box center [62, 216] width 116 height 18
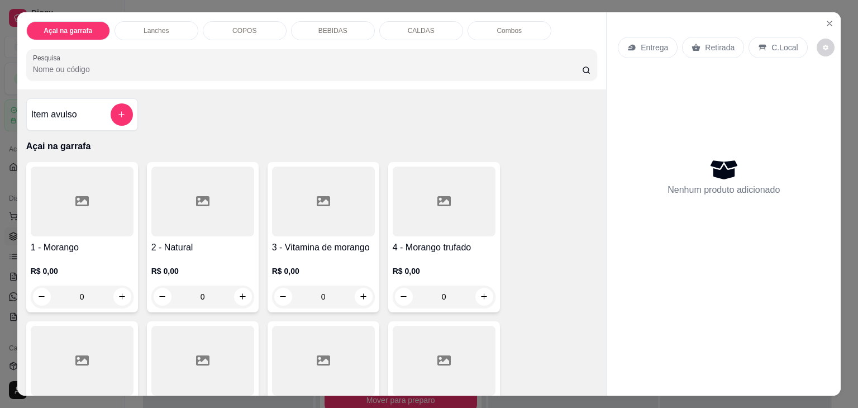
click at [242, 29] on p "COPOS" at bounding box center [244, 30] width 24 height 9
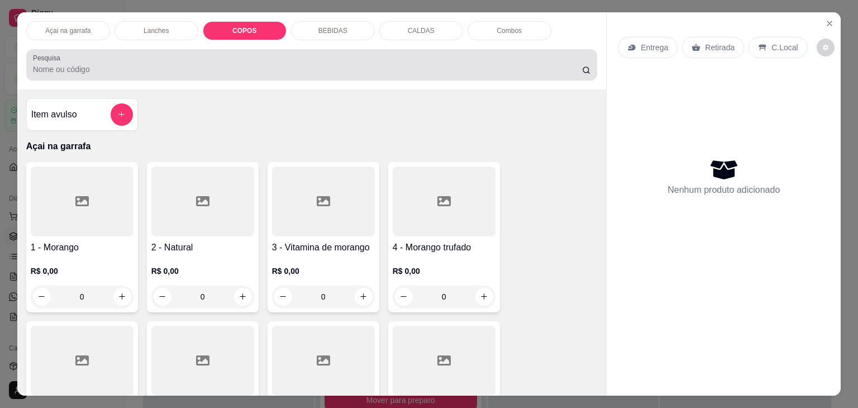
scroll to position [27, 0]
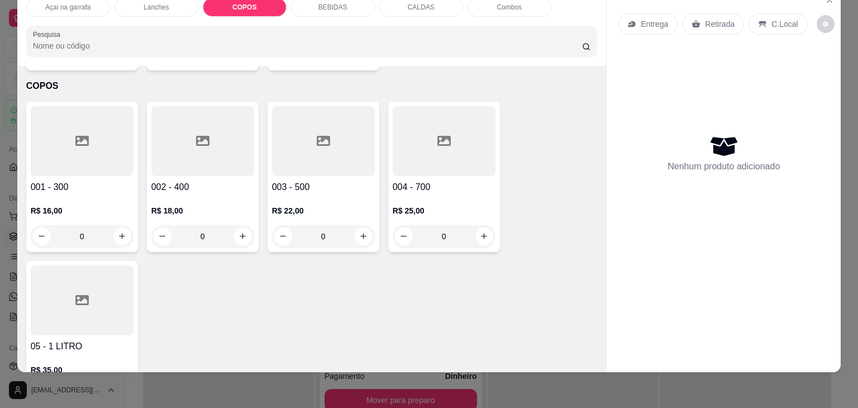
click at [41, 128] on div at bounding box center [82, 141] width 103 height 70
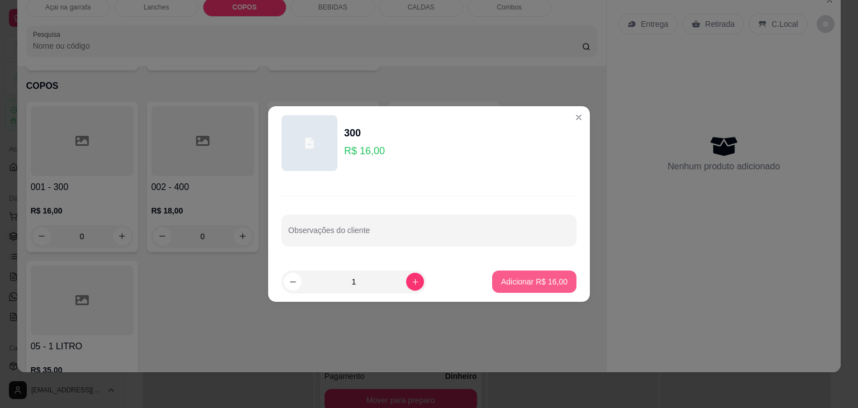
click at [503, 278] on p "Adicionar R$ 16,00" at bounding box center [534, 281] width 66 height 11
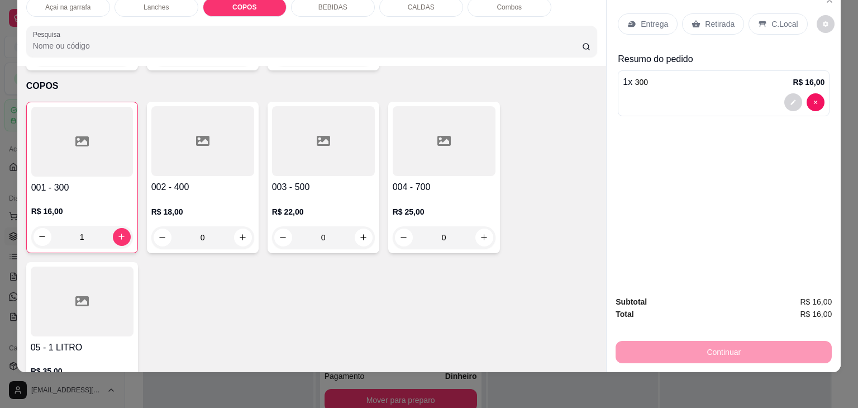
click at [780, 18] on p "C.Local" at bounding box center [784, 23] width 26 height 11
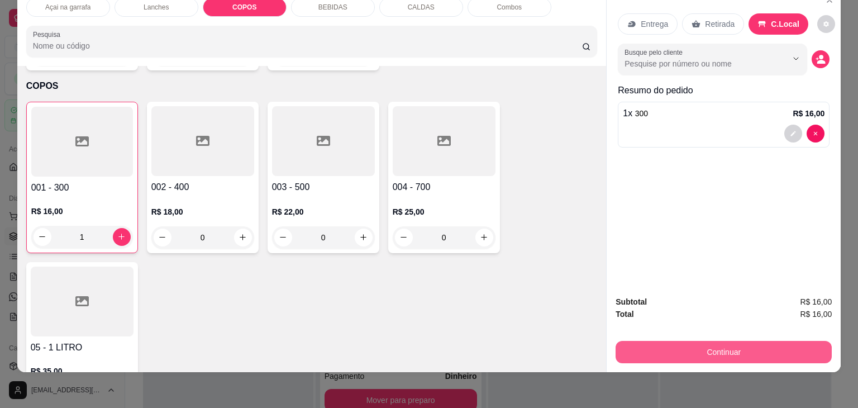
click at [696, 345] on button "Continuar" at bounding box center [724, 352] width 216 height 22
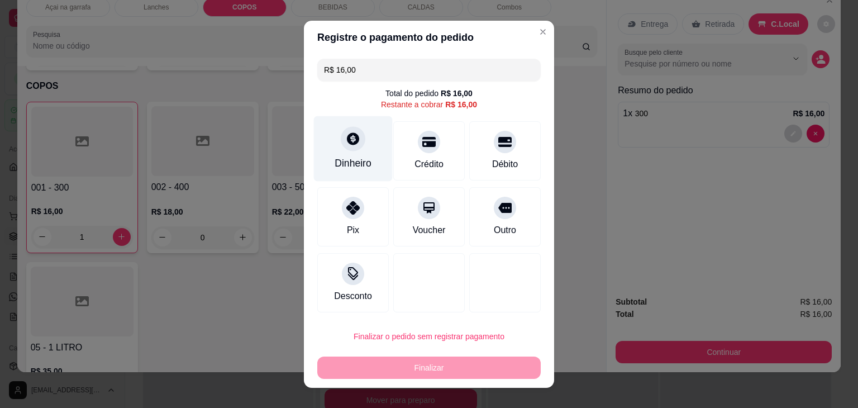
click at [342, 161] on div "Dinheiro" at bounding box center [353, 163] width 37 height 15
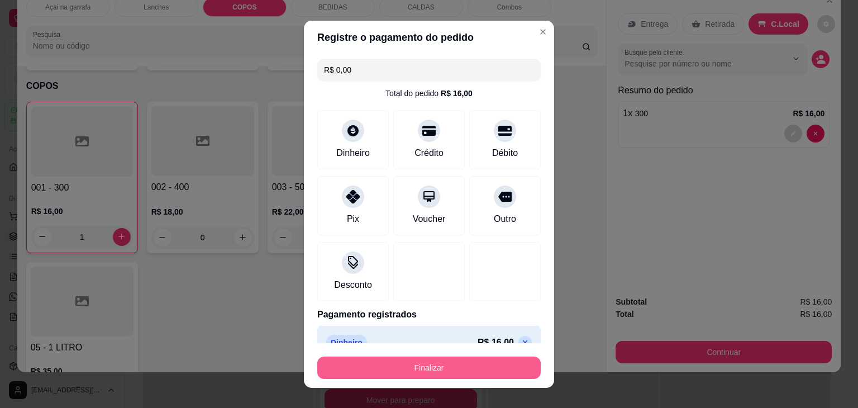
click at [404, 371] on button "Finalizar" at bounding box center [428, 367] width 223 height 22
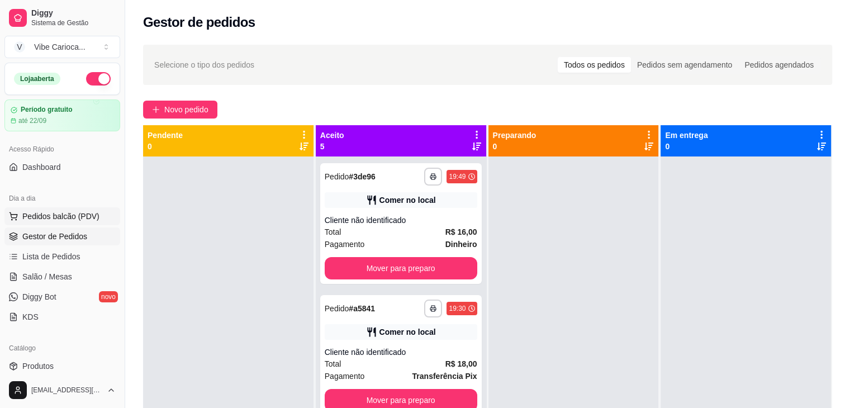
click at [82, 220] on span "Pedidos balcão (PDV)" at bounding box center [60, 216] width 77 height 11
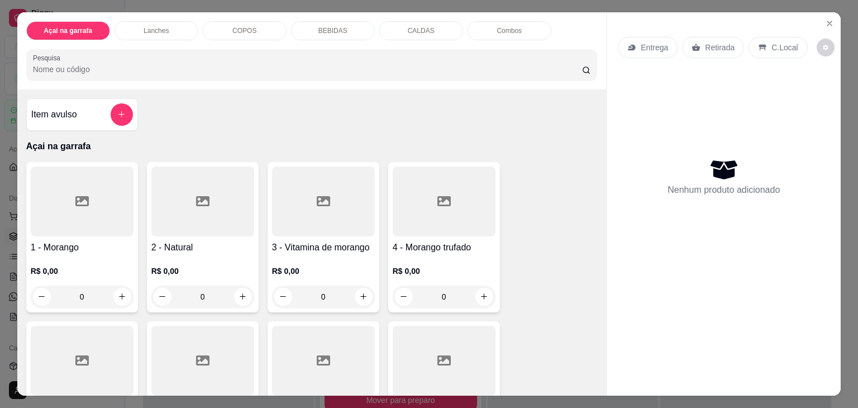
click at [232, 27] on p "COPOS" at bounding box center [244, 30] width 24 height 9
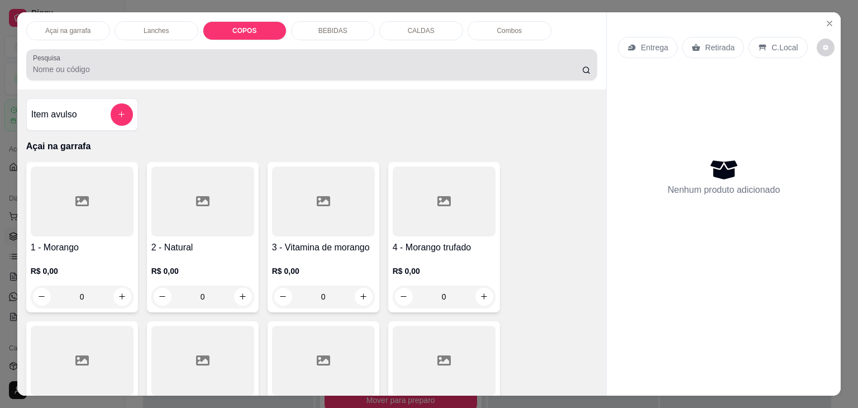
scroll to position [27, 0]
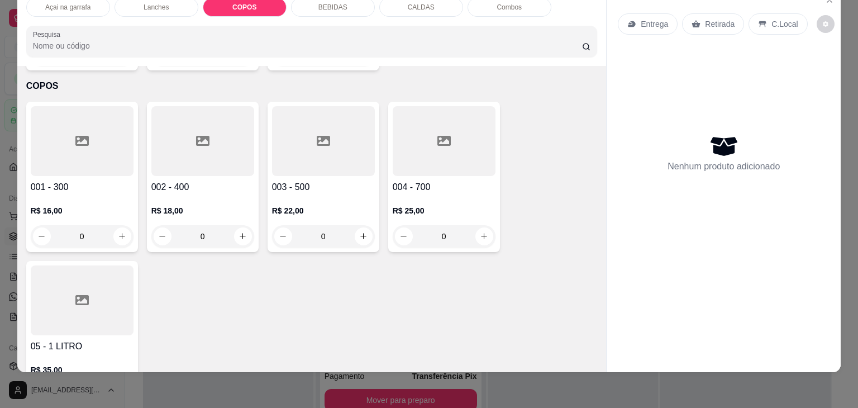
click at [104, 127] on div at bounding box center [82, 141] width 103 height 70
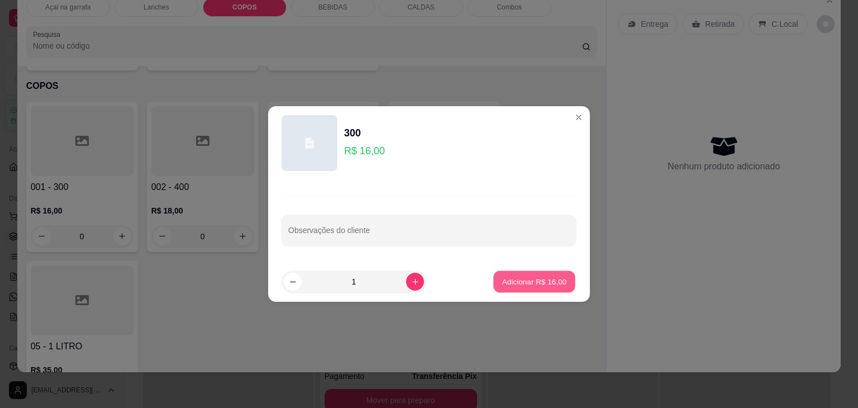
click at [535, 278] on p "Adicionar R$ 16,00" at bounding box center [534, 281] width 65 height 11
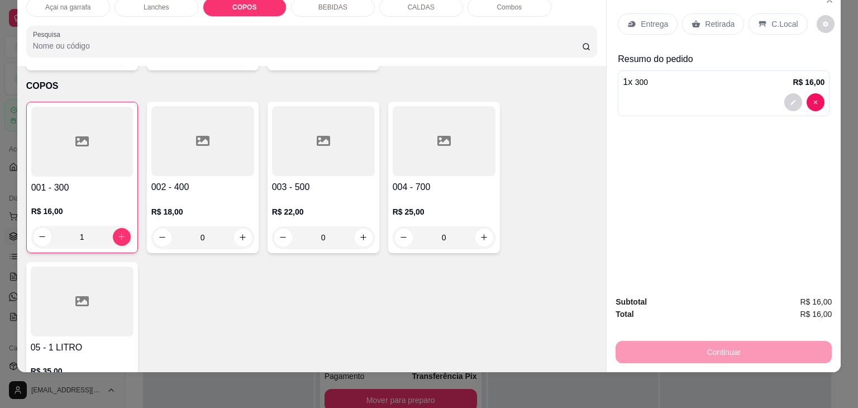
click at [196, 134] on icon at bounding box center [202, 140] width 13 height 13
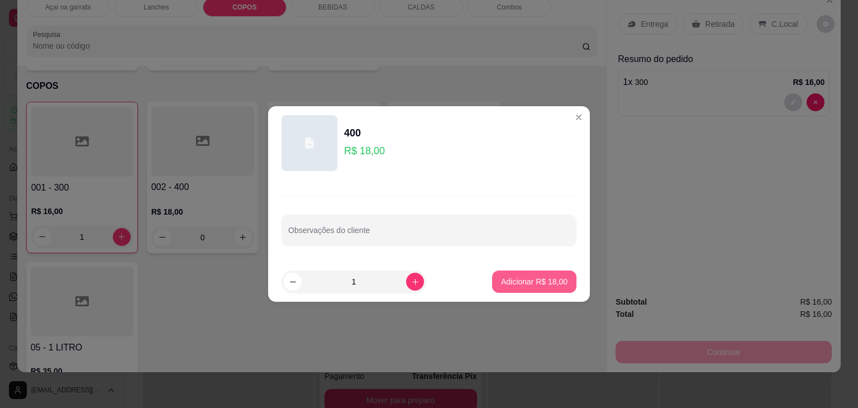
click at [503, 278] on p "Adicionar R$ 18,00" at bounding box center [534, 281] width 66 height 11
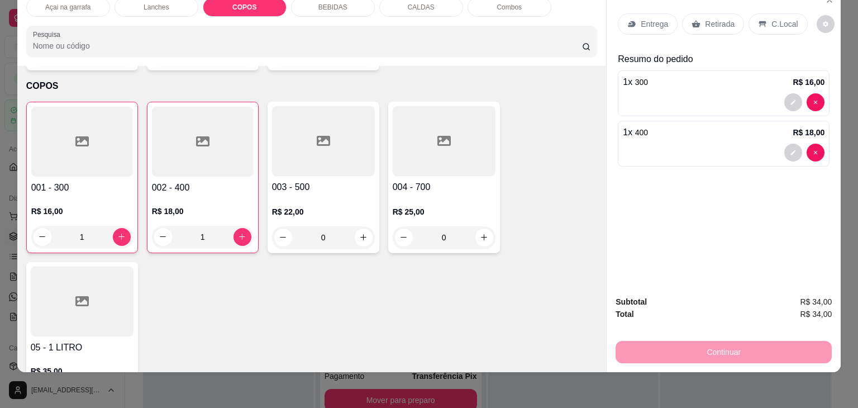
click at [763, 16] on div "C.Local" at bounding box center [778, 23] width 59 height 21
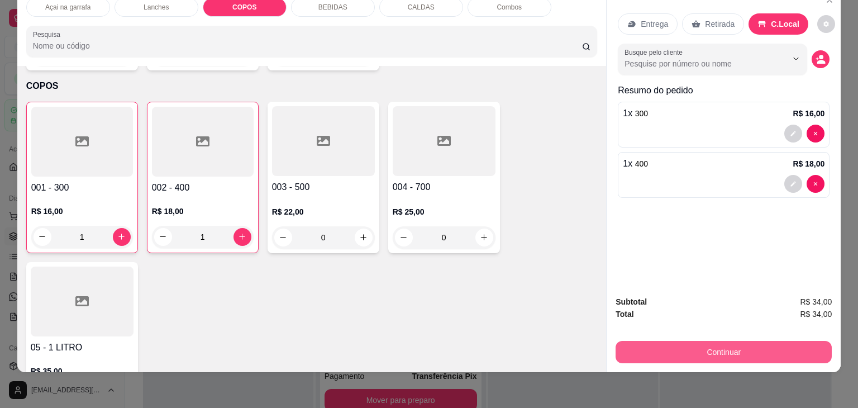
click at [620, 341] on button "Continuar" at bounding box center [724, 352] width 216 height 22
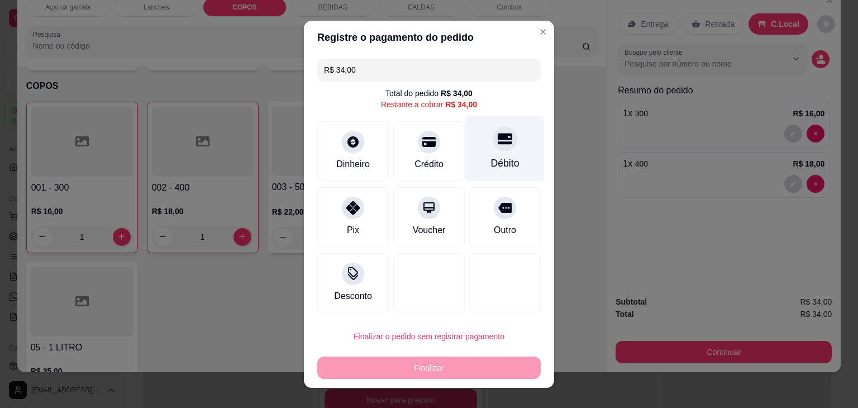
click at [498, 141] on icon at bounding box center [505, 138] width 15 height 11
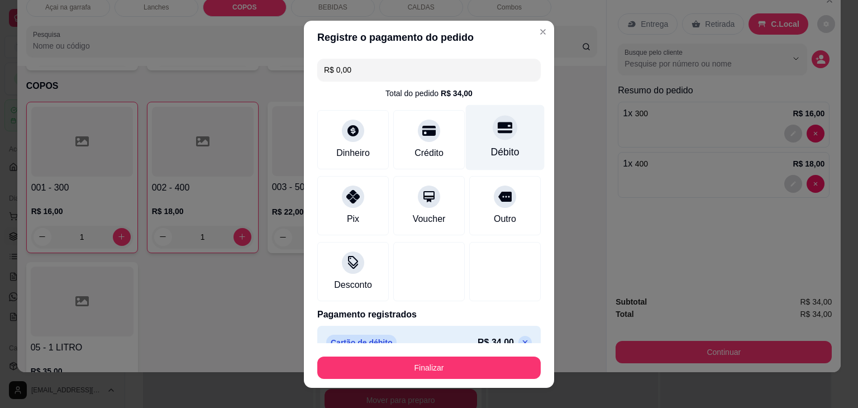
click at [478, 139] on div "Débito" at bounding box center [505, 136] width 79 height 65
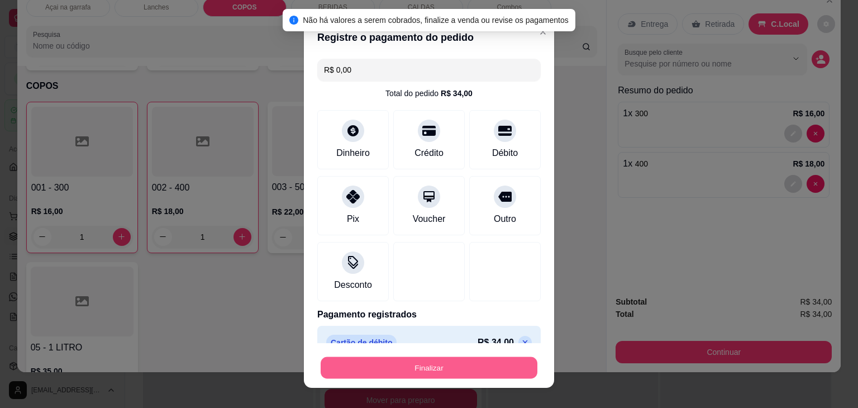
click at [454, 366] on button "Finalizar" at bounding box center [429, 367] width 217 height 22
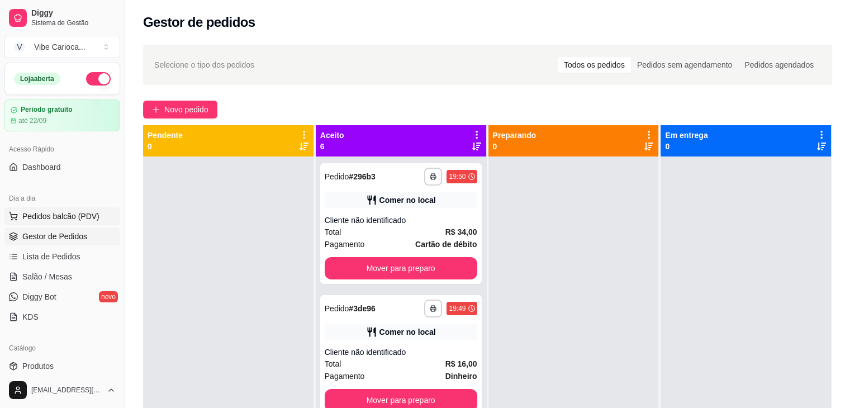
click at [29, 215] on span "Pedidos balcão (PDV)" at bounding box center [60, 216] width 77 height 11
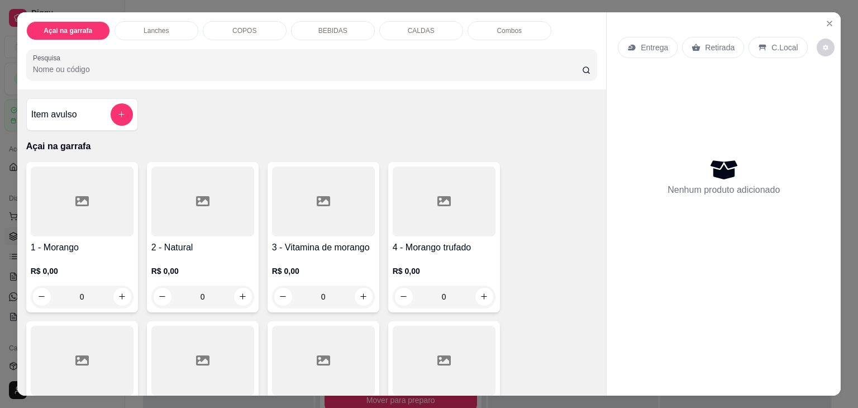
click at [146, 27] on p "Lanches" at bounding box center [156, 30] width 25 height 9
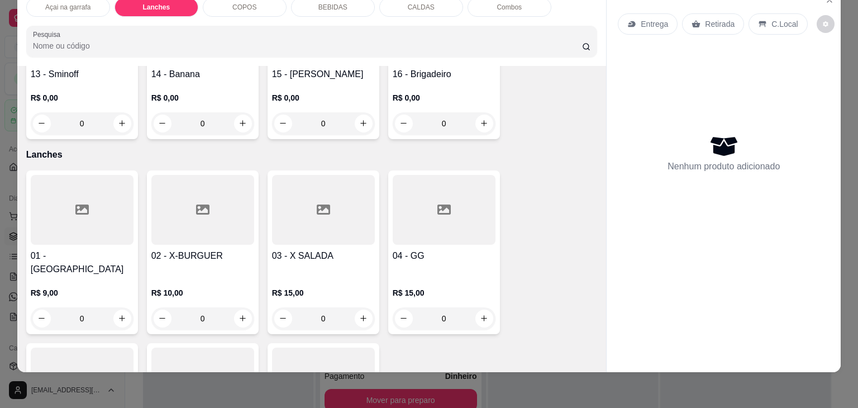
scroll to position [555, 0]
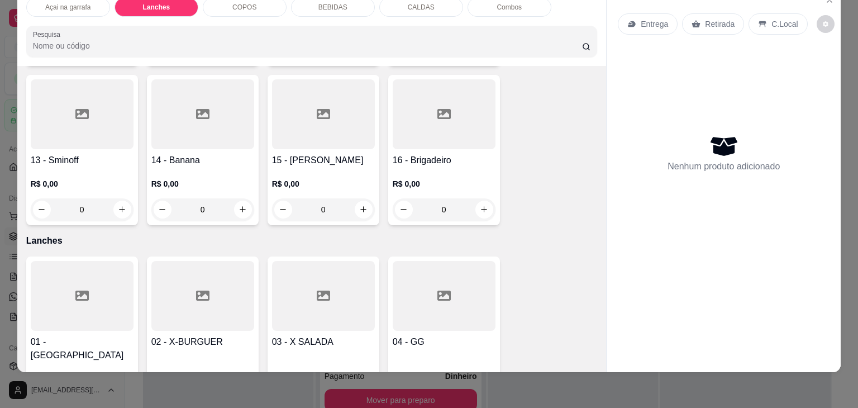
click at [53, 3] on p "Açai na garrafa" at bounding box center [67, 7] width 45 height 9
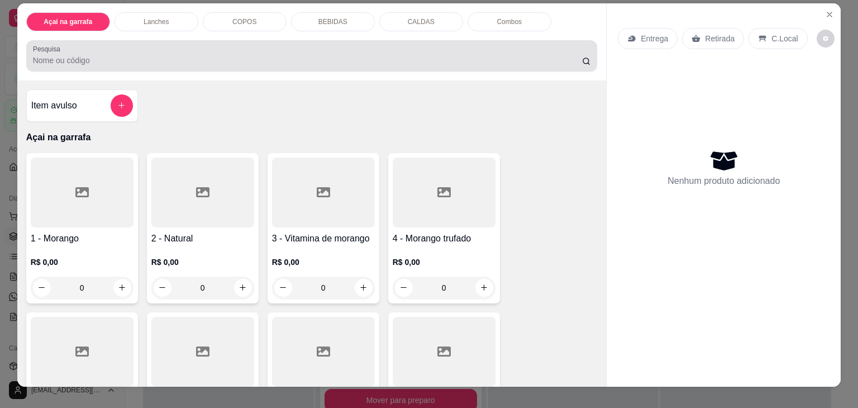
scroll to position [0, 0]
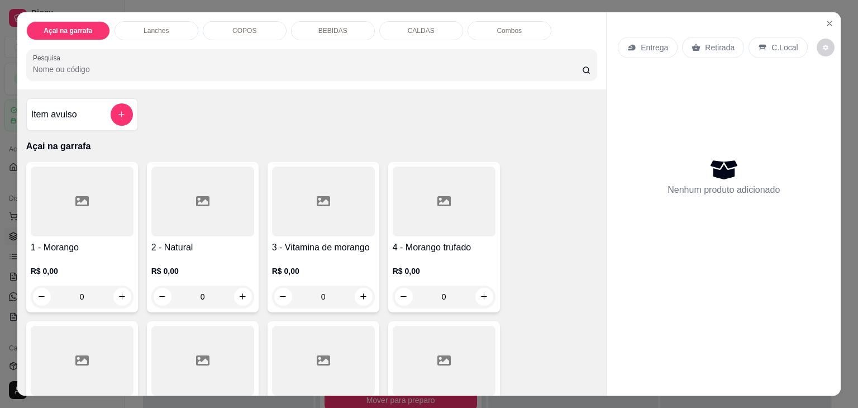
click at [246, 26] on p "COPOS" at bounding box center [244, 30] width 24 height 9
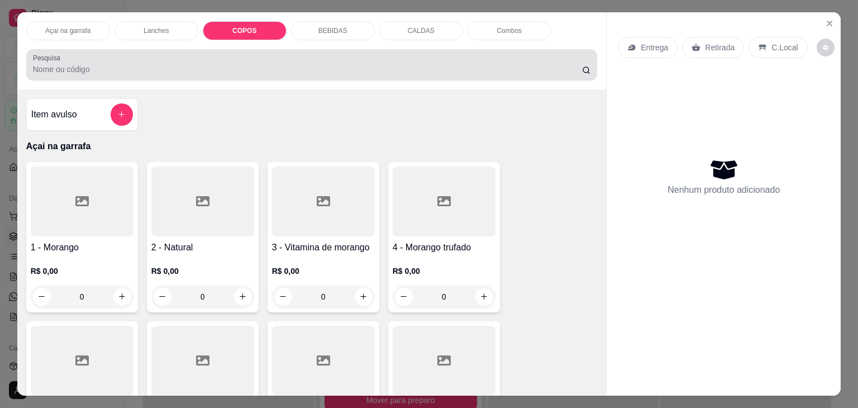
scroll to position [27, 0]
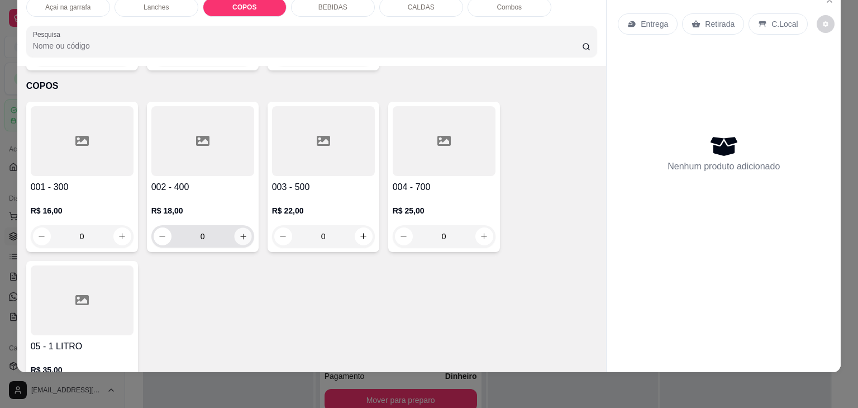
click at [243, 227] on button "increase-product-quantity" at bounding box center [242, 235] width 17 height 17
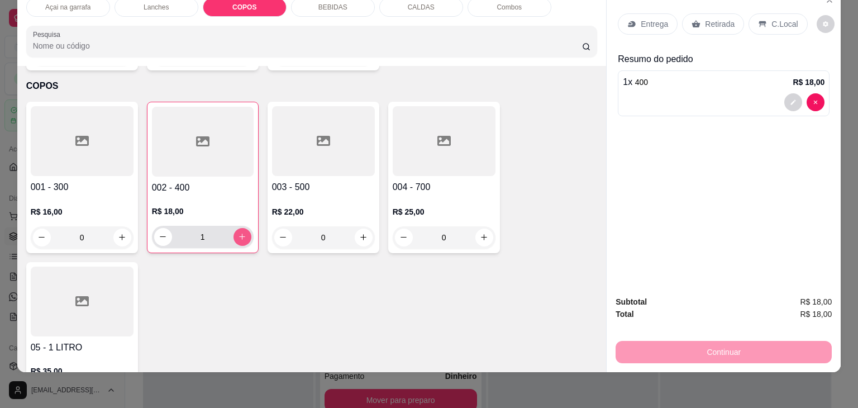
click at [241, 232] on icon "increase-product-quantity" at bounding box center [242, 236] width 8 height 8
click at [120, 234] on icon "increase-product-quantity" at bounding box center [122, 238] width 8 height 8
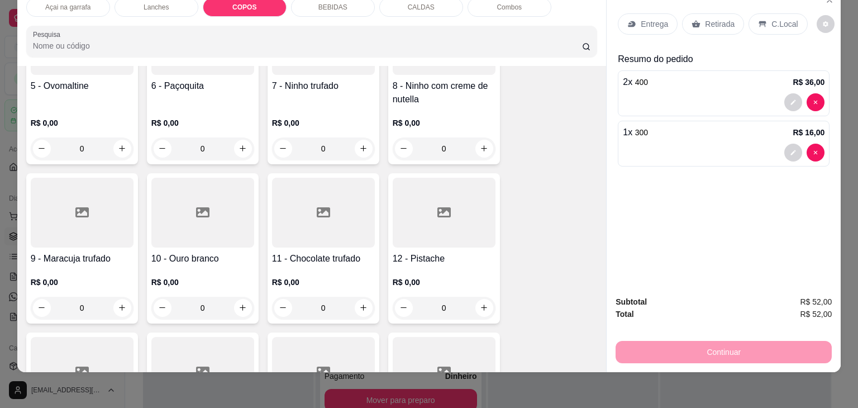
scroll to position [170, 0]
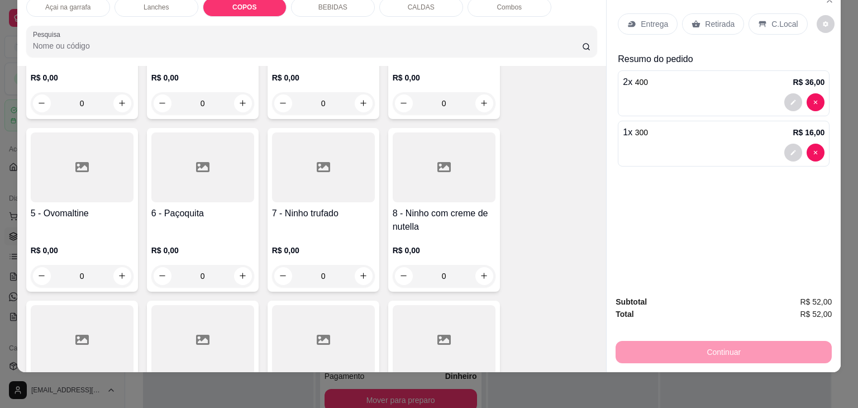
click at [781, 18] on p "C.Local" at bounding box center [784, 23] width 26 height 11
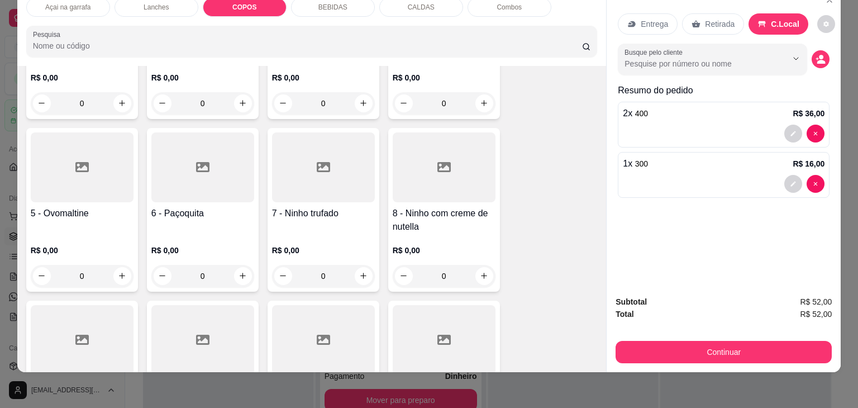
click at [708, 338] on div "Continuar" at bounding box center [724, 350] width 216 height 25
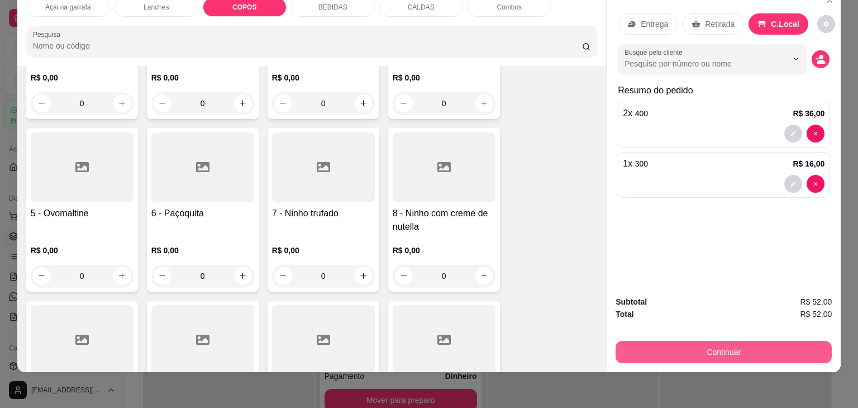
click at [695, 341] on button "Continuar" at bounding box center [724, 352] width 216 height 22
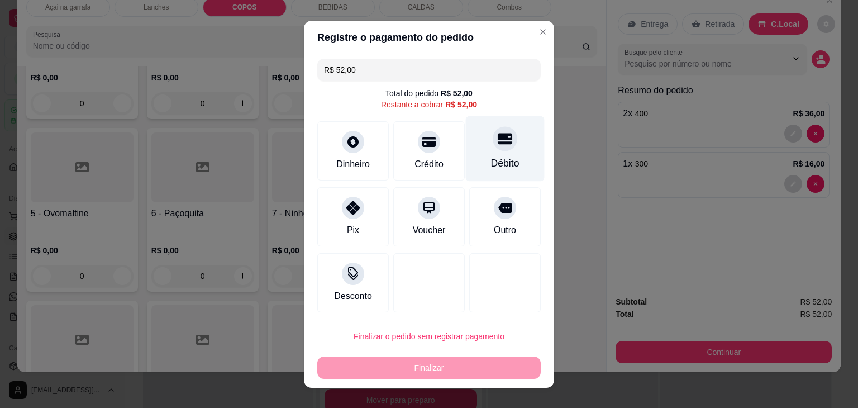
click at [501, 156] on div "Débito" at bounding box center [505, 163] width 28 height 15
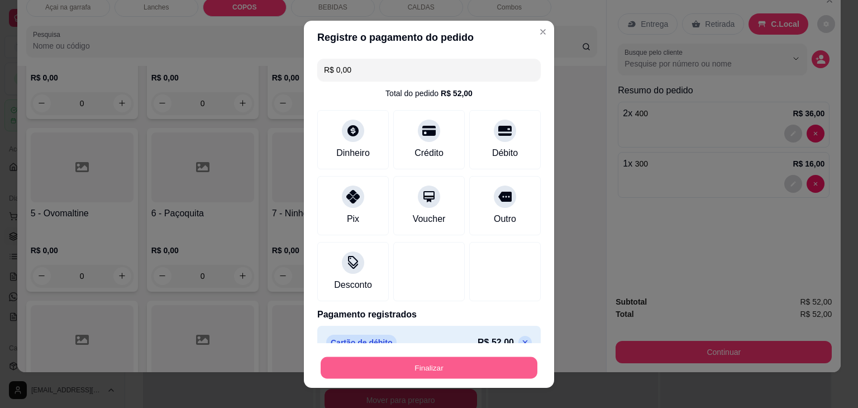
click at [417, 374] on button "Finalizar" at bounding box center [429, 367] width 217 height 22
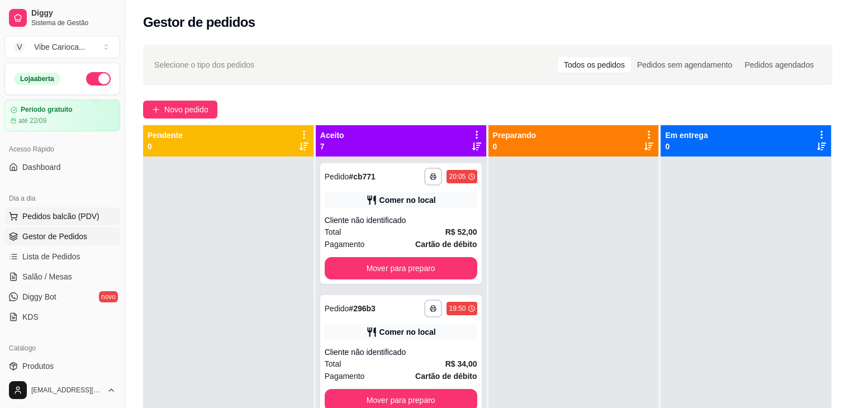
click at [69, 222] on button "Pedidos balcão (PDV)" at bounding box center [62, 216] width 116 height 18
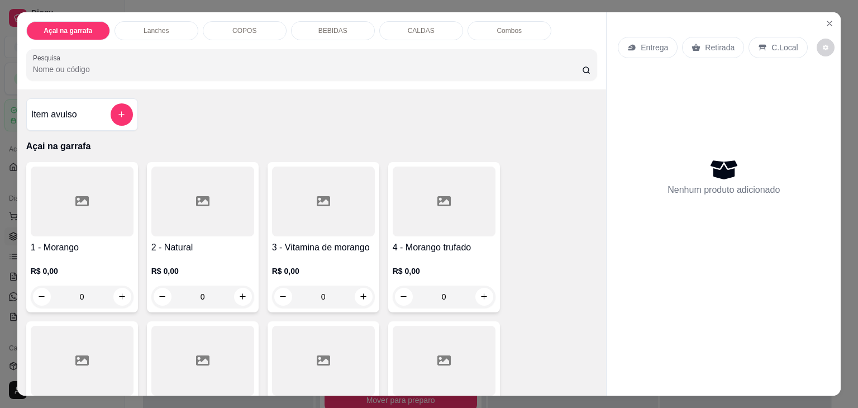
click at [250, 32] on div "COPOS" at bounding box center [245, 30] width 84 height 19
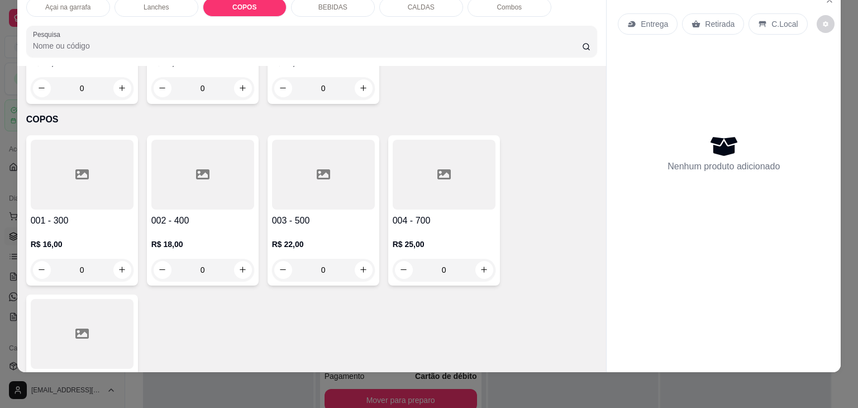
scroll to position [1008, 0]
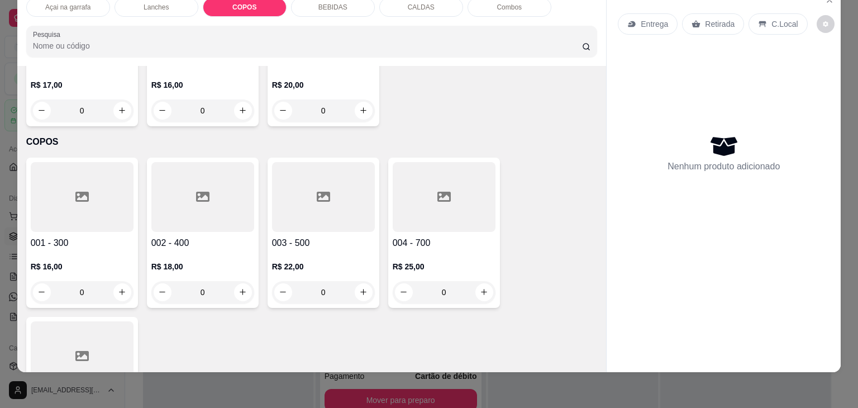
click at [315, 162] on div at bounding box center [323, 197] width 103 height 70
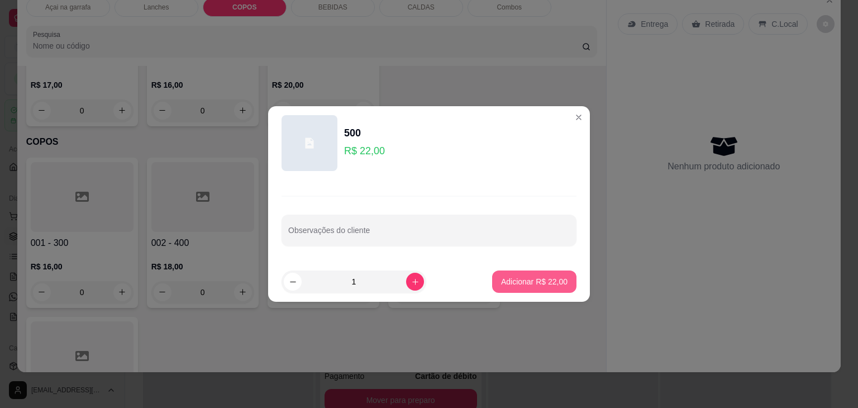
click at [509, 270] on div "Adicionar R$ 22,00" at bounding box center [534, 281] width 84 height 22
click at [526, 275] on button "Adicionar R$ 22,00" at bounding box center [534, 281] width 84 height 22
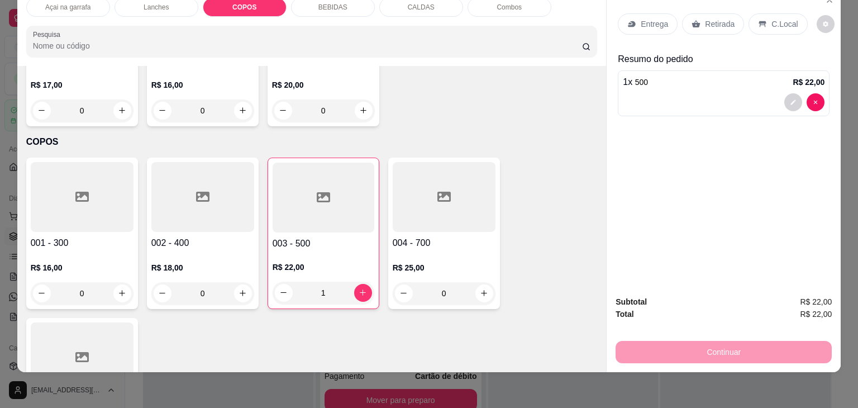
click at [51, 170] on div at bounding box center [82, 197] width 103 height 70
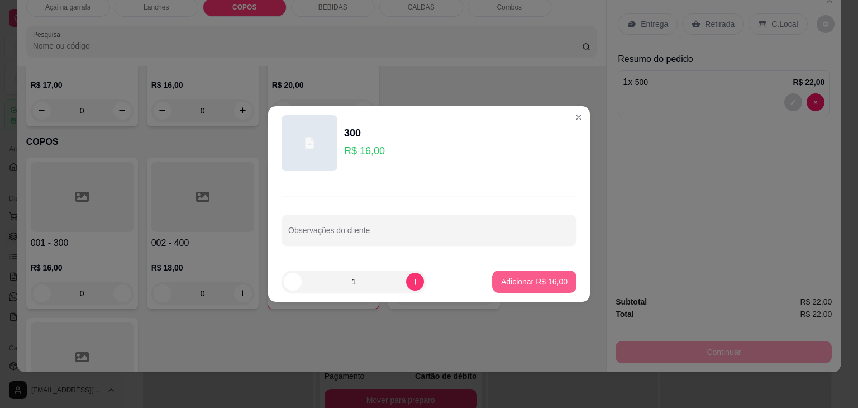
click at [523, 289] on button "Adicionar R$ 16,00" at bounding box center [534, 281] width 84 height 22
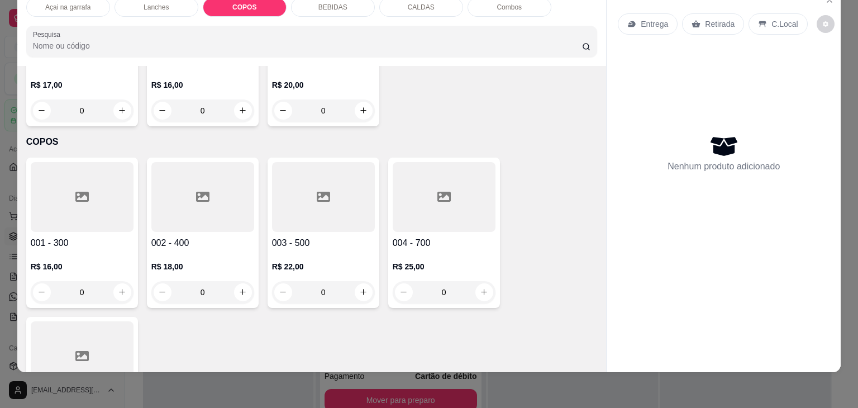
click at [78, 162] on div at bounding box center [82, 197] width 103 height 70
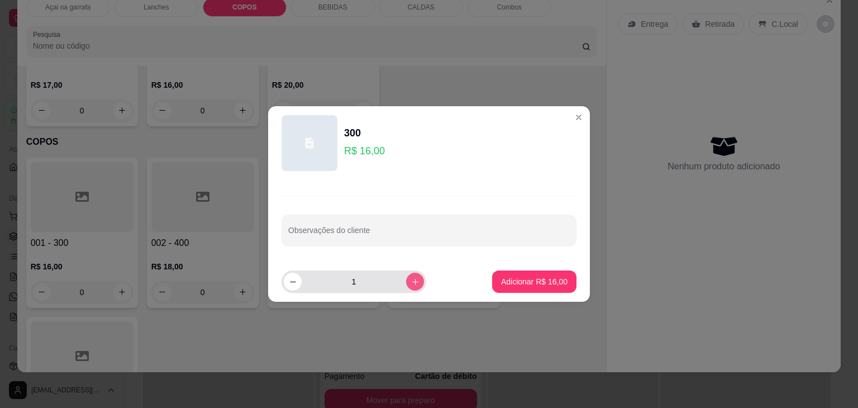
click at [411, 284] on icon "increase-product-quantity" at bounding box center [415, 282] width 8 height 8
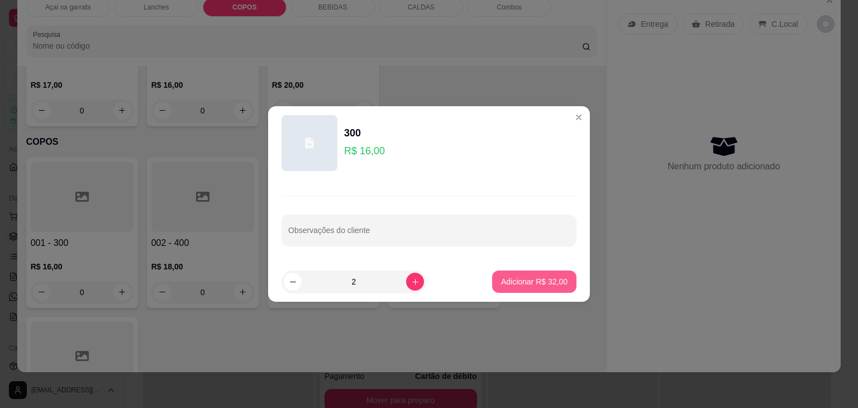
click at [554, 275] on button "Adicionar R$ 32,00" at bounding box center [534, 281] width 84 height 22
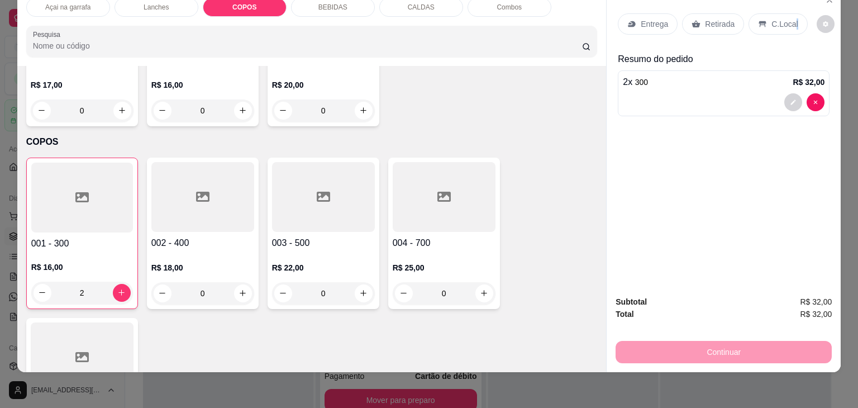
drag, startPoint x: 788, startPoint y: 7, endPoint x: 781, endPoint y: 14, distance: 9.5
click at [787, 8] on div "Entrega Retirada C.Local" at bounding box center [724, 23] width 212 height 39
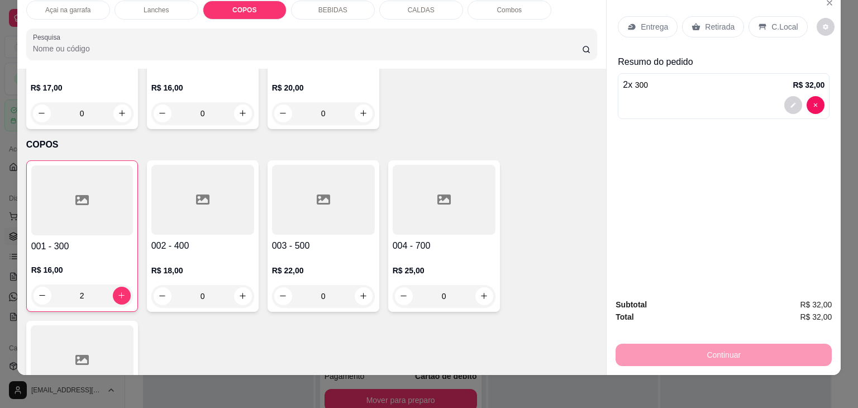
click at [763, 20] on div "C.Local" at bounding box center [778, 26] width 59 height 21
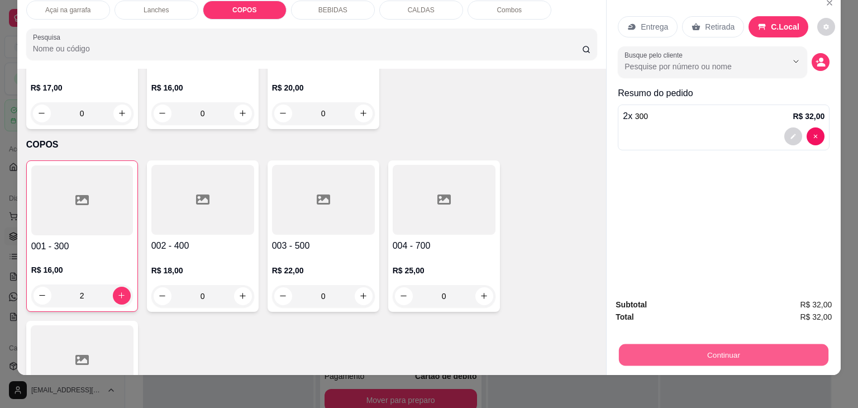
click at [692, 349] on button "Continuar" at bounding box center [723, 355] width 209 height 22
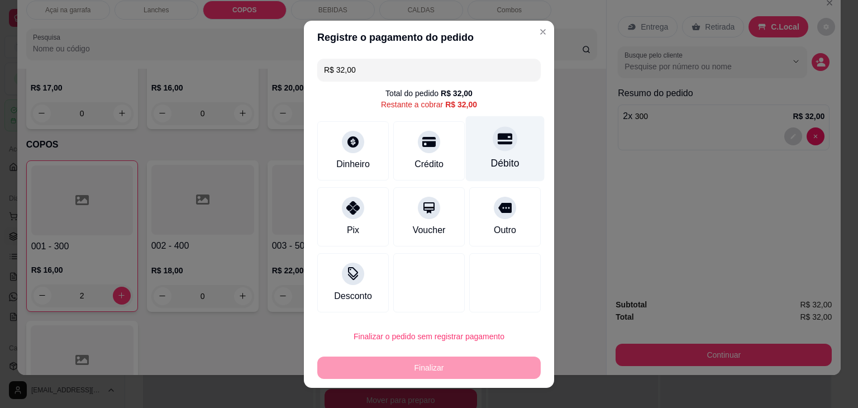
click at [473, 146] on div "Débito" at bounding box center [505, 148] width 79 height 65
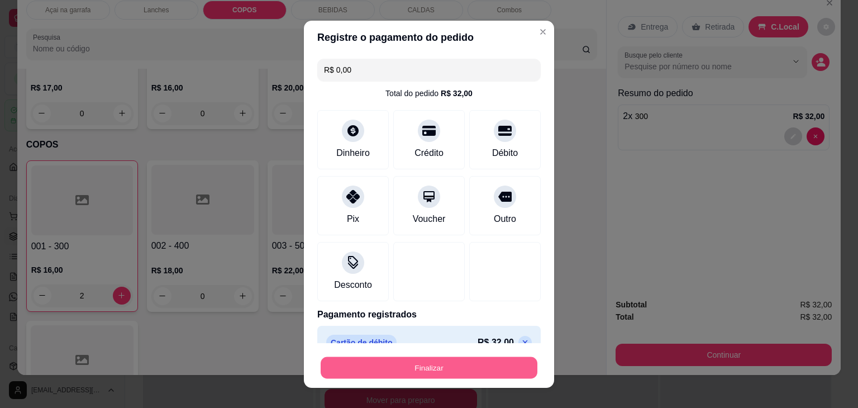
click at [380, 363] on button "Finalizar" at bounding box center [429, 367] width 217 height 22
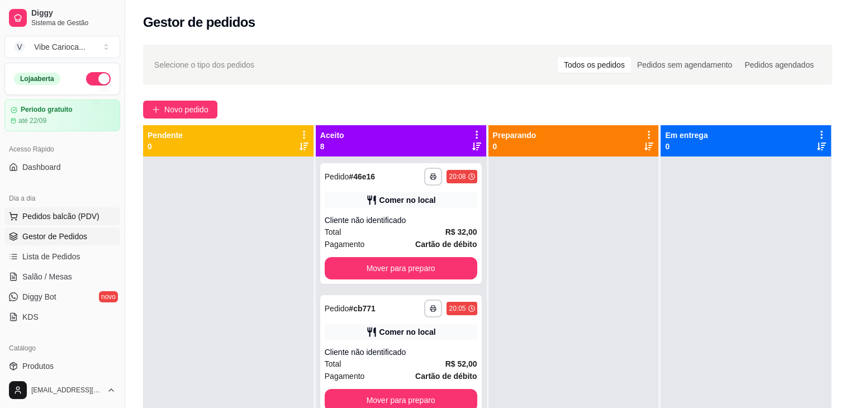
click at [42, 221] on button "Pedidos balcão (PDV)" at bounding box center [62, 216] width 116 height 18
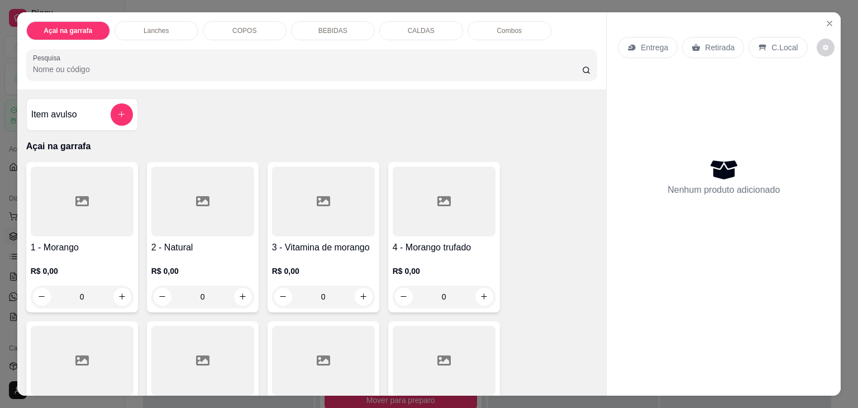
click at [245, 30] on p "COPOS" at bounding box center [244, 30] width 24 height 9
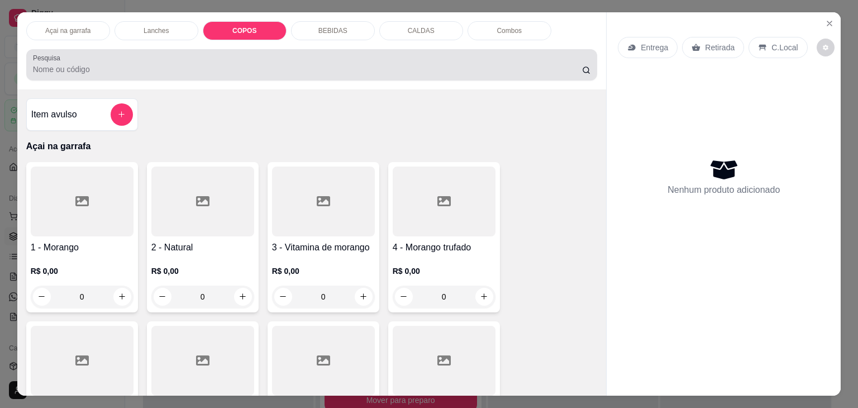
scroll to position [27, 0]
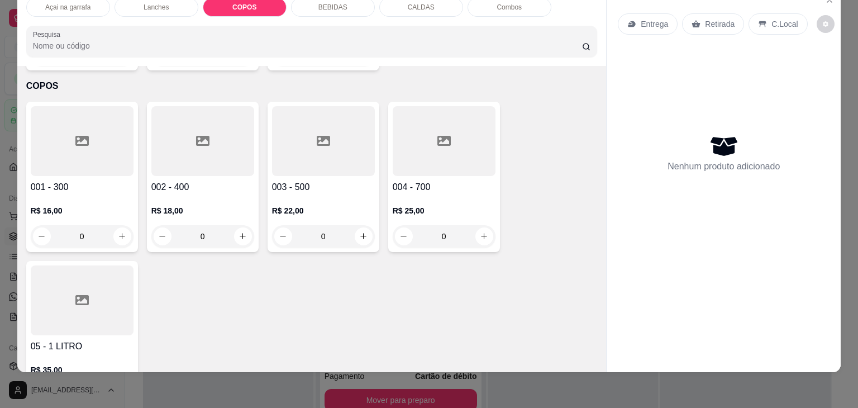
click at [307, 127] on div at bounding box center [323, 141] width 103 height 70
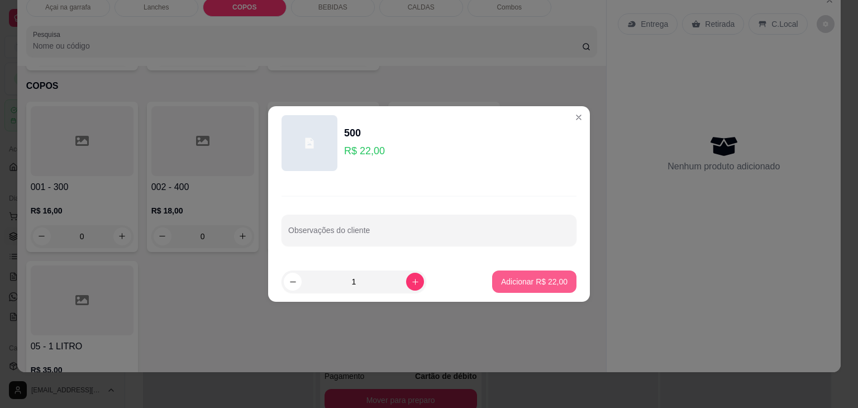
click at [510, 285] on p "Adicionar R$ 22,00" at bounding box center [534, 281] width 66 height 11
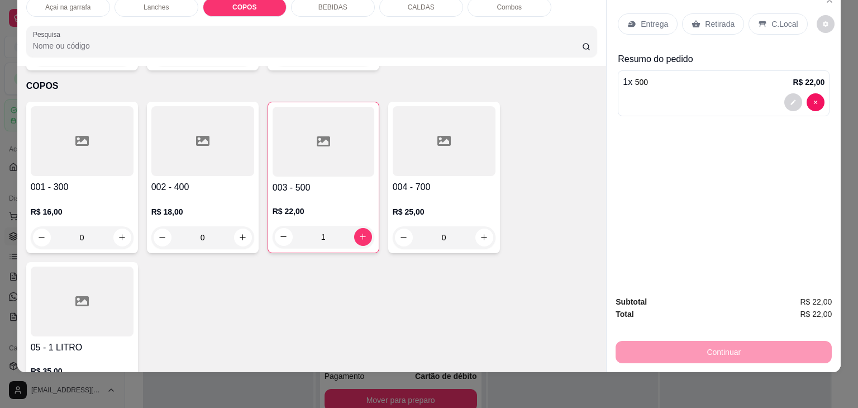
click at [60, 119] on div at bounding box center [82, 141] width 103 height 70
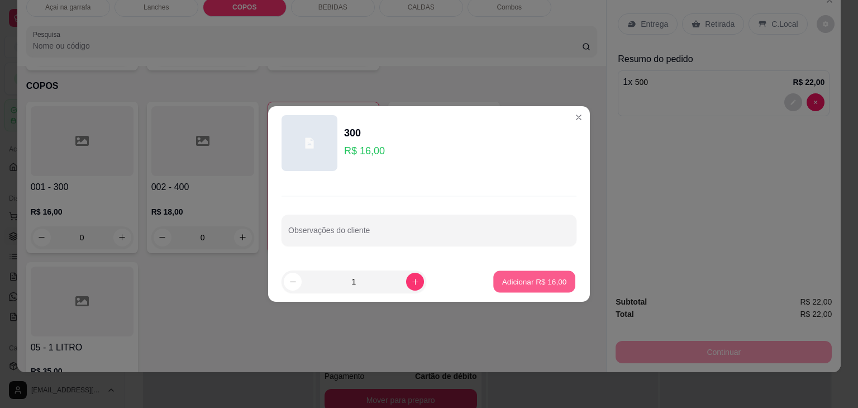
click at [516, 279] on p "Adicionar R$ 16,00" at bounding box center [534, 281] width 65 height 11
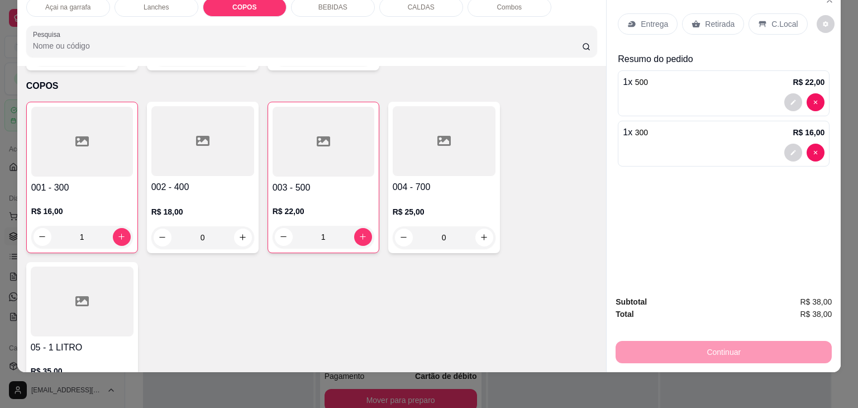
click at [773, 18] on p "C.Local" at bounding box center [784, 23] width 26 height 11
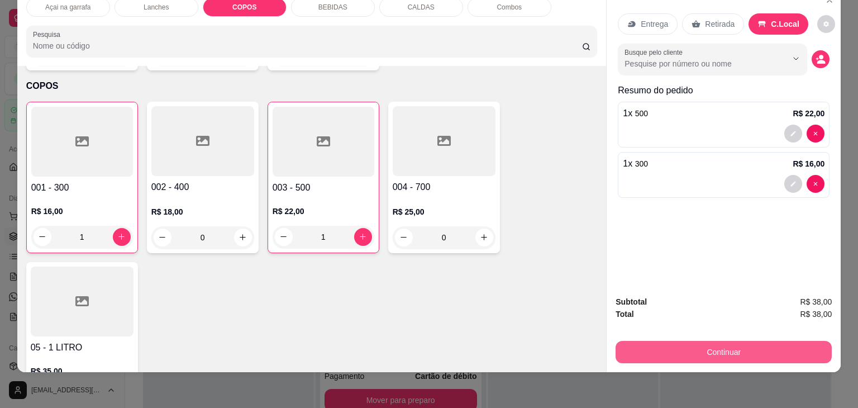
click at [674, 341] on button "Continuar" at bounding box center [724, 352] width 216 height 22
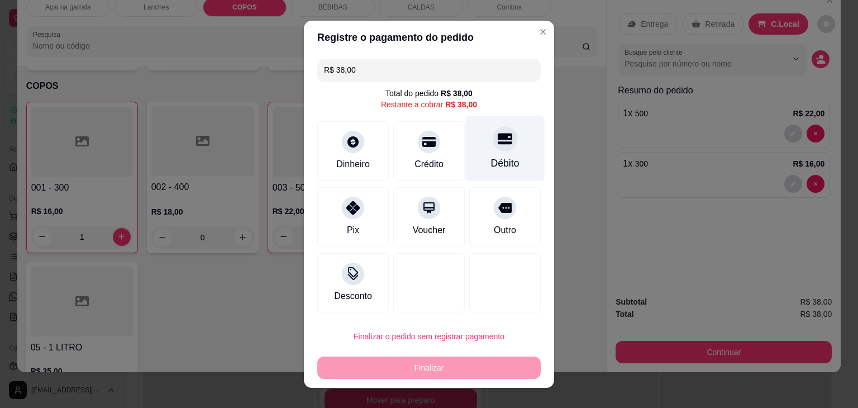
click at [498, 144] on icon at bounding box center [505, 138] width 15 height 15
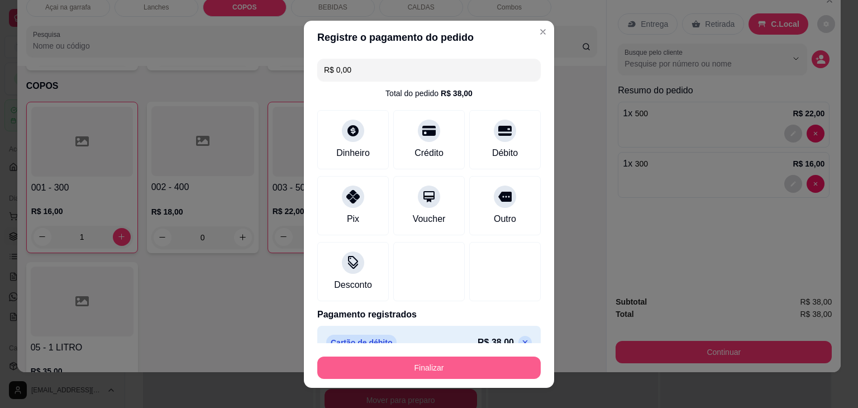
click at [417, 369] on button "Finalizar" at bounding box center [428, 367] width 223 height 22
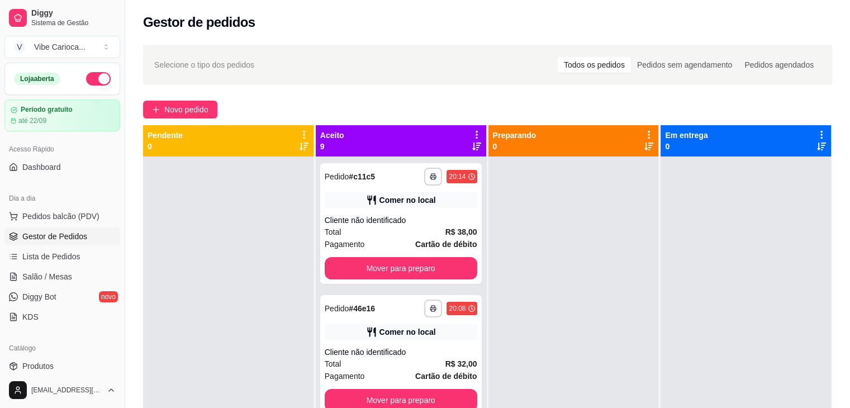
click at [53, 204] on div "Dia a dia" at bounding box center [62, 198] width 116 height 18
click at [53, 207] on button "Pedidos balcão (PDV)" at bounding box center [62, 216] width 116 height 18
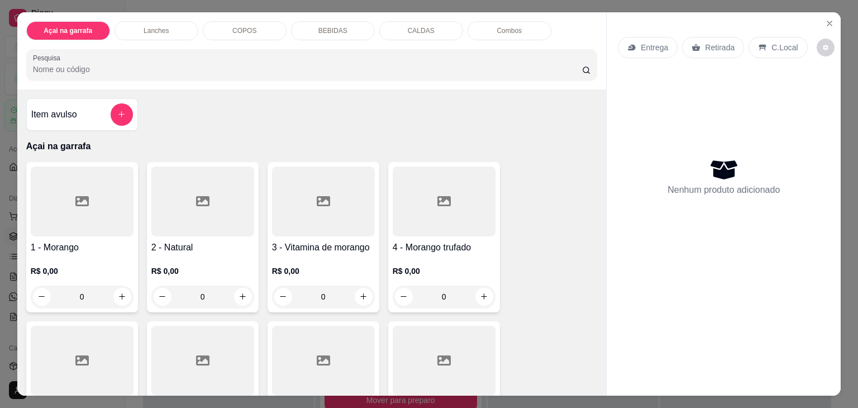
click at [227, 25] on div "COPOS" at bounding box center [245, 30] width 84 height 19
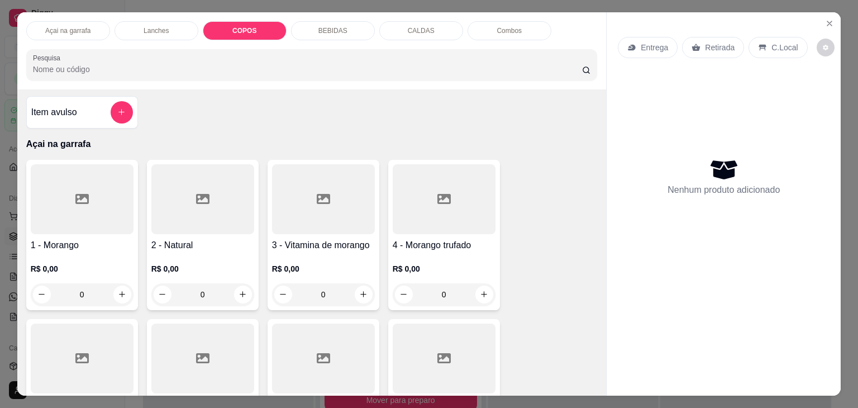
click at [65, 26] on p "Açai na garrafa" at bounding box center [67, 30] width 45 height 9
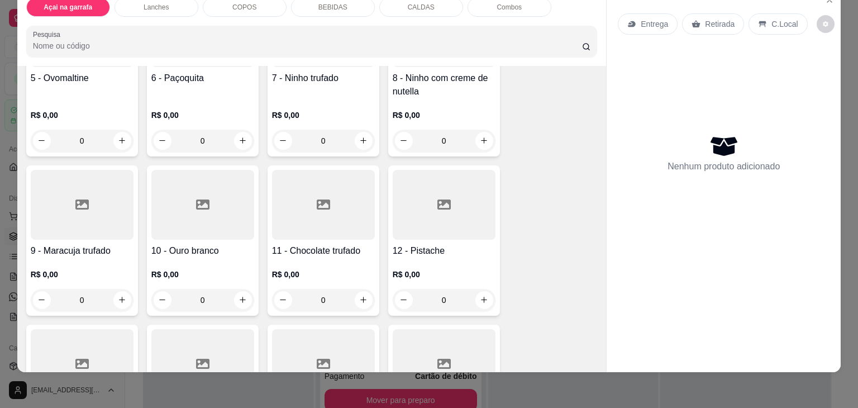
scroll to position [329, 0]
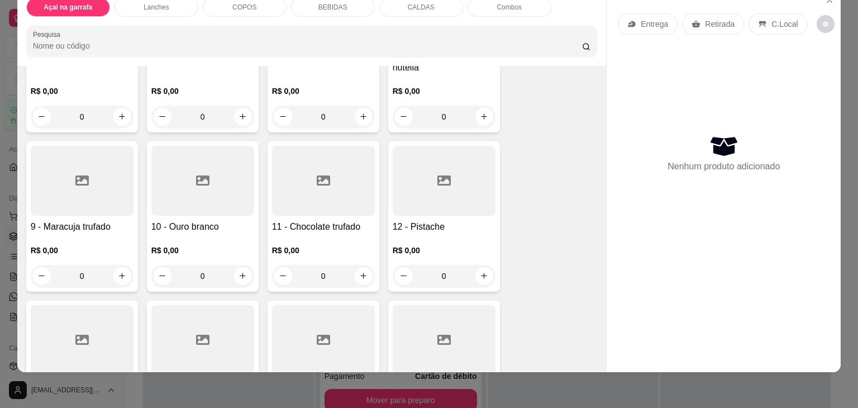
click at [101, 162] on div at bounding box center [82, 181] width 103 height 70
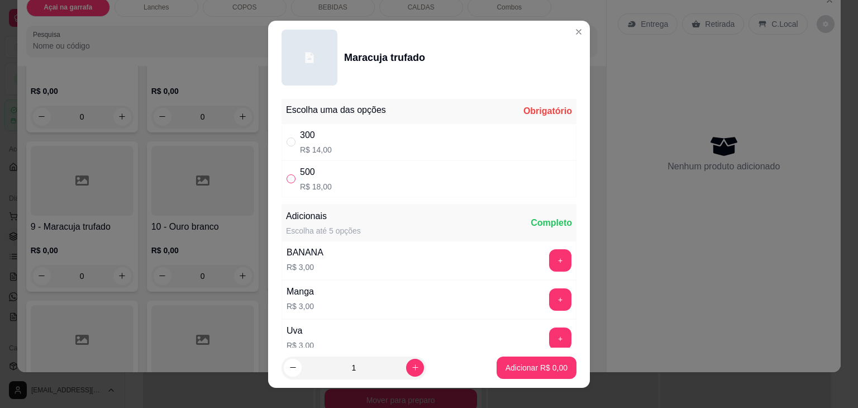
click at [287, 178] on input "" at bounding box center [291, 178] width 9 height 9
click at [543, 370] on p "Adicionar R$ 18,00" at bounding box center [534, 367] width 66 height 11
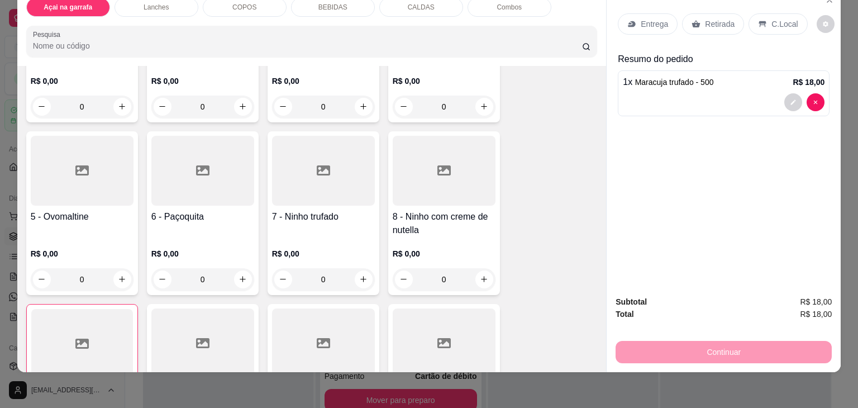
scroll to position [161, 0]
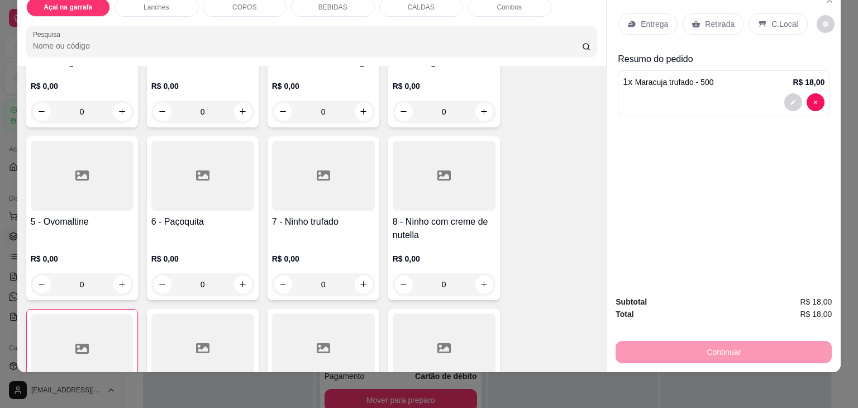
click at [192, 179] on div at bounding box center [202, 176] width 103 height 70
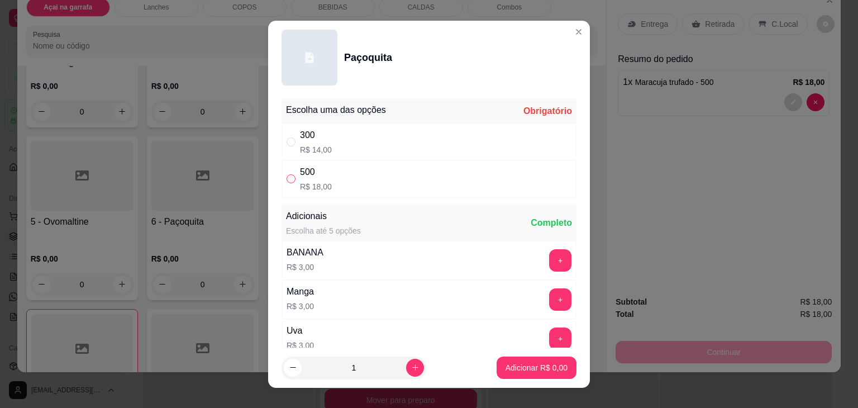
click at [287, 184] on label "" at bounding box center [291, 179] width 9 height 12
click at [287, 183] on input "" at bounding box center [291, 178] width 9 height 9
click at [287, 174] on input "" at bounding box center [291, 178] width 9 height 9
click at [527, 363] on p "Adicionar R$ 18,00" at bounding box center [534, 367] width 66 height 11
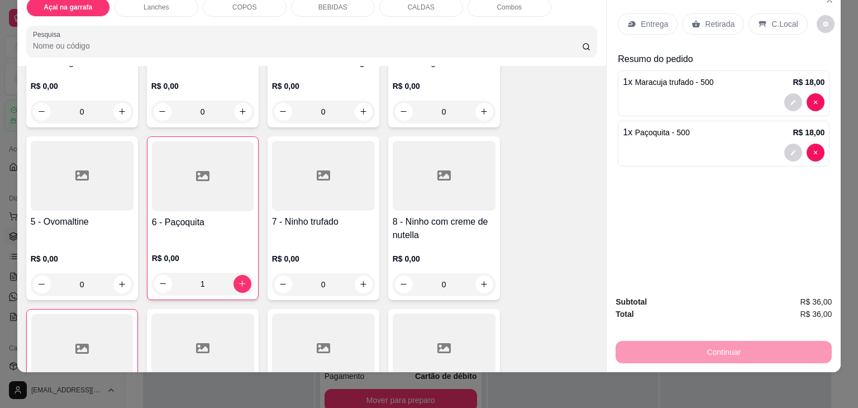
click at [435, 179] on div at bounding box center [444, 176] width 103 height 70
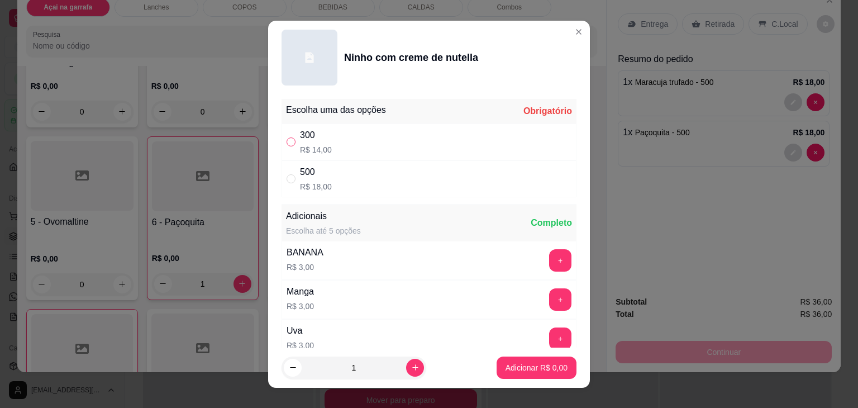
click at [288, 140] on input "" at bounding box center [291, 141] width 9 height 9
click at [406, 362] on button "increase-product-quantity" at bounding box center [415, 368] width 18 height 18
click at [514, 368] on p "Adicionar R$ 28,00" at bounding box center [534, 367] width 66 height 11
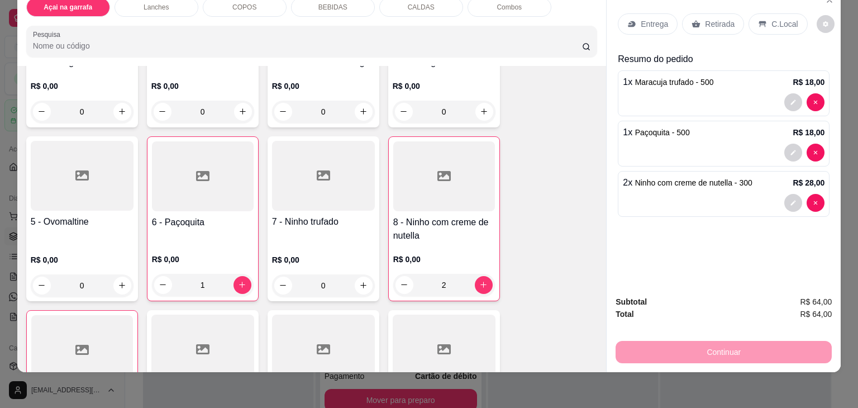
click at [771, 18] on p "C.Local" at bounding box center [784, 23] width 26 height 11
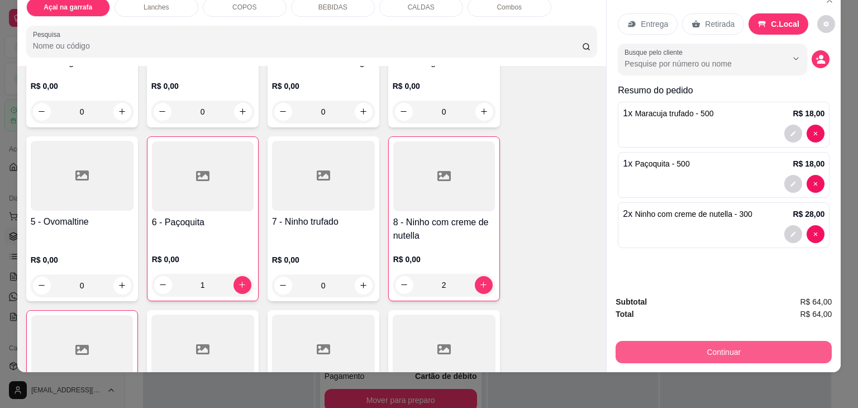
click at [662, 341] on button "Continuar" at bounding box center [724, 352] width 216 height 22
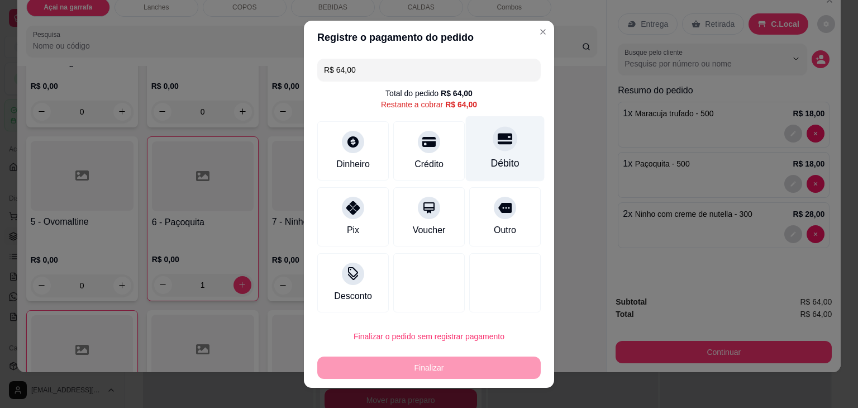
click at [493, 148] on div at bounding box center [505, 138] width 25 height 25
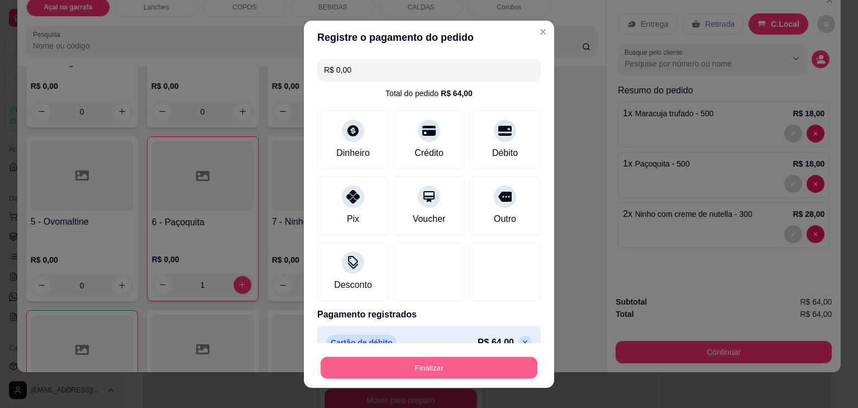
click at [370, 363] on button "Finalizar" at bounding box center [429, 367] width 217 height 22
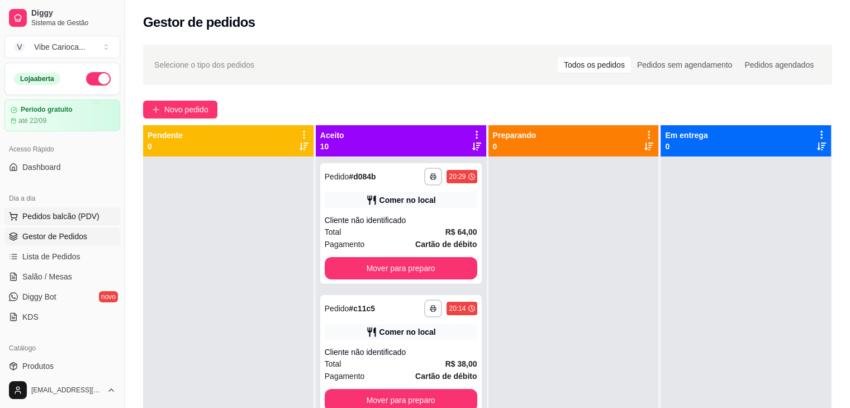
click at [63, 215] on span "Pedidos balcão (PDV)" at bounding box center [60, 216] width 77 height 11
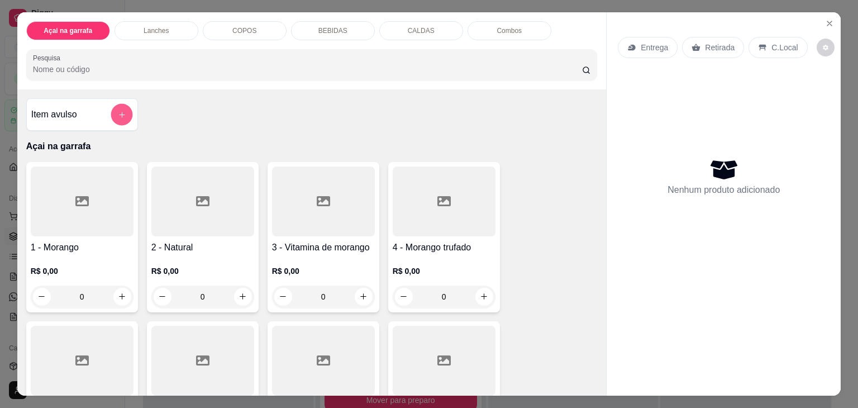
click at [117, 111] on icon "add-separate-item" at bounding box center [121, 115] width 8 height 8
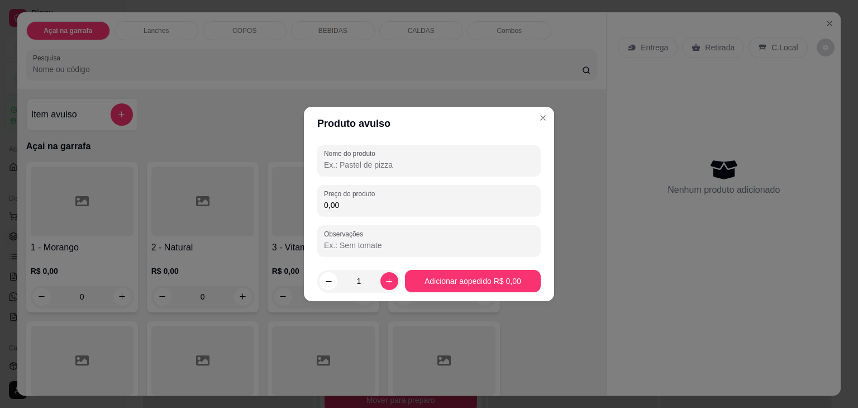
click at [382, 163] on input "Nome do produto" at bounding box center [429, 164] width 210 height 11
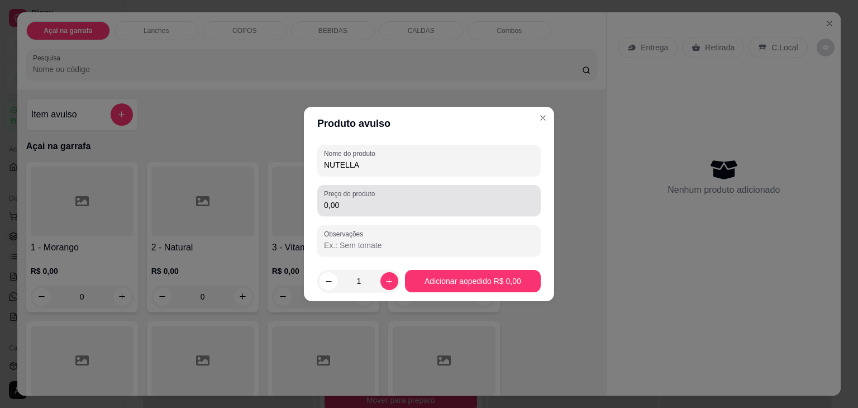
click at [355, 207] on input "0,00" at bounding box center [429, 204] width 210 height 11
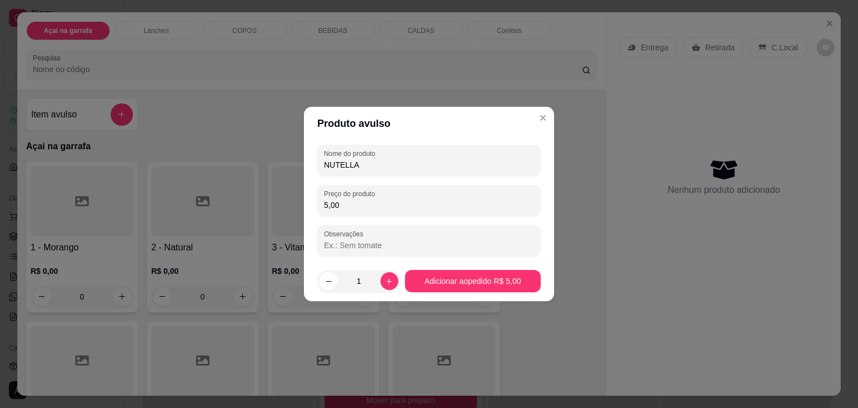
drag, startPoint x: 449, startPoint y: 296, endPoint x: 454, endPoint y: 285, distance: 11.7
click at [449, 295] on footer "1 Adicionar ao pedido R$ 5,00" at bounding box center [429, 281] width 250 height 40
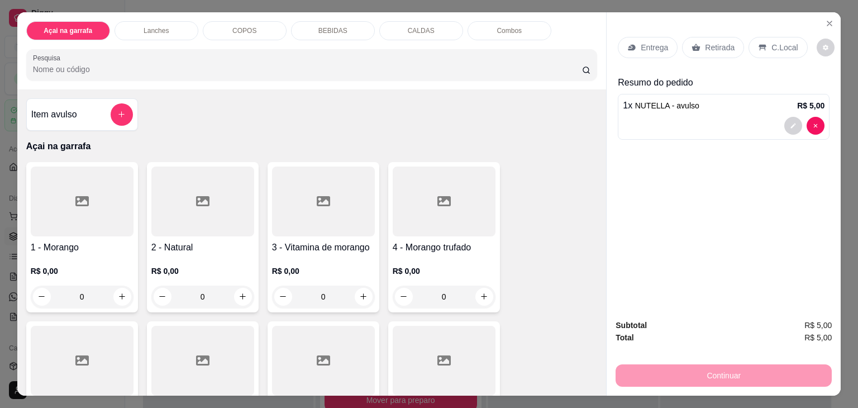
click at [770, 51] on div "C.Local" at bounding box center [778, 47] width 59 height 21
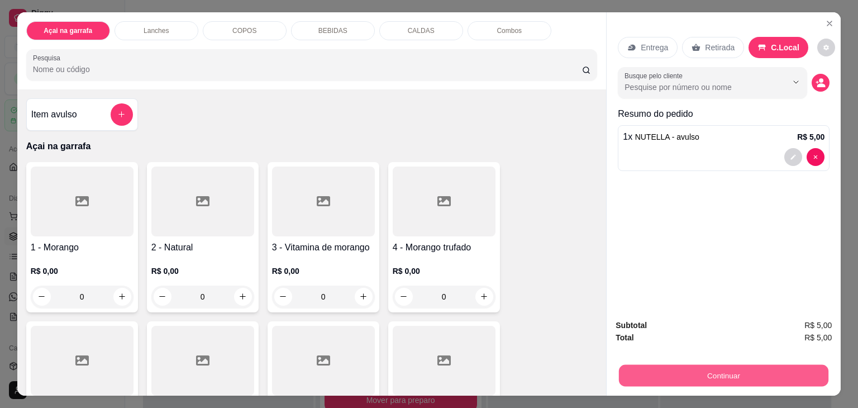
click at [659, 373] on button "Continuar" at bounding box center [723, 376] width 209 height 22
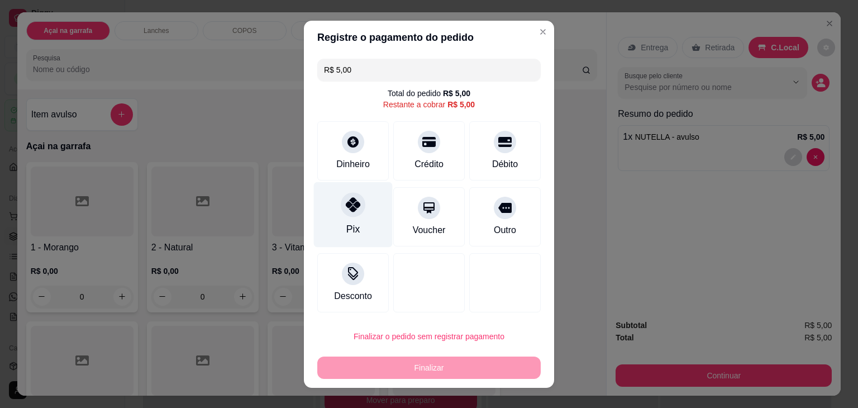
click at [346, 211] on icon at bounding box center [353, 204] width 15 height 15
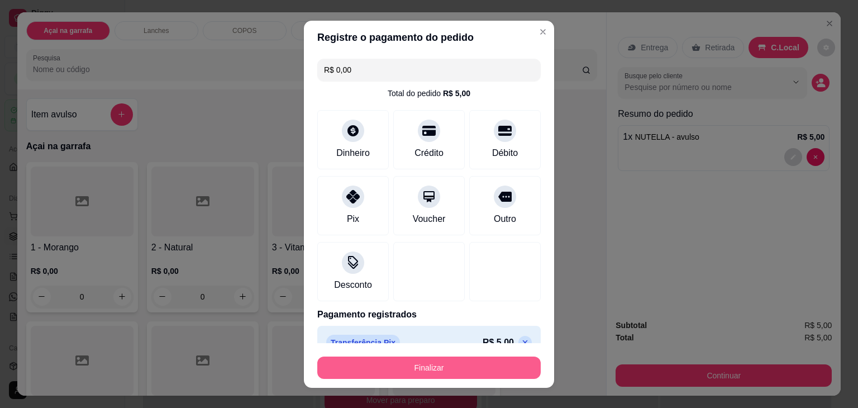
click at [389, 374] on button "Finalizar" at bounding box center [428, 367] width 223 height 22
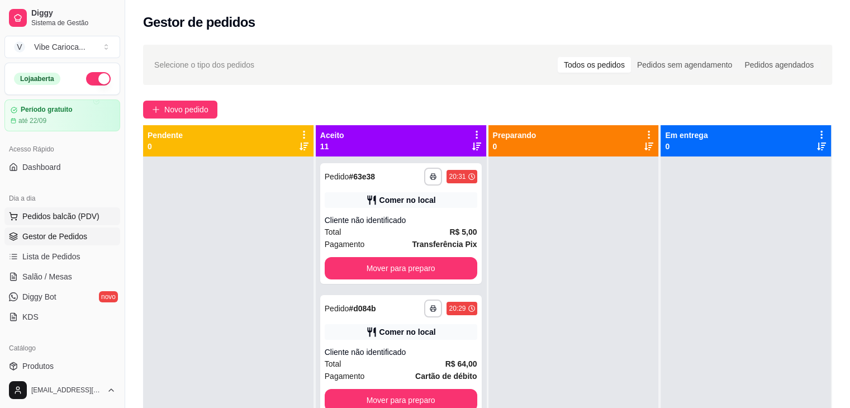
click at [27, 216] on span "Pedidos balcão (PDV)" at bounding box center [60, 216] width 77 height 11
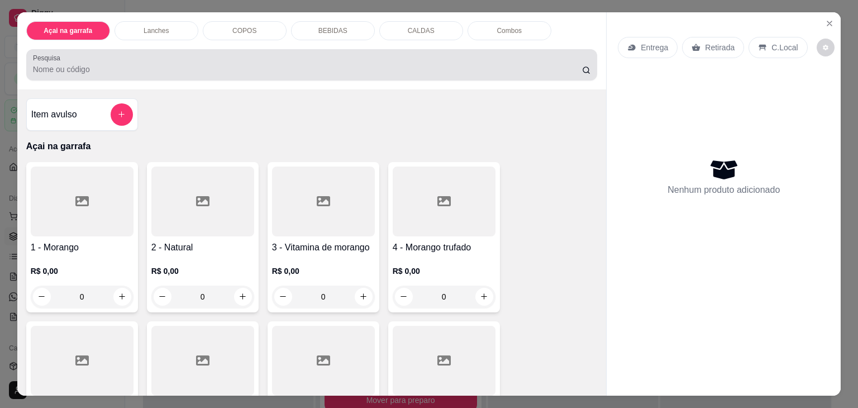
click at [152, 74] on div "Pesquisa" at bounding box center [311, 64] width 571 height 31
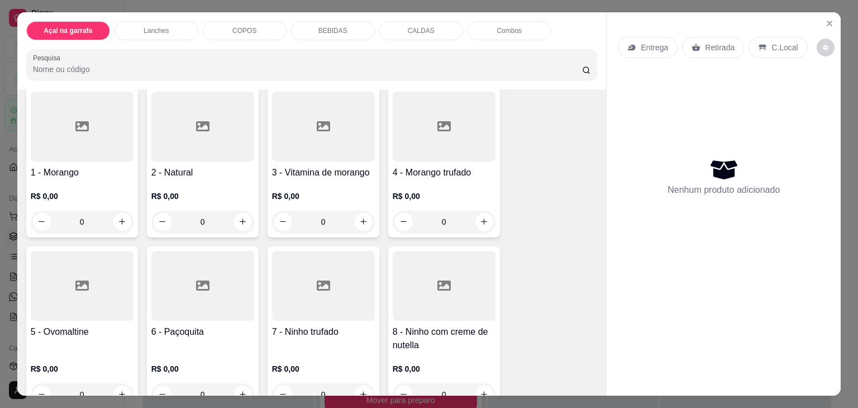
scroll to position [168, 0]
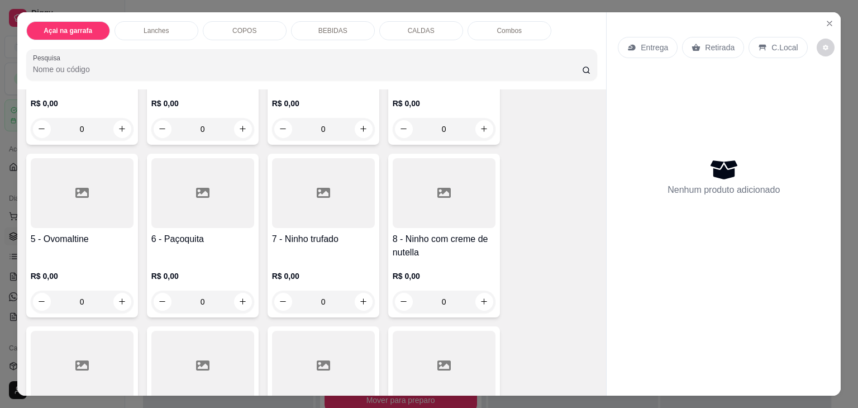
click at [304, 207] on div at bounding box center [323, 193] width 103 height 70
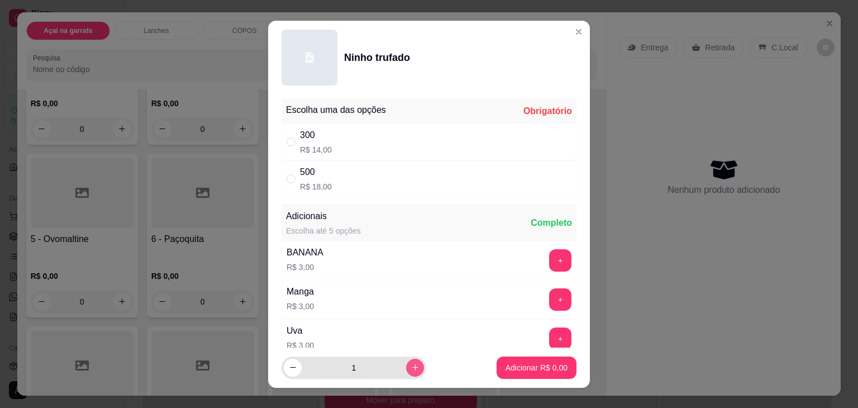
click at [411, 367] on icon "increase-product-quantity" at bounding box center [415, 367] width 8 height 8
click at [287, 176] on input "" at bounding box center [291, 178] width 9 height 9
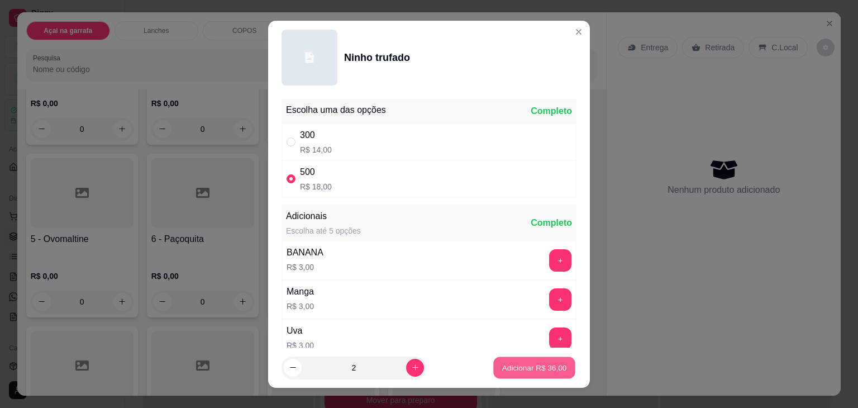
click at [527, 366] on p "Adicionar R$ 36,00" at bounding box center [534, 367] width 65 height 11
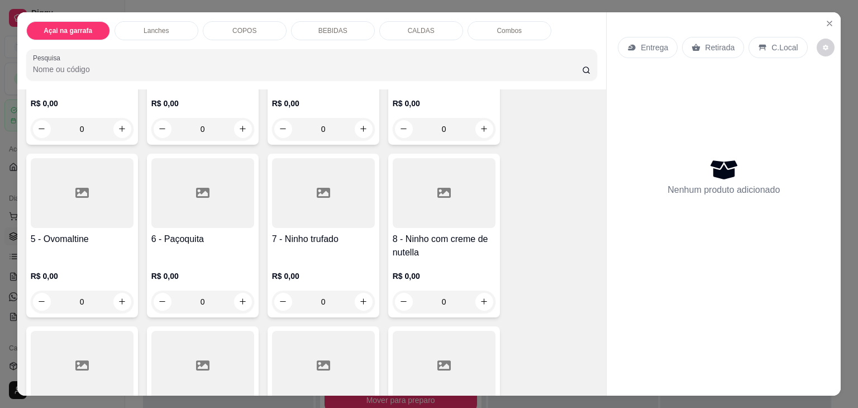
click at [336, 211] on div at bounding box center [323, 193] width 103 height 70
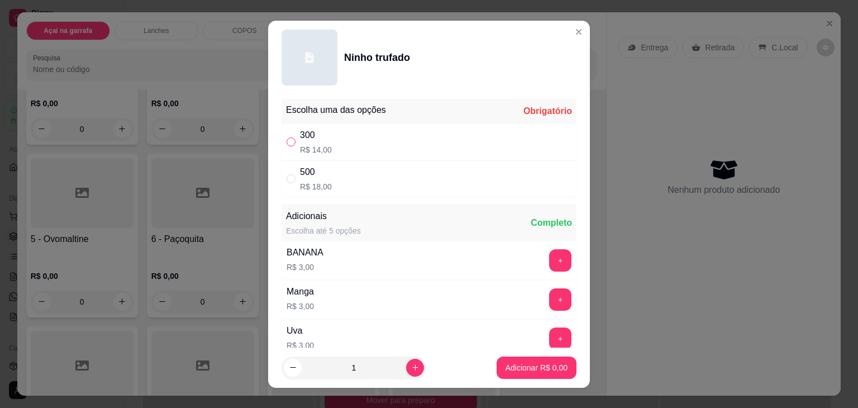
click at [287, 141] on input "" at bounding box center [291, 141] width 9 height 9
click at [411, 367] on icon "increase-product-quantity" at bounding box center [415, 367] width 8 height 8
click at [507, 364] on p "Adicionar R$ 28,00" at bounding box center [534, 367] width 66 height 11
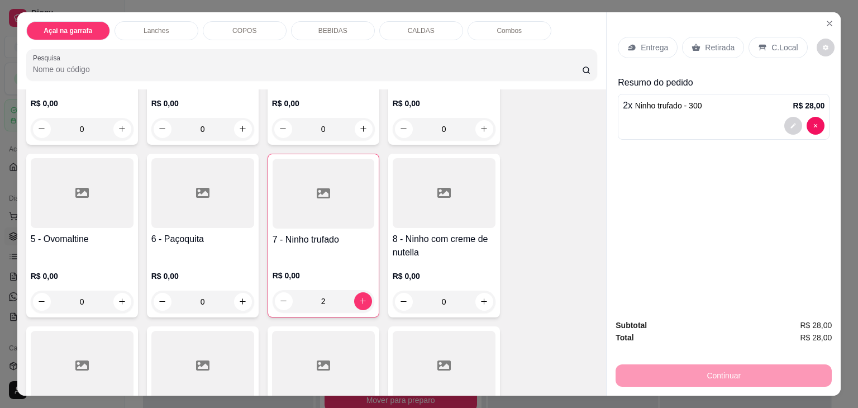
click at [782, 42] on p "C.Local" at bounding box center [784, 47] width 26 height 11
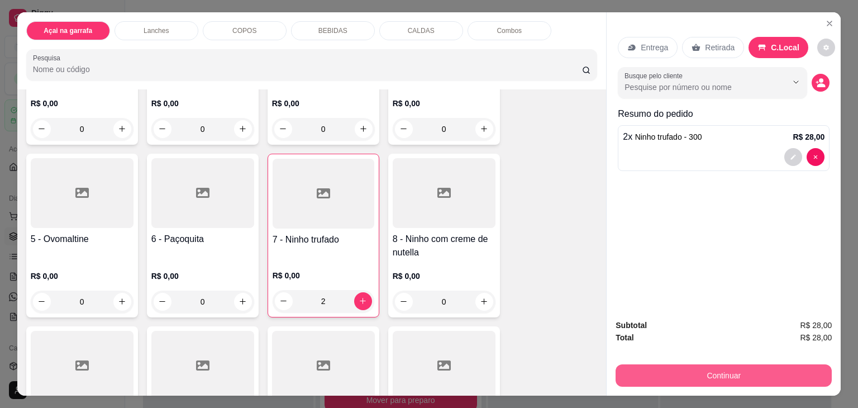
click at [673, 364] on button "Continuar" at bounding box center [724, 375] width 216 height 22
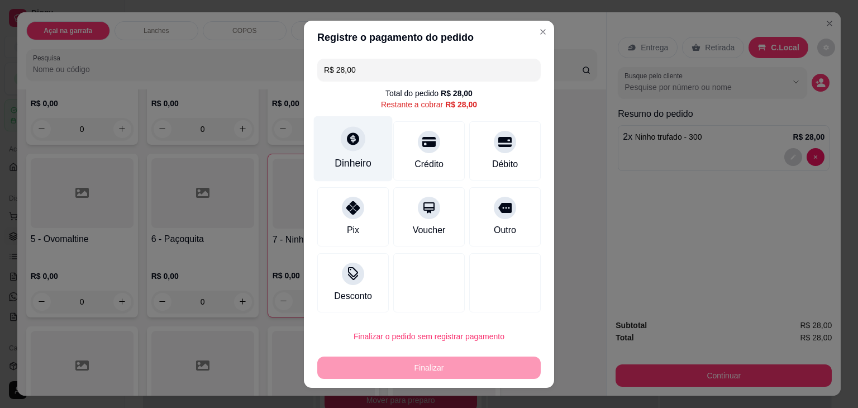
click at [335, 144] on div "Dinheiro" at bounding box center [353, 148] width 79 height 65
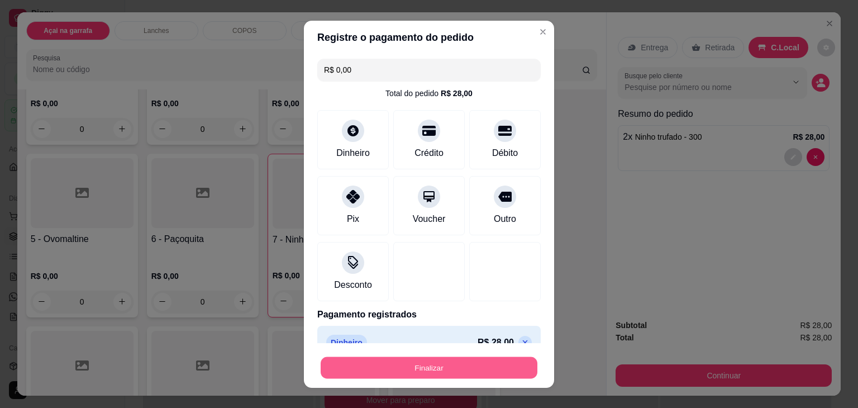
click at [433, 365] on button "Finalizar" at bounding box center [429, 367] width 217 height 22
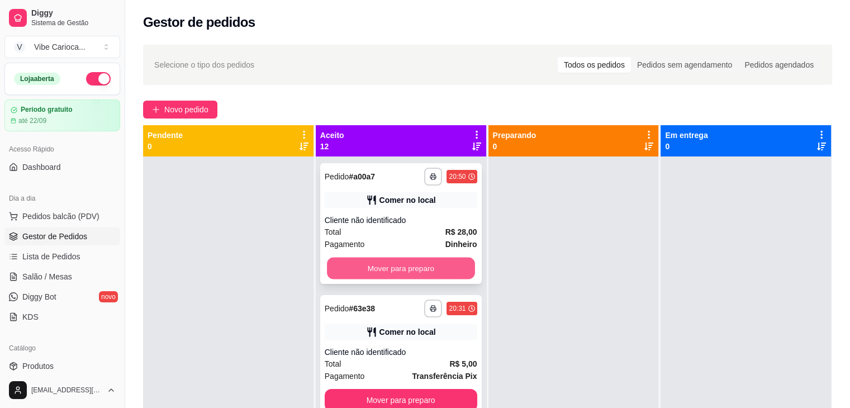
click at [409, 271] on button "Mover para preparo" at bounding box center [401, 269] width 148 height 22
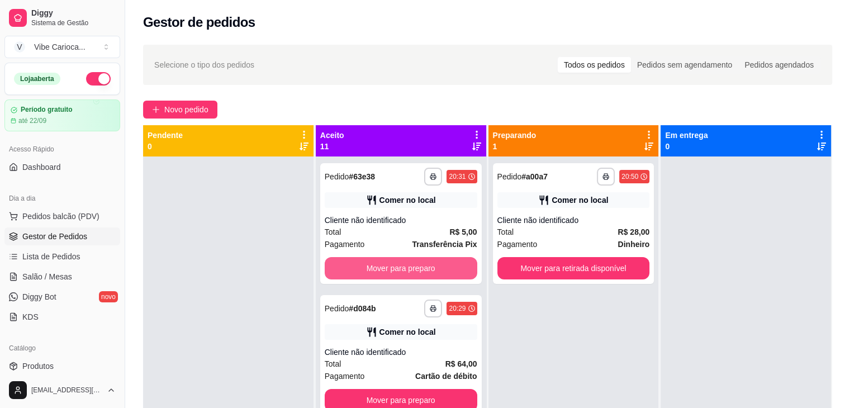
click at [409, 271] on button "Mover para preparo" at bounding box center [401, 268] width 153 height 22
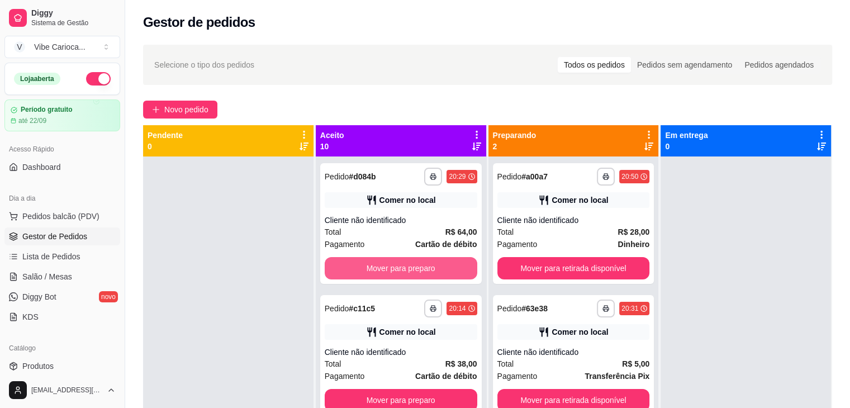
click at [409, 271] on button "Mover para preparo" at bounding box center [401, 268] width 153 height 22
click at [409, 271] on button "Mover para preparo" at bounding box center [401, 269] width 148 height 22
click at [409, 271] on button "Mover para preparo" at bounding box center [401, 268] width 153 height 22
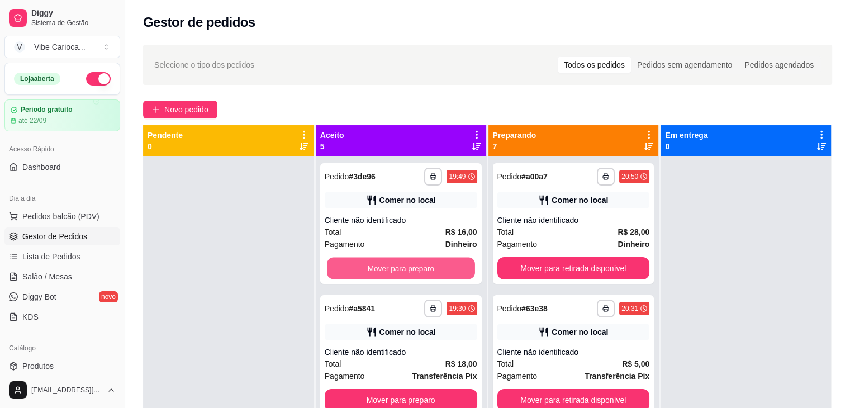
click at [409, 271] on button "Mover para preparo" at bounding box center [401, 269] width 148 height 22
click at [409, 271] on button "Mover para preparo" at bounding box center [401, 268] width 153 height 22
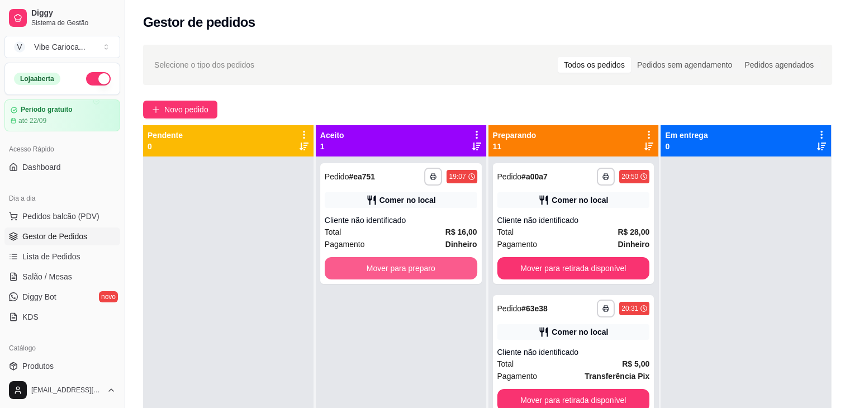
click at [409, 271] on button "Mover para preparo" at bounding box center [401, 268] width 153 height 22
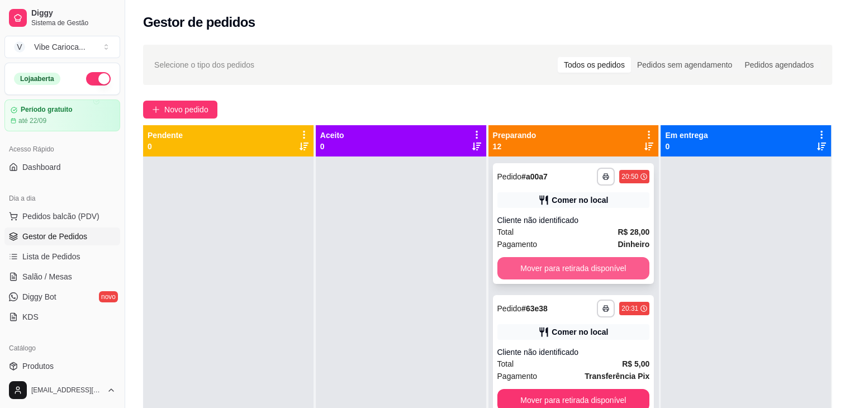
click at [570, 267] on button "Mover para retirada disponível" at bounding box center [573, 268] width 153 height 22
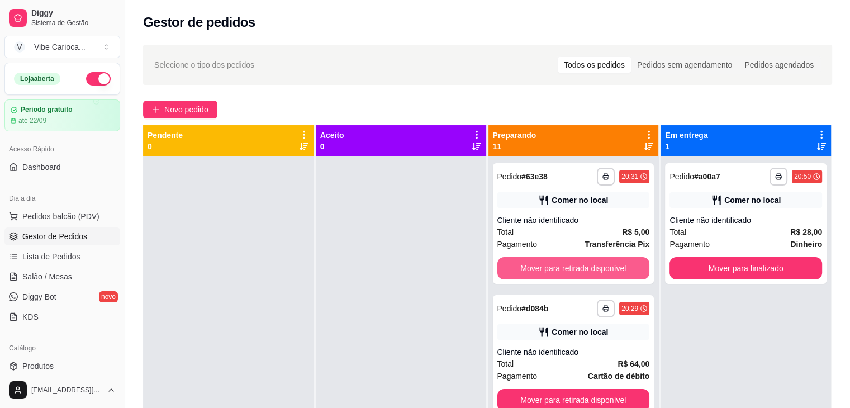
click at [570, 266] on button "Mover para retirada disponível" at bounding box center [573, 268] width 153 height 22
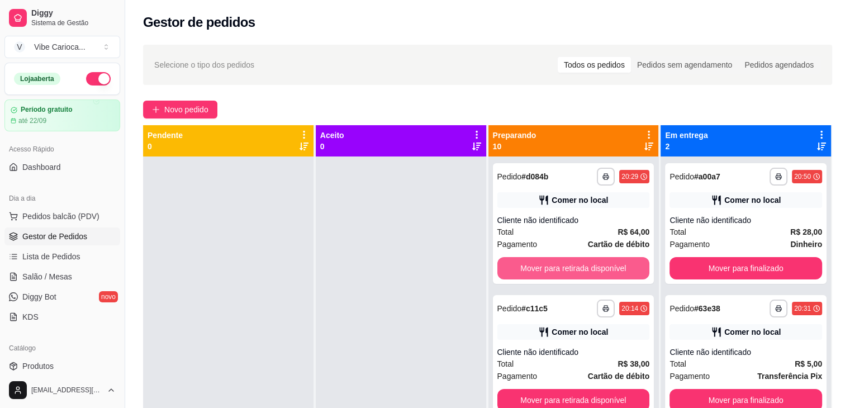
click at [570, 266] on button "Mover para retirada disponível" at bounding box center [573, 268] width 153 height 22
click at [570, 266] on button "Mover para retirada disponível" at bounding box center [573, 269] width 148 height 22
click at [566, 266] on button "Mover para retirada disponível" at bounding box center [573, 268] width 153 height 22
click at [566, 266] on button "Mover para retirada disponível" at bounding box center [573, 269] width 148 height 22
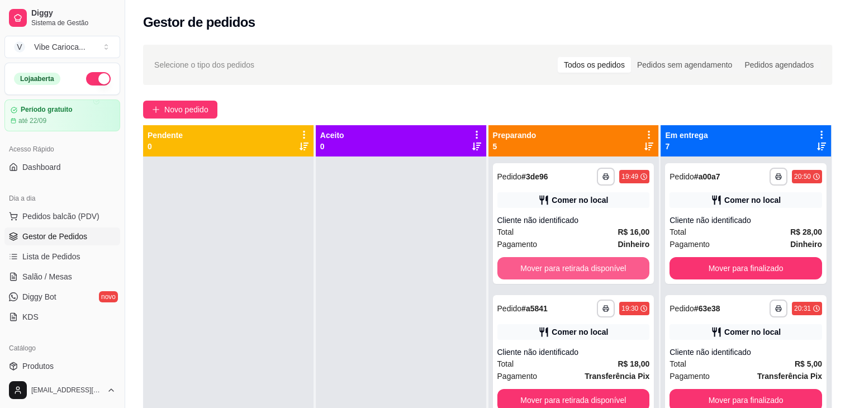
click at [566, 266] on button "Mover para retirada disponível" at bounding box center [573, 268] width 153 height 22
click at [566, 266] on button "Mover para retirada disponível" at bounding box center [573, 269] width 148 height 22
click at [566, 266] on button "Mover para retirada disponível" at bounding box center [573, 268] width 153 height 22
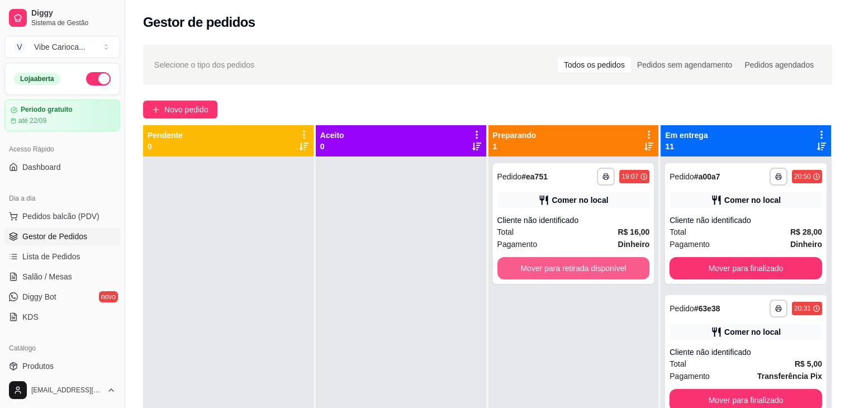
click at [566, 266] on button "Mover para retirada disponível" at bounding box center [573, 268] width 153 height 22
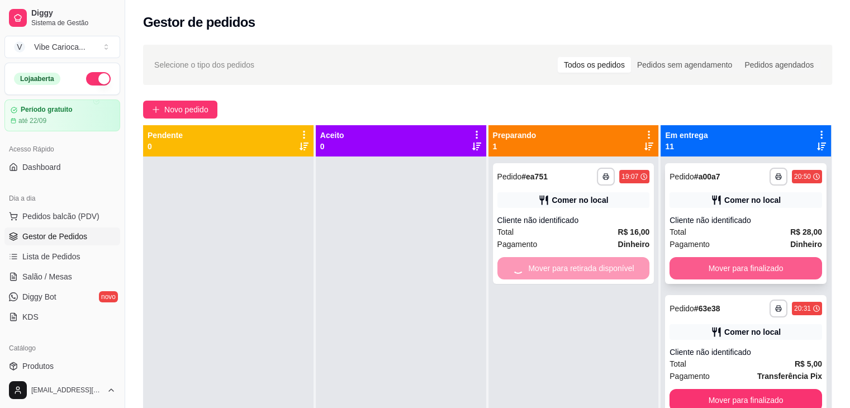
click at [687, 273] on button "Mover para finalizado" at bounding box center [745, 268] width 153 height 22
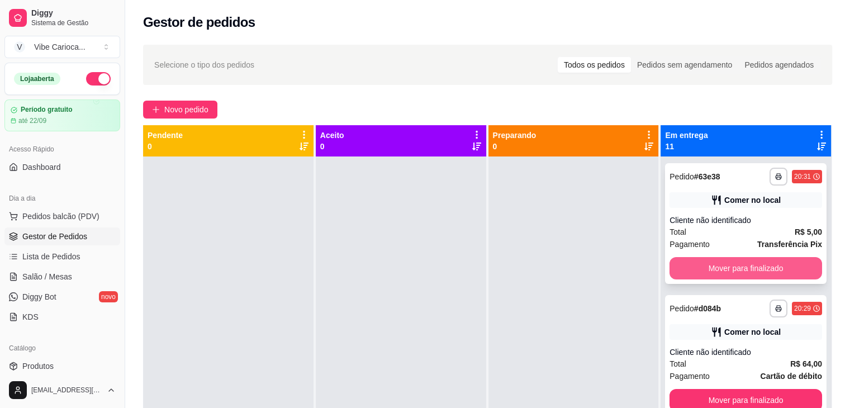
click at [707, 271] on button "Mover para finalizado" at bounding box center [745, 268] width 153 height 22
click at [707, 271] on button "Mover para finalizado" at bounding box center [745, 269] width 148 height 22
click at [707, 271] on button "Mover para finalizado" at bounding box center [745, 268] width 153 height 22
click at [707, 271] on button "Mover para finalizado" at bounding box center [745, 269] width 148 height 22
click at [707, 271] on button "Mover para finalizado" at bounding box center [745, 268] width 153 height 22
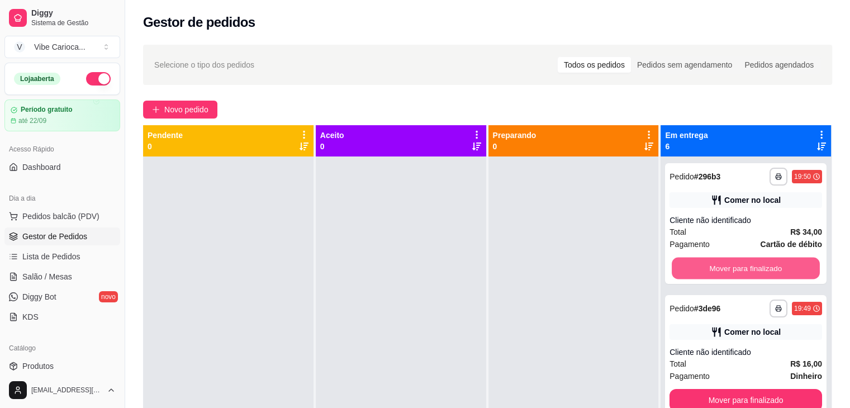
click at [707, 271] on button "Mover para finalizado" at bounding box center [745, 269] width 148 height 22
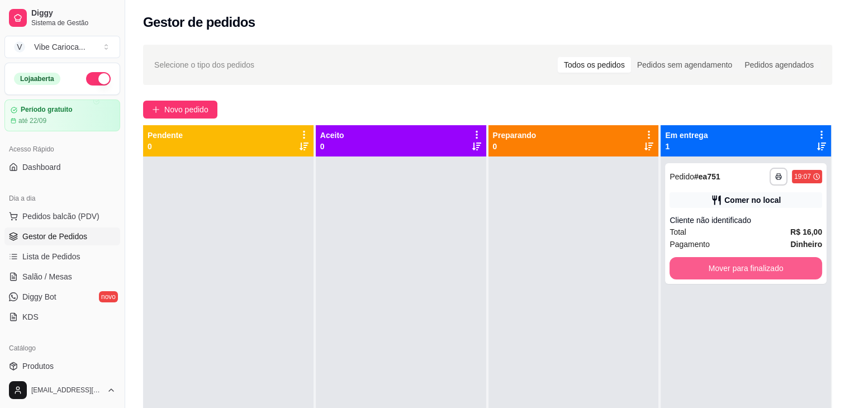
click at [707, 271] on button "Mover para finalizado" at bounding box center [745, 268] width 153 height 22
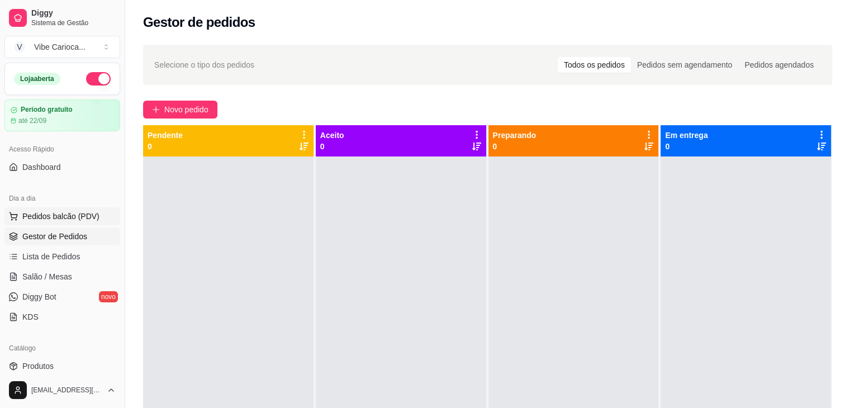
click at [60, 220] on span "Pedidos balcão (PDV)" at bounding box center [60, 216] width 77 height 11
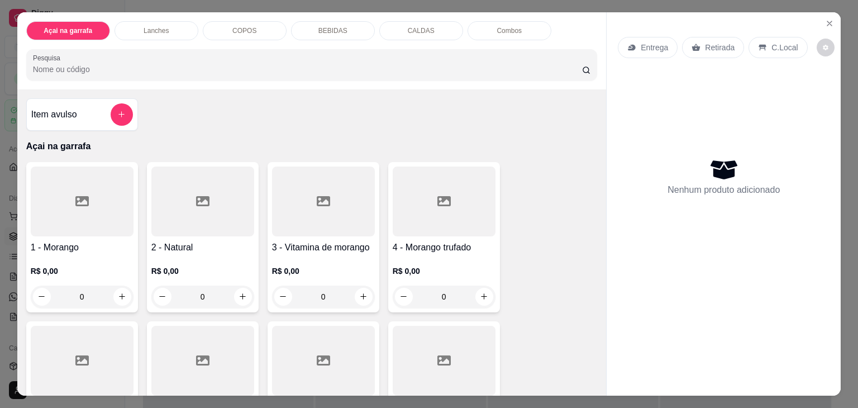
click at [226, 27] on div "COPOS" at bounding box center [245, 30] width 84 height 19
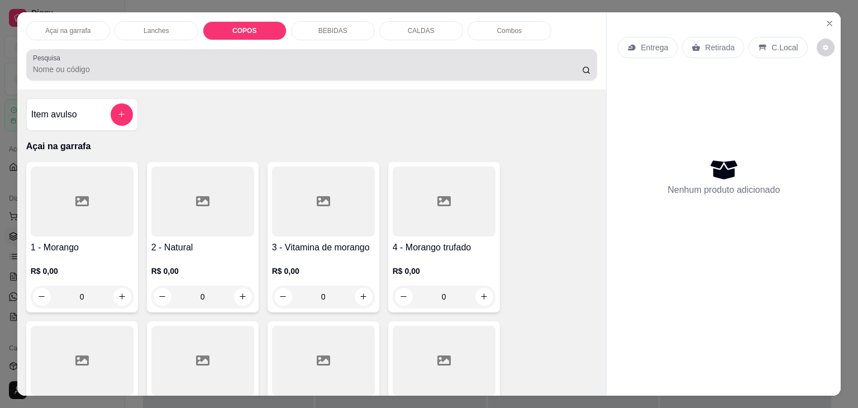
scroll to position [27, 0]
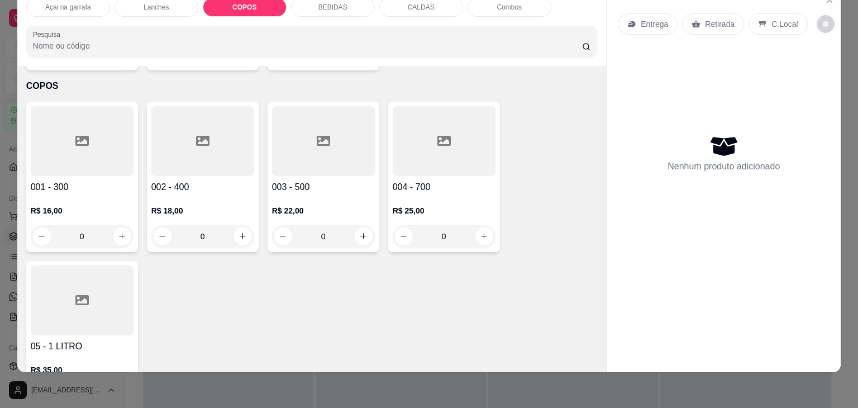
click at [435, 137] on div at bounding box center [444, 141] width 103 height 70
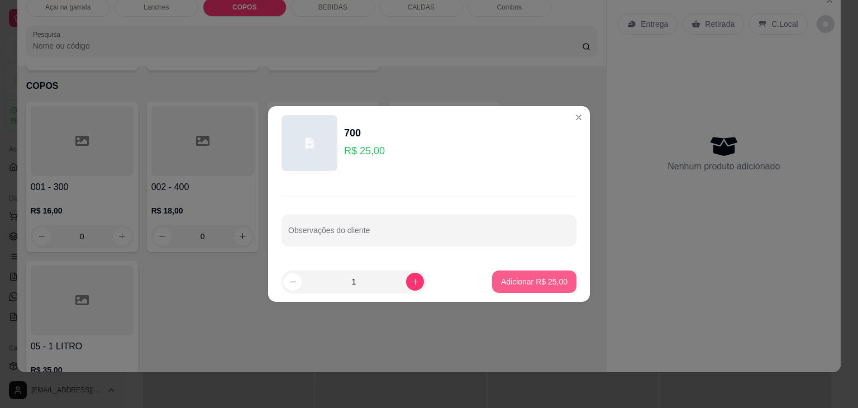
click at [533, 285] on p "Adicionar R$ 25,00" at bounding box center [534, 281] width 66 height 11
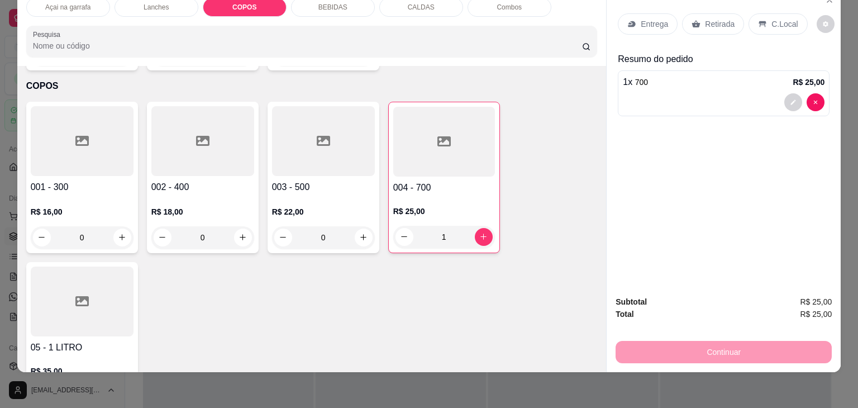
click at [11, 128] on div "Açai na garrafa Lanches COPOS BEBIDAS CALDAS Combos Pesquisa Item avulso Açai n…" at bounding box center [429, 204] width 858 height 408
click at [65, 135] on div at bounding box center [82, 141] width 103 height 70
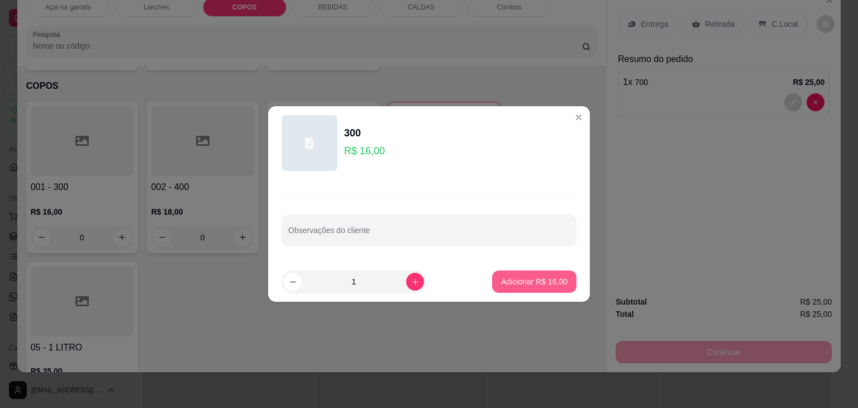
click at [511, 286] on p "Adicionar R$ 16,00" at bounding box center [534, 281] width 66 height 11
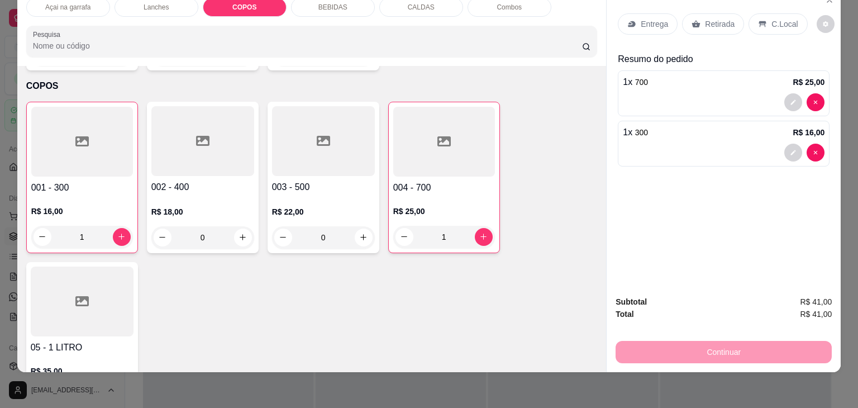
click at [783, 18] on p "C.Local" at bounding box center [784, 23] width 26 height 11
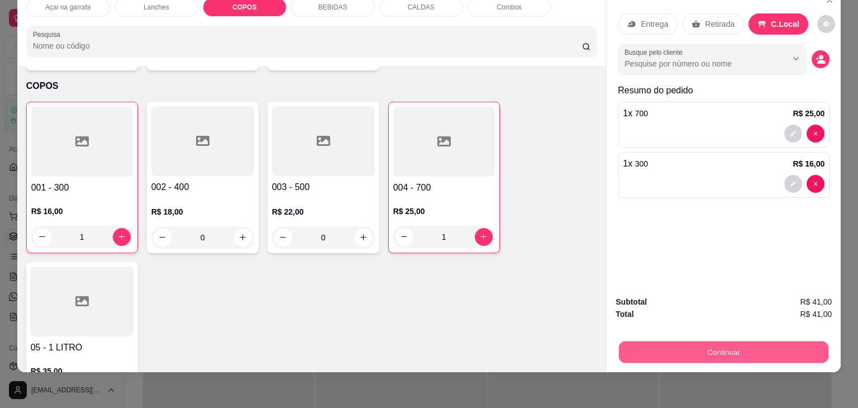
click at [663, 341] on button "Continuar" at bounding box center [723, 352] width 209 height 22
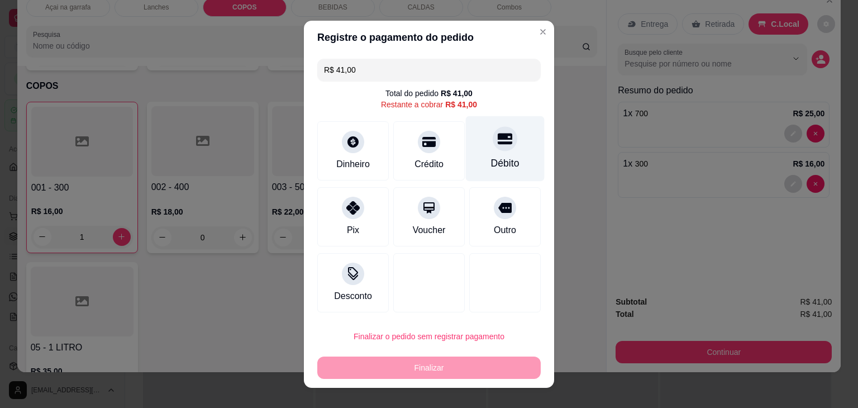
click at [503, 150] on div "Débito" at bounding box center [505, 148] width 79 height 65
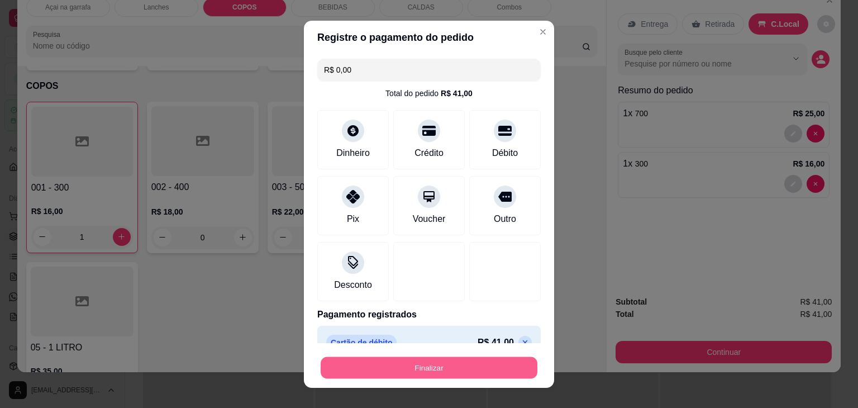
click at [398, 375] on button "Finalizar" at bounding box center [429, 367] width 217 height 22
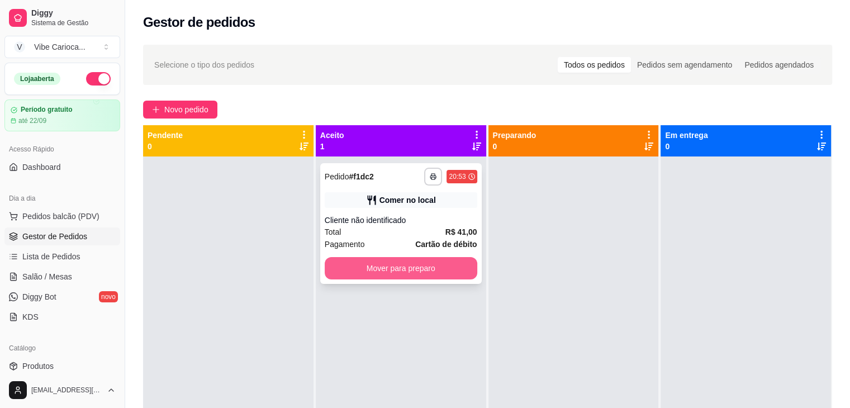
click at [357, 274] on button "Mover para preparo" at bounding box center [401, 268] width 153 height 22
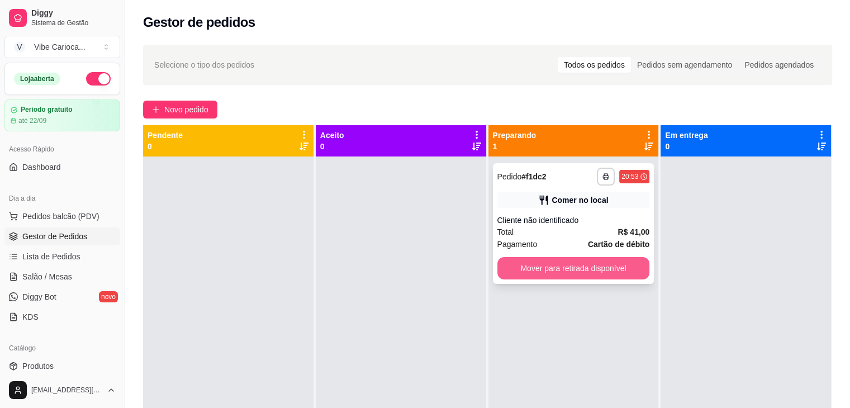
click at [540, 270] on button "Mover para retirada disponível" at bounding box center [573, 268] width 153 height 22
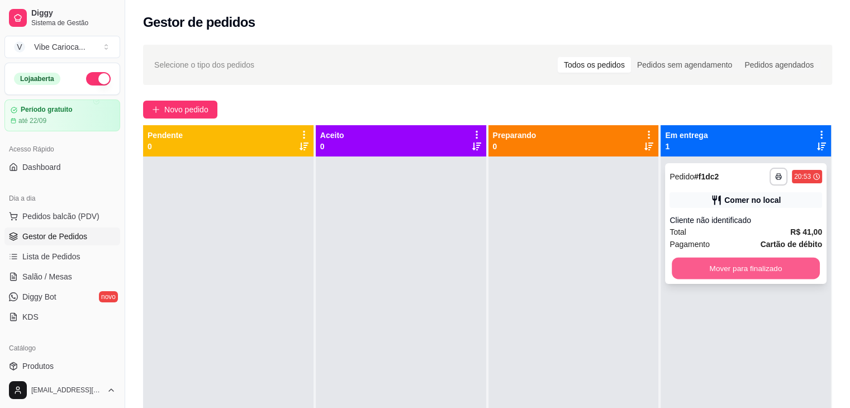
click at [699, 276] on button "Mover para finalizado" at bounding box center [745, 269] width 148 height 22
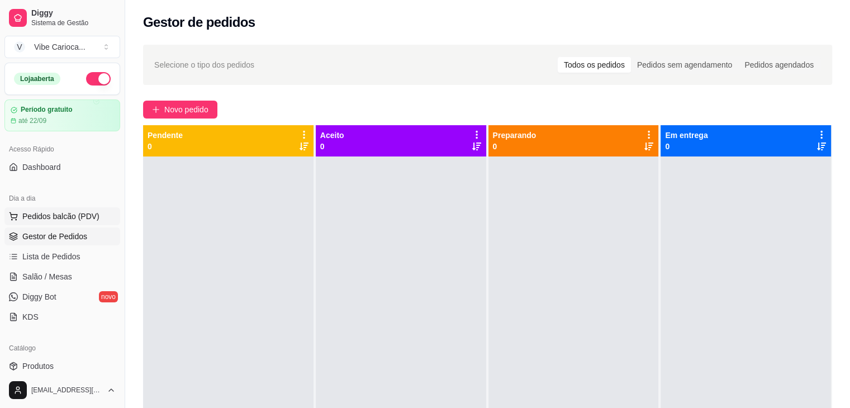
click at [21, 216] on button "Pedidos balcão (PDV)" at bounding box center [62, 216] width 116 height 18
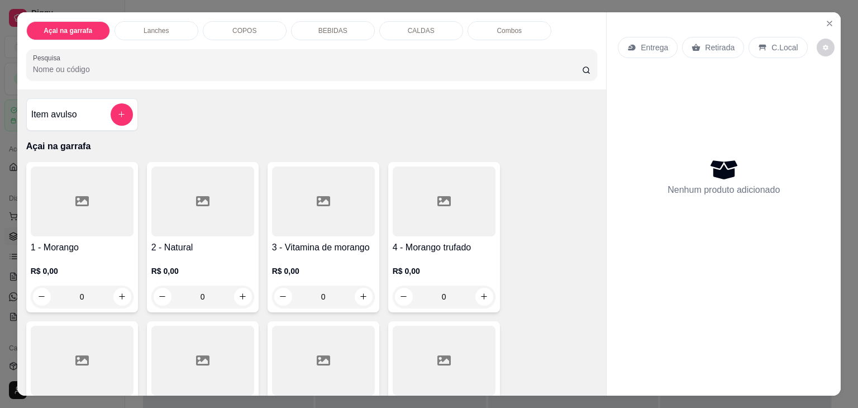
drag, startPoint x: 240, startPoint y: 34, endPoint x: 235, endPoint y: 40, distance: 8.1
click at [240, 32] on div "COPOS" at bounding box center [245, 30] width 84 height 19
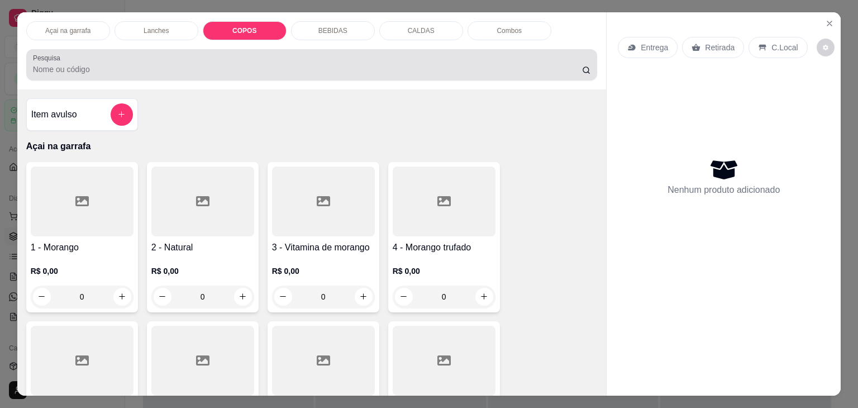
scroll to position [27, 0]
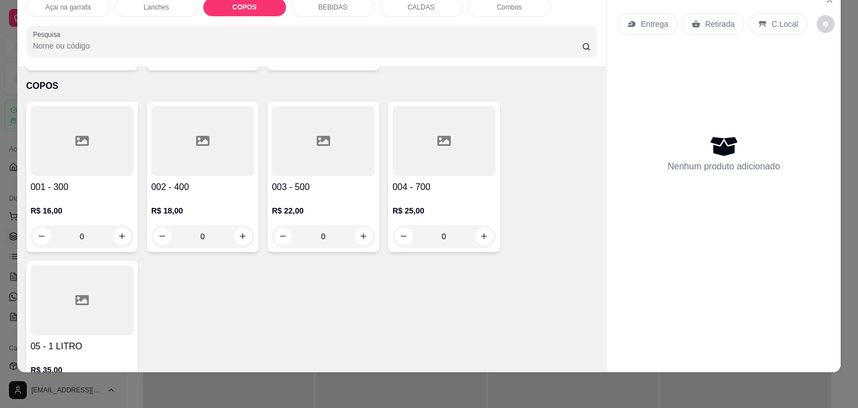
click at [92, 124] on div at bounding box center [82, 141] width 103 height 70
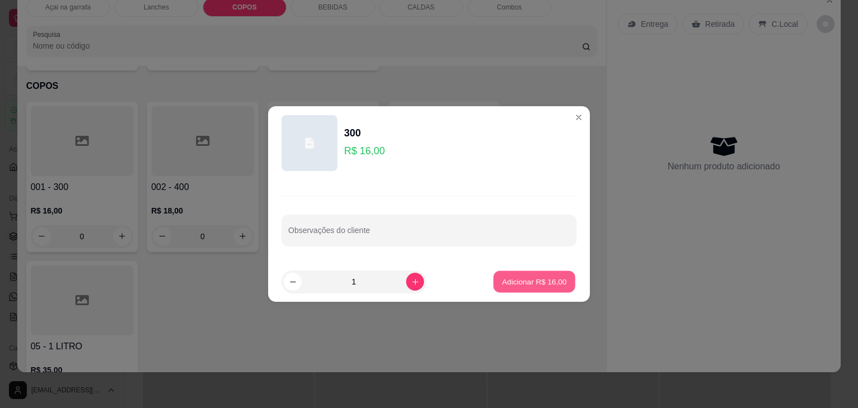
click at [505, 274] on button "Adicionar R$ 16,00" at bounding box center [534, 282] width 82 height 22
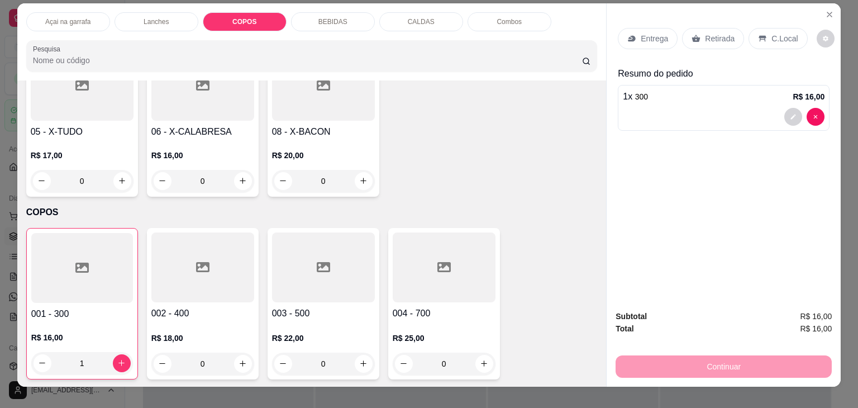
scroll to position [0, 0]
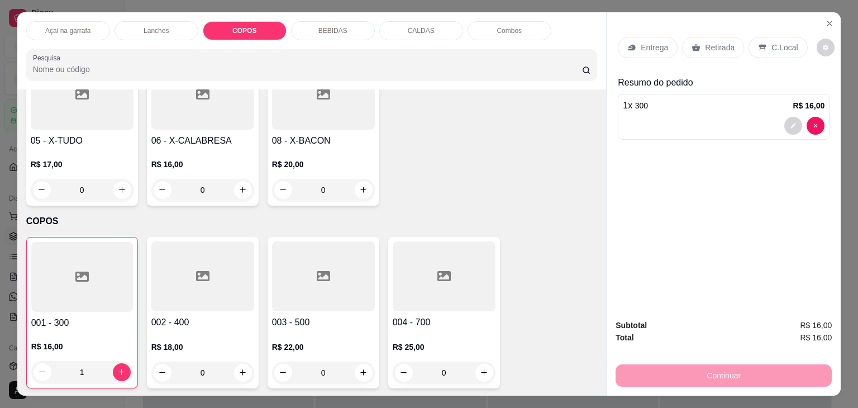
click at [58, 26] on p "Açai na garrafa" at bounding box center [67, 30] width 45 height 9
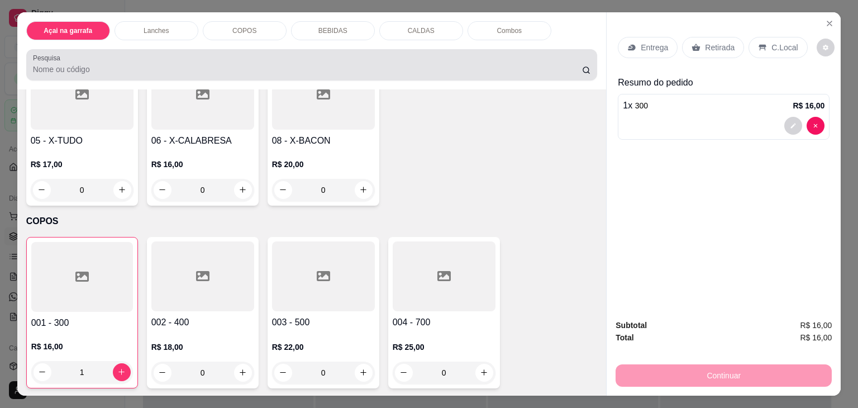
scroll to position [27, 0]
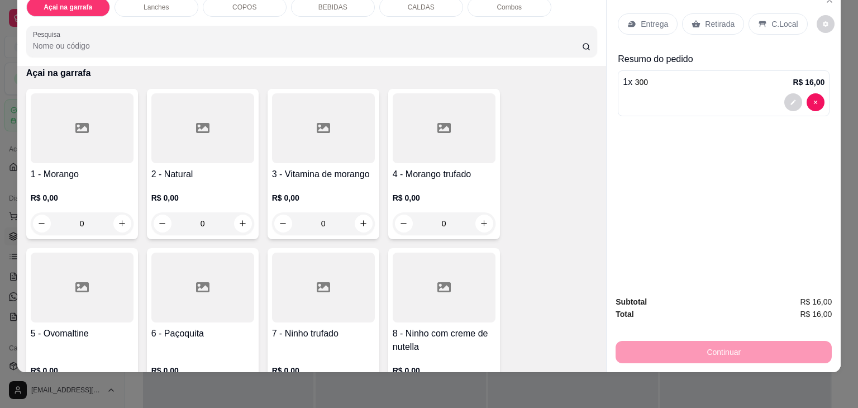
click at [234, 40] on input "Pesquisa" at bounding box center [307, 45] width 549 height 11
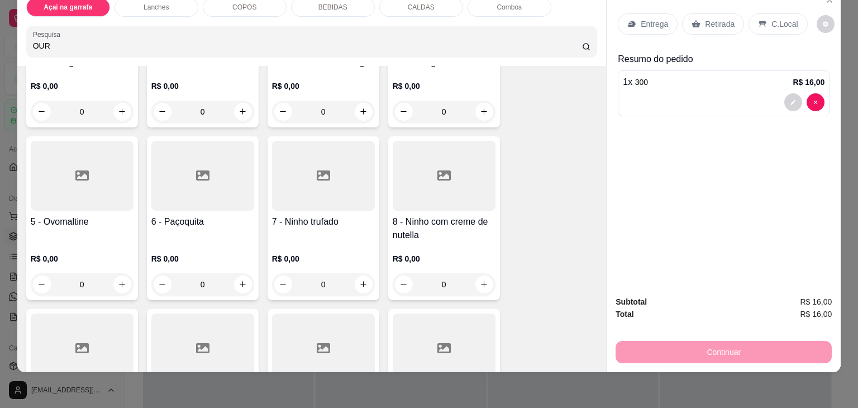
scroll to position [399, 0]
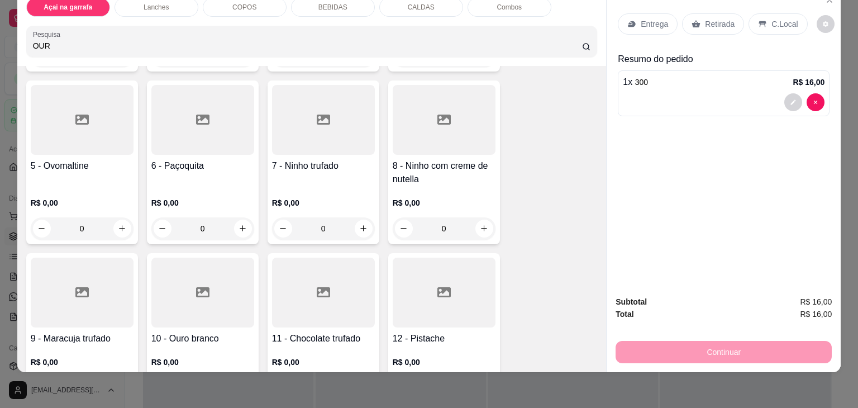
click at [226, 266] on div at bounding box center [202, 293] width 103 height 70
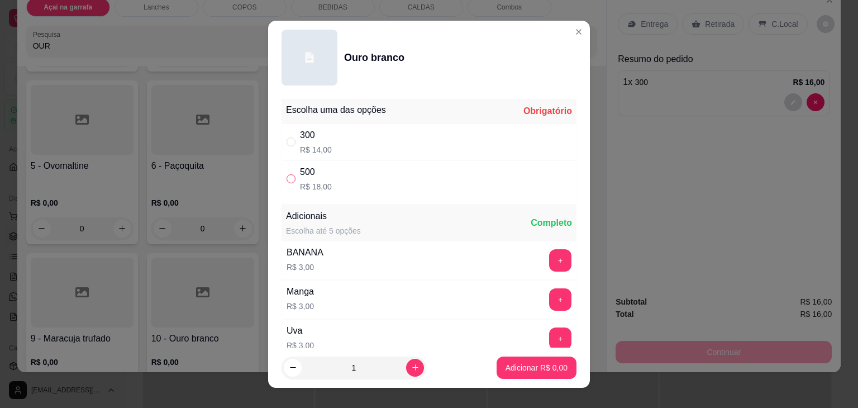
click at [287, 173] on label "" at bounding box center [291, 179] width 9 height 12
click at [287, 174] on input "" at bounding box center [291, 178] width 9 height 9
click at [289, 179] on input "" at bounding box center [291, 178] width 9 height 9
click at [544, 373] on button "Adicionar R$ 18,00" at bounding box center [534, 367] width 84 height 22
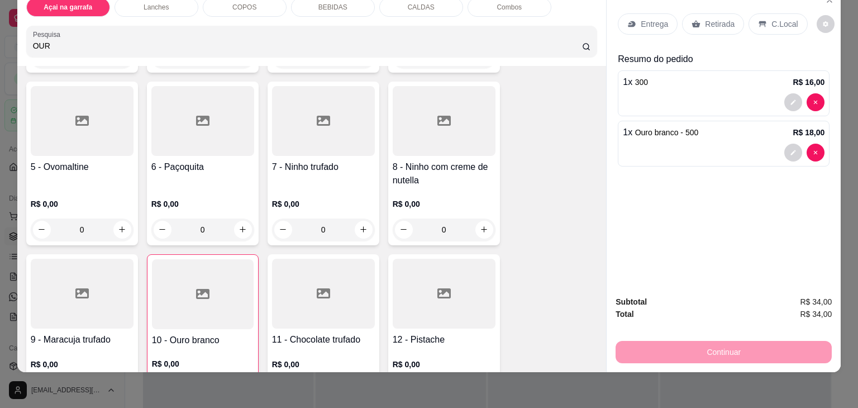
scroll to position [400, 0]
click at [782, 13] on div "C.Local" at bounding box center [778, 23] width 59 height 21
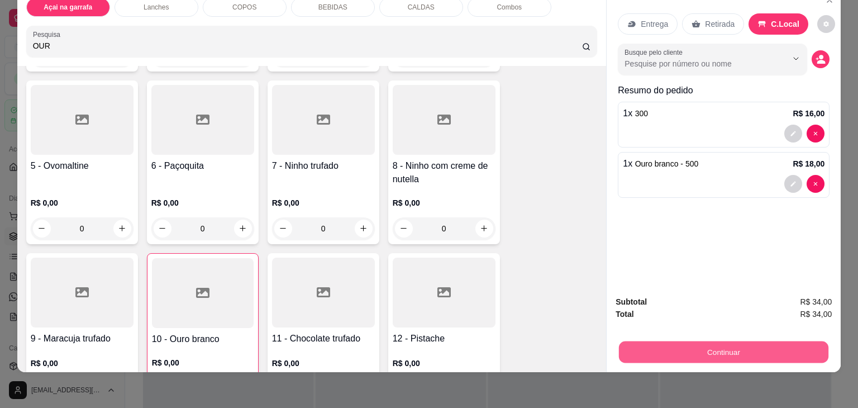
click at [706, 347] on button "Continuar" at bounding box center [723, 352] width 209 height 22
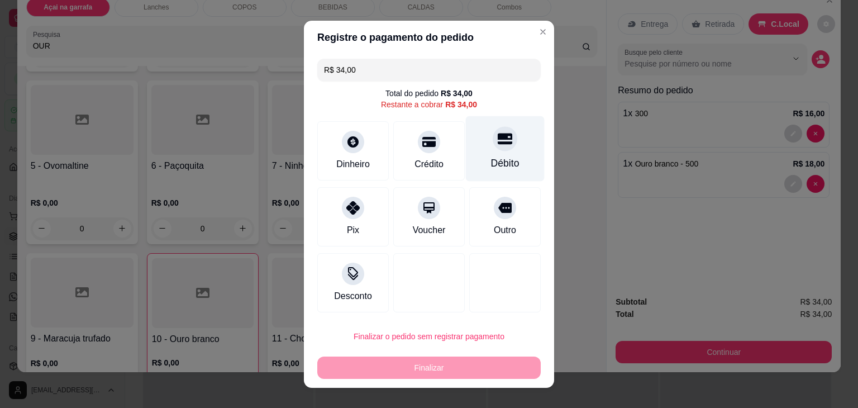
click at [493, 146] on div at bounding box center [505, 138] width 25 height 25
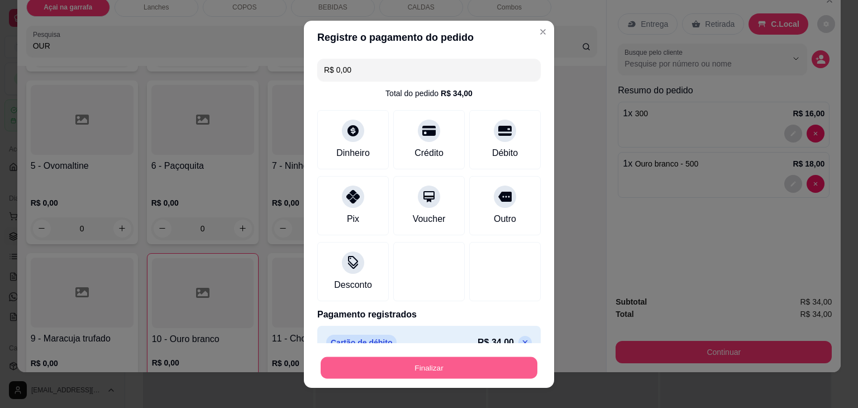
click at [442, 362] on button "Finalizar" at bounding box center [429, 367] width 217 height 22
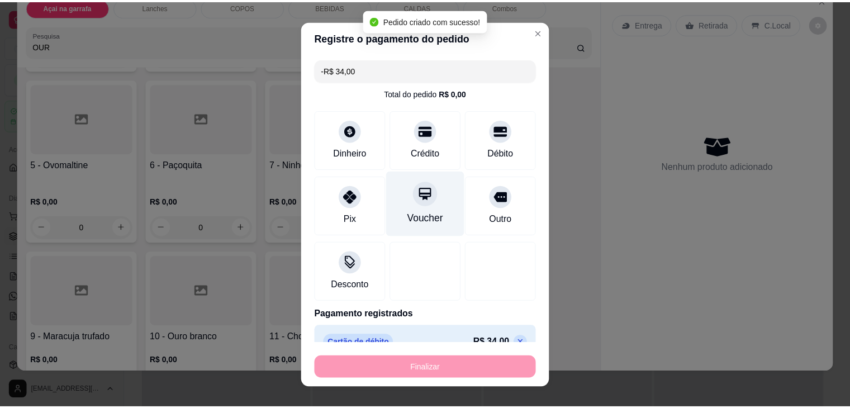
scroll to position [399, 0]
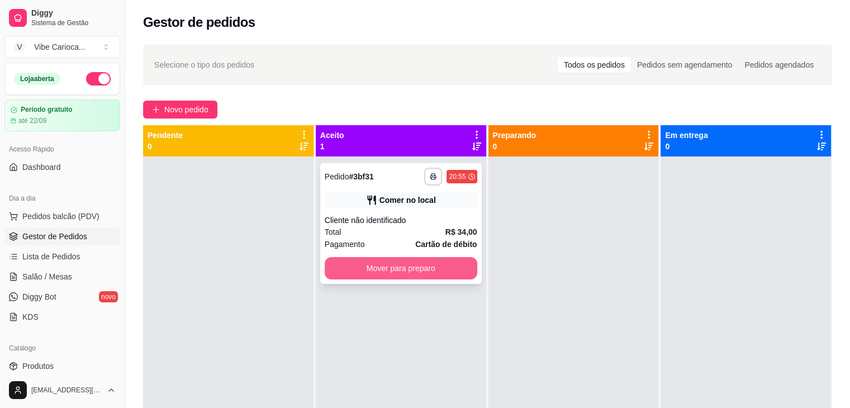
click at [431, 266] on button "Mover para preparo" at bounding box center [401, 268] width 153 height 22
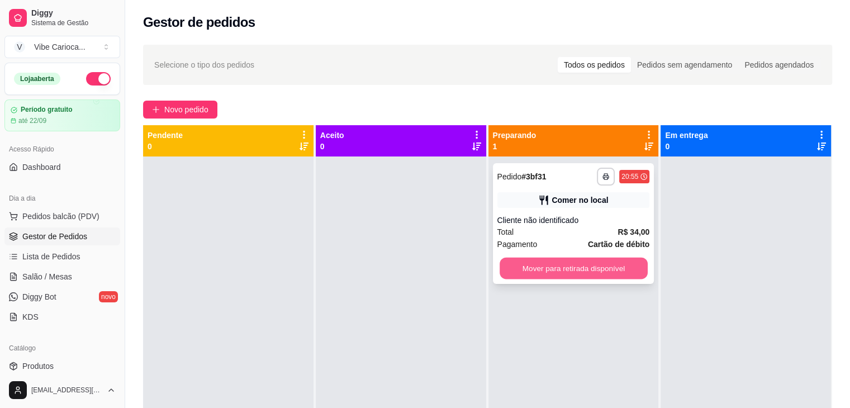
click at [514, 266] on button "Mover para retirada disponível" at bounding box center [573, 269] width 148 height 22
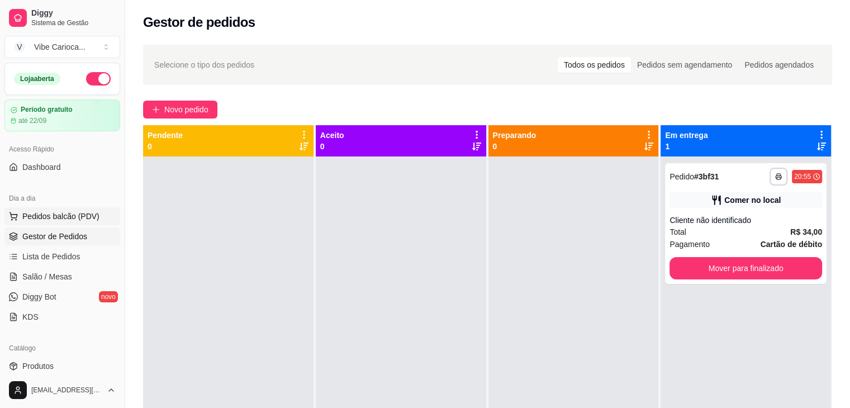
click at [50, 216] on span "Pedidos balcão (PDV)" at bounding box center [60, 216] width 77 height 11
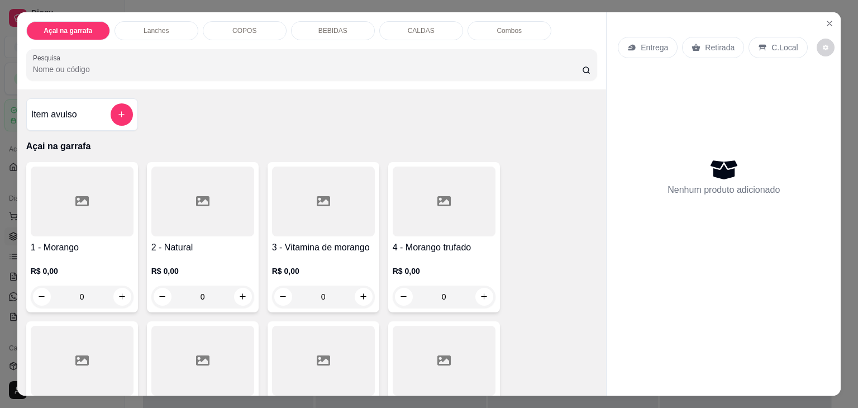
click at [648, 92] on div "Nenhum produto adicionado" at bounding box center [724, 176] width 212 height 219
click at [232, 26] on p "COPOS" at bounding box center [244, 30] width 24 height 9
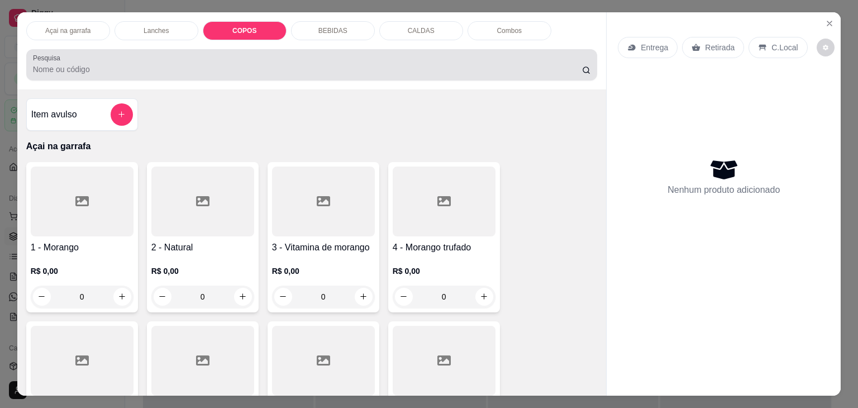
scroll to position [27, 0]
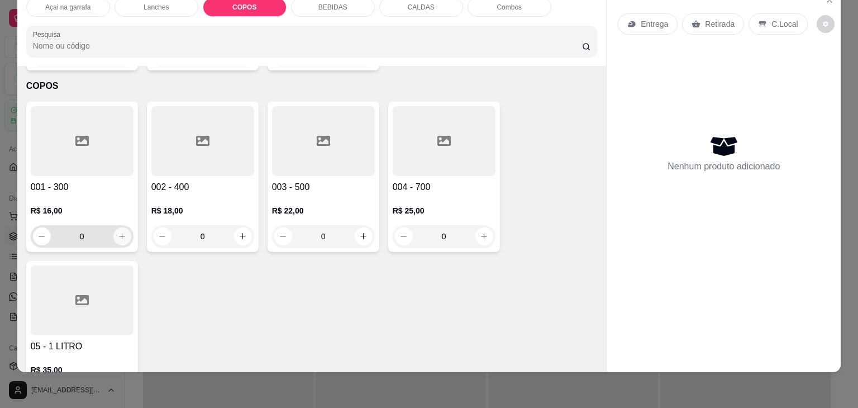
click at [118, 232] on icon "increase-product-quantity" at bounding box center [122, 236] width 8 height 8
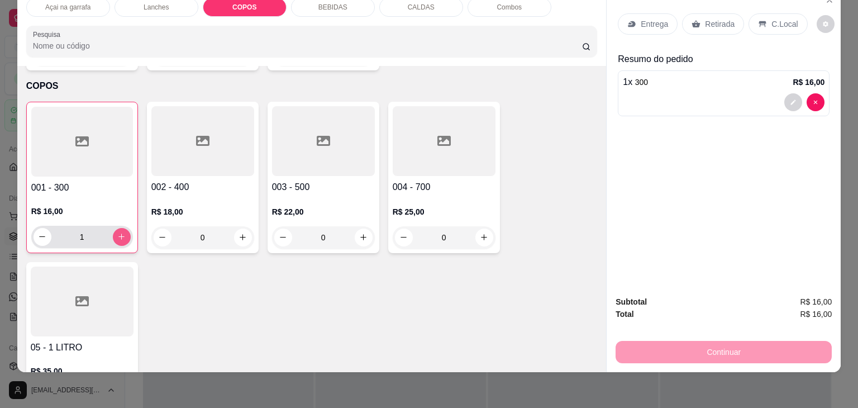
click at [117, 232] on icon "increase-product-quantity" at bounding box center [121, 236] width 8 height 8
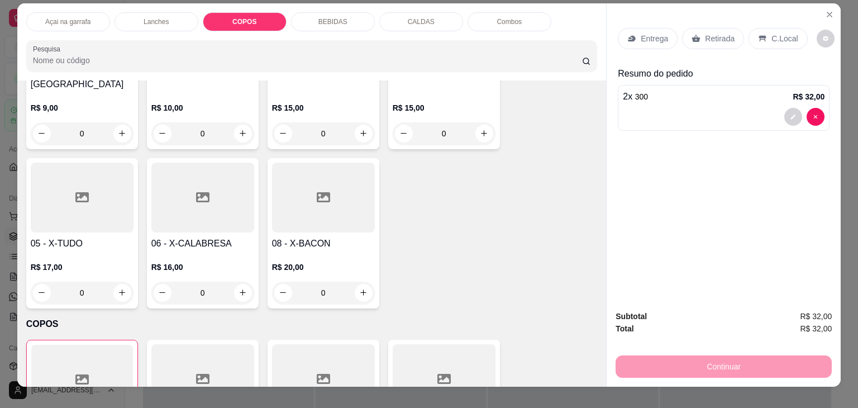
scroll to position [0, 0]
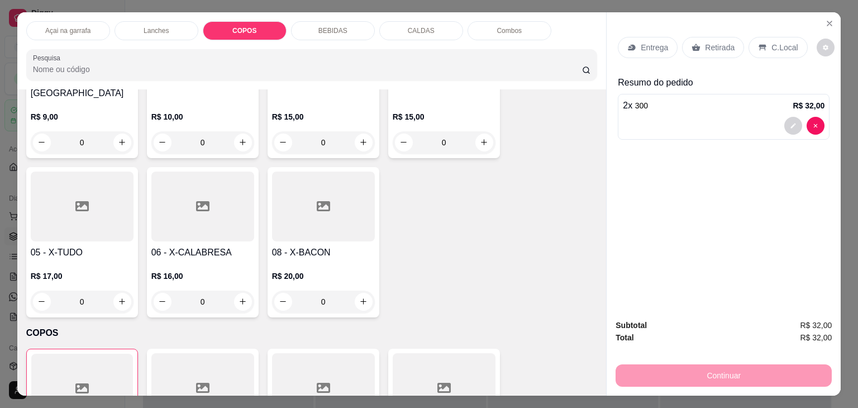
click at [56, 28] on p "Açai na garrafa" at bounding box center [67, 30] width 45 height 9
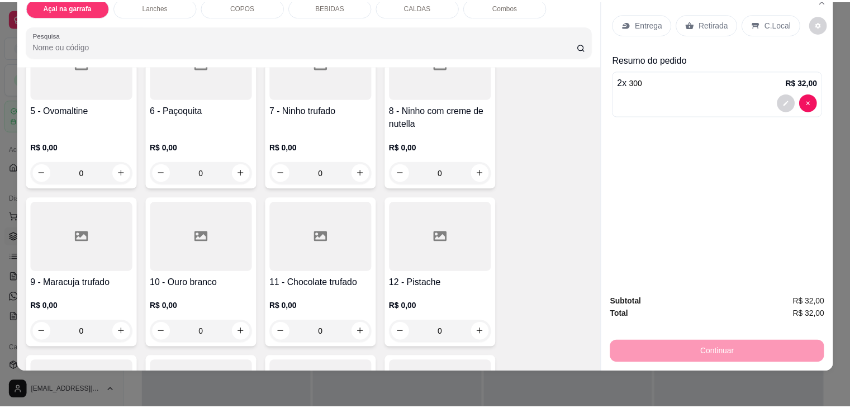
scroll to position [329, 0]
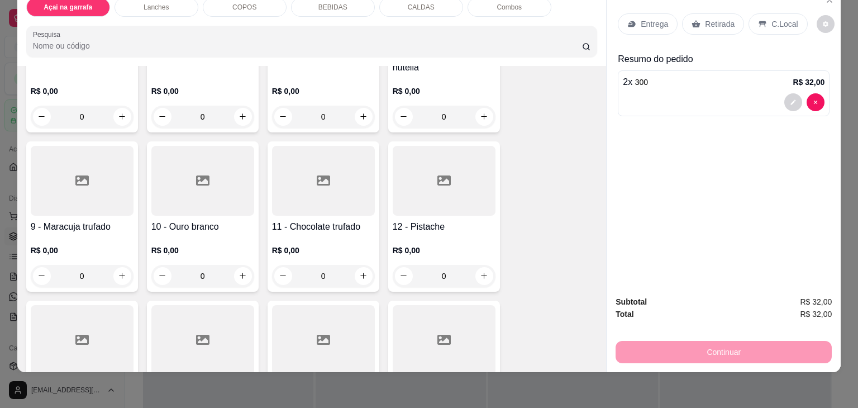
click at [64, 185] on div at bounding box center [82, 181] width 103 height 70
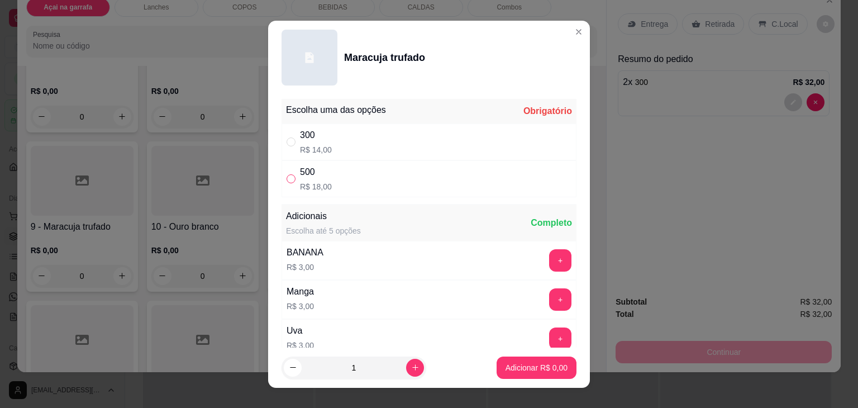
click at [289, 179] on input "" at bounding box center [291, 178] width 9 height 9
click at [530, 365] on p "Adicionar R$ 18,00" at bounding box center [534, 367] width 65 height 11
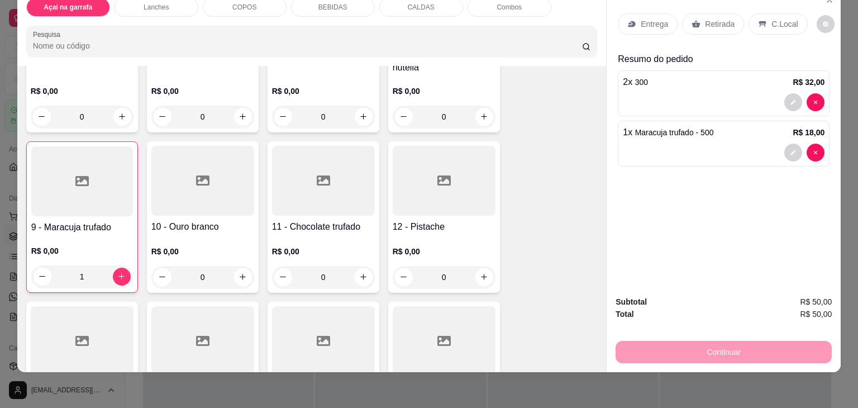
click at [778, 18] on p "C.Local" at bounding box center [784, 23] width 26 height 11
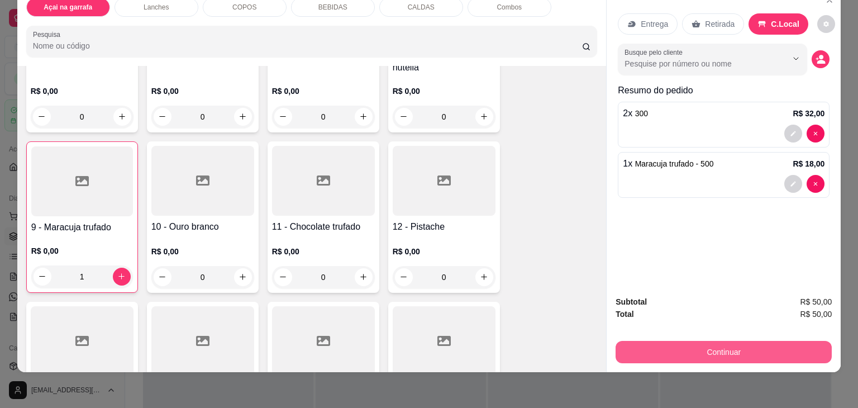
click at [728, 341] on button "Continuar" at bounding box center [724, 352] width 216 height 22
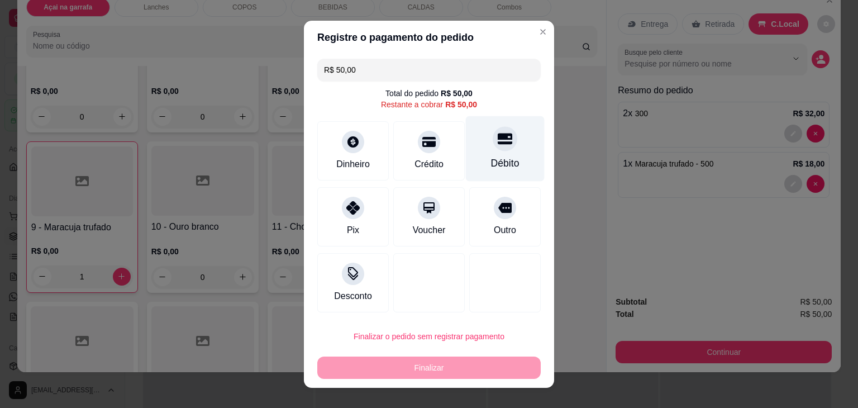
click at [491, 158] on div "Débito" at bounding box center [505, 163] width 28 height 15
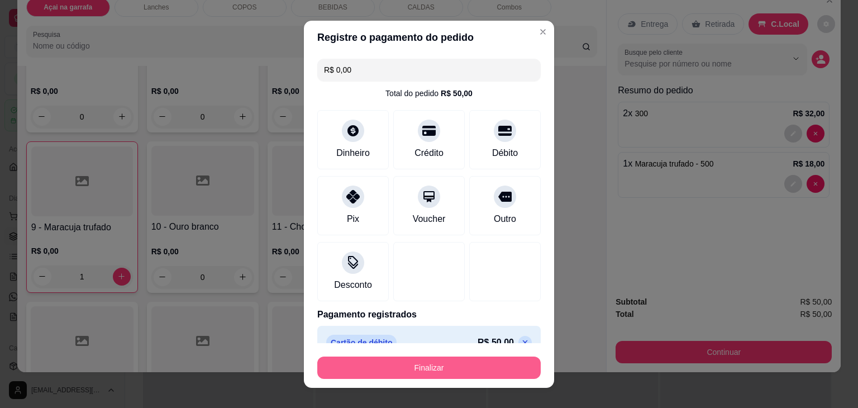
click at [437, 366] on button "Finalizar" at bounding box center [428, 367] width 223 height 22
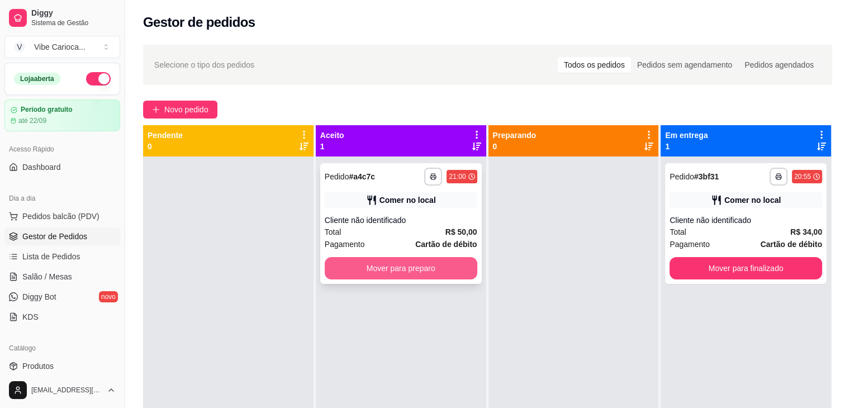
click at [441, 265] on button "Mover para preparo" at bounding box center [401, 268] width 153 height 22
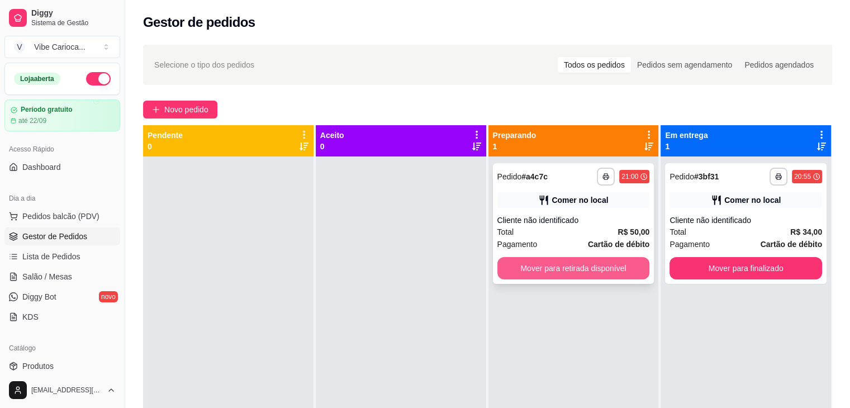
click at [557, 273] on button "Mover para retirada disponível" at bounding box center [573, 268] width 153 height 22
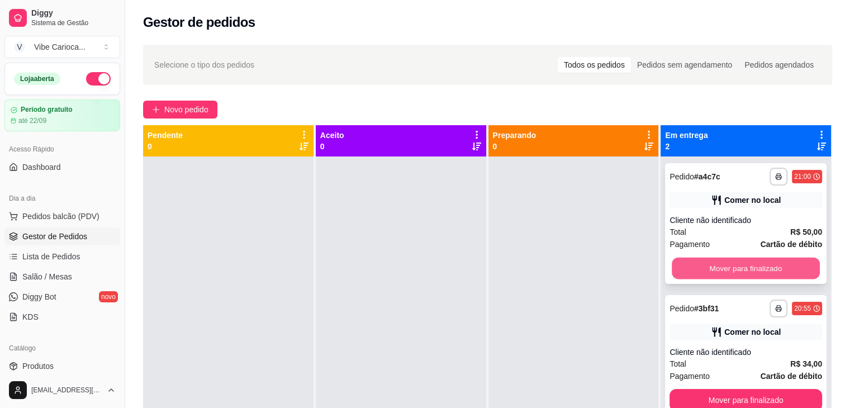
click at [752, 266] on button "Mover para finalizado" at bounding box center [745, 269] width 148 height 22
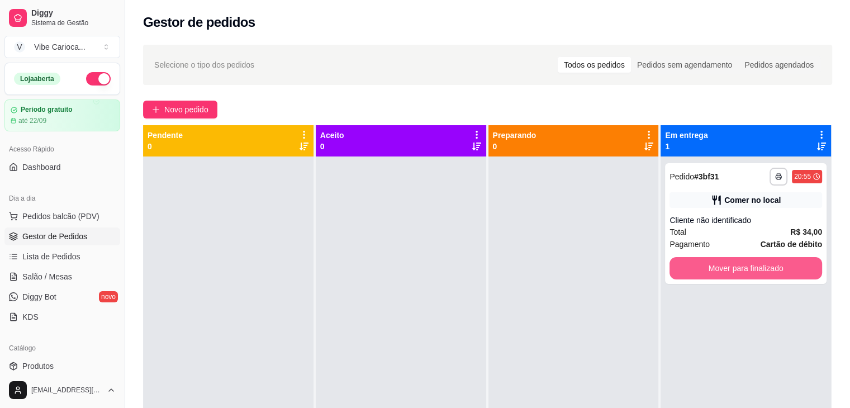
click at [752, 266] on button "Mover para finalizado" at bounding box center [745, 268] width 153 height 22
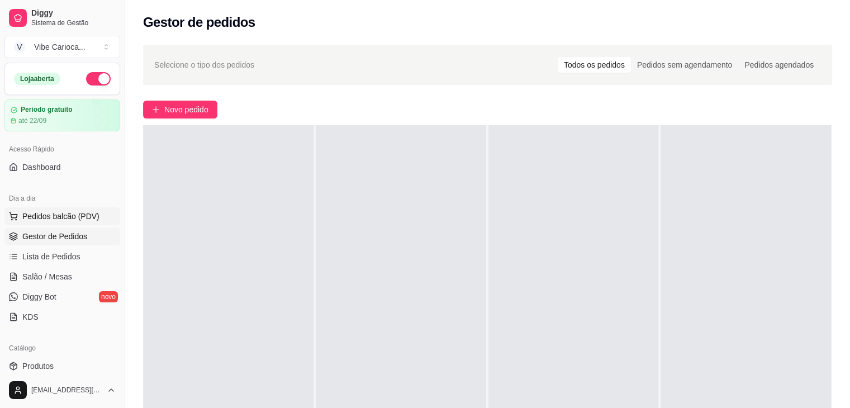
click at [79, 216] on span "Pedidos balcão (PDV)" at bounding box center [60, 216] width 77 height 11
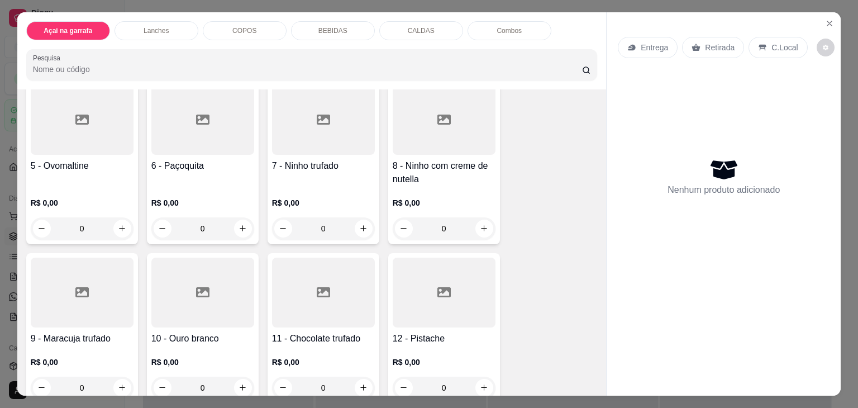
scroll to position [252, 0]
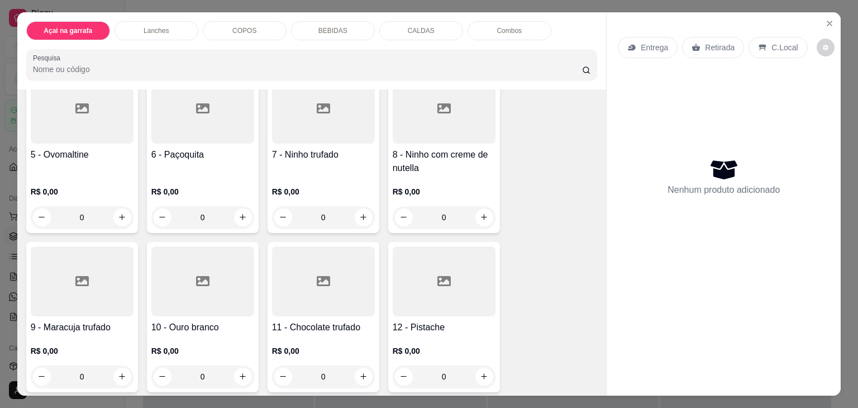
click at [60, 177] on div "R$ 0,00 0" at bounding box center [82, 202] width 103 height 54
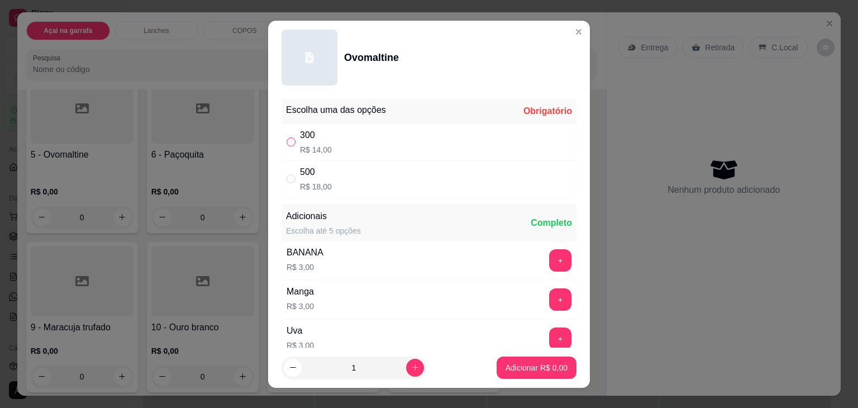
click at [287, 136] on label "" at bounding box center [291, 142] width 9 height 12
click at [287, 137] on input "" at bounding box center [291, 141] width 9 height 9
click at [287, 141] on input "" at bounding box center [291, 141] width 9 height 9
click at [512, 367] on p "Adicionar R$ 14,00" at bounding box center [534, 367] width 66 height 11
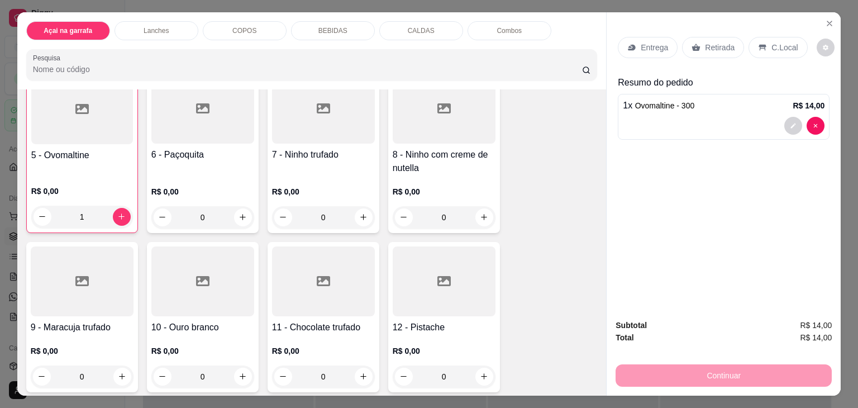
scroll to position [252, 0]
click at [771, 42] on p "C.Local" at bounding box center [784, 47] width 26 height 11
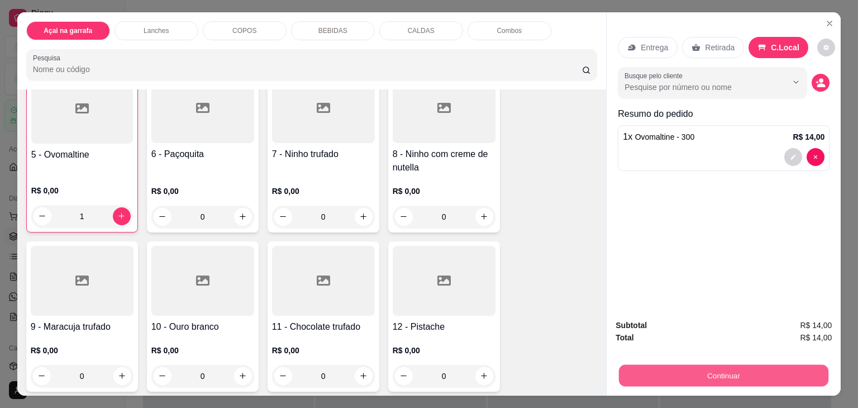
click at [652, 377] on button "Continuar" at bounding box center [723, 376] width 209 height 22
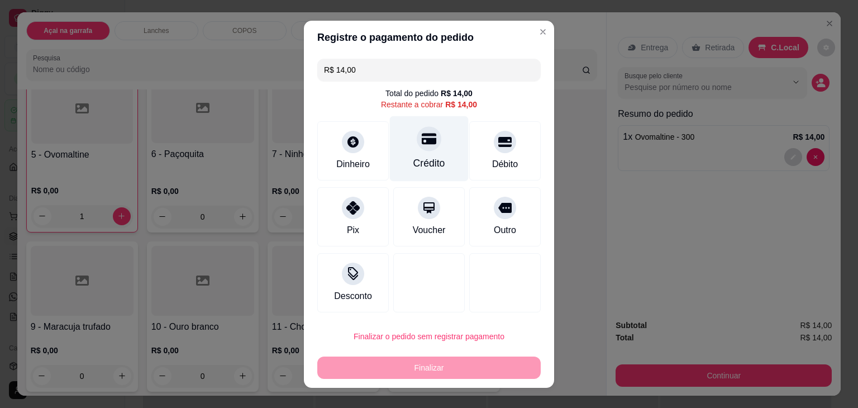
click at [411, 153] on div "Crédito" at bounding box center [429, 148] width 79 height 65
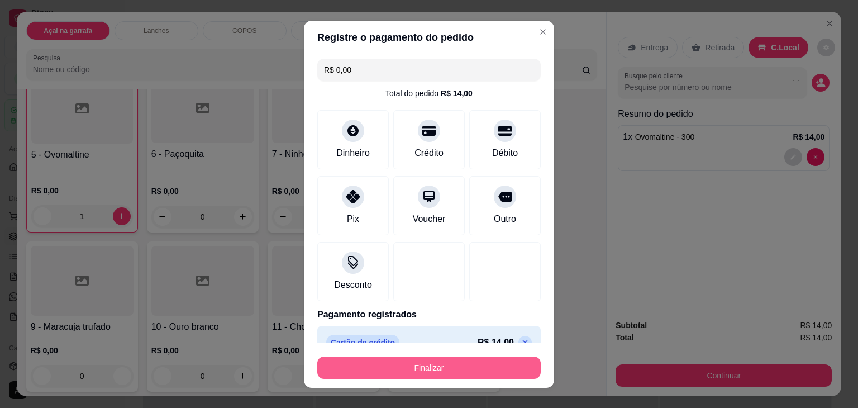
click at [389, 359] on button "Finalizar" at bounding box center [428, 367] width 223 height 22
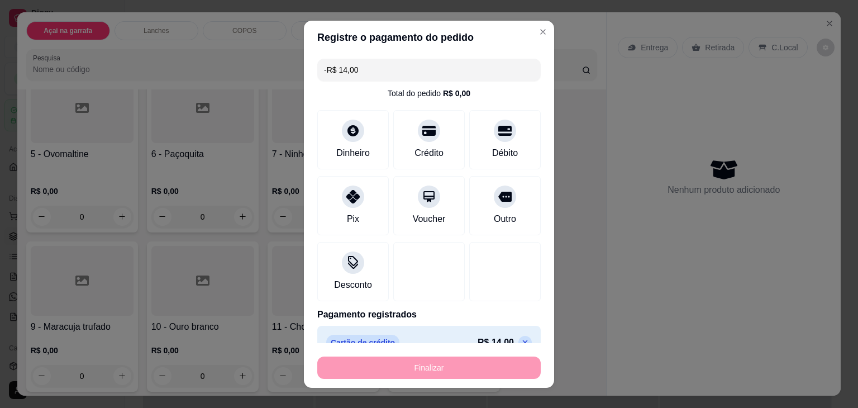
scroll to position [252, 0]
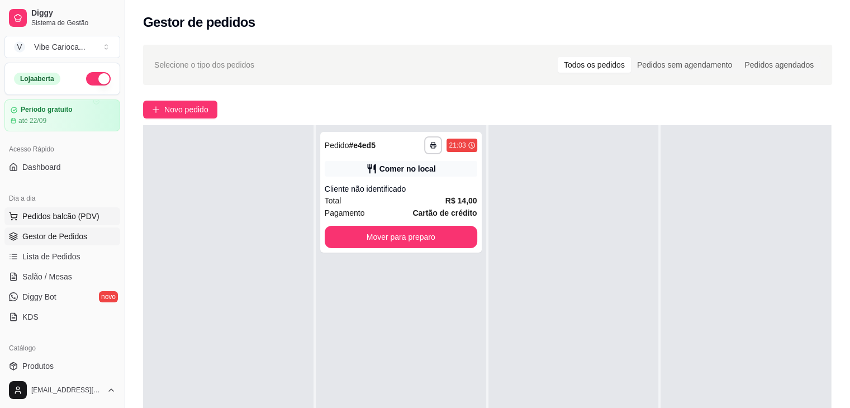
click at [29, 208] on button "Pedidos balcão (PDV)" at bounding box center [62, 216] width 116 height 18
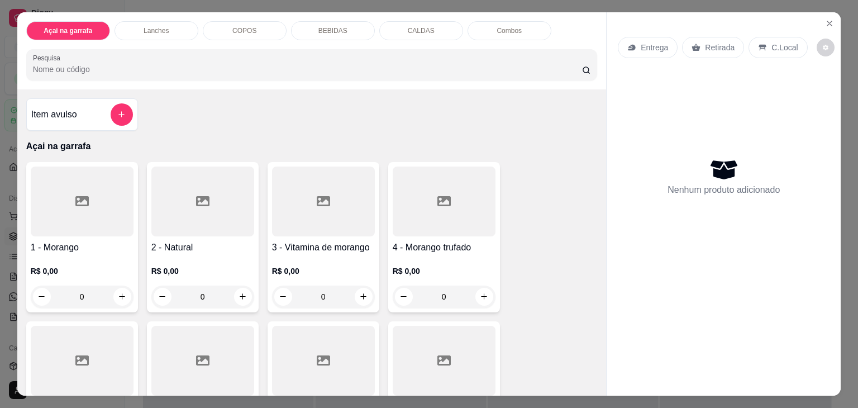
click at [263, 23] on div "COPOS" at bounding box center [245, 30] width 84 height 19
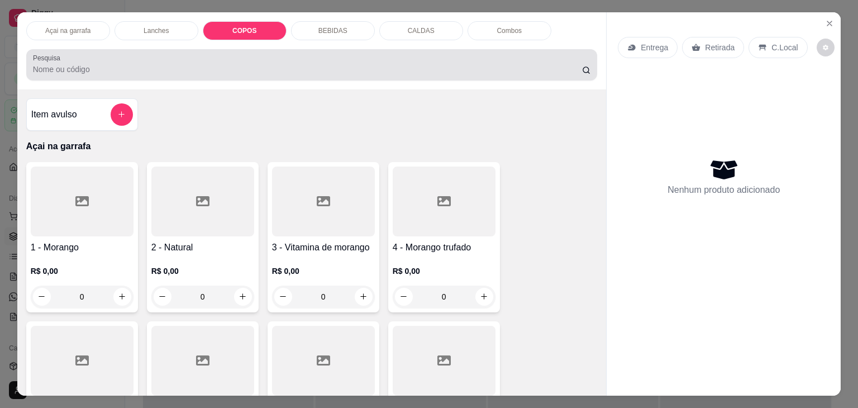
scroll to position [27, 0]
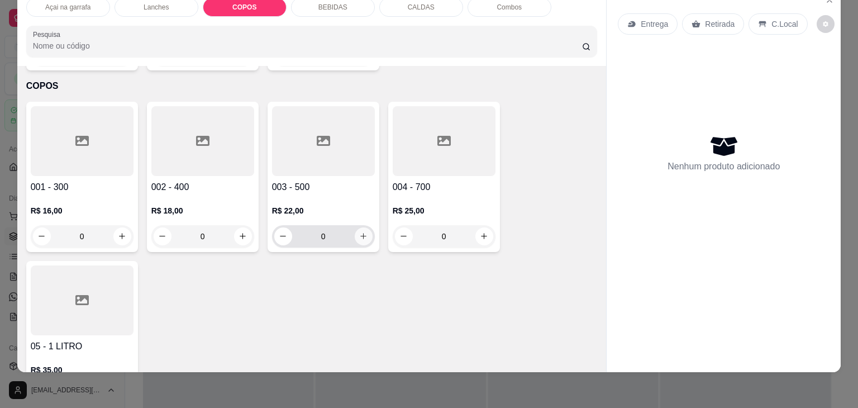
click at [358, 227] on button "increase-product-quantity" at bounding box center [364, 236] width 18 height 18
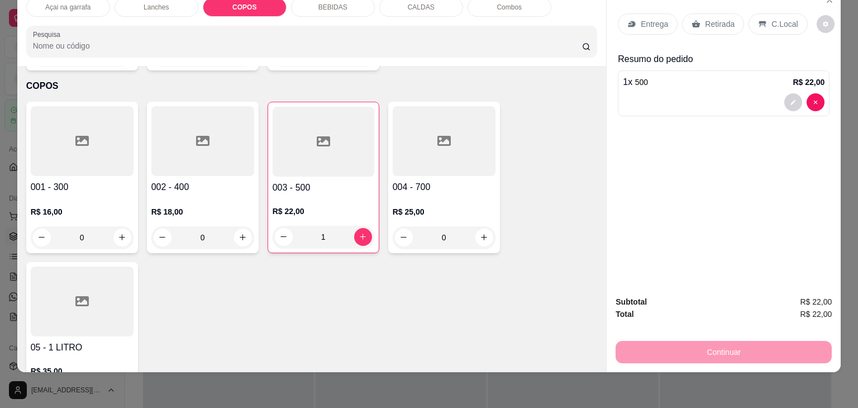
click at [774, 18] on p "C.Local" at bounding box center [784, 23] width 26 height 11
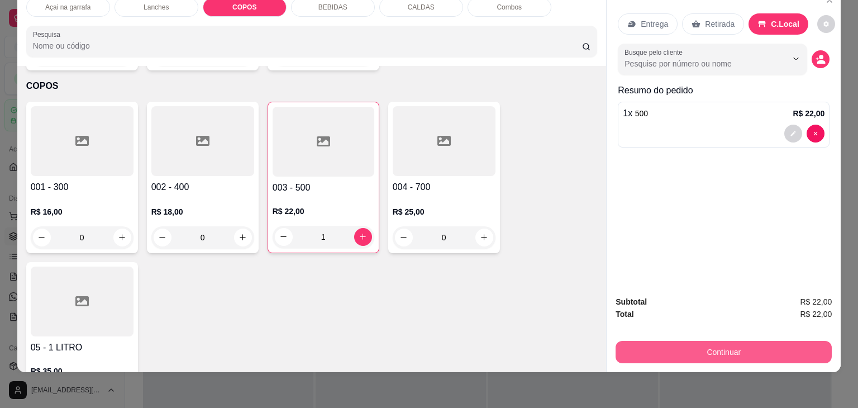
click at [756, 351] on button "Continuar" at bounding box center [724, 352] width 216 height 22
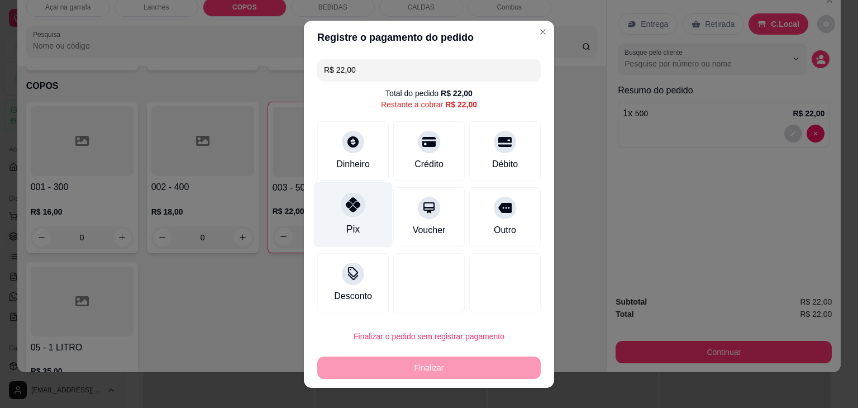
click at [350, 221] on div "Pix" at bounding box center [353, 214] width 79 height 65
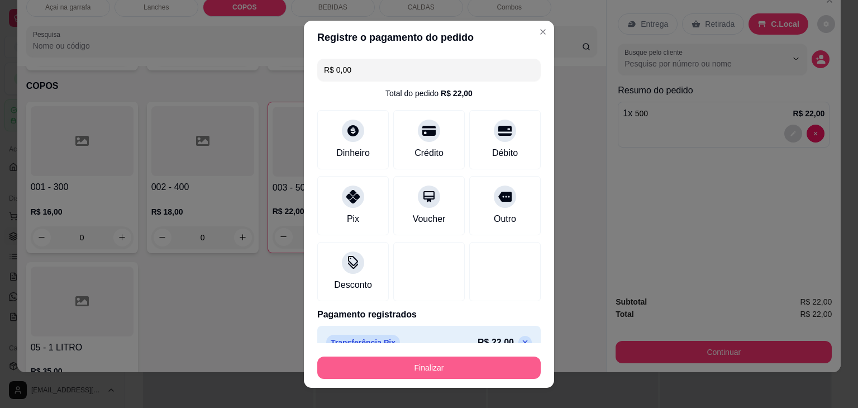
click at [407, 356] on button "Finalizar" at bounding box center [428, 367] width 223 height 22
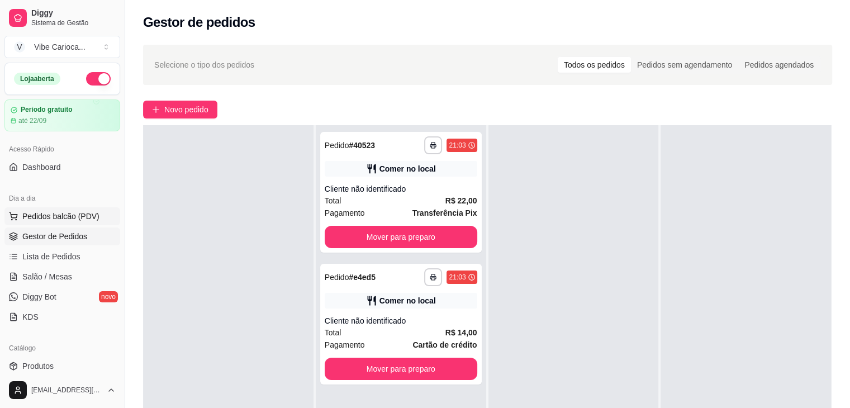
click at [76, 217] on span "Pedidos balcão (PDV)" at bounding box center [60, 216] width 77 height 11
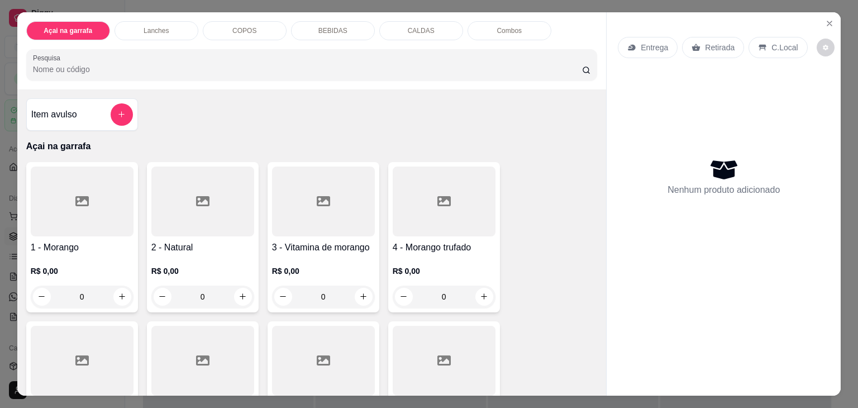
click at [250, 28] on p "COPOS" at bounding box center [244, 30] width 24 height 9
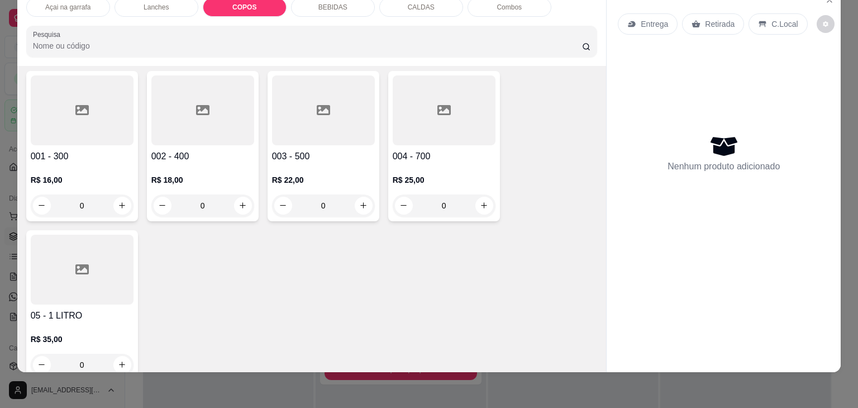
scroll to position [1119, 0]
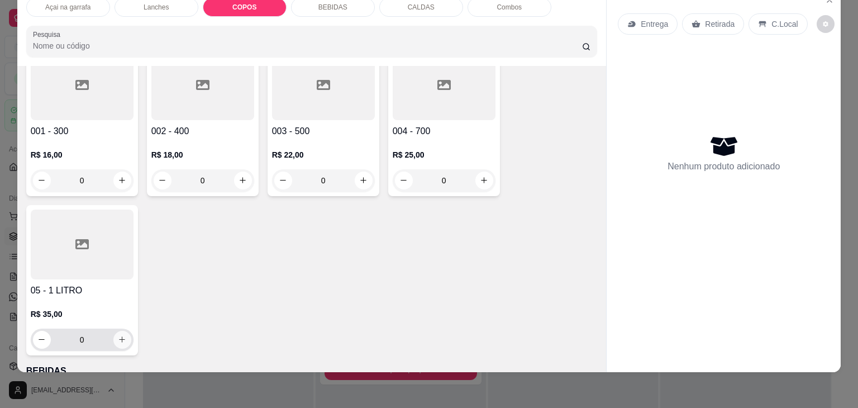
click at [119, 337] on icon "increase-product-quantity" at bounding box center [122, 340] width 6 height 6
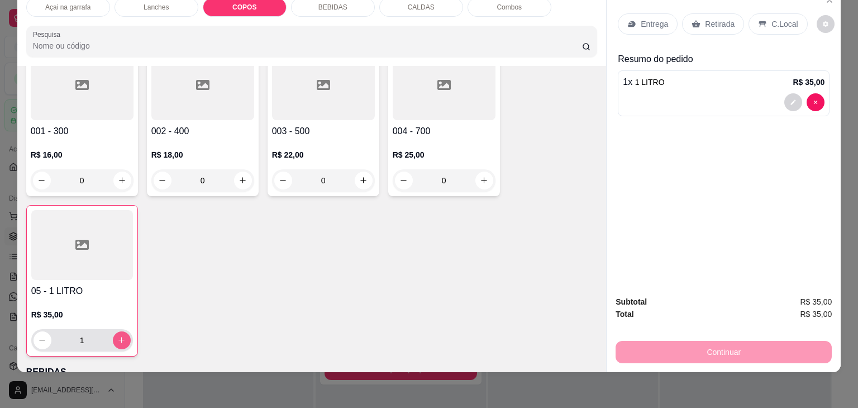
click at [117, 336] on icon "increase-product-quantity" at bounding box center [121, 340] width 8 height 8
click at [771, 18] on p "C.Local" at bounding box center [784, 23] width 26 height 11
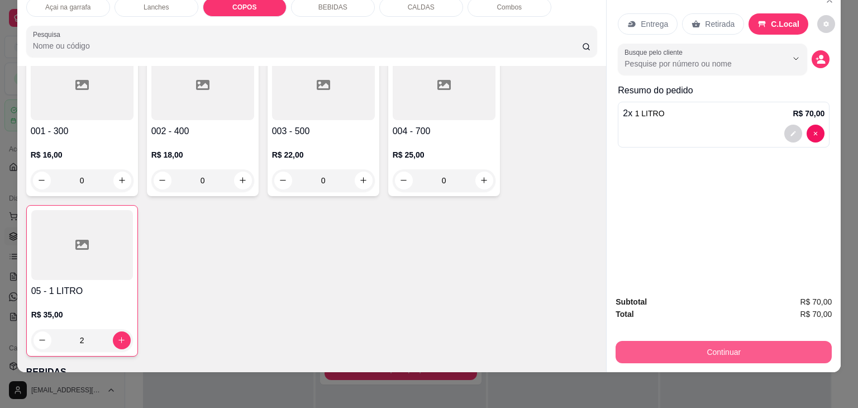
click at [739, 354] on button "Continuar" at bounding box center [724, 352] width 216 height 22
click at [739, 341] on button "Continuar" at bounding box center [724, 352] width 216 height 22
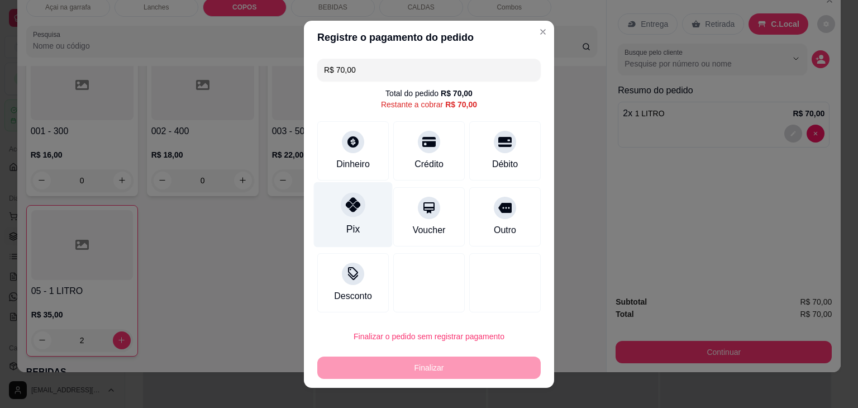
click at [363, 222] on div "Pix" at bounding box center [353, 214] width 79 height 65
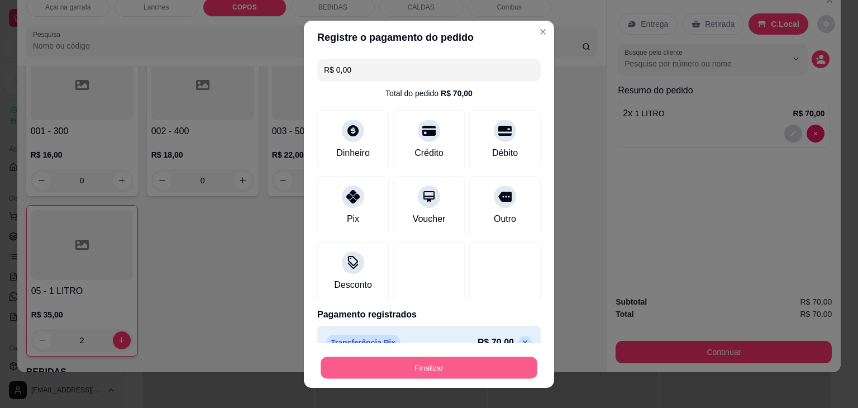
click at [422, 366] on button "Finalizar" at bounding box center [429, 367] width 217 height 22
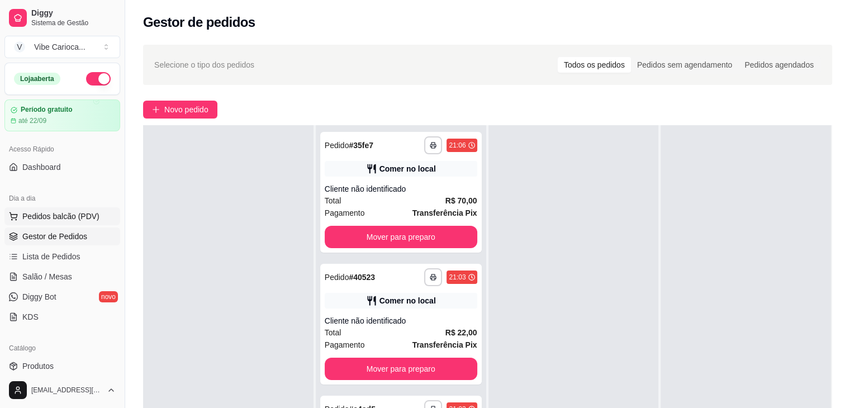
click at [60, 211] on span "Pedidos balcão (PDV)" at bounding box center [60, 216] width 77 height 11
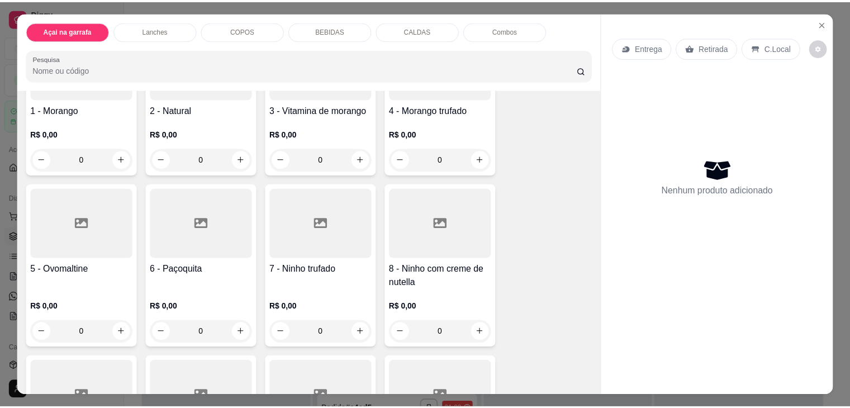
scroll to position [141, 0]
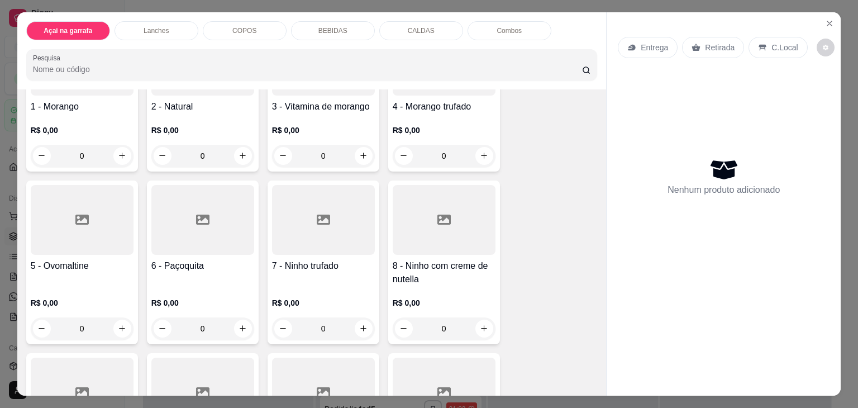
click at [109, 273] on div "5 - Ovomaltine" at bounding box center [82, 272] width 103 height 27
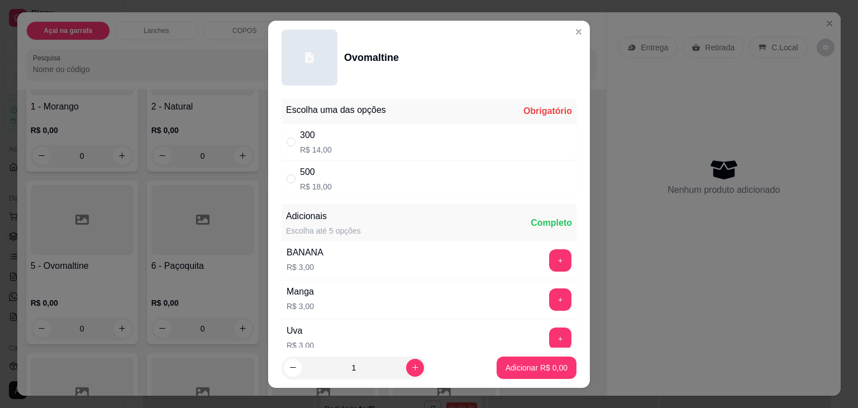
click at [291, 140] on div "" at bounding box center [293, 142] width 13 height 12
click at [551, 360] on button "Adicionar R$ 14,00" at bounding box center [534, 367] width 84 height 22
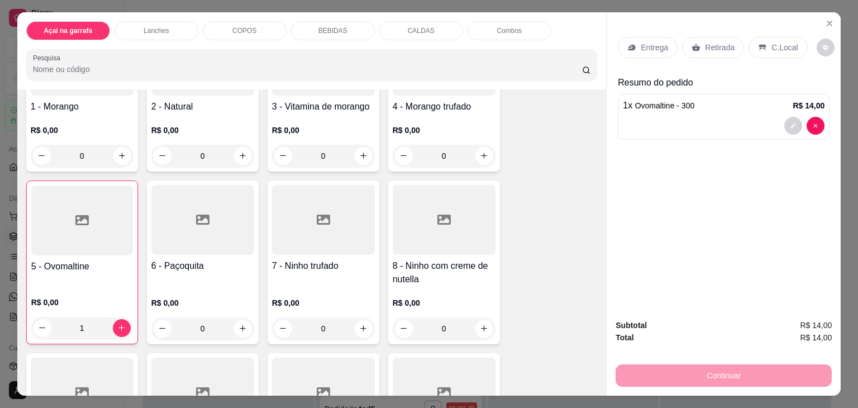
click at [771, 42] on p "C.Local" at bounding box center [784, 47] width 26 height 11
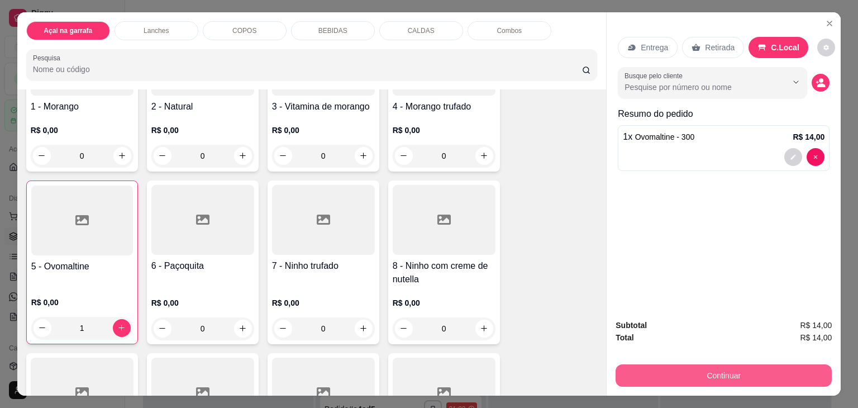
click at [739, 369] on button "Continuar" at bounding box center [724, 375] width 216 height 22
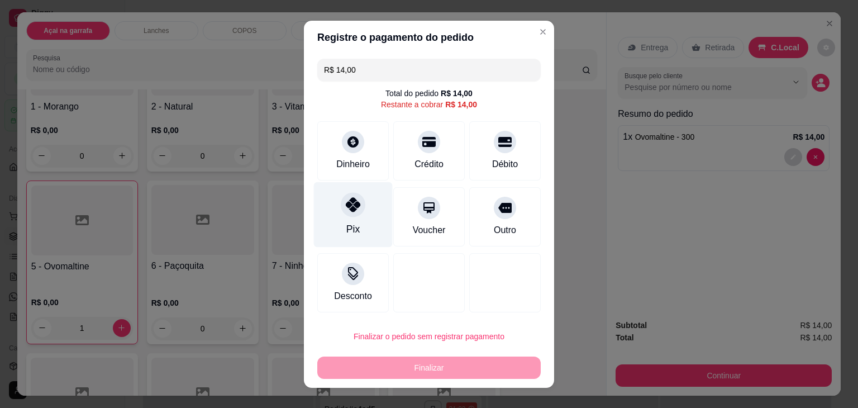
click at [342, 217] on div "Pix" at bounding box center [353, 214] width 79 height 65
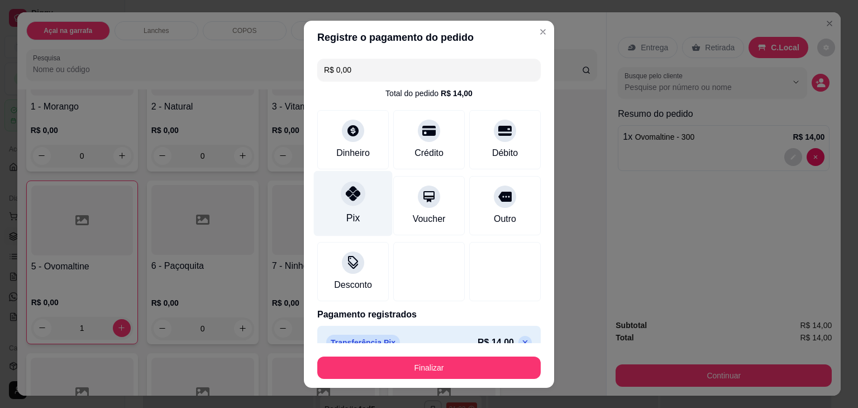
click at [346, 216] on div "Pix" at bounding box center [352, 218] width 13 height 15
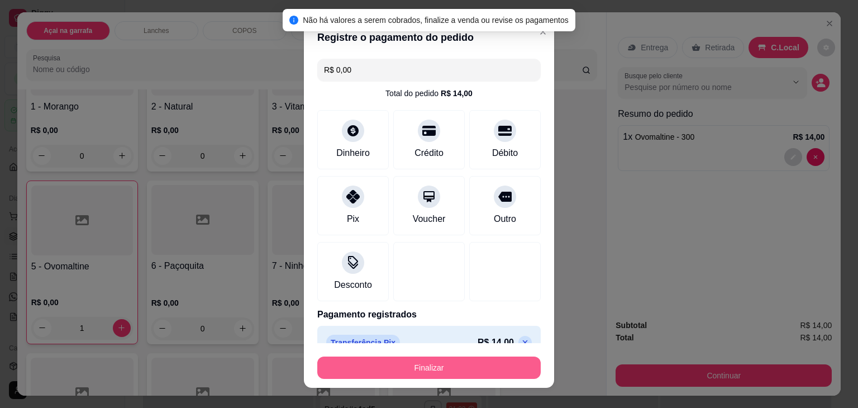
click at [460, 359] on button "Finalizar" at bounding box center [428, 367] width 223 height 22
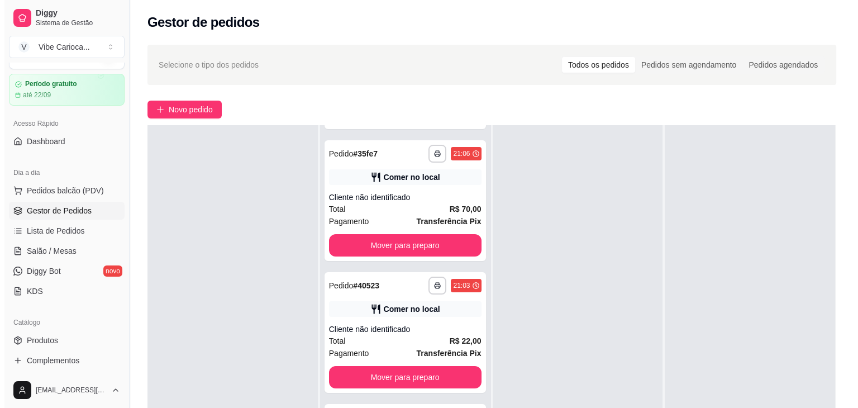
scroll to position [131, 0]
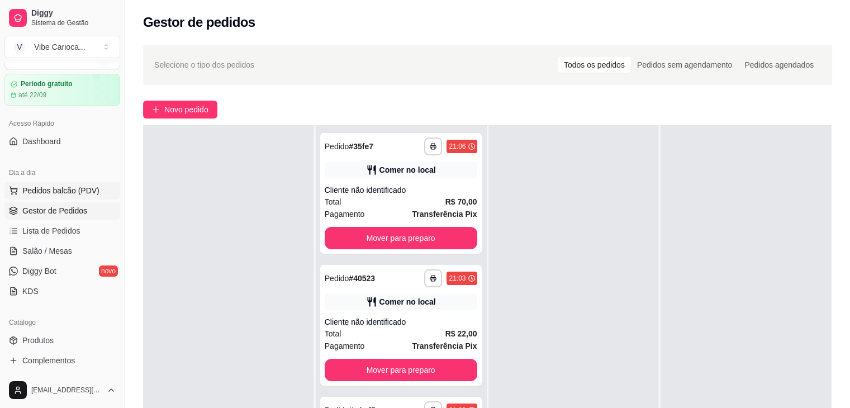
click at [81, 194] on span "Pedidos balcão (PDV)" at bounding box center [60, 190] width 77 height 11
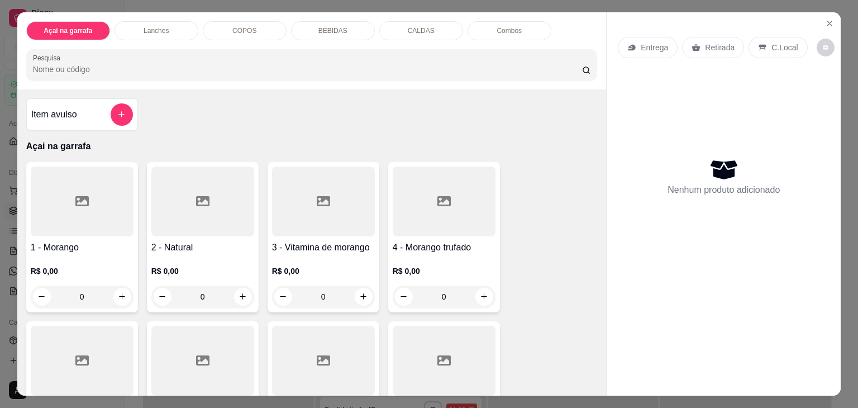
click at [236, 28] on p "COPOS" at bounding box center [244, 30] width 24 height 9
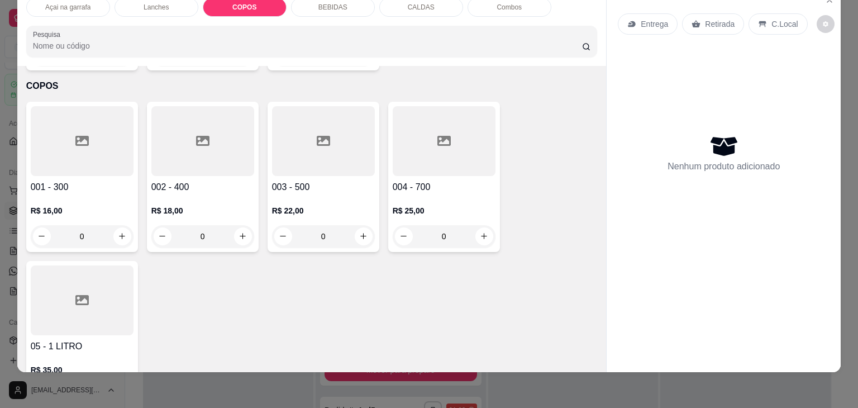
click at [53, 128] on div at bounding box center [82, 141] width 103 height 70
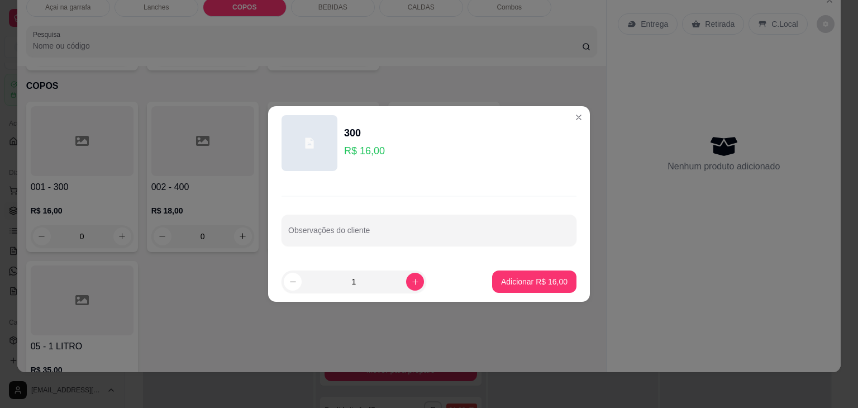
click at [518, 284] on p "Adicionar R$ 16,00" at bounding box center [534, 281] width 66 height 11
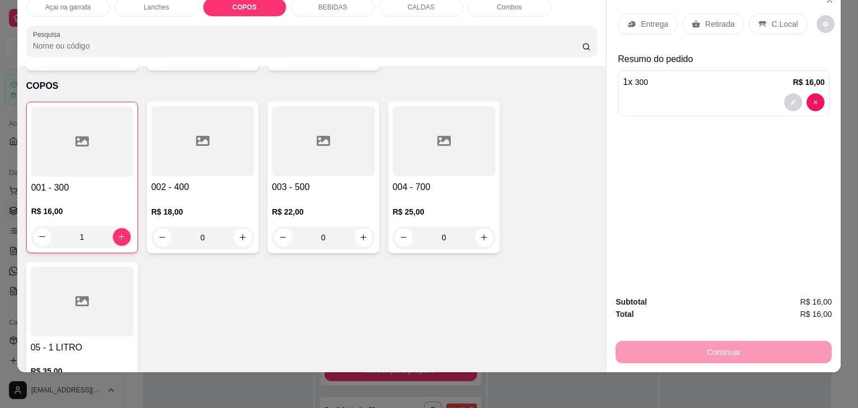
click at [212, 117] on div at bounding box center [202, 141] width 103 height 70
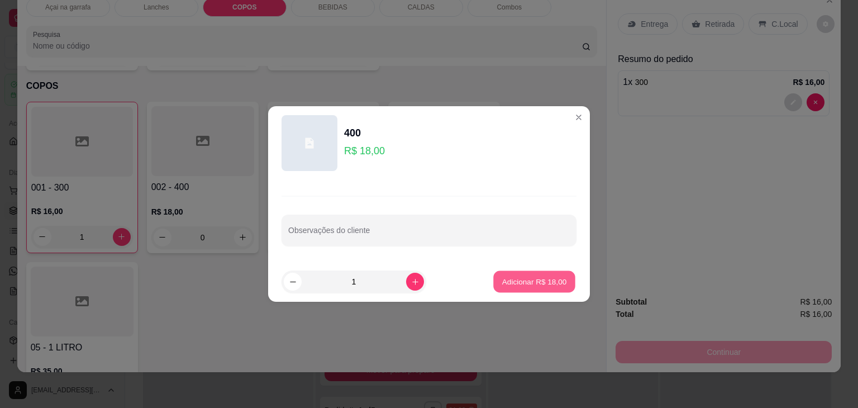
click at [541, 282] on p "Adicionar R$ 18,00" at bounding box center [534, 281] width 65 height 11
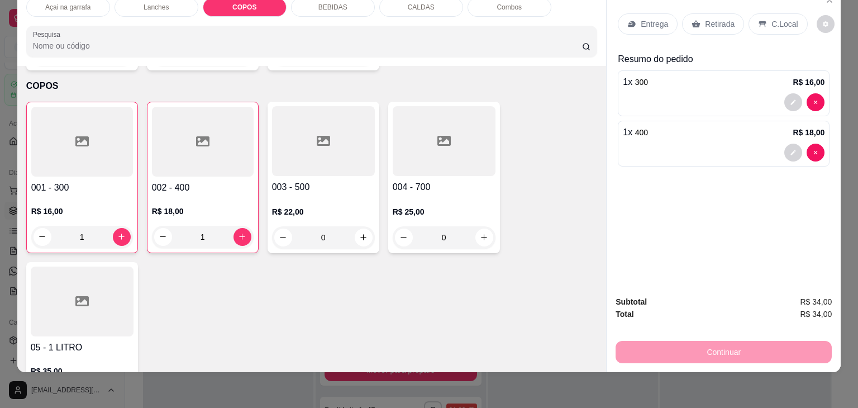
click at [761, 13] on div "C.Local" at bounding box center [778, 23] width 59 height 21
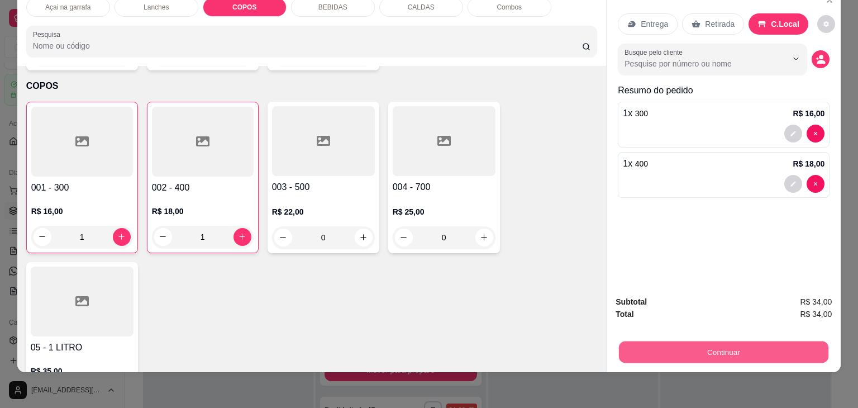
click at [690, 342] on button "Continuar" at bounding box center [723, 352] width 209 height 22
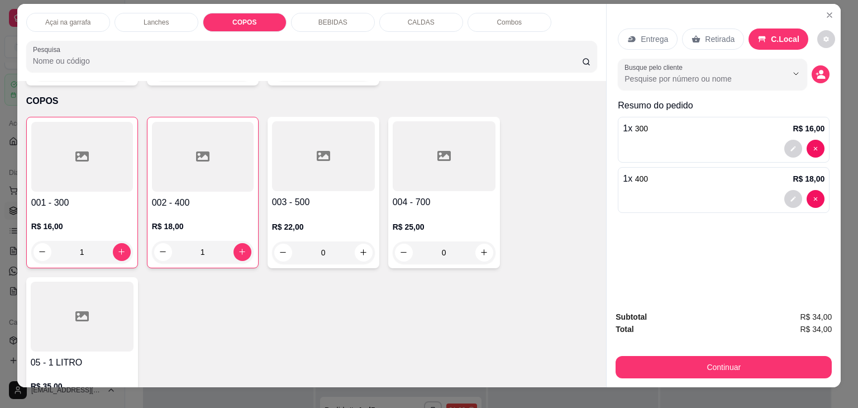
scroll to position [0, 0]
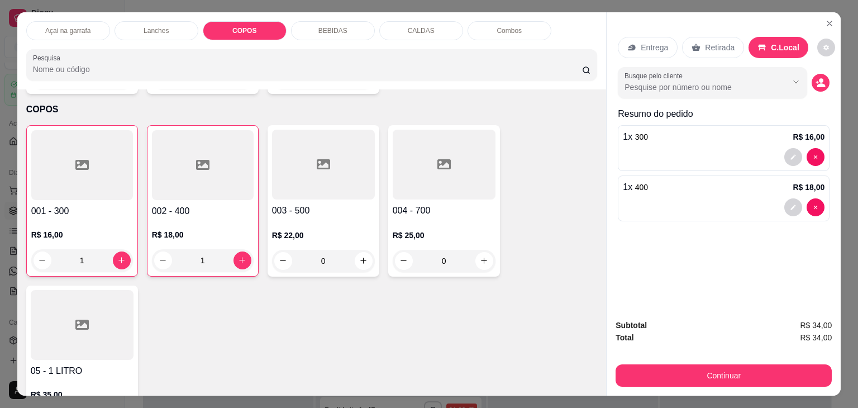
click at [55, 26] on p "Açai na garrafa" at bounding box center [67, 30] width 45 height 9
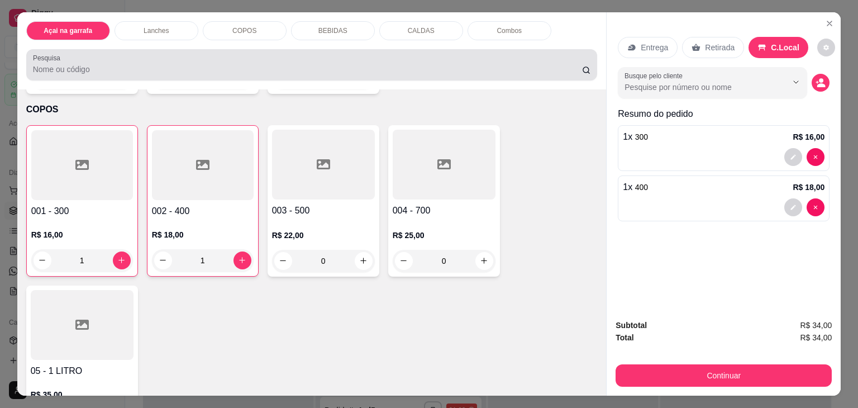
scroll to position [27, 0]
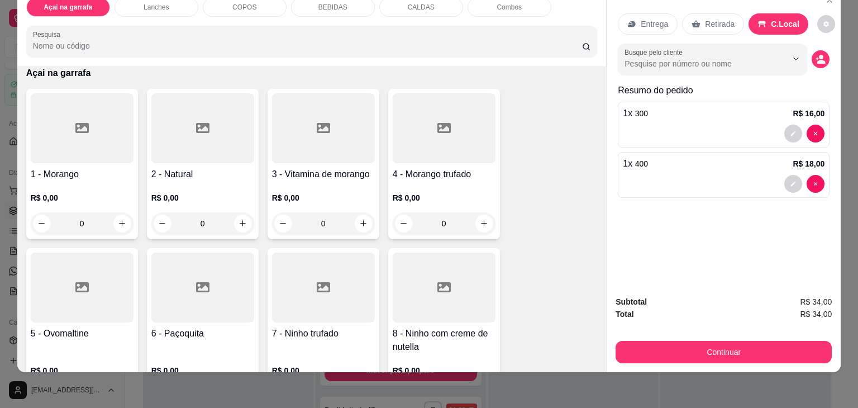
click at [87, 273] on div at bounding box center [82, 287] width 103 height 70
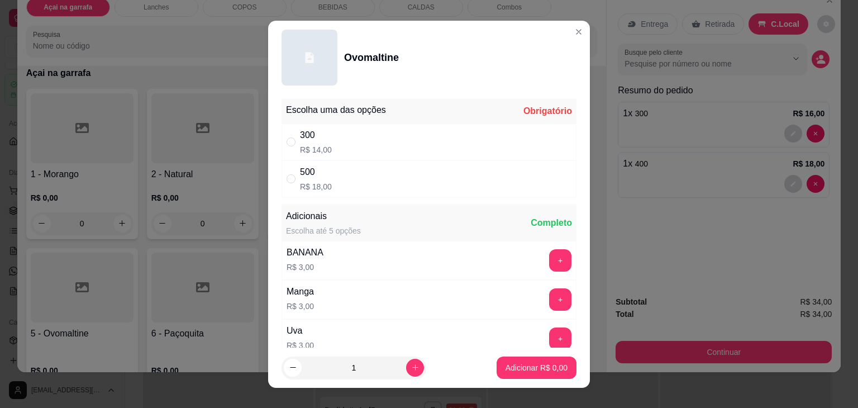
click at [282, 141] on div "300 R$ 14,00" at bounding box center [429, 141] width 295 height 37
click at [526, 371] on p "Adicionar R$ 14,00" at bounding box center [534, 367] width 65 height 11
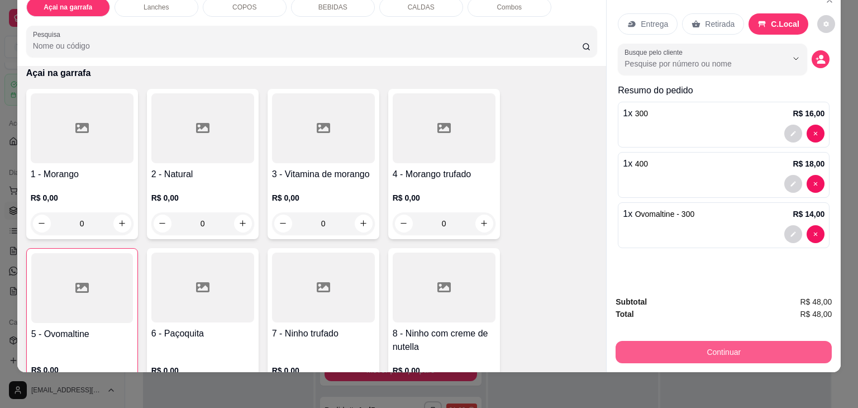
click at [764, 341] on button "Continuar" at bounding box center [724, 352] width 216 height 22
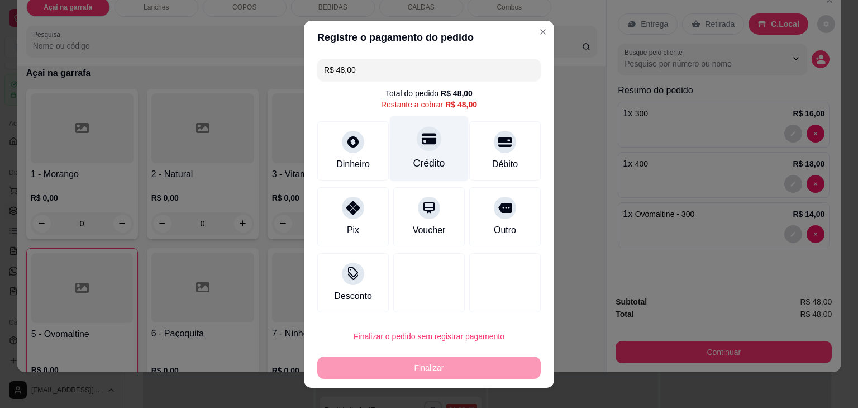
click at [404, 141] on div "Crédito" at bounding box center [429, 148] width 79 height 65
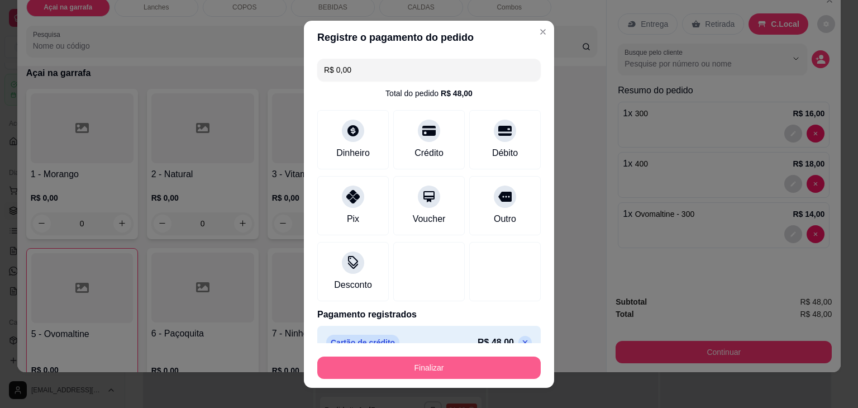
click at [404, 366] on button "Finalizar" at bounding box center [428, 367] width 223 height 22
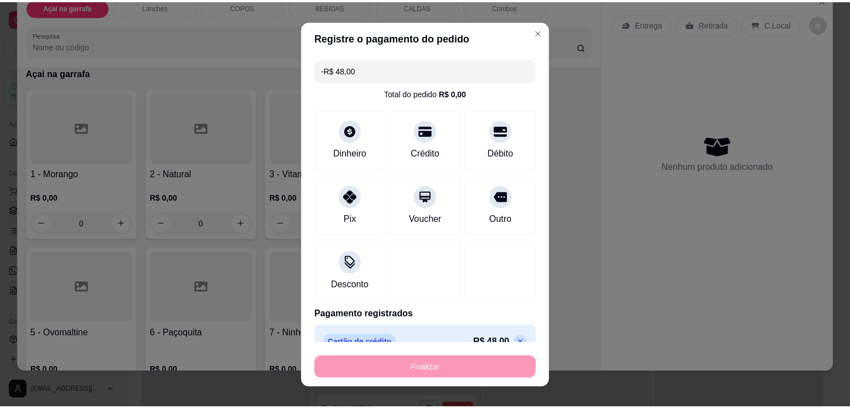
scroll to position [263, 0]
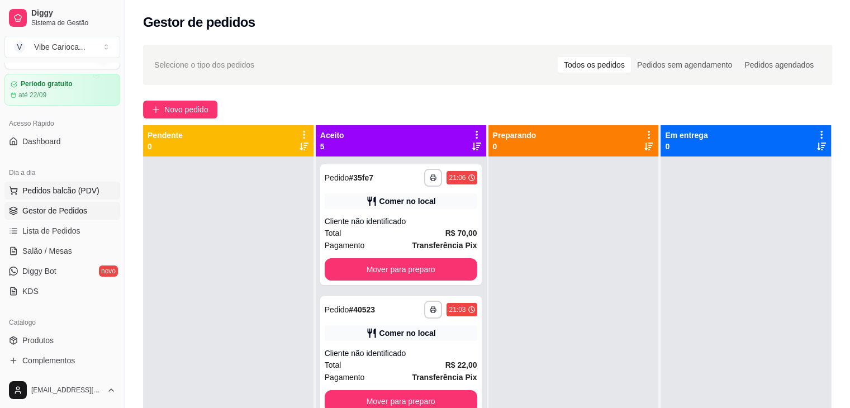
click at [42, 185] on span "Pedidos balcão (PDV)" at bounding box center [60, 190] width 77 height 11
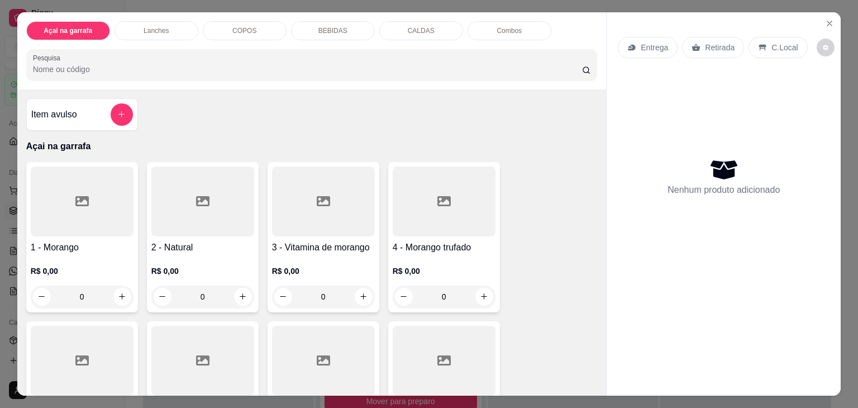
click at [87, 64] on input "Pesquisa" at bounding box center [307, 69] width 549 height 11
click at [123, 23] on div "Lanches" at bounding box center [157, 30] width 84 height 19
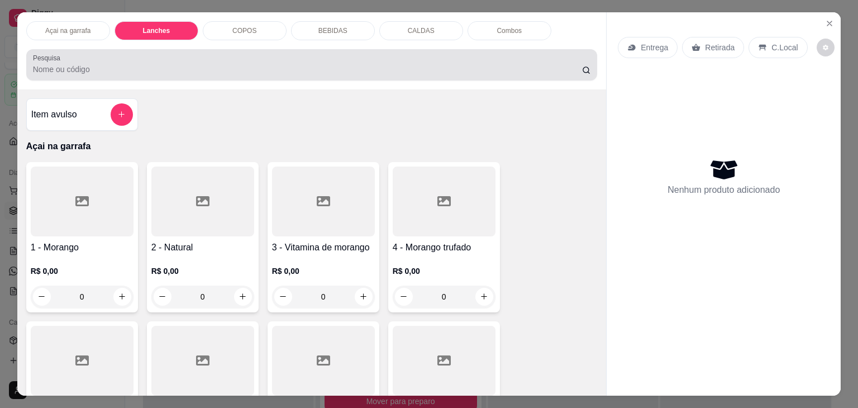
scroll to position [27, 0]
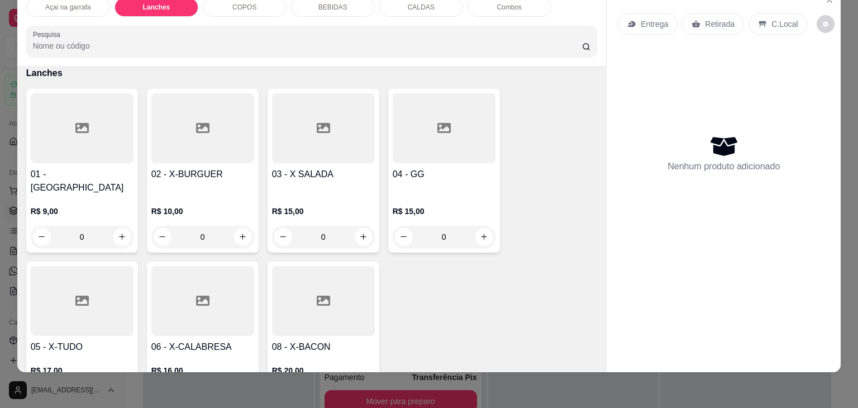
click at [98, 284] on div at bounding box center [82, 301] width 103 height 70
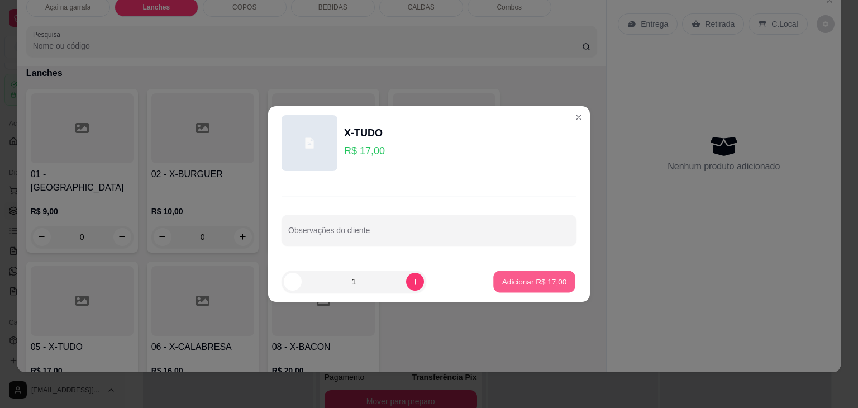
click at [502, 280] on p "Adicionar R$ 17,00" at bounding box center [534, 281] width 65 height 11
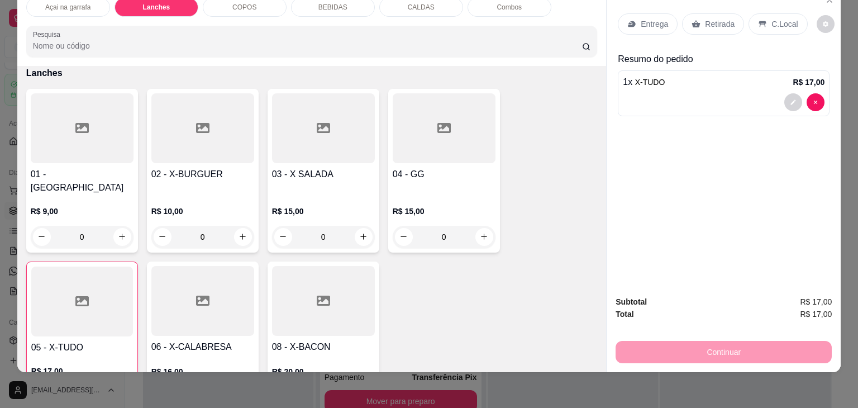
click at [189, 127] on div at bounding box center [202, 128] width 103 height 70
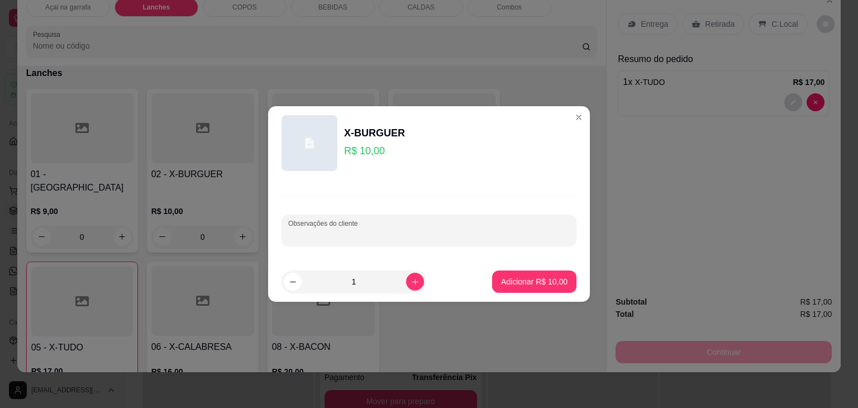
click at [373, 232] on input "Observações do cliente" at bounding box center [429, 234] width 282 height 11
click at [508, 284] on p "Adicionar R$ 10,00" at bounding box center [534, 281] width 66 height 11
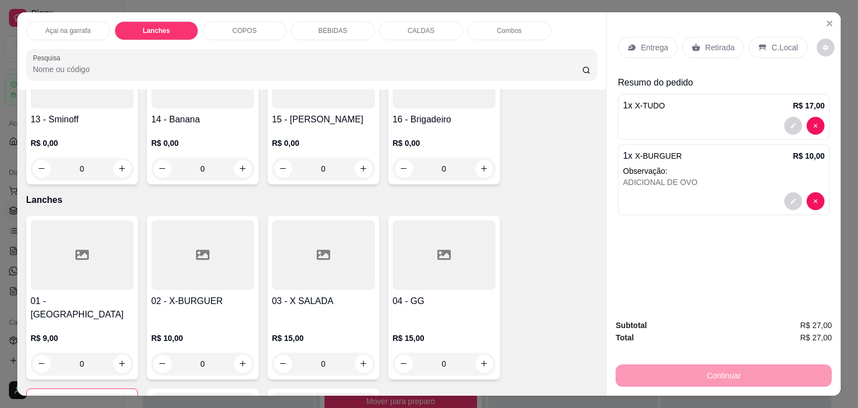
scroll to position [555, 0]
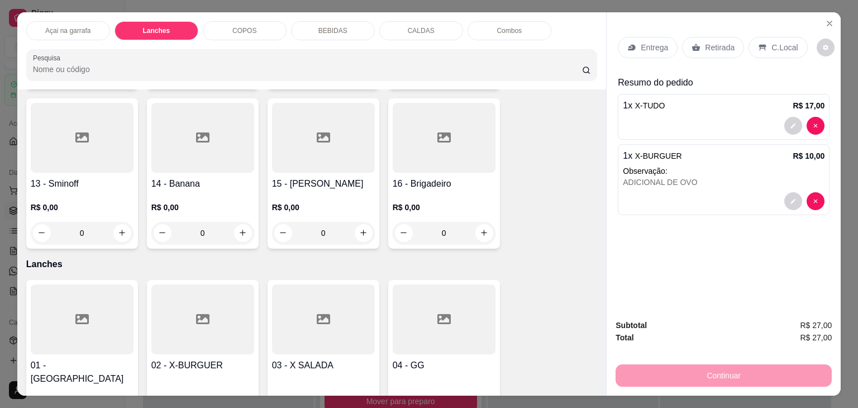
click at [53, 27] on p "Açai na garrafa" at bounding box center [67, 30] width 45 height 9
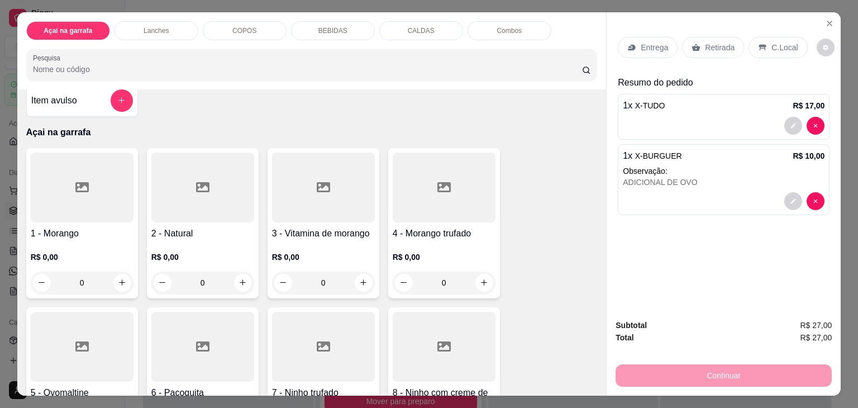
scroll to position [0, 0]
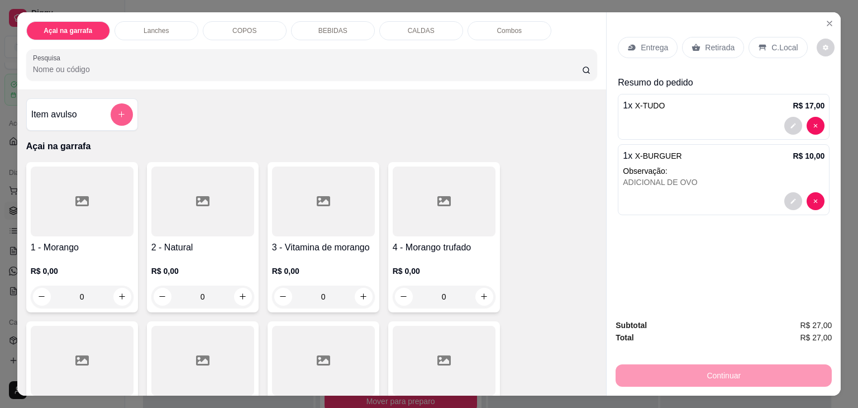
click at [123, 107] on button "add-separate-item" at bounding box center [122, 114] width 22 height 22
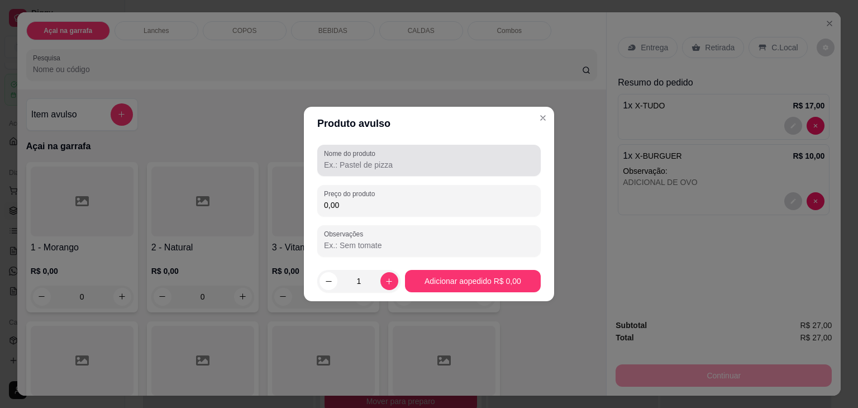
click at [343, 154] on label "Nome do produto" at bounding box center [351, 153] width 55 height 9
click at [343, 159] on input "Nome do produto" at bounding box center [429, 164] width 210 height 11
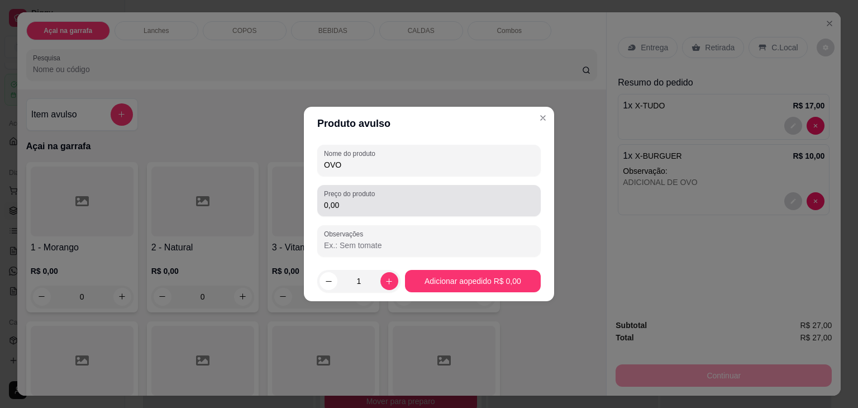
click at [349, 197] on label "Preço do produto" at bounding box center [351, 193] width 55 height 9
click at [349, 199] on input "0,00" at bounding box center [429, 204] width 210 height 11
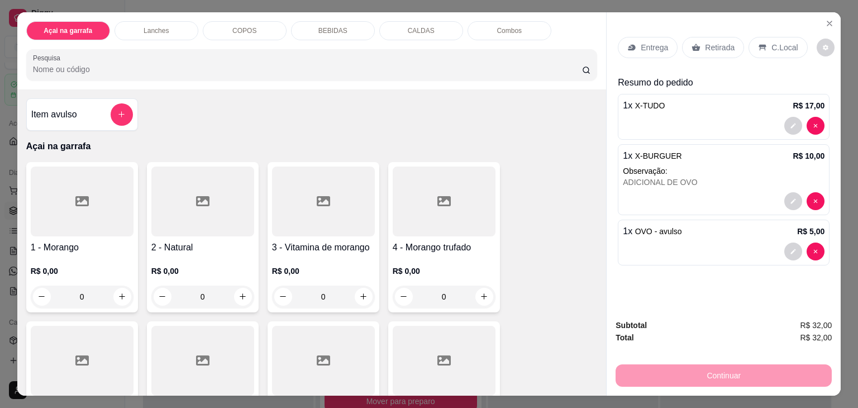
click at [333, 27] on p "BEBIDAS" at bounding box center [332, 30] width 29 height 9
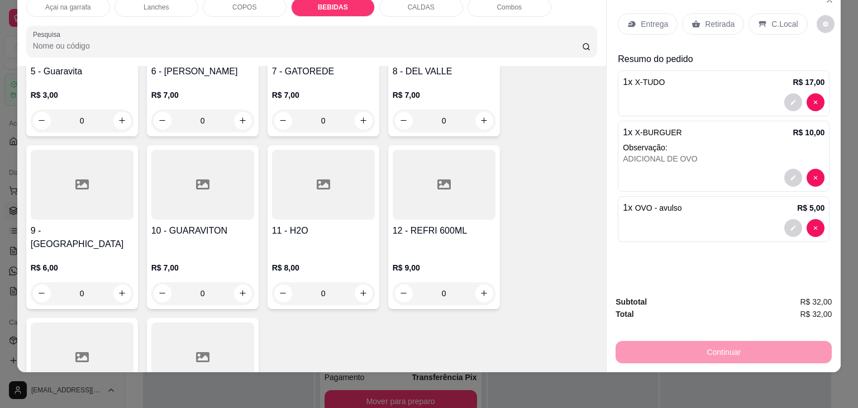
scroll to position [1684, 0]
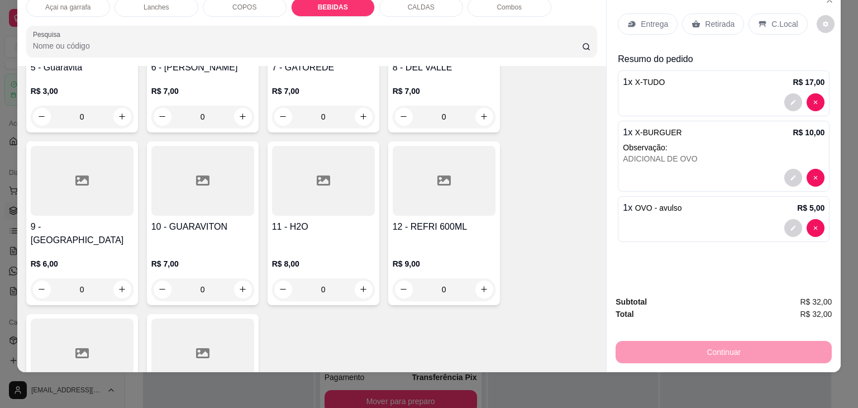
click at [197, 174] on icon at bounding box center [202, 180] width 13 height 13
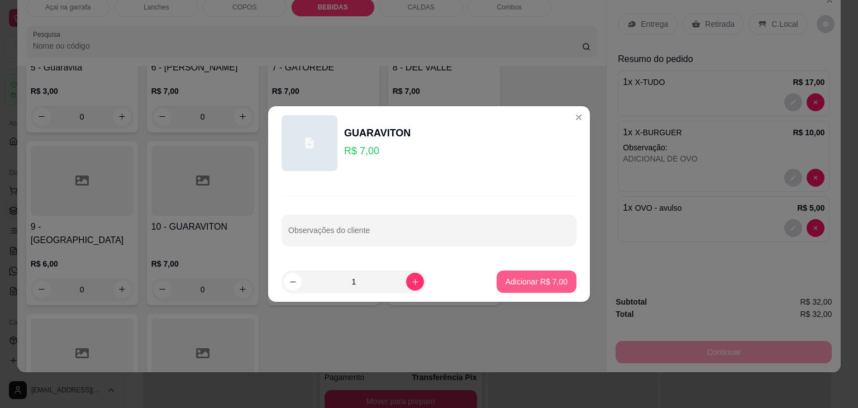
click at [521, 286] on p "Adicionar R$ 7,00" at bounding box center [537, 281] width 62 height 11
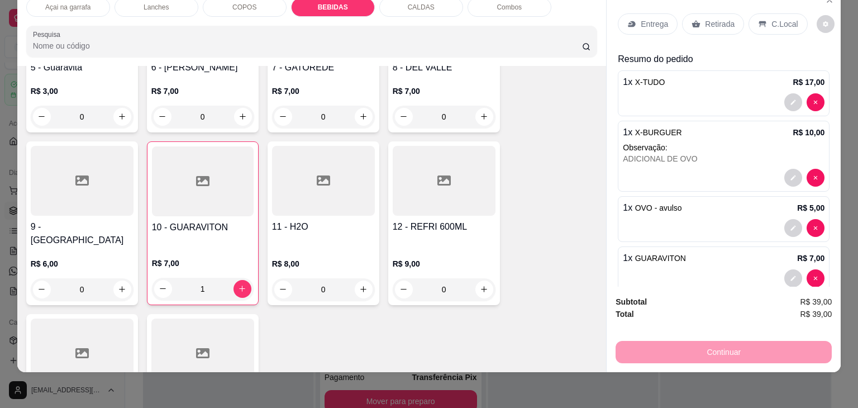
click at [407, 158] on div at bounding box center [444, 181] width 103 height 70
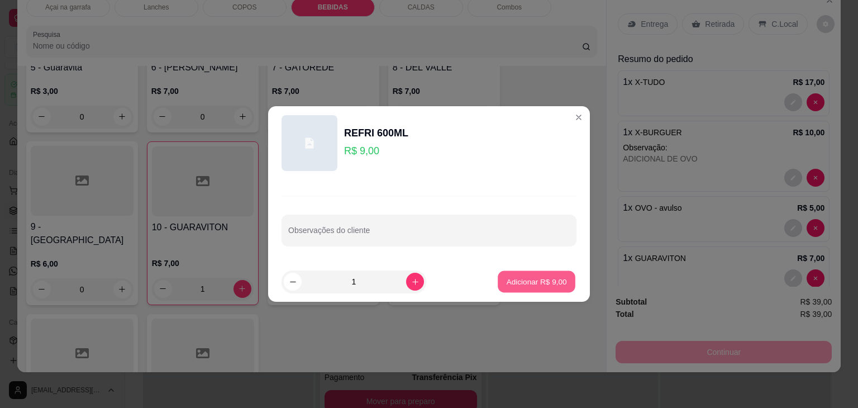
click at [501, 273] on button "Adicionar R$ 9,00" at bounding box center [537, 282] width 78 height 22
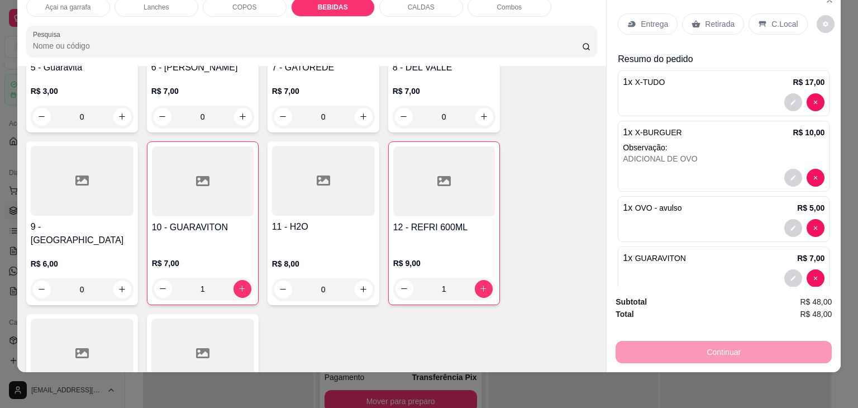
click at [759, 21] on icon at bounding box center [762, 24] width 7 height 6
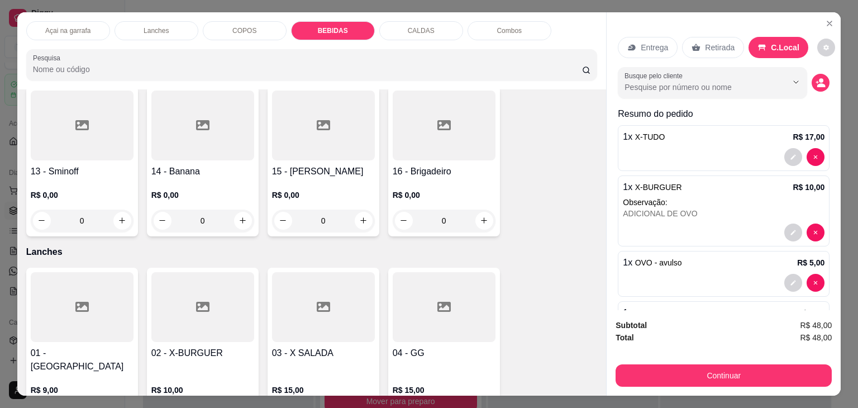
scroll to position [0, 0]
click at [144, 26] on p "Lanches" at bounding box center [156, 30] width 25 height 9
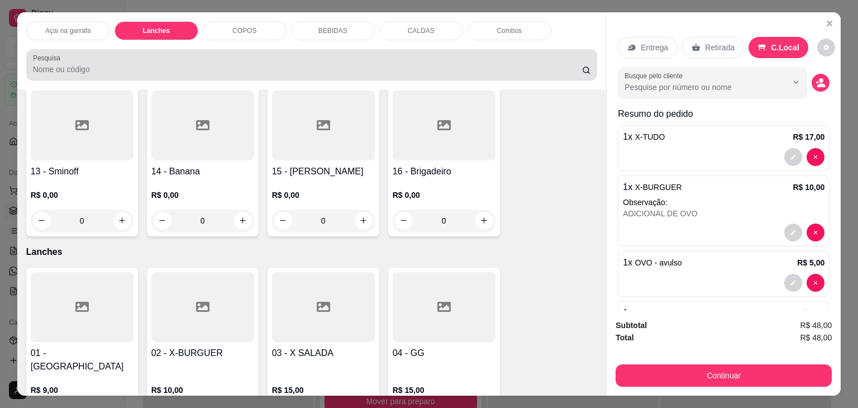
scroll to position [27, 0]
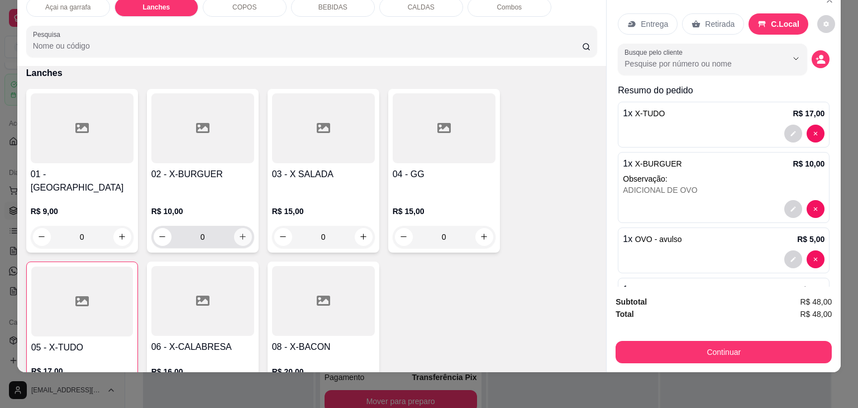
click at [239, 232] on icon "increase-product-quantity" at bounding box center [243, 236] width 8 height 8
click at [238, 232] on icon "increase-product-quantity" at bounding box center [242, 236] width 8 height 8
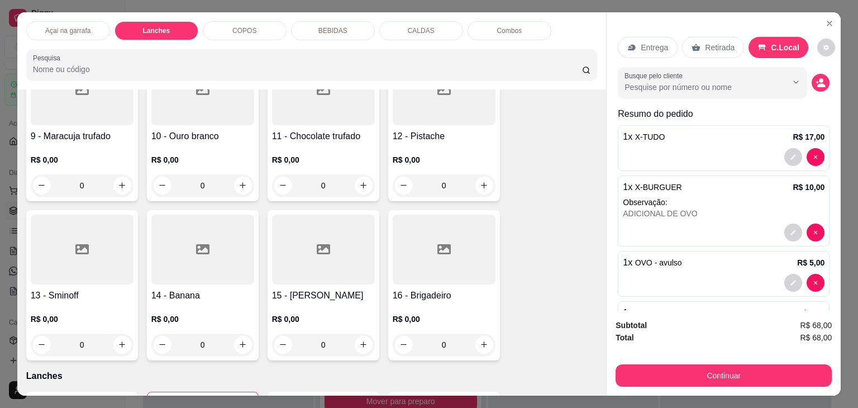
scroll to position [164, 0]
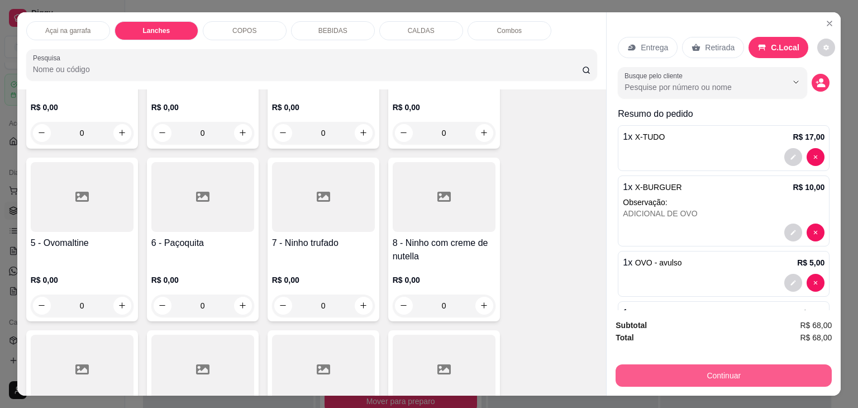
click at [720, 367] on button "Continuar" at bounding box center [724, 375] width 216 height 22
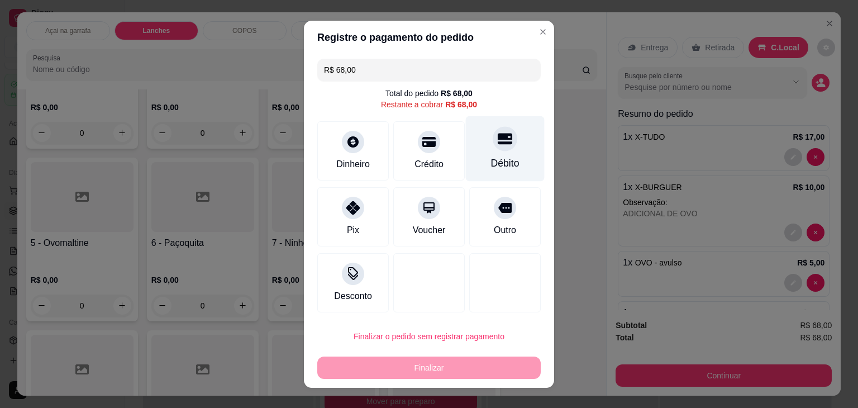
click at [498, 146] on icon at bounding box center [505, 138] width 15 height 15
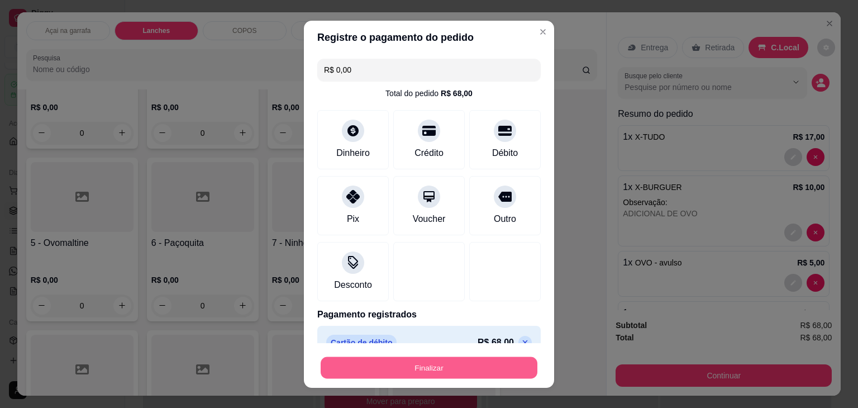
click at [406, 369] on button "Finalizar" at bounding box center [429, 367] width 217 height 22
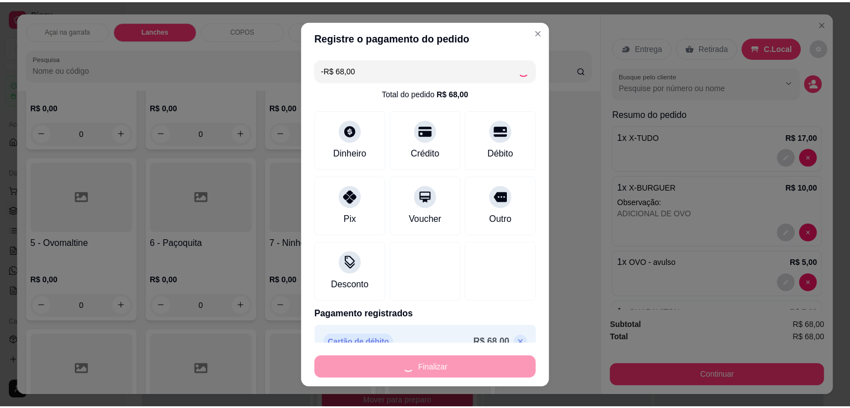
scroll to position [394, 0]
